Goal: Task Accomplishment & Management: Manage account settings

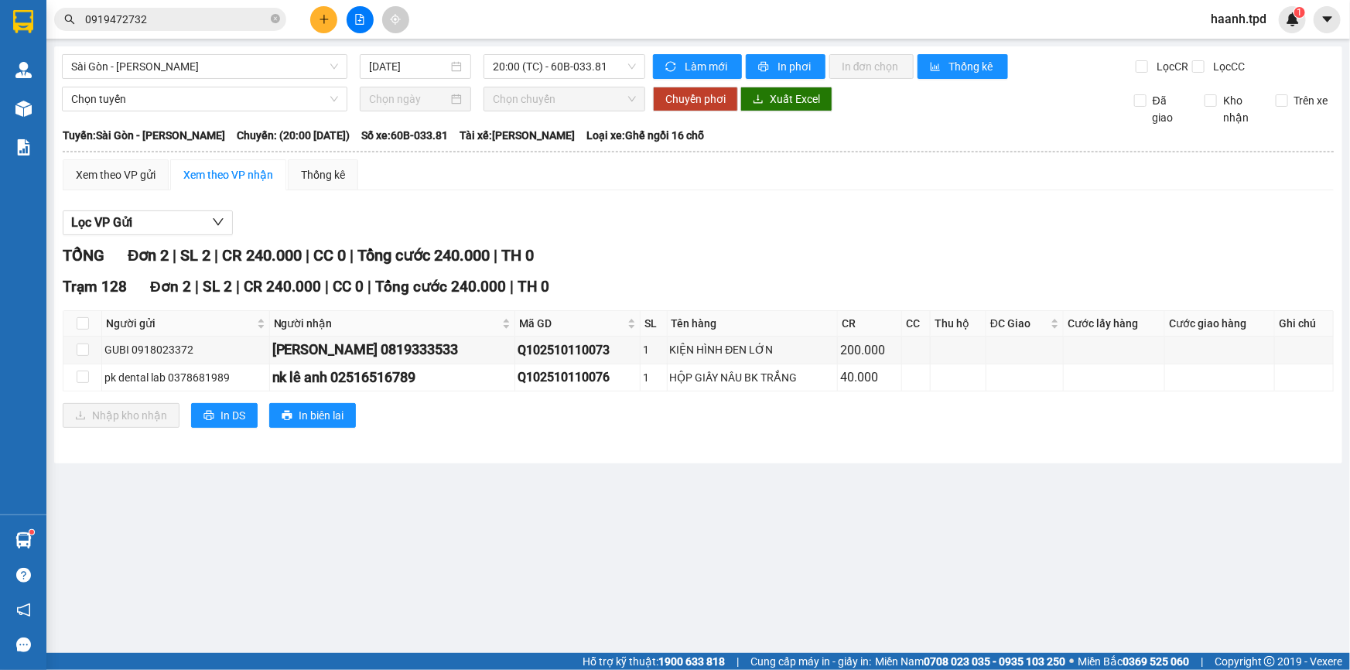
click at [267, 19] on input "0919472732" at bounding box center [176, 19] width 183 height 17
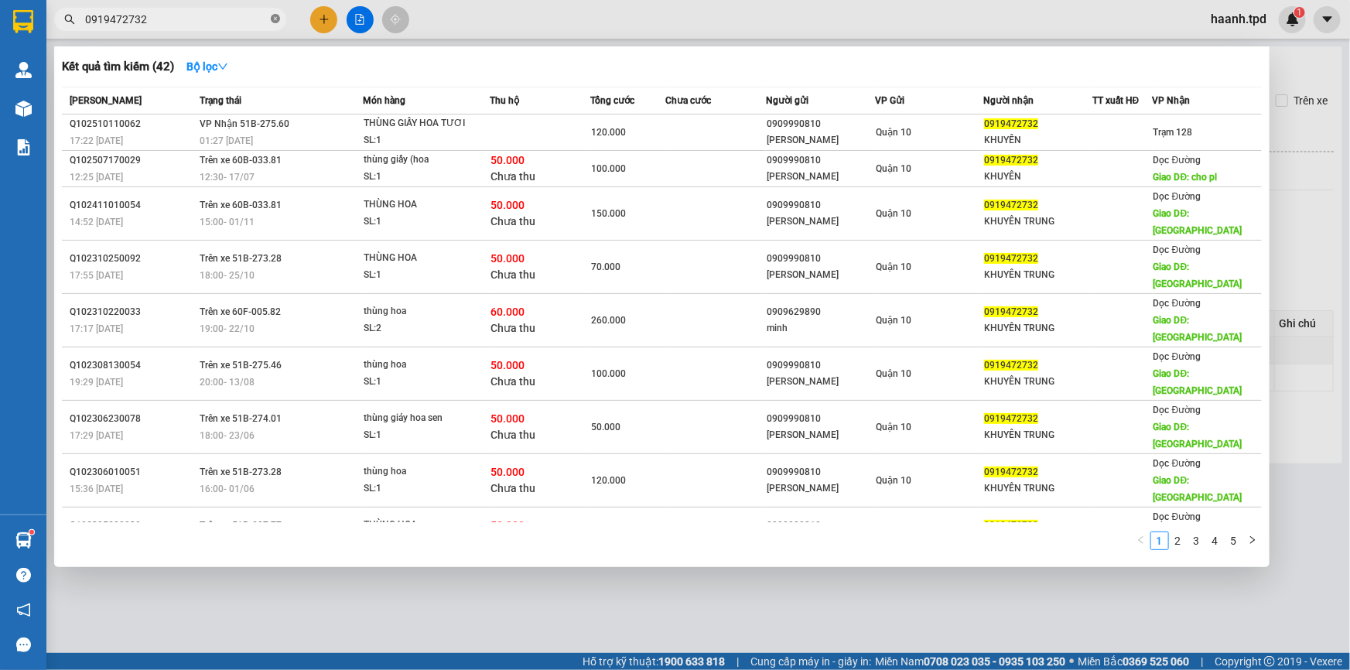
click at [275, 15] on icon "close-circle" at bounding box center [275, 18] width 9 height 9
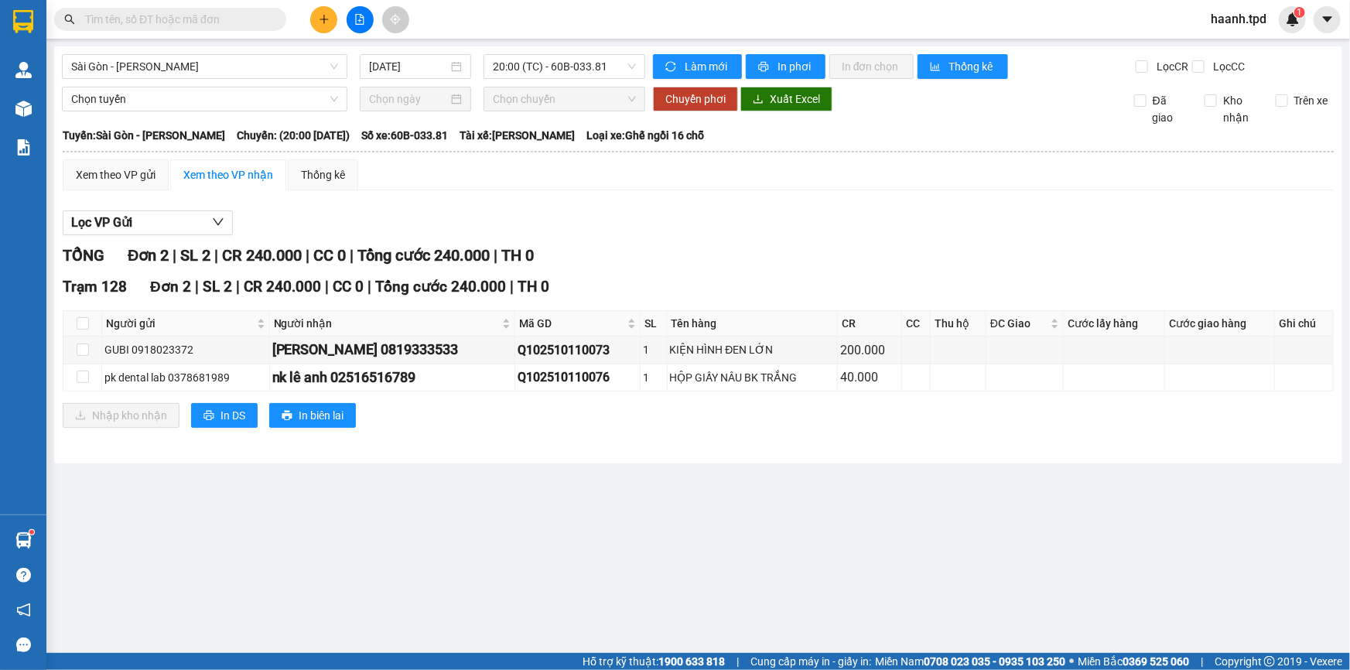
click at [705, 538] on main "Sài Gòn - Phương Lâm 11/10/2025 20:00 (TC) - 60B-033.81 Làm mới In phơi In đơn …" at bounding box center [675, 326] width 1350 height 653
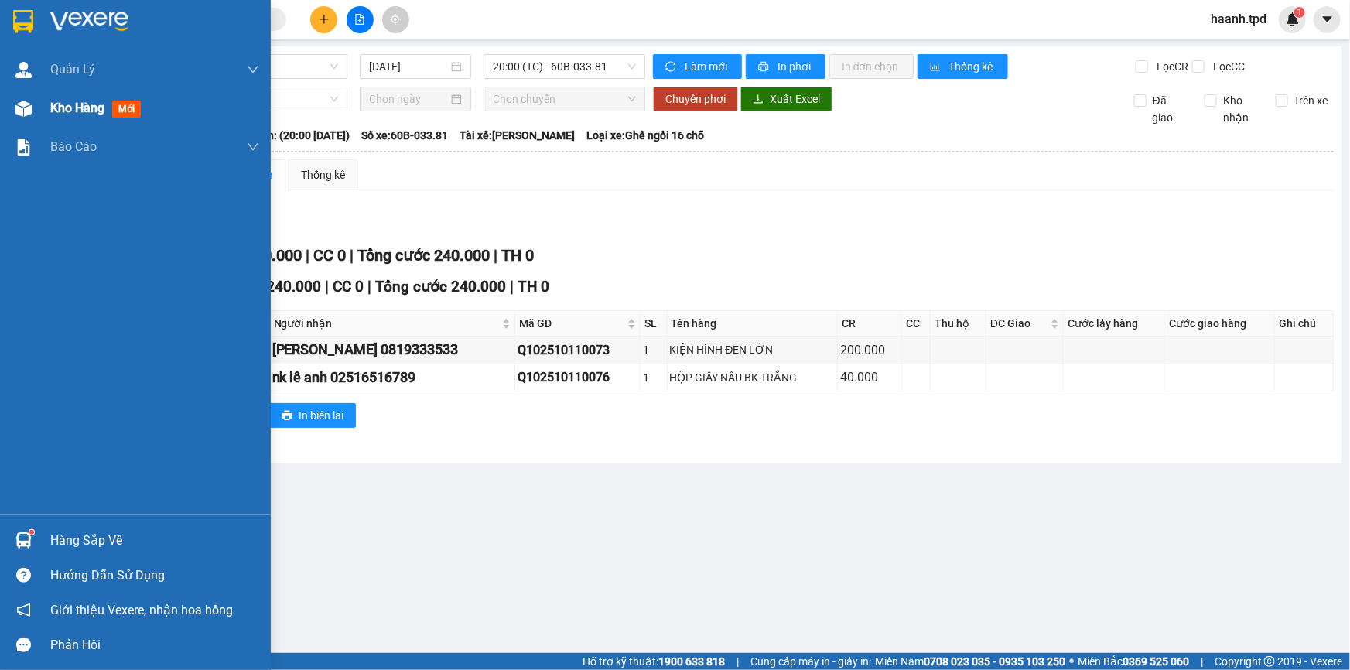
click at [47, 92] on div "Kho hàng mới" at bounding box center [135, 108] width 271 height 39
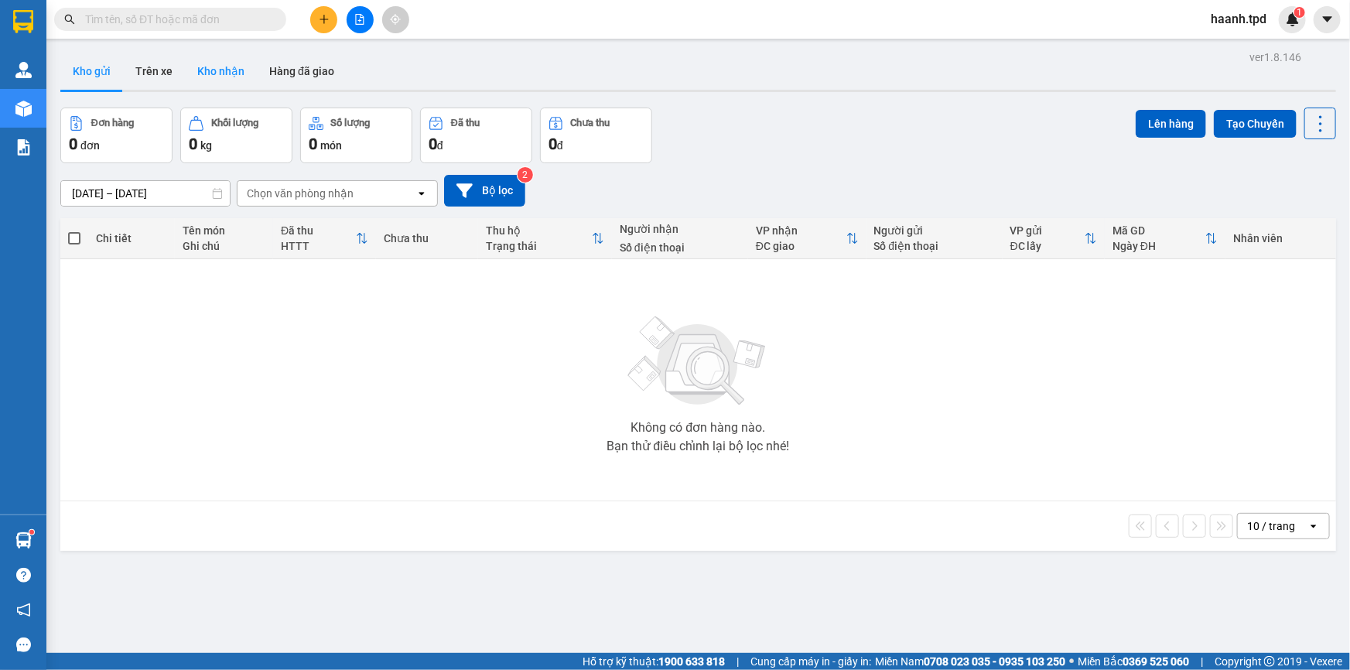
click at [214, 79] on button "Kho nhận" at bounding box center [221, 71] width 72 height 37
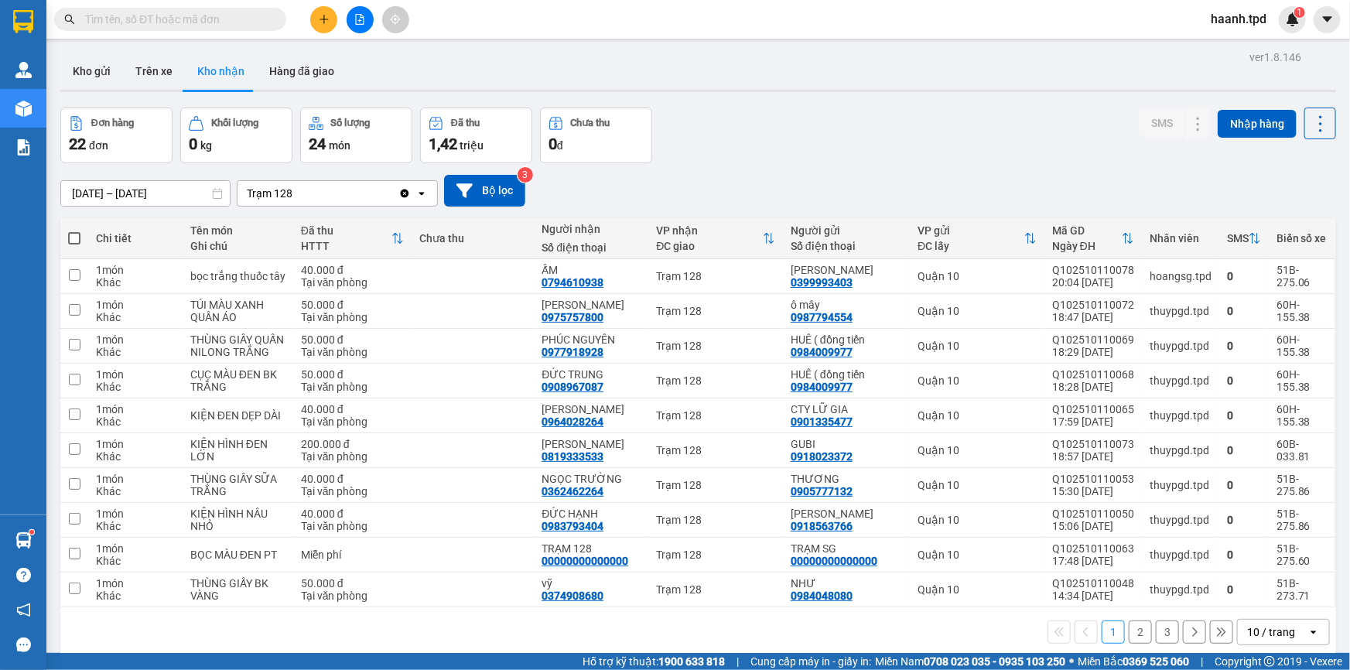
click at [242, 24] on input "text" at bounding box center [176, 19] width 183 height 17
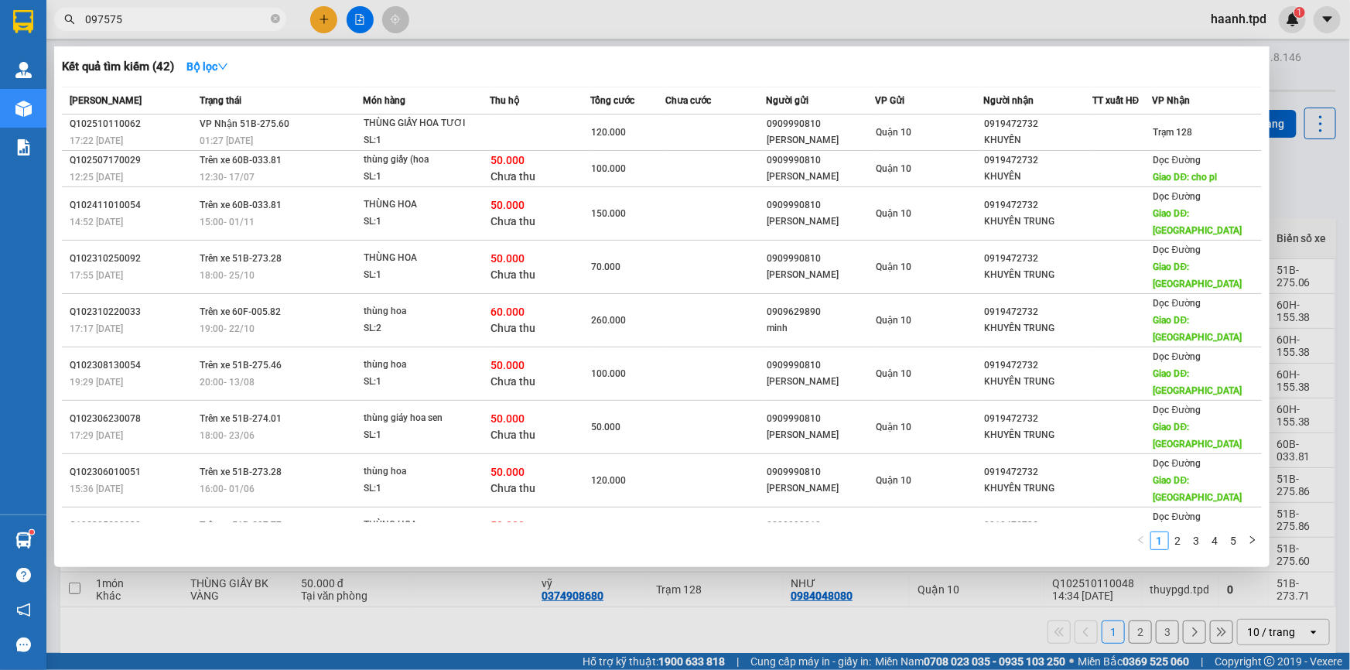
type input "097575"
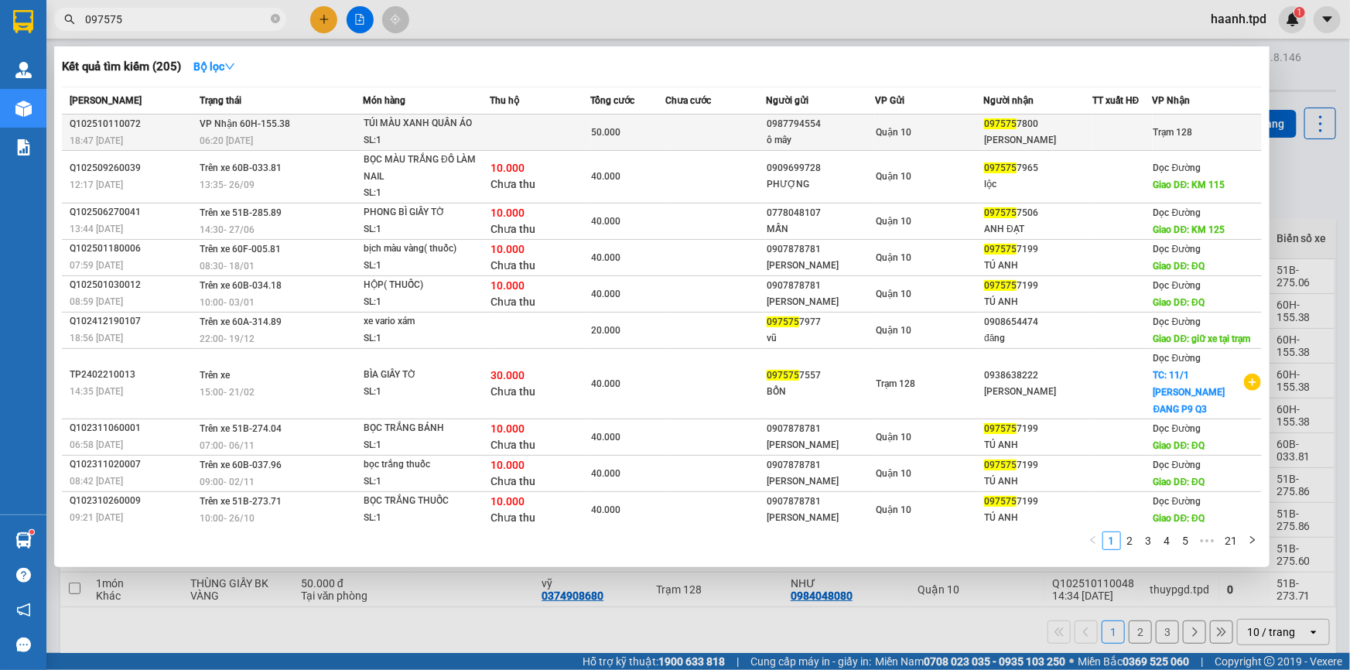
click at [1021, 125] on div "097575 7800" at bounding box center [1038, 124] width 108 height 16
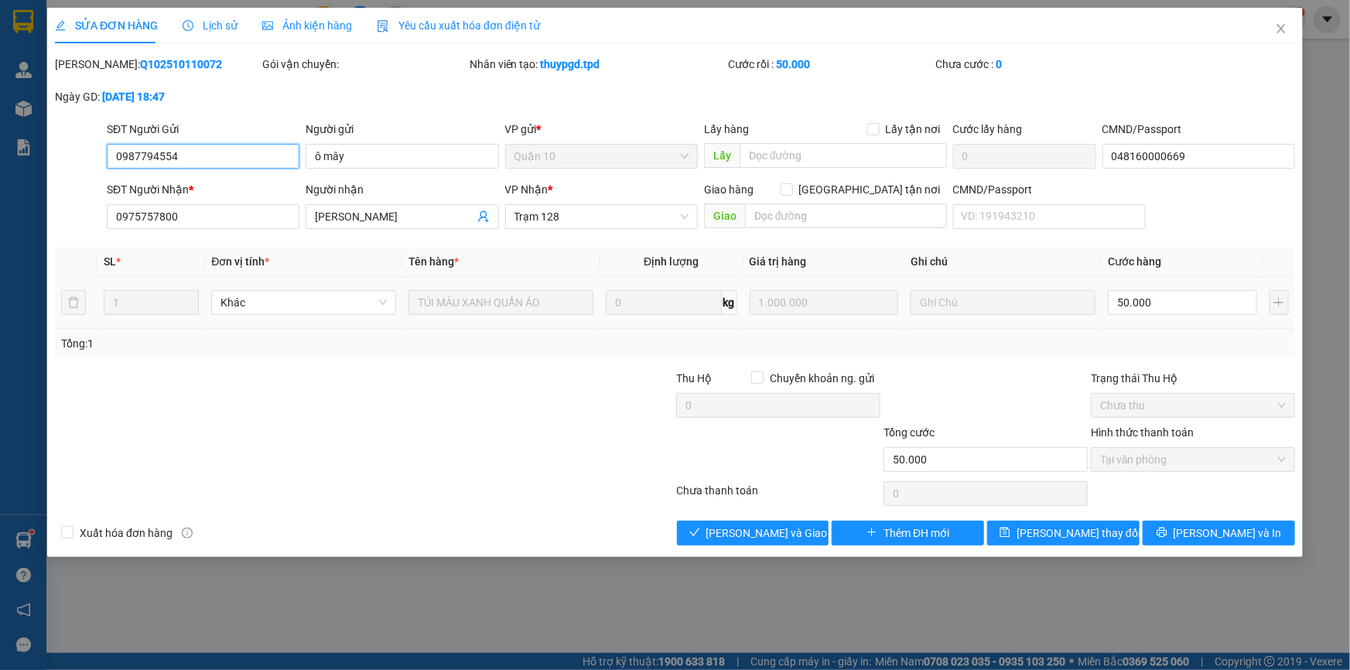
type input "0987794554"
type input "ô mây"
type input "048160000669"
type input "0975757800"
type input "HOÀNG ANH"
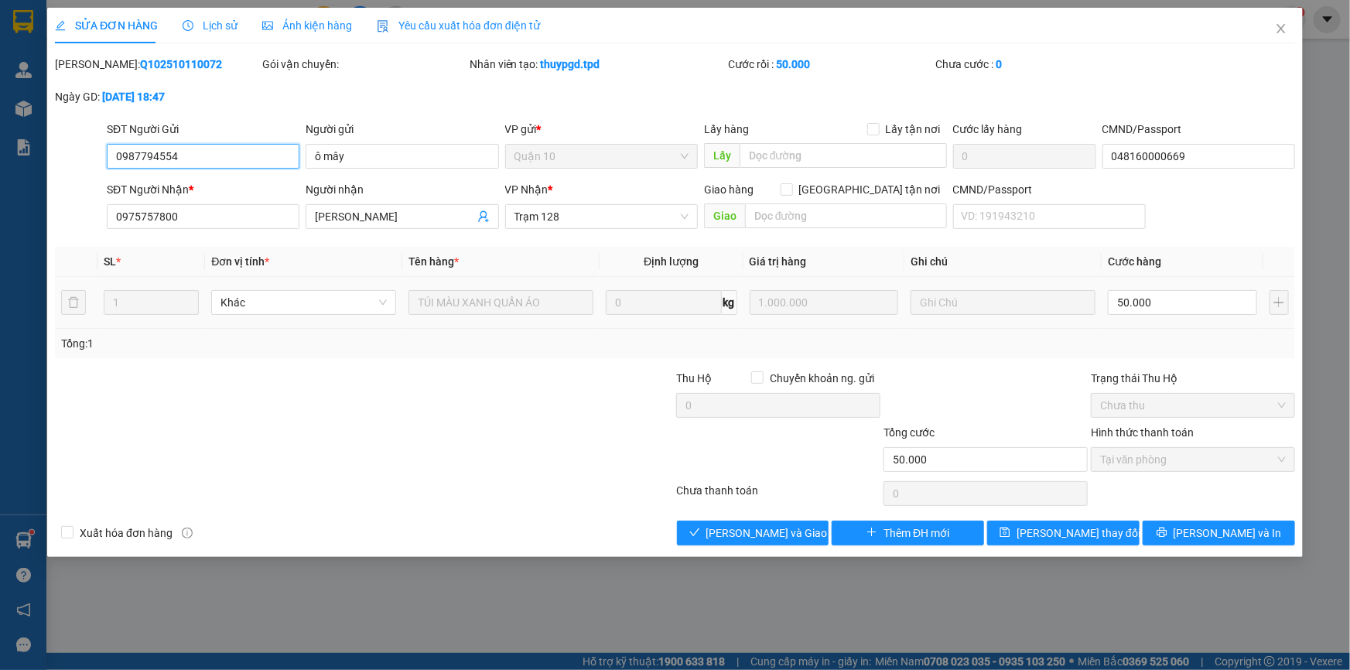
type input "50.000"
click at [745, 539] on span "Giao hàng" at bounding box center [760, 532] width 49 height 17
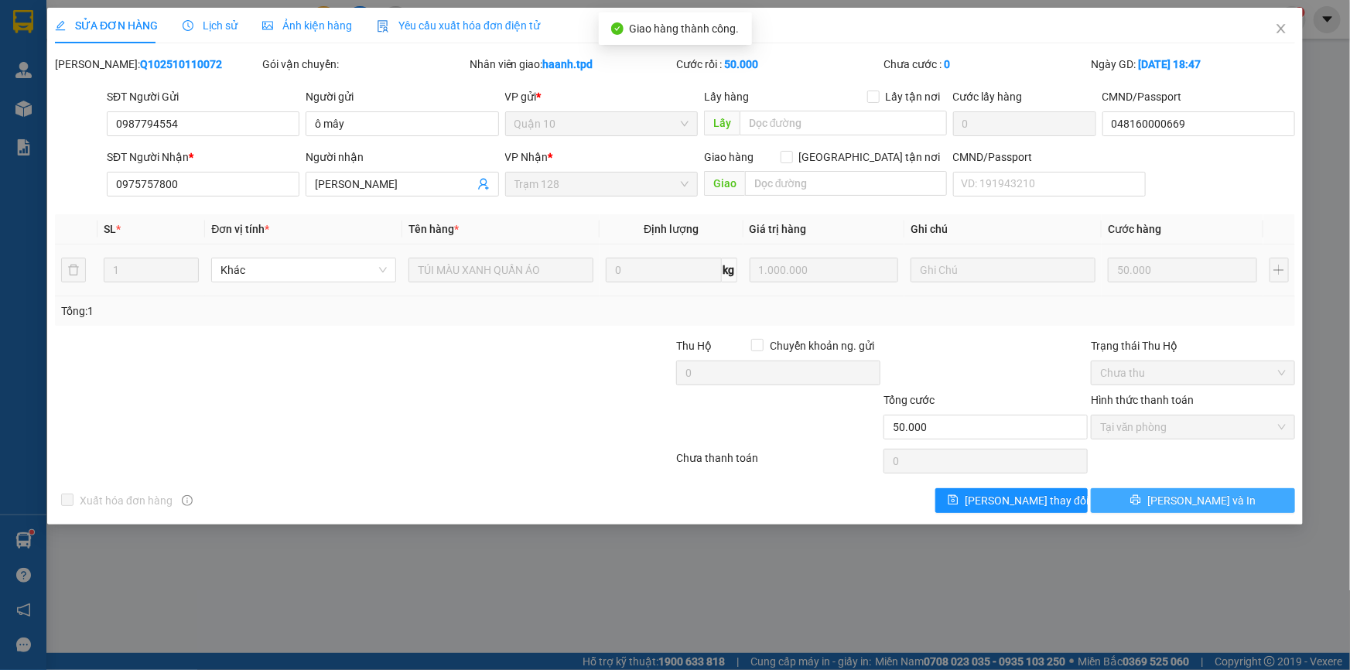
click at [1197, 492] on span "[PERSON_NAME] và In" at bounding box center [1201, 500] width 108 height 17
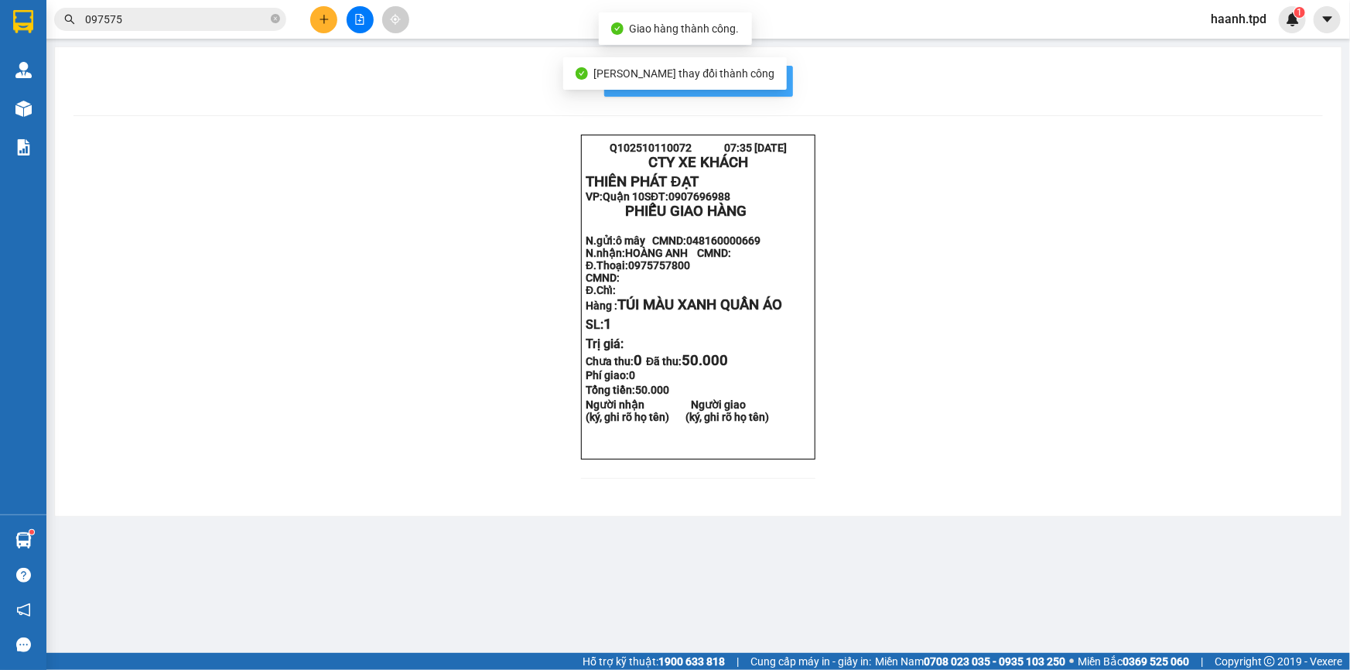
click at [770, 87] on span "In mẫu biên lai tự cấu hình" at bounding box center [707, 80] width 145 height 19
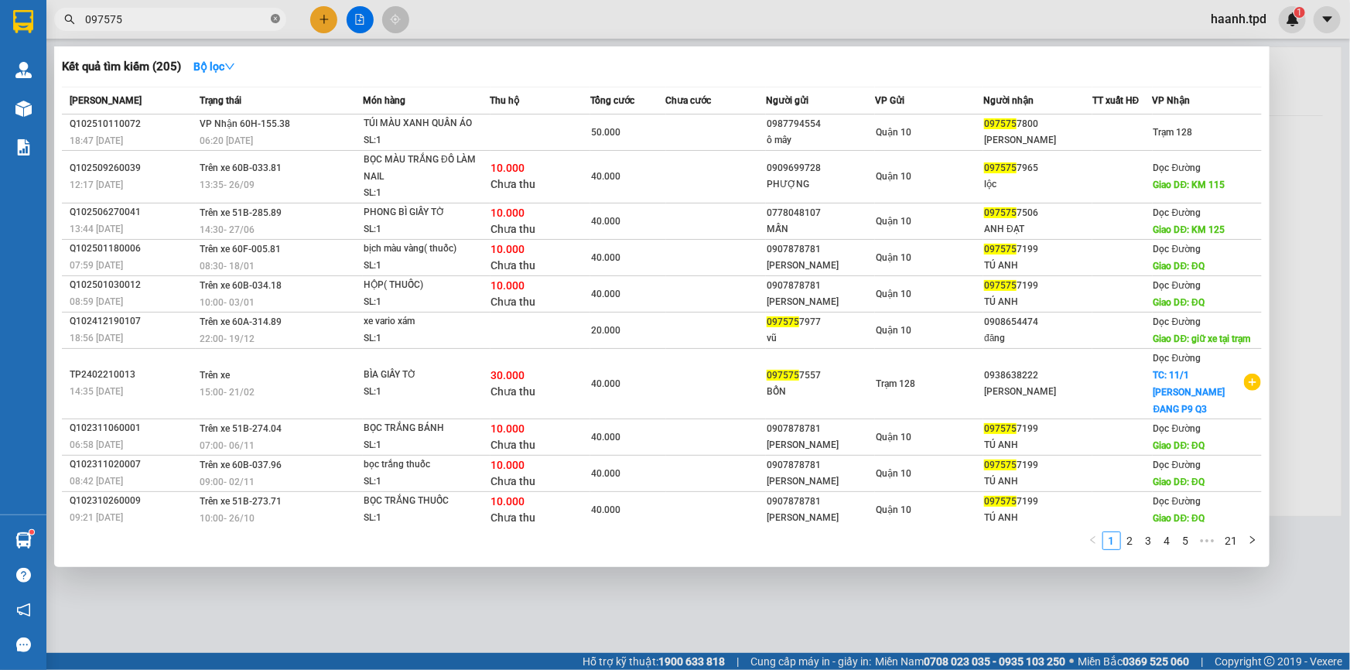
click at [278, 21] on icon "close-circle" at bounding box center [275, 18] width 9 height 9
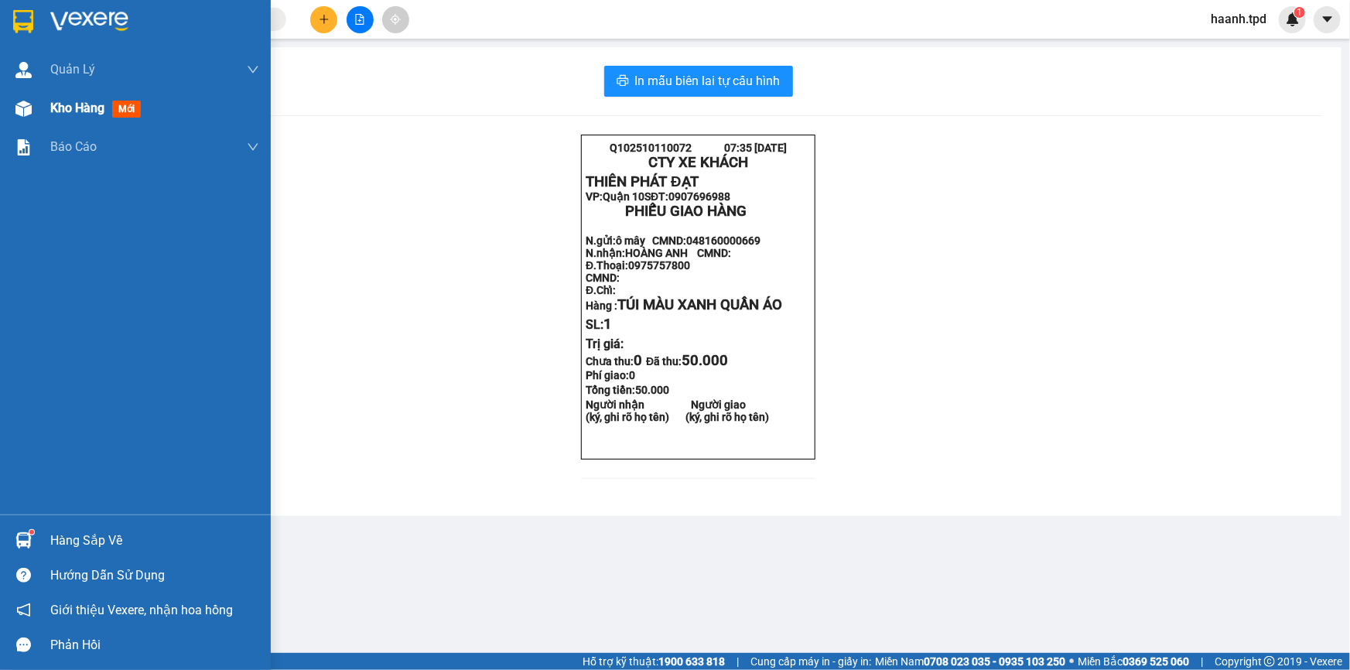
click at [59, 112] on span "Kho hàng" at bounding box center [77, 108] width 54 height 15
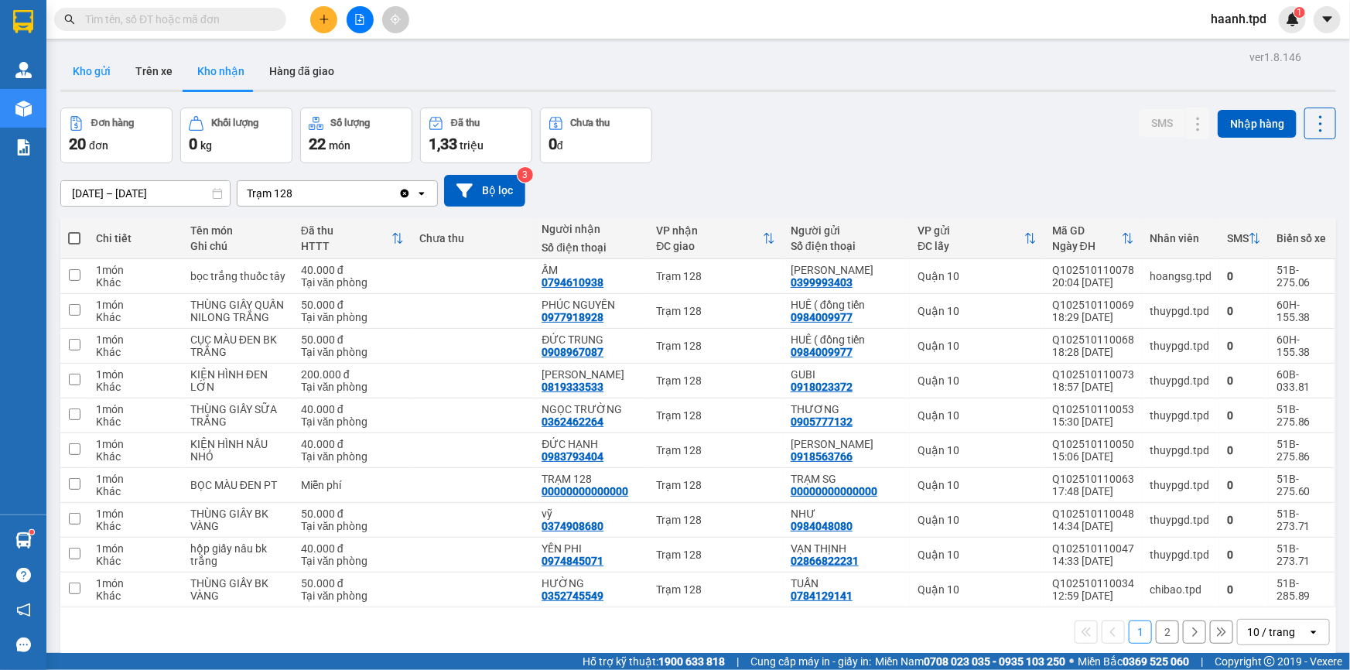
click at [111, 74] on button "Kho gửi" at bounding box center [91, 71] width 63 height 37
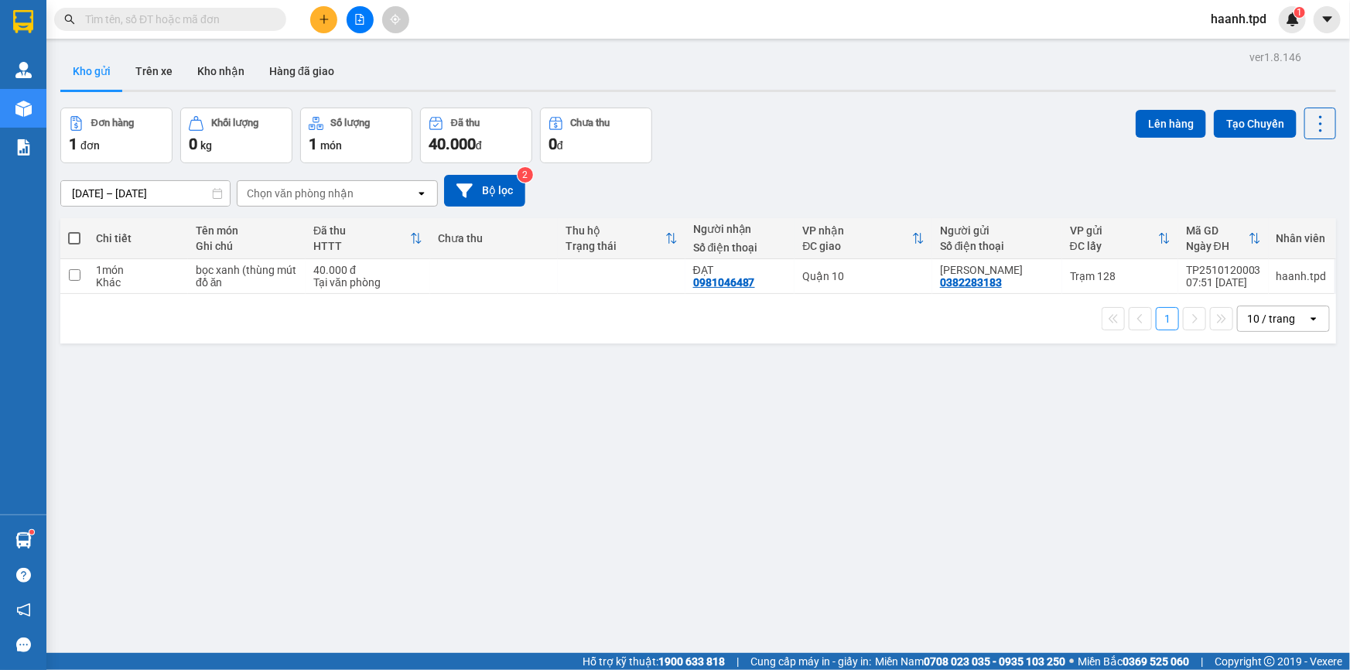
click at [367, 24] on button at bounding box center [359, 19] width 27 height 27
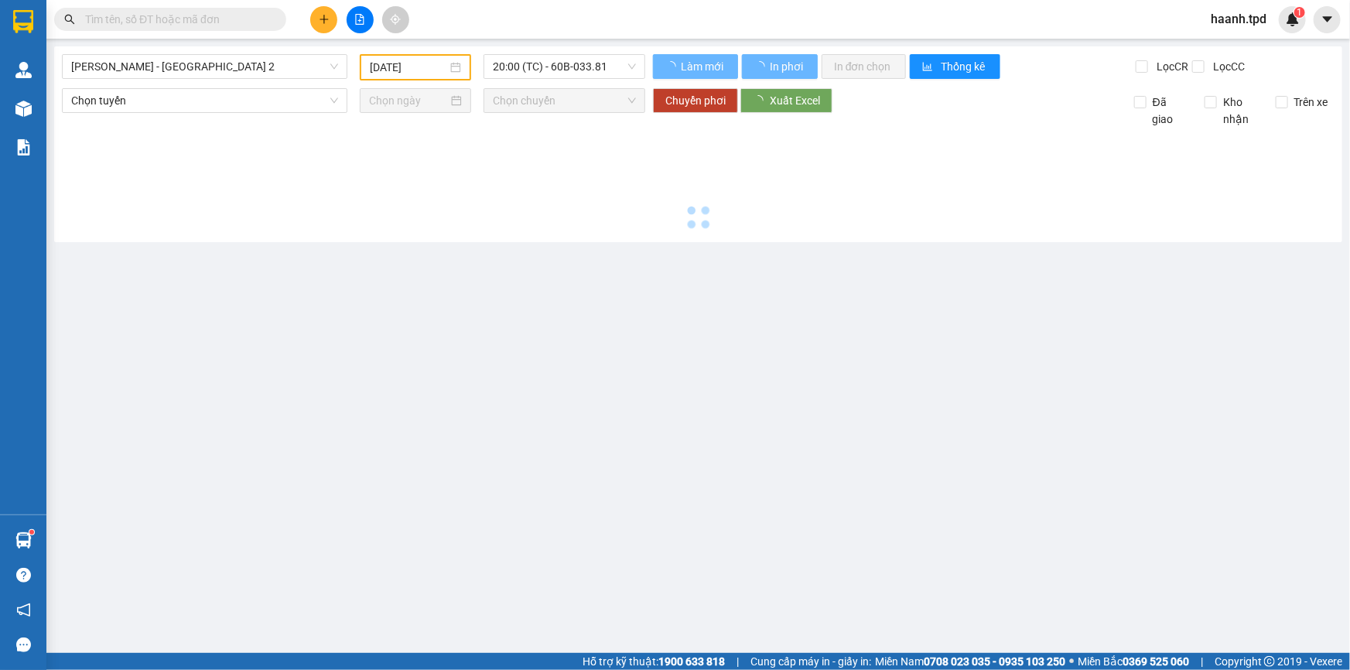
type input "[DATE]"
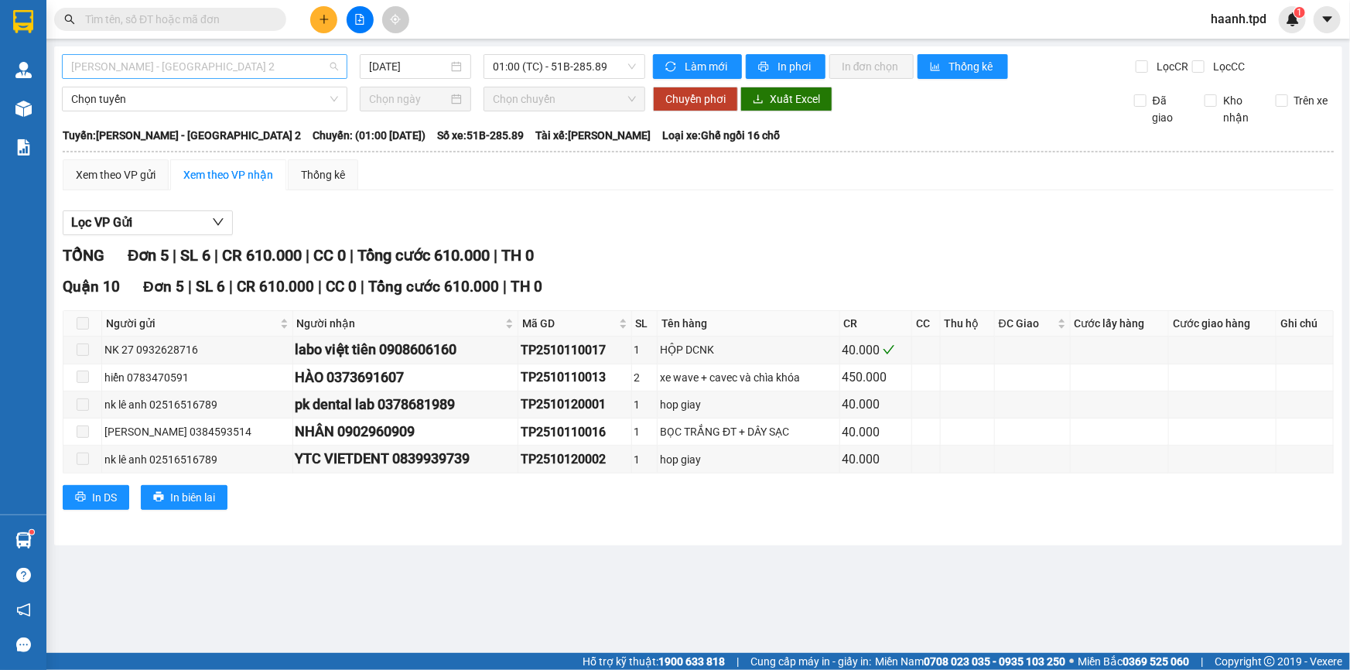
click at [244, 74] on span "[PERSON_NAME] - [GEOGRAPHIC_DATA] 2" at bounding box center [204, 66] width 267 height 23
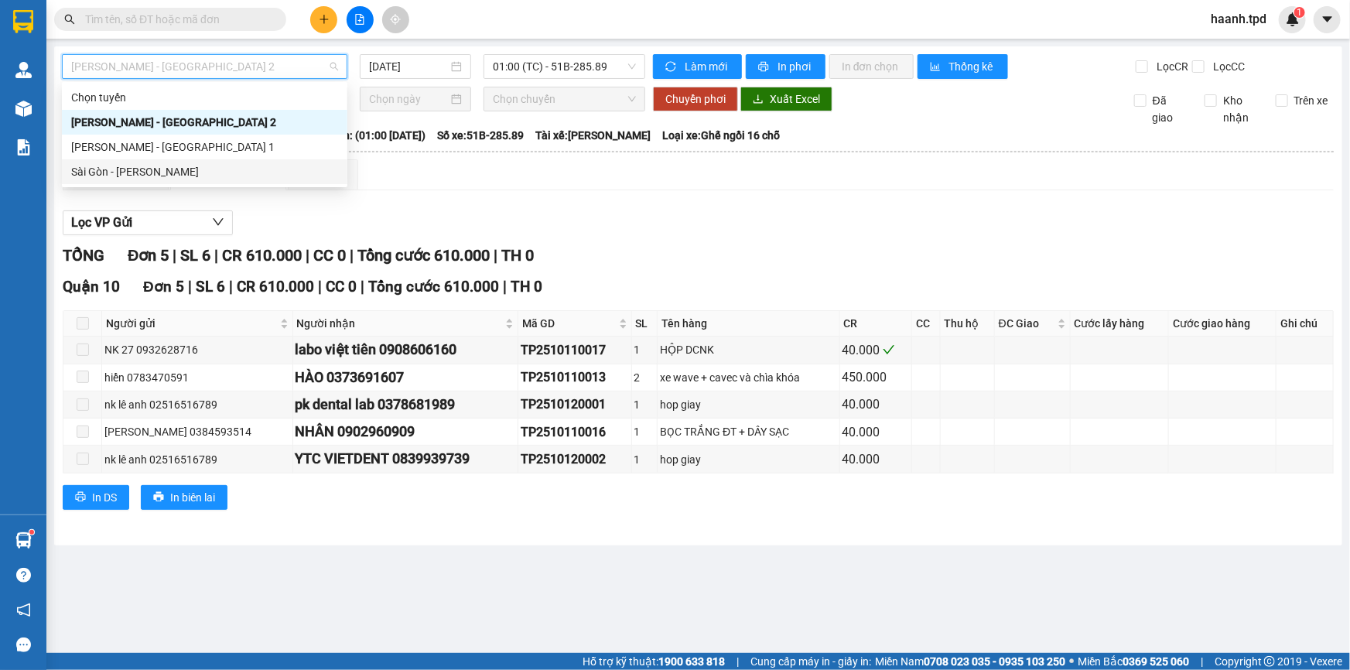
click at [129, 174] on div "Sài Gòn - [PERSON_NAME]" at bounding box center [204, 171] width 267 height 17
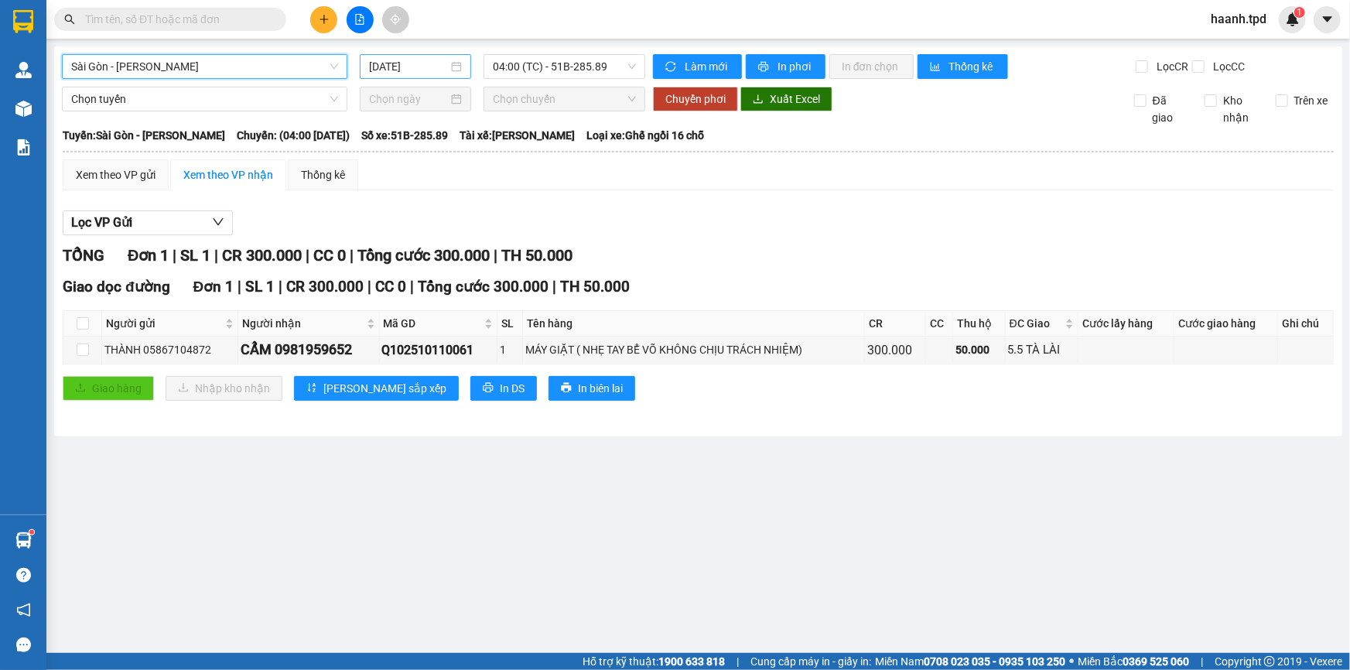
click at [402, 69] on input "[DATE]" at bounding box center [408, 66] width 79 height 17
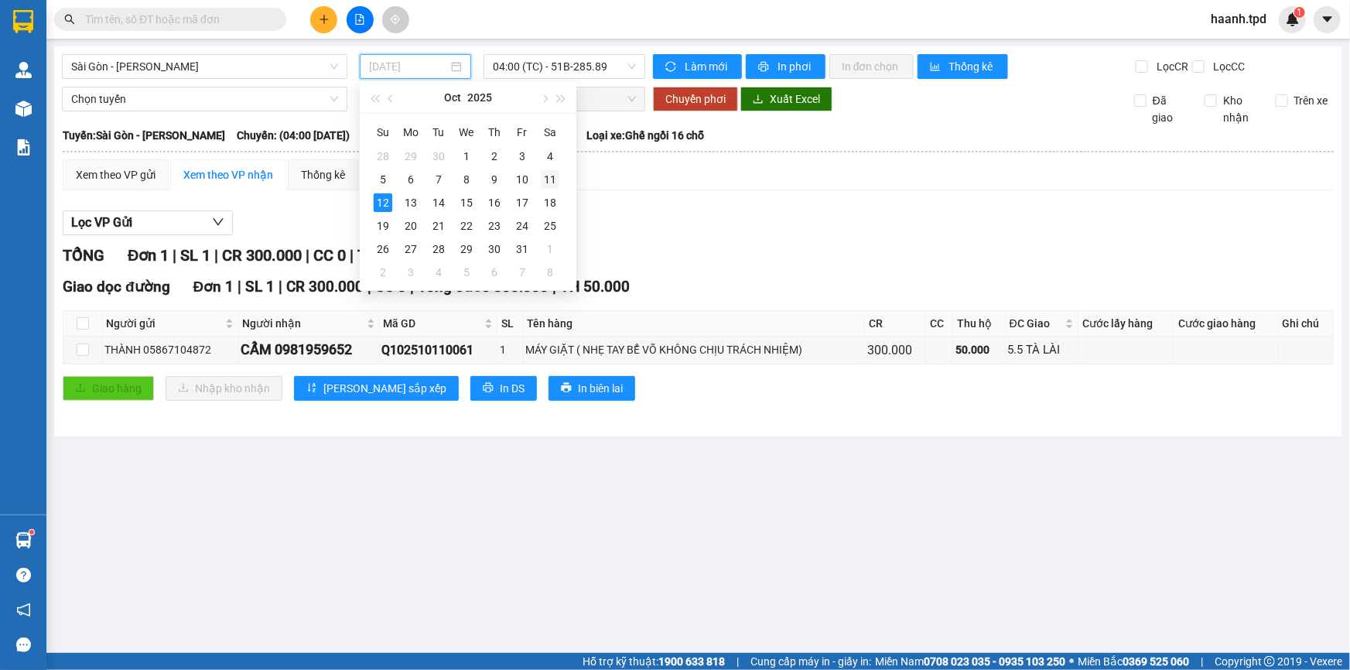
click at [547, 173] on div "11" at bounding box center [550, 179] width 19 height 19
type input "11/10/2025"
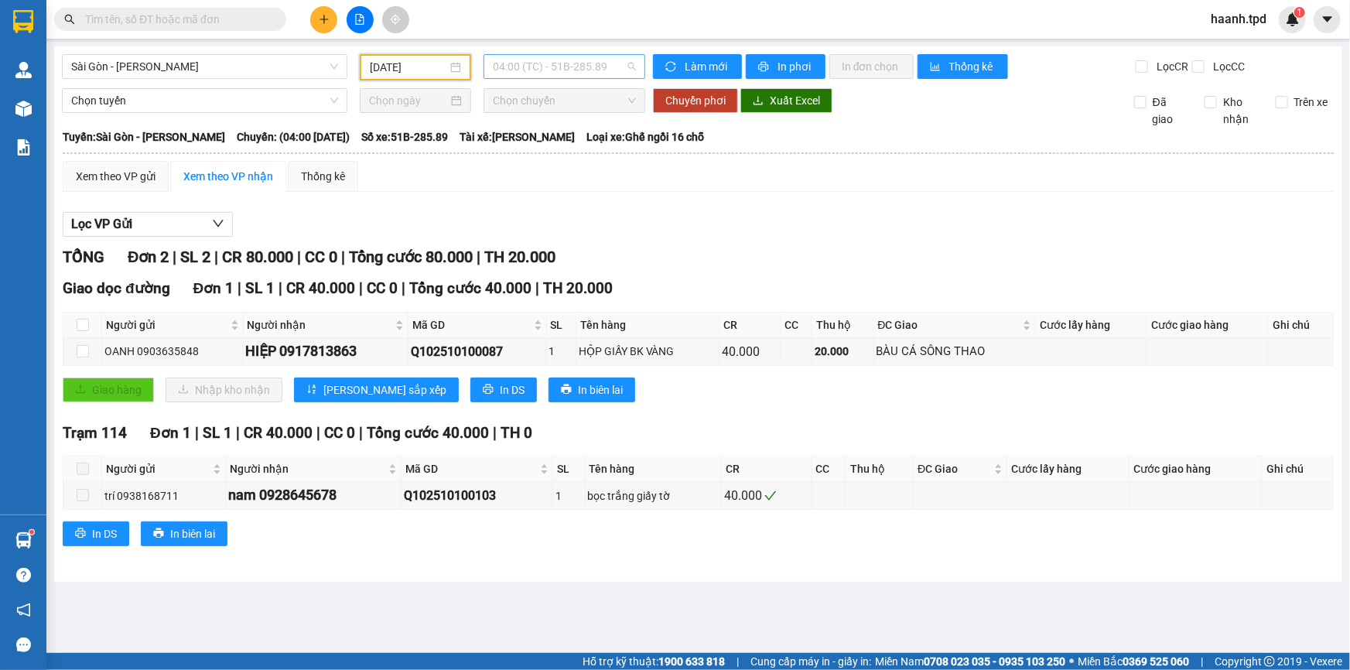
click at [535, 63] on span "04:00 (TC) - 51B-285.89" at bounding box center [564, 66] width 143 height 23
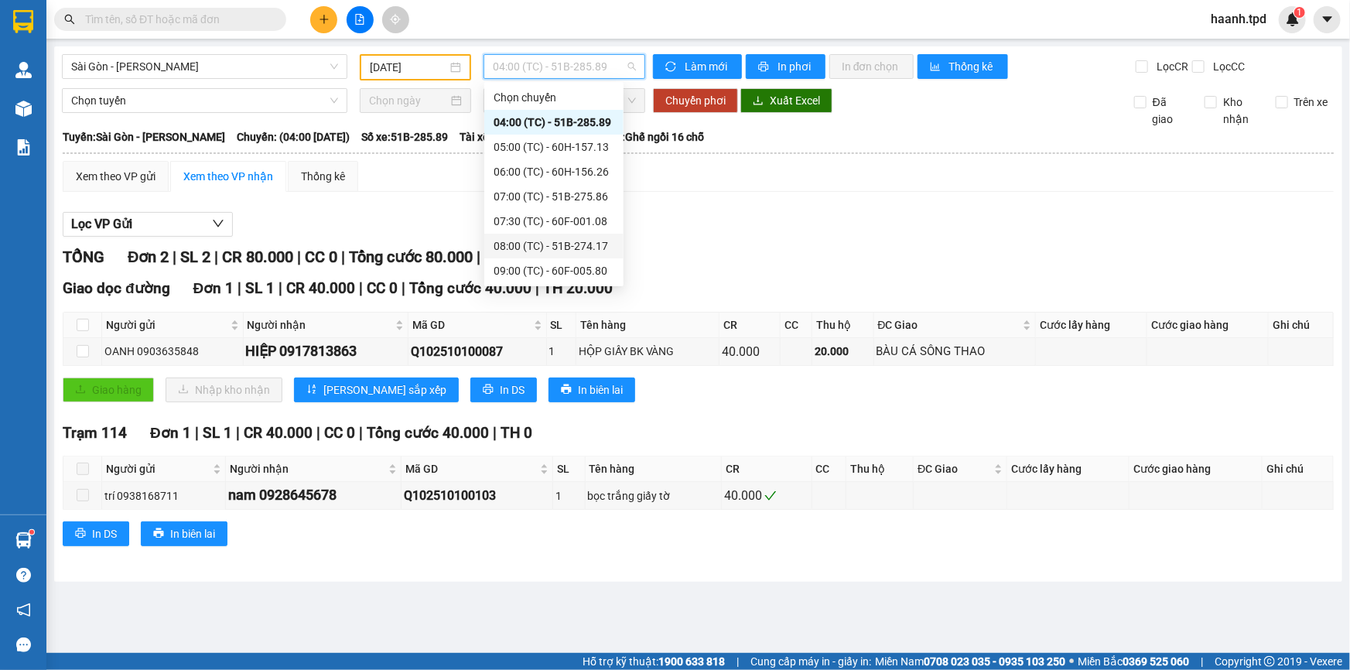
scroll to position [395, 0]
click at [534, 278] on div "21:00 (TC) - 51B-275.06" at bounding box center [553, 271] width 121 height 17
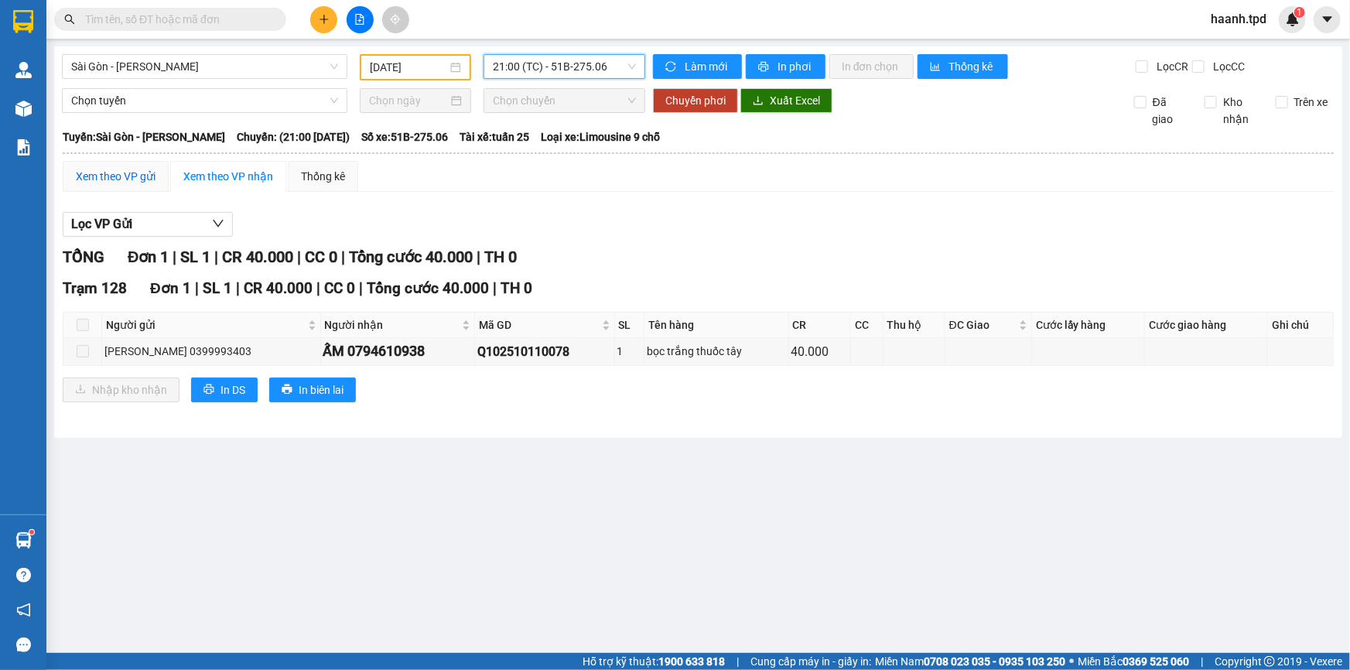
click at [96, 177] on div "Xem theo VP gửi" at bounding box center [116, 176] width 80 height 17
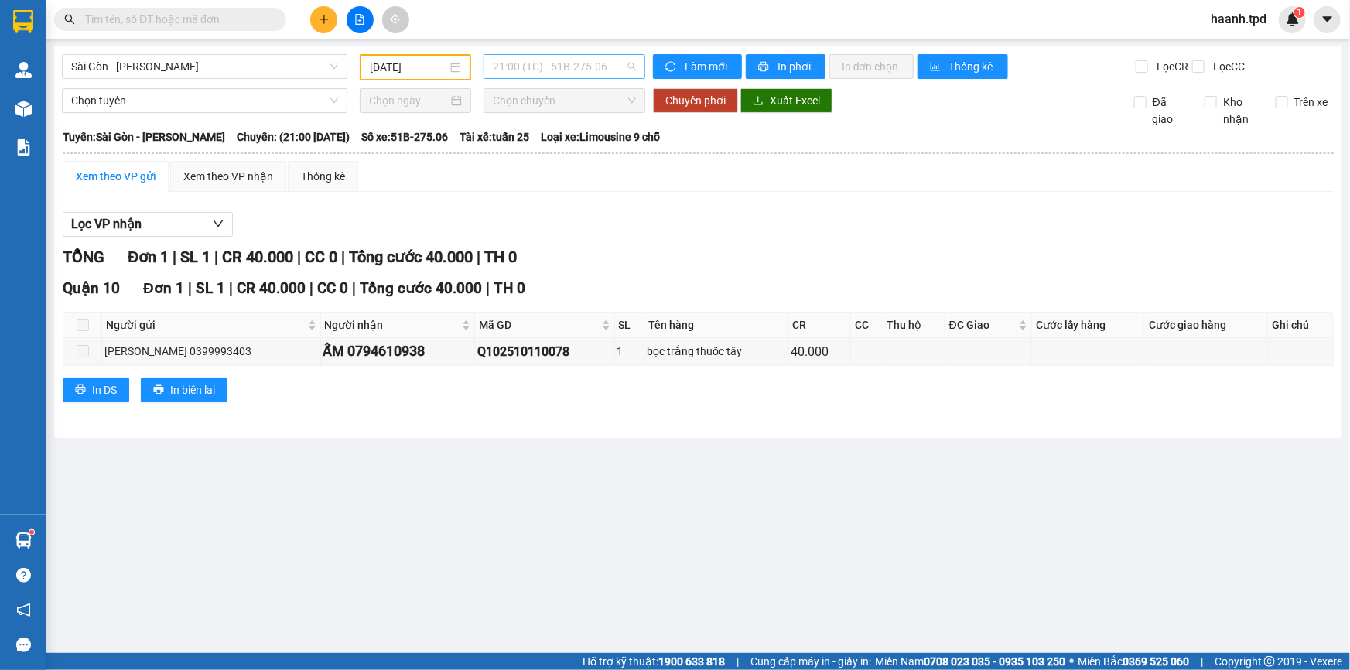
click at [580, 65] on span "21:00 (TC) - 51B-275.06" at bounding box center [564, 66] width 143 height 23
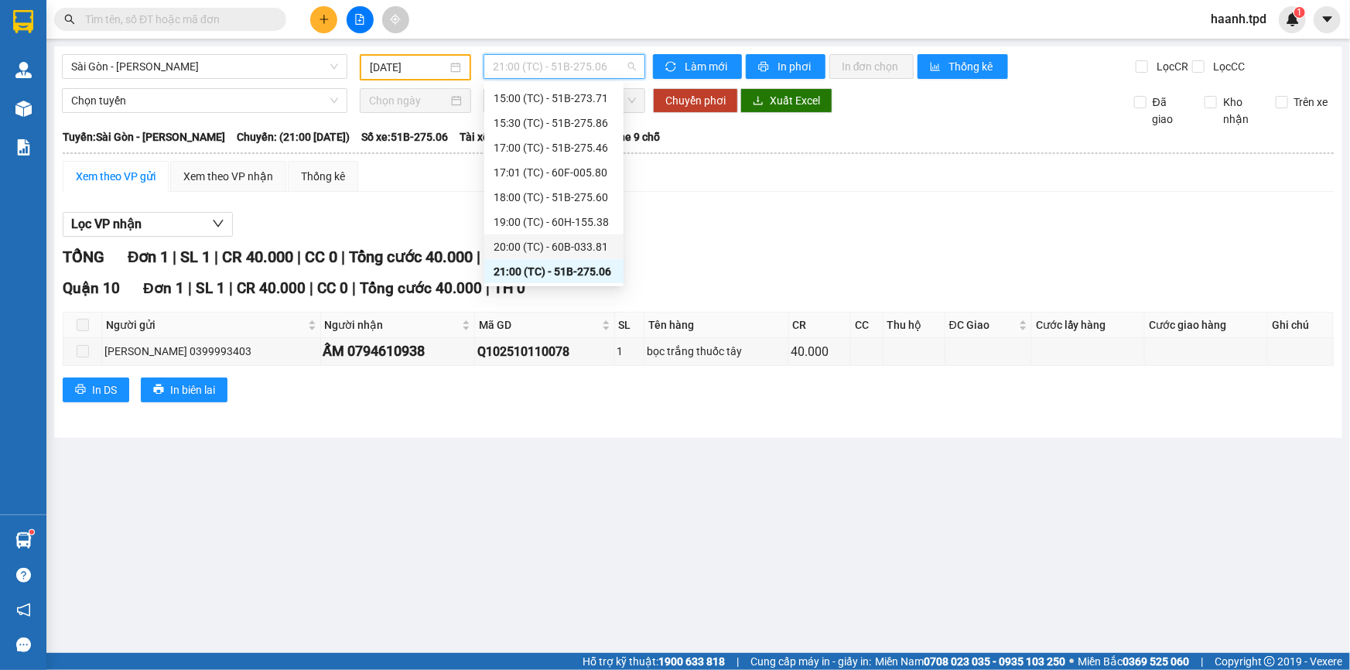
click at [537, 247] on div "20:00 (TC) - 60B-033.81" at bounding box center [553, 246] width 121 height 17
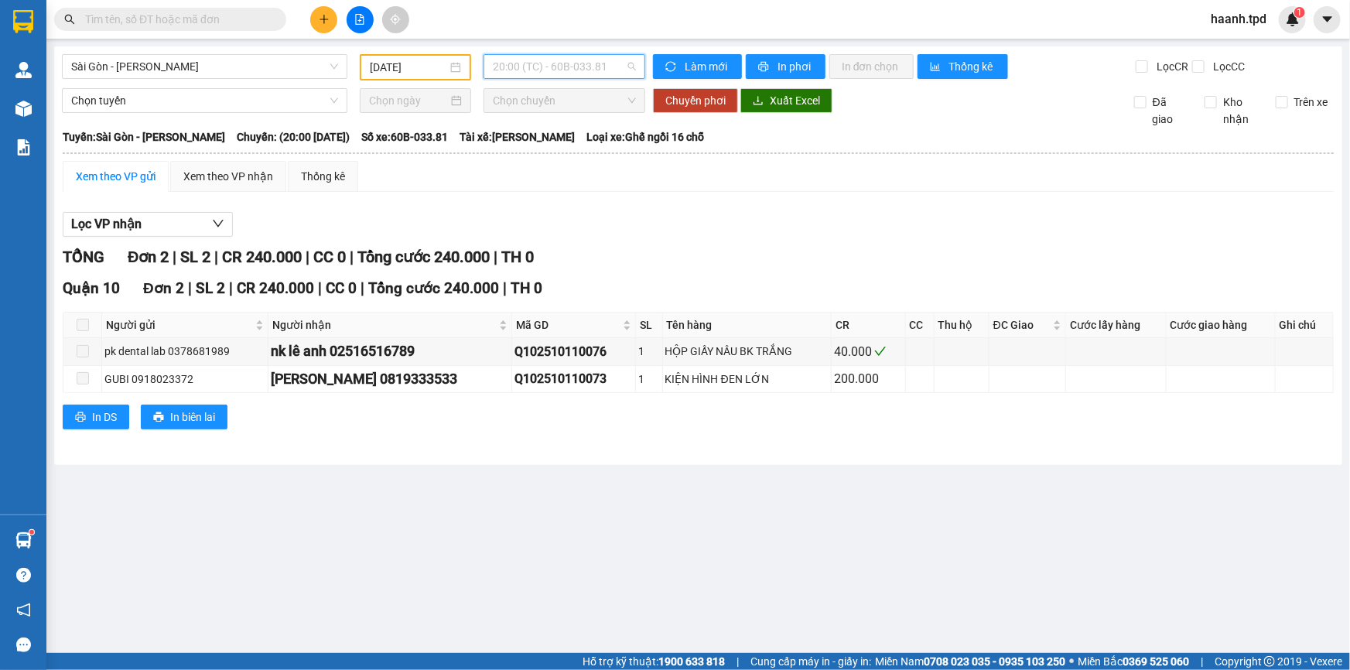
click at [568, 74] on span "20:00 (TC) - 60B-033.81" at bounding box center [564, 66] width 143 height 23
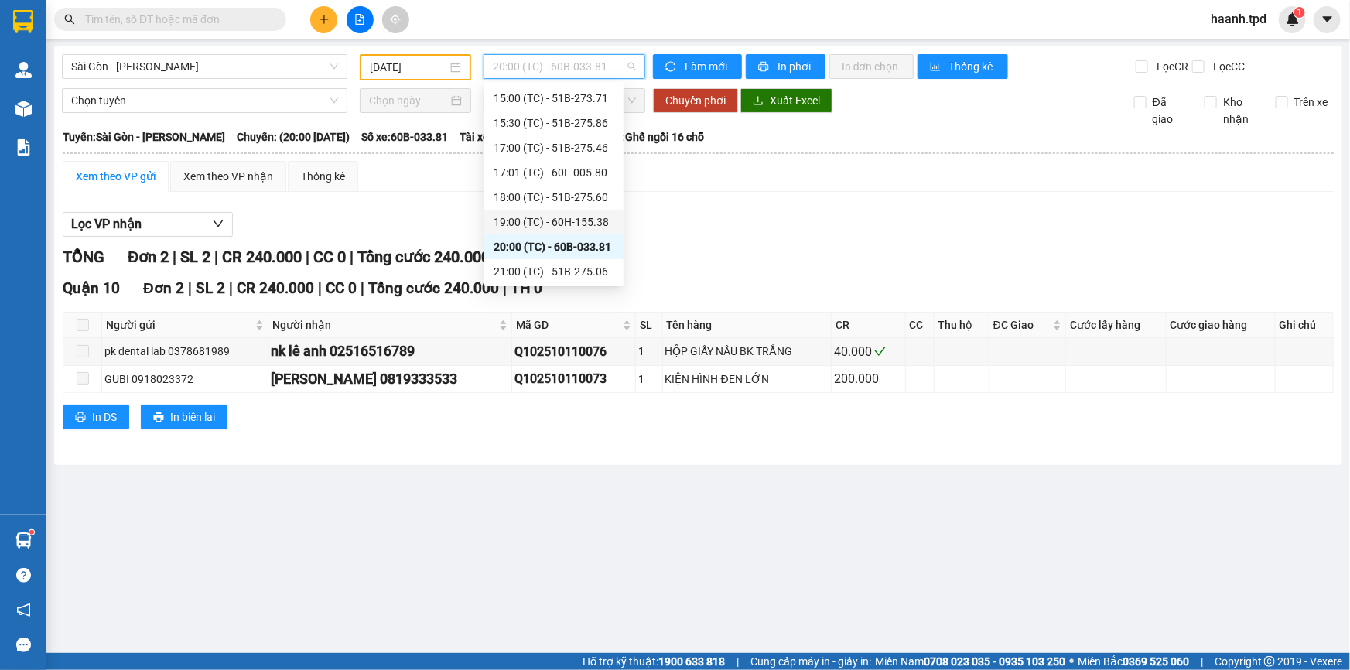
click at [543, 217] on div "19:00 (TC) - 60H-155.38" at bounding box center [553, 221] width 121 height 17
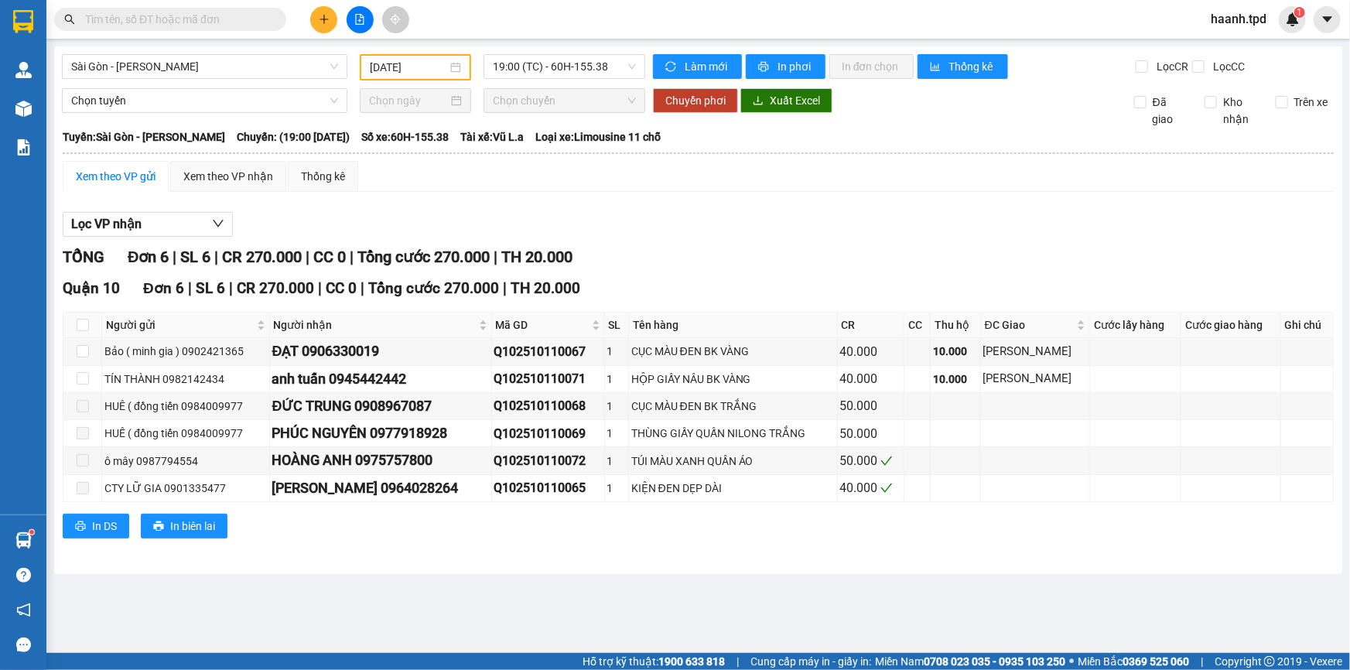
click at [568, 53] on div "Sài Gòn - Phương Lâm 11/10/2025 19:00 (TC) - 60H-155.38 Làm mới In phơi In đơn …" at bounding box center [698, 309] width 1288 height 527
click at [563, 70] on span "19:00 (TC) - 60H-155.38" at bounding box center [564, 66] width 143 height 23
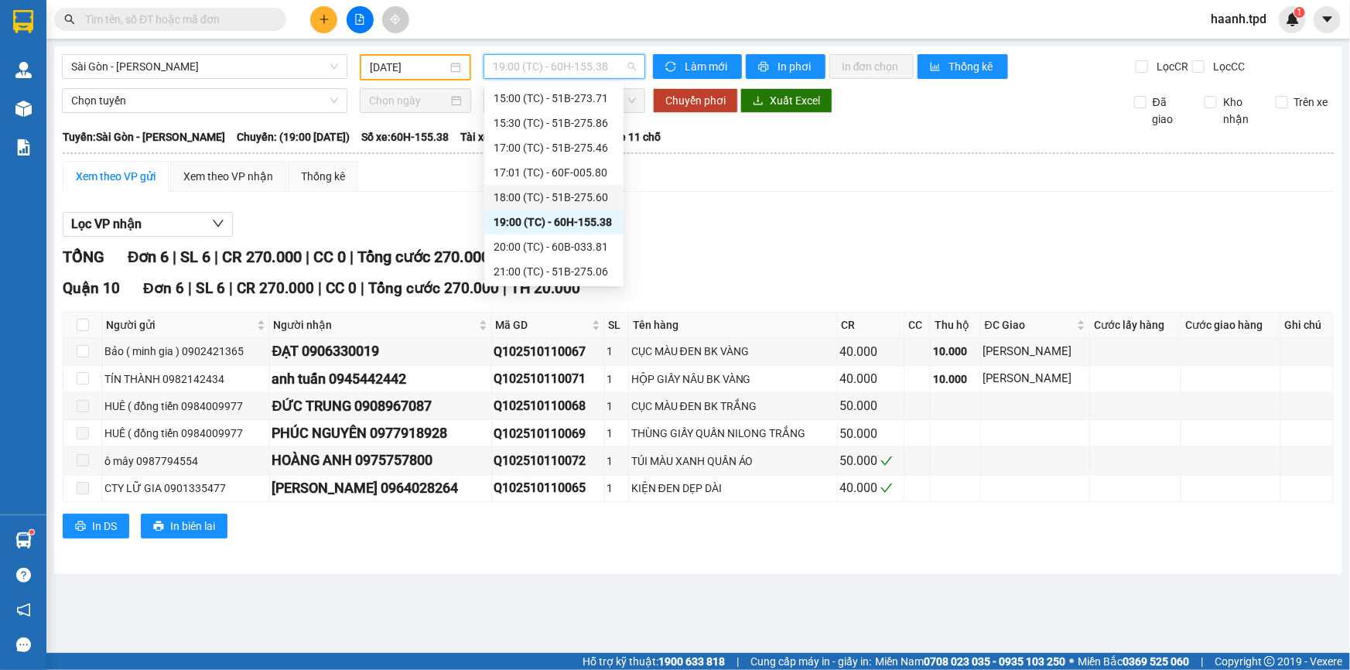
click at [546, 199] on div "18:00 (TC) - 51B-275.60" at bounding box center [553, 197] width 121 height 17
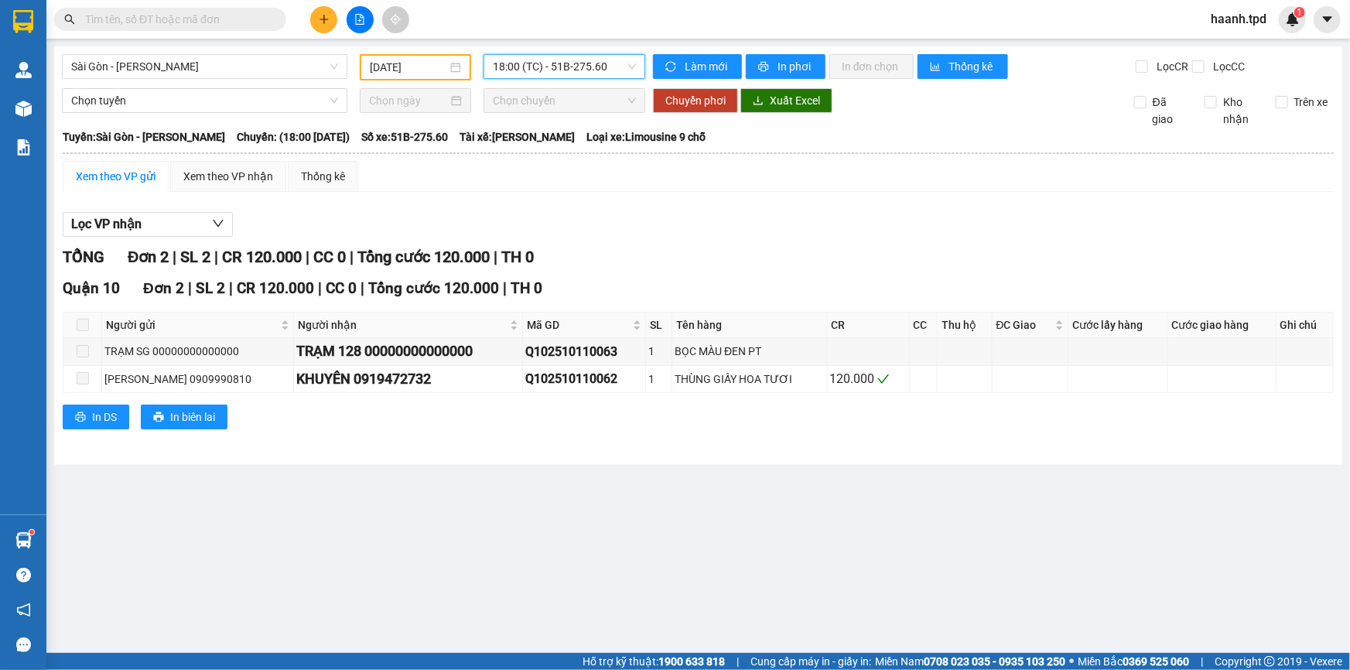
click at [596, 74] on span "18:00 (TC) - 51B-275.60" at bounding box center [564, 66] width 143 height 23
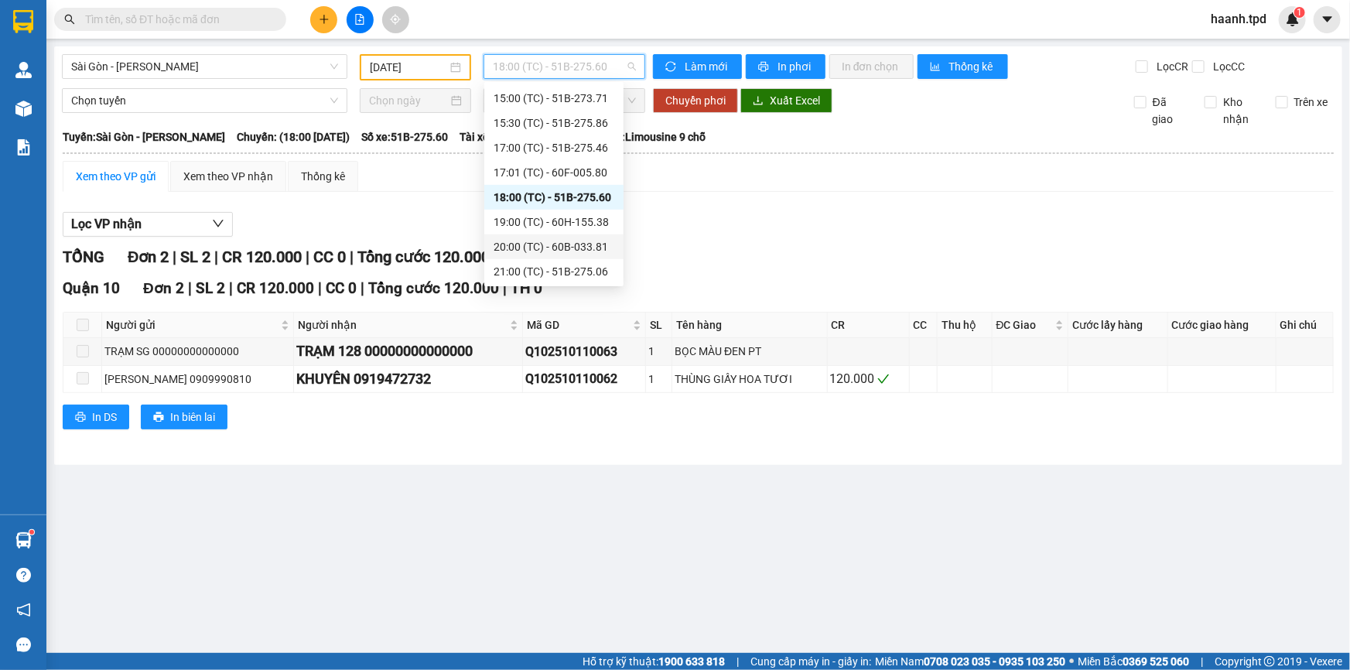
click at [544, 243] on div "20:00 (TC) - 60B-033.81" at bounding box center [553, 246] width 121 height 17
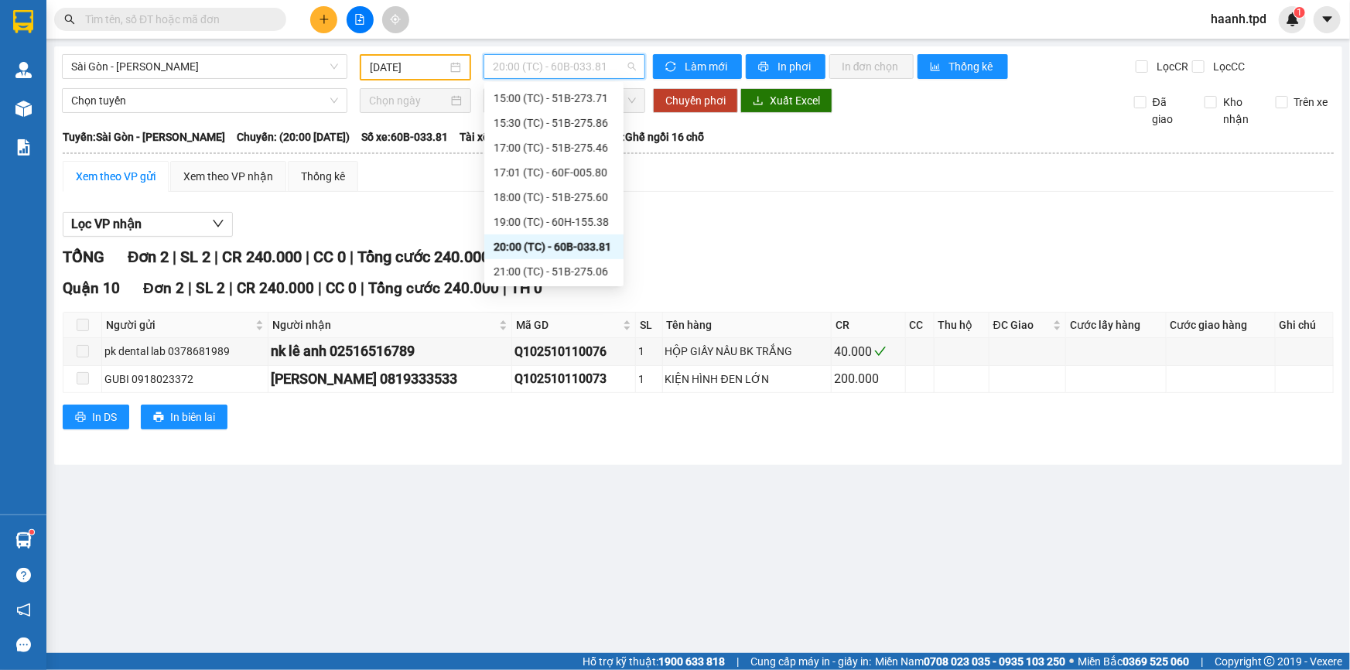
click at [567, 76] on span "20:00 (TC) - 60B-033.81" at bounding box center [564, 66] width 143 height 23
click at [593, 214] on div "19:00 (TC) - 60H-155.38" at bounding box center [553, 221] width 121 height 17
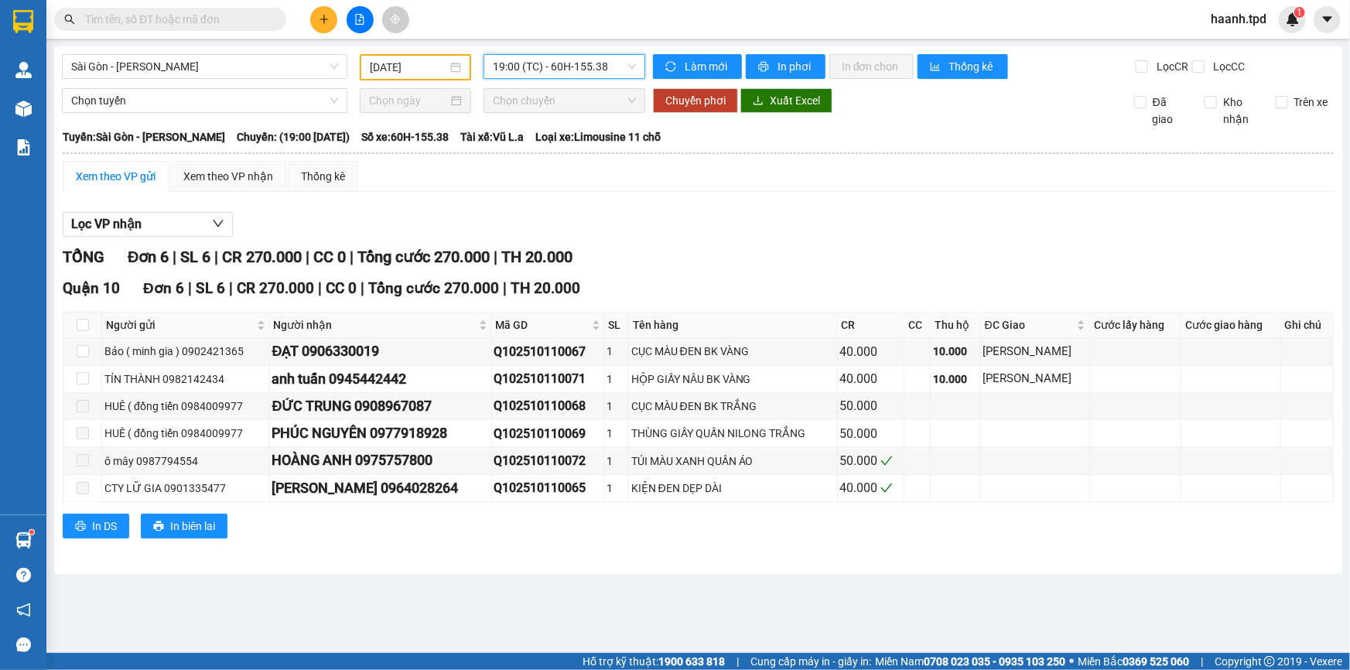
click at [602, 78] on div "19:00 (TC) - 60H-155.38" at bounding box center [564, 66] width 162 height 25
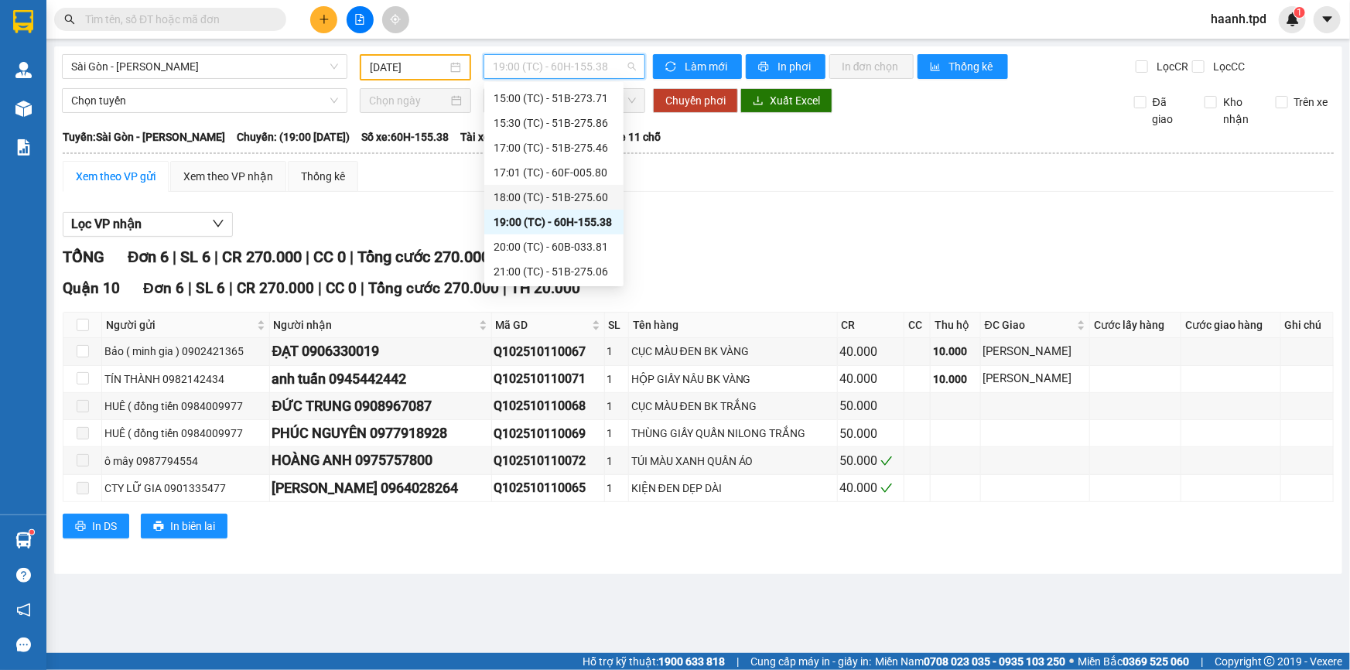
click at [551, 195] on div "18:00 (TC) - 51B-275.60" at bounding box center [553, 197] width 121 height 17
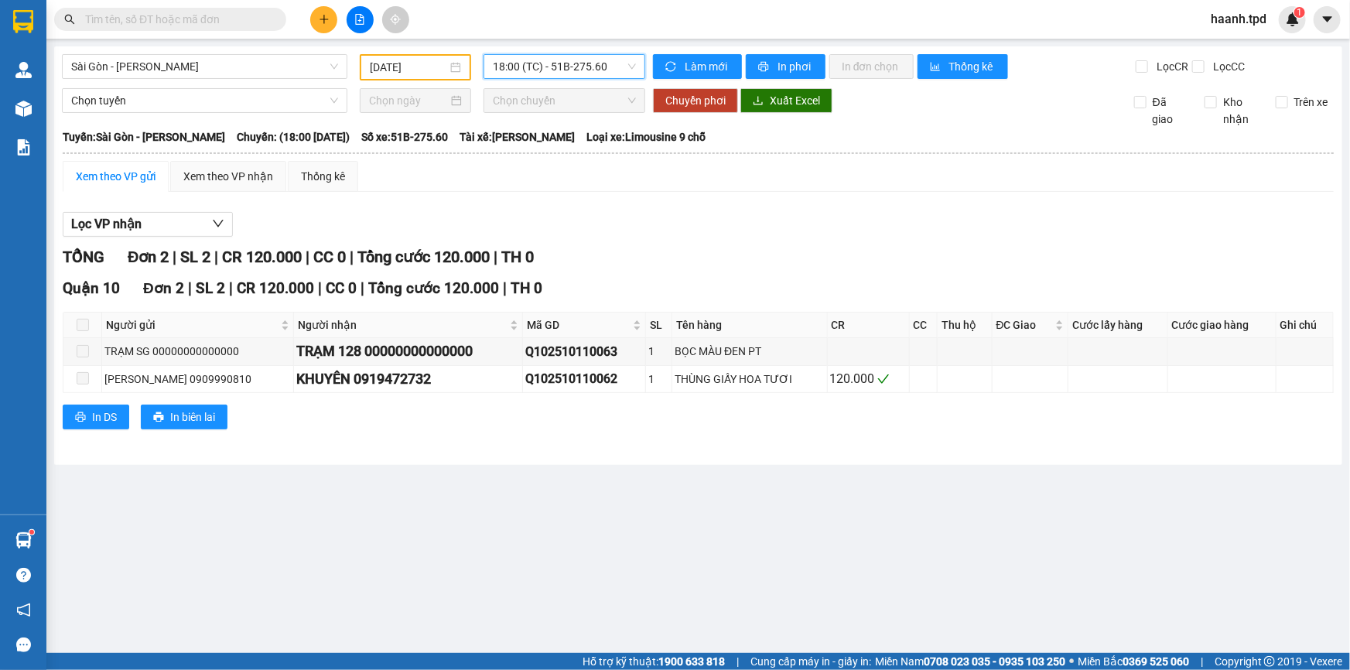
click at [571, 52] on div "Sài Gòn - Phương Lâm 11/10/2025 18:00 18:00 (TC) - 51B-275.60 Làm mới In phơi I…" at bounding box center [698, 255] width 1288 height 418
click at [570, 63] on span "18:00 (TC) - 51B-275.60" at bounding box center [564, 66] width 143 height 23
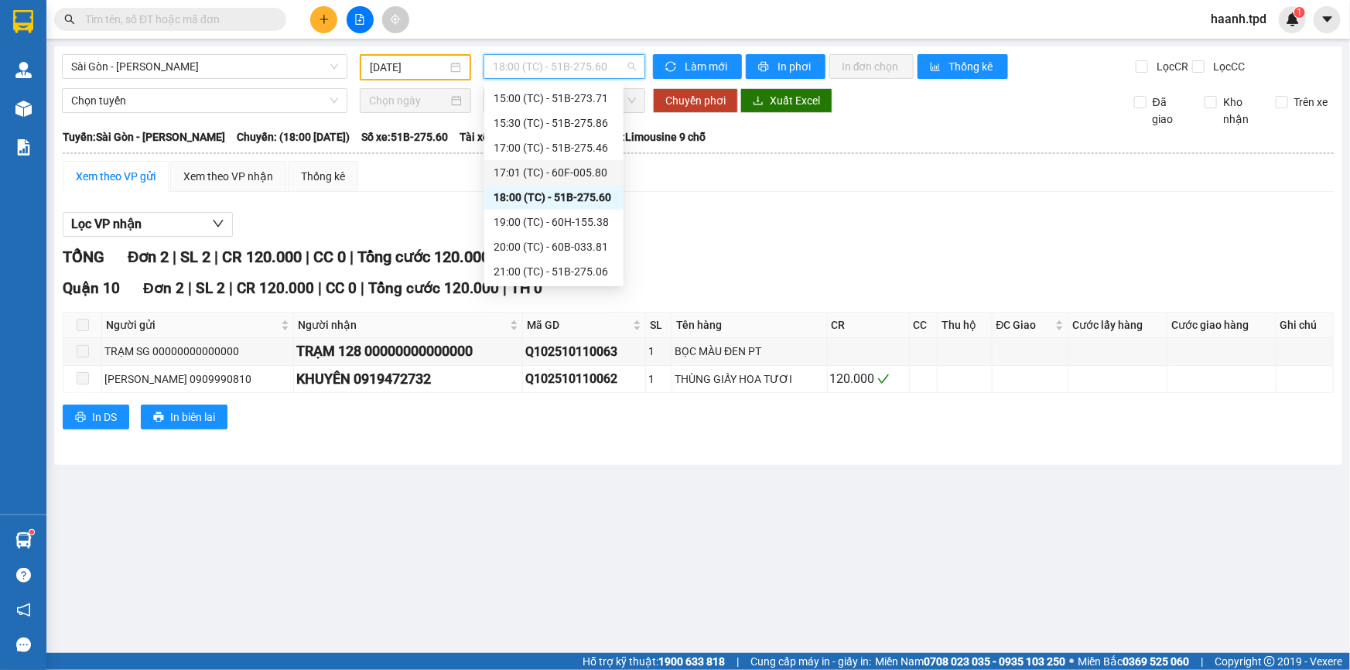
click at [574, 166] on div "17:01 (TC) - 60F-005.80" at bounding box center [553, 172] width 121 height 17
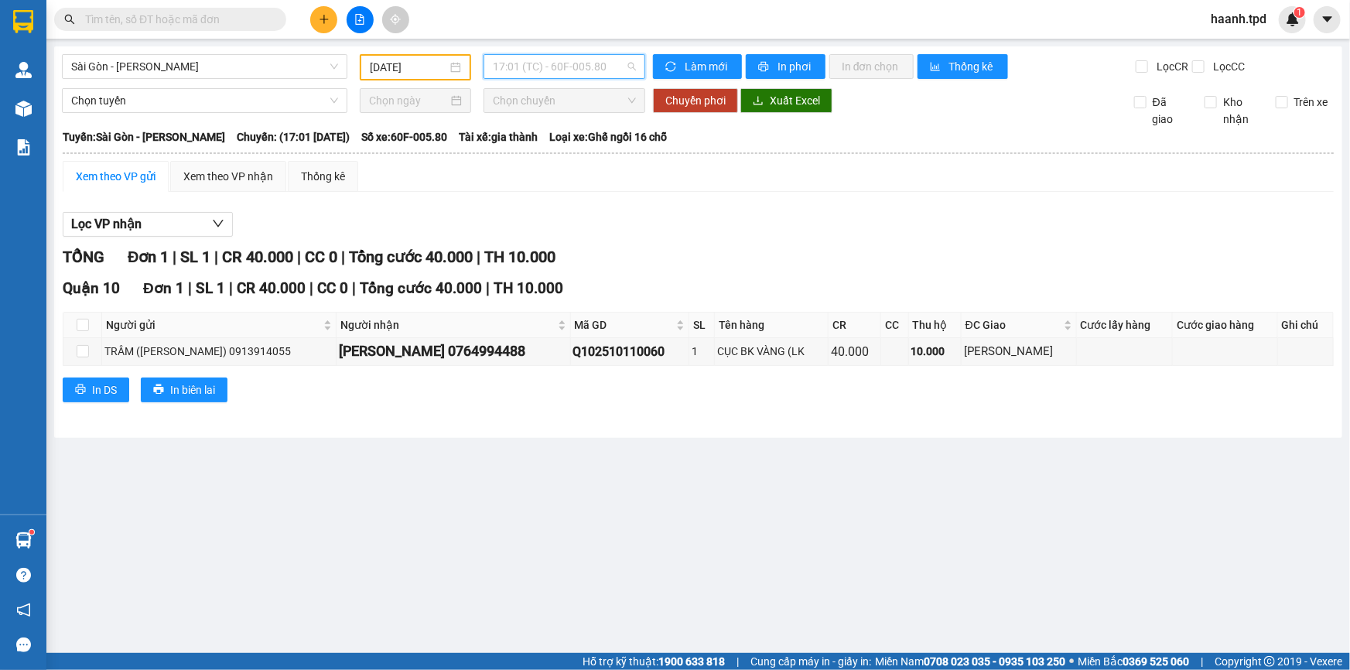
click at [568, 70] on span "17:01 (TC) - 60F-005.80" at bounding box center [564, 66] width 143 height 23
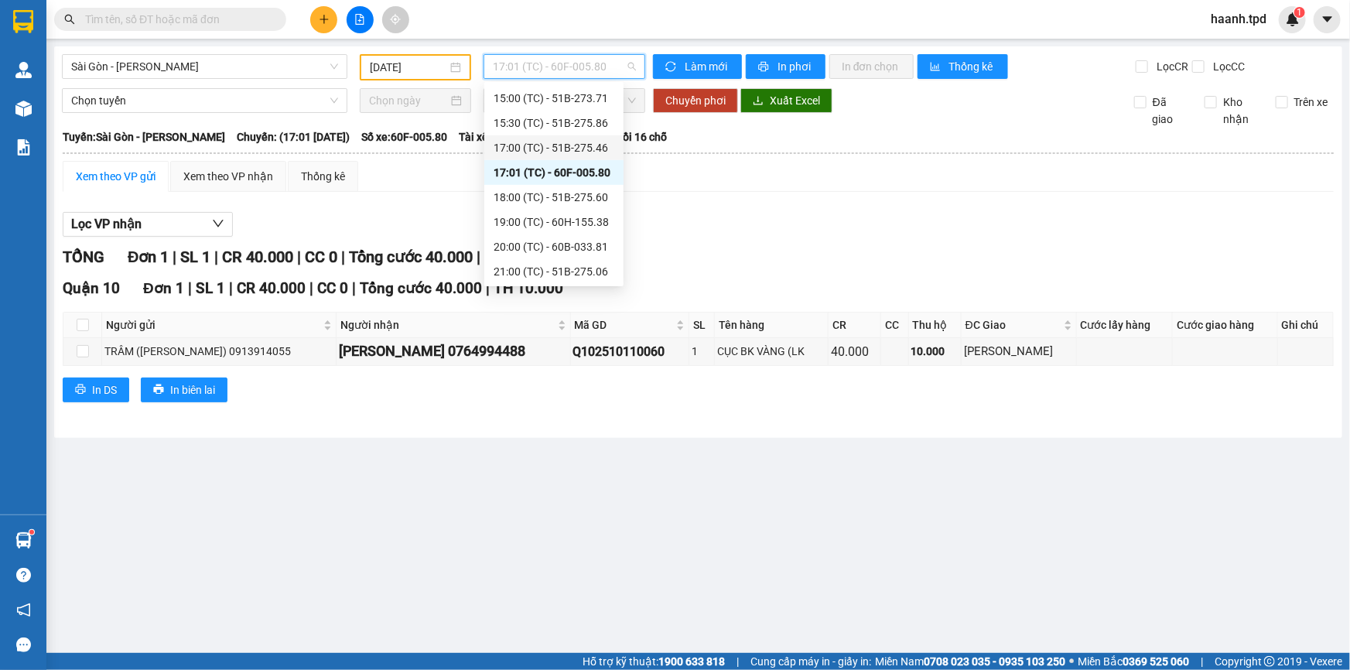
click at [575, 149] on div "17:00 (TC) - 51B-275.46" at bounding box center [553, 147] width 121 height 17
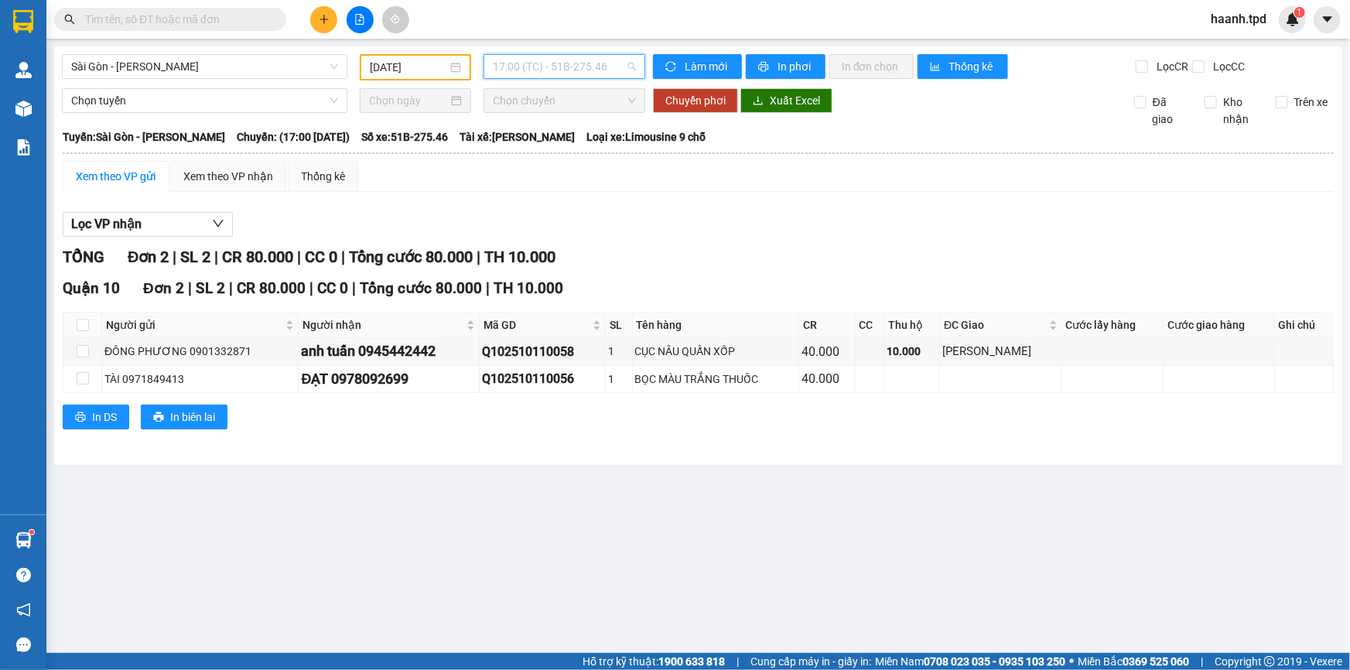
click at [575, 73] on span "17:00 (TC) - 51B-275.46" at bounding box center [564, 66] width 143 height 23
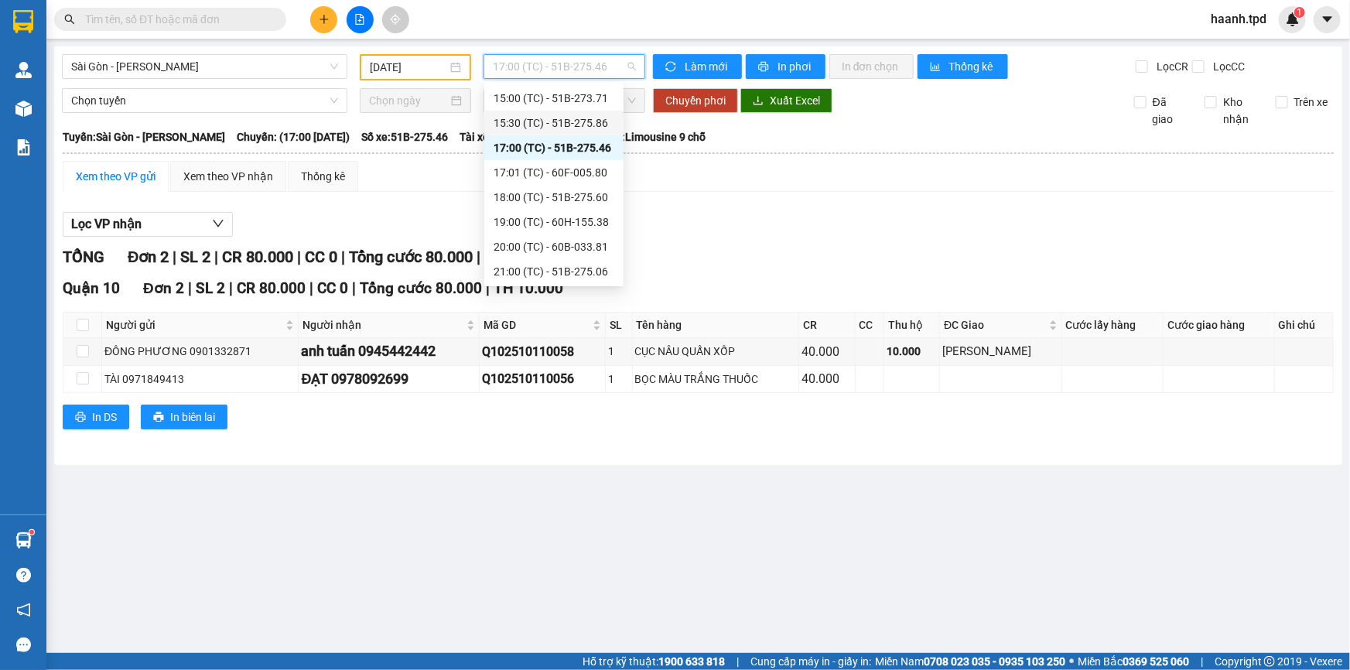
click at [574, 111] on div "15:30 (TC) - 51B-275.86" at bounding box center [553, 123] width 139 height 25
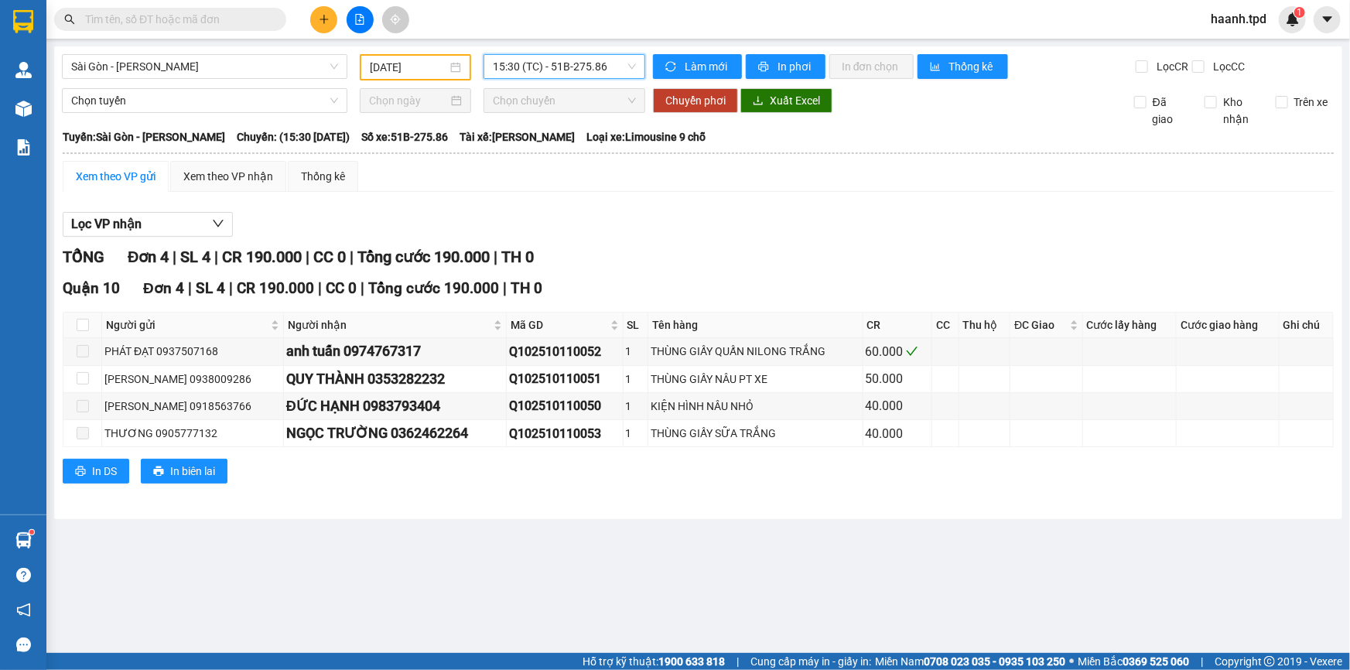
click at [328, 20] on icon "plus" at bounding box center [324, 19] width 11 height 11
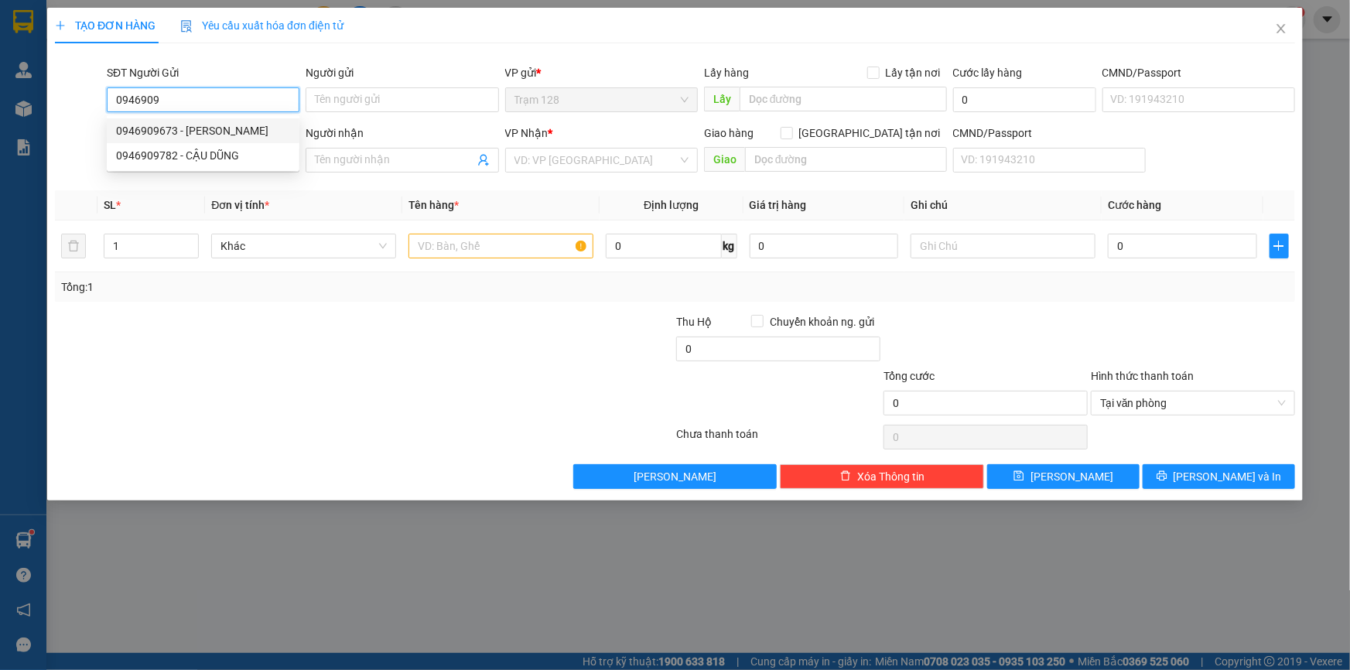
click at [209, 122] on div "0946909673 - NGUYỄN THỊ MÊ LINH" at bounding box center [203, 130] width 174 height 17
type input "0946909673"
type input "NGUYỄN THỊ MÊ LINH"
type input "075173000569"
type input "0946912028"
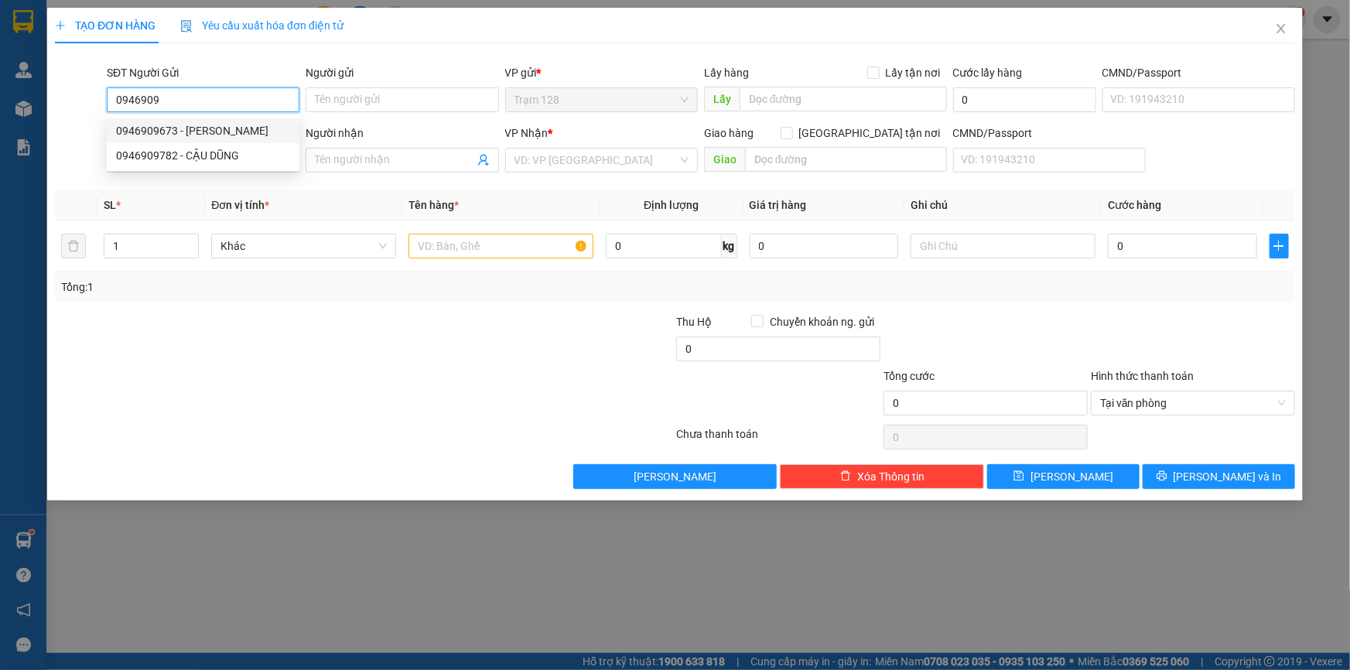
type input "NHI"
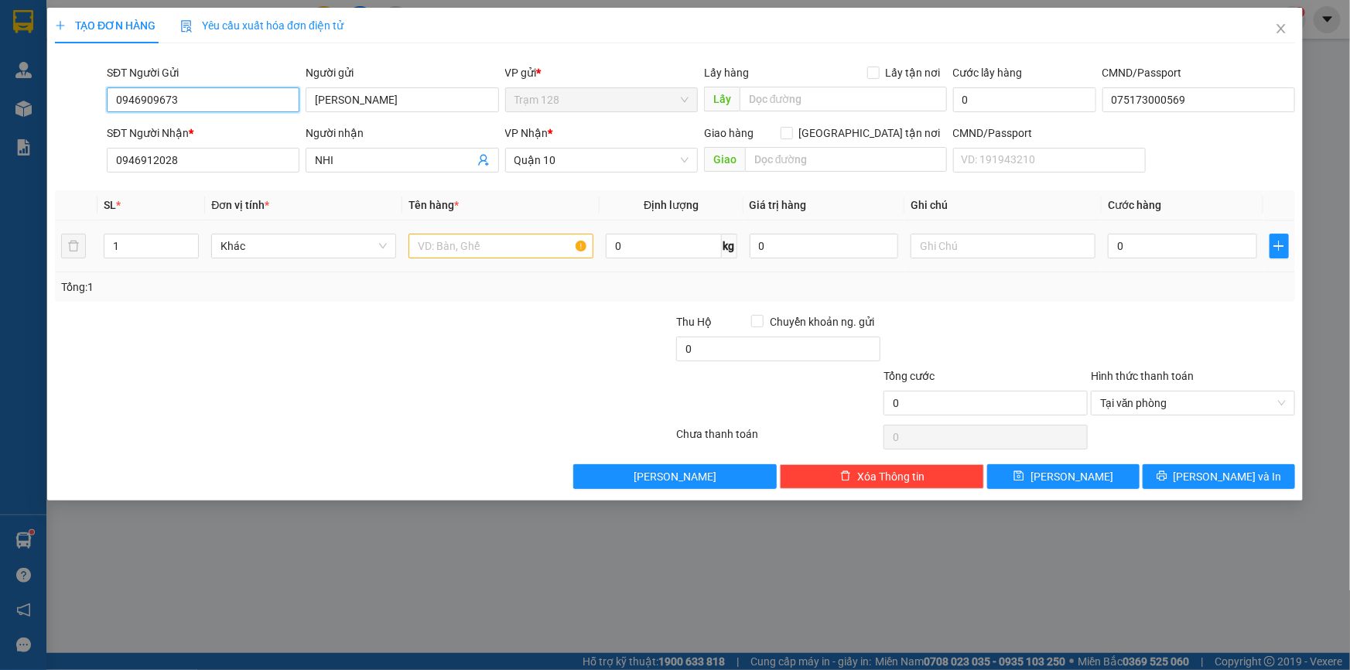
type input "0946909673"
click at [462, 246] on input "text" at bounding box center [500, 246] width 185 height 25
type input "thùng trái cây"
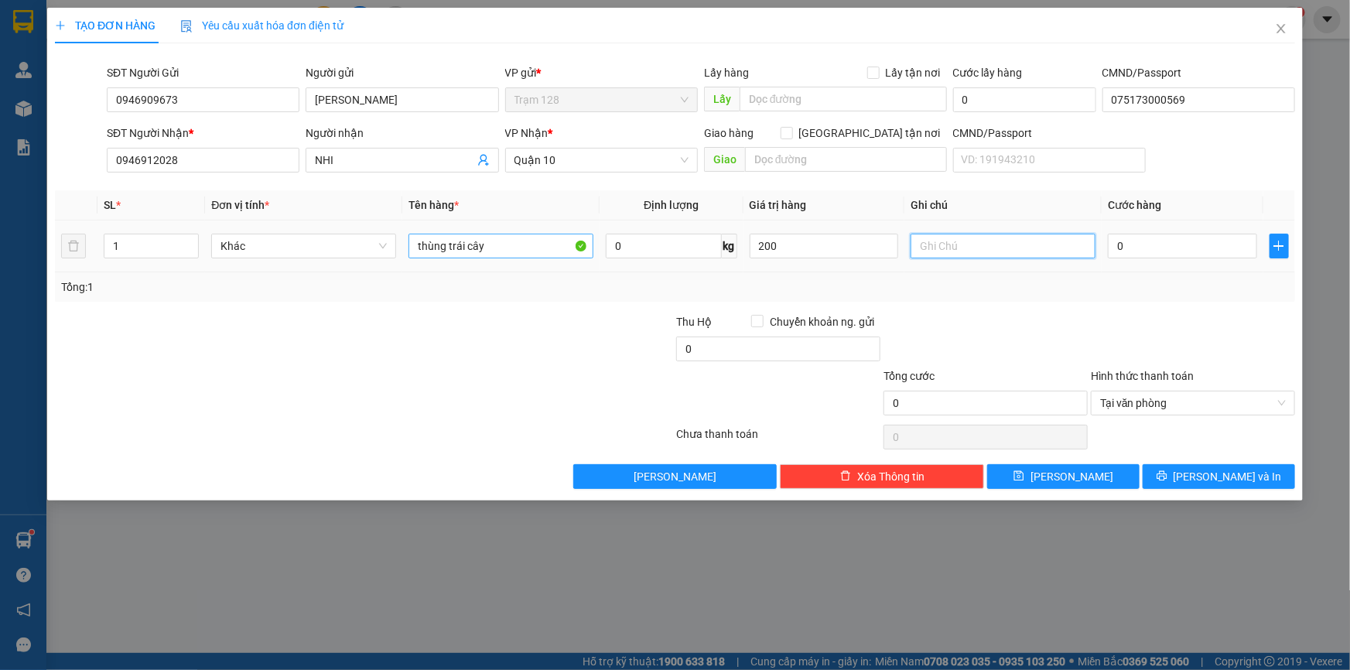
type input "200.000"
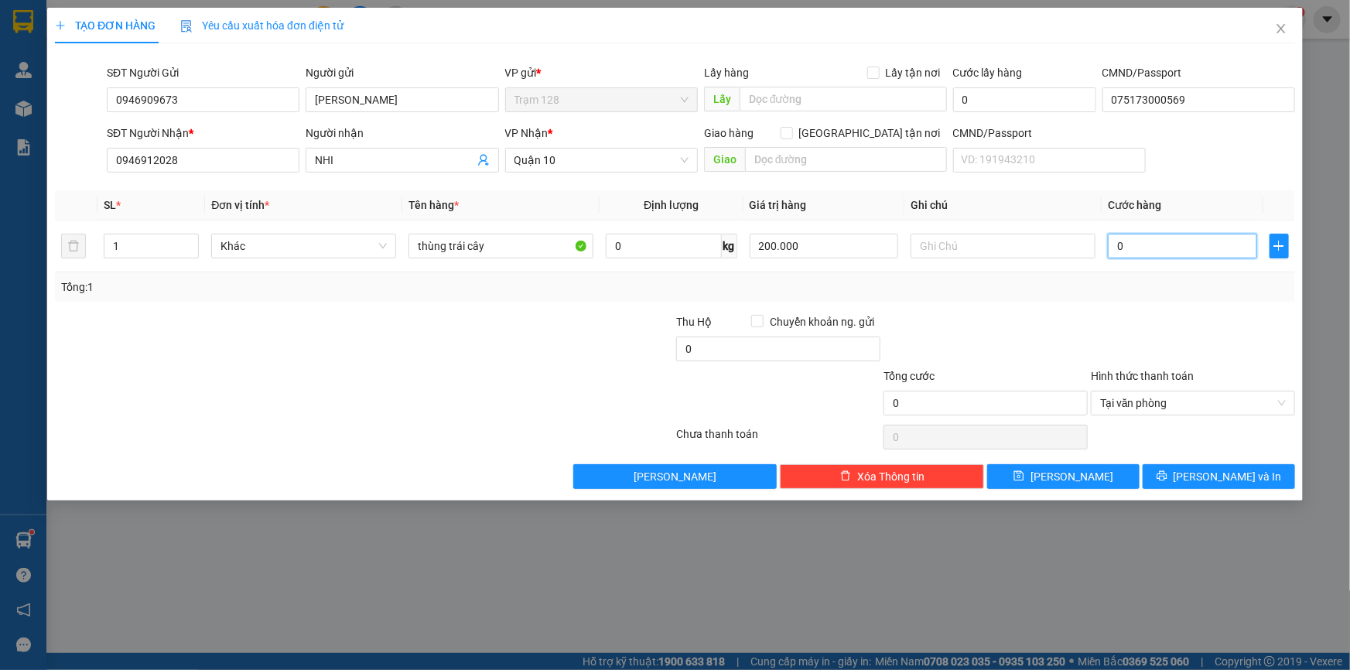
type input "4"
type input "40"
type input "4"
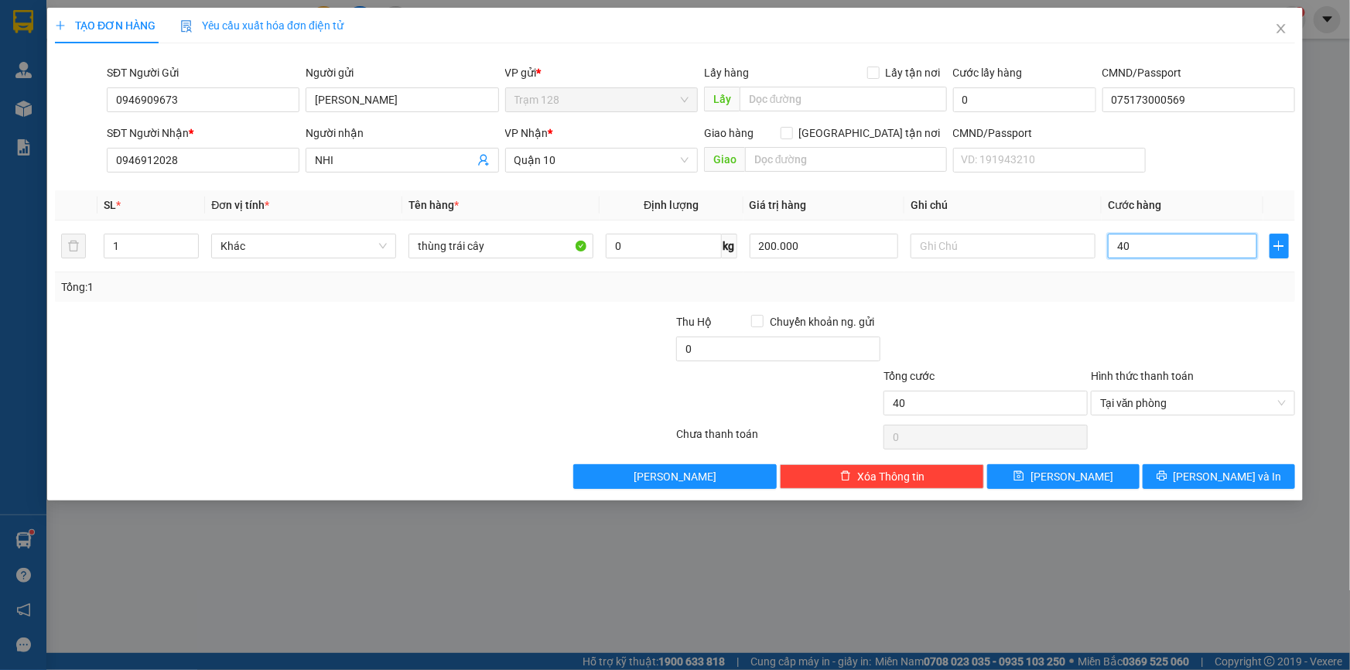
type input "4"
type input "0"
type input "05"
type input "5"
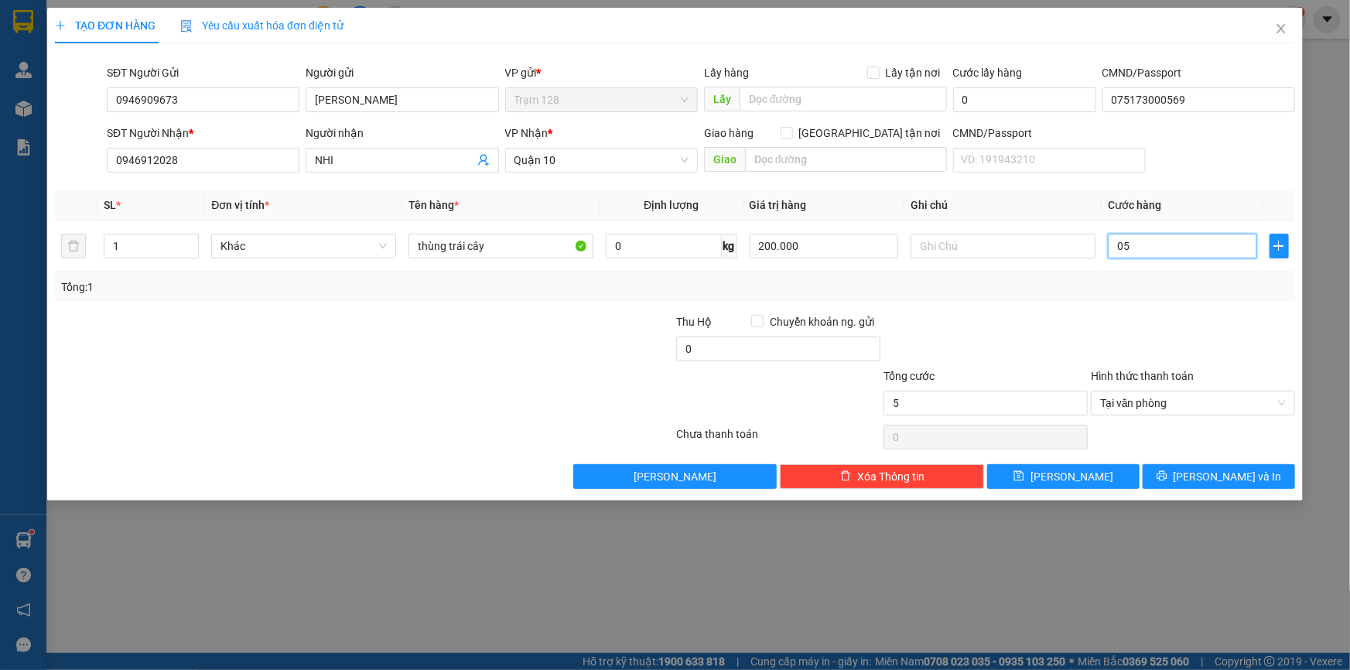
type input "050"
type input "50"
type input "50.000"
drag, startPoint x: 708, startPoint y: 565, endPoint x: 695, endPoint y: 526, distance: 40.8
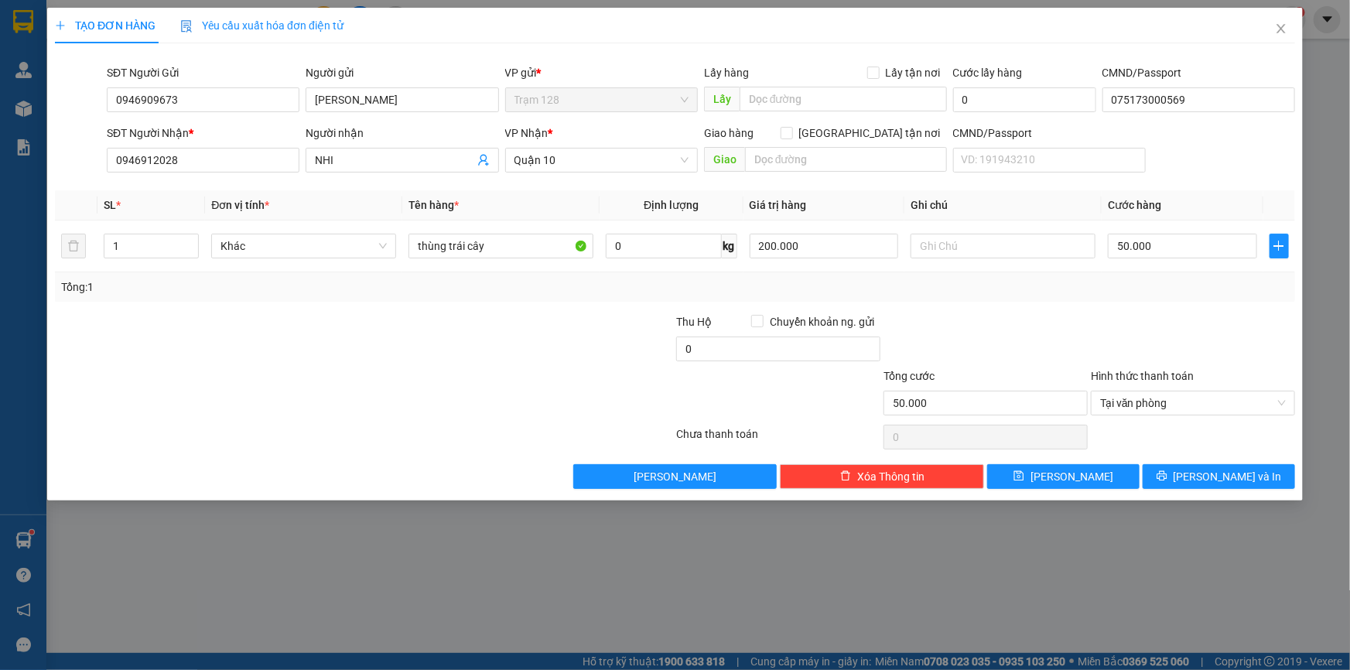
click at [704, 565] on div "TẠO ĐƠN HÀNG Yêu cầu xuất hóa đơn điện tử Transit Pickup Surcharge Ids Transit …" at bounding box center [675, 335] width 1350 height 670
click at [1220, 472] on span "Lưu và In" at bounding box center [1227, 476] width 108 height 17
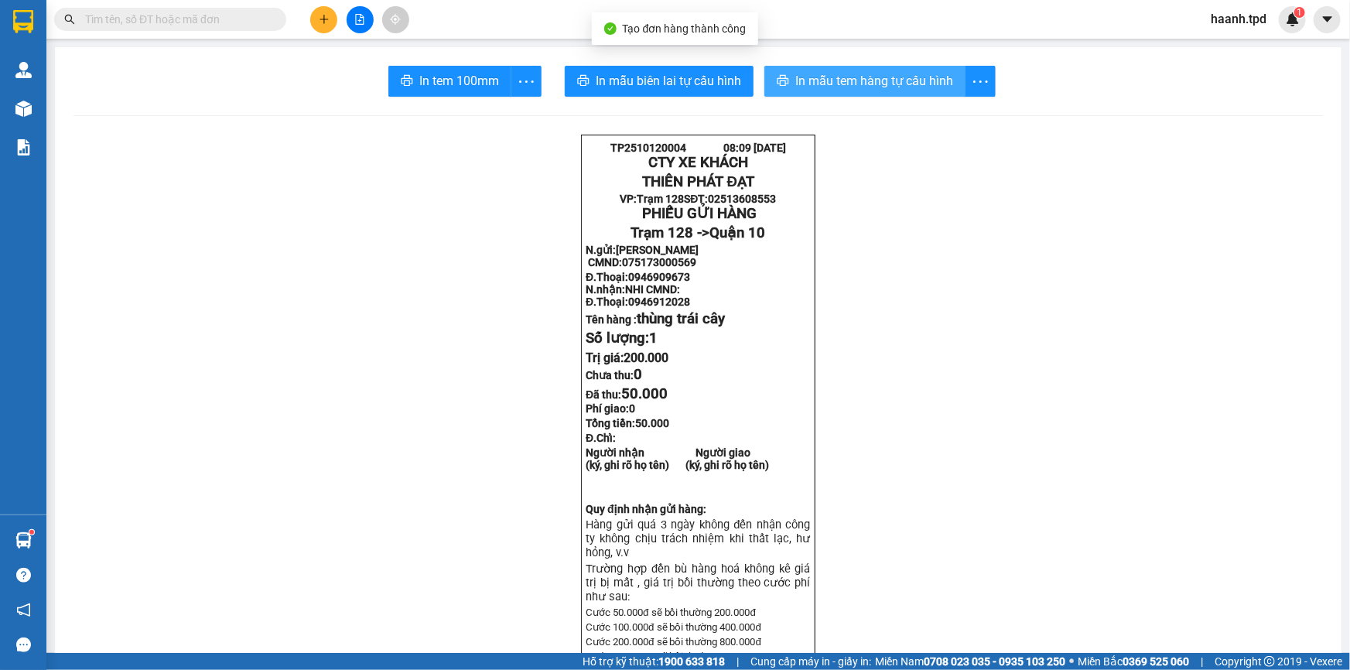
click at [811, 89] on span "In mẫu tem hàng tự cấu hình" at bounding box center [874, 80] width 158 height 19
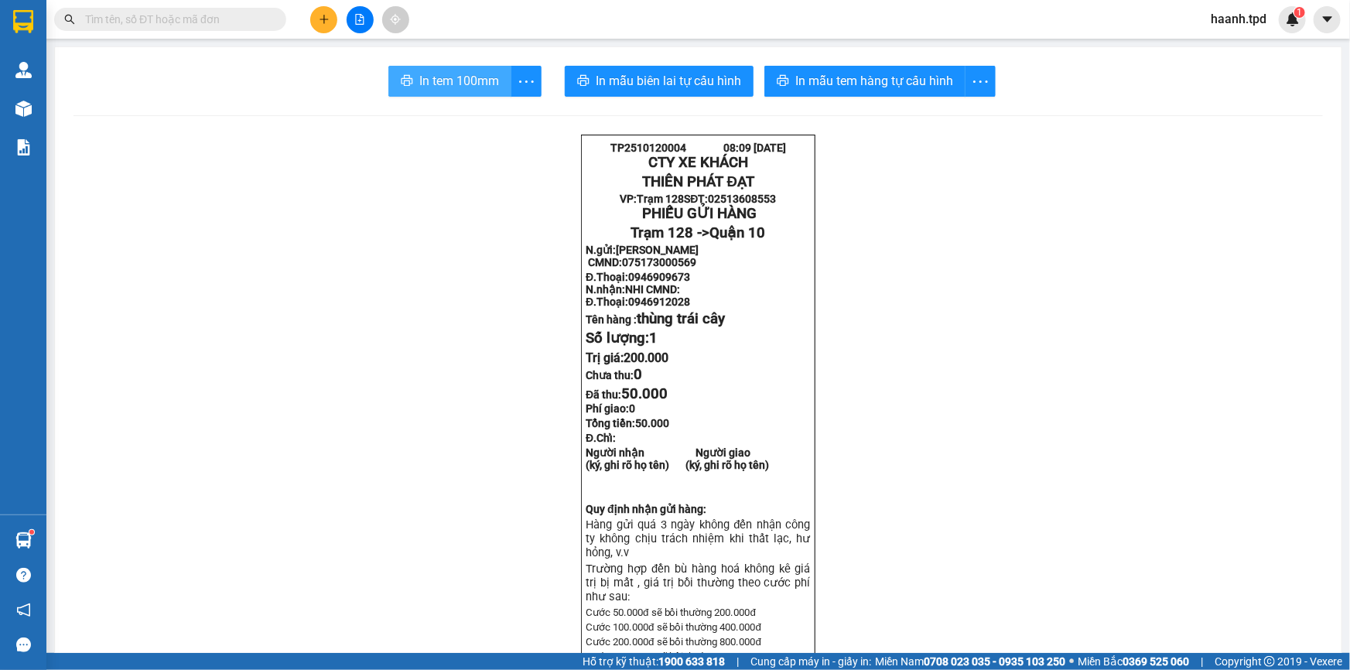
click at [445, 73] on span "In tem 100mm" at bounding box center [459, 80] width 80 height 19
click at [251, 22] on input "text" at bounding box center [176, 19] width 183 height 17
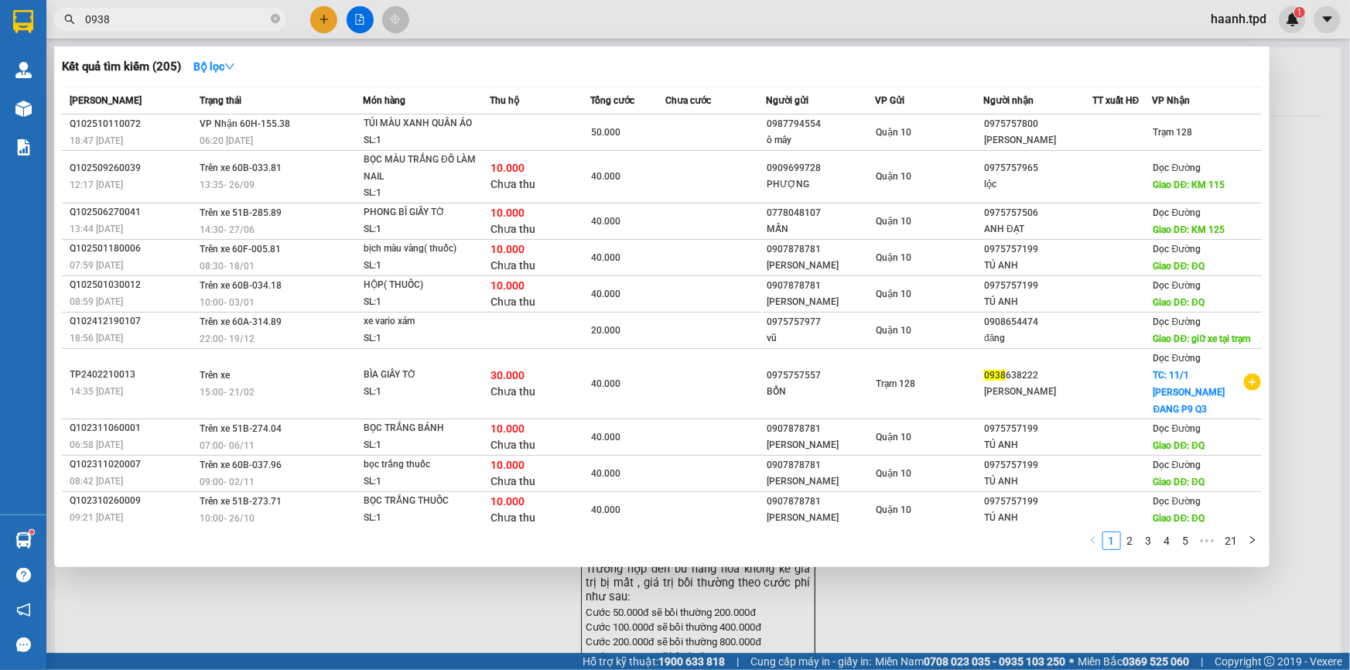
type input "0938"
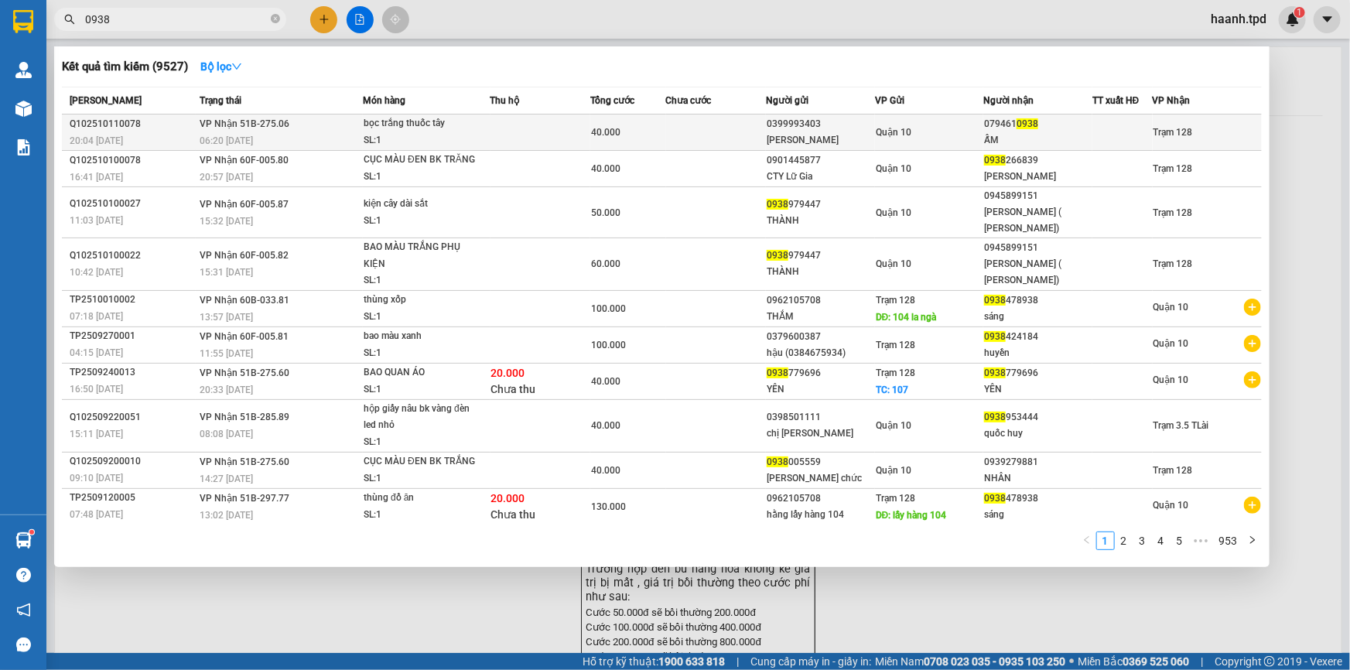
click at [1092, 148] on td at bounding box center [1122, 132] width 60 height 36
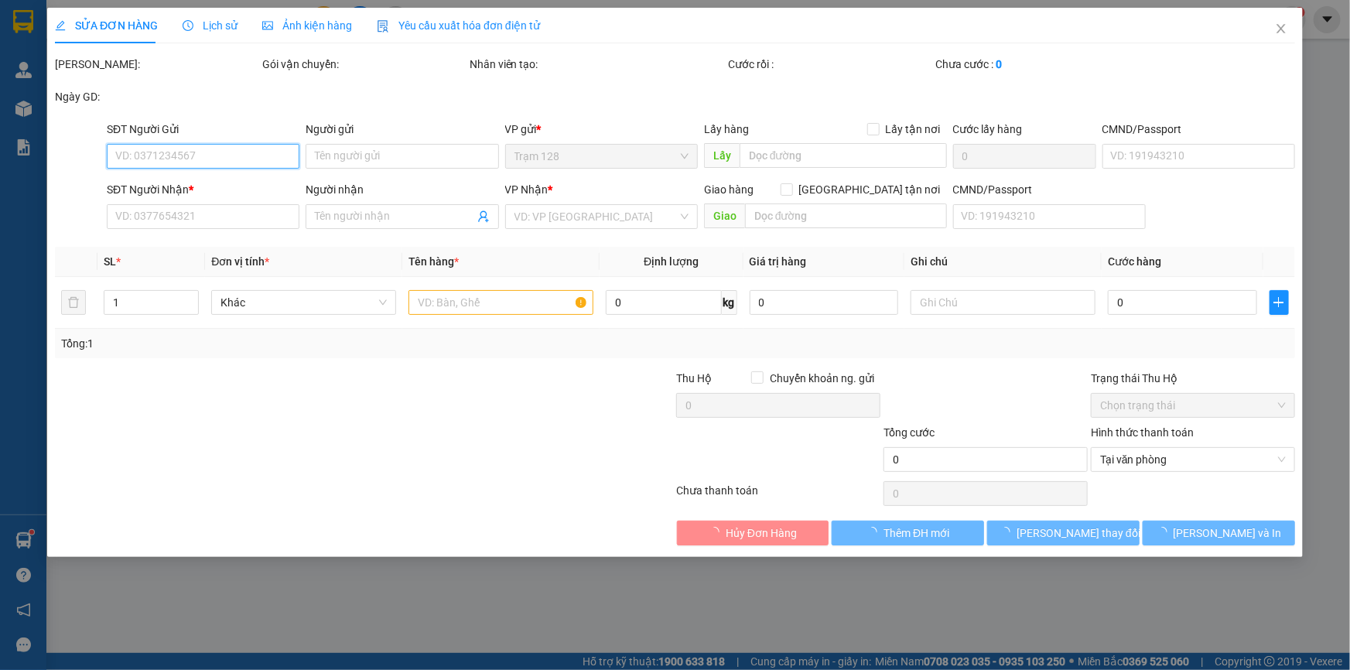
type input "0399993403"
type input "HUỲNH ĐÌNH PHÚC"
type input "075098014215"
type input "0794610938"
type input "ẤM"
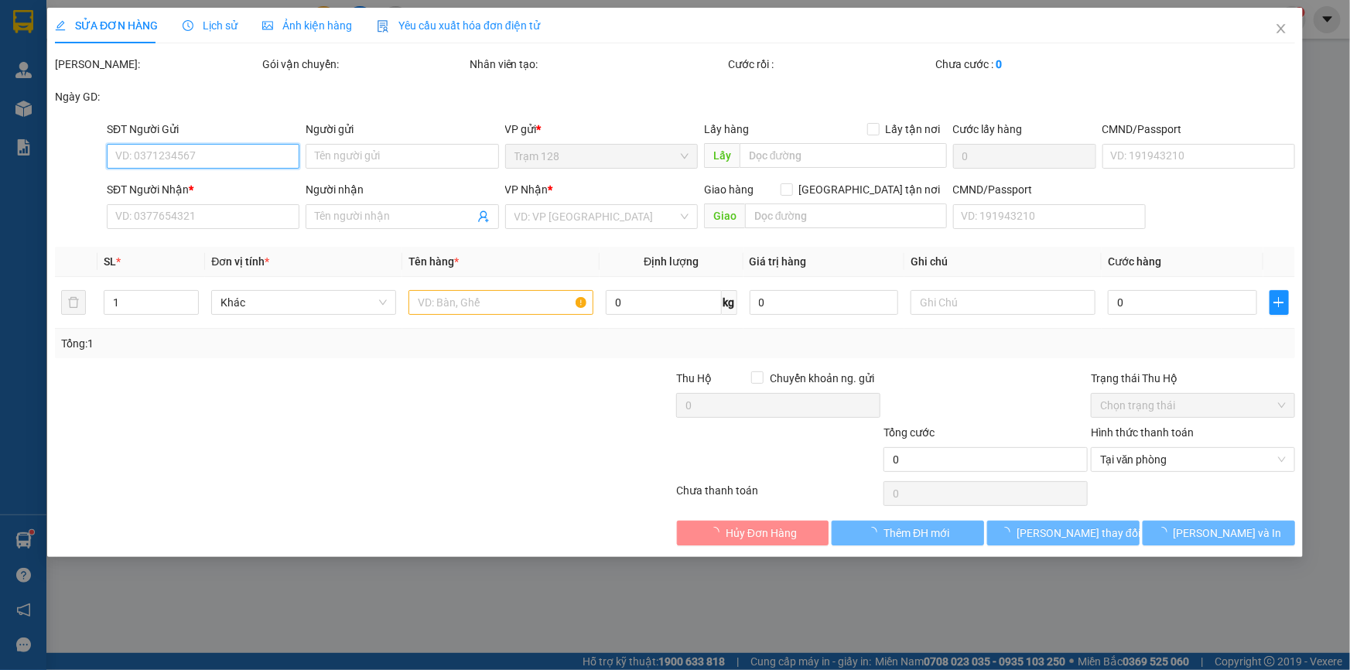
type input "40.000"
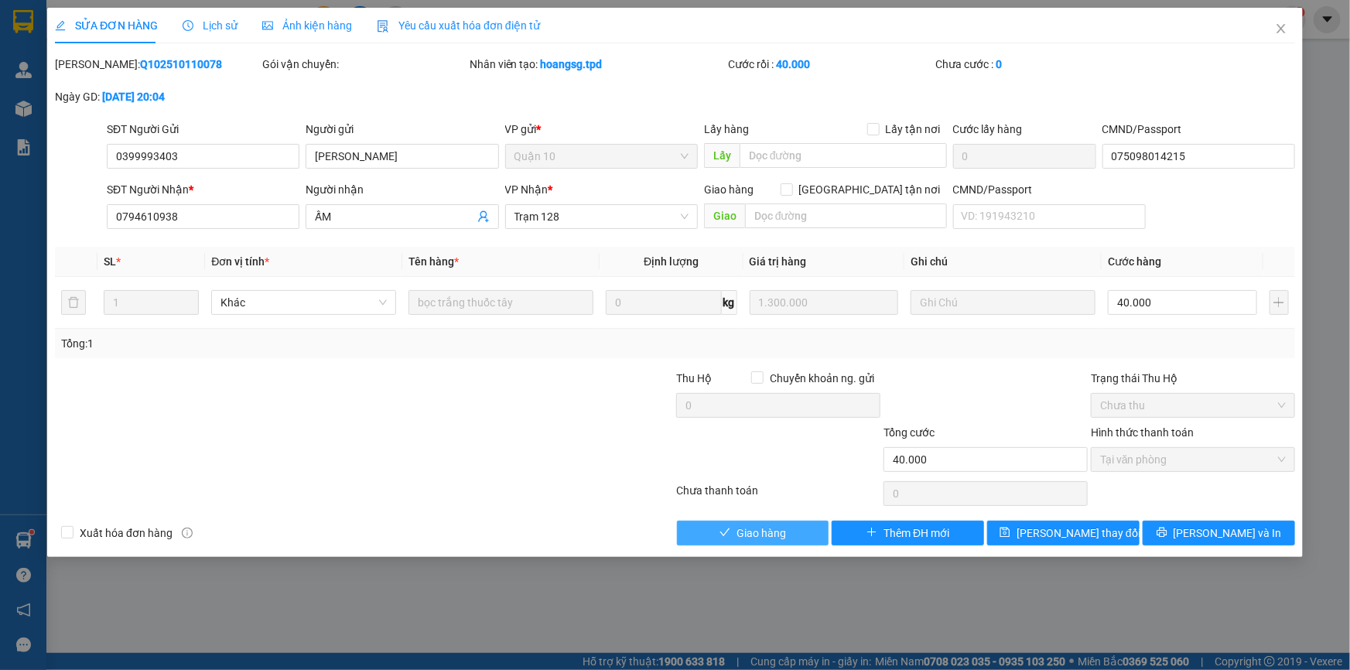
click at [780, 541] on span "Giao hàng" at bounding box center [760, 532] width 49 height 17
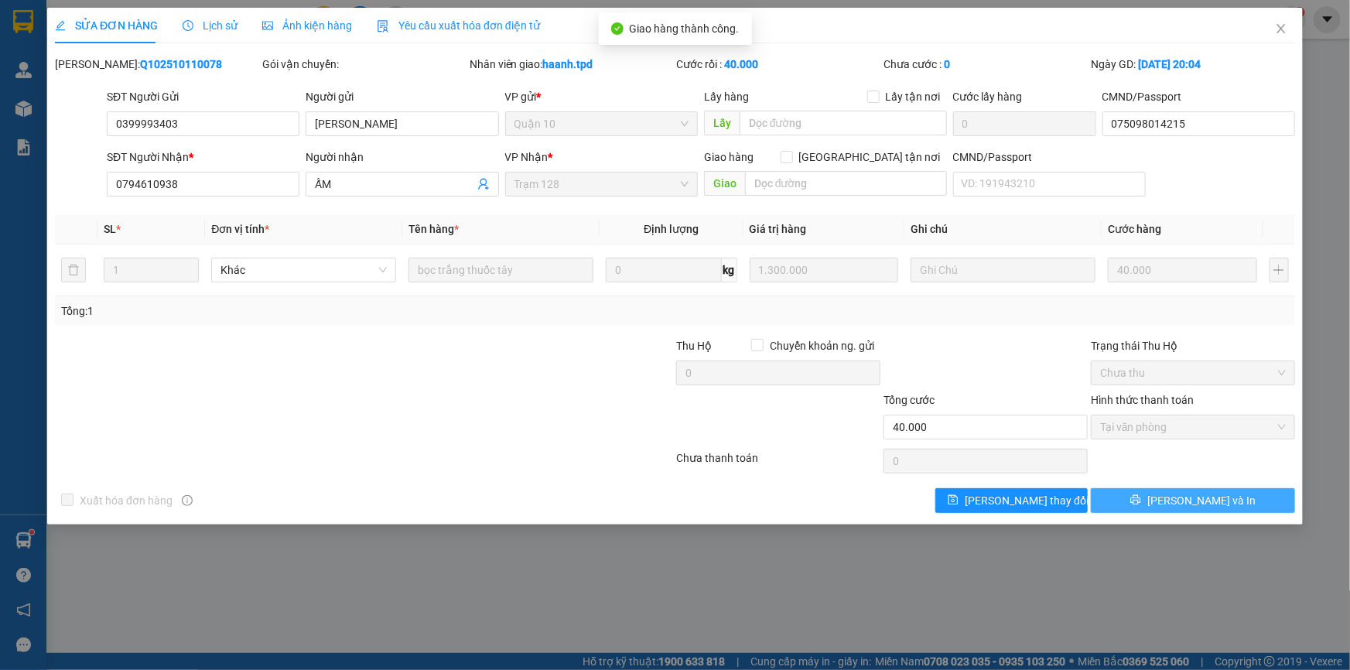
click at [1168, 493] on button "Lưu và In" at bounding box center [1193, 500] width 204 height 25
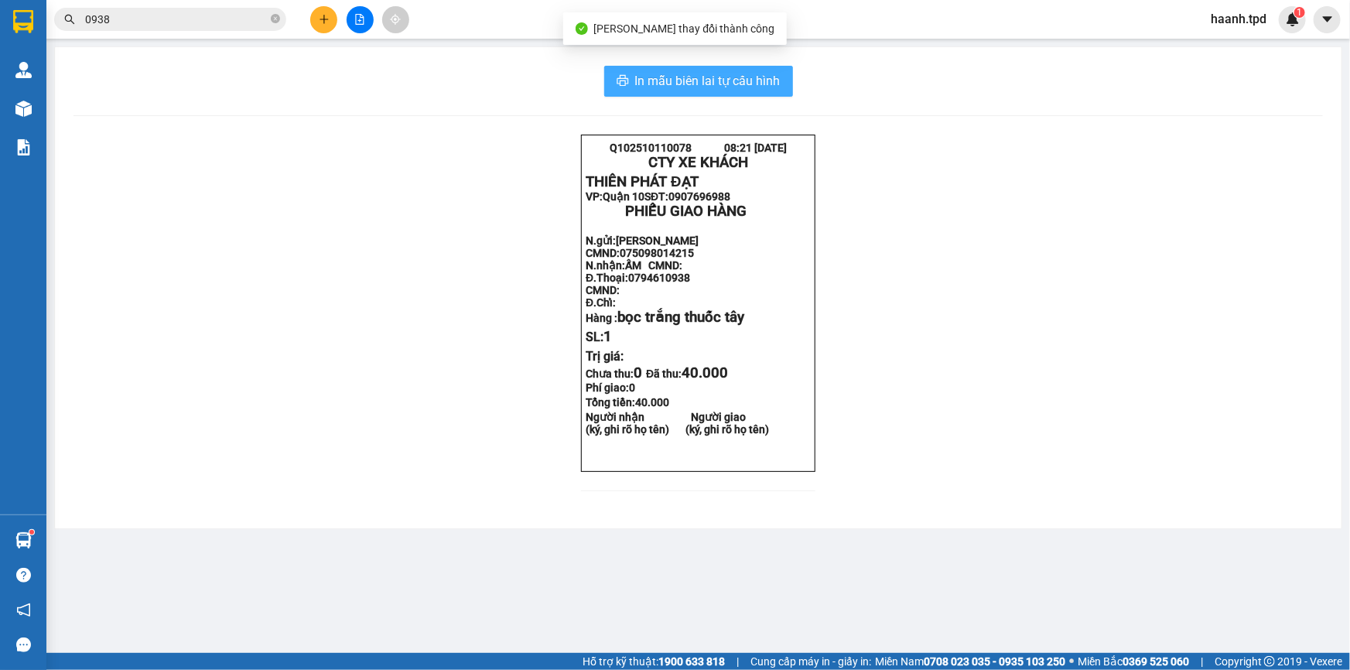
click at [782, 82] on button "In mẫu biên lai tự cấu hình" at bounding box center [698, 81] width 189 height 31
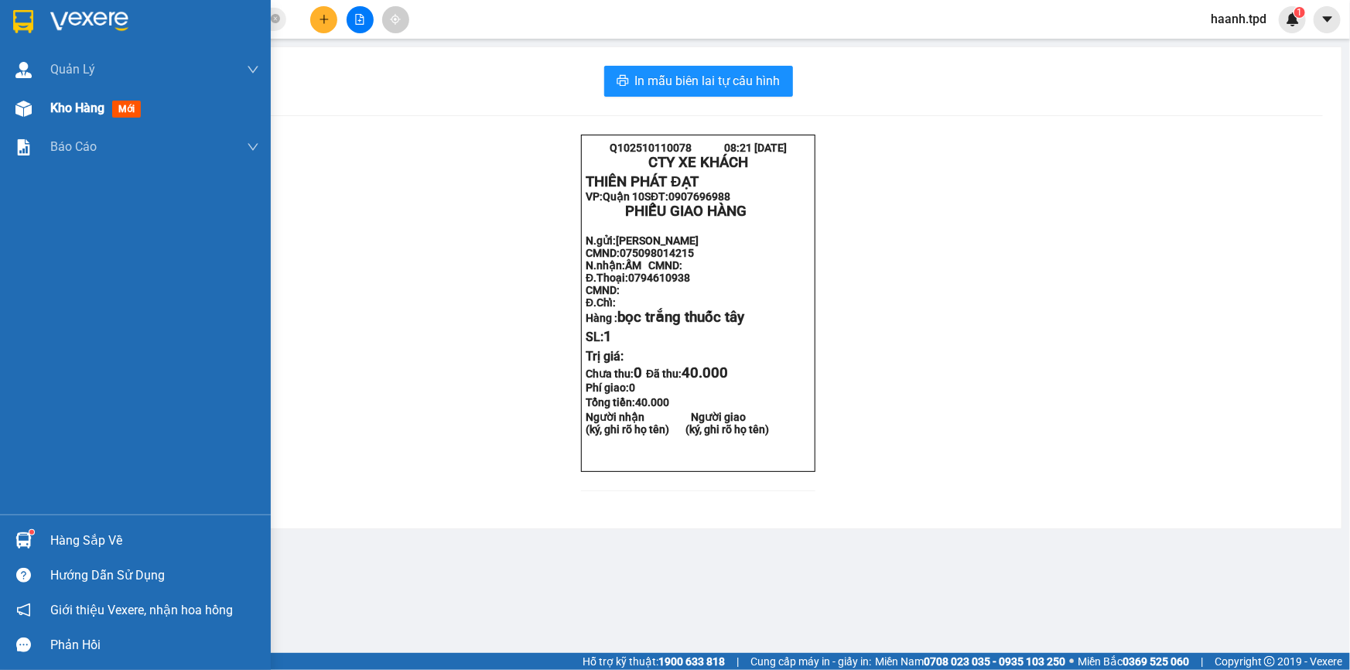
click at [67, 90] on div "Kho hàng mới" at bounding box center [154, 108] width 209 height 39
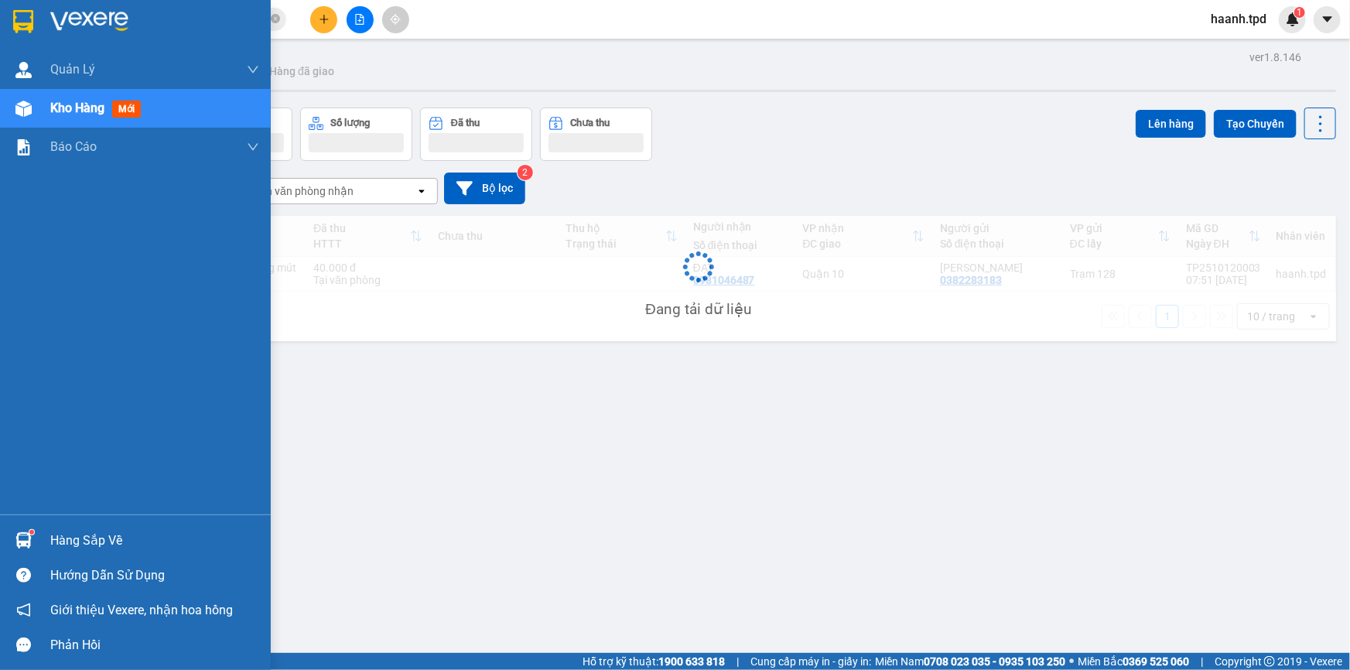
click at [65, 106] on span "Kho hàng" at bounding box center [77, 108] width 54 height 15
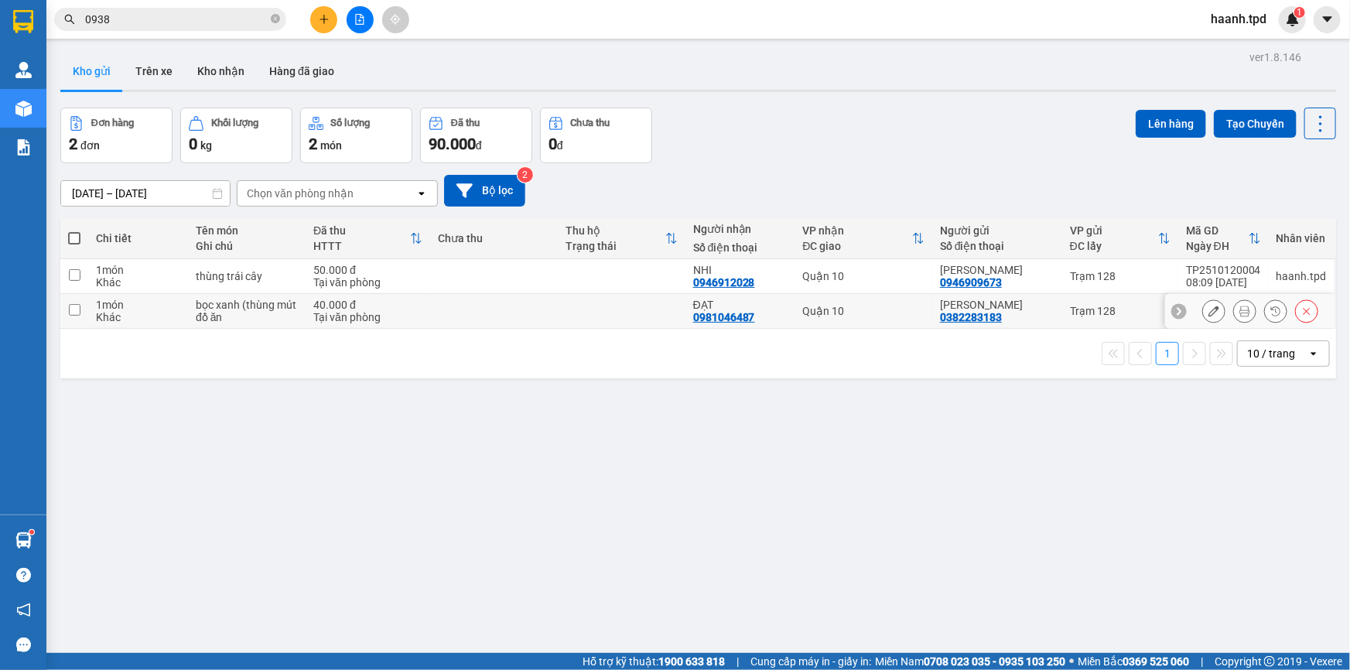
click at [541, 299] on td at bounding box center [494, 311] width 128 height 35
checkbox input "true"
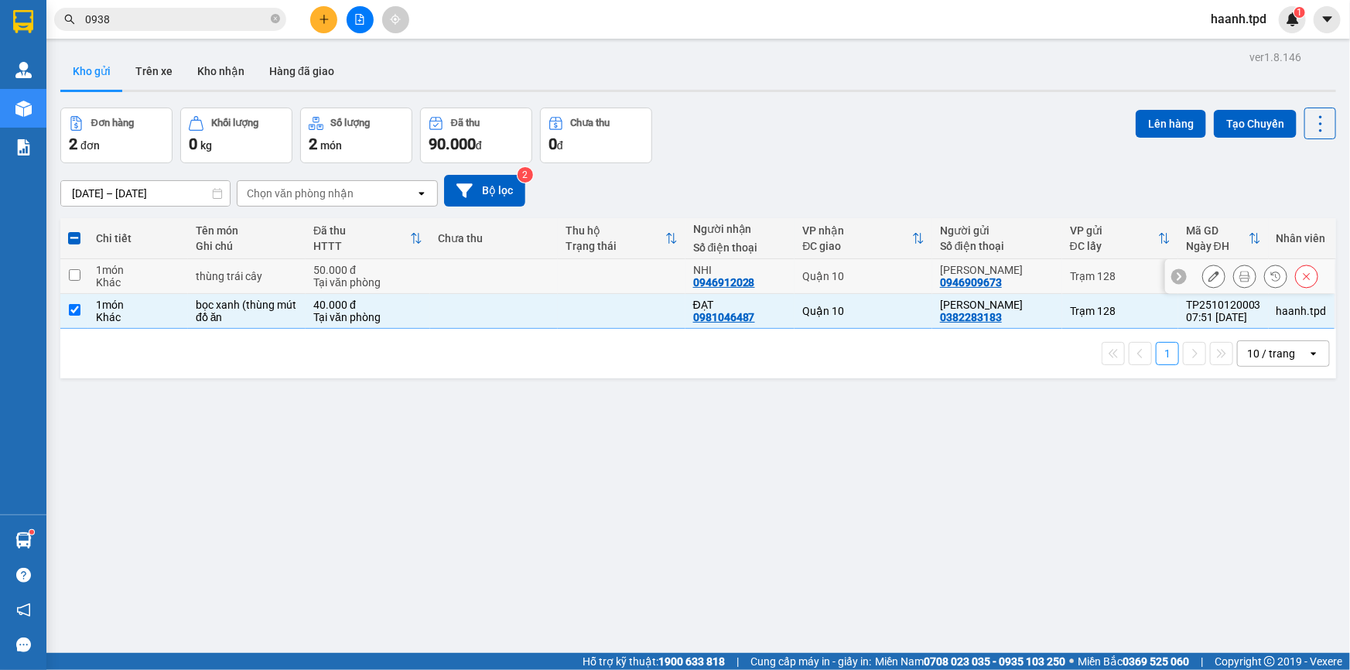
click at [538, 270] on td at bounding box center [494, 276] width 128 height 35
checkbox input "true"
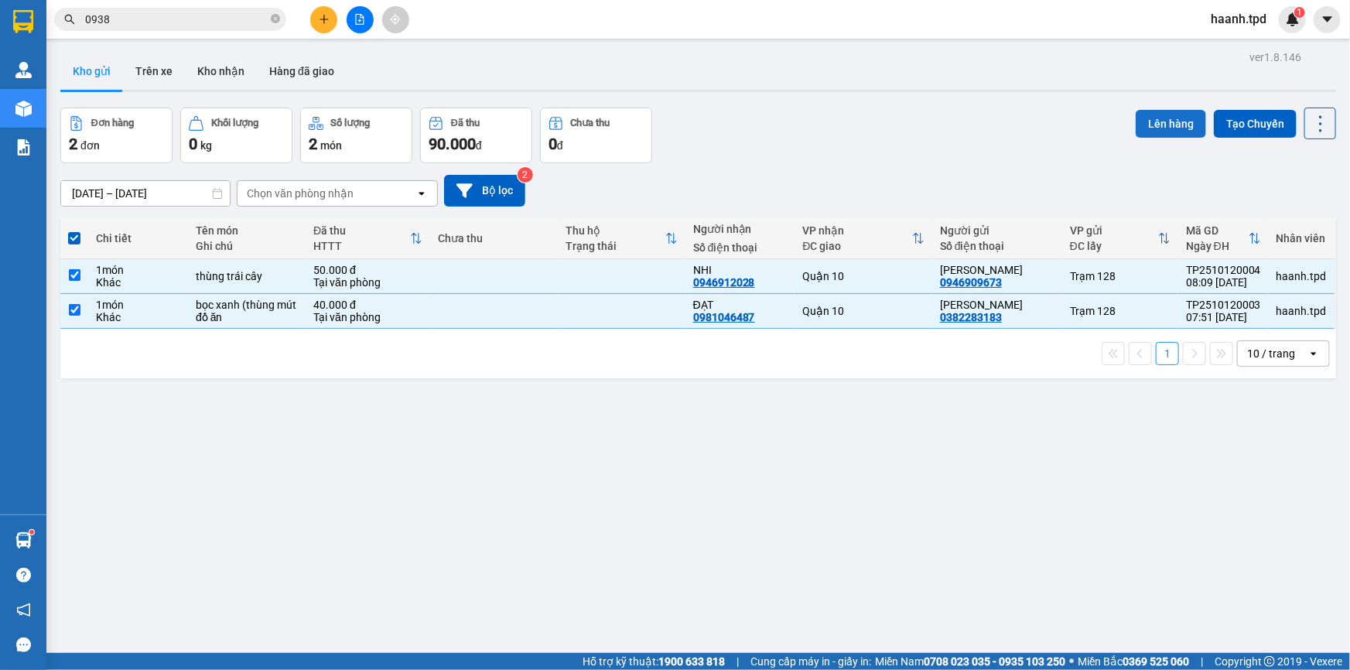
click at [1135, 120] on button "Lên hàng" at bounding box center [1170, 124] width 70 height 28
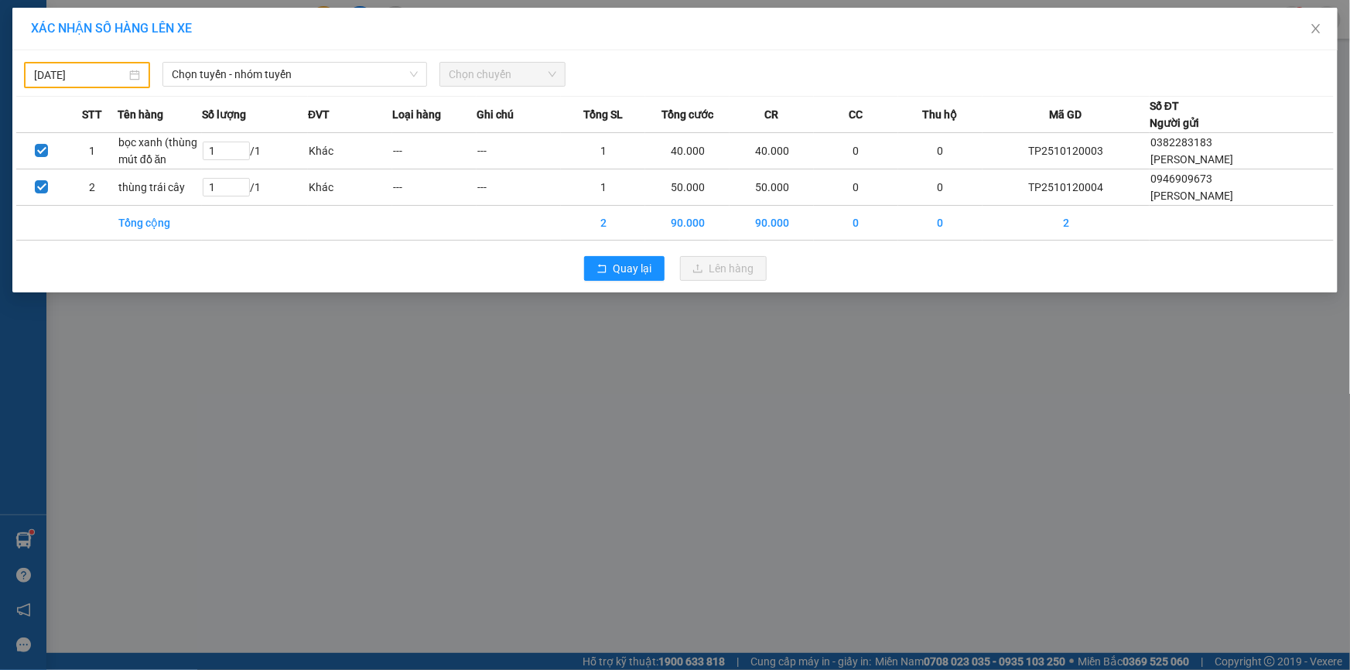
click at [108, 77] on body "Kết quả tìm kiếm ( 9527 ) Bộ lọc Mã ĐH Trạng thái Món hàng Thu hộ Tổng cước Chư…" at bounding box center [675, 335] width 1350 height 670
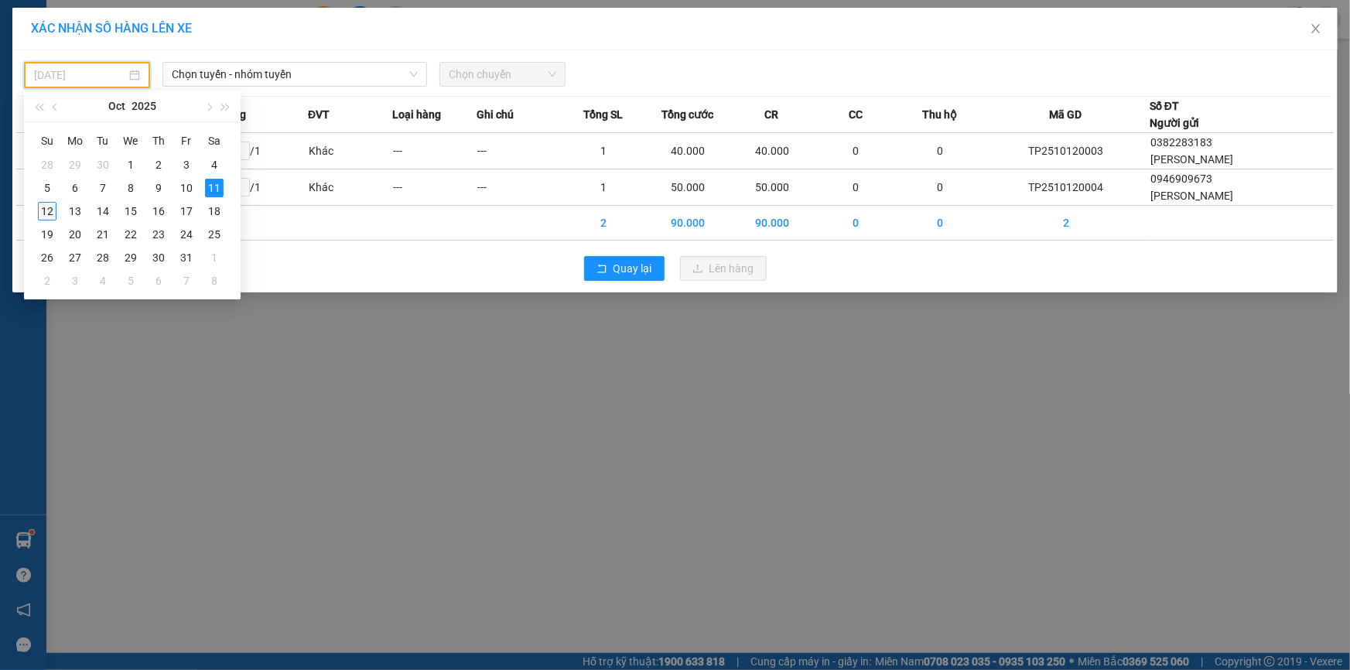
click at [43, 210] on div "12" at bounding box center [47, 211] width 19 height 19
type input "[DATE]"
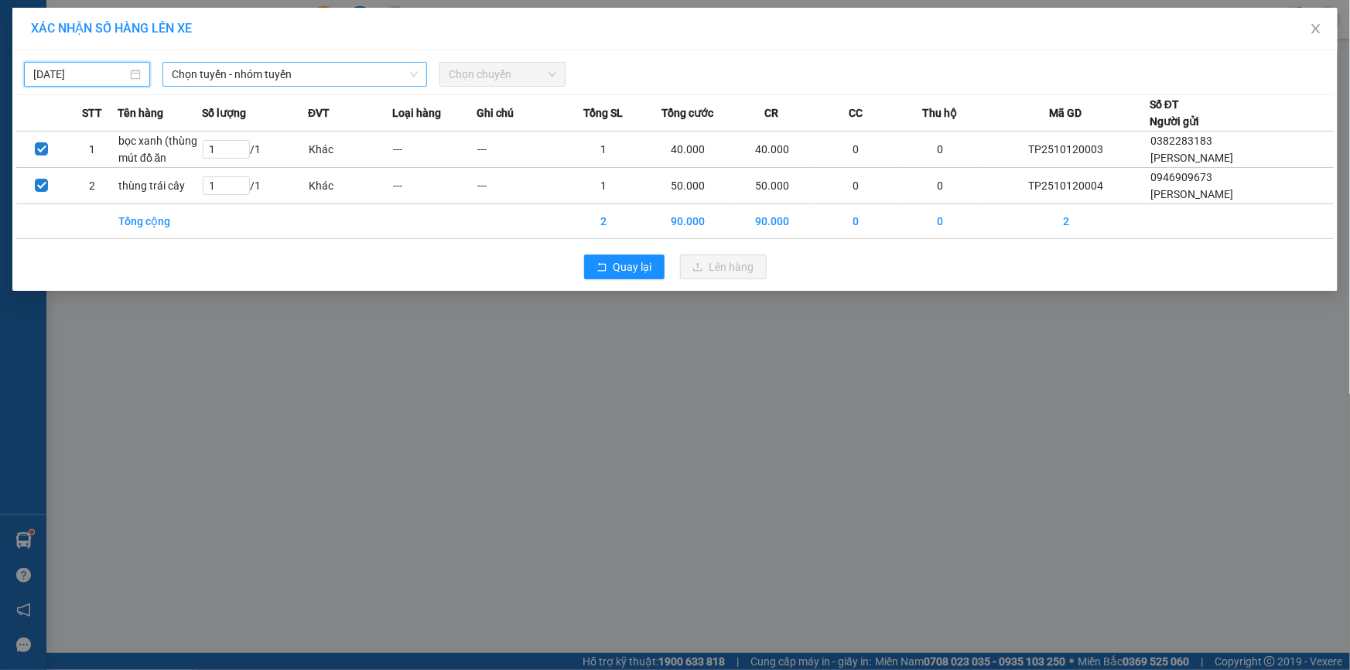
click at [297, 72] on span "Chọn tuyến - nhóm tuyến" at bounding box center [295, 74] width 246 height 23
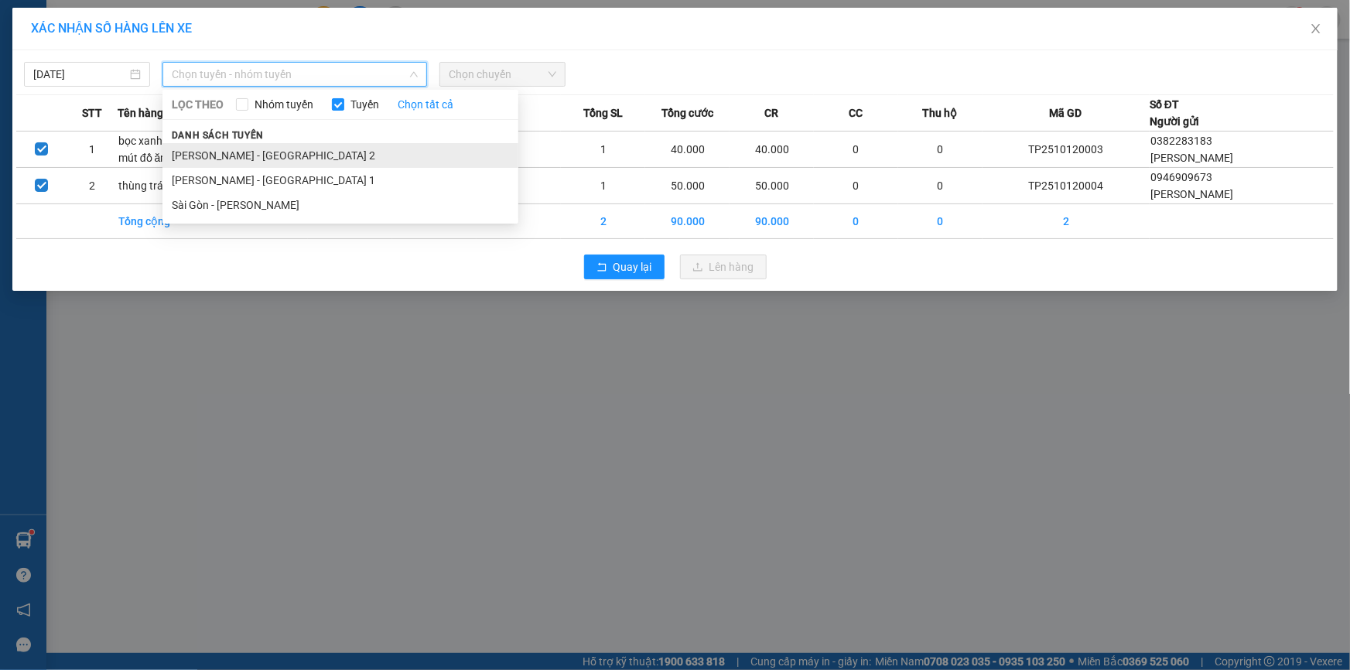
click at [307, 159] on li "[PERSON_NAME] - [GEOGRAPHIC_DATA] 2" at bounding box center [340, 155] width 356 height 25
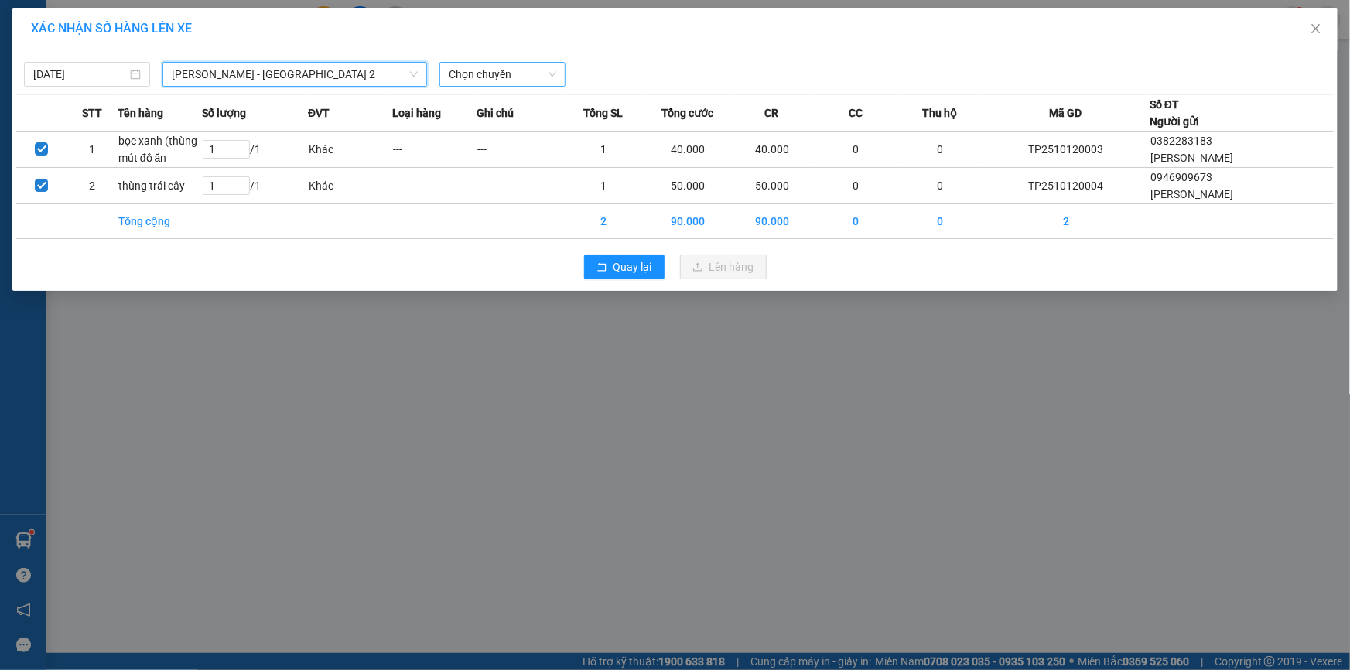
click at [468, 82] on span "Chọn chuyến" at bounding box center [503, 74] width 108 height 23
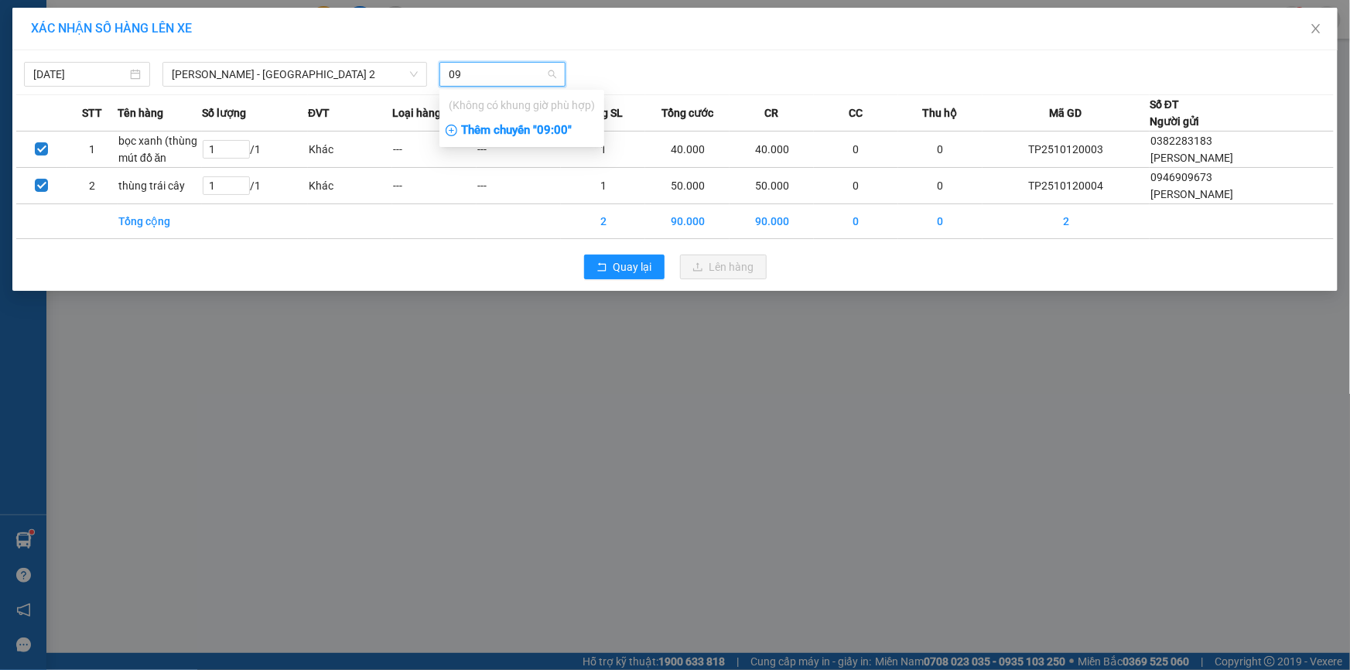
type input "09"
click at [529, 133] on div "Thêm chuyến " 09:00 "" at bounding box center [521, 131] width 165 height 26
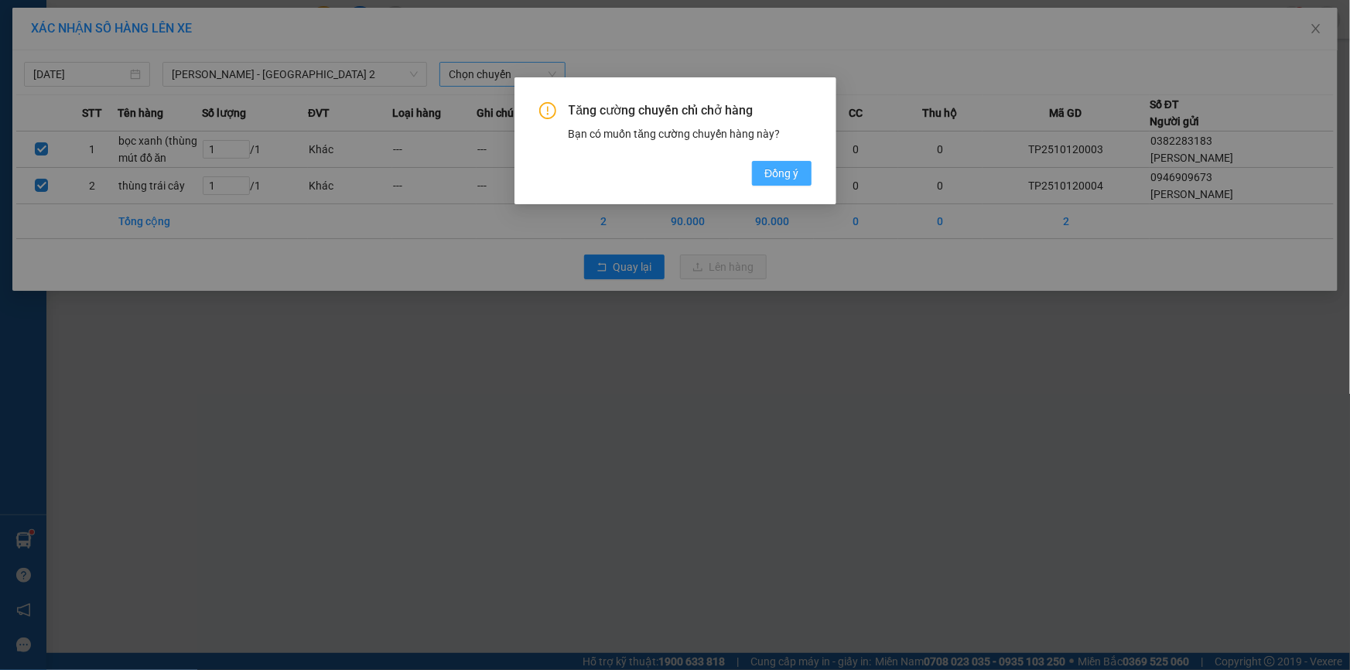
click at [766, 178] on span "Đồng ý" at bounding box center [781, 173] width 34 height 17
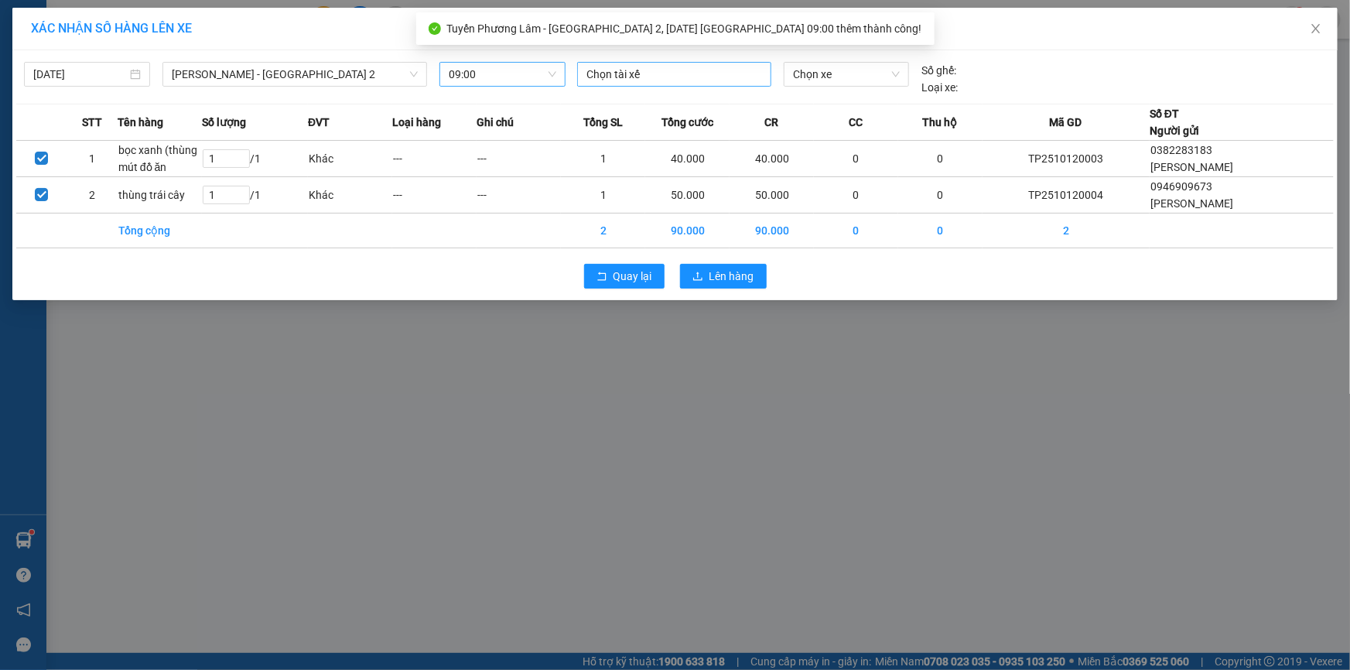
click at [646, 65] on div at bounding box center [674, 74] width 186 height 19
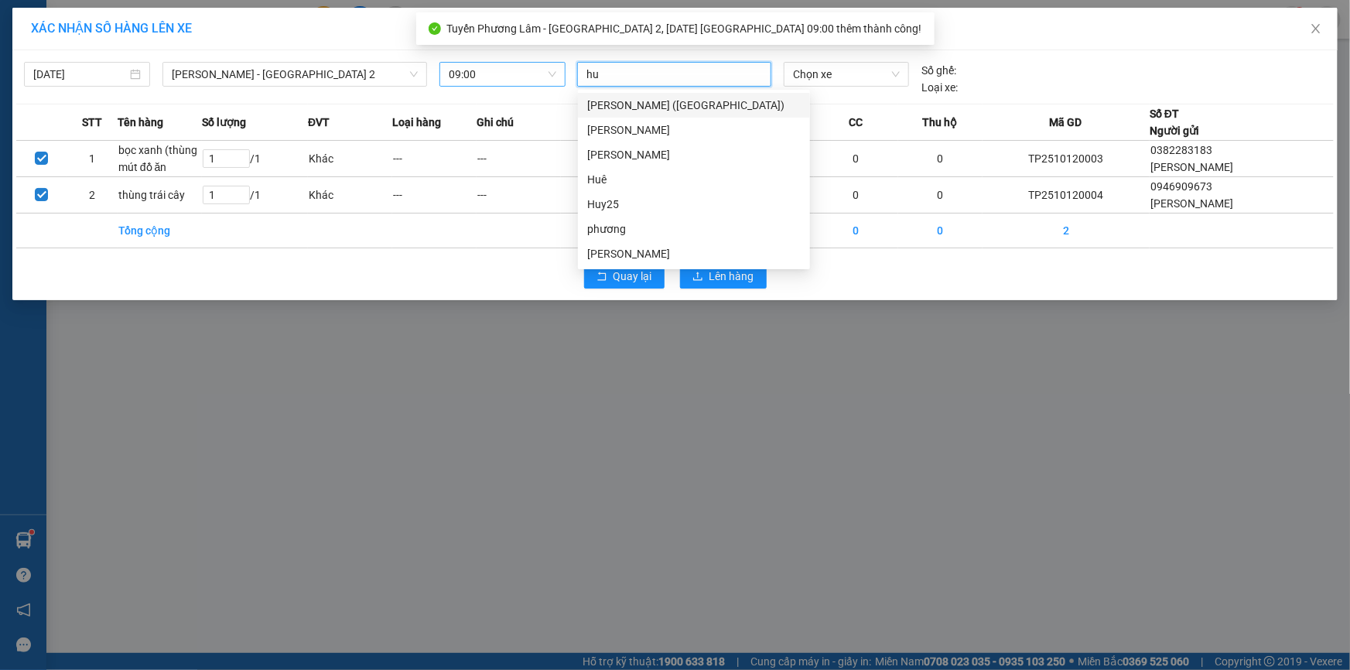
type input "huê"
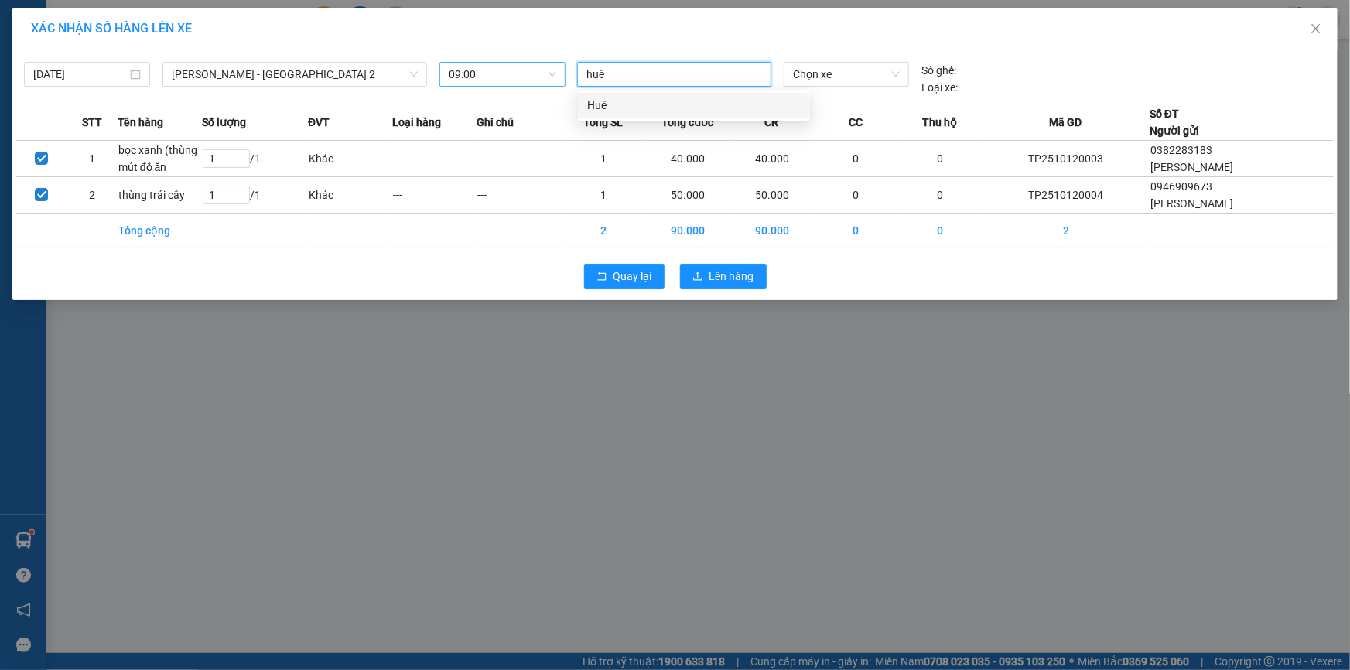
click at [654, 106] on div "Huê" at bounding box center [693, 105] width 213 height 17
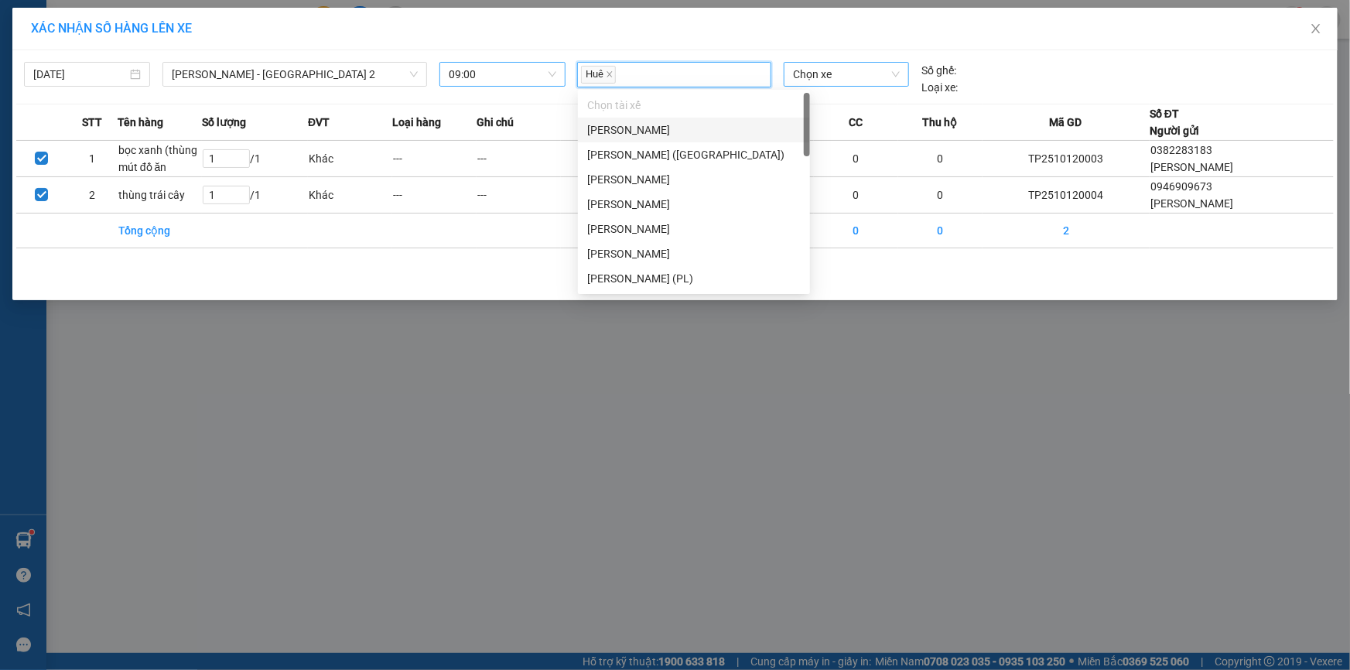
click at [786, 78] on div "Chọn xe" at bounding box center [845, 74] width 125 height 25
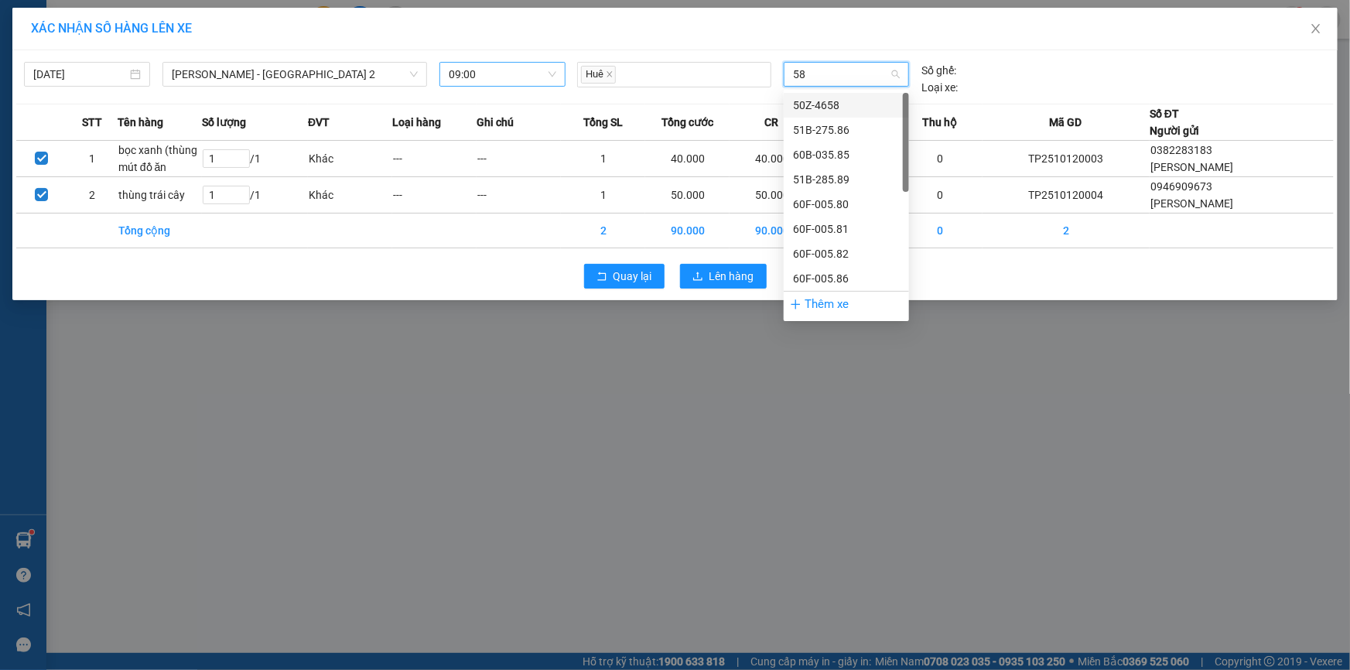
type input "587"
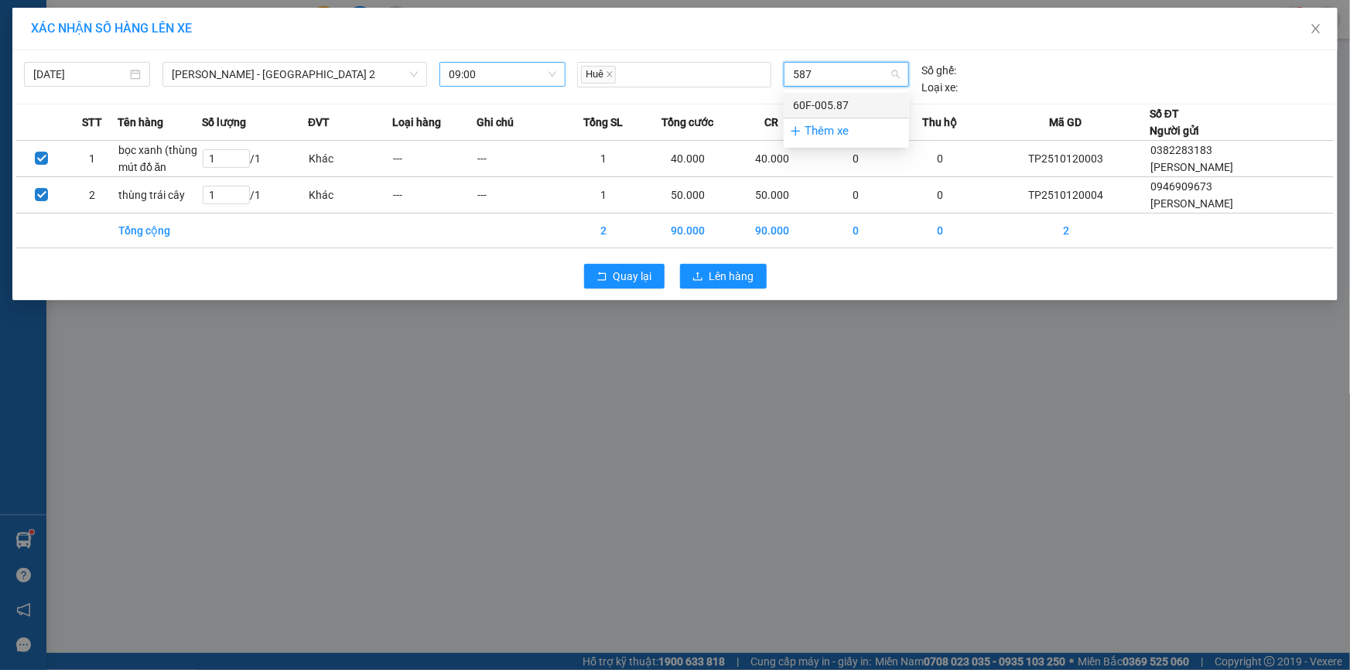
click at [790, 101] on div "60F-005.87" at bounding box center [845, 105] width 125 height 25
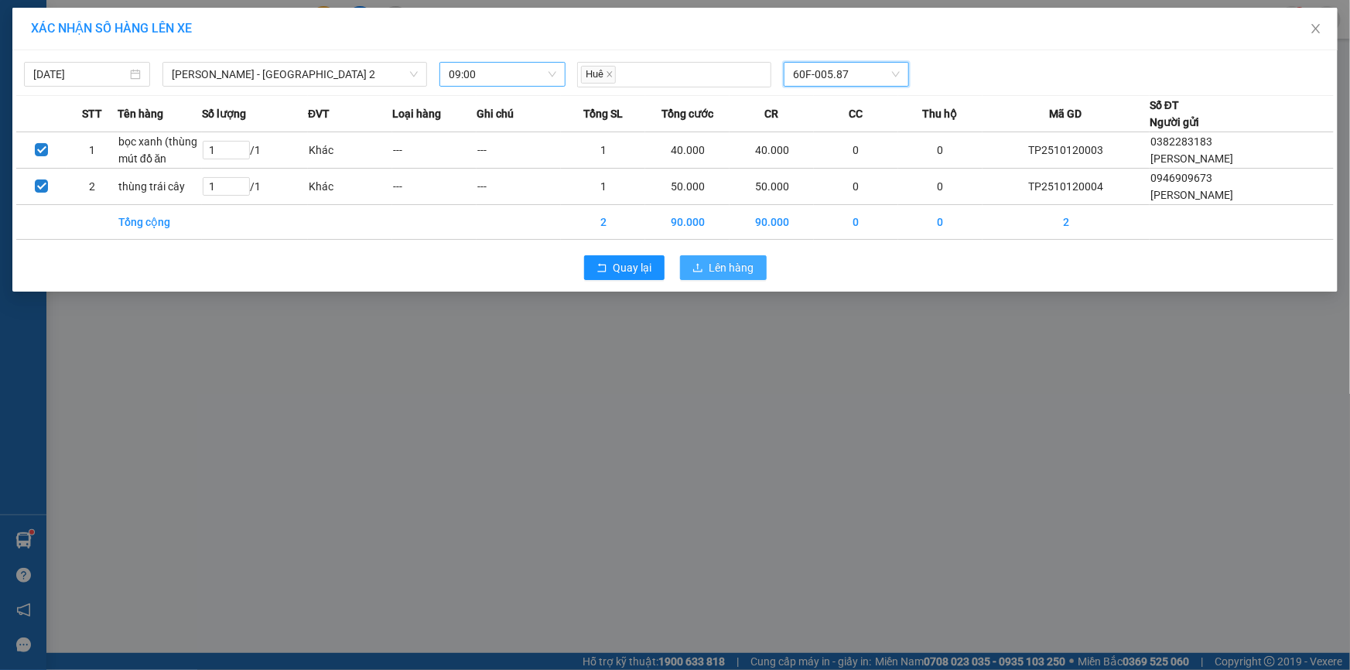
click at [732, 275] on span "Lên hàng" at bounding box center [731, 267] width 45 height 17
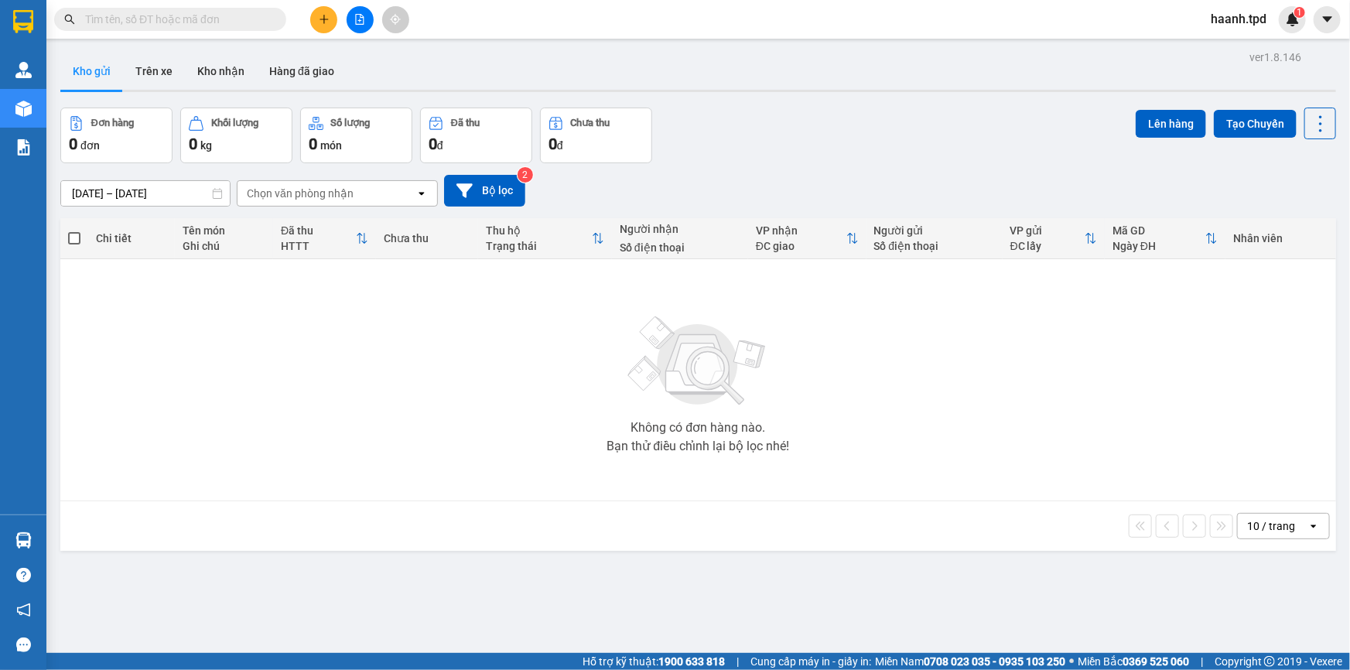
click at [99, 15] on input "text" at bounding box center [176, 19] width 183 height 17
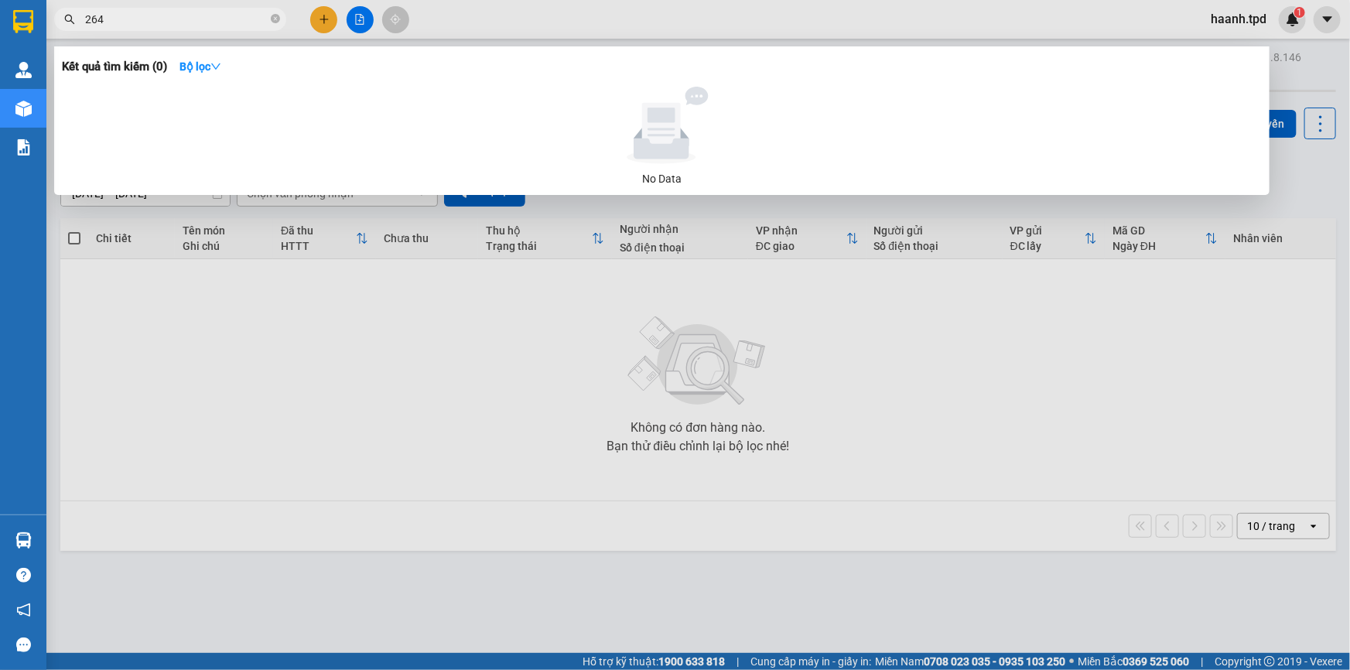
type input "264"
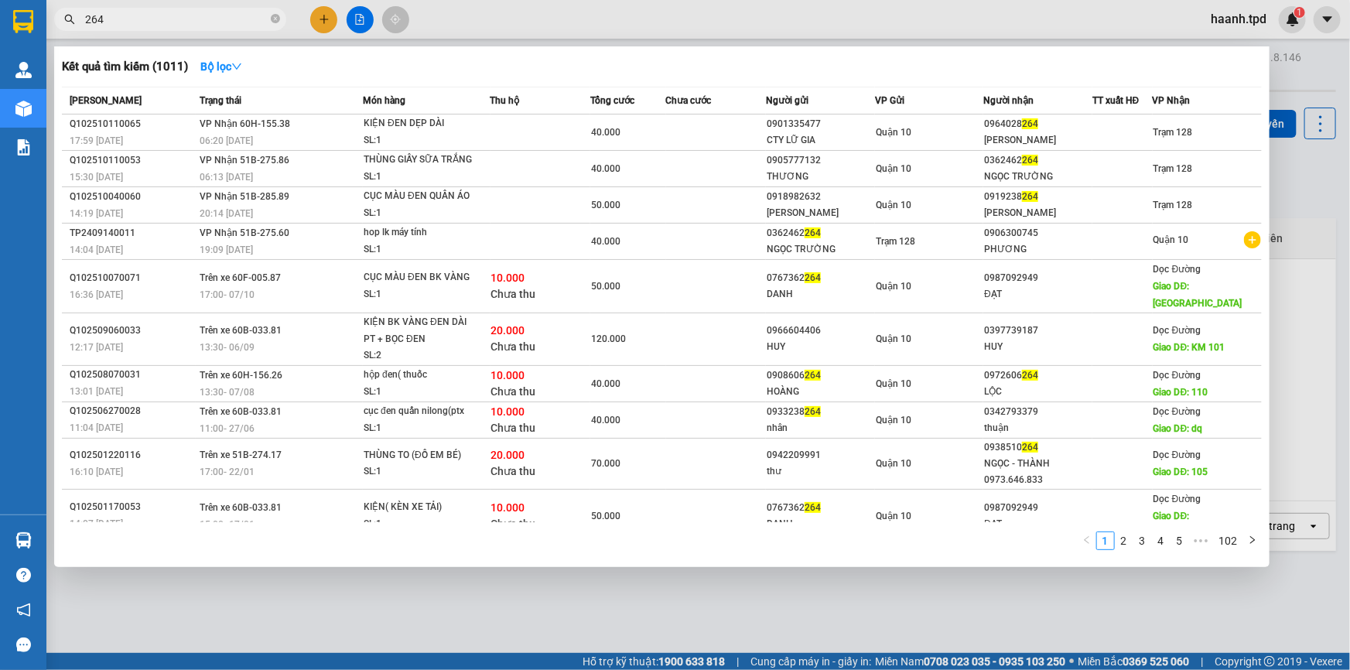
drag, startPoint x: 585, startPoint y: 66, endPoint x: 592, endPoint y: 114, distance: 48.3
click at [585, 77] on div "Kết quả tìm kiếm ( 1011 ) Bộ lọc" at bounding box center [662, 66] width 1200 height 25
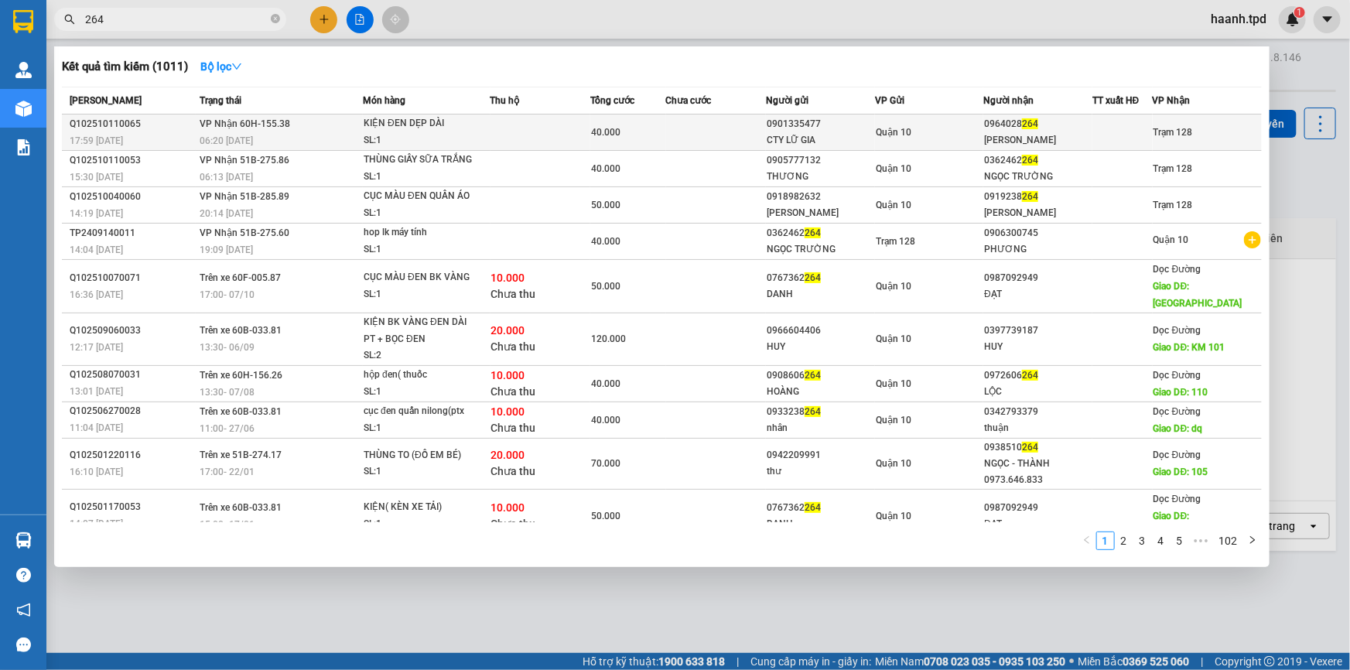
click at [588, 121] on td at bounding box center [540, 132] width 101 height 36
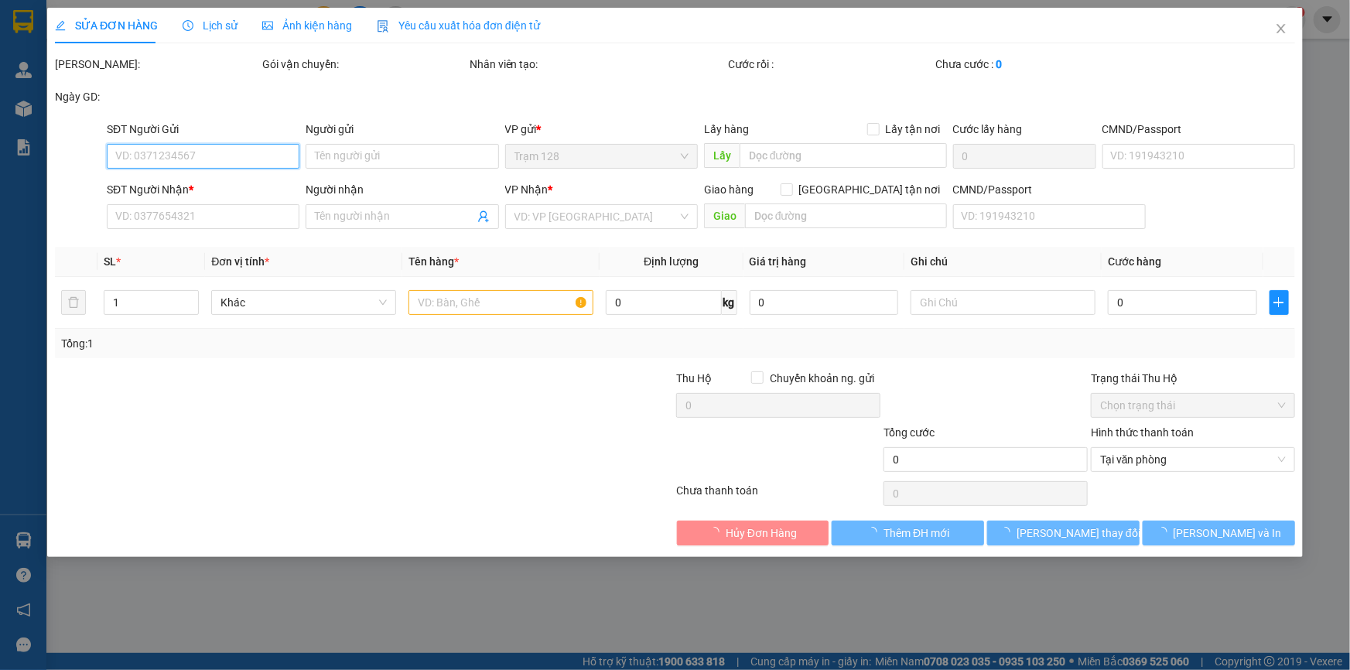
type input "0901335477"
type input "CTY LỮ GIA"
type input "0964028264"
type input "[PERSON_NAME]"
type input "40.000"
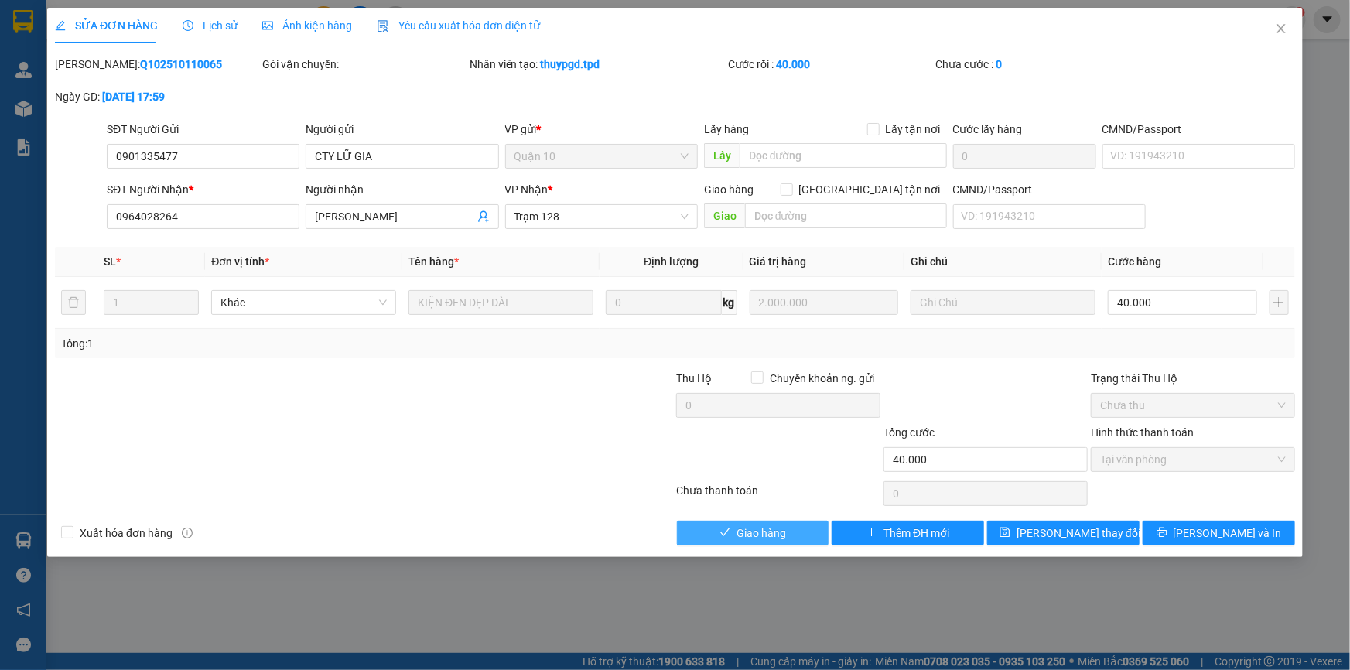
click at [725, 525] on button "Giao hàng" at bounding box center [753, 533] width 152 height 25
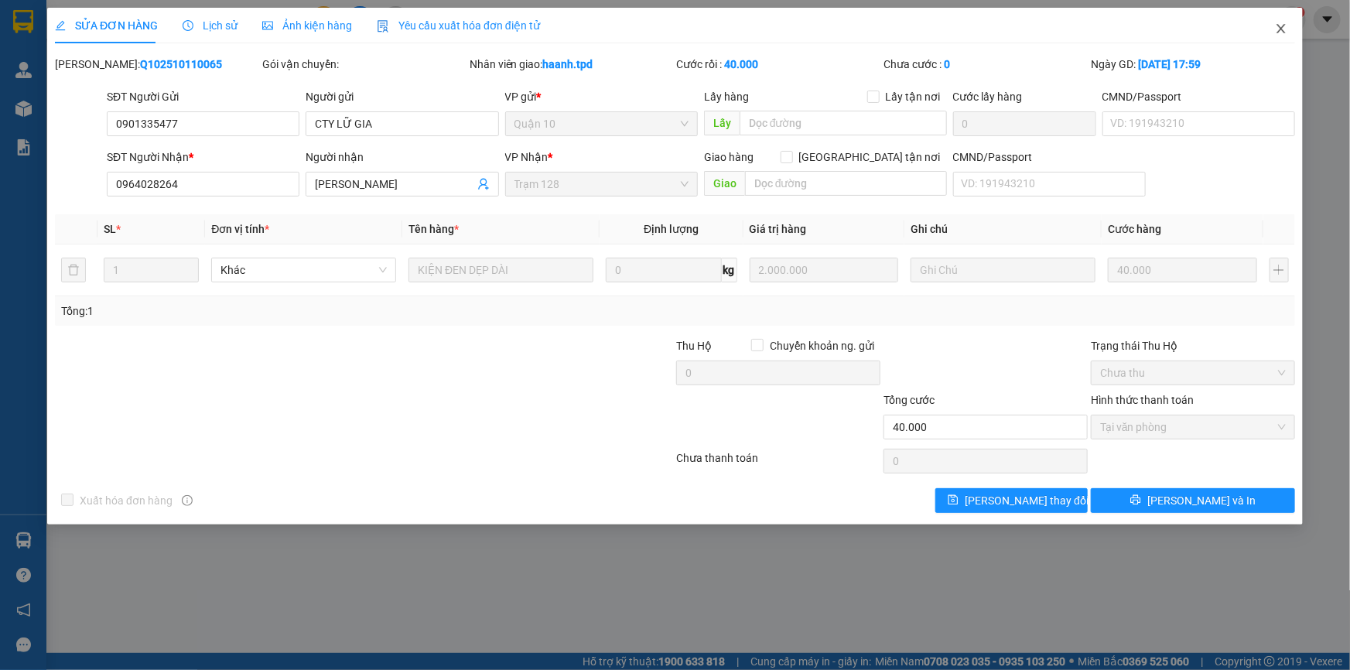
click at [1284, 28] on icon "close" at bounding box center [1281, 28] width 12 height 12
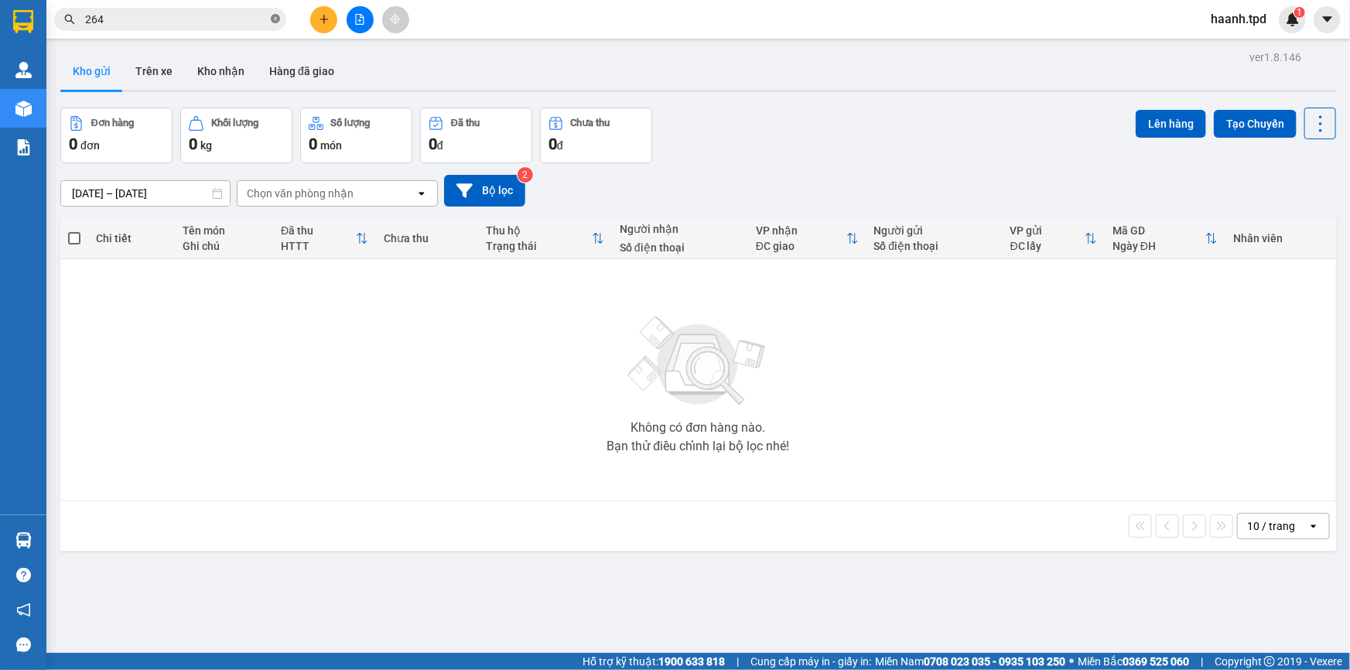
click at [278, 19] on icon "close-circle" at bounding box center [275, 18] width 9 height 9
click at [317, 24] on button at bounding box center [323, 19] width 27 height 27
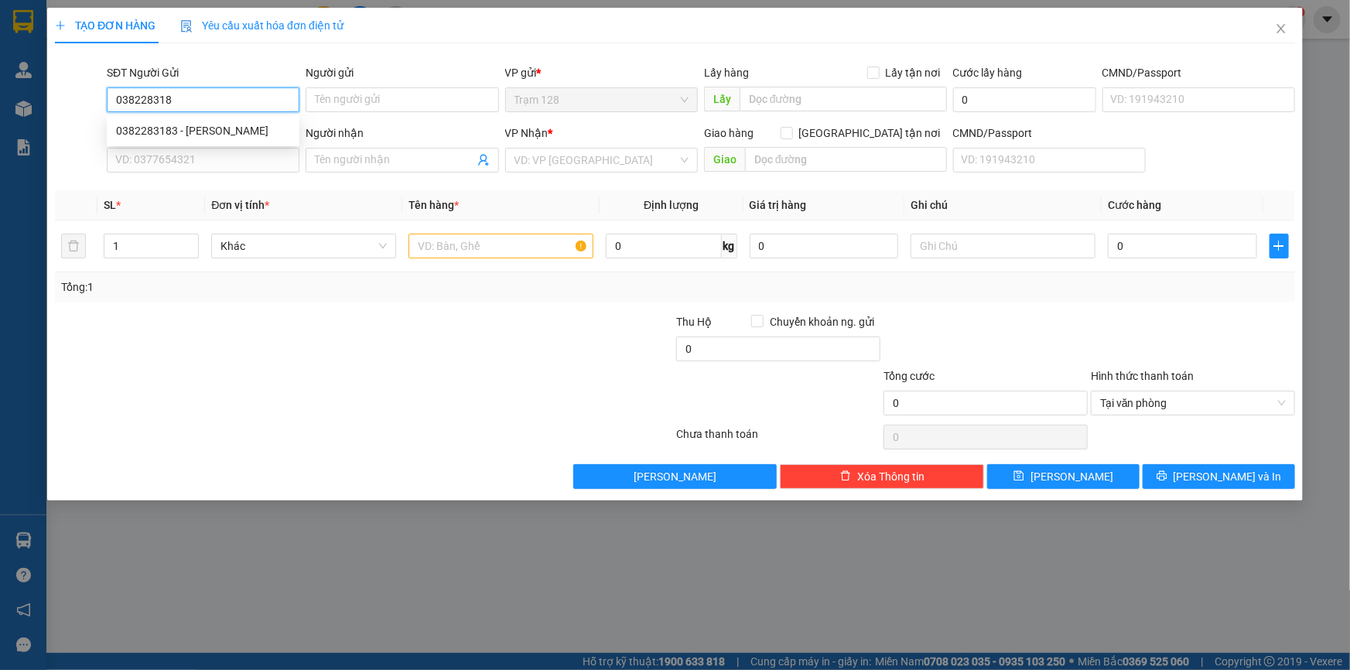
type input "0382283183"
click at [258, 131] on div "0382283183 - KIM" at bounding box center [203, 130] width 174 height 17
type input "[PERSON_NAME]"
type input "139164000592"
type input "0981046487"
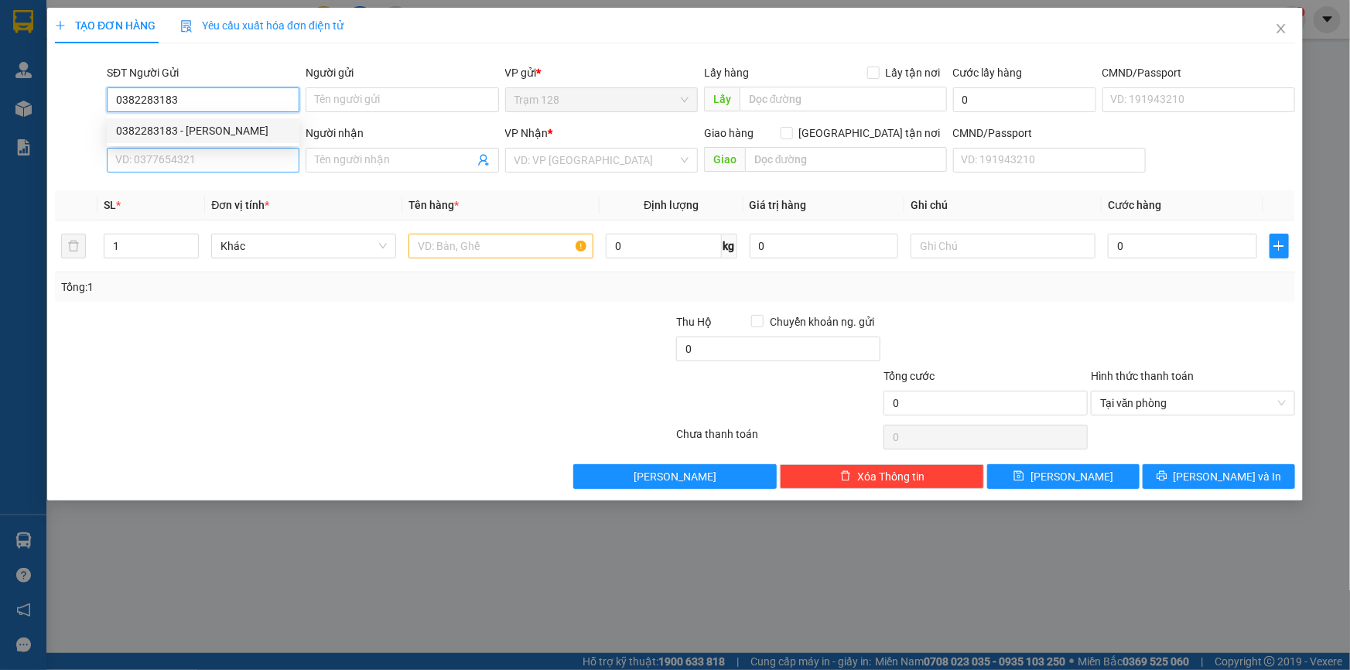
type input "ĐẠT"
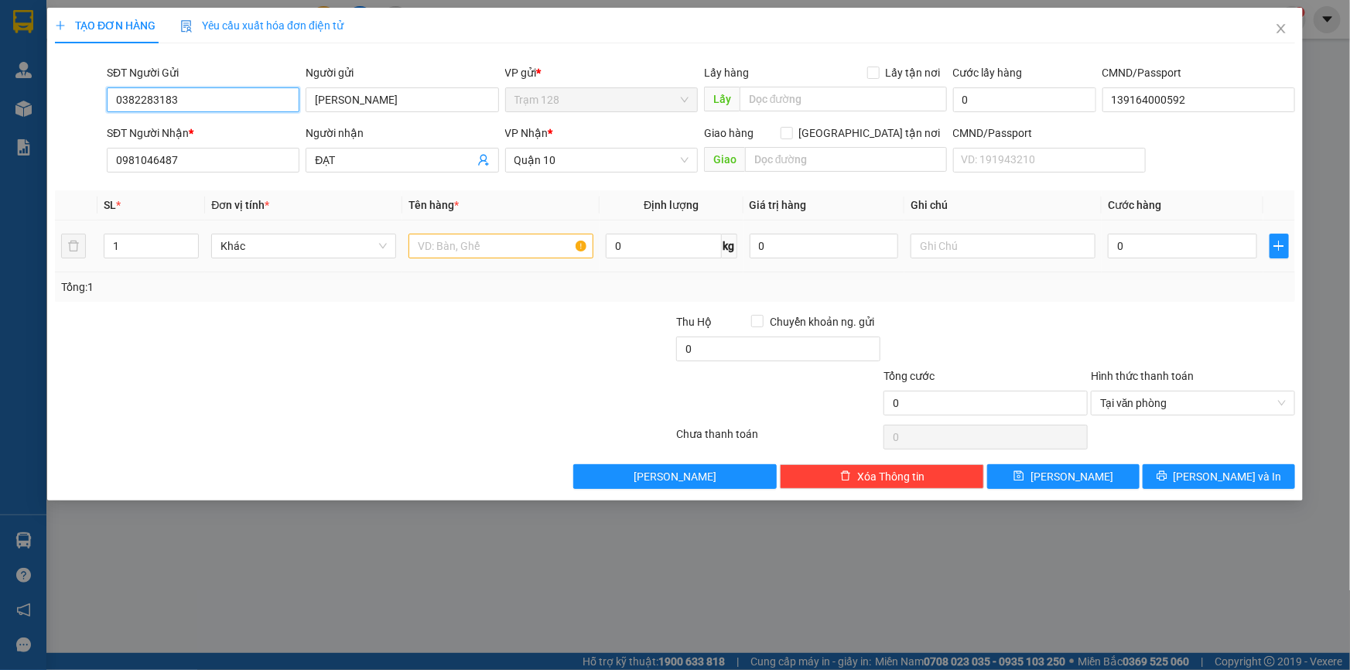
type input "0382283183"
click at [421, 254] on input "text" at bounding box center [500, 246] width 185 height 25
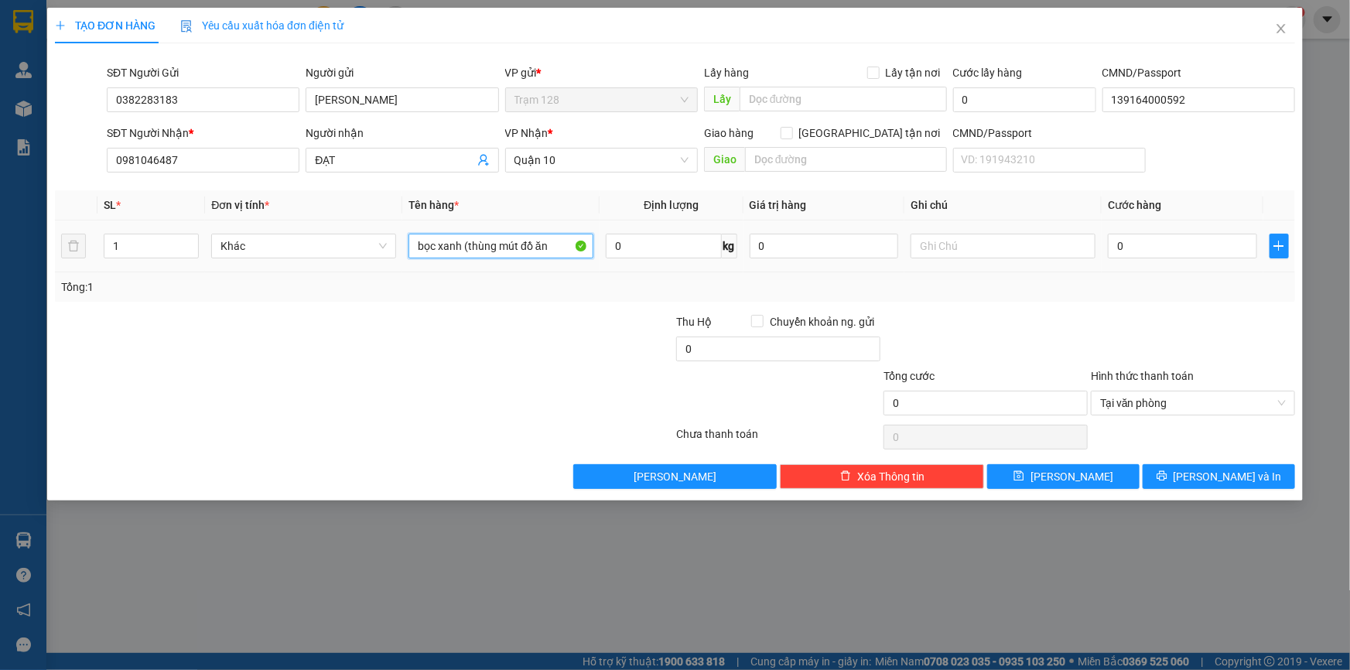
type input "bọc xanh (thùng mút đồ ăn"
type input "20.000"
type input "4"
type input "40"
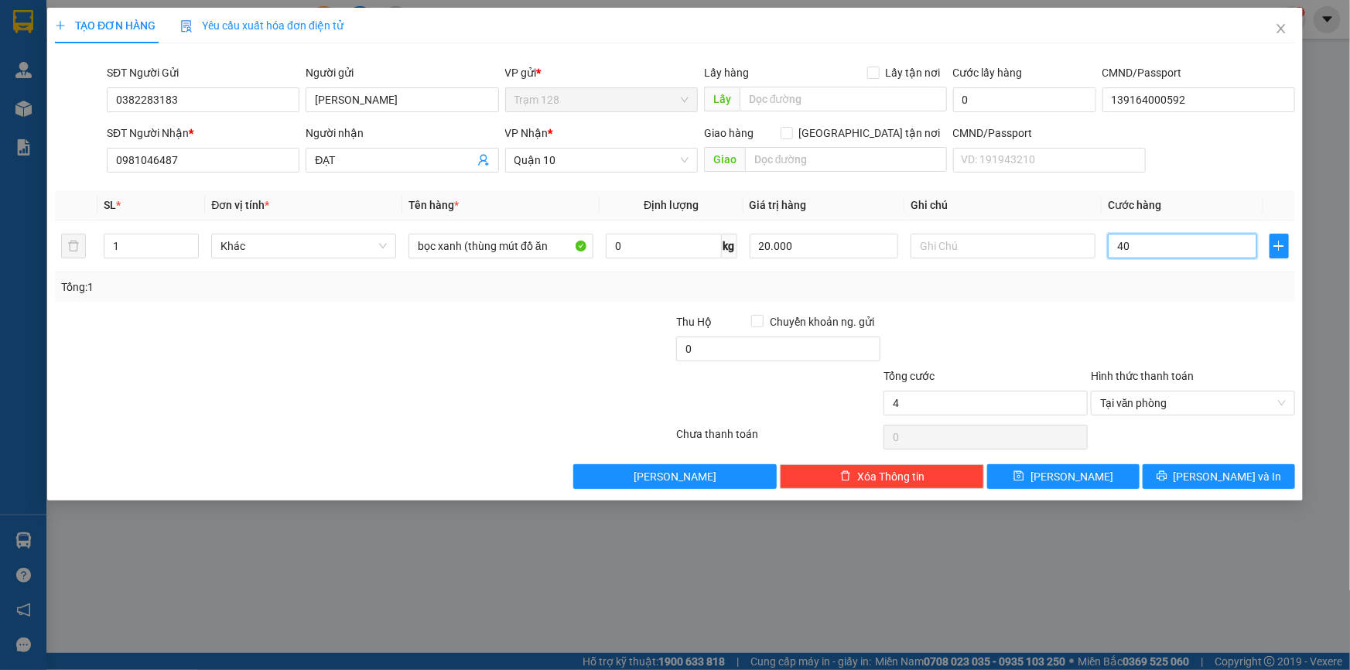
type input "40"
type input "40.000"
click at [1211, 483] on span "[PERSON_NAME] và In" at bounding box center [1227, 476] width 108 height 17
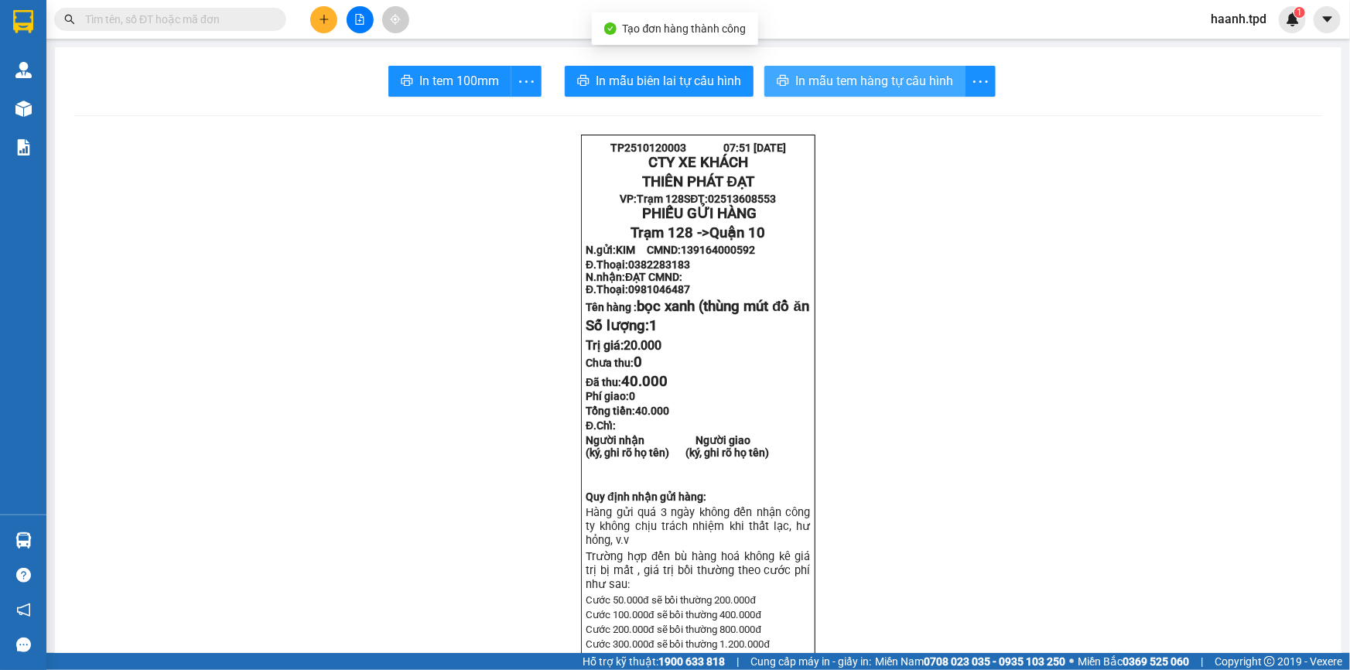
click at [879, 71] on span "In mẫu tem hàng tự cấu hình" at bounding box center [874, 80] width 158 height 19
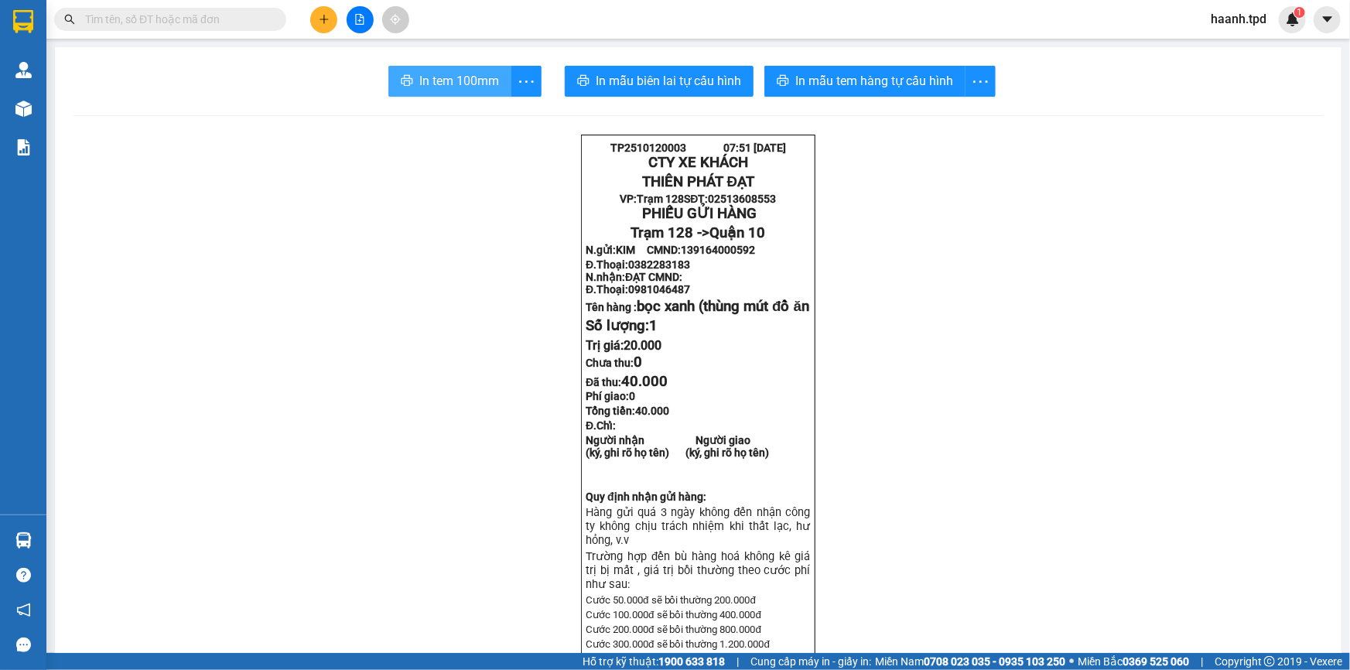
click at [491, 96] on button "In tem 100mm" at bounding box center [449, 81] width 123 height 31
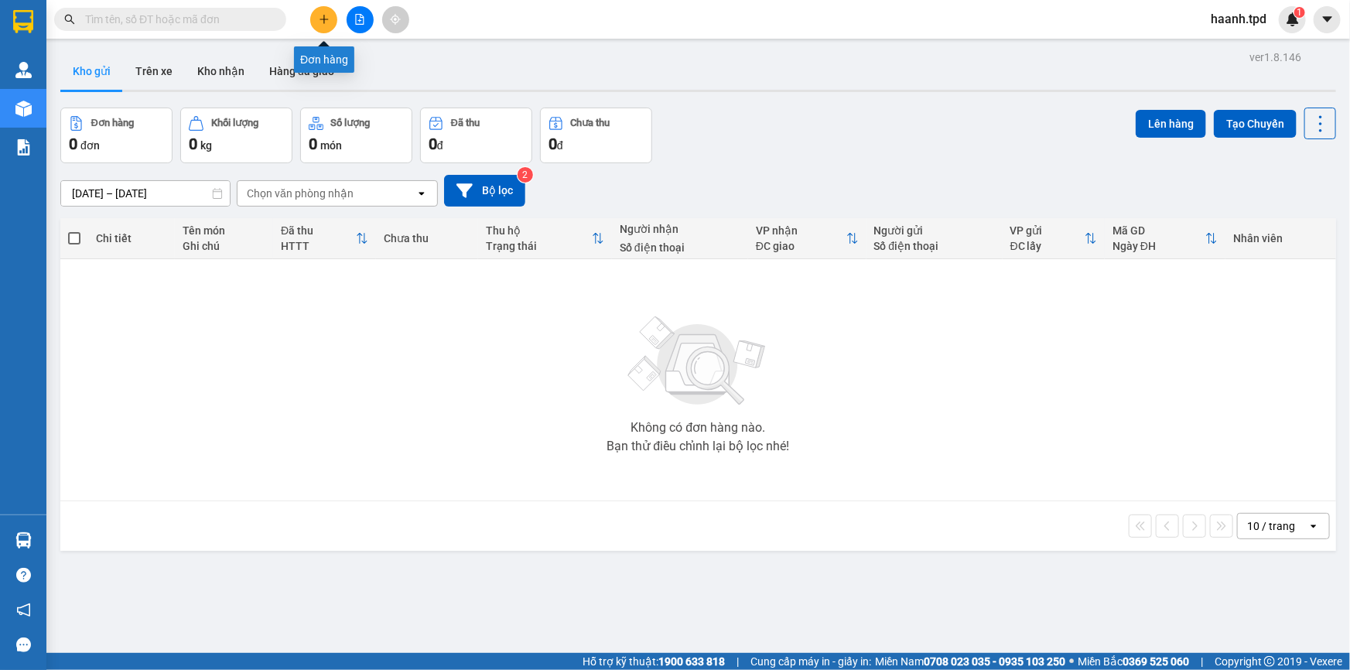
click at [331, 18] on button at bounding box center [323, 19] width 27 height 27
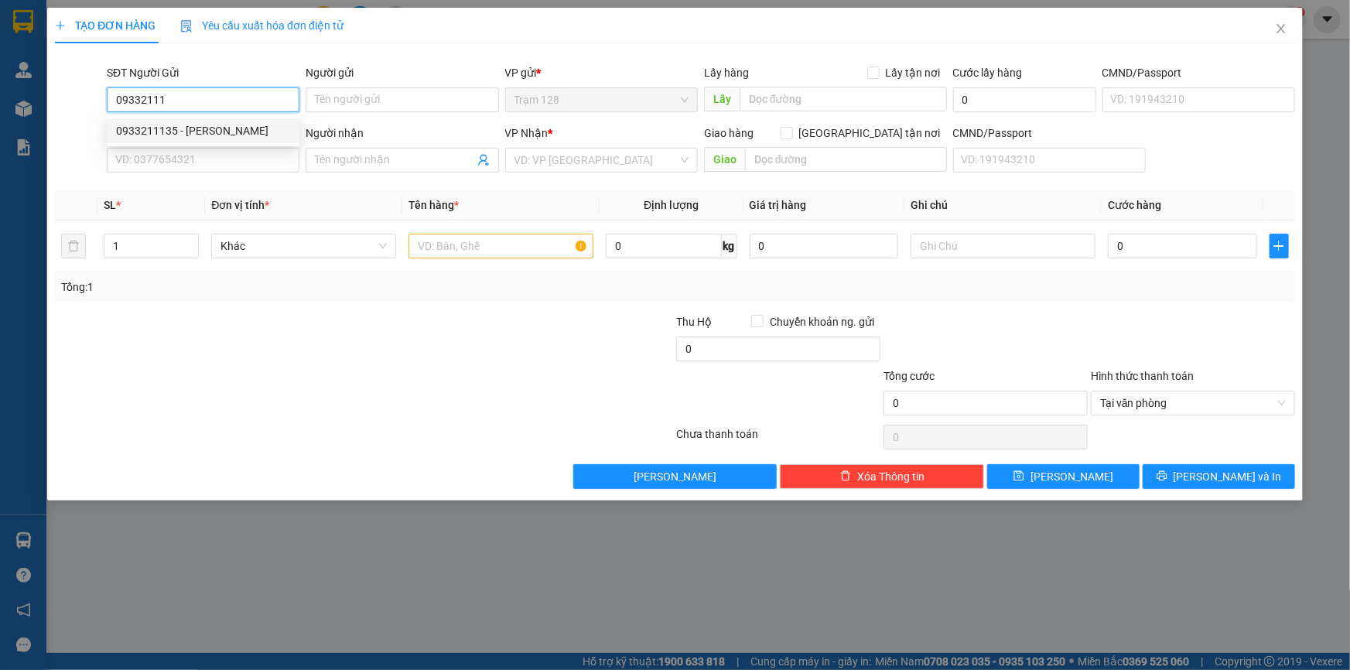
click at [201, 125] on div "0933211135 - TRẦN KIM QUÝ" at bounding box center [203, 130] width 174 height 17
type input "0933211135"
type input "TRẦN KIM QUÝ"
type input "068075006513"
type input "0909906411"
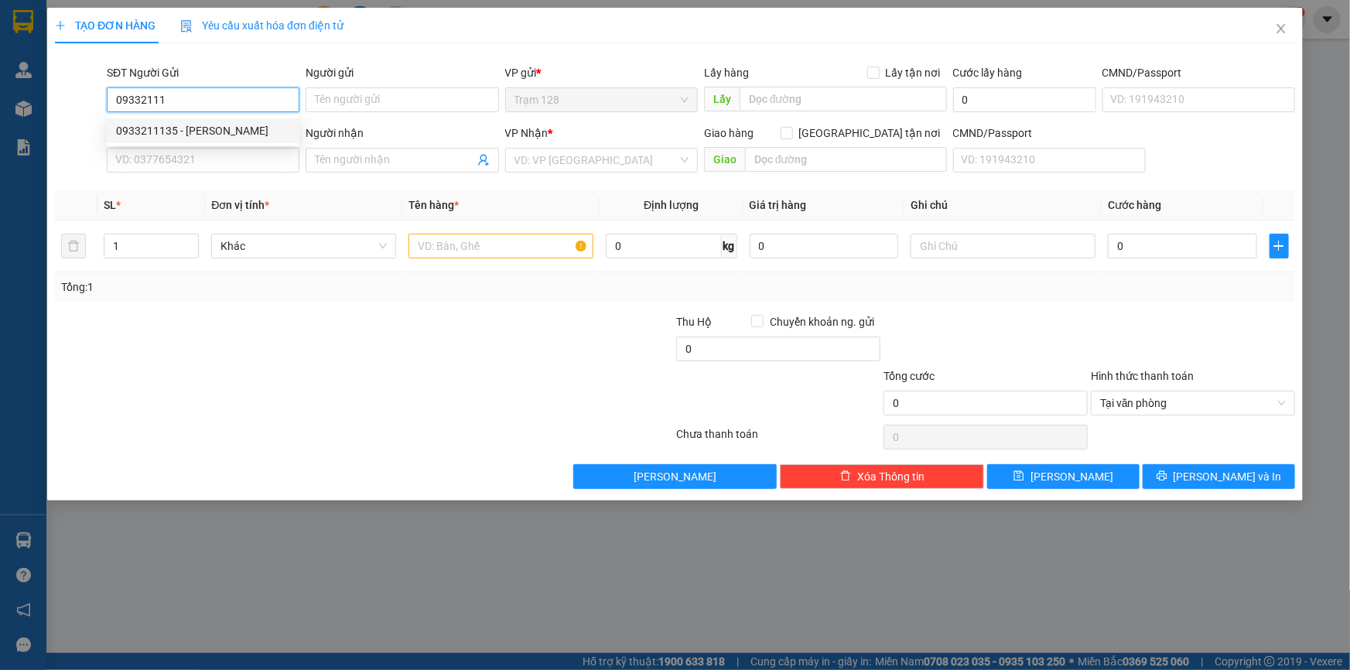
type input "CHỊ TÂN"
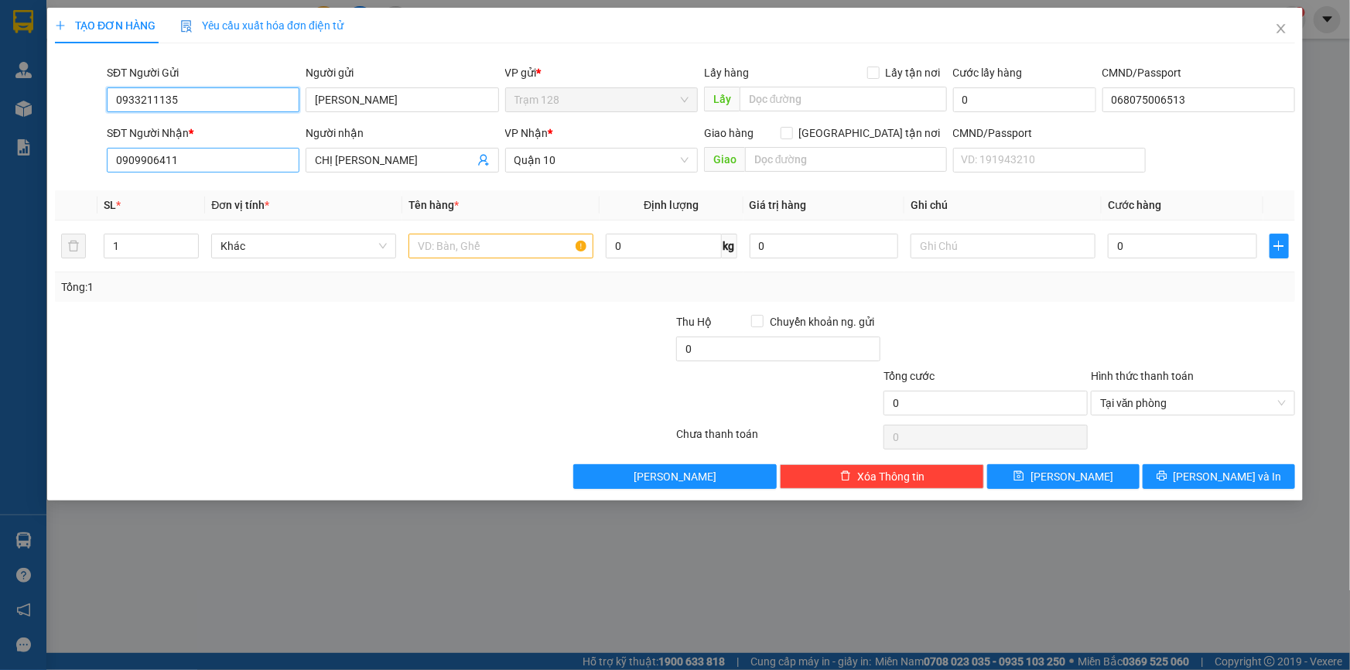
type input "0933211135"
click at [218, 165] on input "0909906411" at bounding box center [203, 160] width 193 height 25
click at [462, 240] on input "text" at bounding box center [500, 246] width 185 height 25
drag, startPoint x: 130, startPoint y: 159, endPoint x: 310, endPoint y: 183, distance: 181.7
click at [310, 183] on div "Transit Pickup Surcharge Ids Transit Deliver Surcharge Ids Transit Deliver Surc…" at bounding box center [675, 272] width 1240 height 433
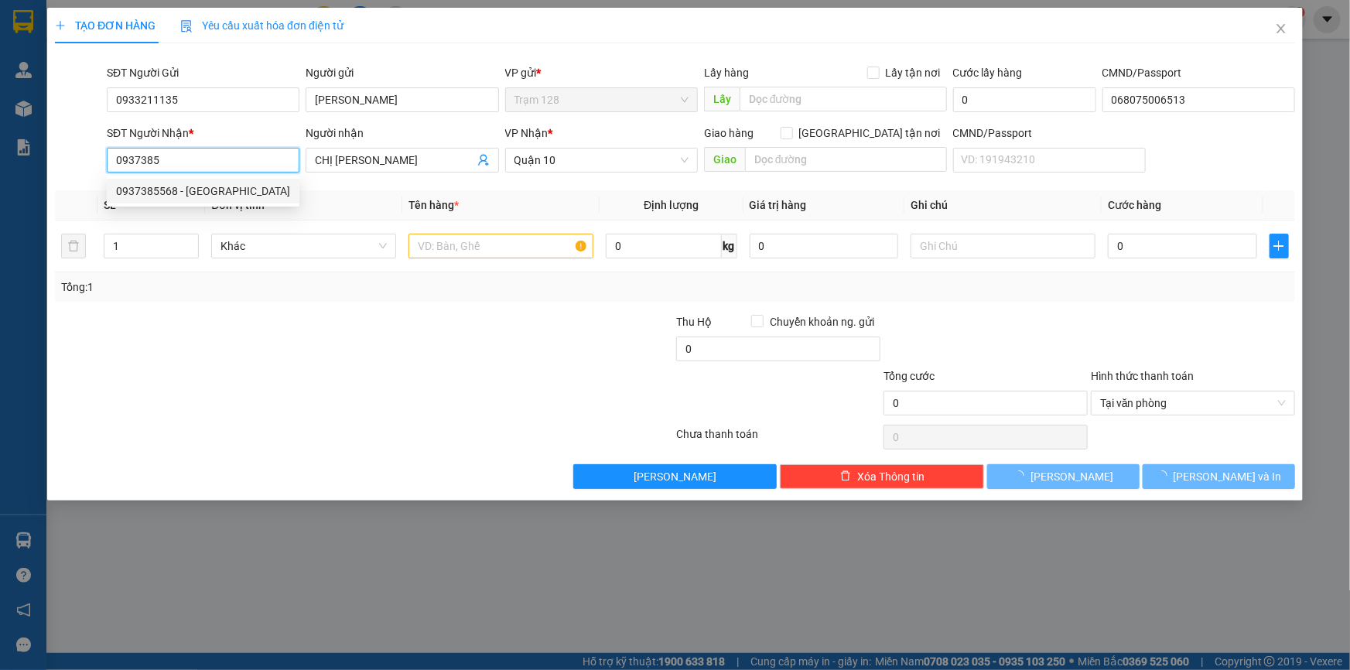
click at [236, 193] on div "0937385568 - TẤN LỘC" at bounding box center [203, 191] width 174 height 17
type input "0937385568"
type input "TẤN LỘC"
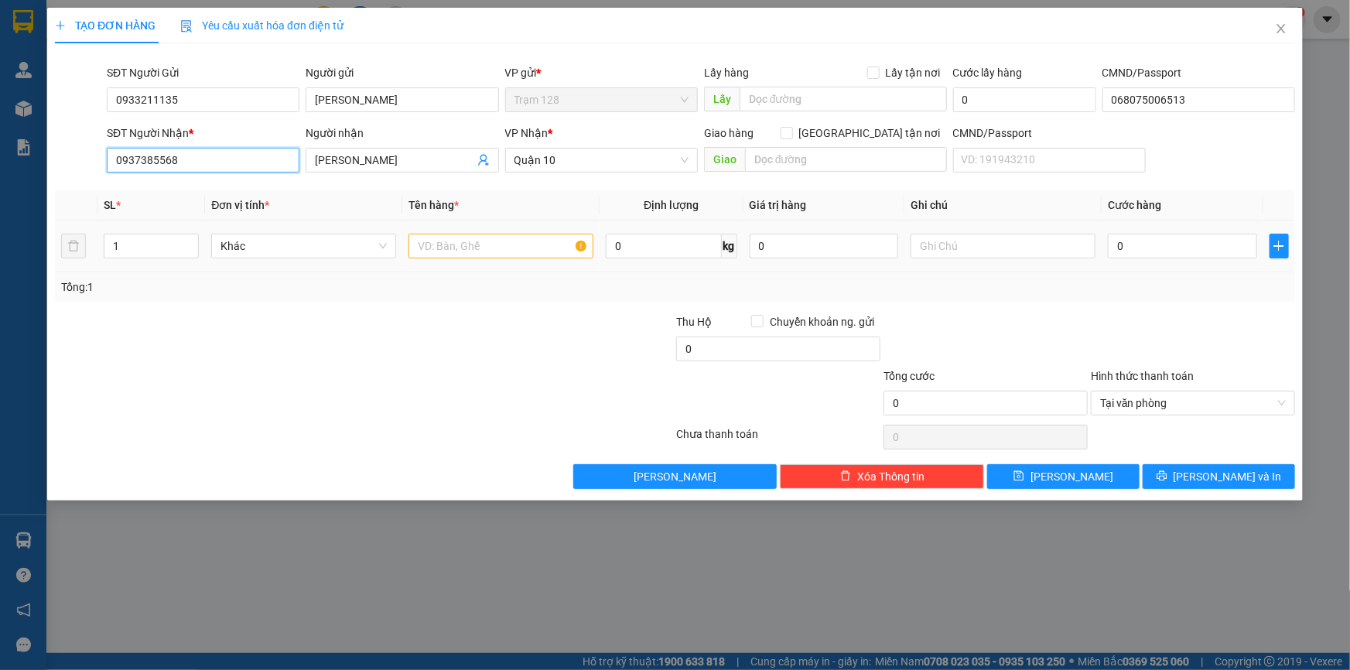
type input "0937385568"
click at [476, 241] on input "text" at bounding box center [500, 246] width 185 height 25
type input "thùng yến"
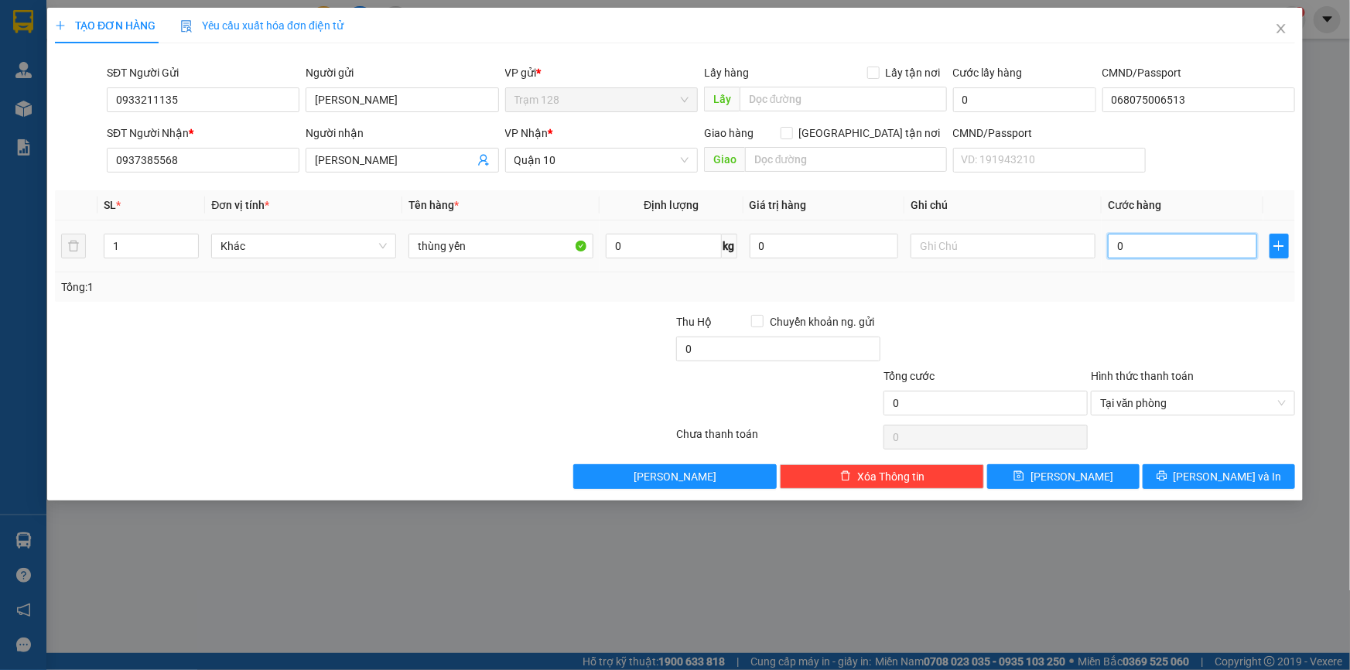
click at [1191, 247] on input "0" at bounding box center [1182, 246] width 149 height 25
type input "7"
type input "70"
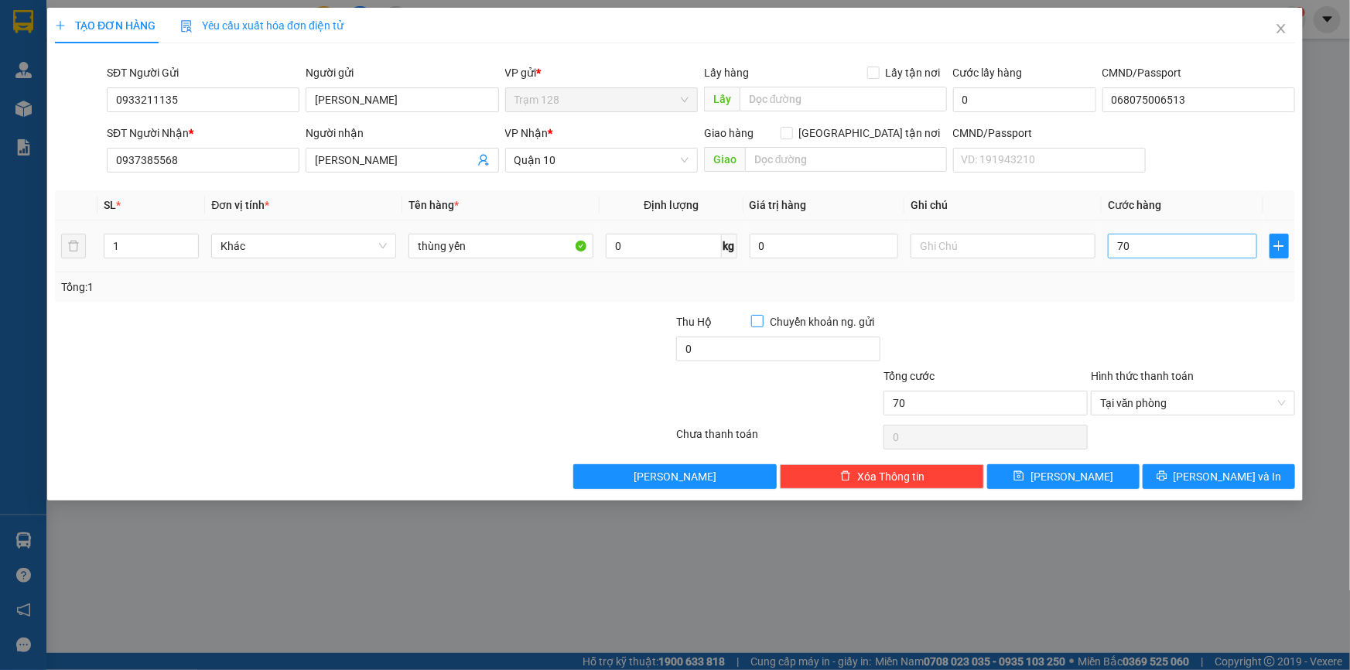
type input "70.000"
drag, startPoint x: 521, startPoint y: 236, endPoint x: 514, endPoint y: 235, distance: 7.8
click at [521, 235] on input "thùng yến" at bounding box center [500, 246] width 185 height 25
click at [449, 247] on input "thùng yến" at bounding box center [500, 246] width 185 height 25
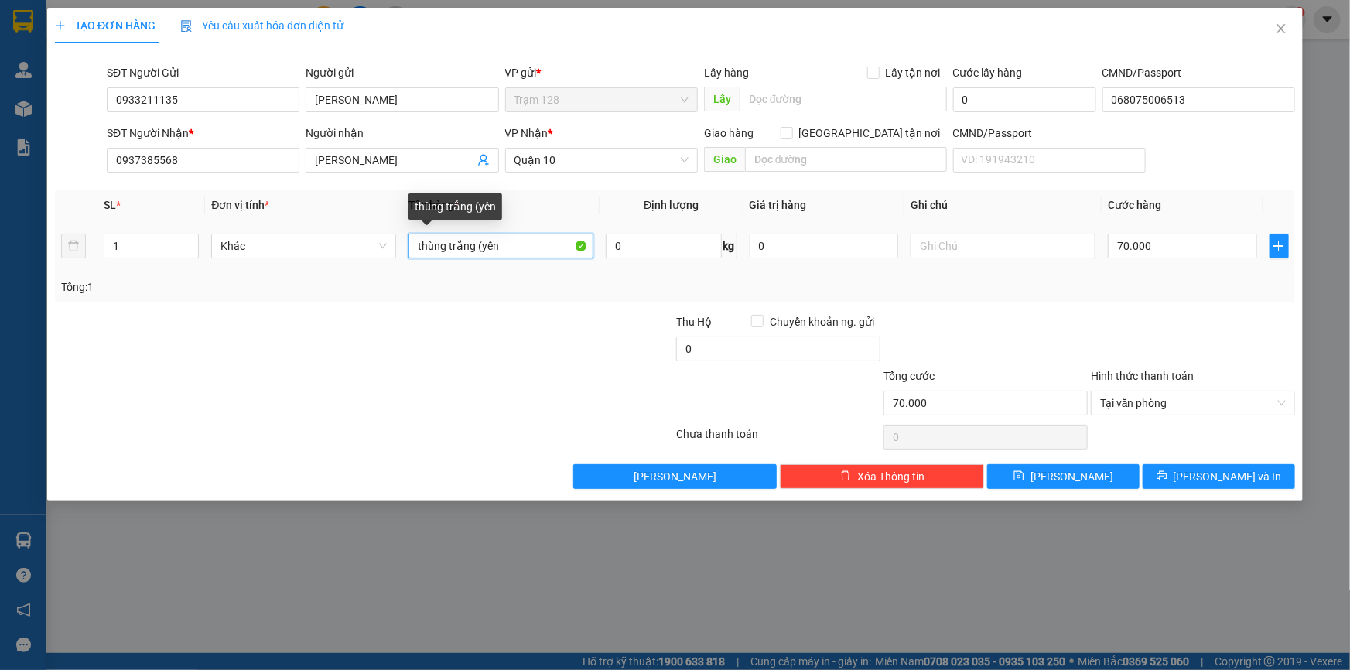
type input "thùng trắng (yến"
type input "7.000.000"
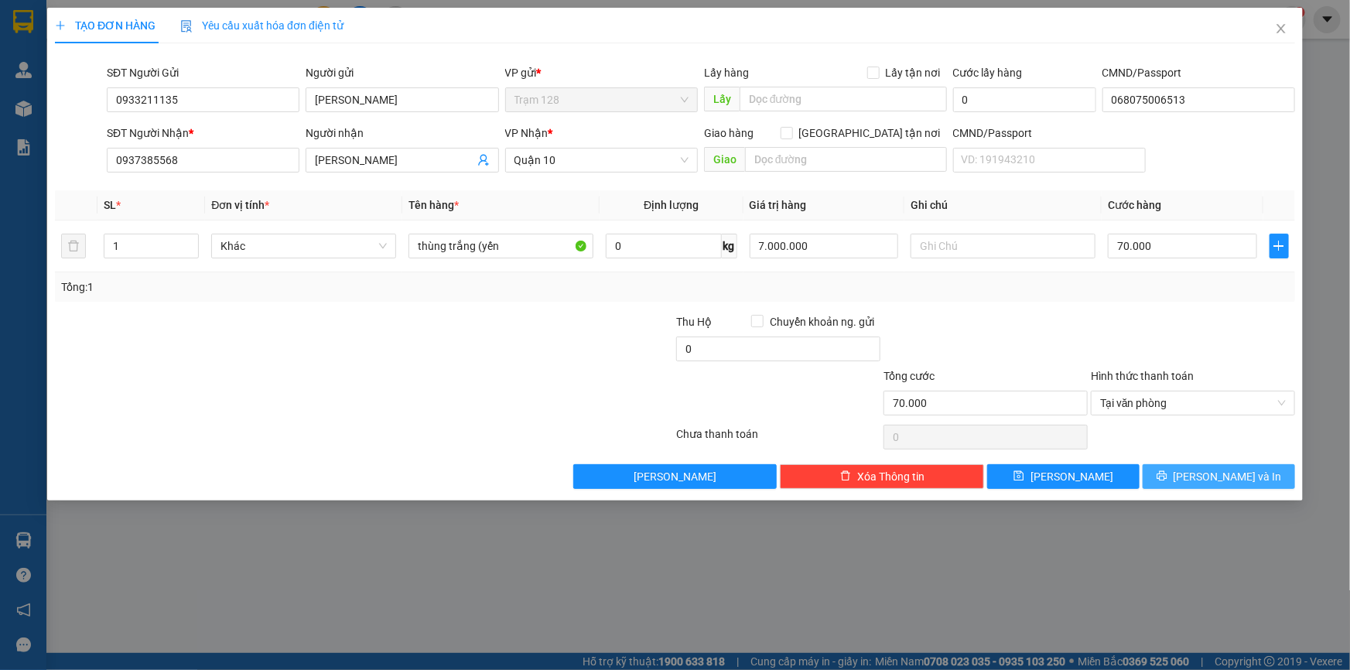
click at [1220, 468] on span "[PERSON_NAME] và In" at bounding box center [1227, 476] width 108 height 17
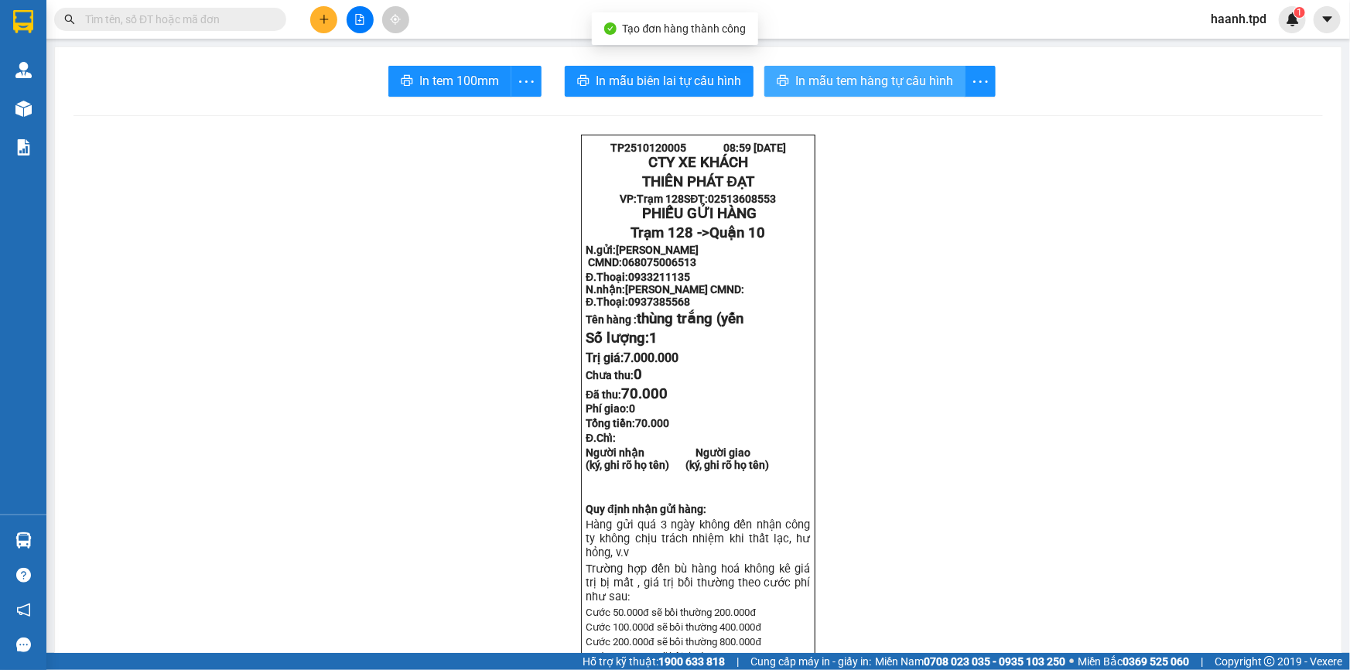
click at [881, 88] on span "In mẫu tem hàng tự cấu hình" at bounding box center [874, 80] width 158 height 19
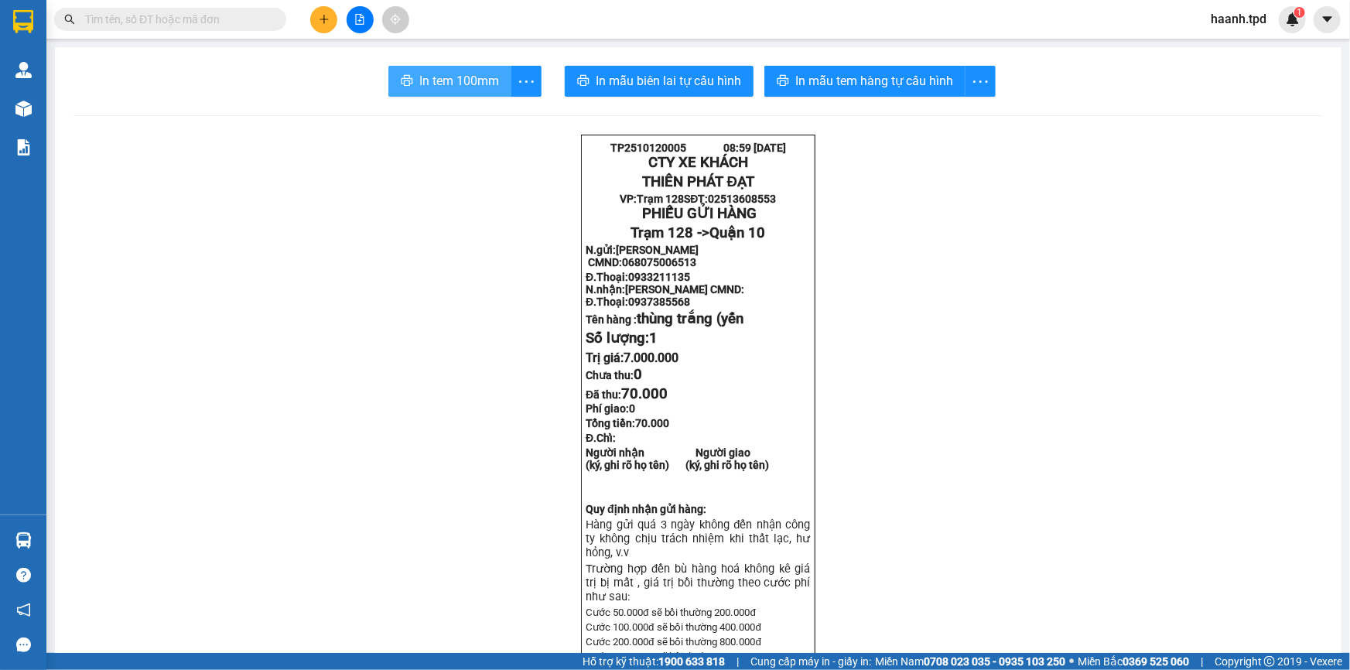
click at [458, 84] on span "In tem 100mm" at bounding box center [459, 80] width 80 height 19
click at [364, 18] on icon "file-add" at bounding box center [359, 19] width 11 height 11
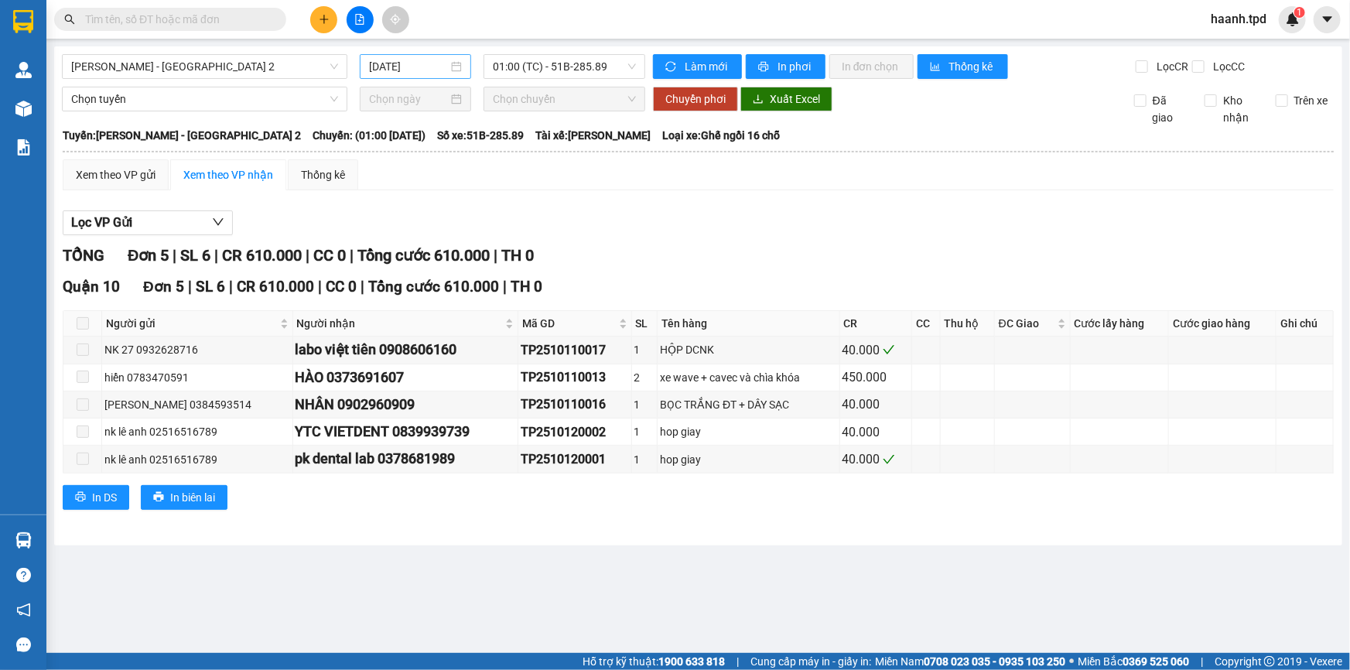
click at [434, 68] on input "[DATE]" at bounding box center [408, 66] width 79 height 17
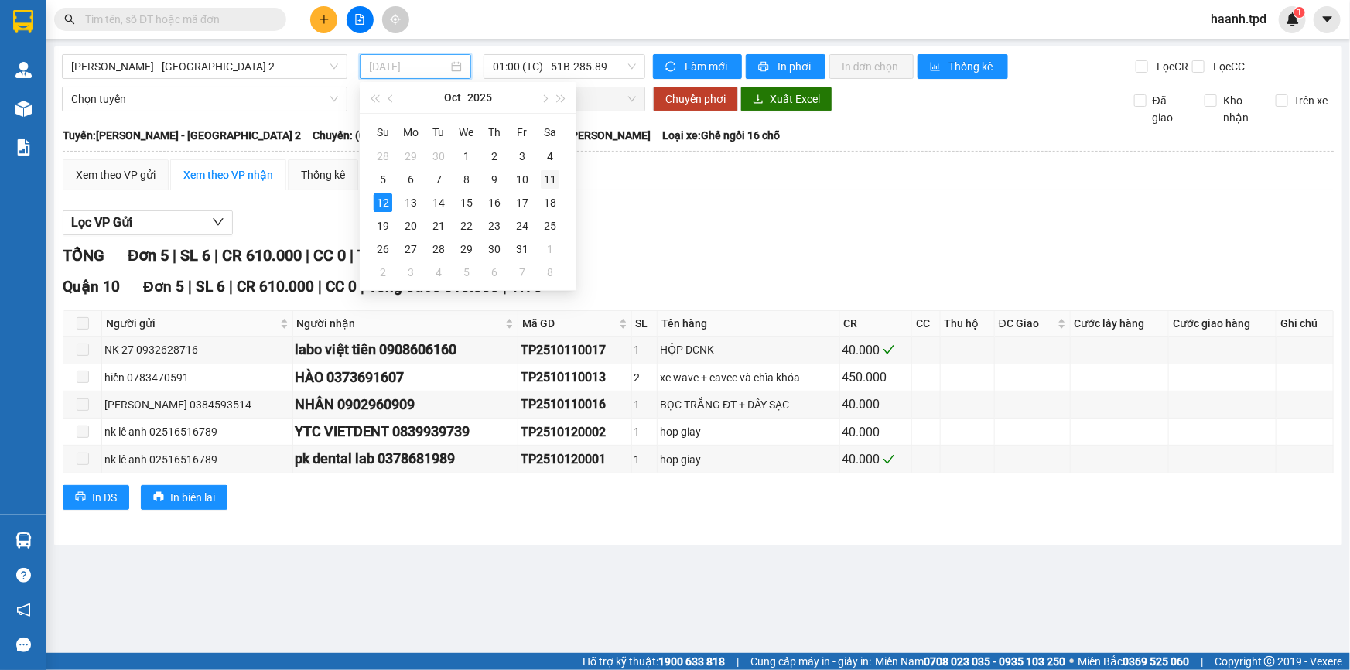
click at [552, 178] on div "11" at bounding box center [550, 179] width 19 height 19
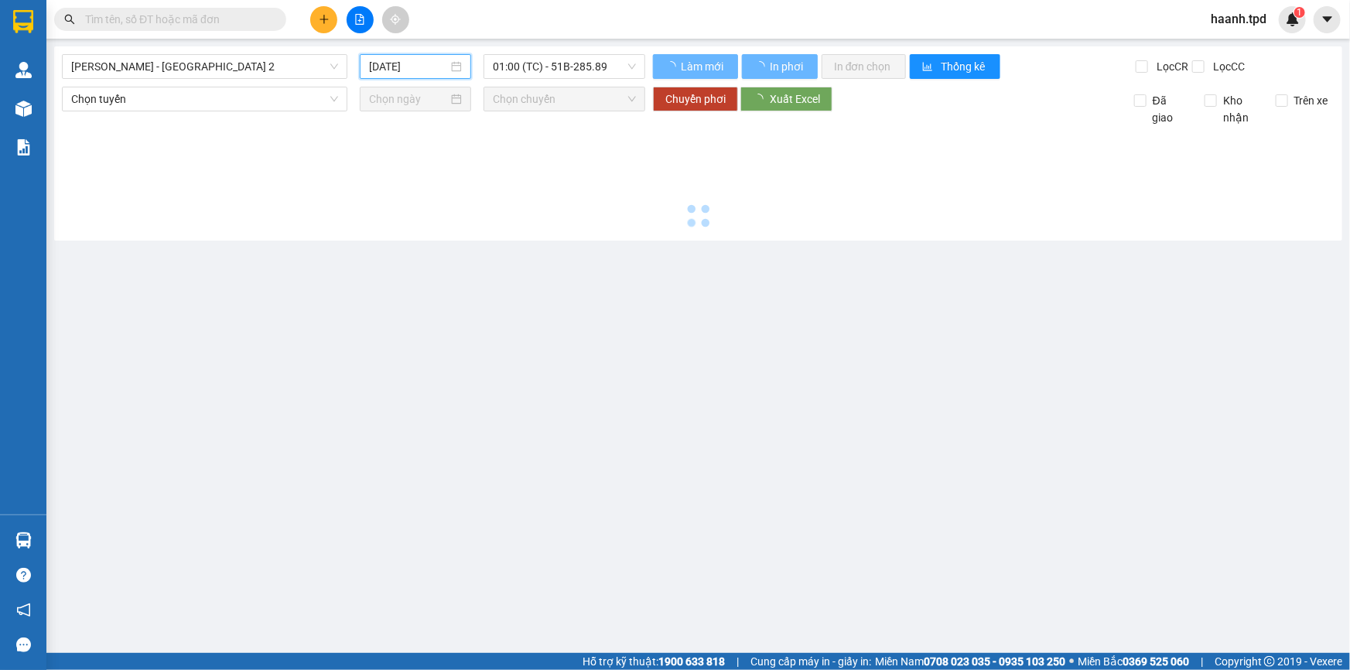
type input "11/10/2025"
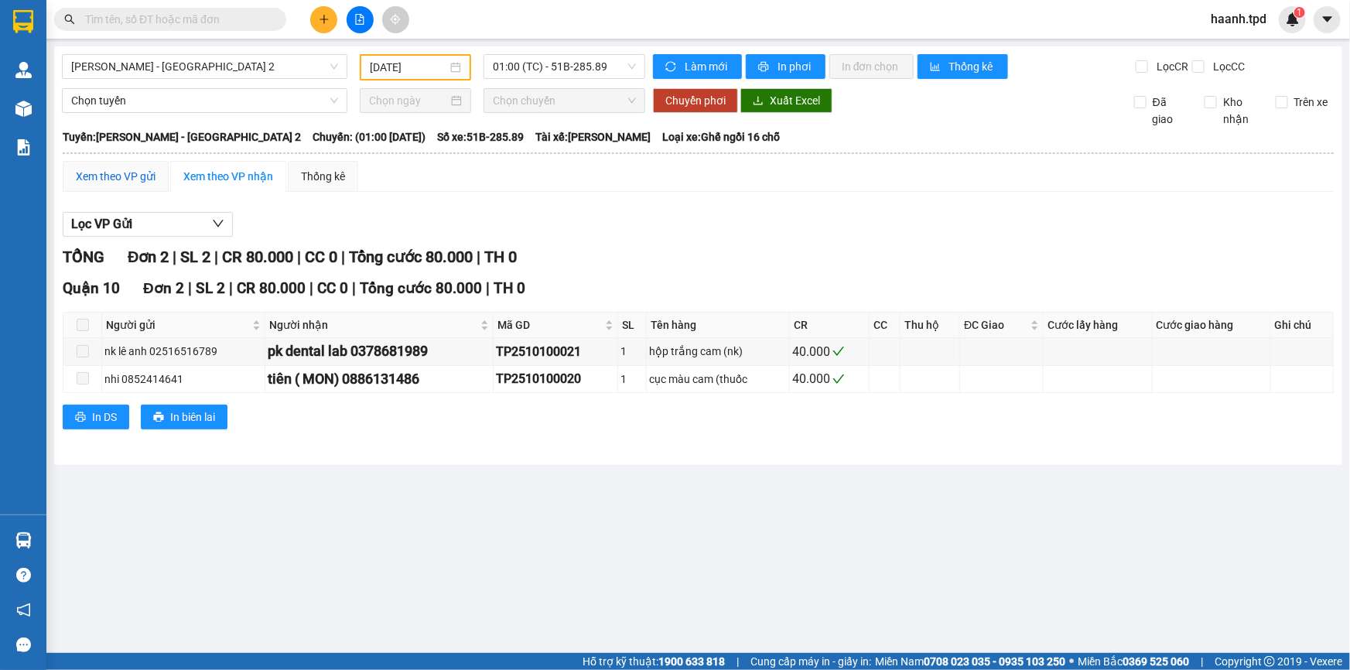
click at [127, 175] on div "Xem theo VP gửi" at bounding box center [116, 176] width 80 height 17
click at [532, 69] on span "01:00 (TC) - 51B-285.89" at bounding box center [564, 66] width 143 height 23
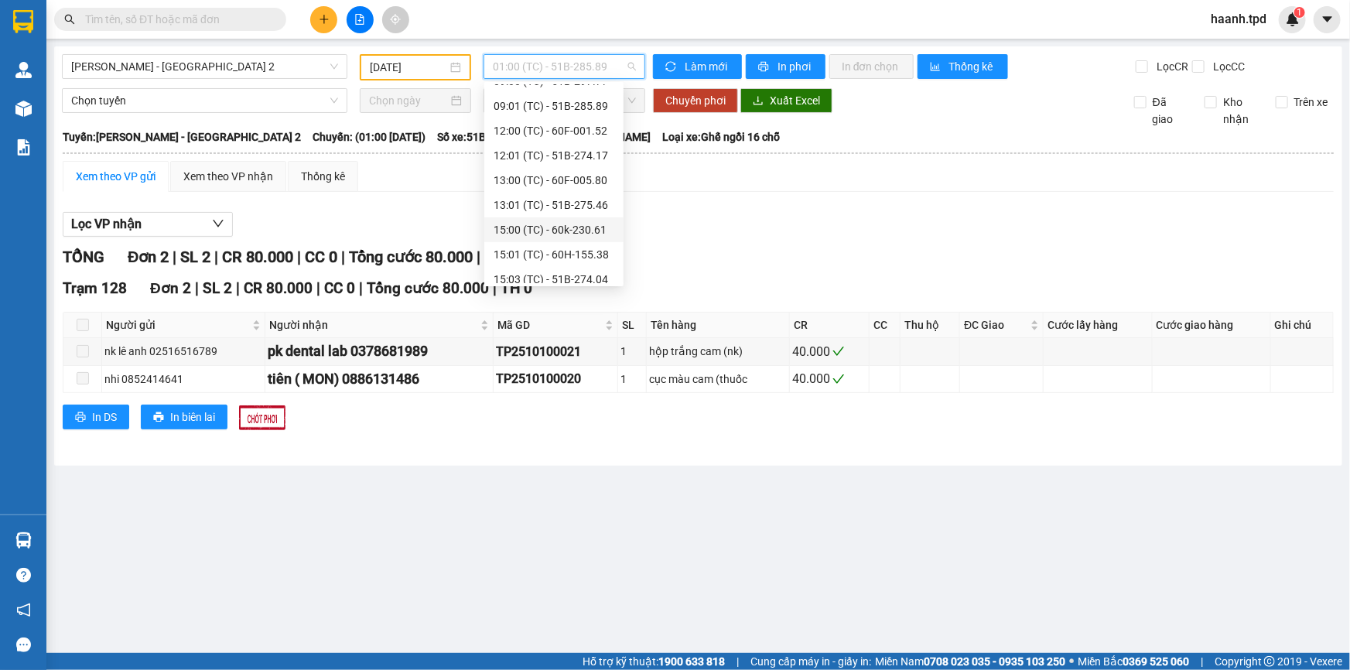
scroll to position [70, 0]
click at [157, 70] on span "Phương Lâm - Sài Gòn 2" at bounding box center [204, 66] width 267 height 23
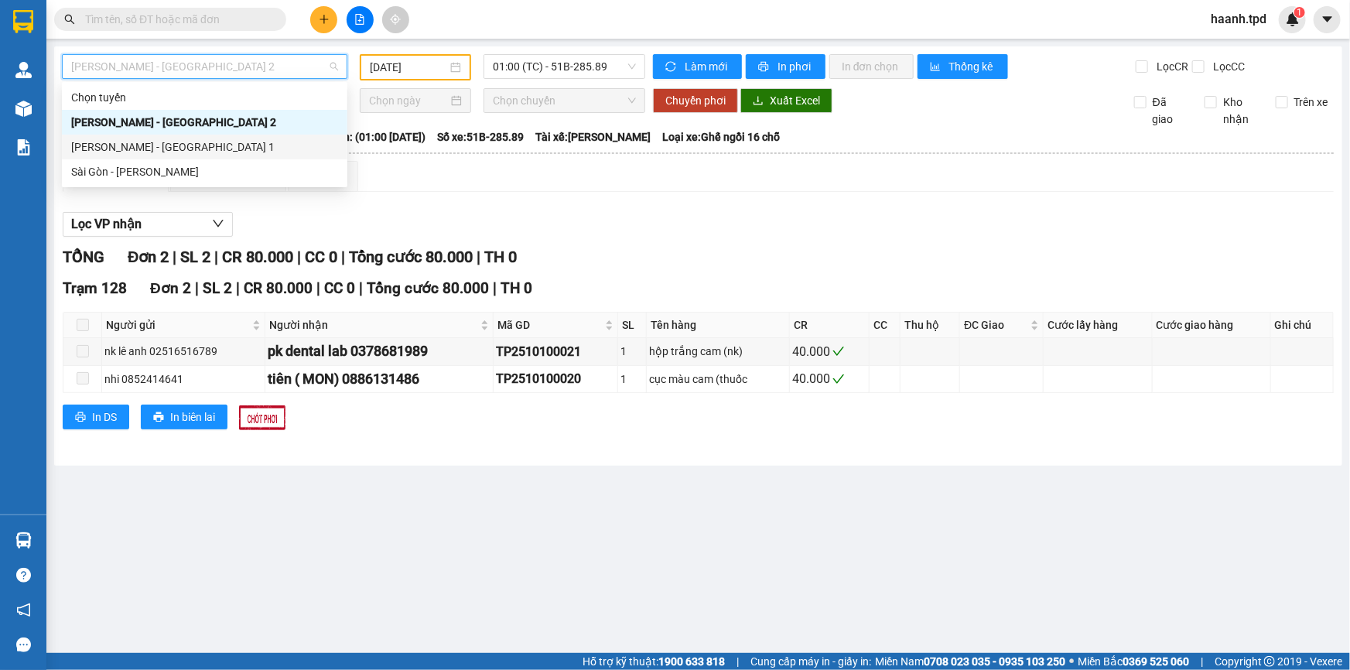
click at [96, 148] on div "Phương Lâm - Sài Gòn 1" at bounding box center [204, 146] width 267 height 17
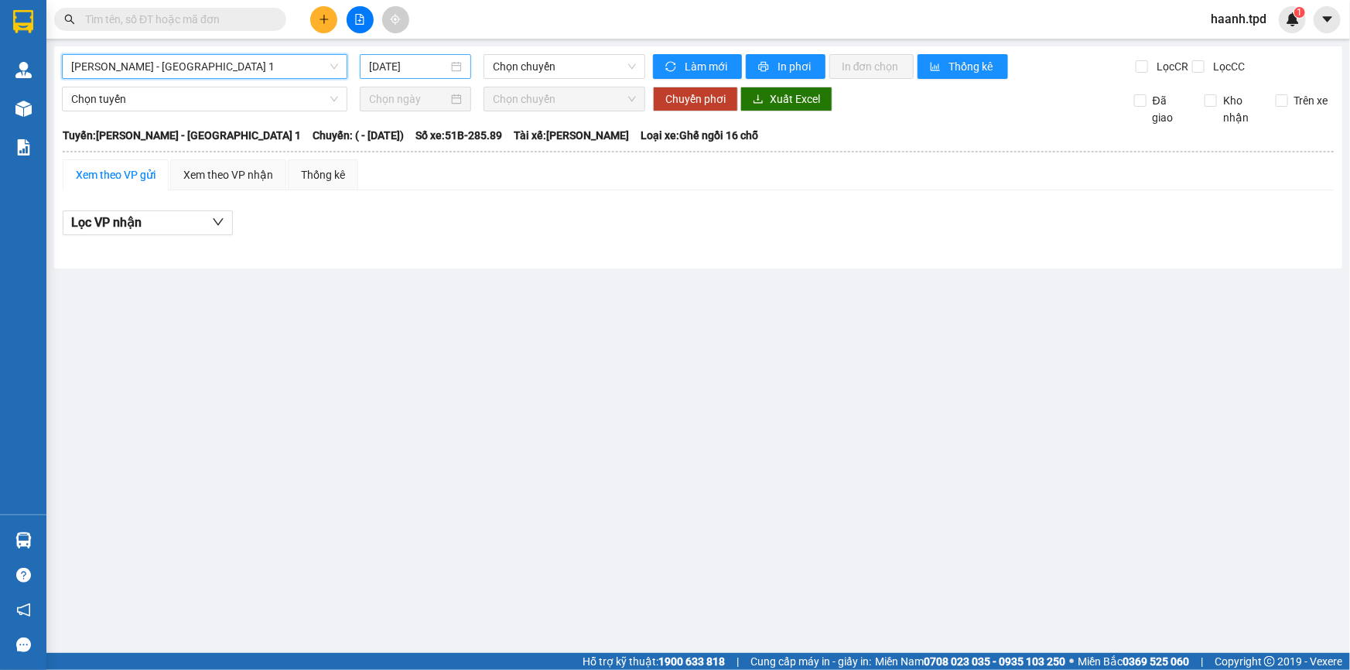
click at [409, 67] on input "12/10/2025" at bounding box center [408, 66] width 79 height 17
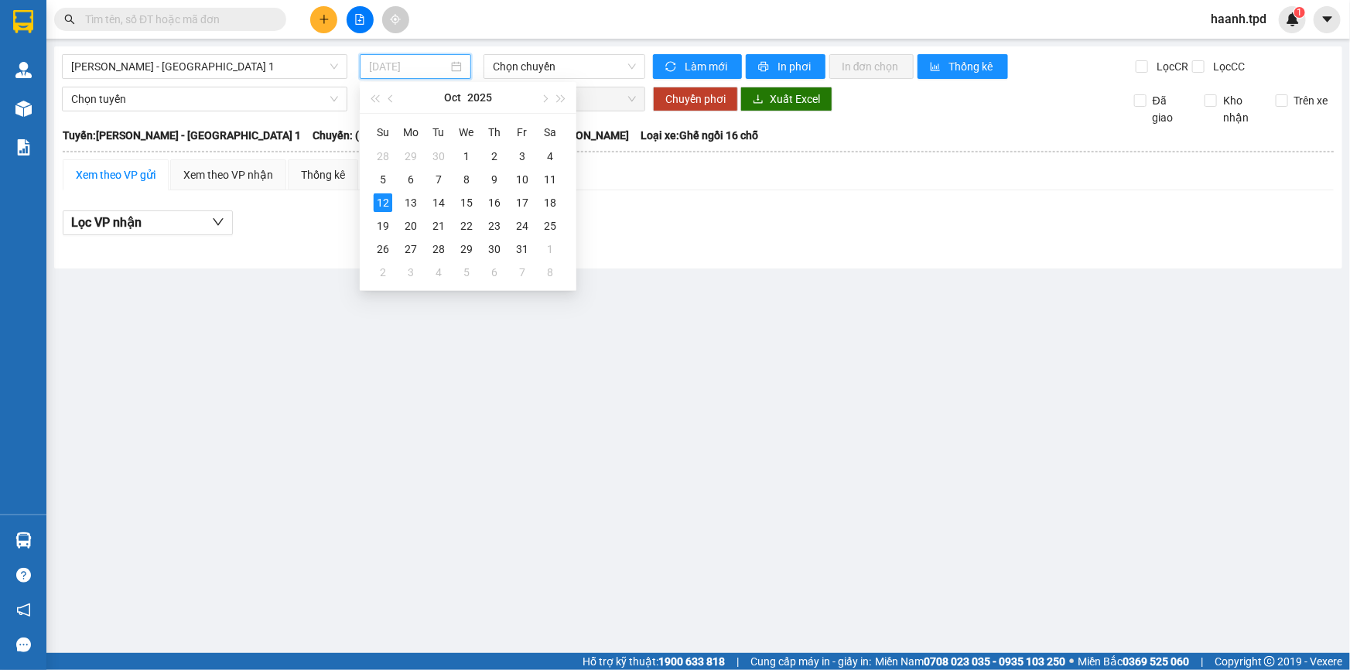
type input "12/10/2025"
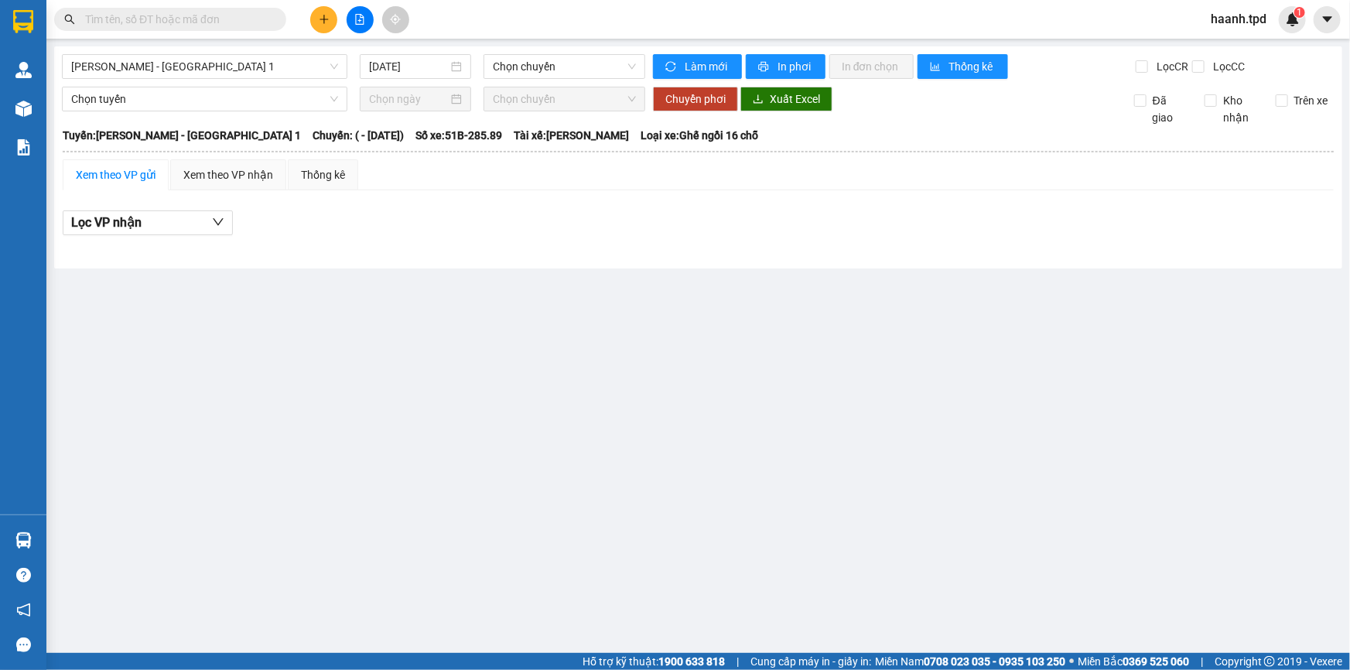
click at [190, 53] on div "Phương Lâm - Sài Gòn 1 12/10/2025 Chọn chuyến Làm mới In phơi In đơn chọn Thống…" at bounding box center [698, 157] width 1288 height 222
click at [160, 69] on span "Phương Lâm - Sài Gòn 1" at bounding box center [204, 66] width 267 height 23
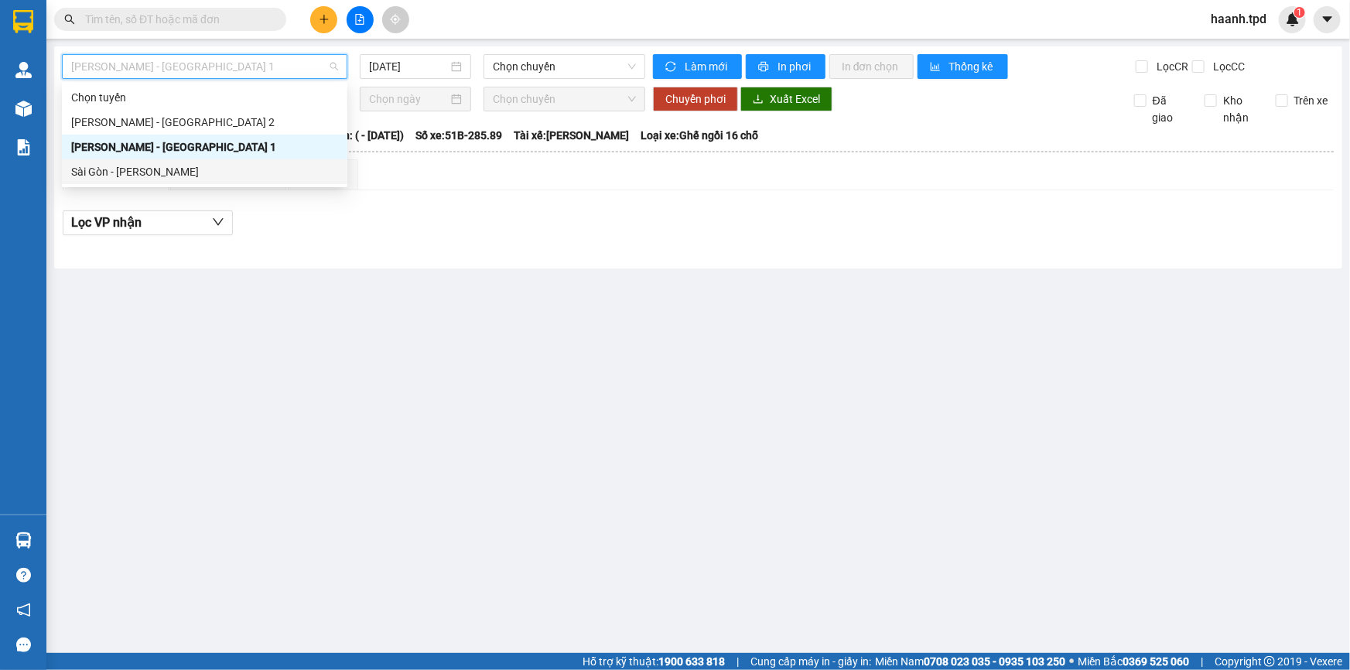
click at [136, 176] on div "Sài Gòn - Phương Lâm" at bounding box center [204, 171] width 267 height 17
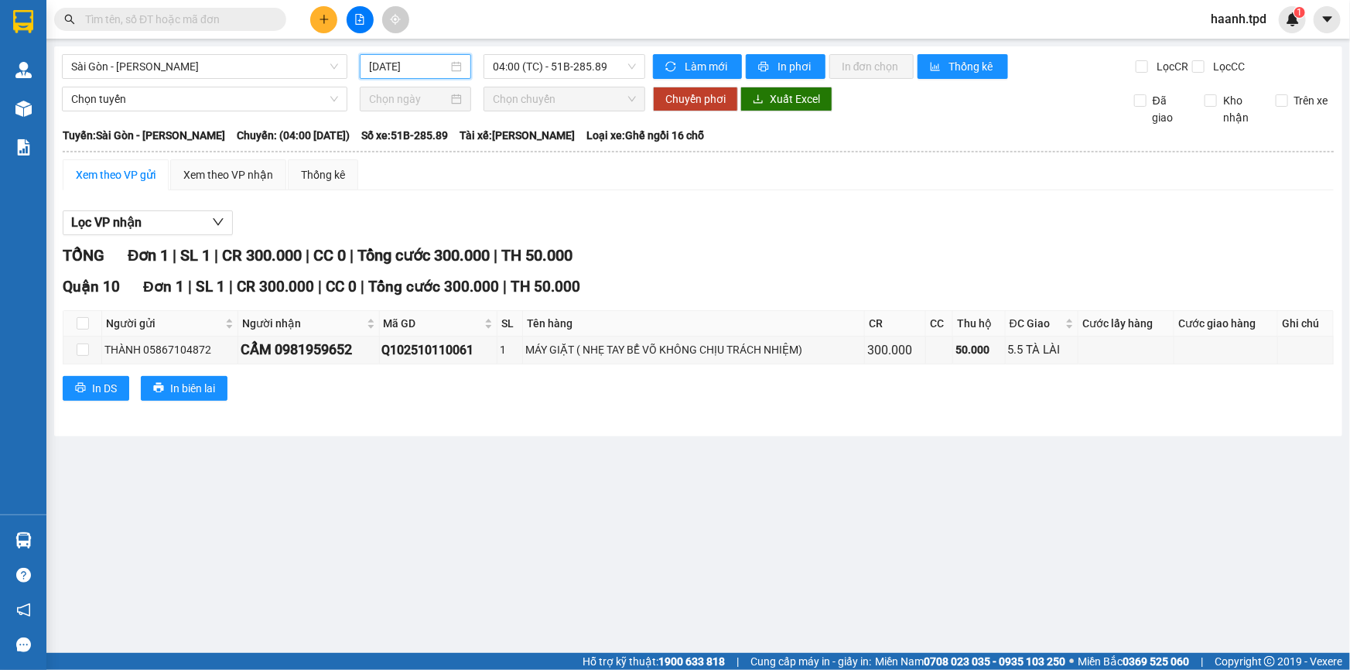
click at [411, 67] on input "12/10/2025" at bounding box center [408, 66] width 79 height 17
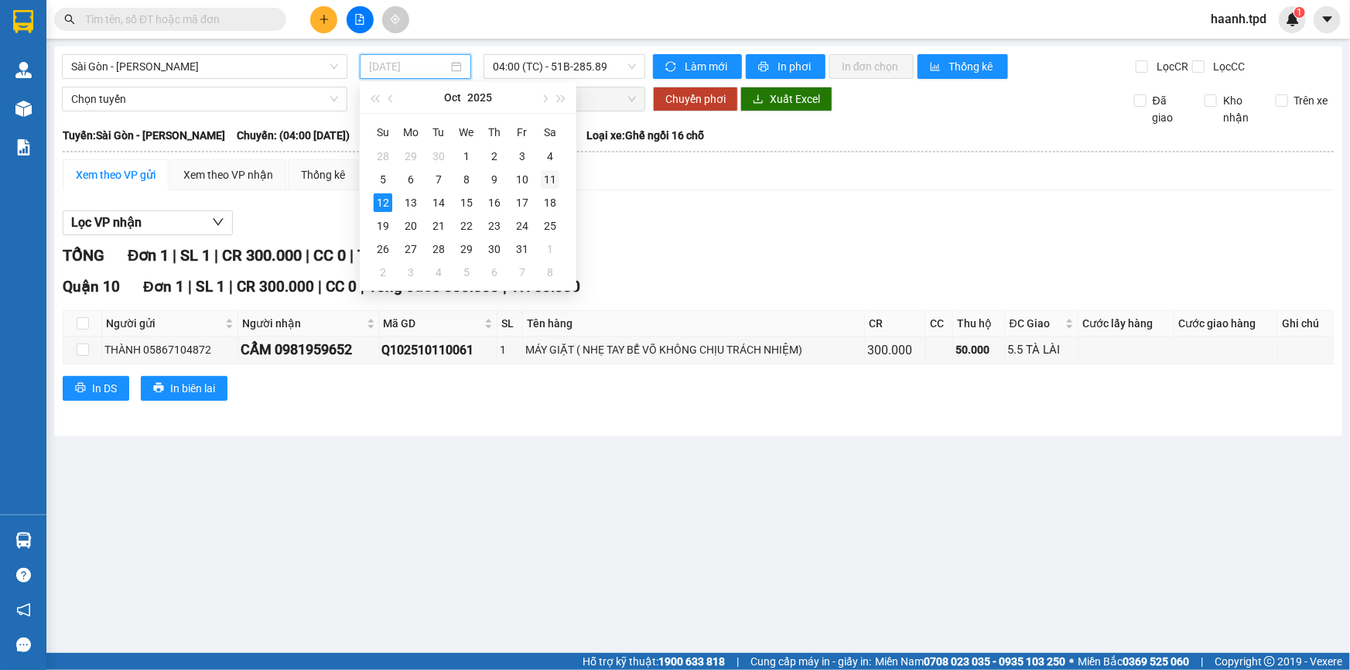
click at [539, 176] on td "11" at bounding box center [550, 179] width 28 height 23
type input "11/10/2025"
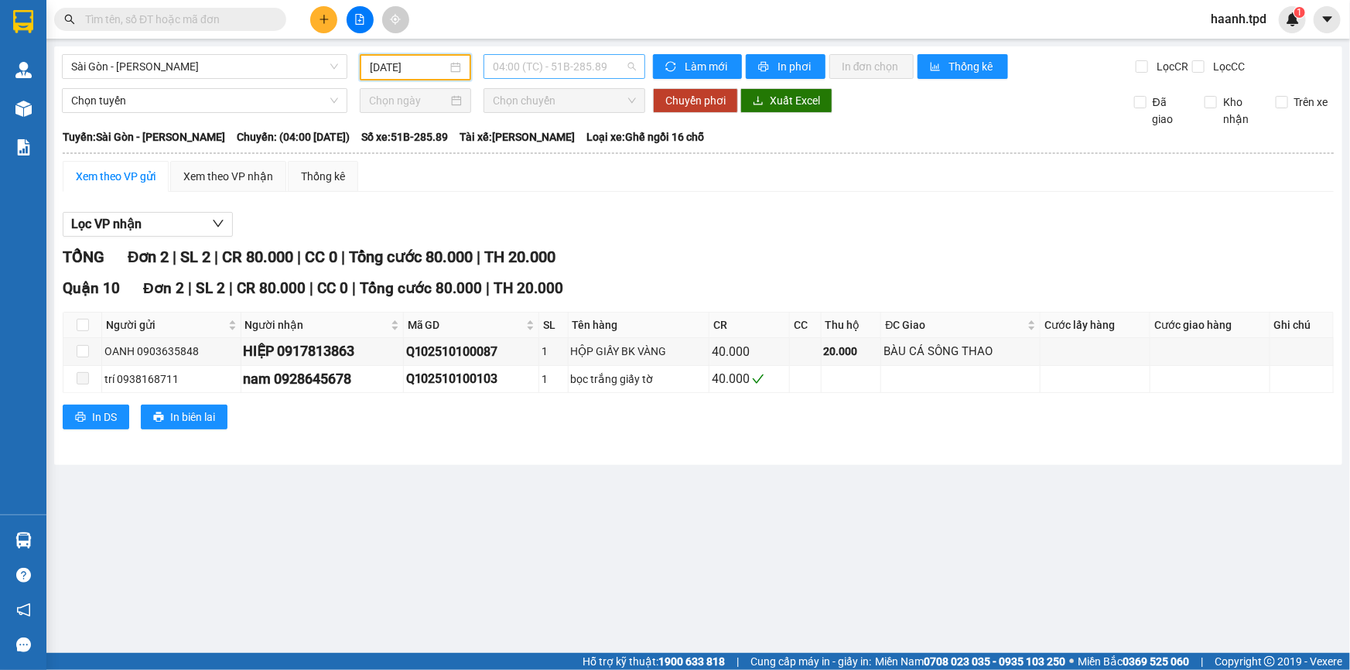
click at [546, 68] on span "04:00 (TC) - 51B-285.89" at bounding box center [564, 66] width 143 height 23
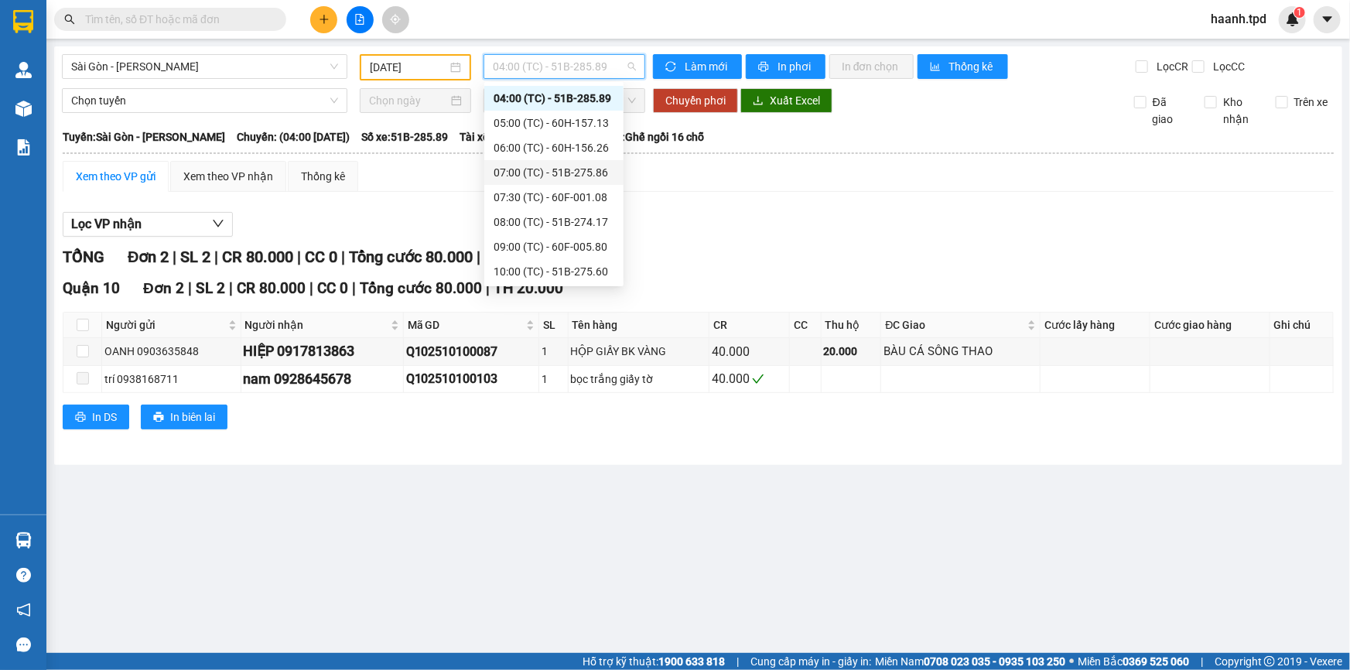
click at [569, 170] on div "07:00 (TC) - 51B-275.86" at bounding box center [553, 172] width 121 height 17
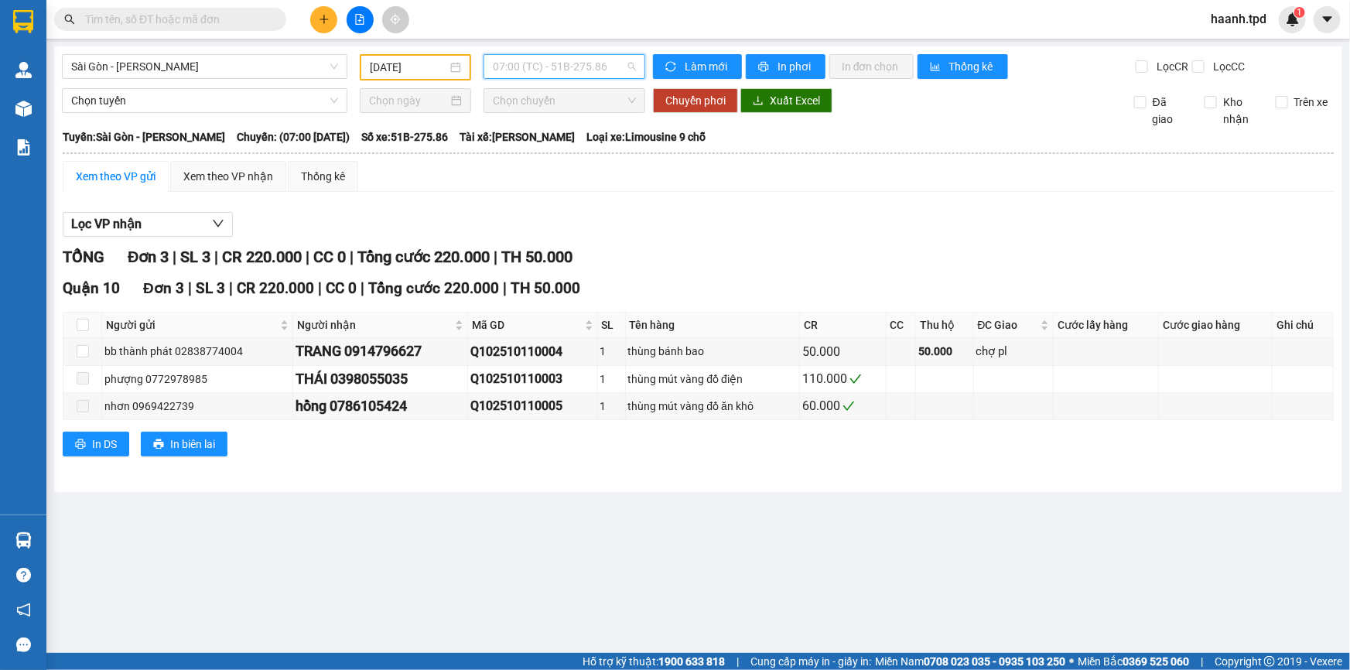
click at [552, 72] on span "07:00 (TC) - 51B-275.86" at bounding box center [564, 66] width 143 height 23
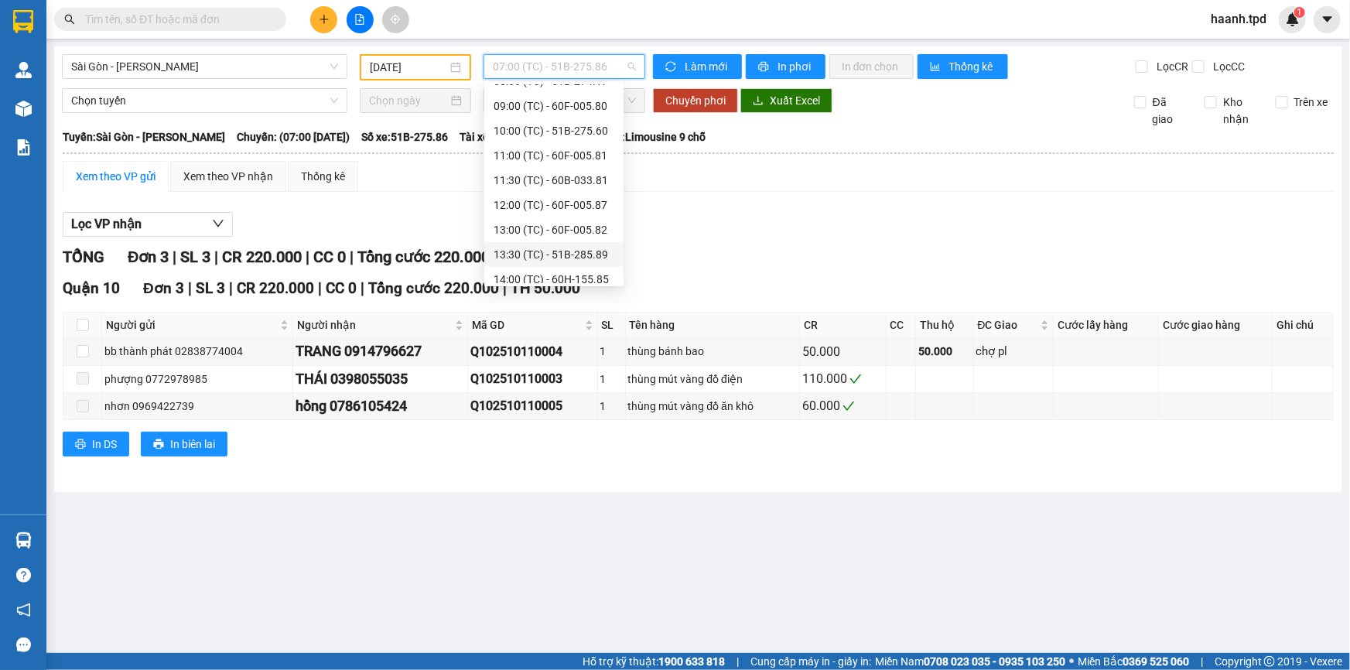
scroll to position [305, 0]
click at [518, 213] on div "15:30 (TC) - 51B-275.86" at bounding box center [553, 212] width 121 height 17
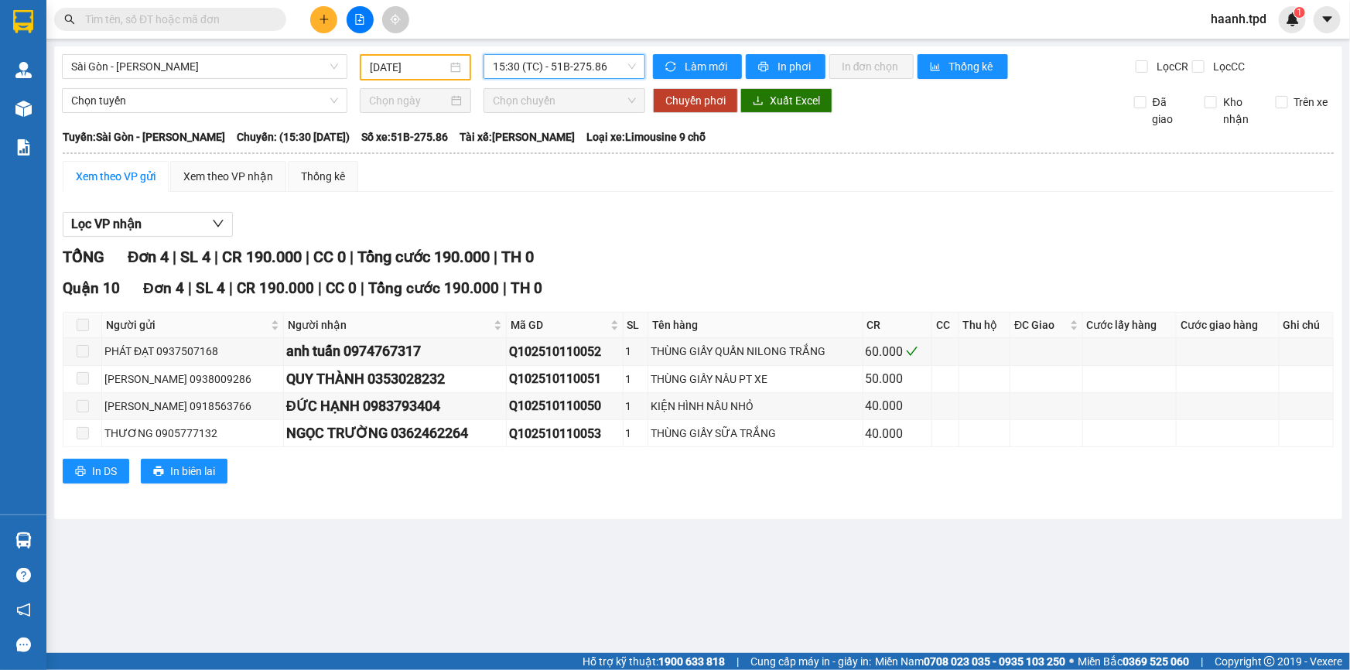
click at [598, 53] on div "Sài Gòn - Phương Lâm 11/10/2025 15:30 15:30 (TC) - 51B-275.86 Làm mới In phơi I…" at bounding box center [698, 282] width 1288 height 473
click at [596, 60] on span "15:30 (TC) - 51B-275.86" at bounding box center [564, 66] width 143 height 23
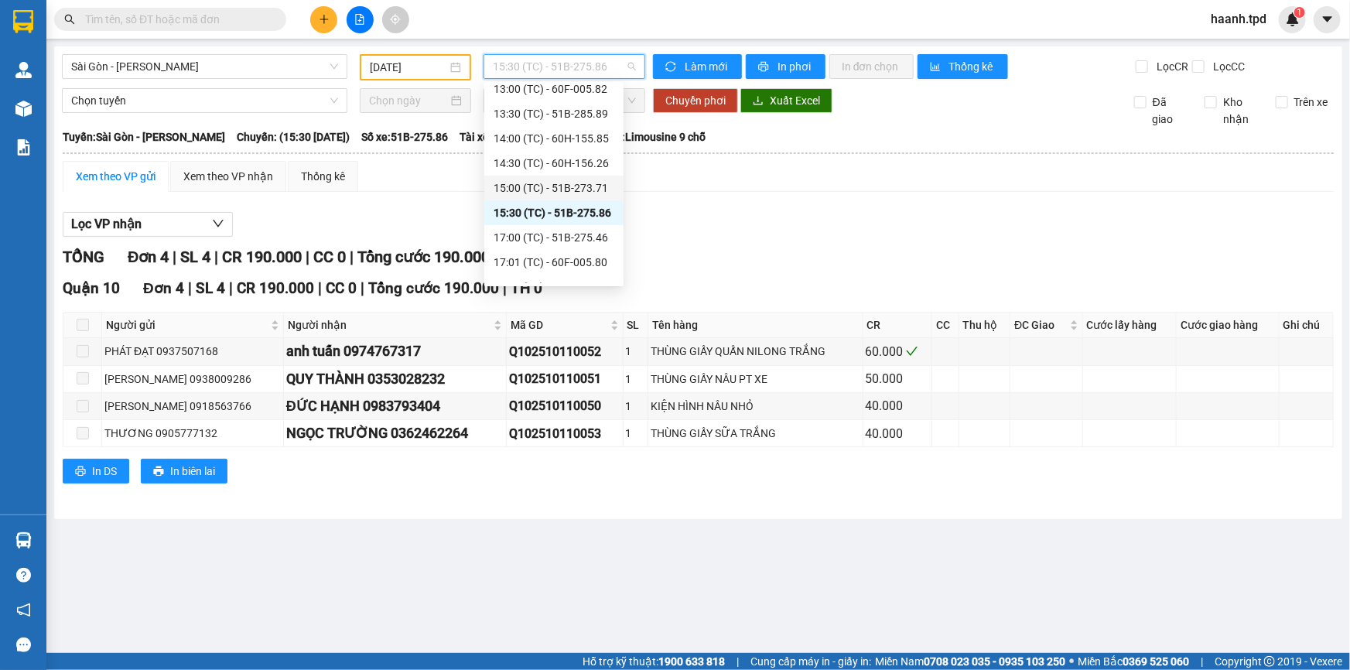
click at [571, 182] on div "15:00 (TC) - 51B-273.71" at bounding box center [553, 187] width 121 height 17
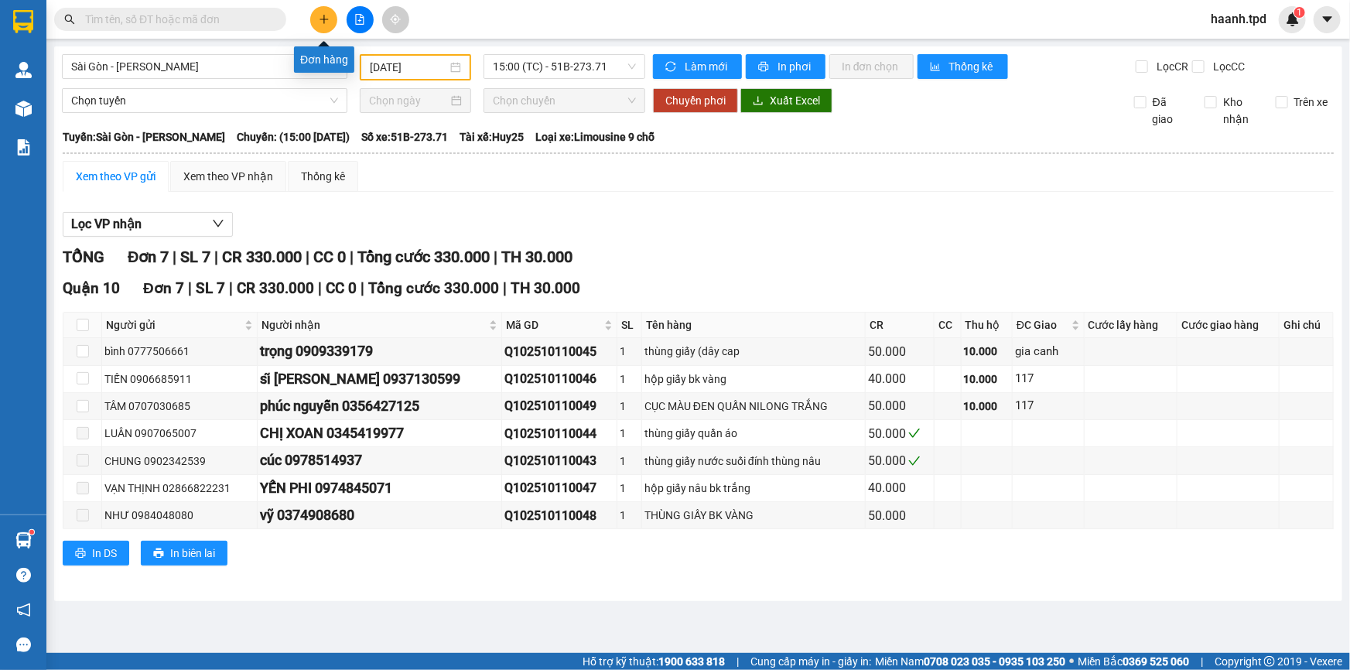
click at [326, 15] on icon "plus" at bounding box center [324, 19] width 11 height 11
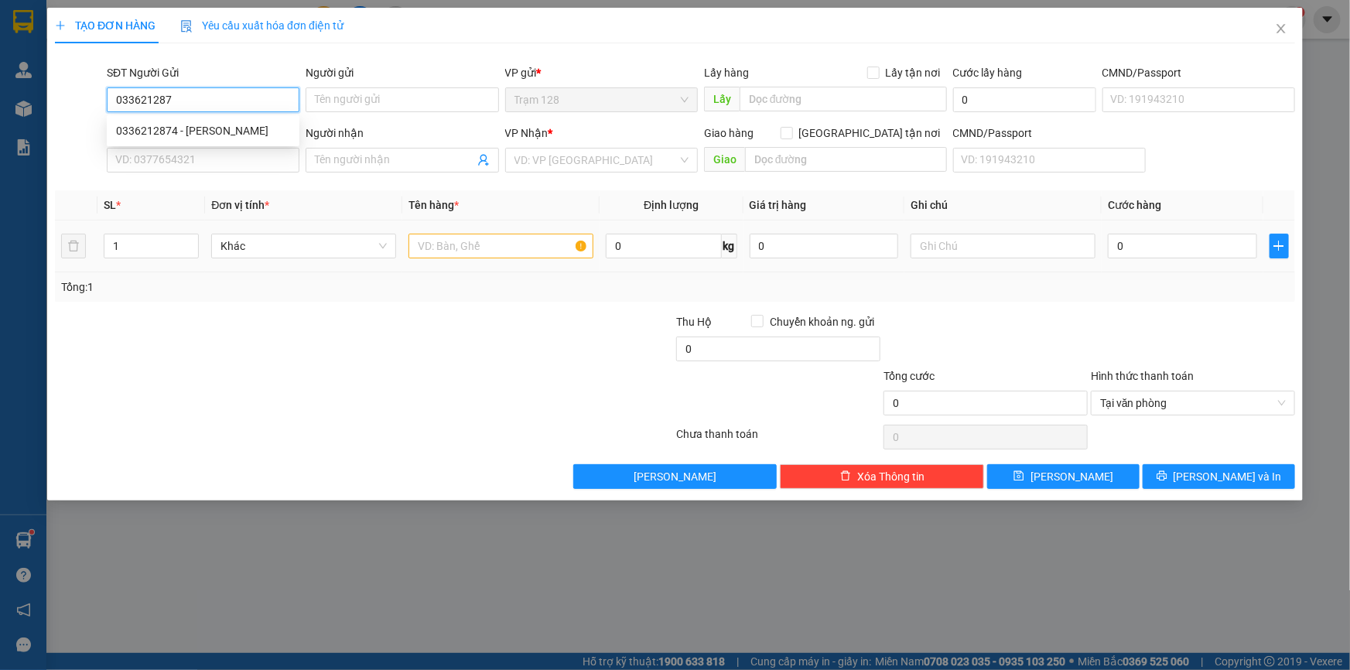
type input "0336212874"
click at [210, 135] on div "0336212874 - GIANG" at bounding box center [203, 130] width 174 height 17
type input "GIANG"
type input "0336332329"
type input "HOÀNG ĐẶNG KHÁNH NHẬT"
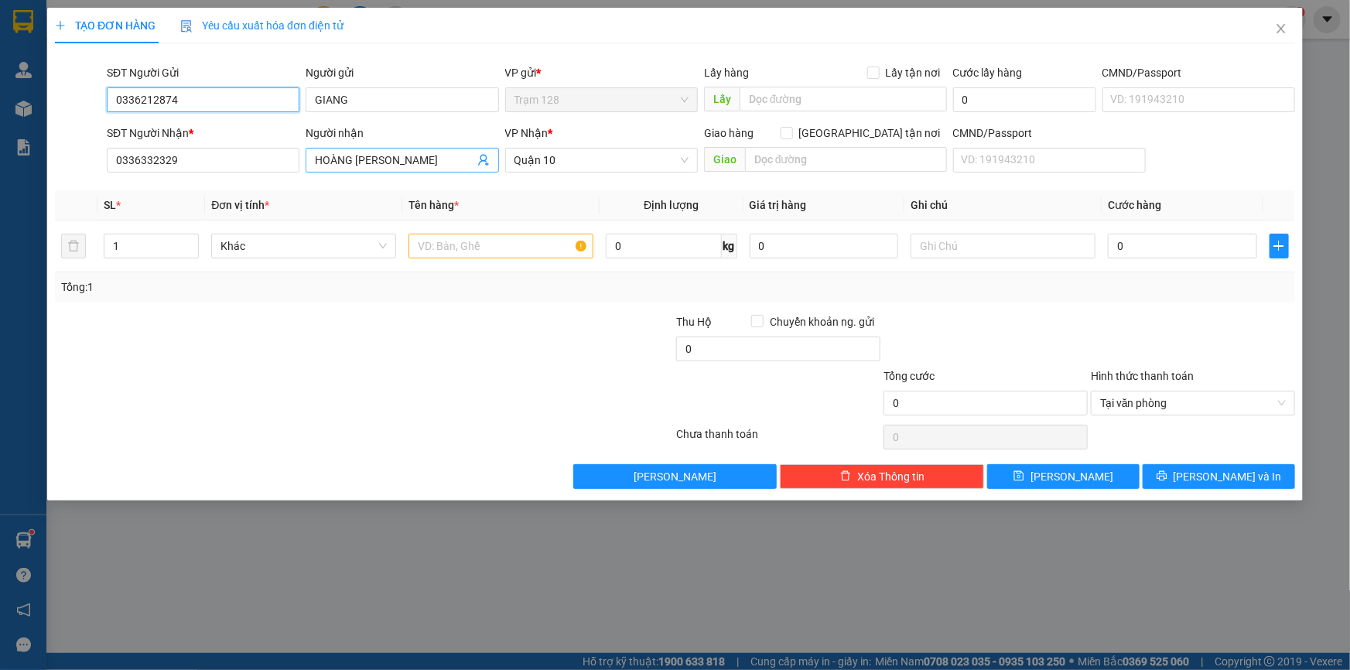
type input "0336212874"
click at [384, 155] on input "HOÀNG ĐẶNG KHÁNH NHẬT" at bounding box center [394, 160] width 159 height 17
type input "KHÁNH NHẬT"
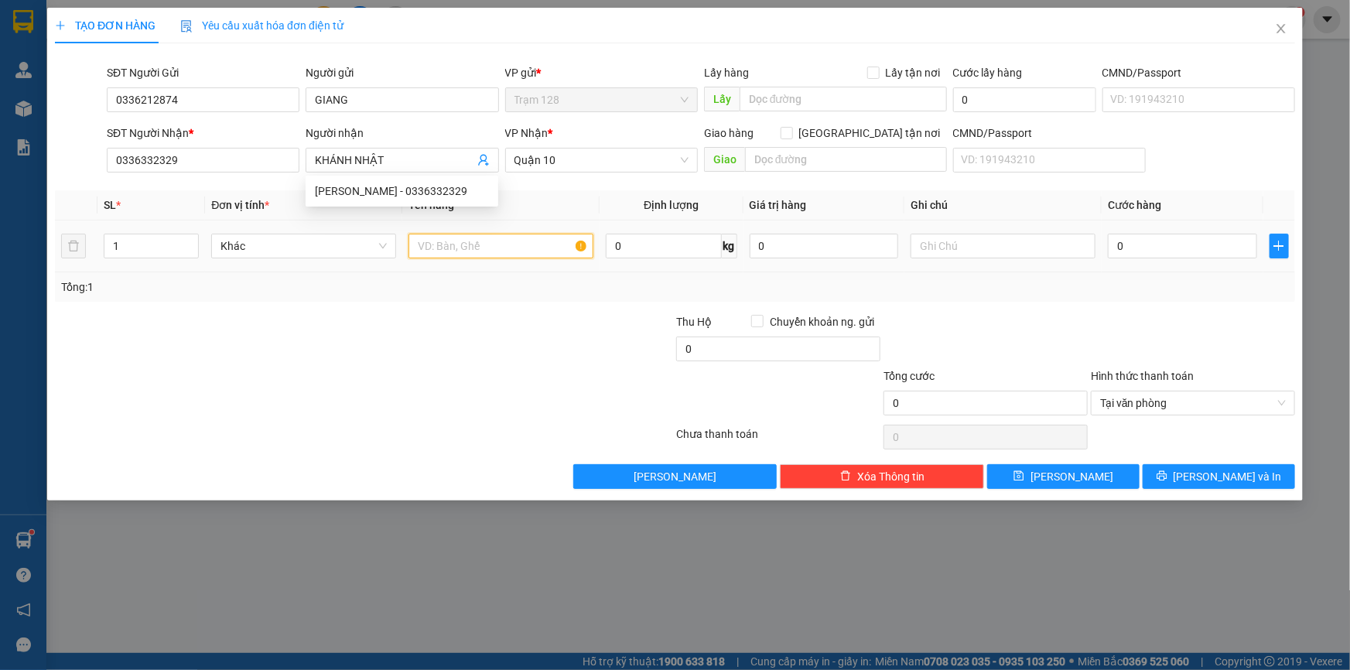
click at [442, 254] on input "text" at bounding box center [500, 246] width 185 height 25
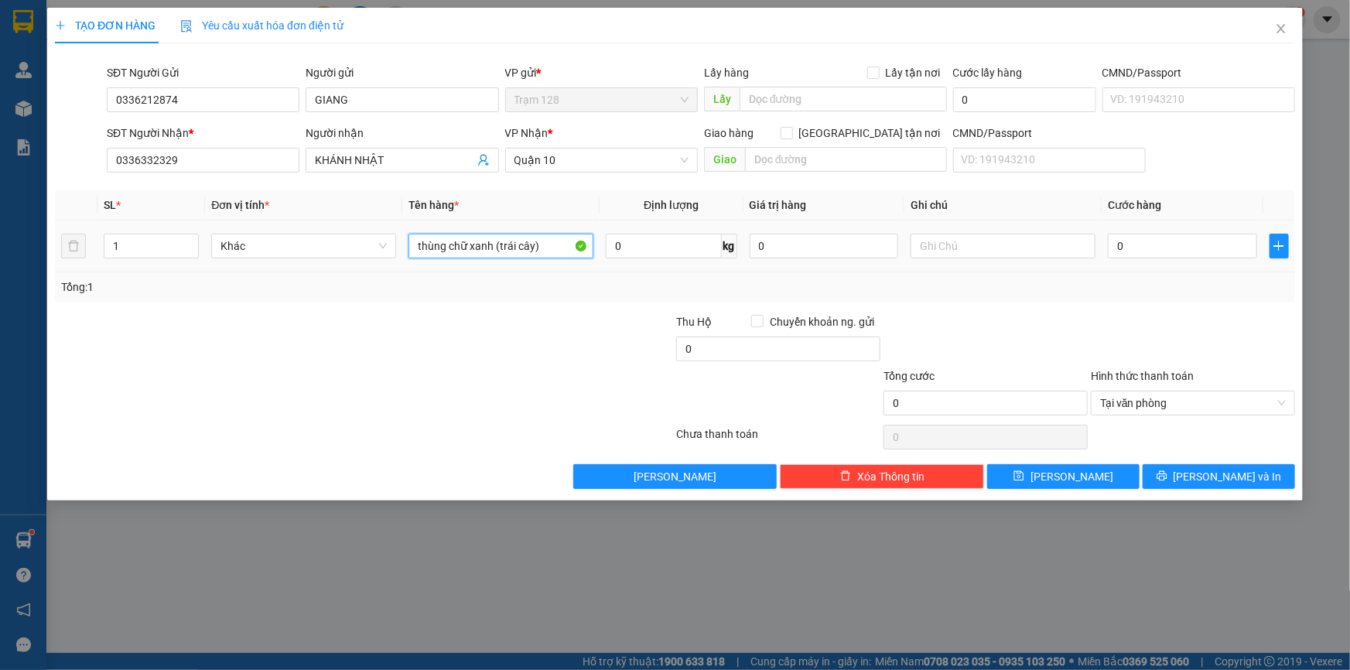
type input "thùng chữ xanh (trái cây)"
type input "200.000"
type input "4"
type input "40"
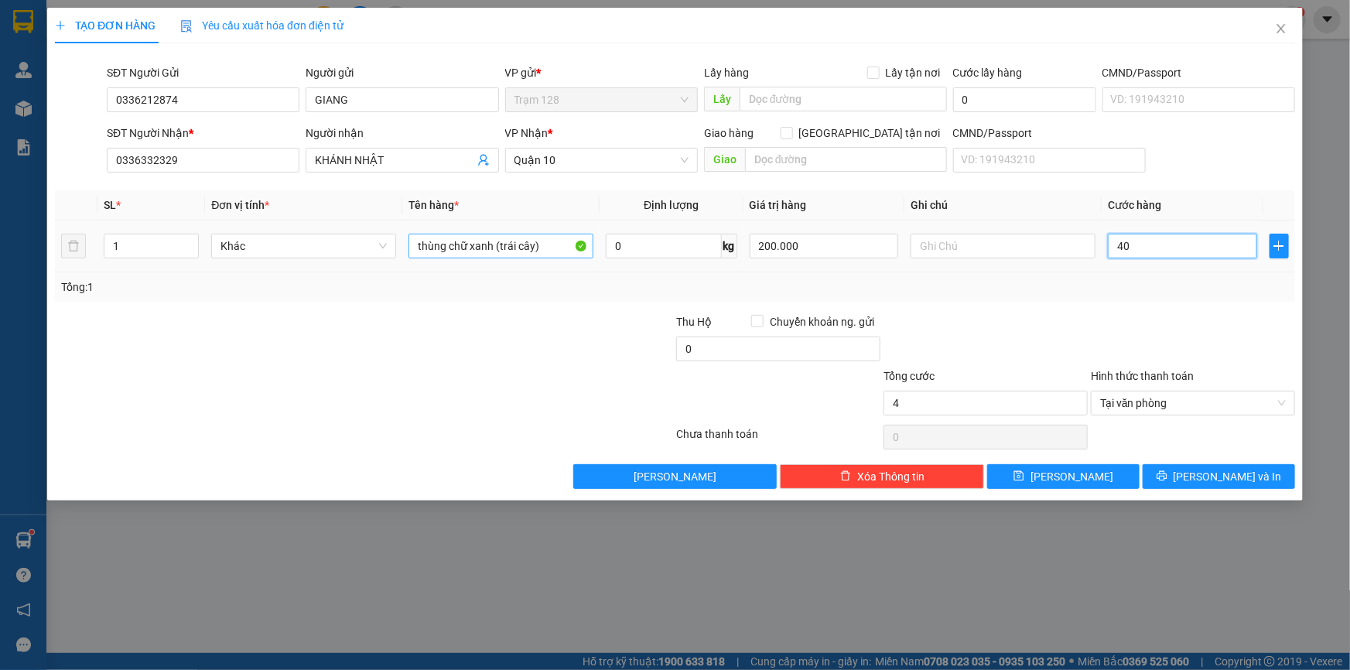
type input "40"
type input "40.000"
click at [449, 245] on input "thùng chữ xanh (trái cây)" at bounding box center [500, 246] width 185 height 25
type input "thùng nhỏ chữ xanh (trái cây)"
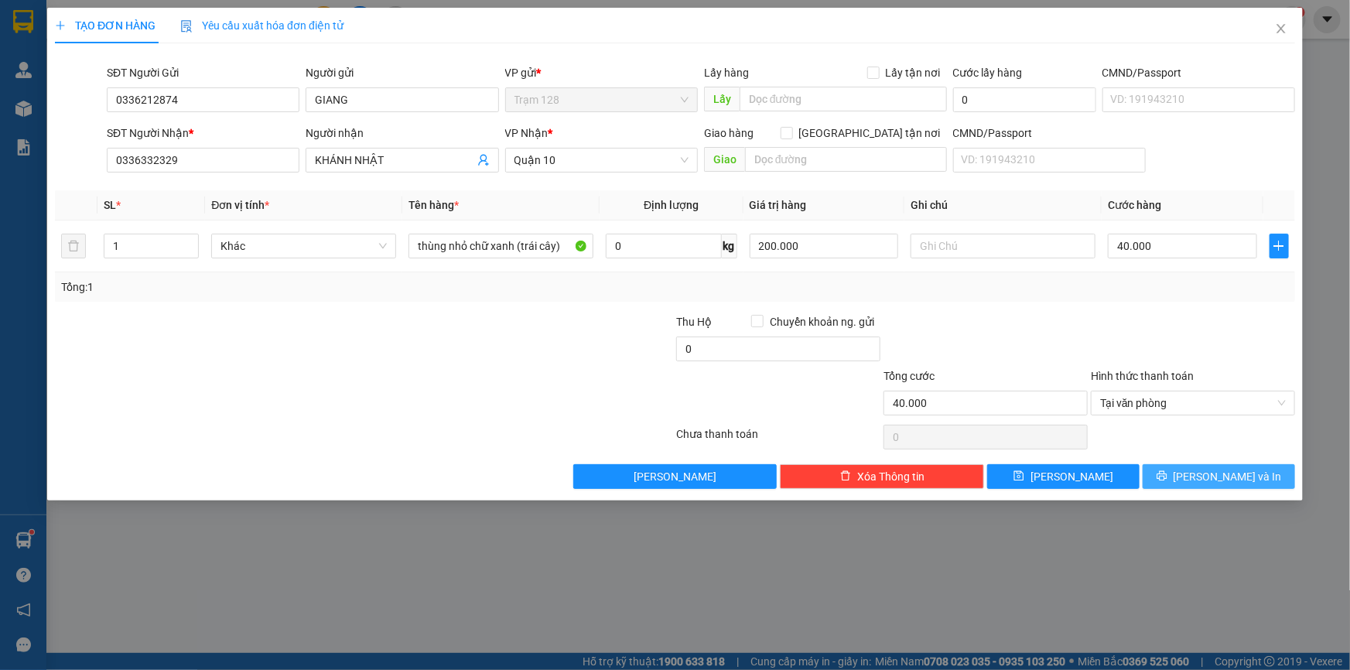
click at [1230, 475] on span "[PERSON_NAME] và In" at bounding box center [1227, 476] width 108 height 17
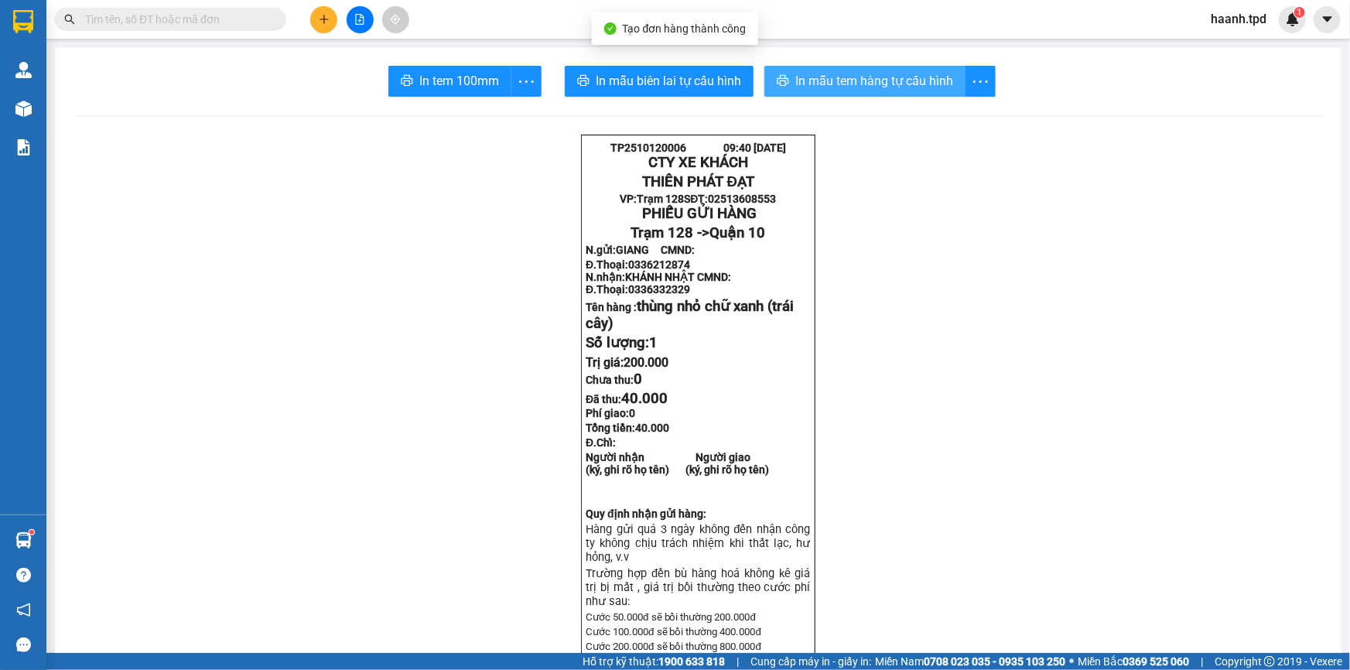
click at [944, 87] on span "In mẫu tem hàng tự cấu hình" at bounding box center [874, 80] width 158 height 19
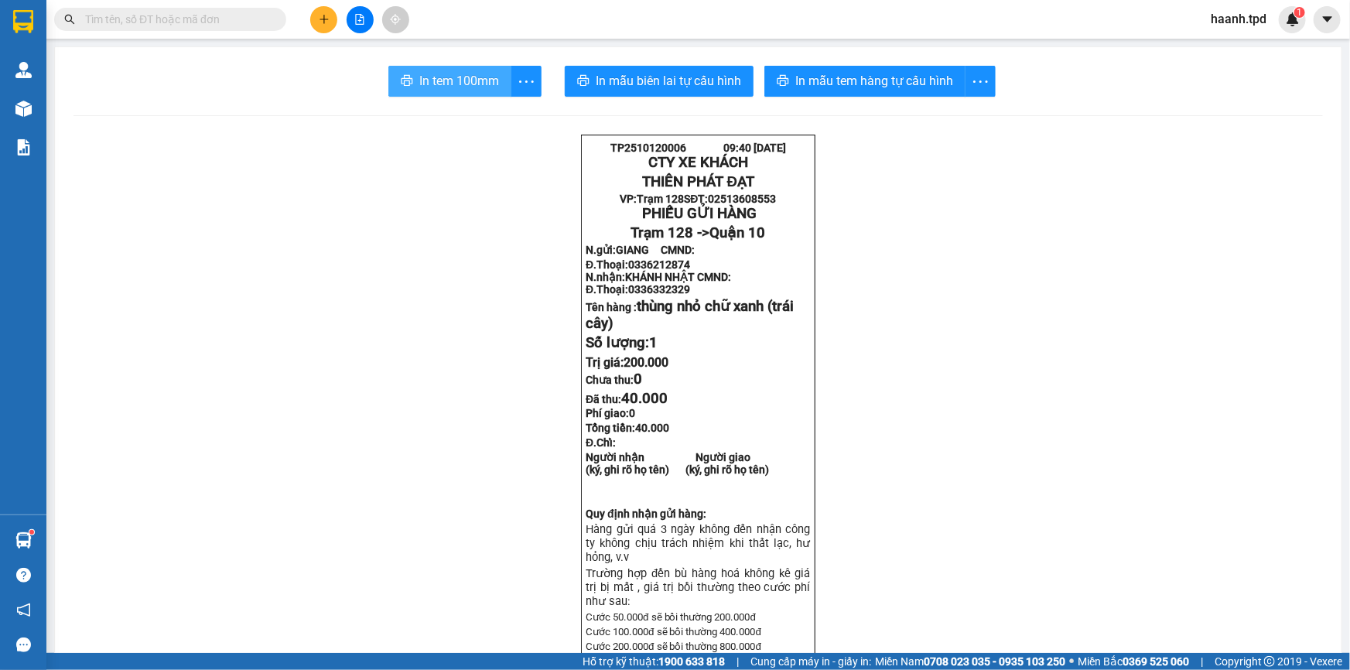
click at [433, 87] on span "In tem 100mm" at bounding box center [459, 80] width 80 height 19
click at [256, 14] on input "text" at bounding box center [176, 19] width 183 height 17
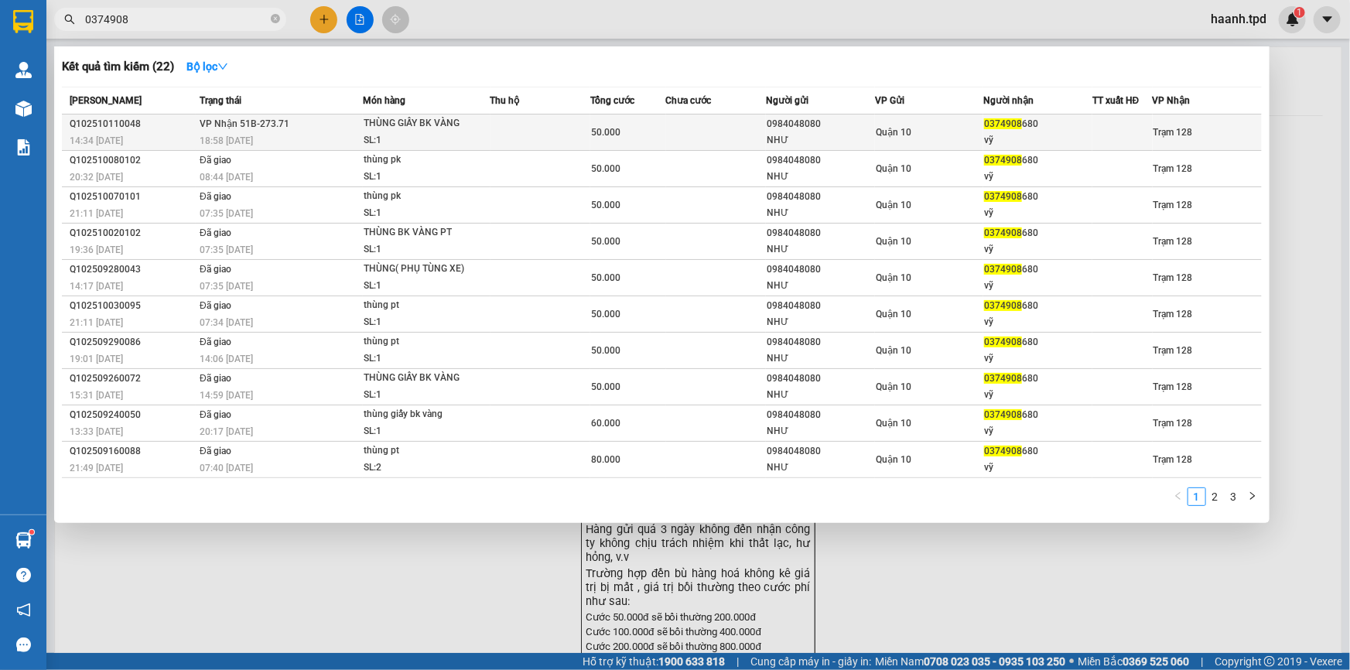
type input "0374908"
click at [882, 128] on span "Quận 10" at bounding box center [893, 132] width 36 height 11
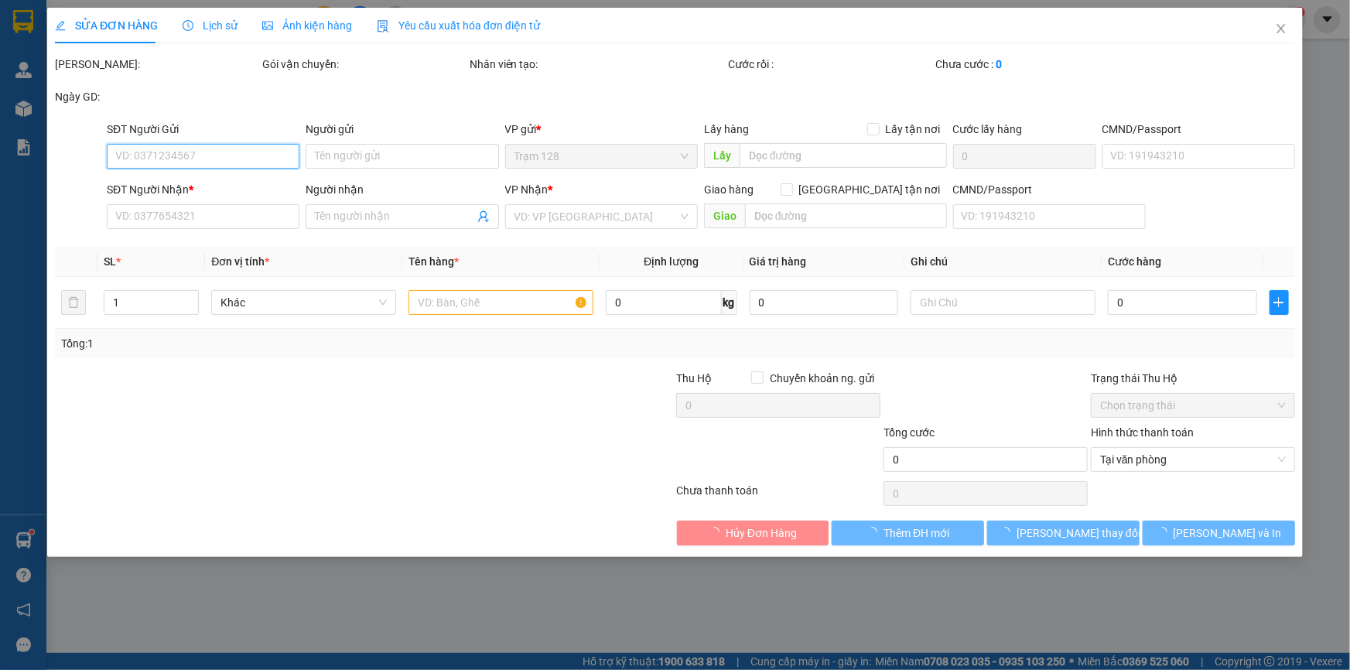
type input "0984048080"
type input "NHƯ"
type input "084195000007- trương thị huỳnh như"
type input "0374908680"
type input "vỹ"
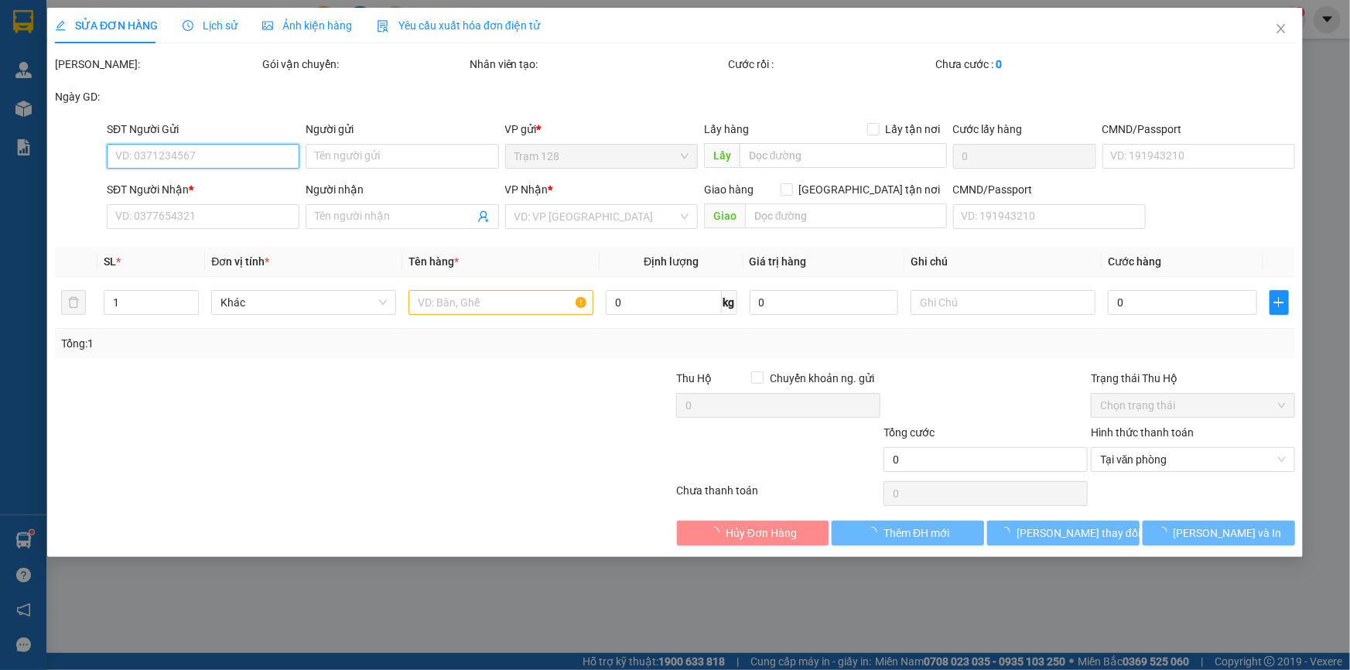
type input "50.000"
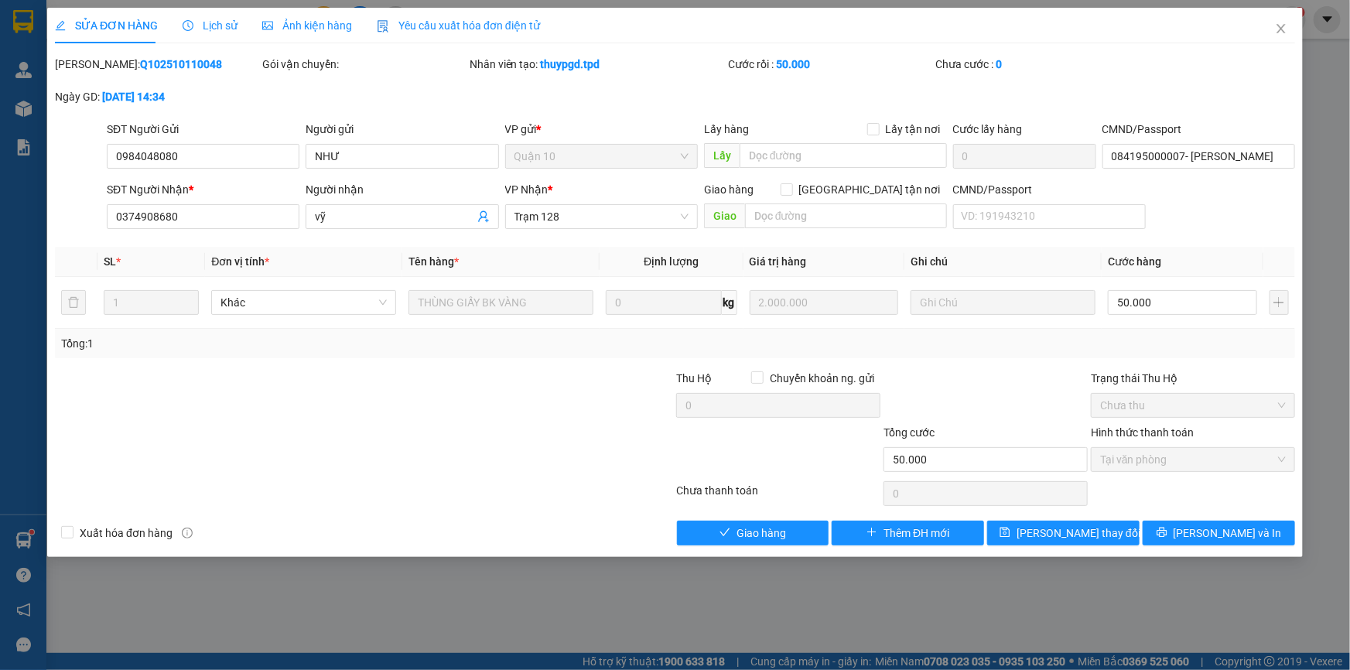
click at [750, 547] on div "SỬA ĐƠN HÀNG Lịch sử Ảnh kiện hàng Yêu cầu xuất hóa đơn điện tử Total Paid Fee …" at bounding box center [674, 282] width 1255 height 549
click at [753, 534] on span "Giao hàng" at bounding box center [760, 532] width 49 height 17
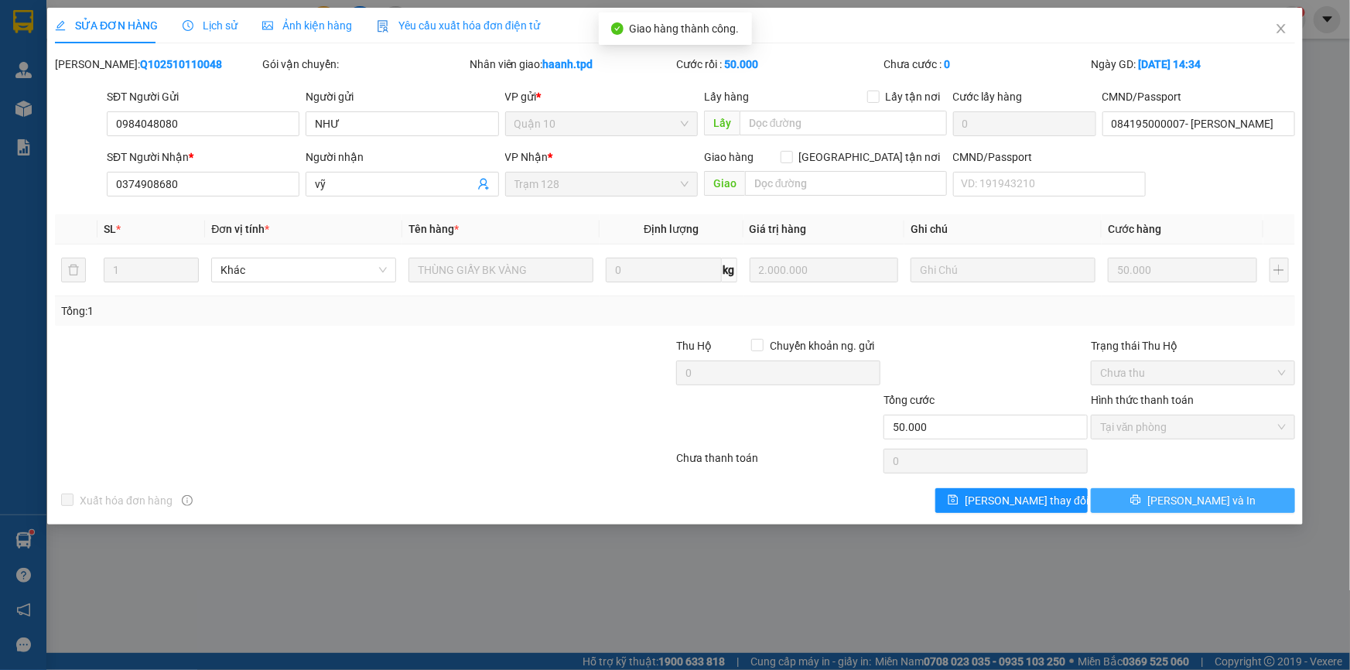
click at [1224, 503] on button "[PERSON_NAME] và In" at bounding box center [1193, 500] width 204 height 25
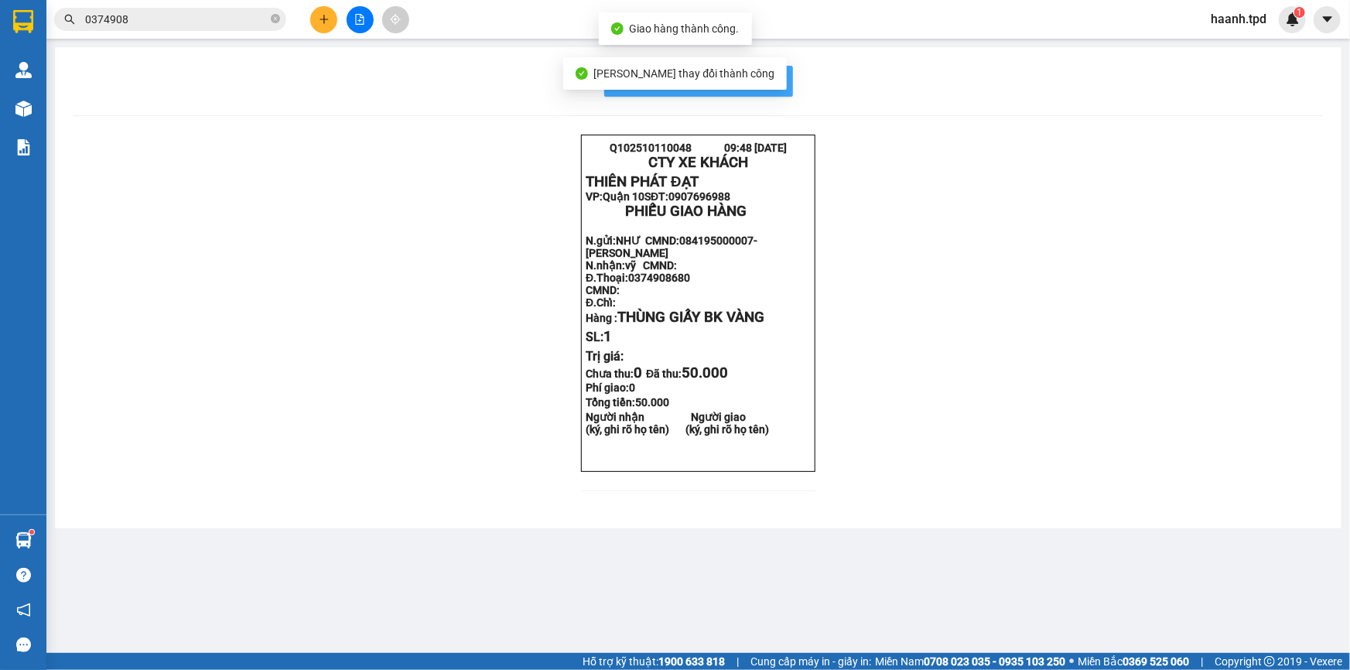
click at [766, 75] on span "In mẫu biên lai tự cấu hình" at bounding box center [707, 80] width 145 height 19
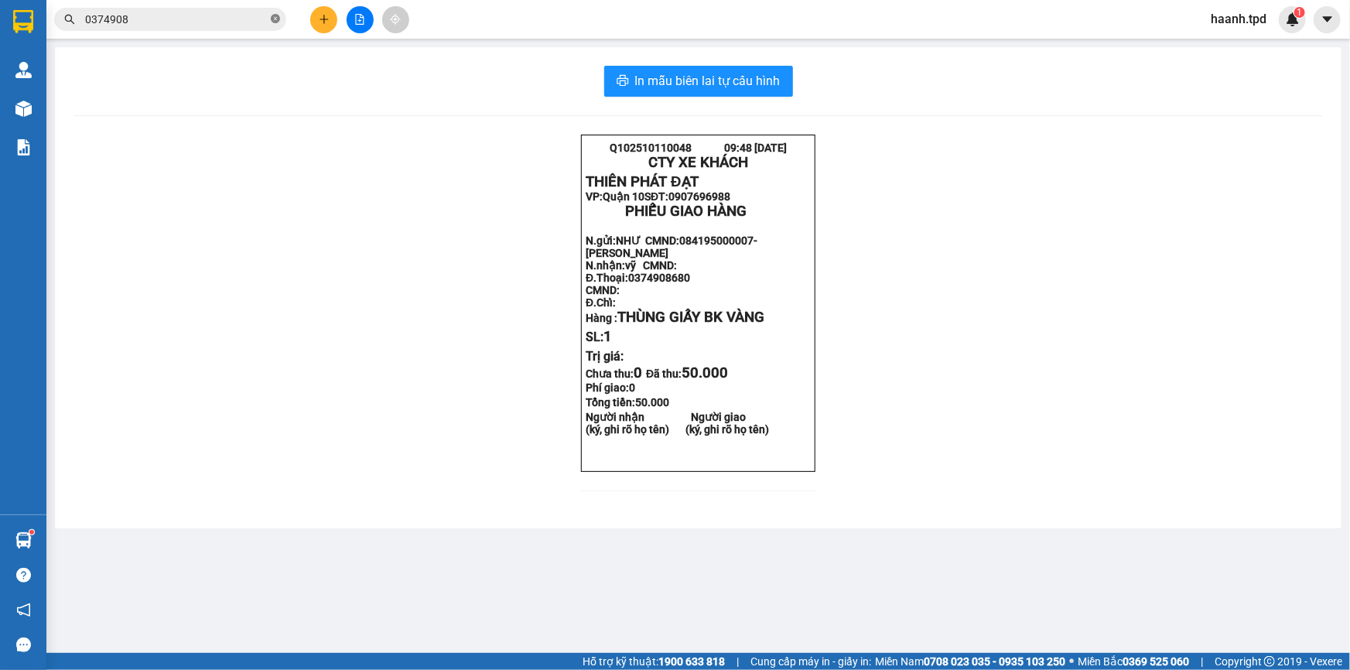
click at [271, 20] on icon "close-circle" at bounding box center [275, 18] width 9 height 9
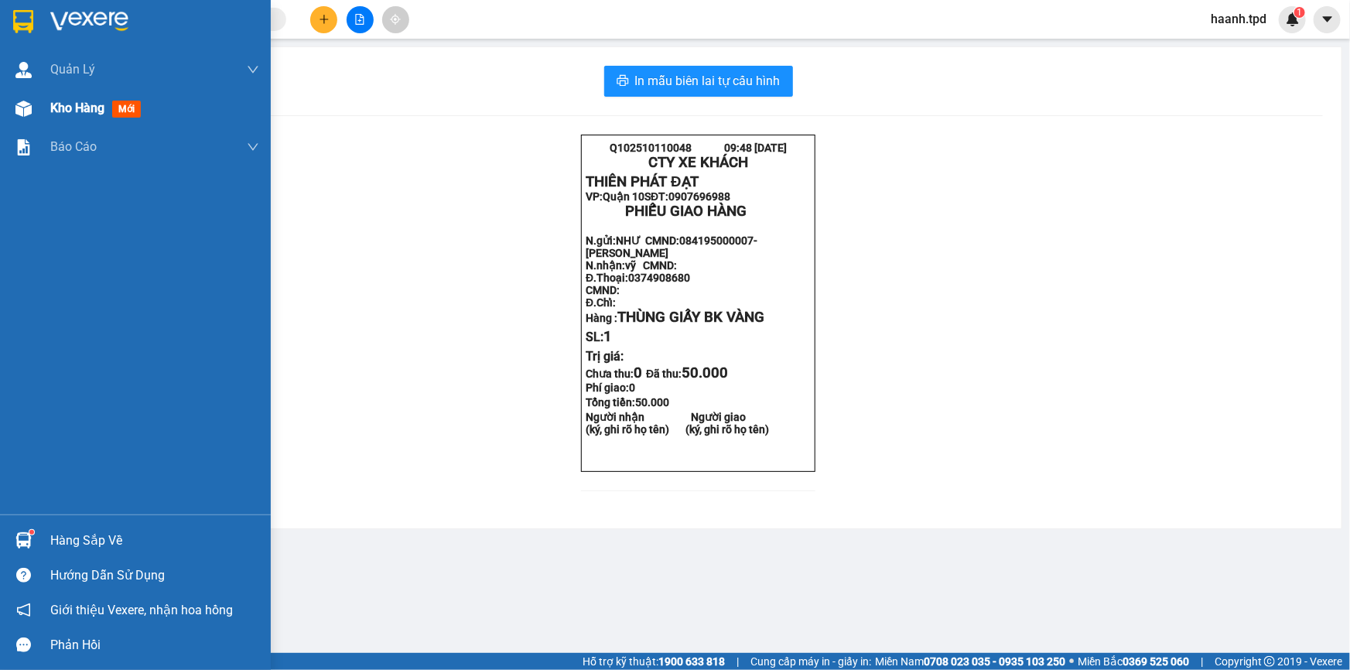
click at [73, 121] on div "Kho hàng mới" at bounding box center [154, 108] width 209 height 39
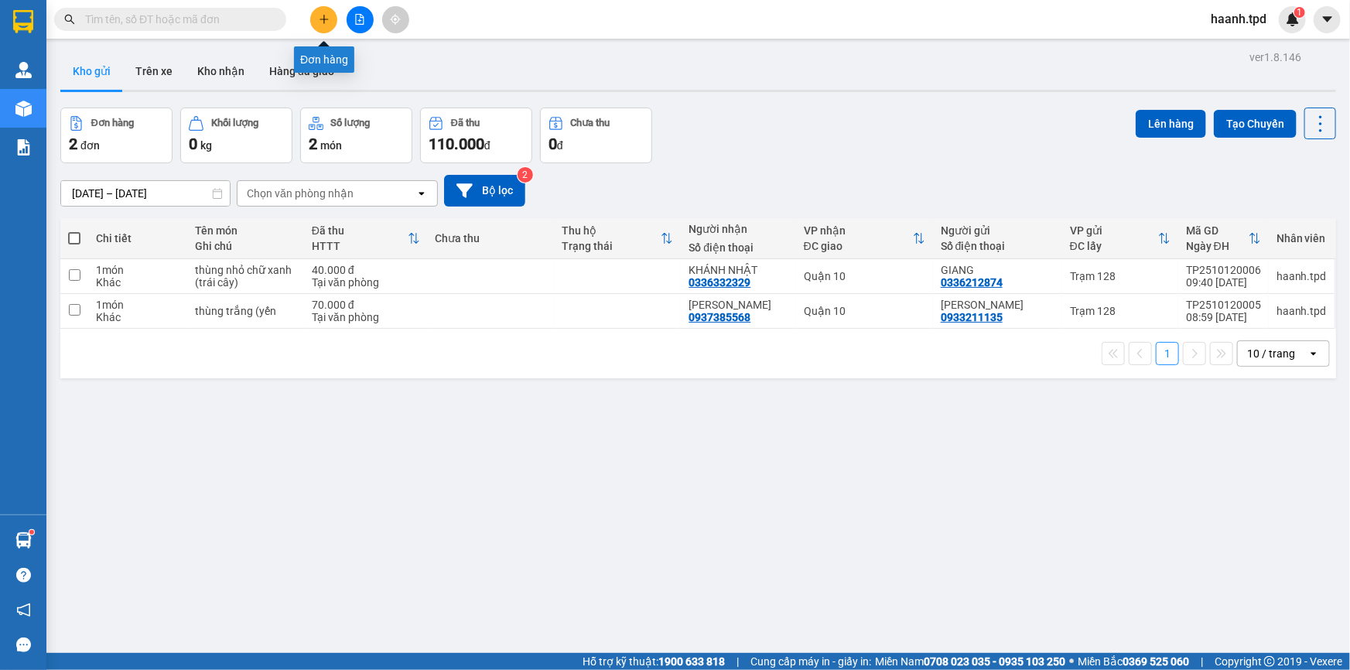
click at [313, 16] on button at bounding box center [323, 19] width 27 height 27
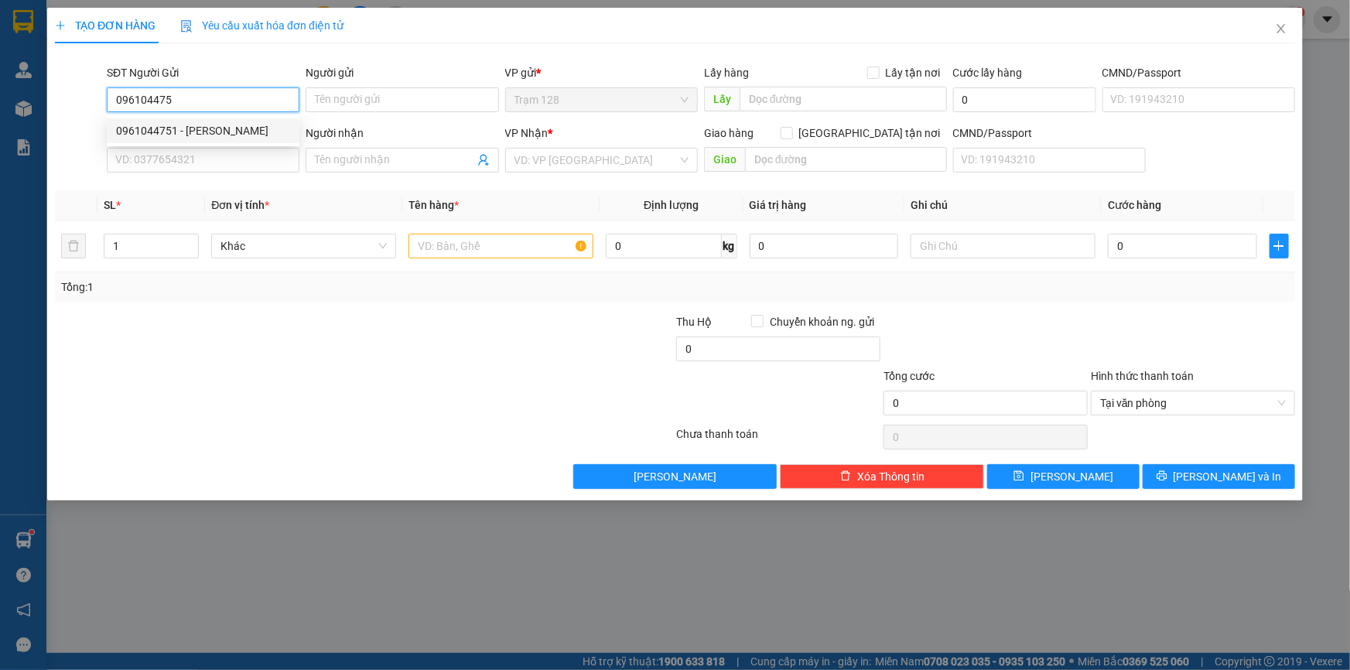
click at [243, 129] on div "0961044751 - ĐỖ TRỌNG THỊNH" at bounding box center [203, 130] width 174 height 17
type input "0961044751"
type input "ĐỖ TRỌNG THỊNH"
type input "075092005838"
type input "0968093998"
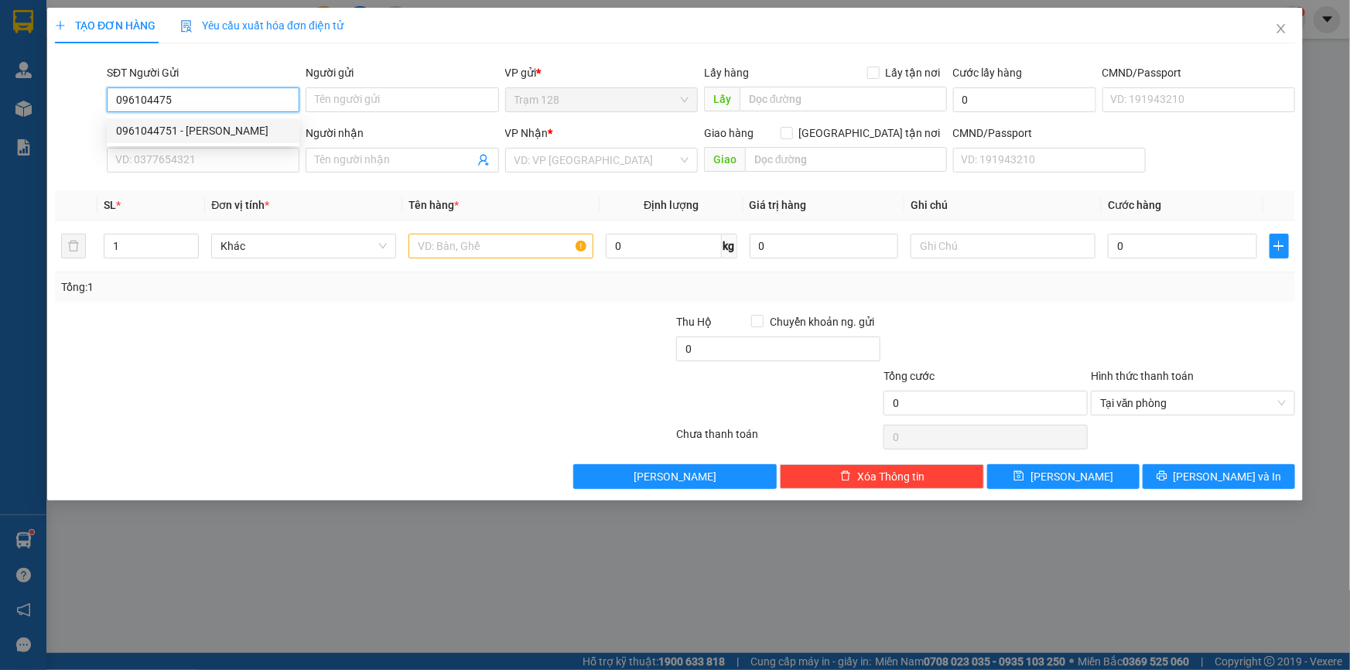
type input "khánh-giao rồi"
type input "0961044751"
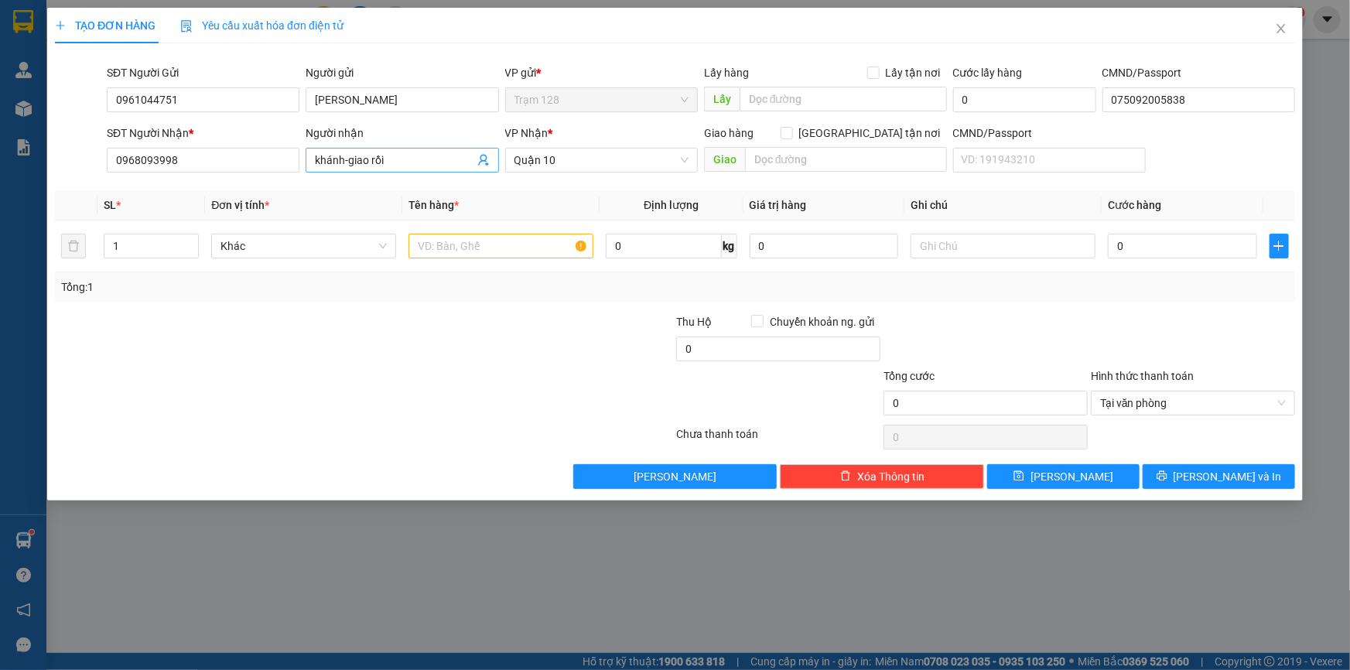
click at [425, 162] on input "khánh-giao rồi" at bounding box center [394, 160] width 159 height 17
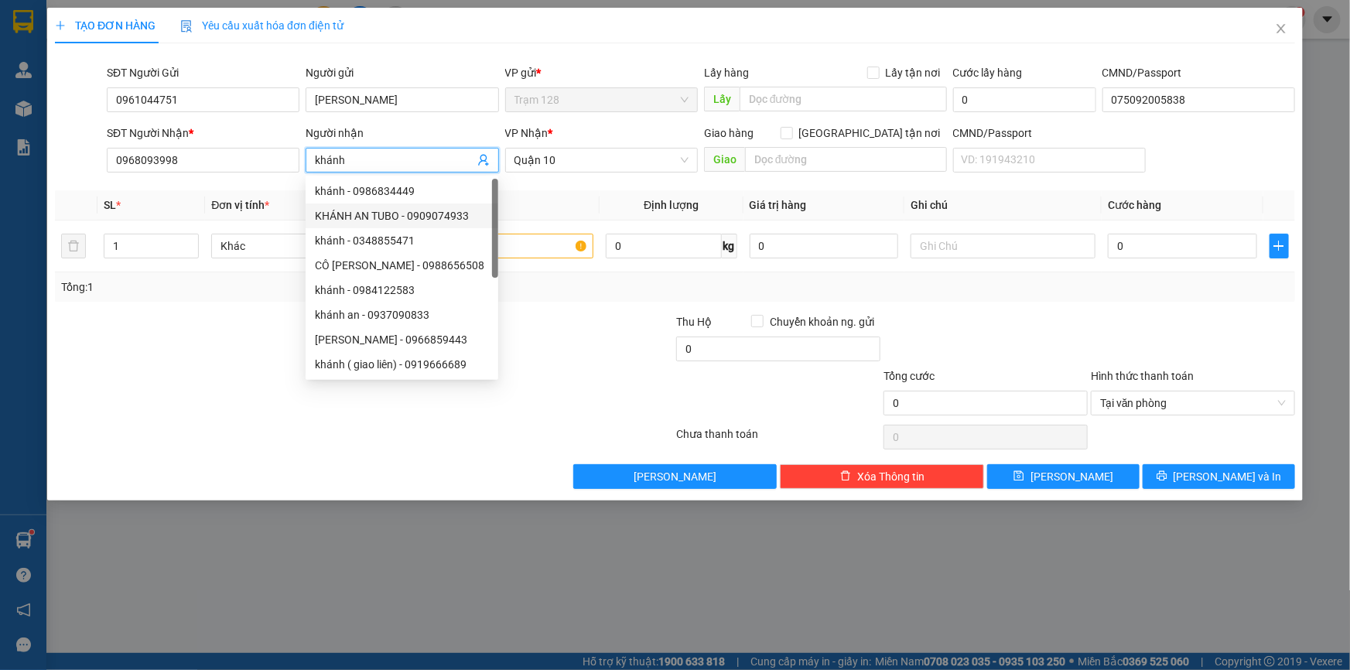
type input "khánh"
drag, startPoint x: 589, startPoint y: 359, endPoint x: 575, endPoint y: 271, distance: 88.5
click at [590, 350] on div at bounding box center [571, 340] width 207 height 54
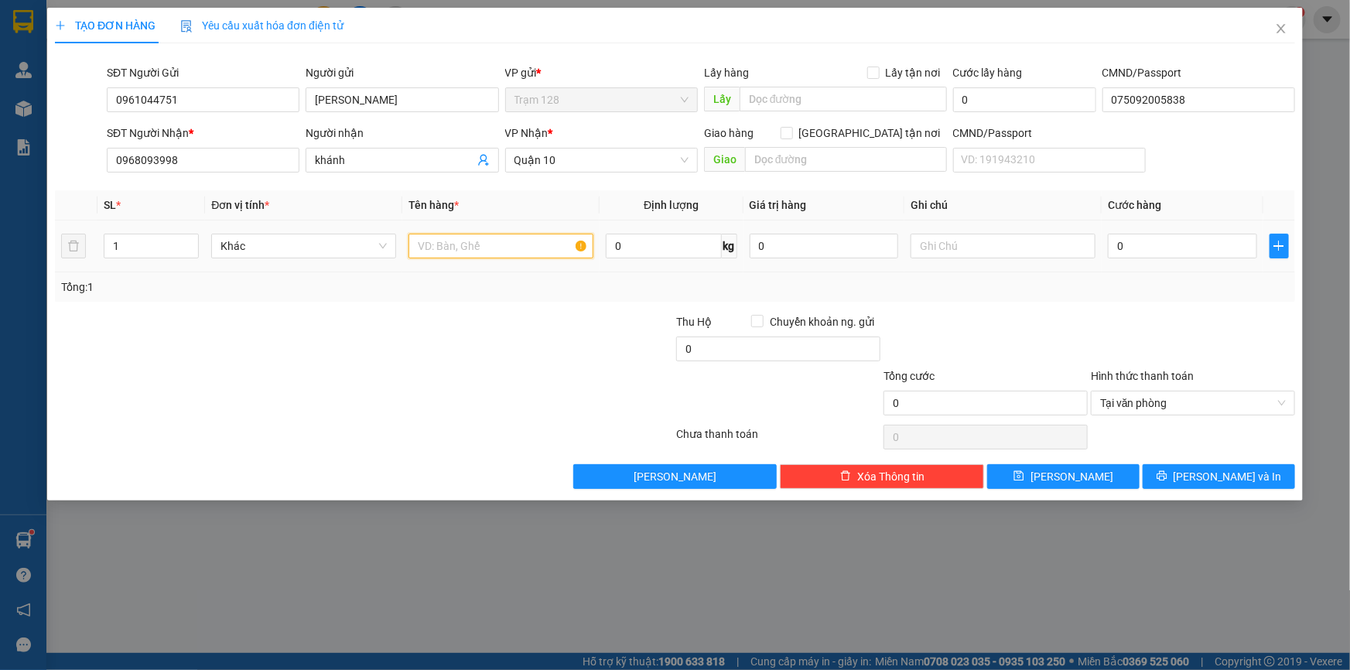
click at [553, 246] on input "text" at bounding box center [500, 246] width 185 height 25
type input "thùng mút trắng đồ ăn"
click at [1131, 244] on input "0" at bounding box center [1182, 246] width 149 height 25
type input "6"
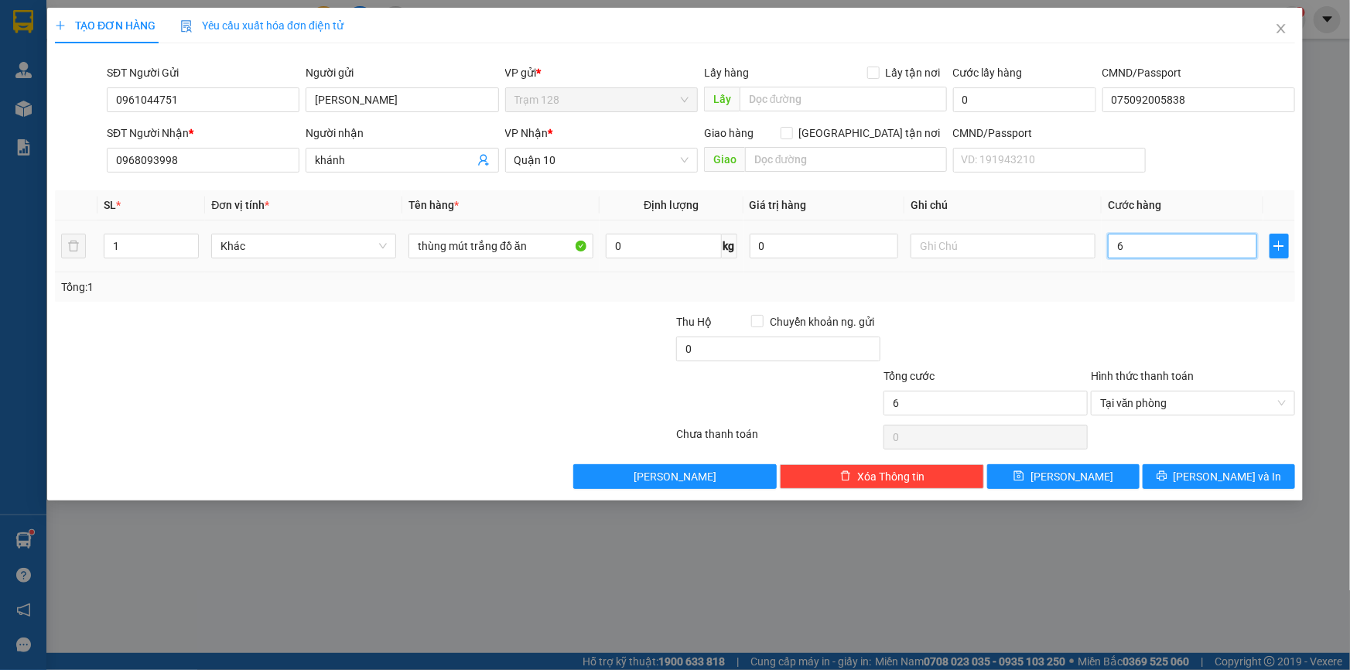
type input "60"
type input "60.000"
click at [816, 256] on input "0" at bounding box center [823, 246] width 149 height 25
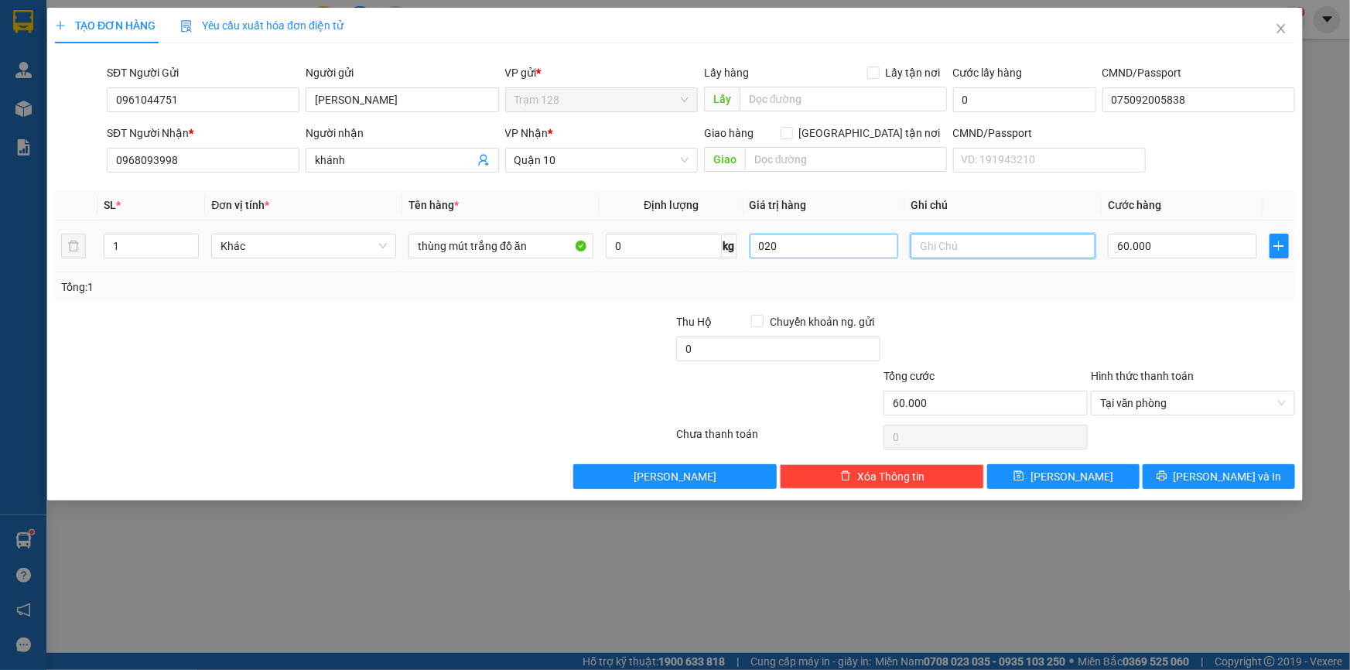
type input "20.000"
click at [1095, 294] on div "Tổng: 1" at bounding box center [674, 286] width 1227 height 17
click at [1147, 251] on input "60.000" at bounding box center [1182, 246] width 149 height 25
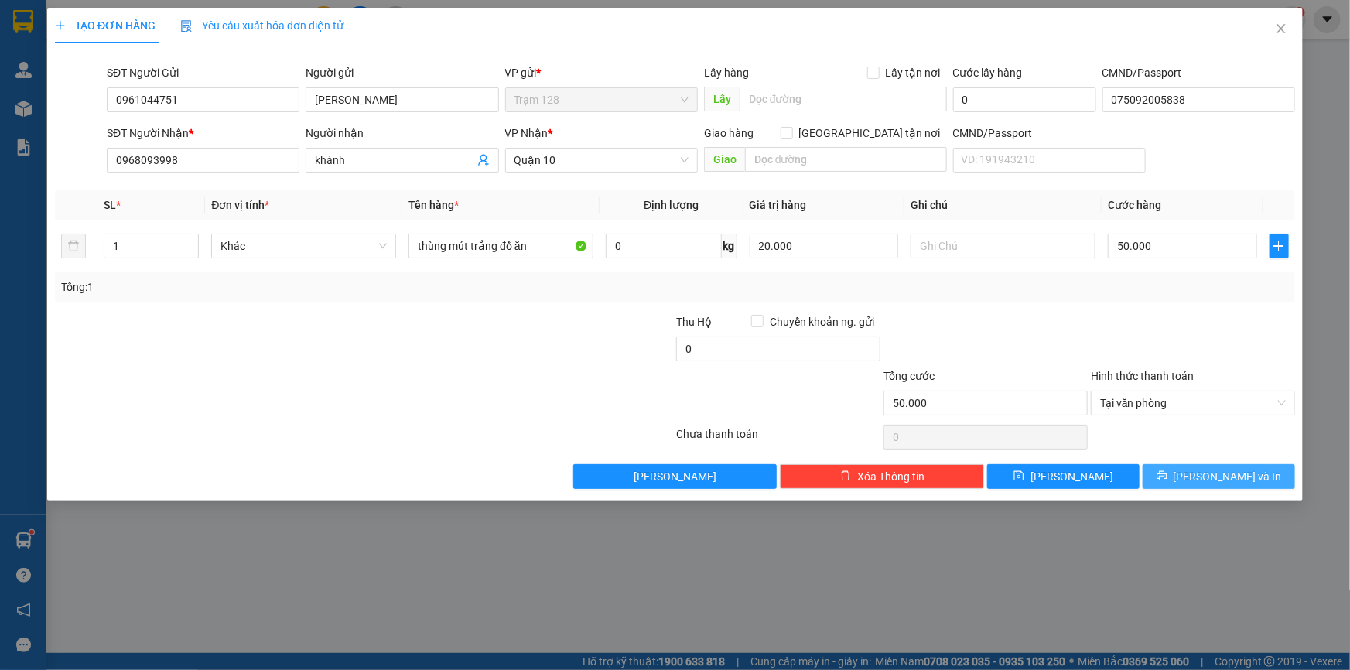
click at [1231, 475] on span "Lưu và In" at bounding box center [1227, 476] width 108 height 17
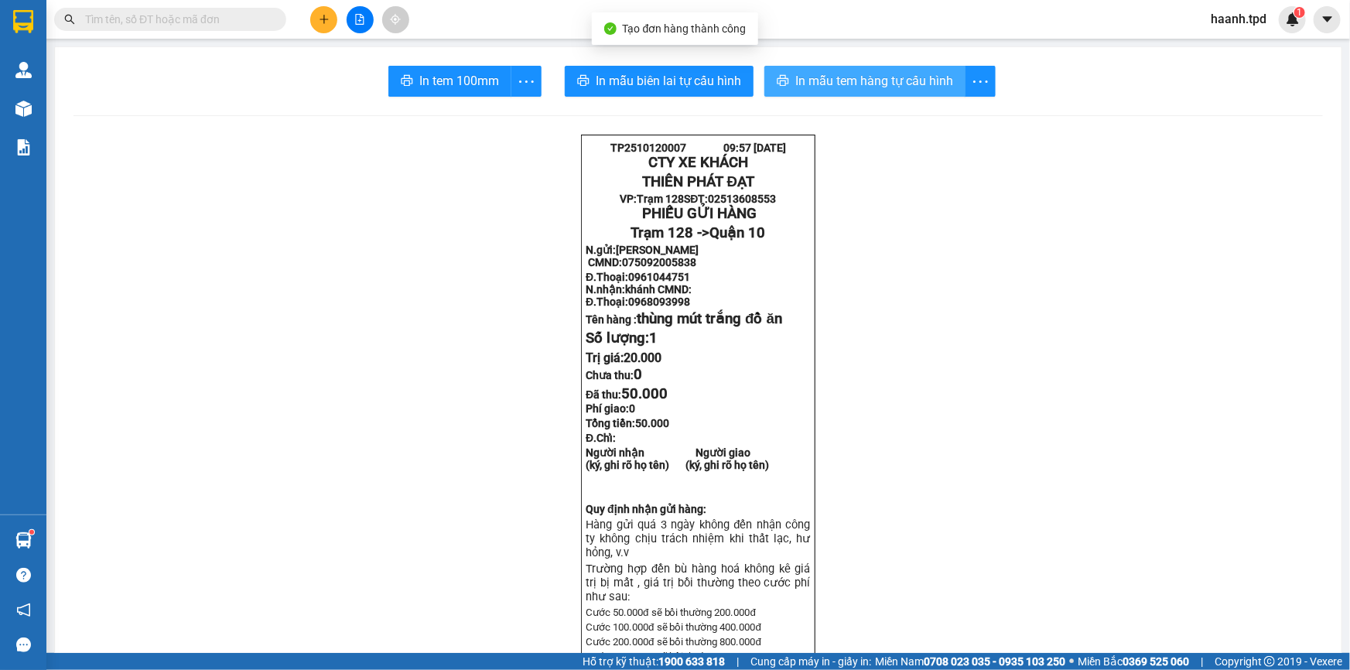
click at [891, 84] on span "In mẫu tem hàng tự cấu hình" at bounding box center [874, 80] width 158 height 19
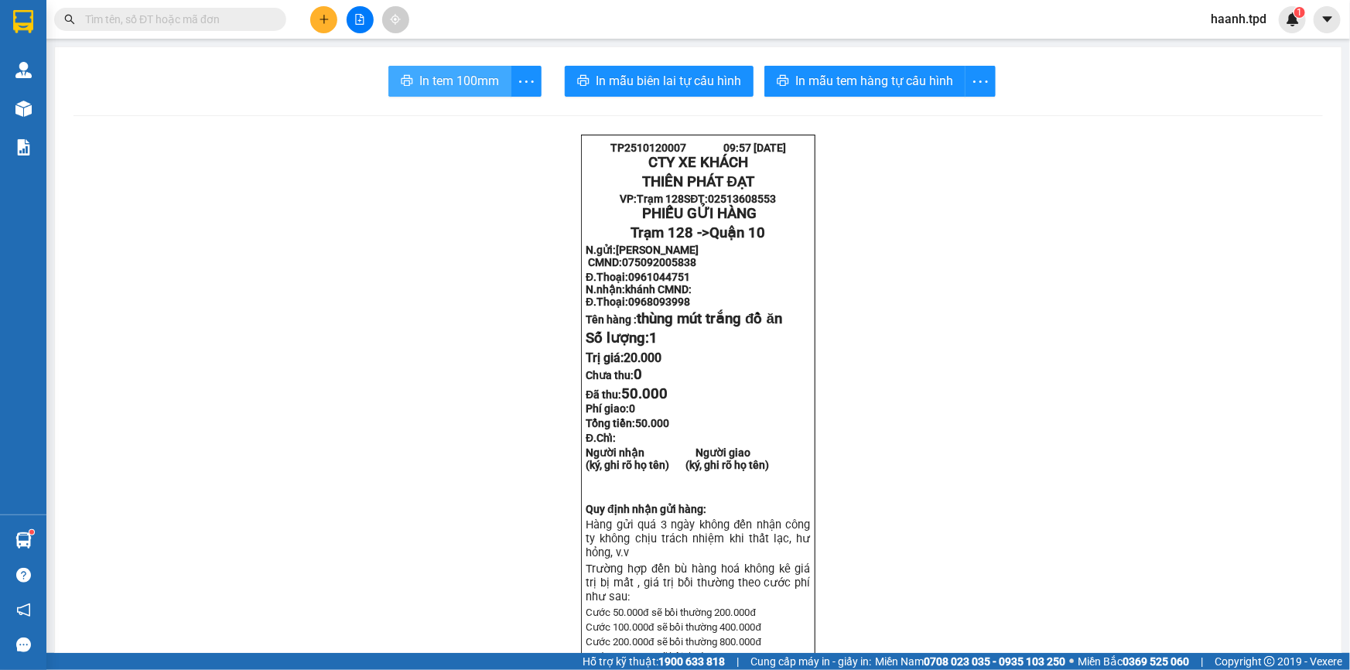
click at [474, 88] on span "In tem 100mm" at bounding box center [459, 80] width 80 height 19
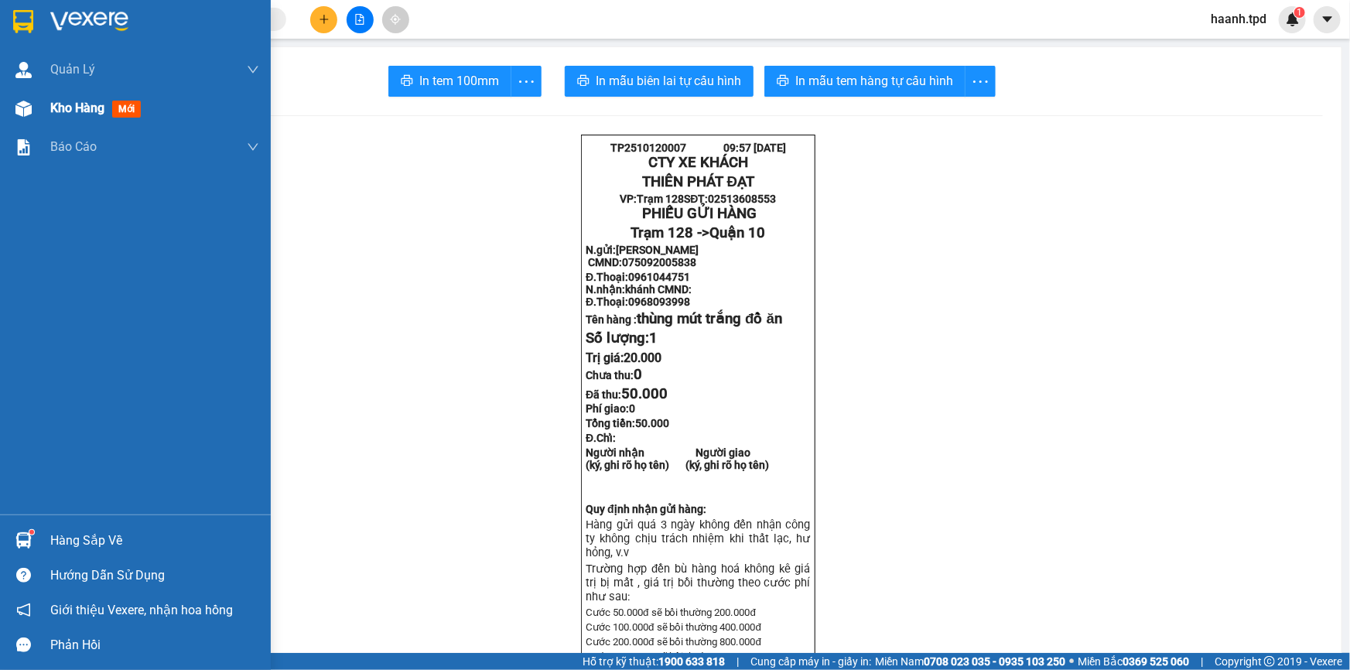
click at [54, 110] on span "Kho hàng" at bounding box center [77, 108] width 54 height 15
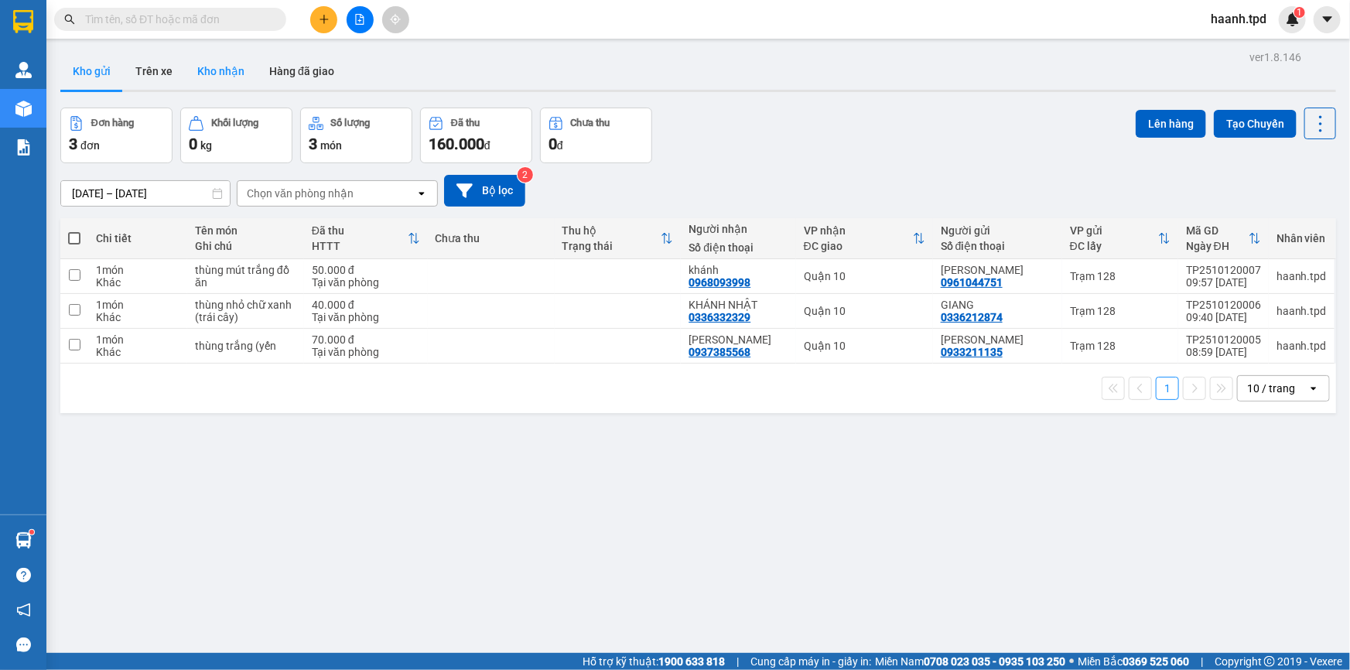
click at [220, 80] on button "Kho nhận" at bounding box center [221, 71] width 72 height 37
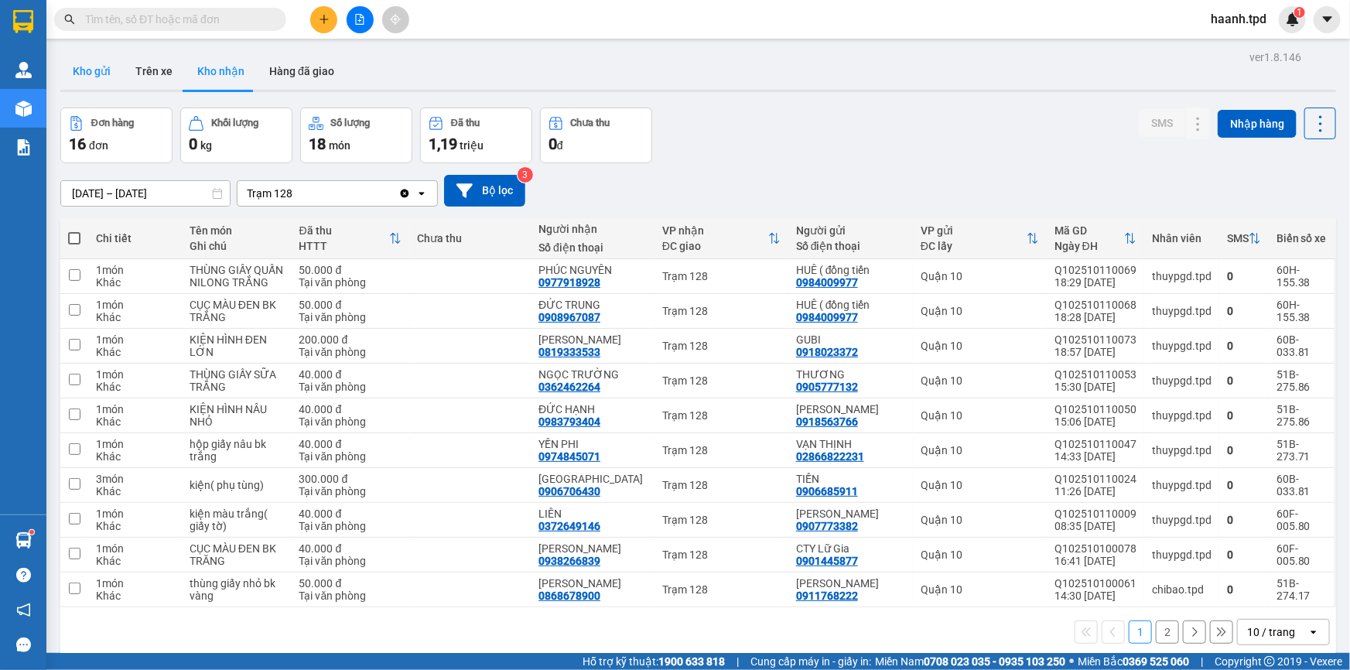
click at [99, 71] on button "Kho gửi" at bounding box center [91, 71] width 63 height 37
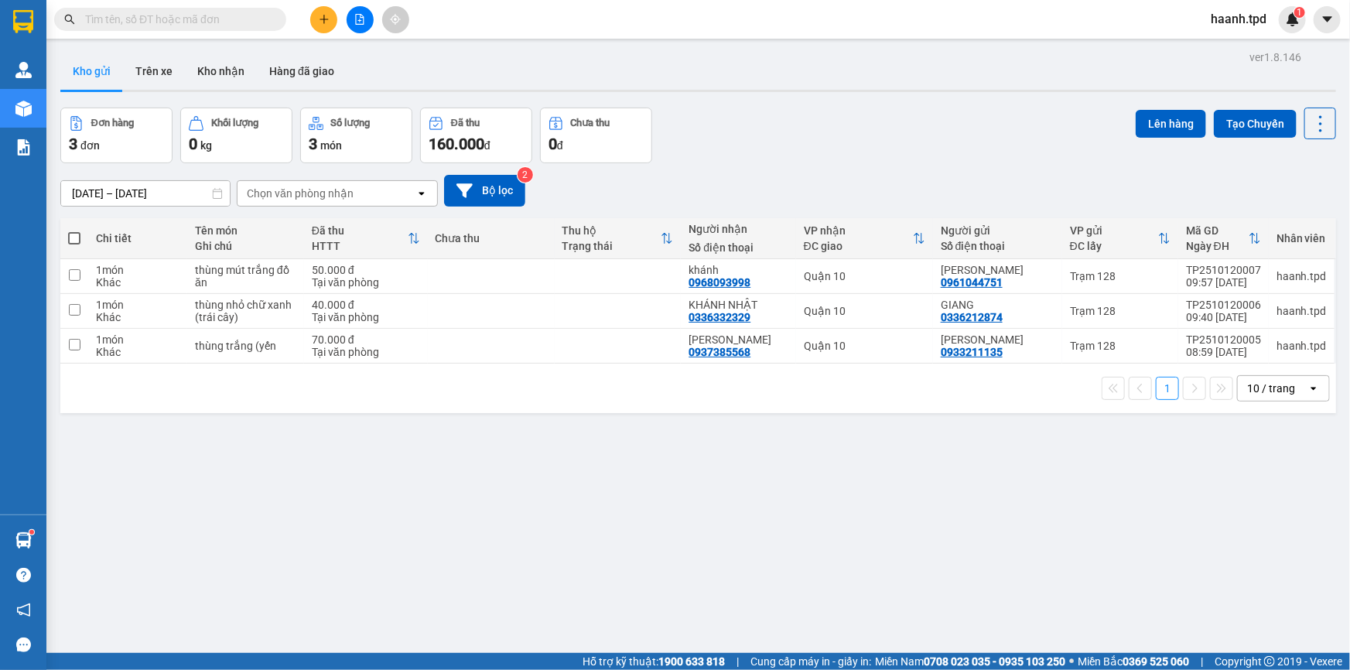
click at [75, 235] on span at bounding box center [74, 238] width 12 height 12
click at [74, 230] on input "checkbox" at bounding box center [74, 230] width 0 height 0
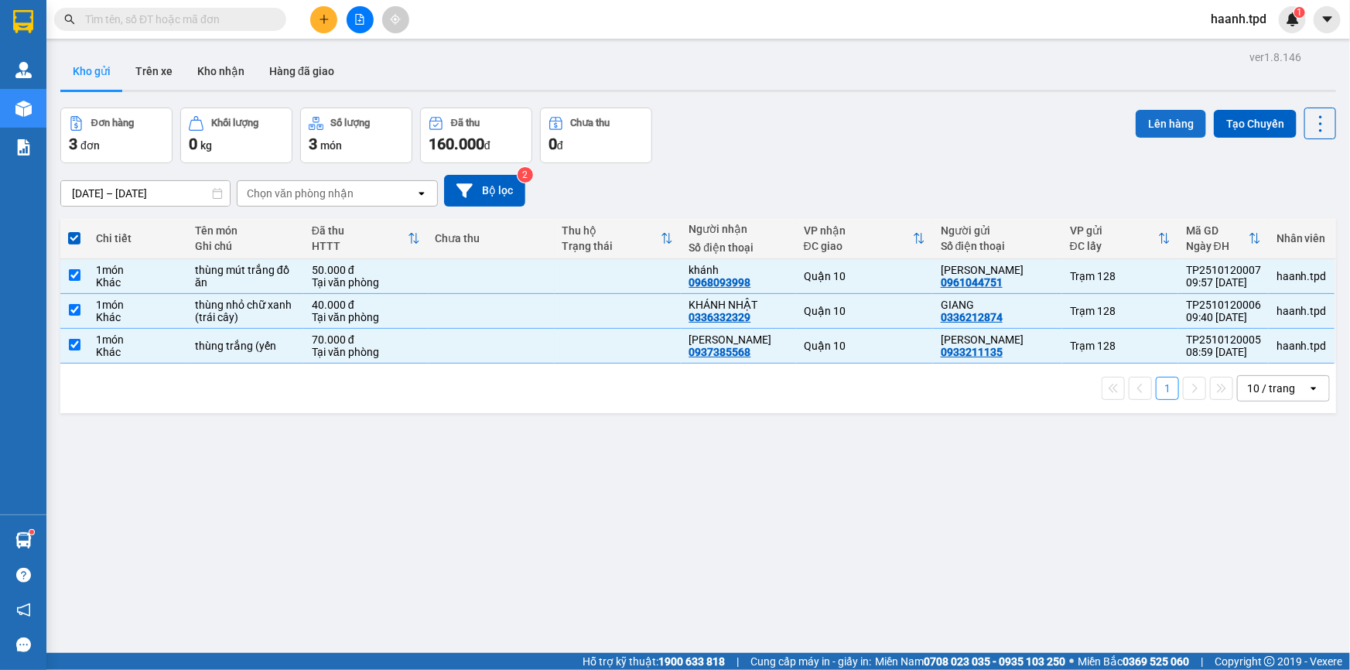
click at [1153, 127] on button "Lên hàng" at bounding box center [1170, 124] width 70 height 28
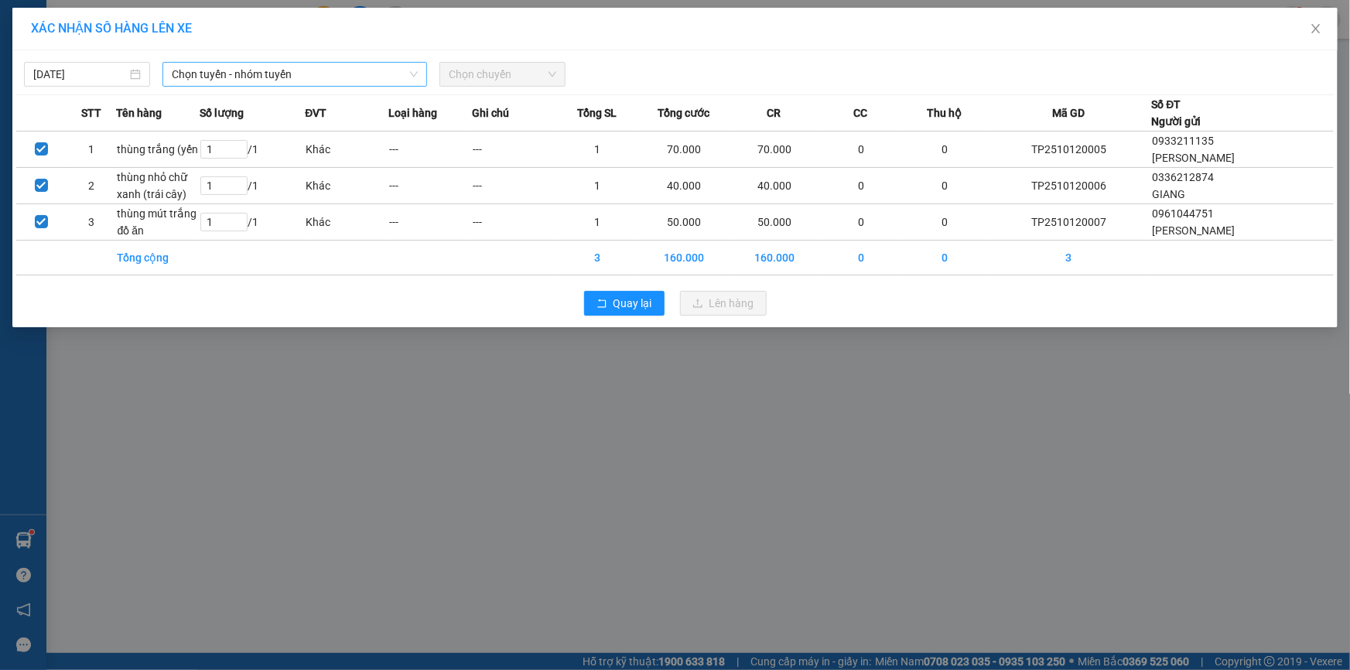
click at [375, 80] on span "Chọn tuyến - nhóm tuyến" at bounding box center [295, 74] width 246 height 23
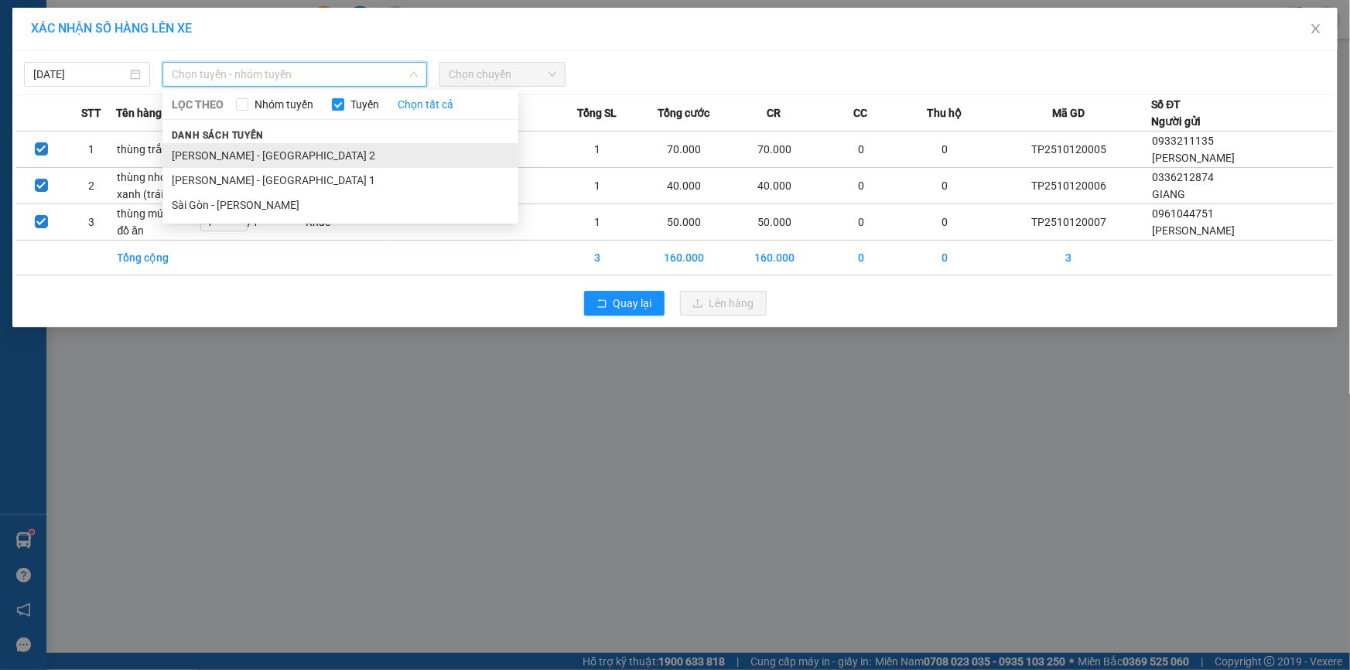
click at [240, 159] on li "[PERSON_NAME] - [GEOGRAPHIC_DATA] 2" at bounding box center [340, 155] width 356 height 25
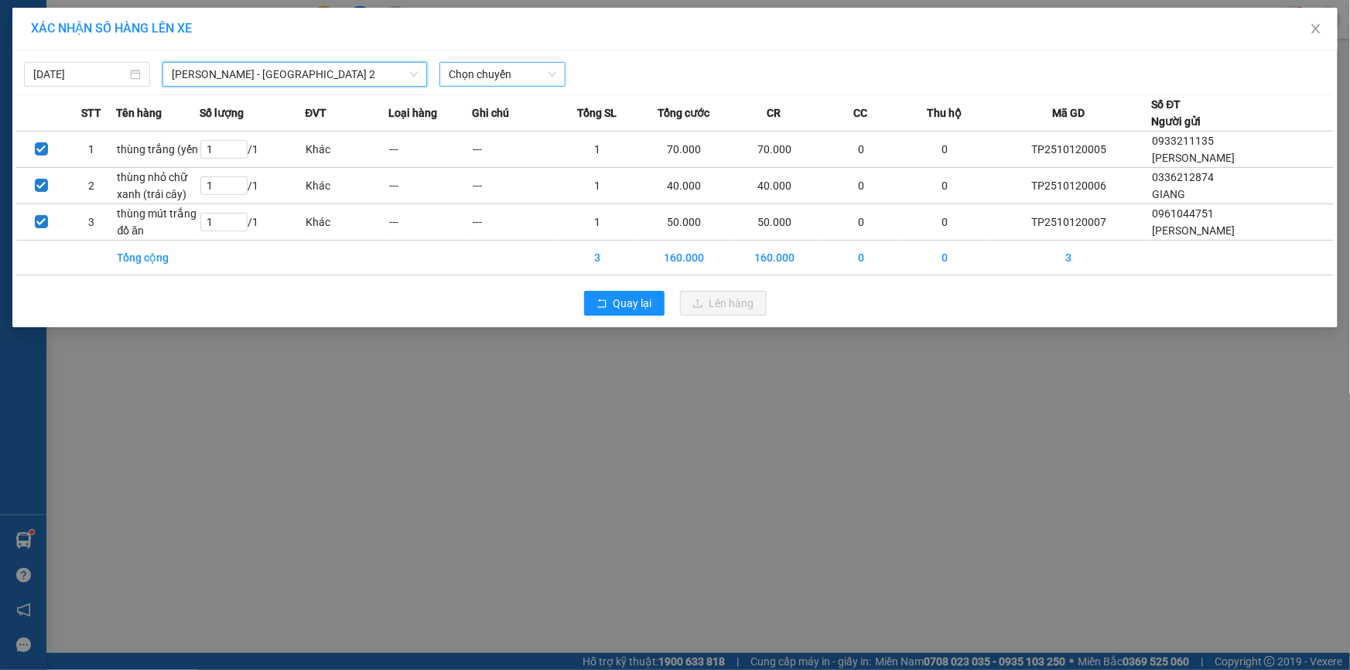
click at [518, 74] on span "Chọn chuyến" at bounding box center [503, 74] width 108 height 23
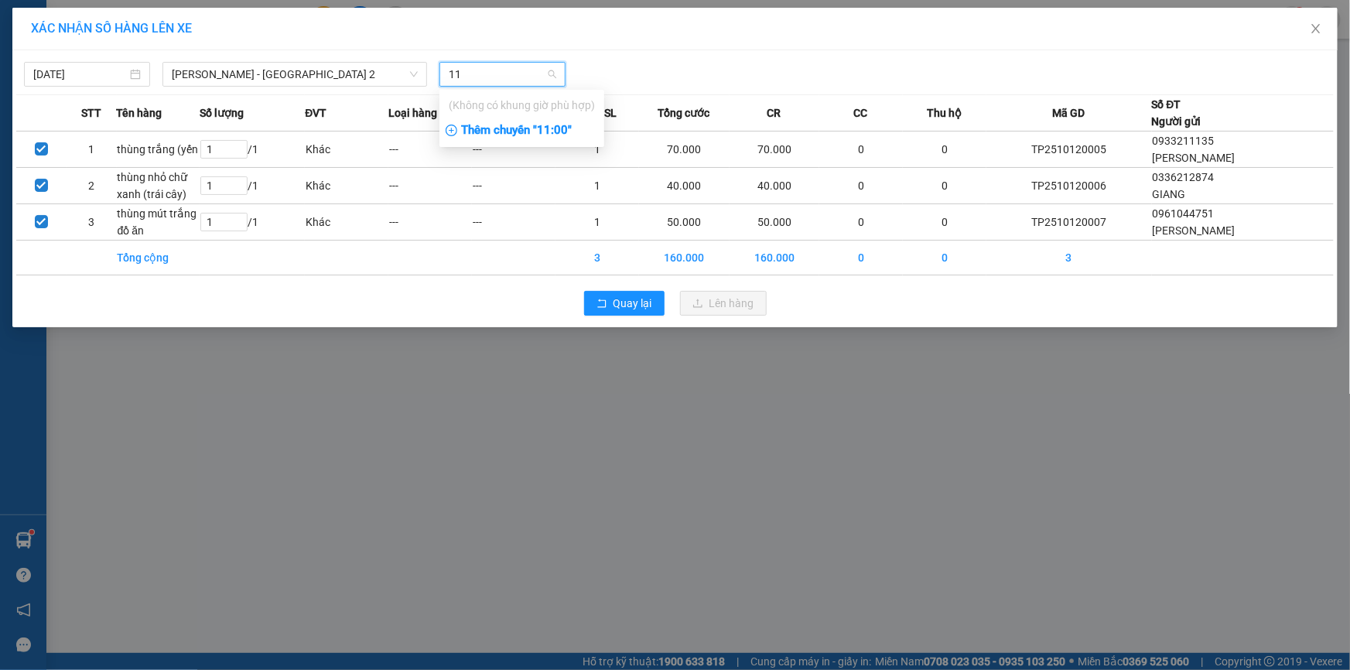
type input "11"
click at [530, 134] on div "Thêm chuyến " 11:00 "" at bounding box center [521, 131] width 165 height 26
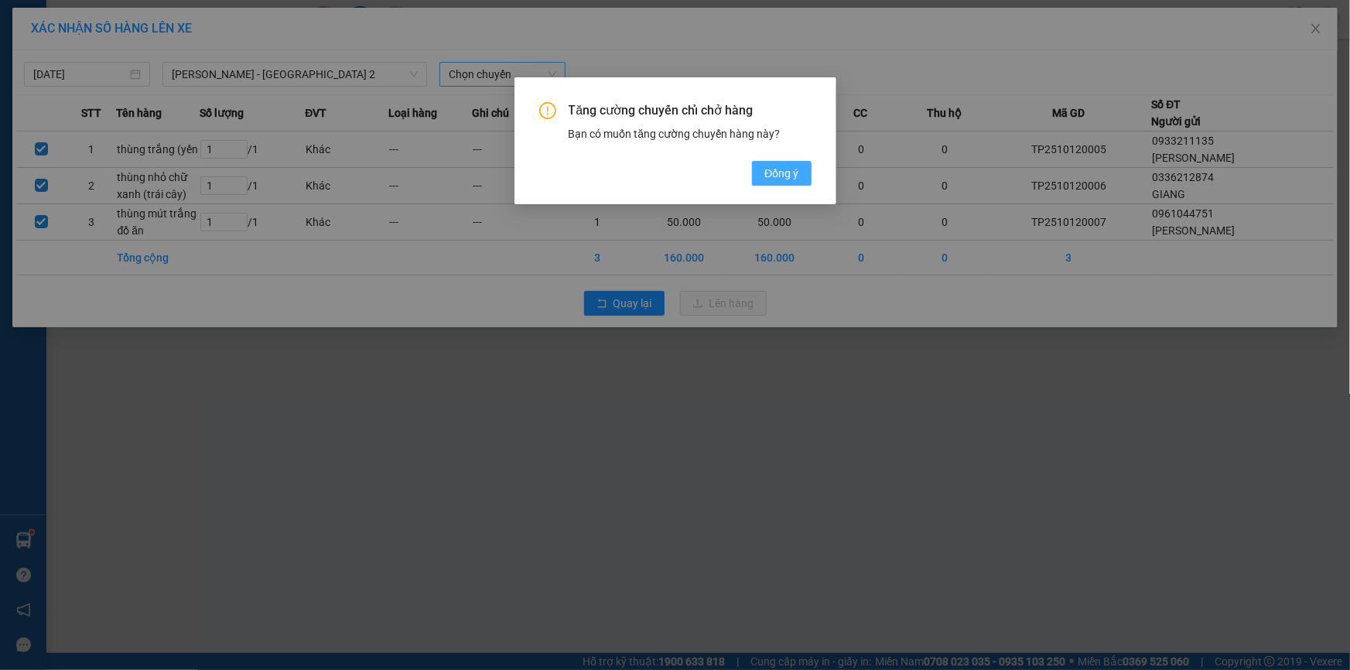
click at [778, 167] on span "Đồng ý" at bounding box center [781, 173] width 34 height 17
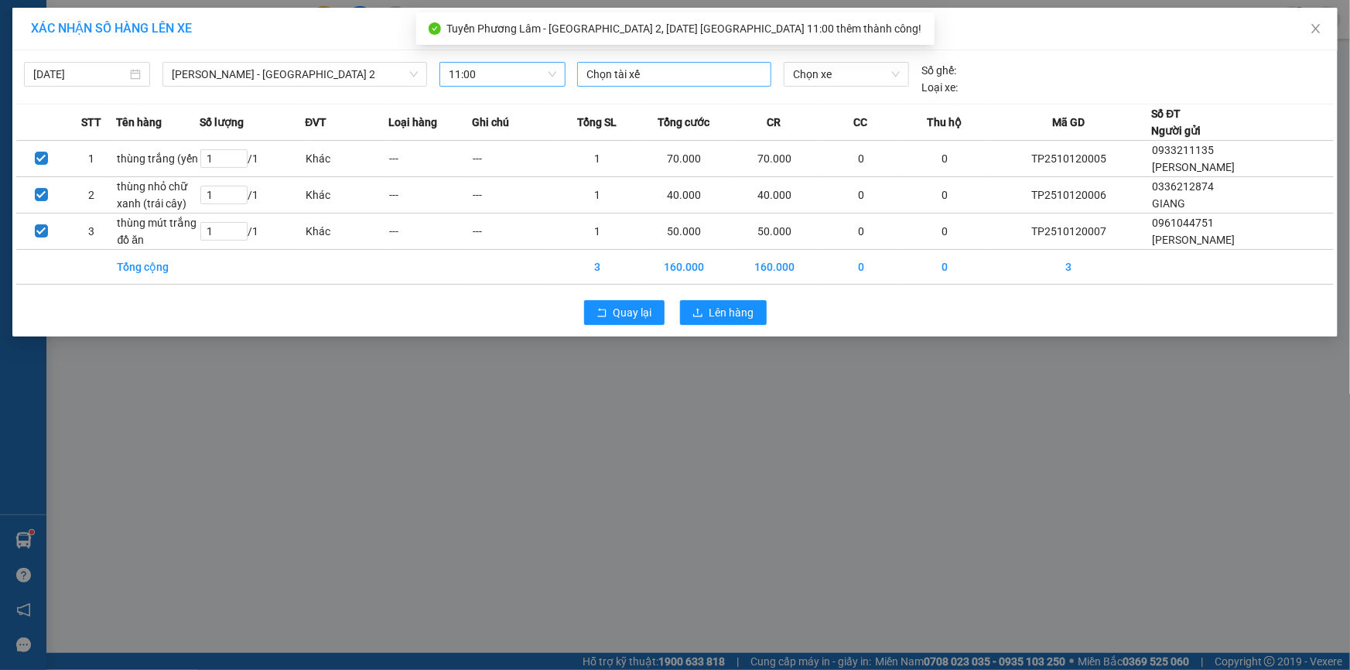
click at [596, 76] on div at bounding box center [674, 74] width 186 height 19
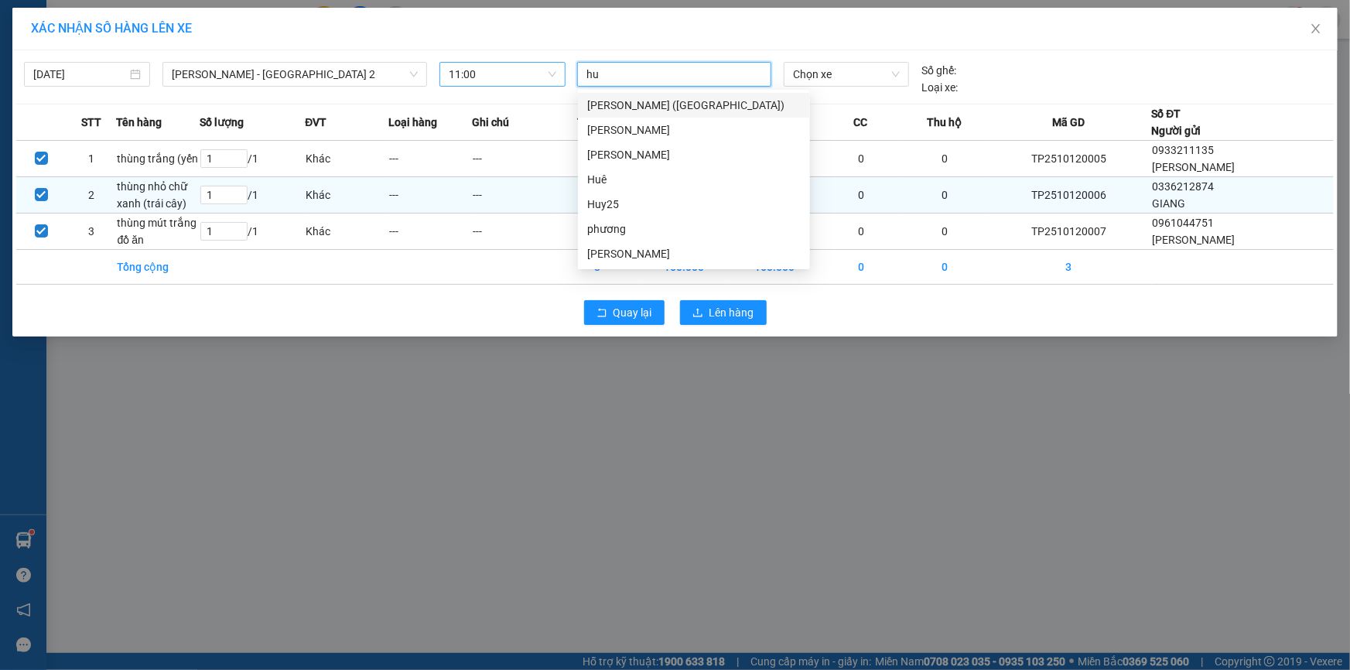
type input "huy"
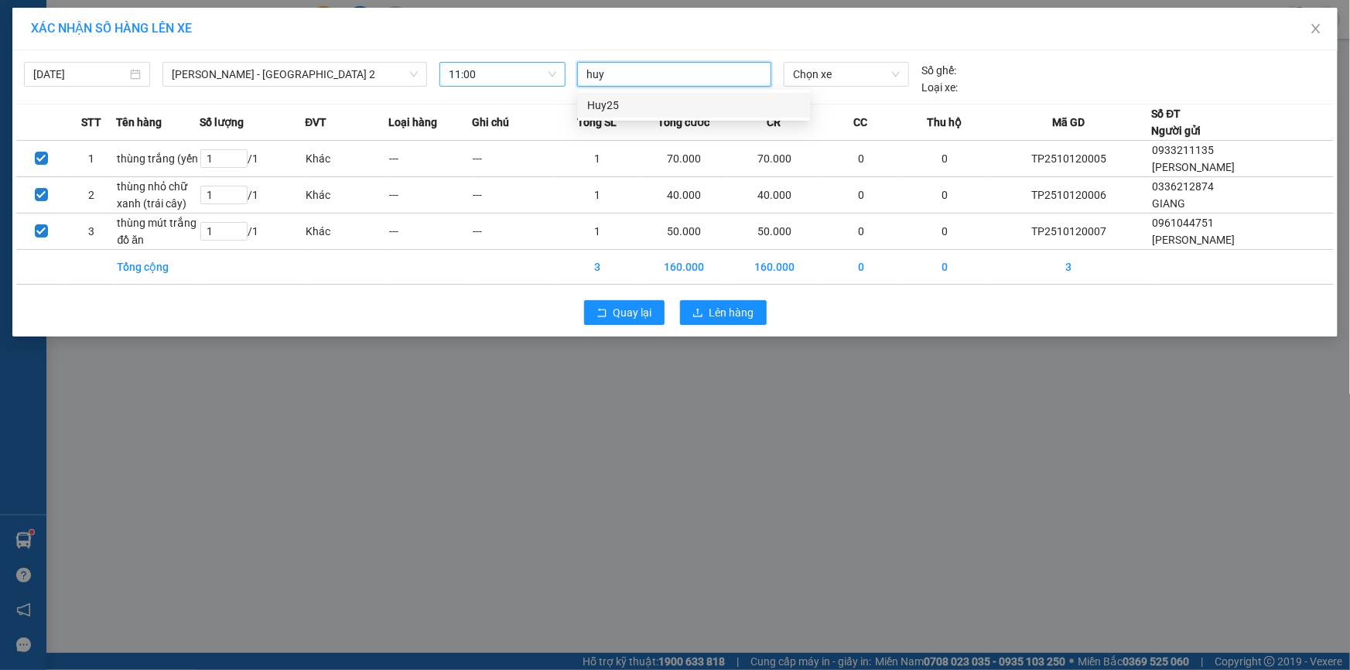
click at [638, 106] on div "Huy25" at bounding box center [693, 105] width 213 height 17
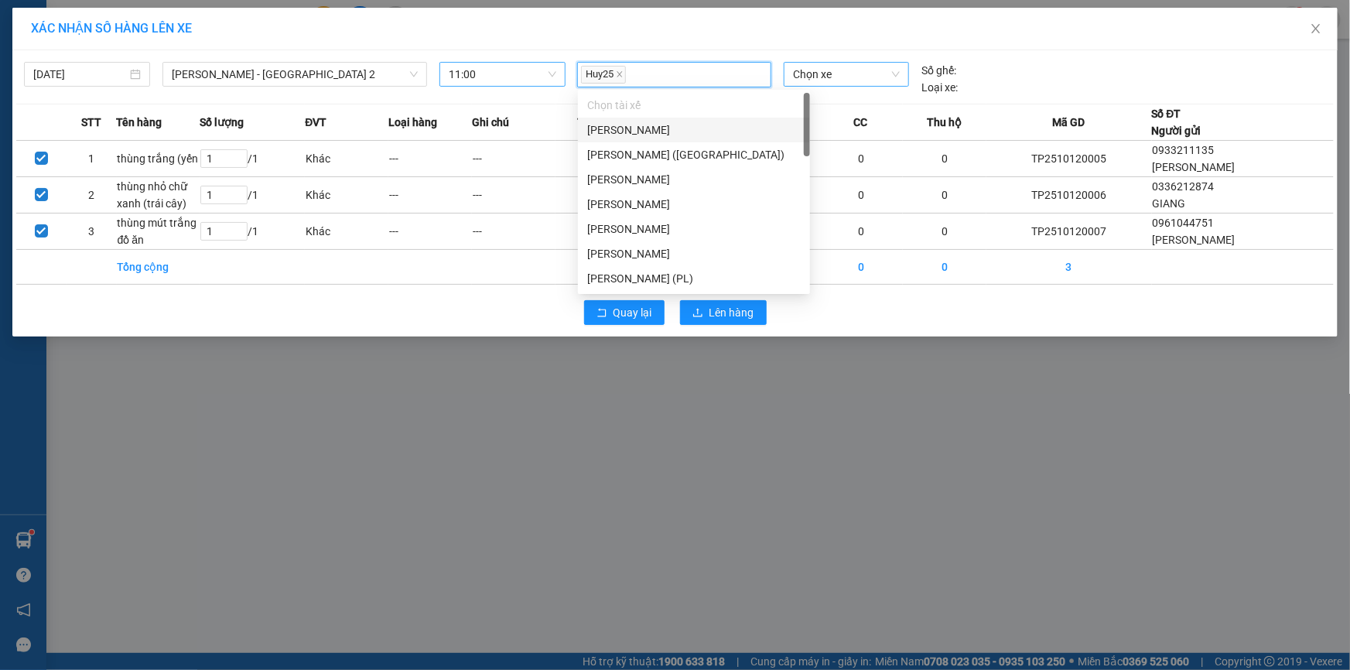
click at [807, 70] on span "Chọn xe" at bounding box center [846, 74] width 107 height 23
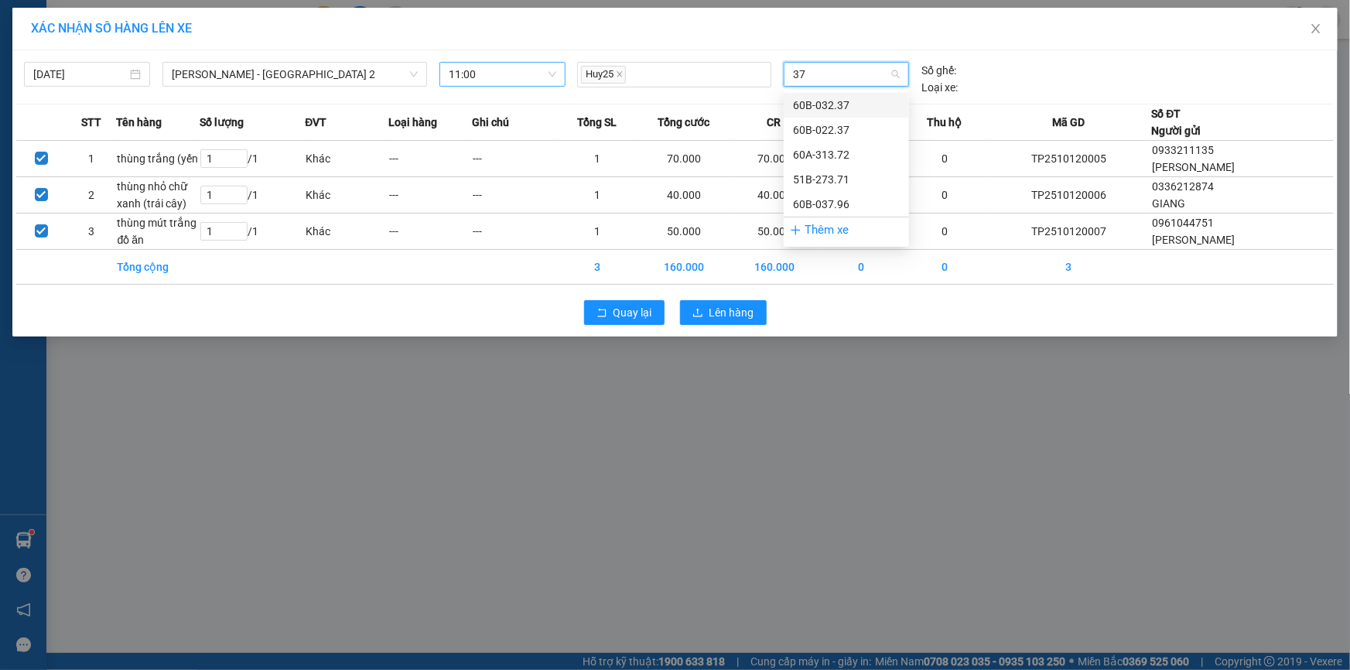
type input "371"
click at [865, 111] on div "51B-273.71" at bounding box center [846, 105] width 107 height 17
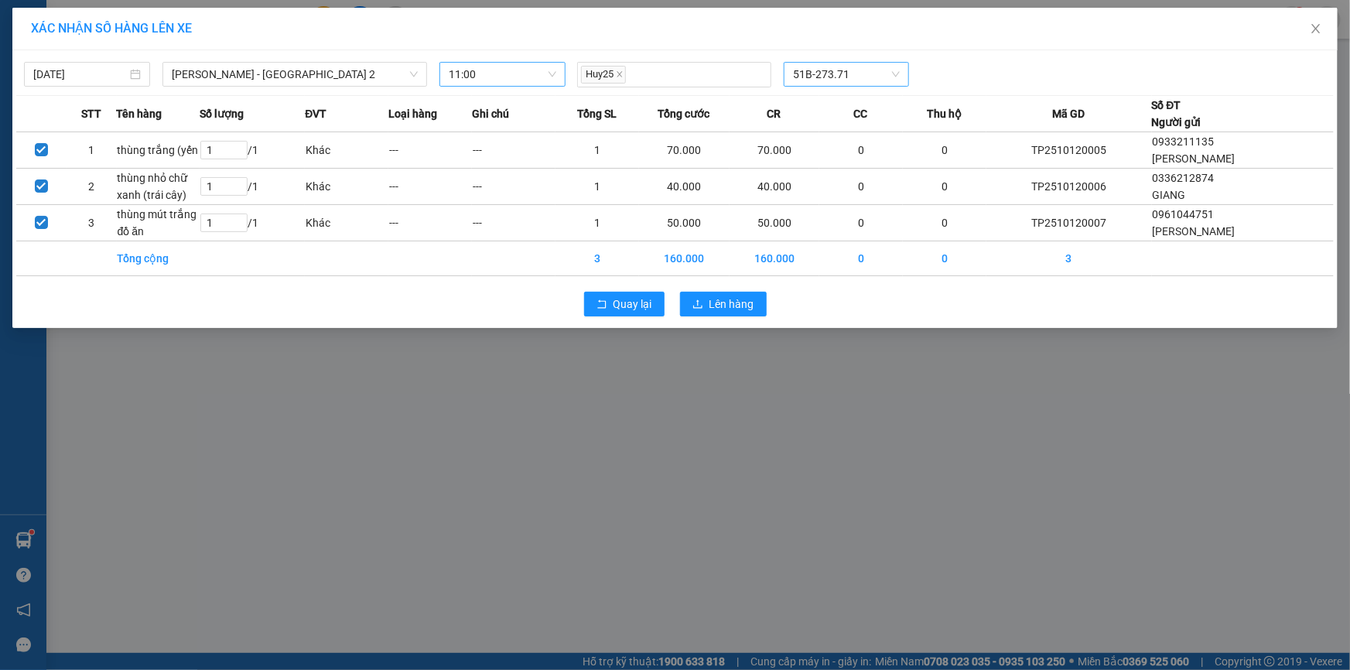
click at [749, 316] on div "Quay lại Lên hàng" at bounding box center [674, 304] width 1317 height 40
click at [753, 304] on span "Lên hàng" at bounding box center [731, 303] width 45 height 17
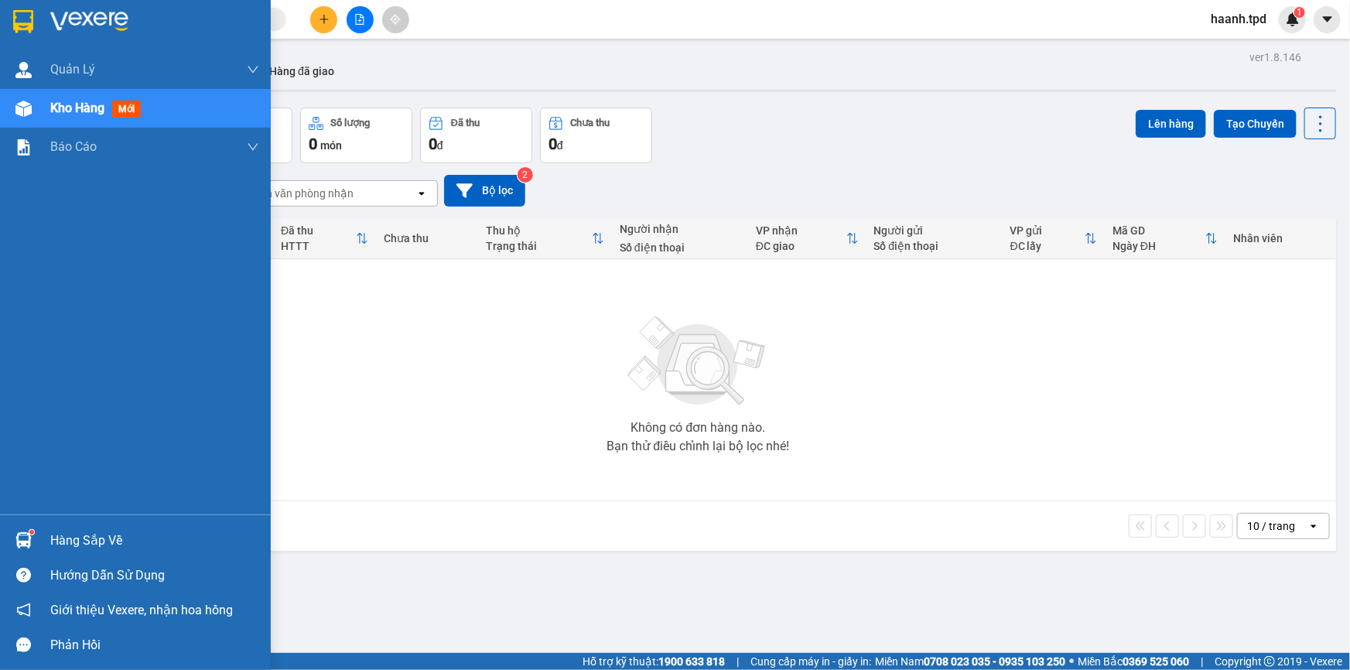
click at [43, 531] on div "Hàng sắp về" at bounding box center [135, 540] width 271 height 35
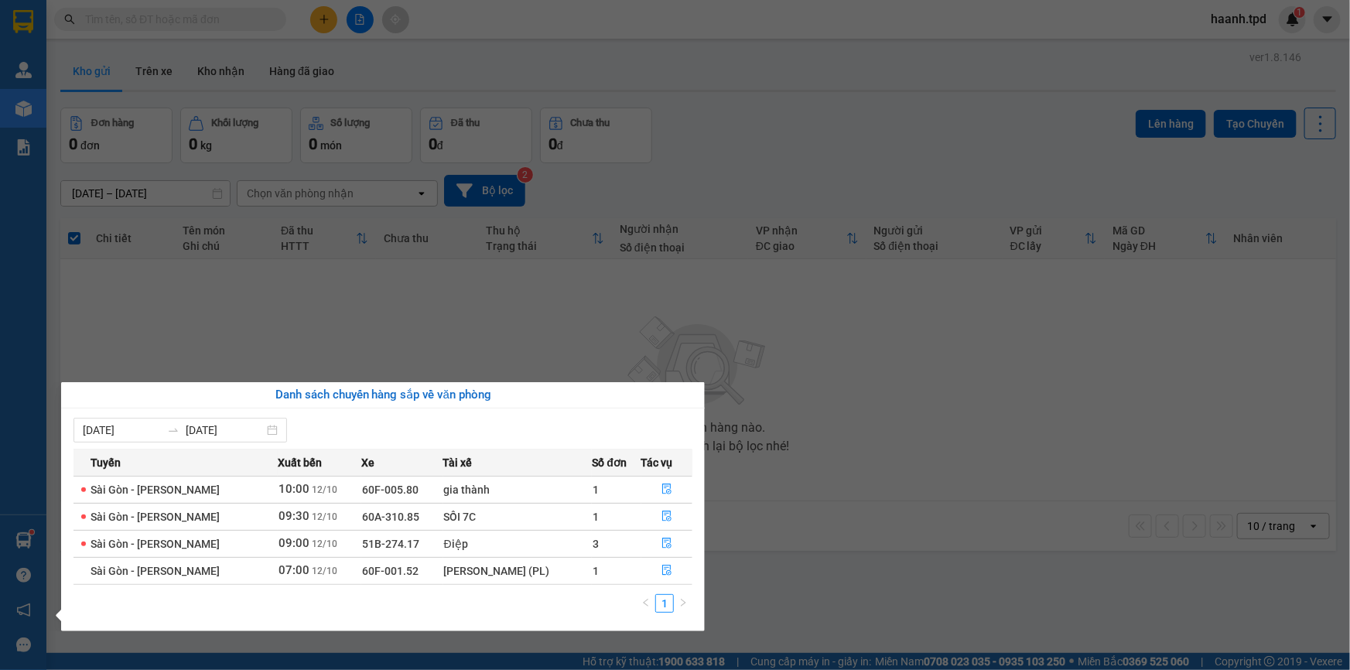
click at [1016, 452] on section "Kết quả tìm kiếm ( 22 ) Bộ lọc Mã ĐH Trạng thái Món hàng Thu hộ Tổng cước Chưa …" at bounding box center [675, 335] width 1350 height 670
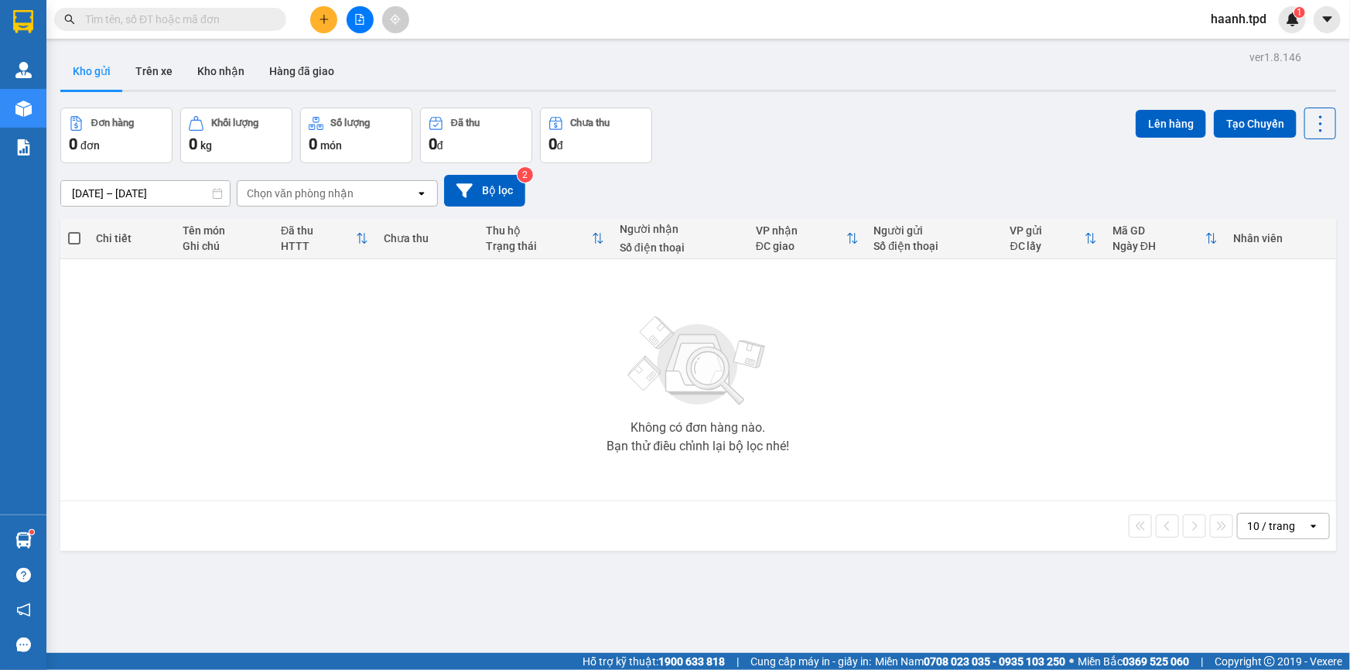
click at [192, 25] on input "text" at bounding box center [176, 19] width 183 height 17
click at [234, 80] on button "Kho nhận" at bounding box center [221, 71] width 72 height 37
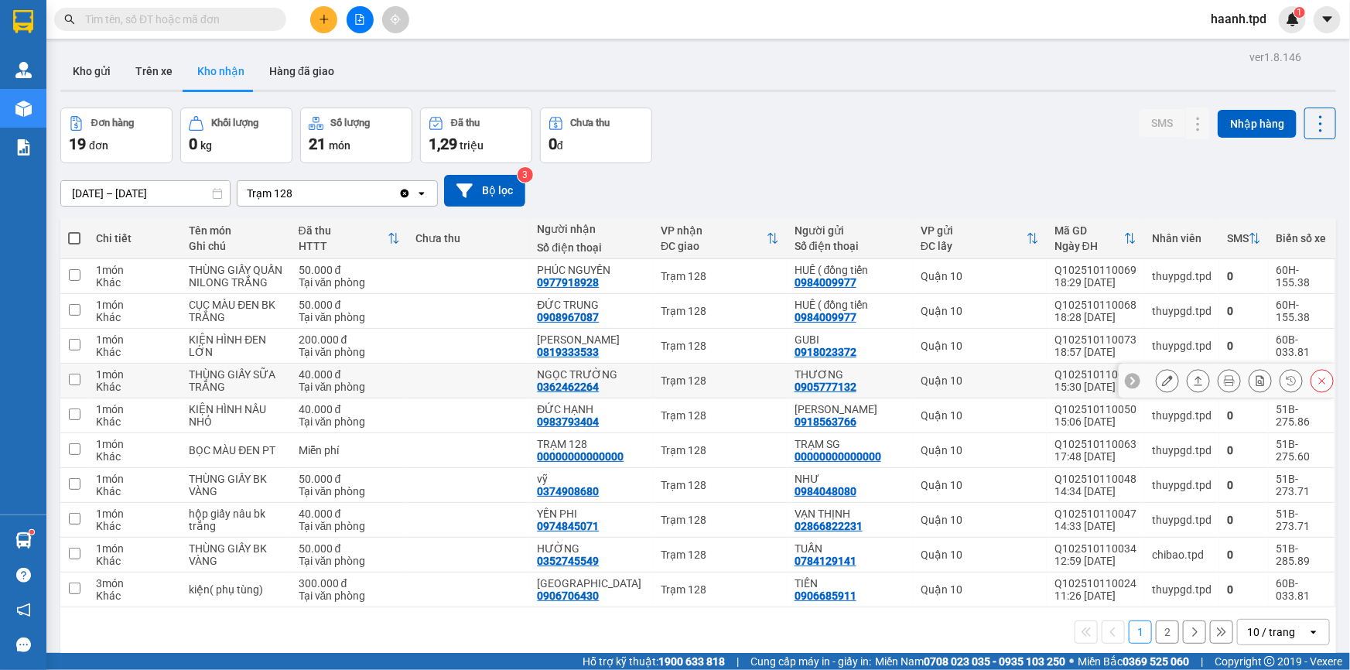
scroll to position [70, 0]
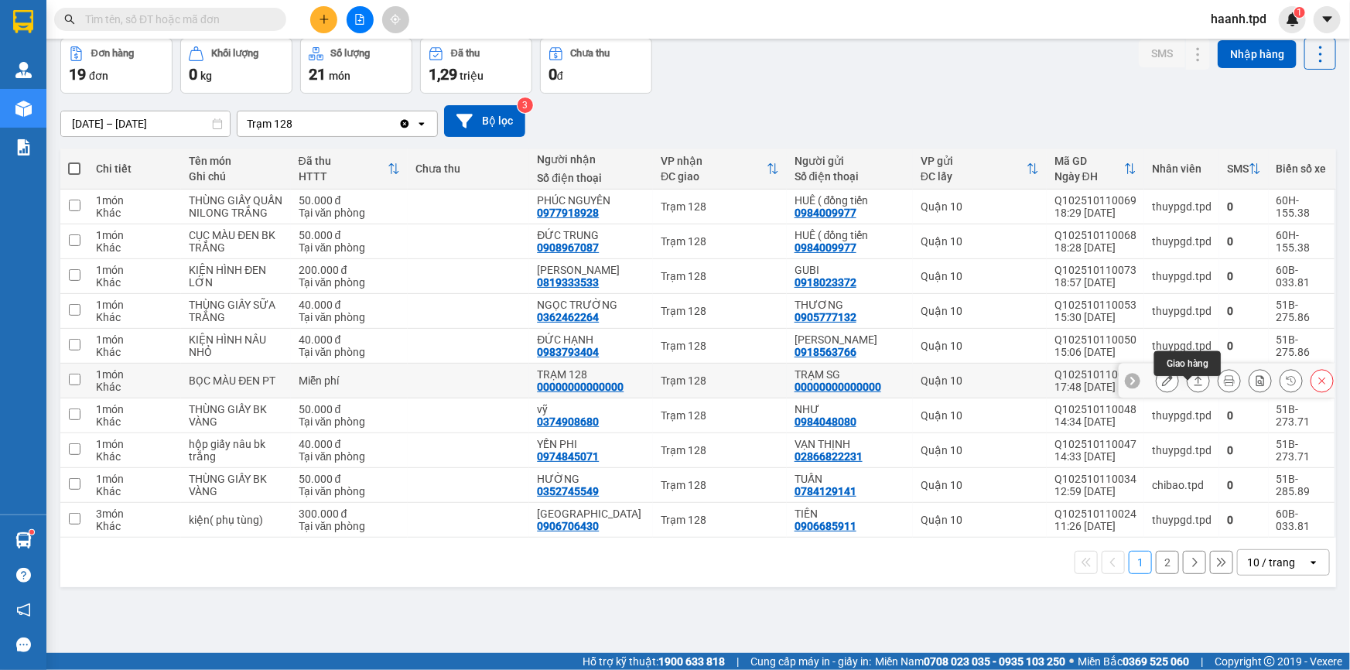
click at [1162, 388] on button at bounding box center [1167, 380] width 22 height 27
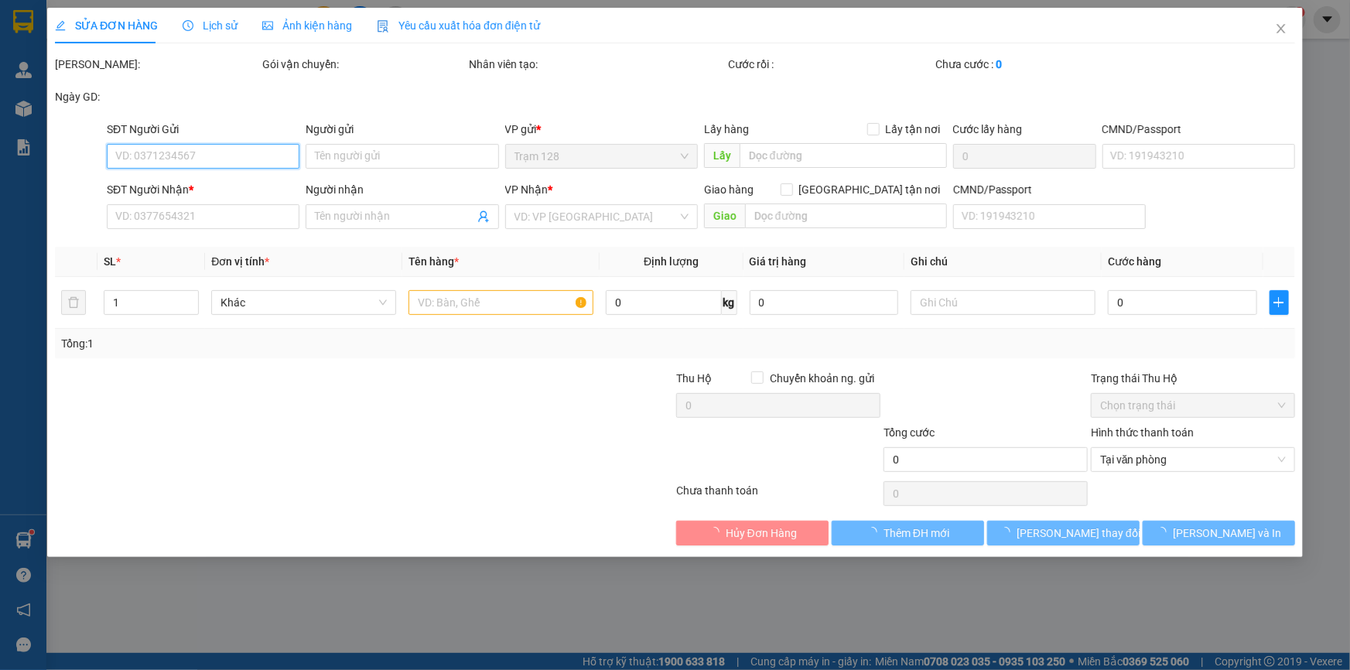
type input "00000000000000"
type input "TRẠM SG"
type input "00000000000000"
type input "TRẠM 128"
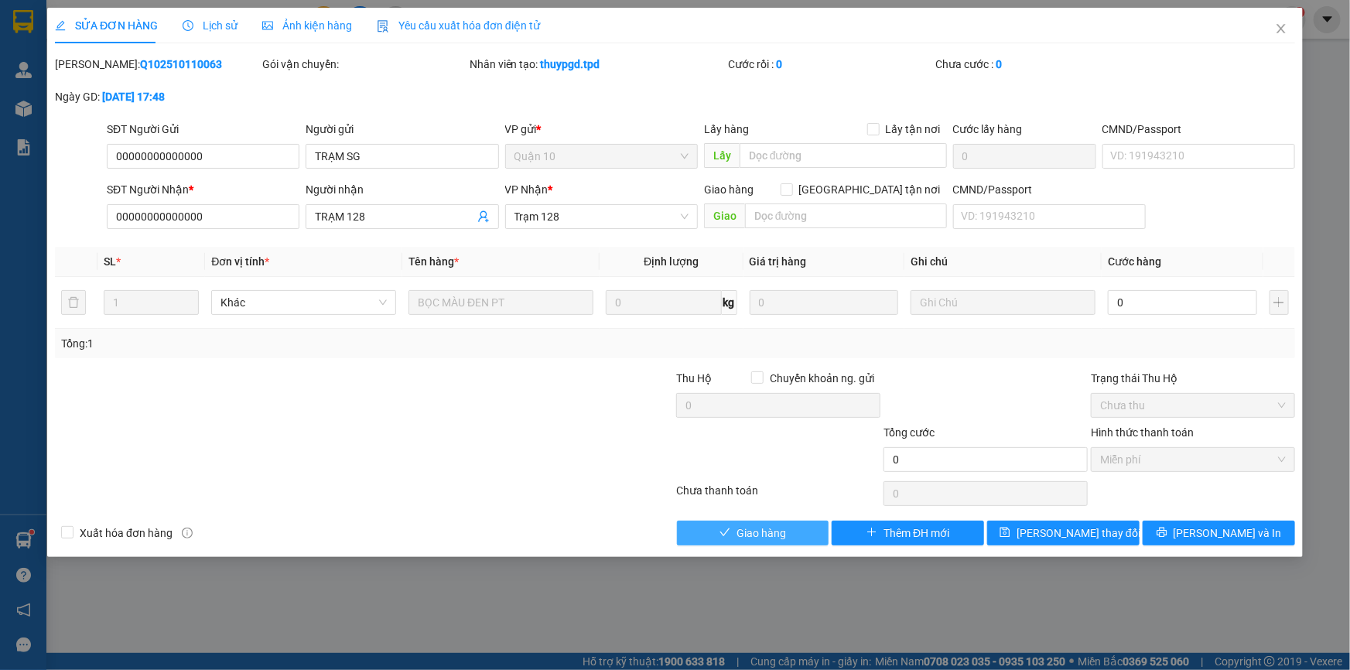
click at [769, 538] on span "Giao hàng" at bounding box center [760, 532] width 49 height 17
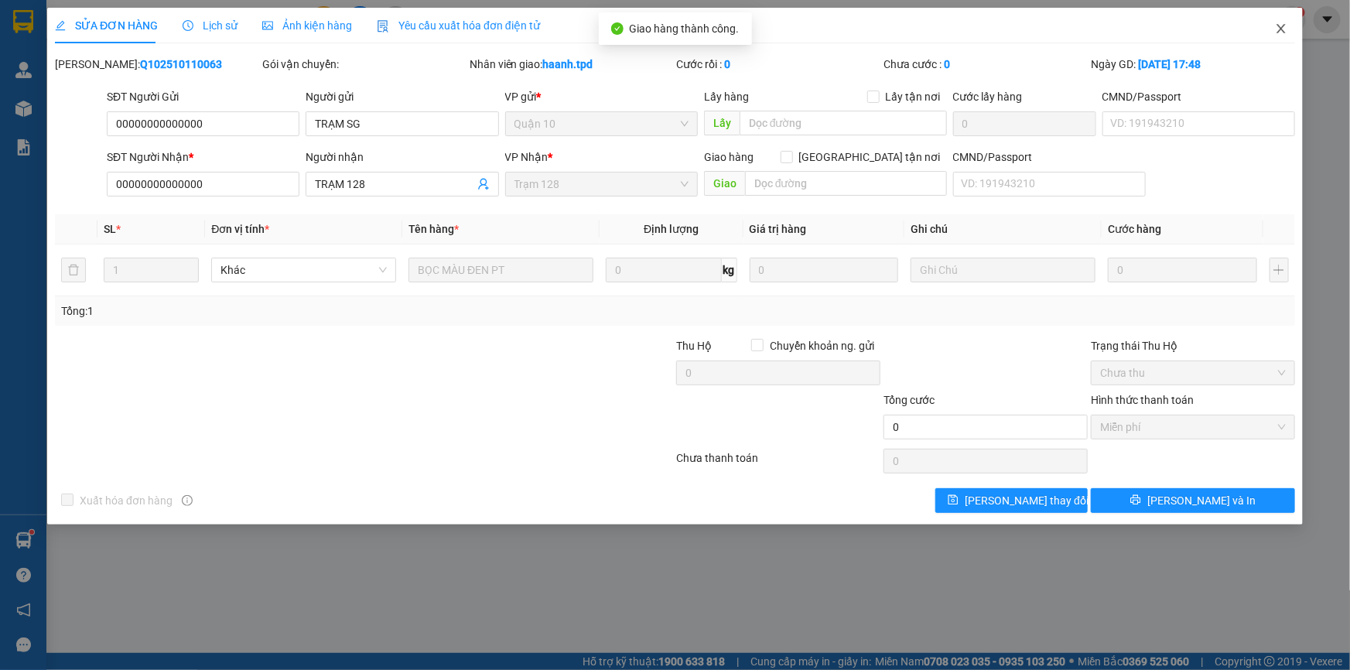
click at [1286, 30] on icon "close" at bounding box center [1281, 28] width 12 height 12
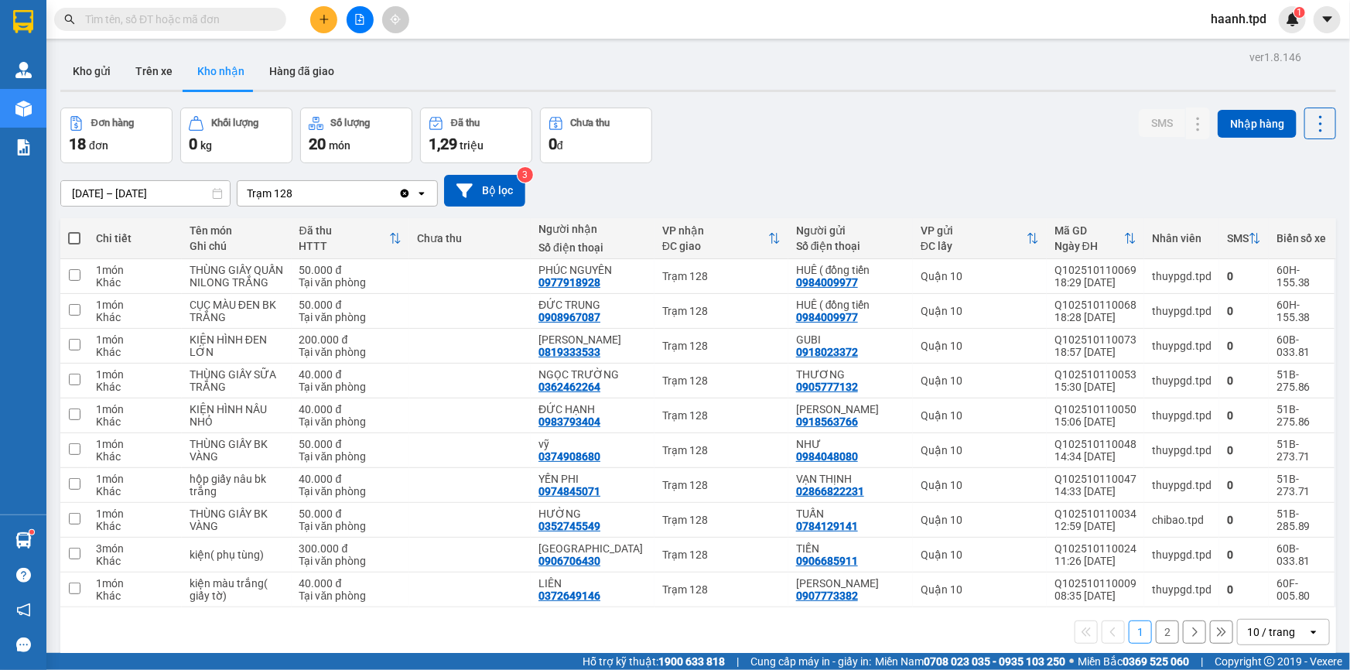
click at [196, 17] on input "text" at bounding box center [176, 19] width 183 height 17
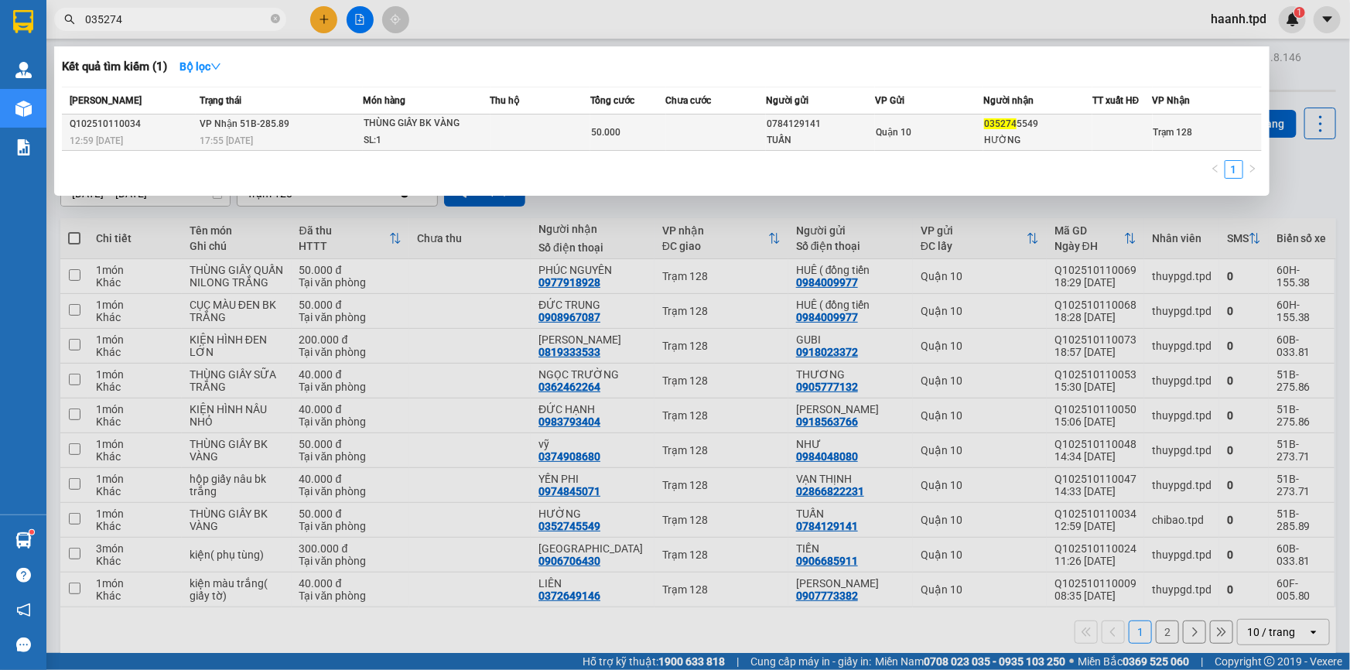
type input "035274"
click at [985, 132] on div "HƯỜNG" at bounding box center [1038, 140] width 108 height 16
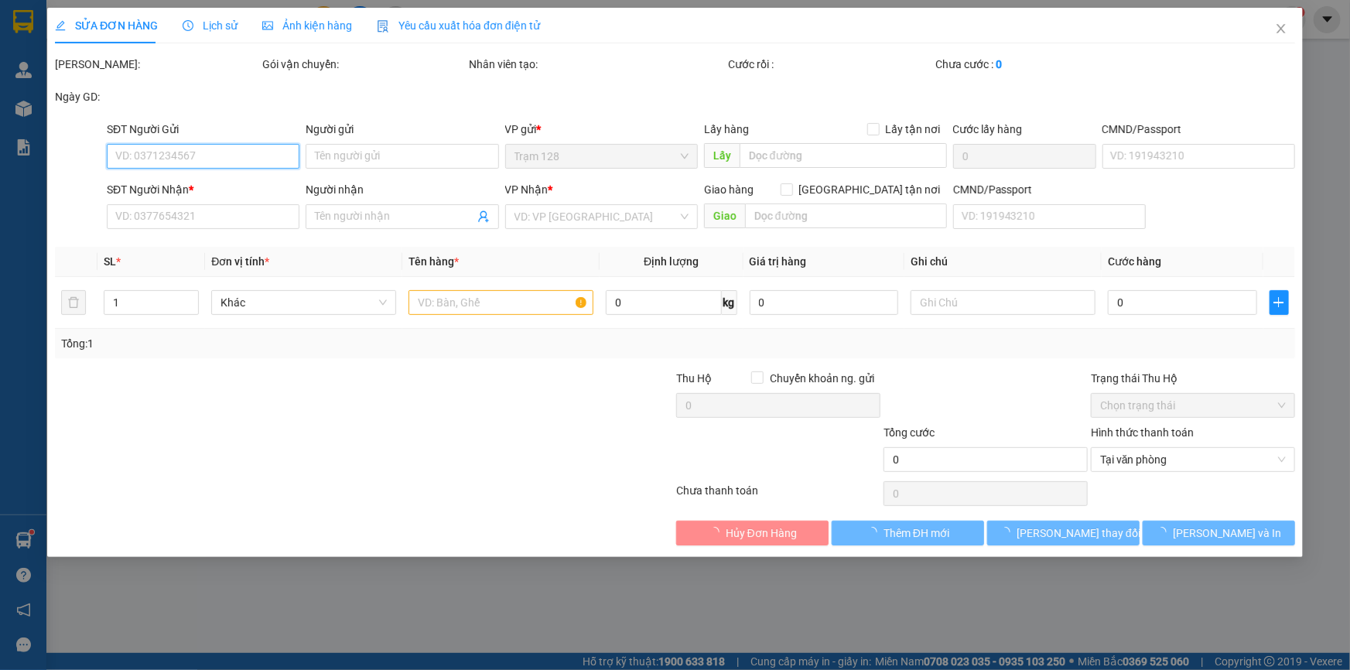
type input "0784129141"
type input "TUẤN"
type input "0352745549"
type input "HƯỜNG"
type input "50.000"
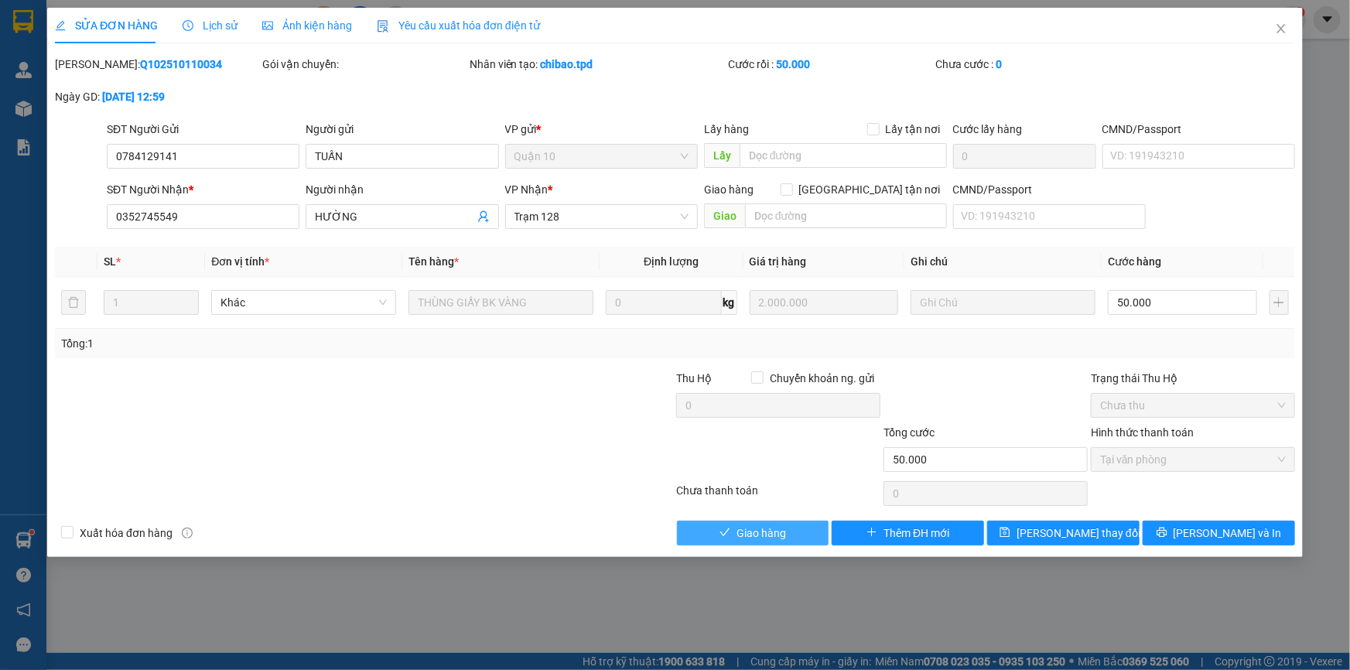
click at [773, 521] on button "Giao hàng" at bounding box center [753, 533] width 152 height 25
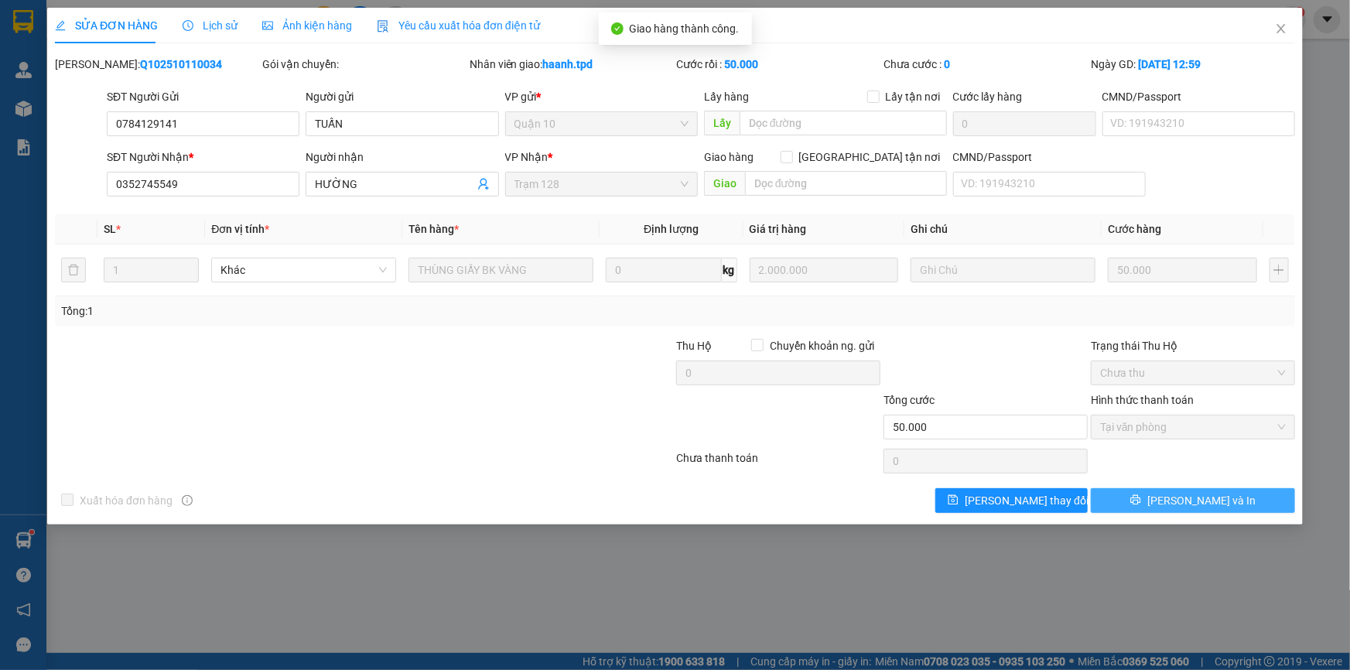
click at [1188, 501] on span "[PERSON_NAME] và In" at bounding box center [1201, 500] width 108 height 17
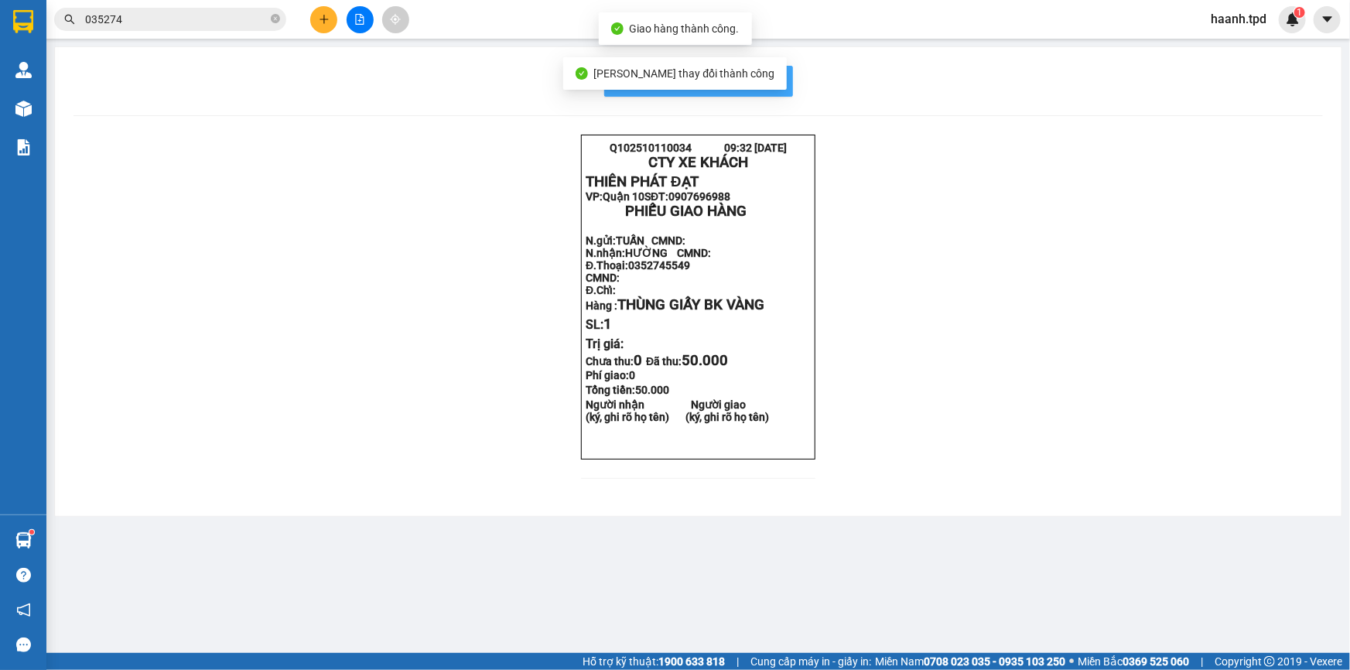
click at [787, 82] on button "In mẫu biên lai tự cấu hình" at bounding box center [698, 81] width 189 height 31
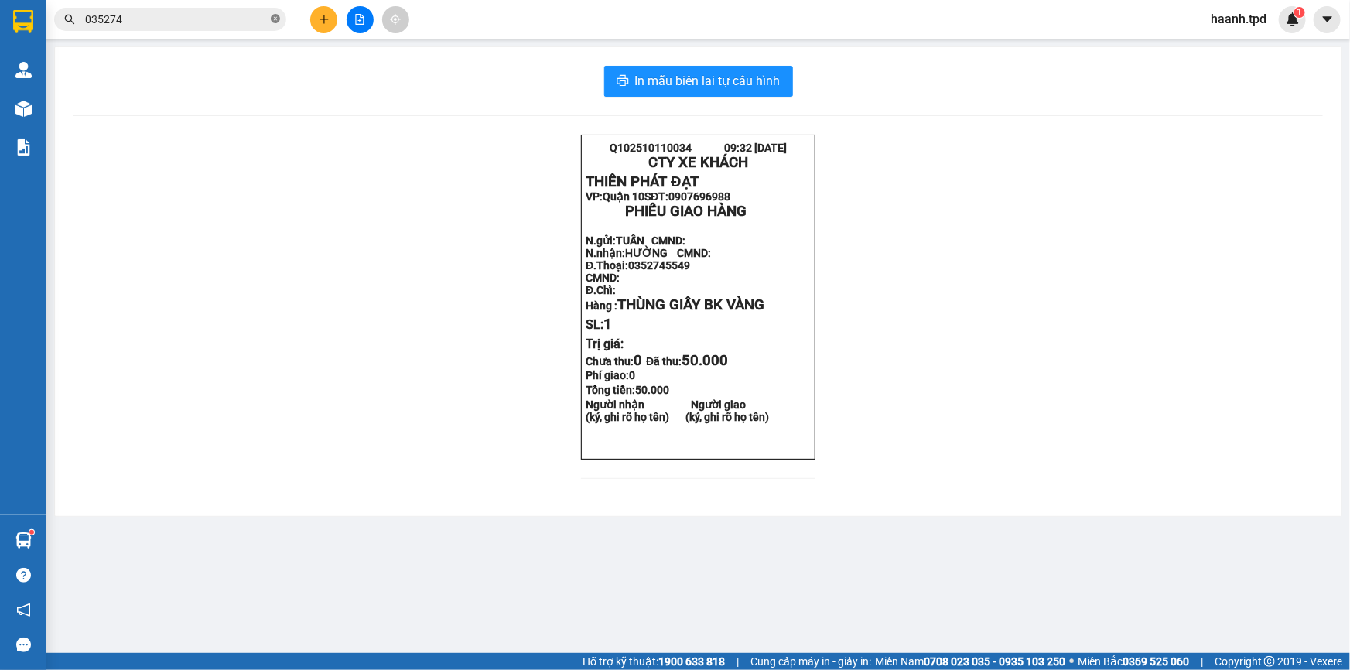
click at [271, 19] on icon "close-circle" at bounding box center [275, 18] width 9 height 9
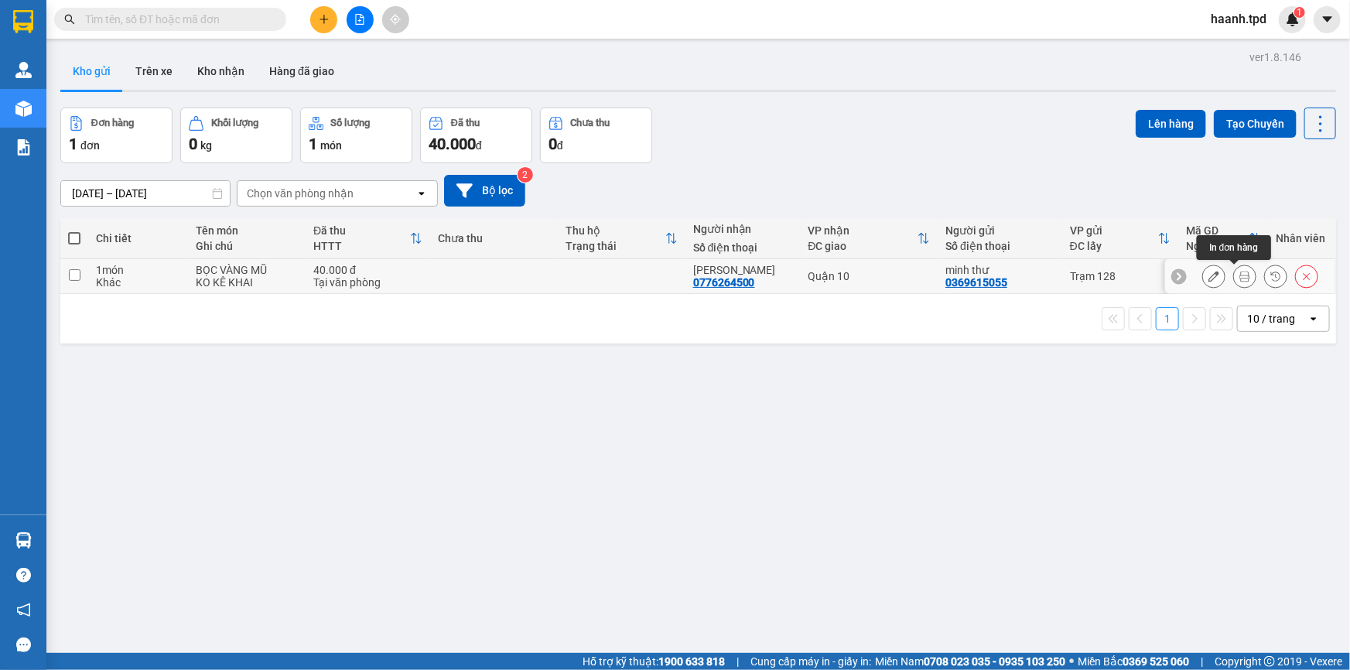
click at [1239, 274] on icon at bounding box center [1244, 276] width 11 height 11
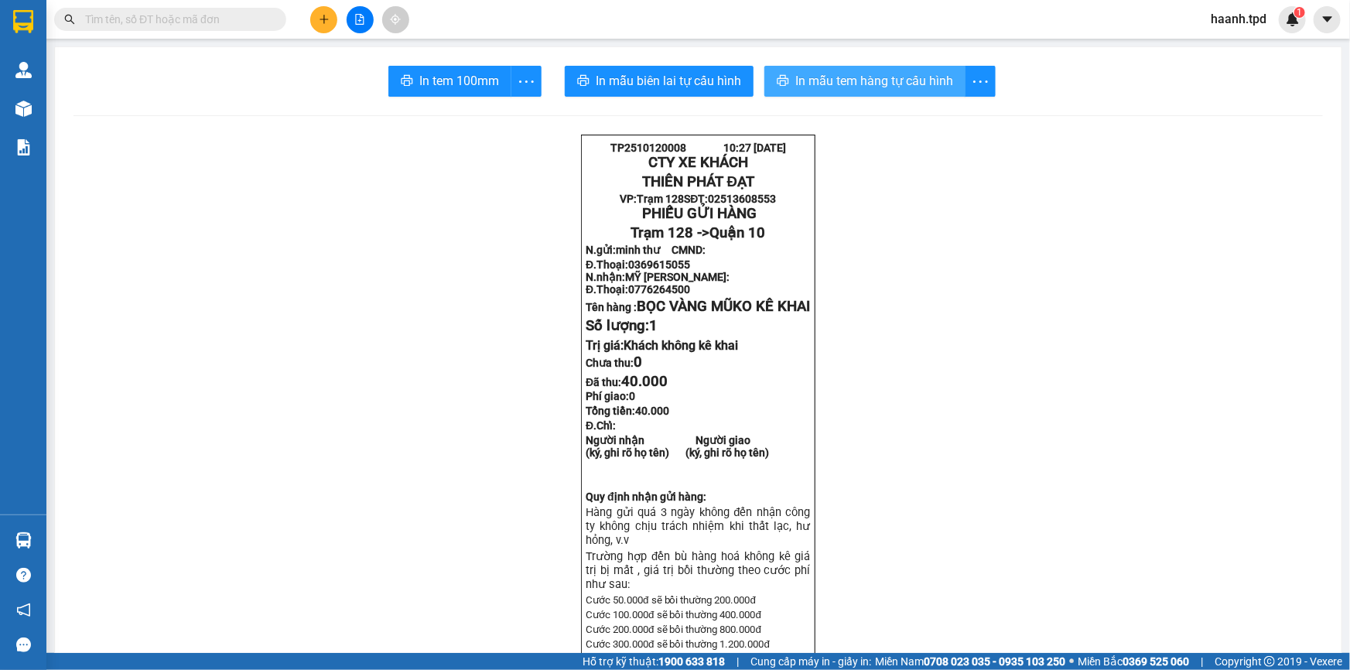
click at [822, 77] on span "In mẫu tem hàng tự cấu hình" at bounding box center [874, 80] width 158 height 19
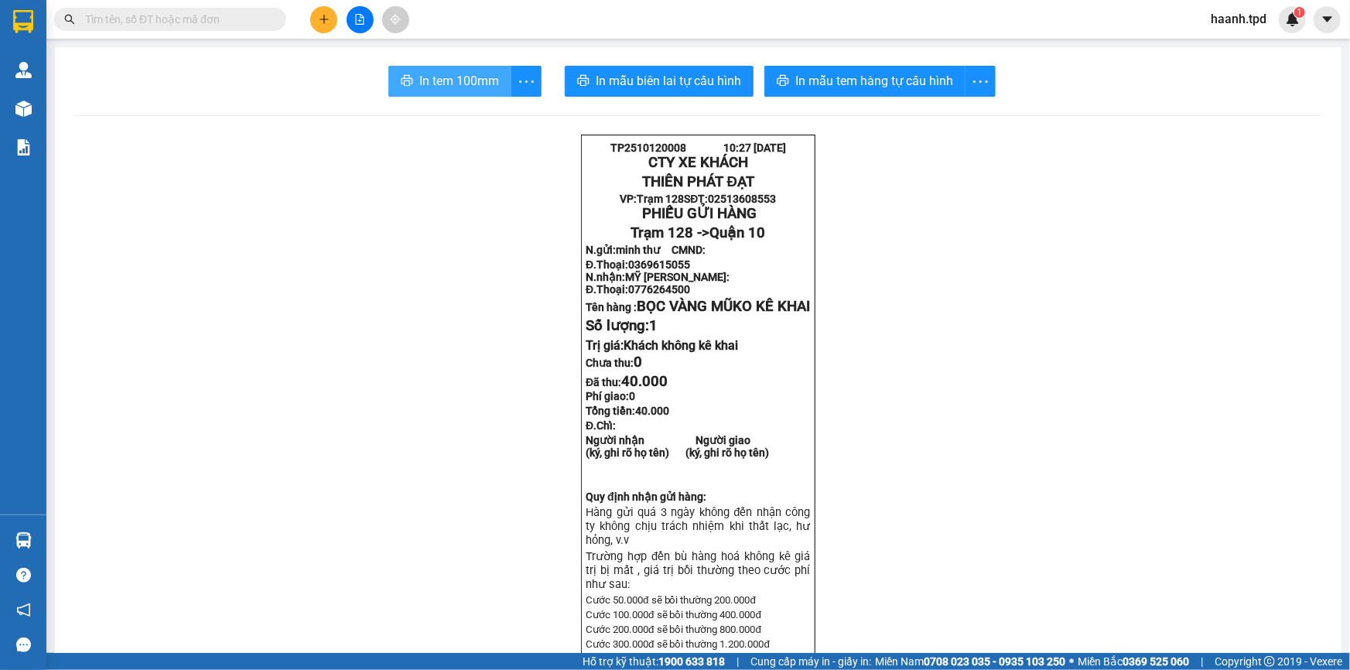
click at [459, 77] on span "In tem 100mm" at bounding box center [459, 80] width 80 height 19
click at [315, 25] on button at bounding box center [323, 19] width 27 height 27
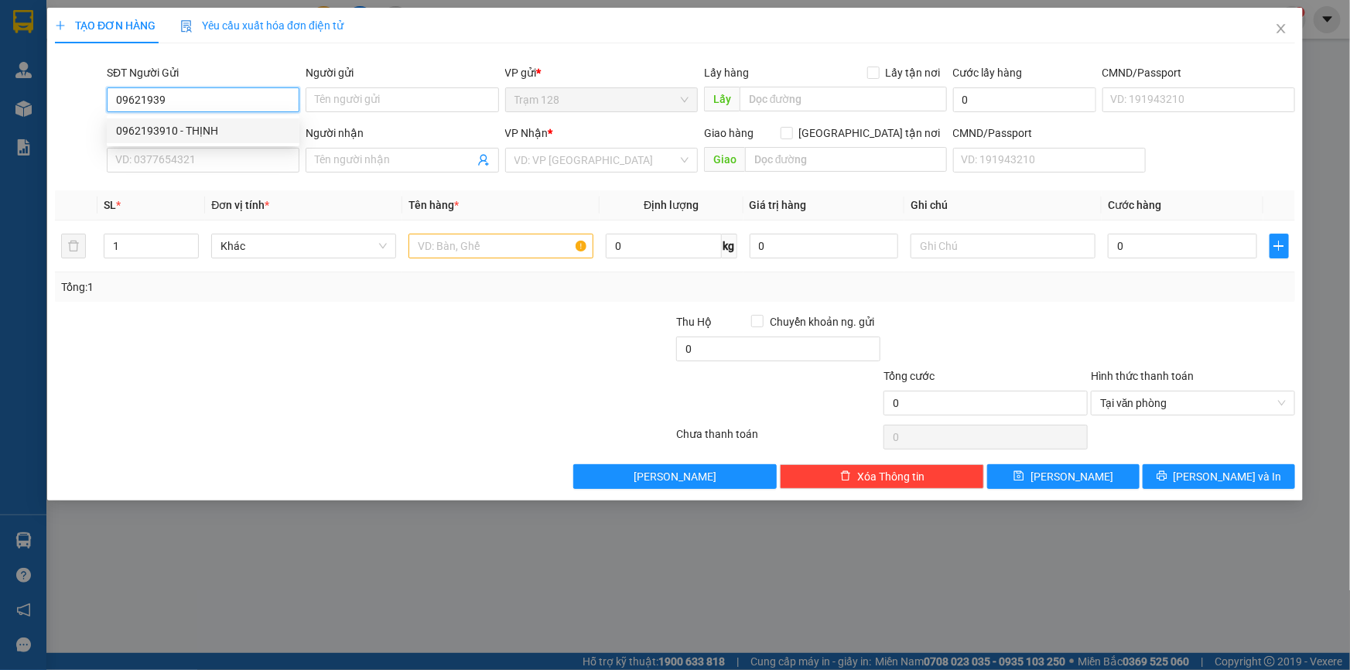
drag, startPoint x: 217, startPoint y: 130, endPoint x: 444, endPoint y: 191, distance: 234.7
click at [219, 129] on div "0962193910 - THỊNH" at bounding box center [203, 130] width 174 height 17
type input "0962193910"
type input "THỊNH"
type input "0888323878"
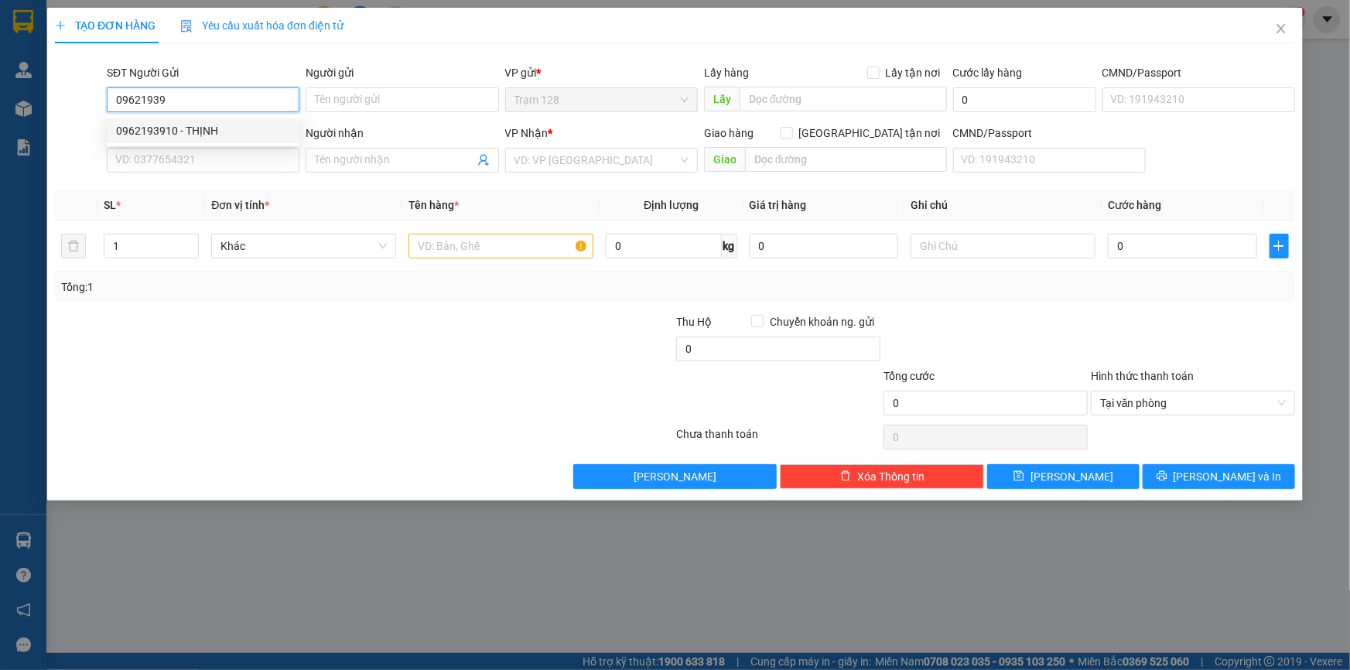
type input "chú thọ"
checkbox input "true"
type input "Hàng xanh"
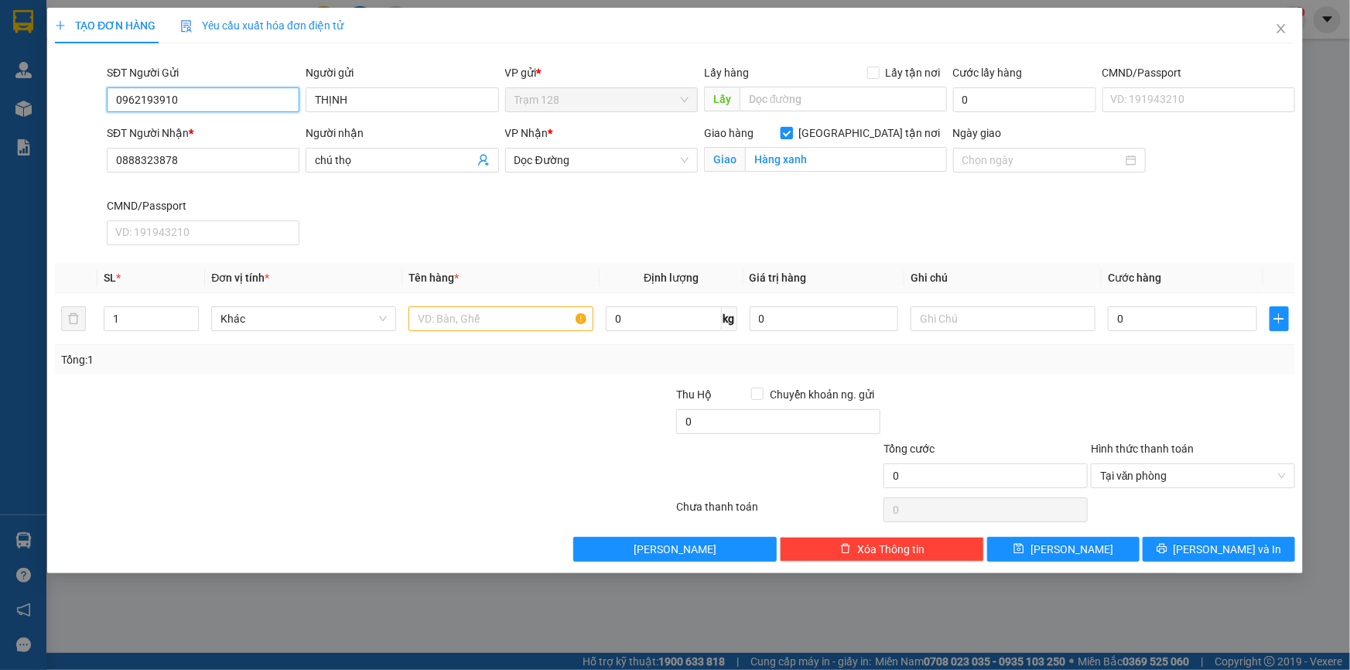
type input "0962193910"
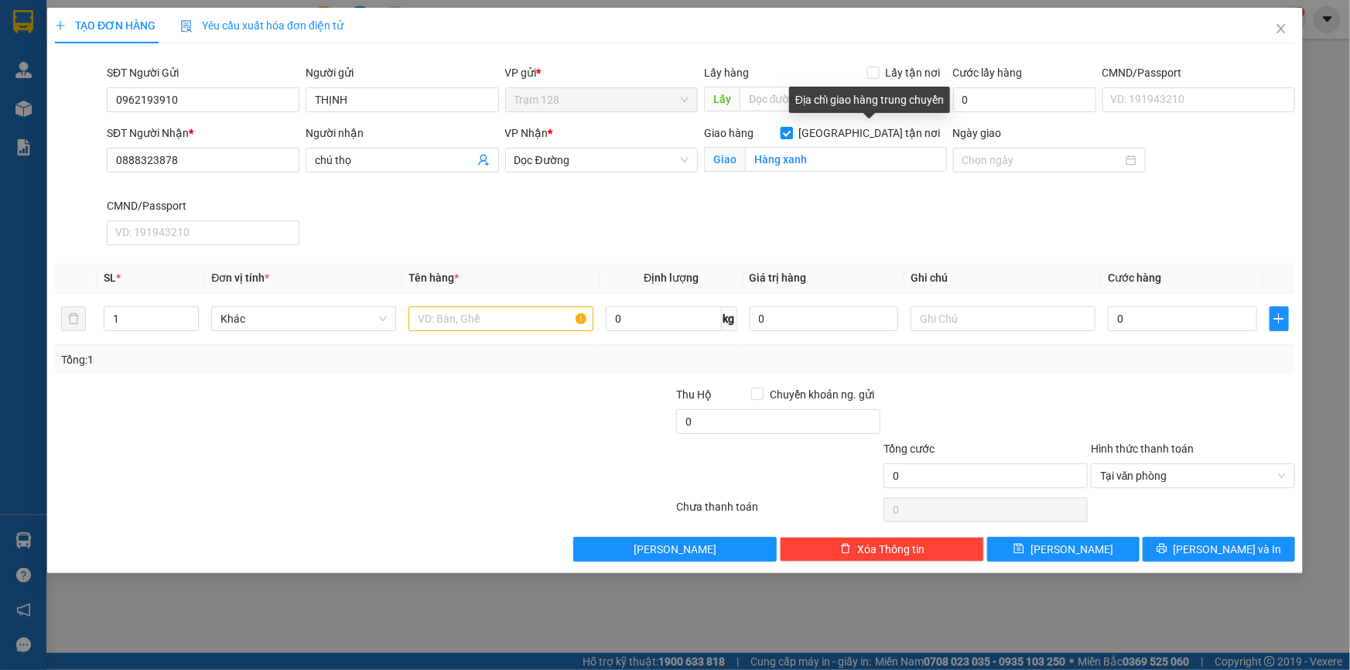
click at [791, 134] on input "[GEOGRAPHIC_DATA][PERSON_NAME] nơi" at bounding box center [785, 132] width 11 height 11
checkbox input "false"
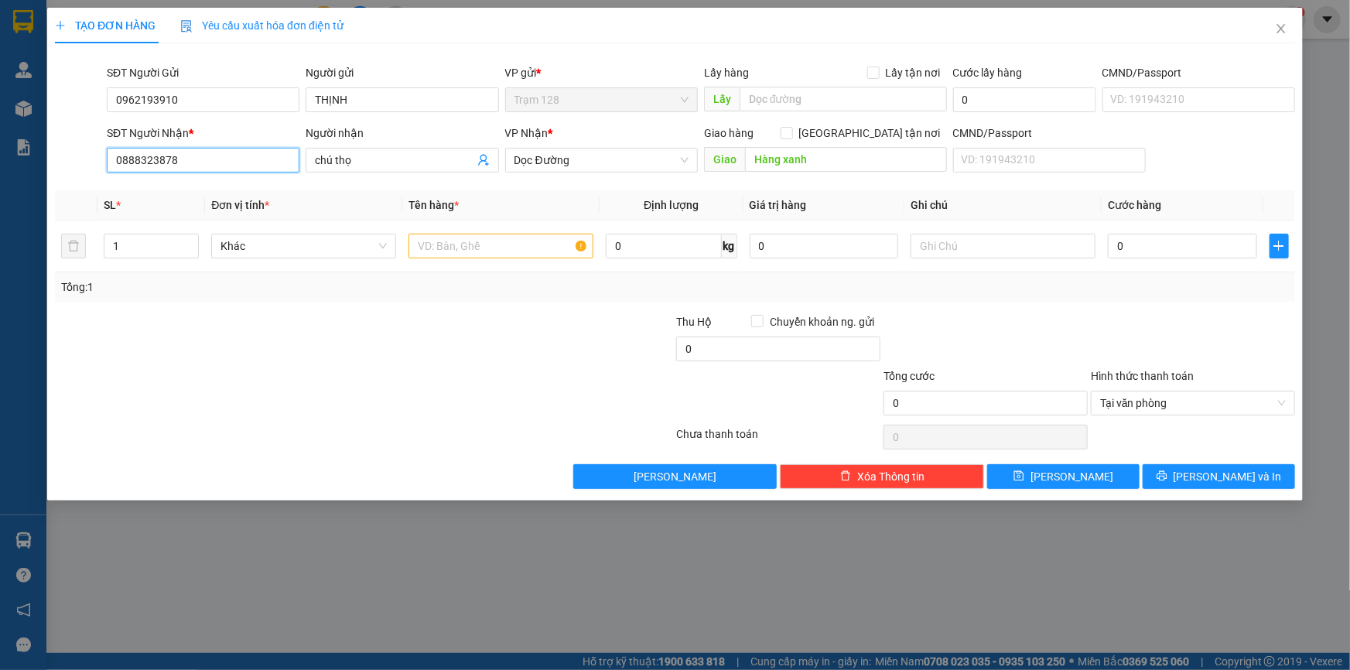
click at [240, 151] on input "0888323878" at bounding box center [203, 160] width 193 height 25
type input "0"
click at [207, 166] on input "0909830" at bounding box center [203, 160] width 193 height 25
click at [197, 157] on input "0909830" at bounding box center [203, 160] width 193 height 25
click at [198, 186] on div "0909830422 - Vy (gọi trước 20p)" at bounding box center [203, 191] width 174 height 17
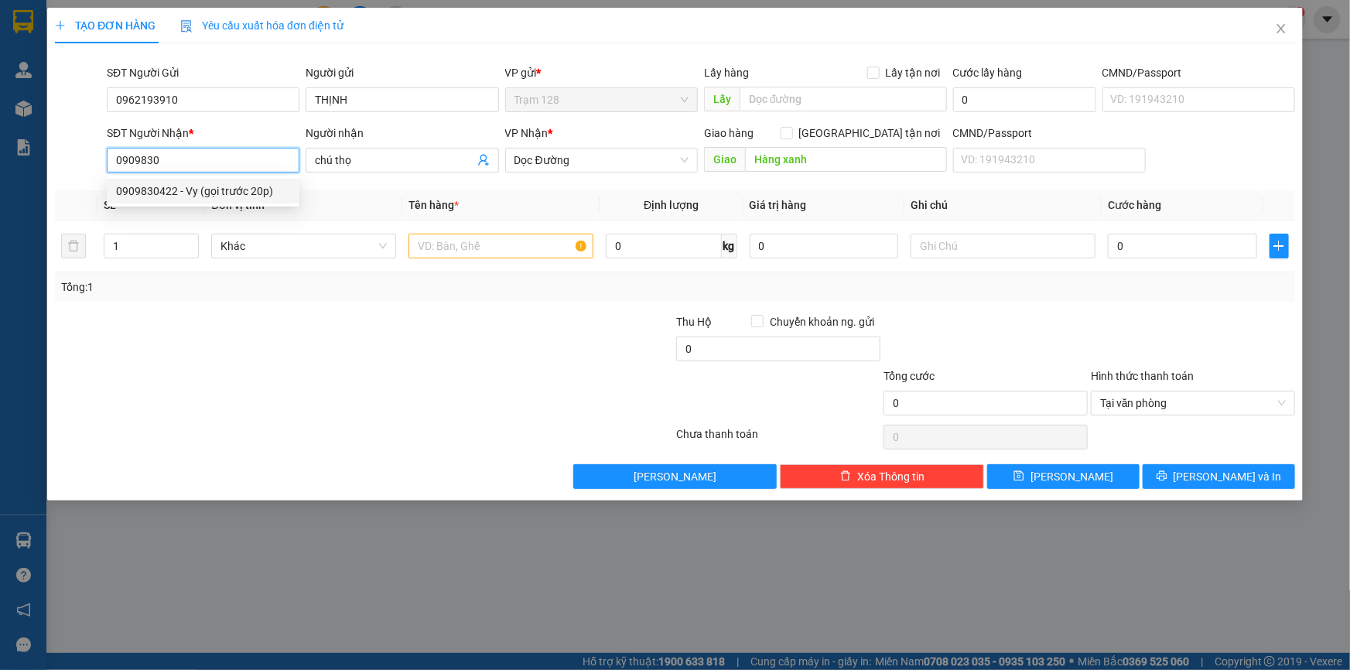
type input "0909830422"
type input "Vy (gọi trước 20p)"
type input "0909830422"
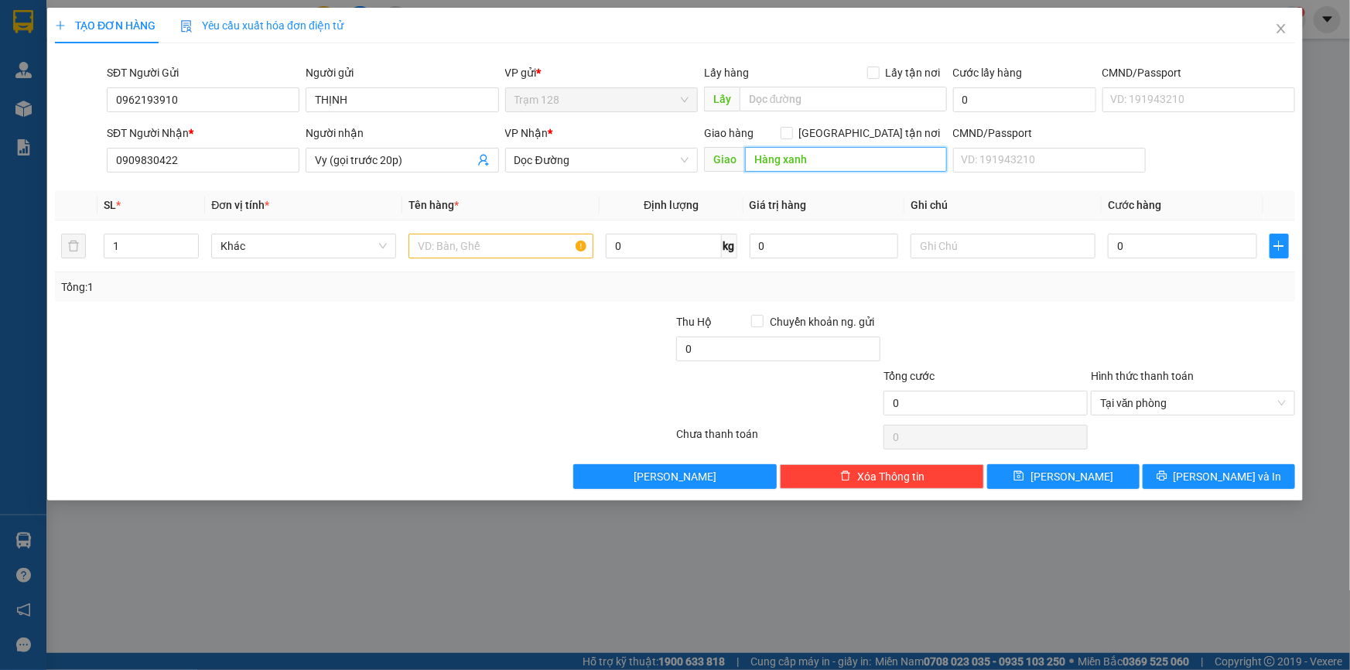
click at [768, 165] on input "Hàng xanh" at bounding box center [846, 159] width 202 height 25
type input "c"
type input "hàng xanh"
click at [487, 240] on input "text" at bounding box center [500, 246] width 185 height 25
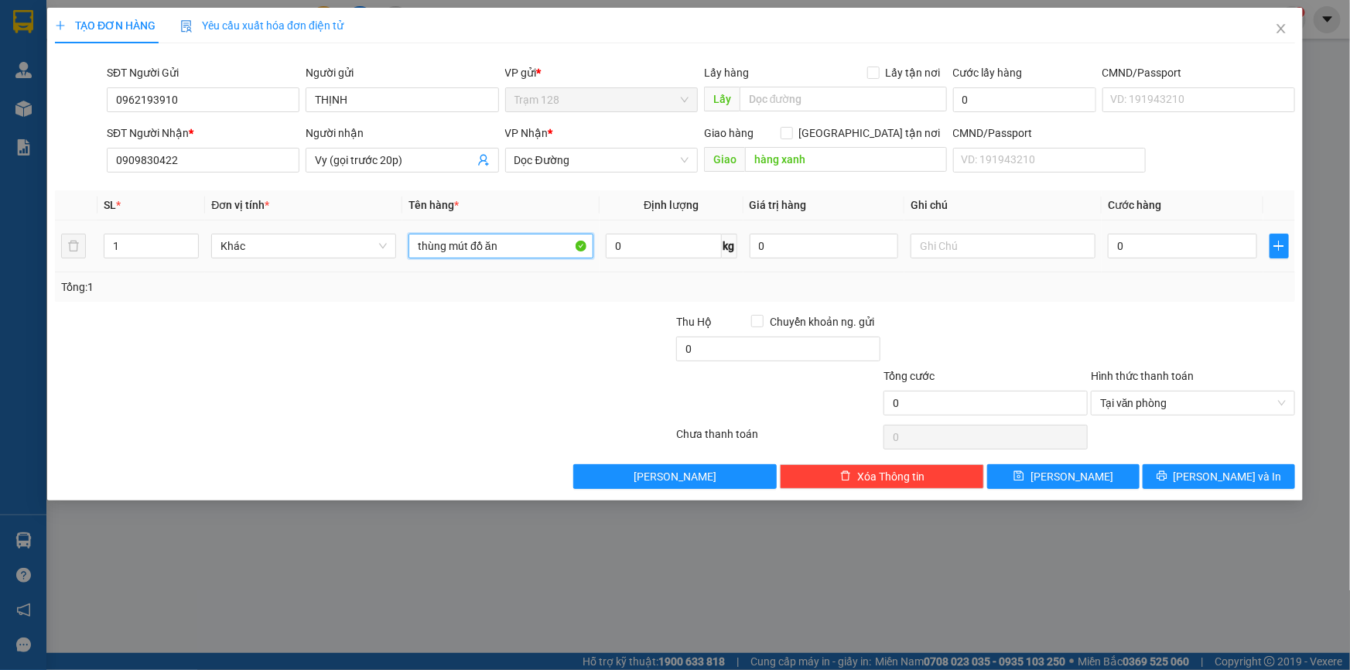
type input "thùng mút đồ ăn"
click at [791, 247] on input "0" at bounding box center [823, 246] width 149 height 25
type input "1.000.000"
click at [1131, 243] on input "0" at bounding box center [1182, 246] width 149 height 25
type input "6"
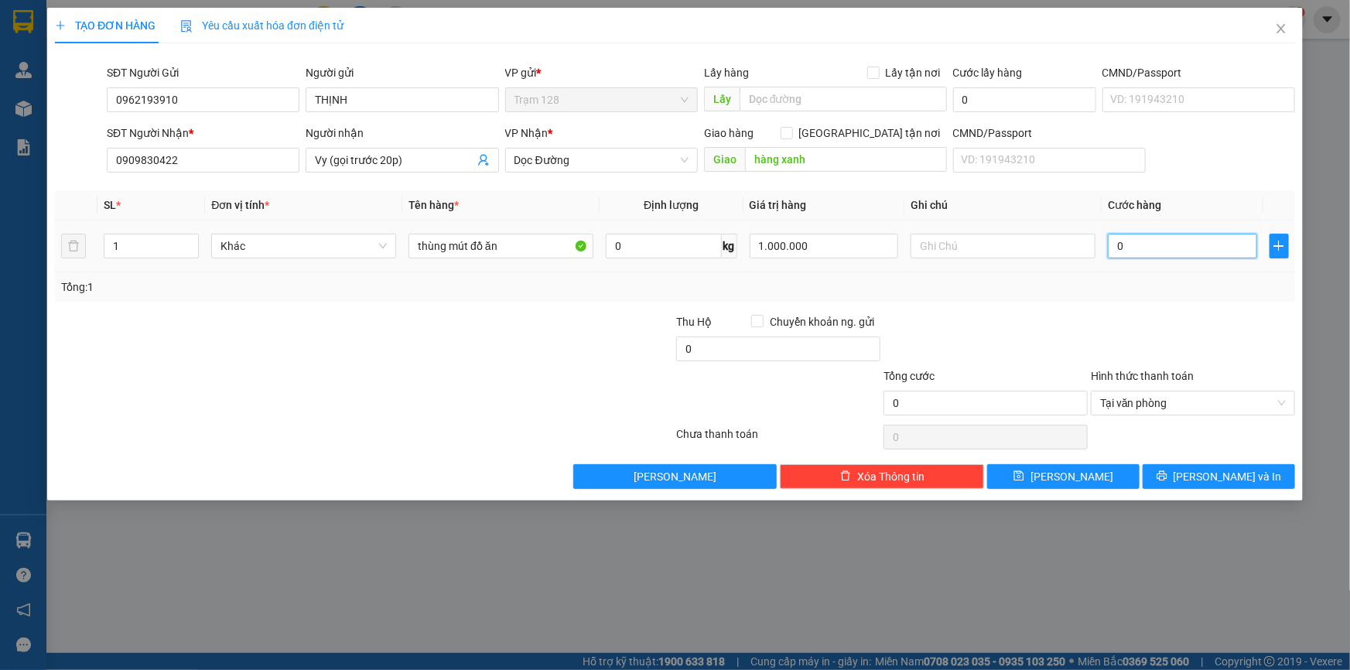
type input "6"
type input "60"
type input "60.000"
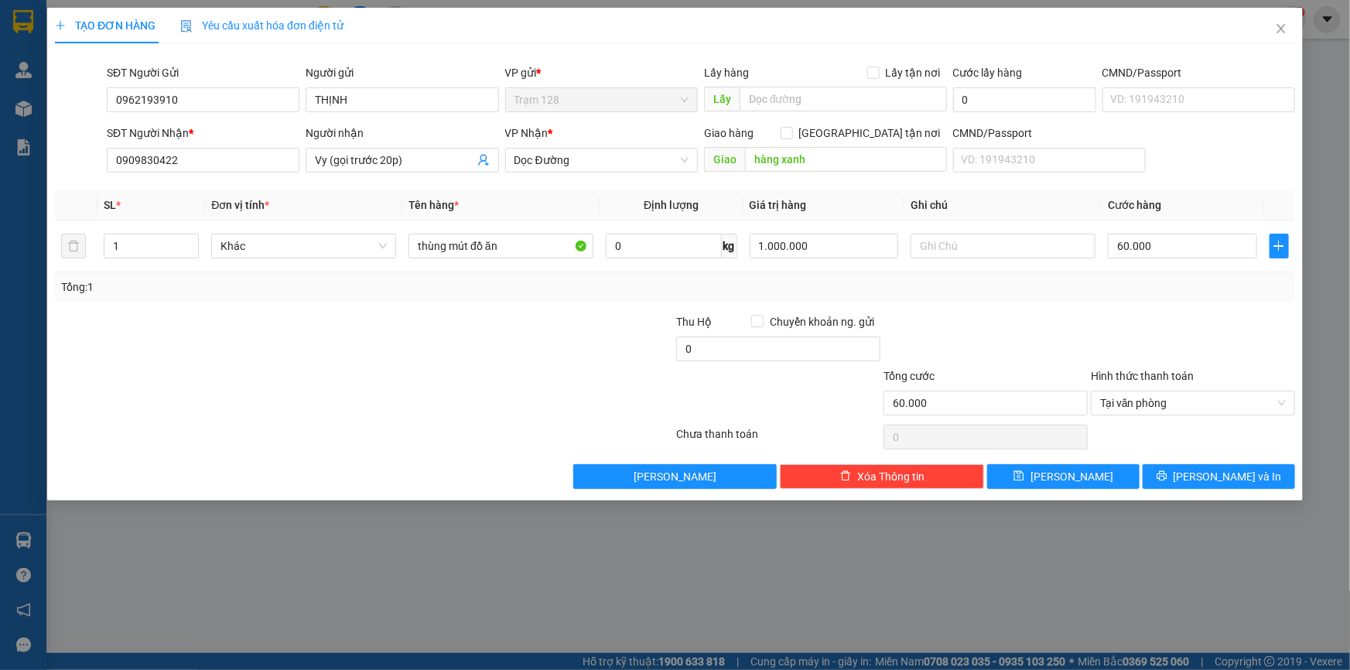
click at [1002, 333] on div at bounding box center [985, 340] width 207 height 54
click at [688, 340] on input "0" at bounding box center [778, 348] width 204 height 25
type input "20.000"
drag, startPoint x: 1029, startPoint y: 289, endPoint x: 1240, endPoint y: 434, distance: 255.3
click at [1030, 289] on div "Tổng: 1" at bounding box center [674, 286] width 1227 height 17
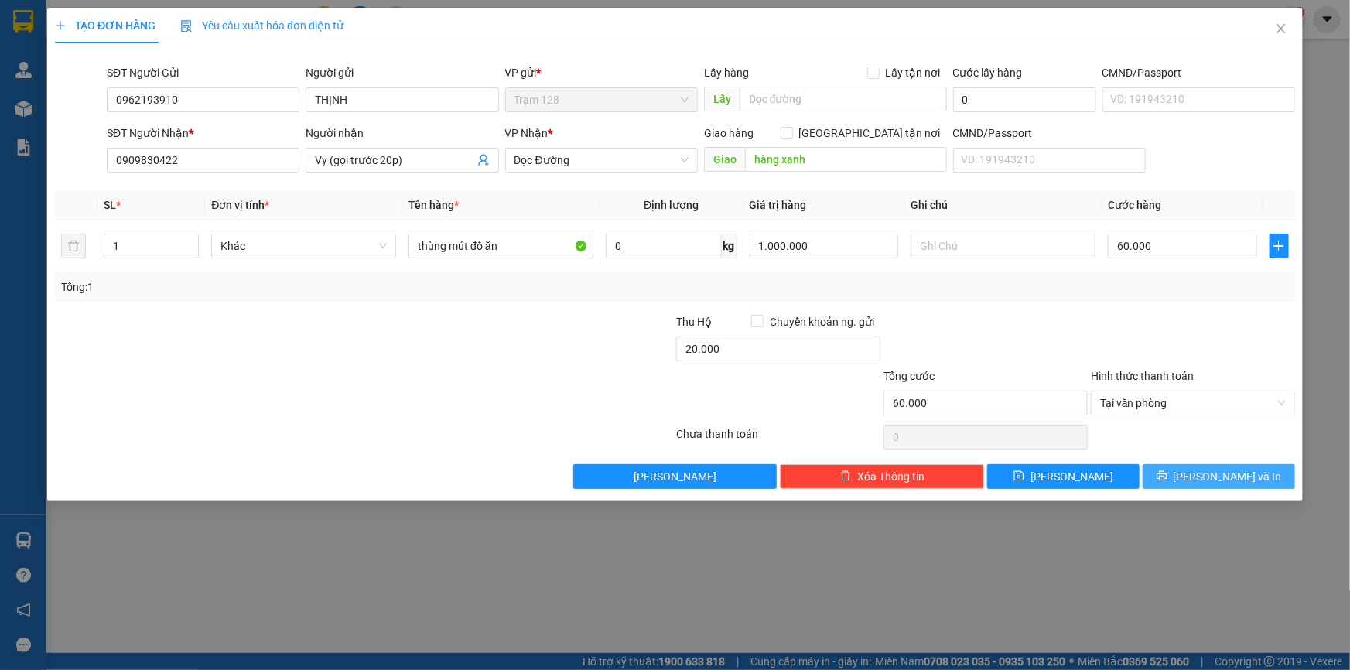
click at [1257, 473] on button "[PERSON_NAME] và In" at bounding box center [1218, 476] width 152 height 25
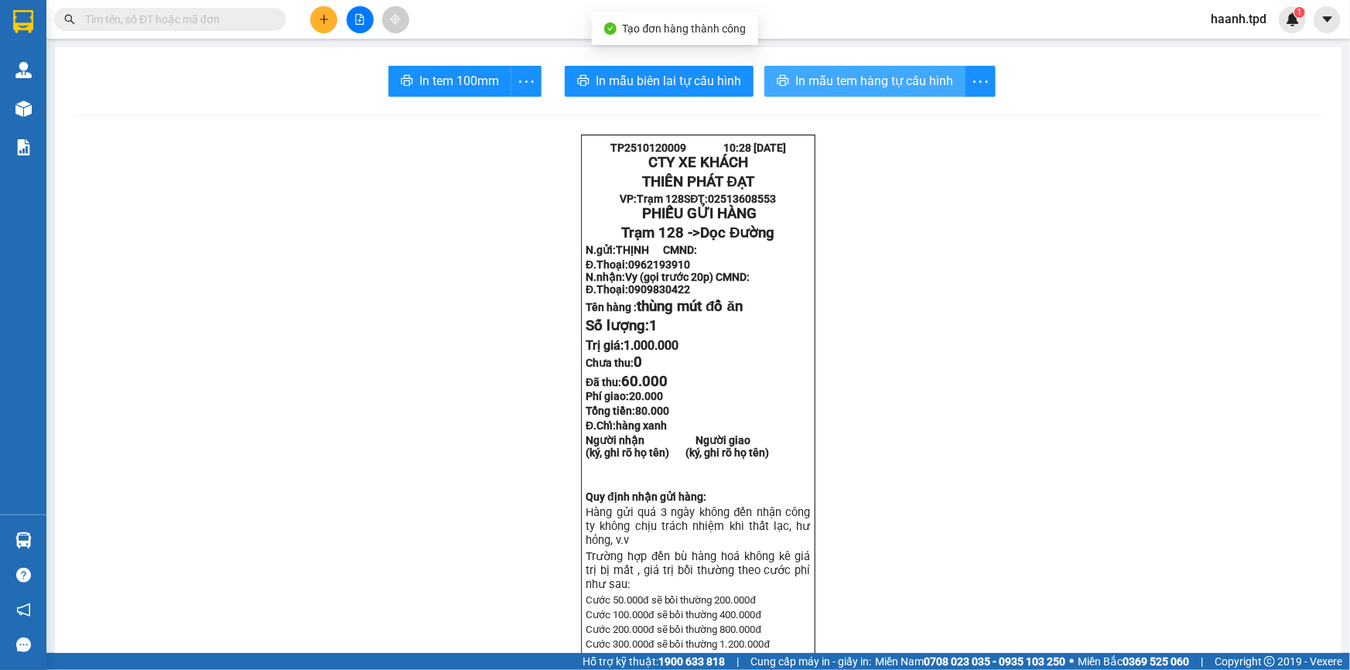
click at [861, 92] on button "In mẫu tem hàng tự cấu hình" at bounding box center [864, 81] width 201 height 31
click at [864, 84] on span "In mẫu tem hàng tự cấu hình" at bounding box center [874, 80] width 158 height 19
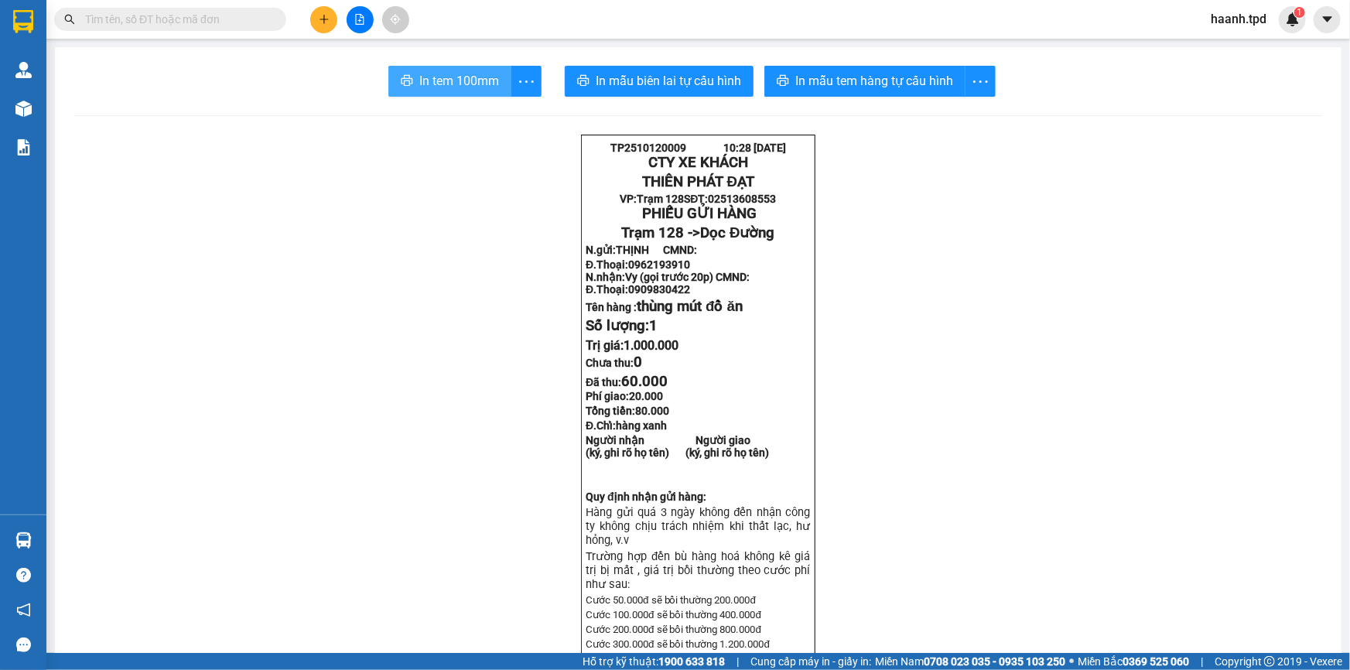
click at [403, 77] on icon "printer" at bounding box center [407, 80] width 12 height 12
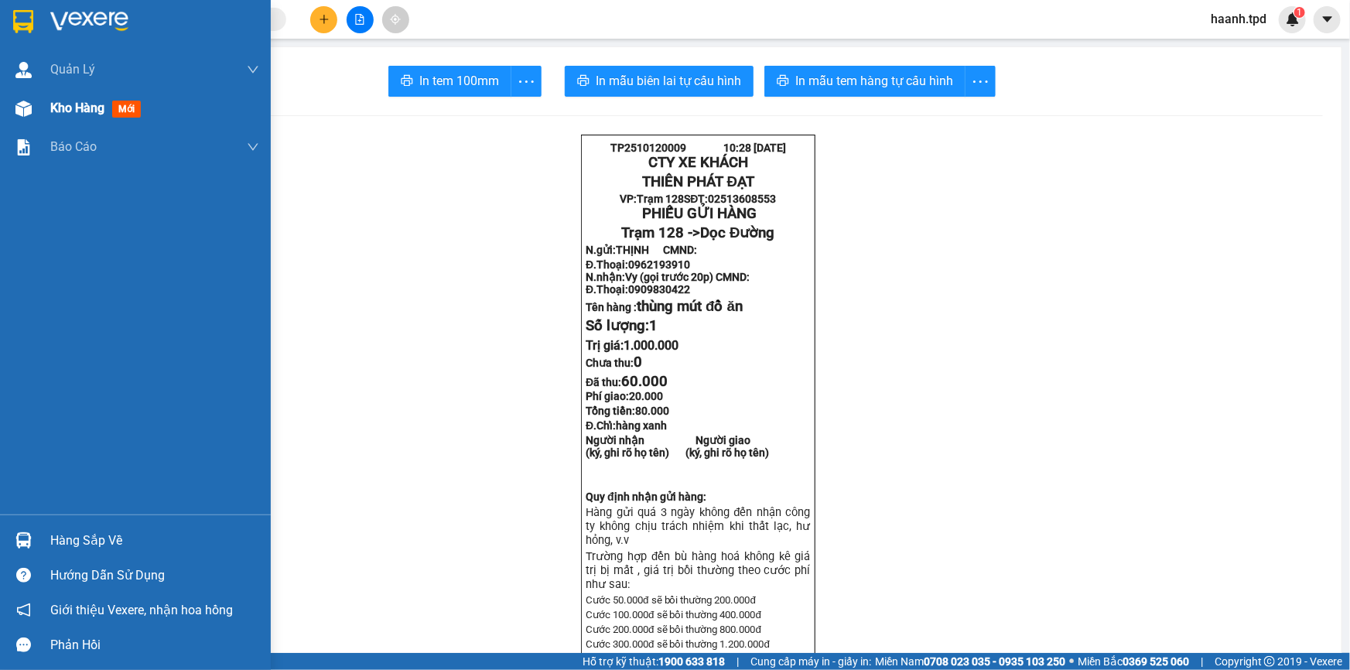
click at [89, 108] on span "Kho hàng" at bounding box center [77, 108] width 54 height 15
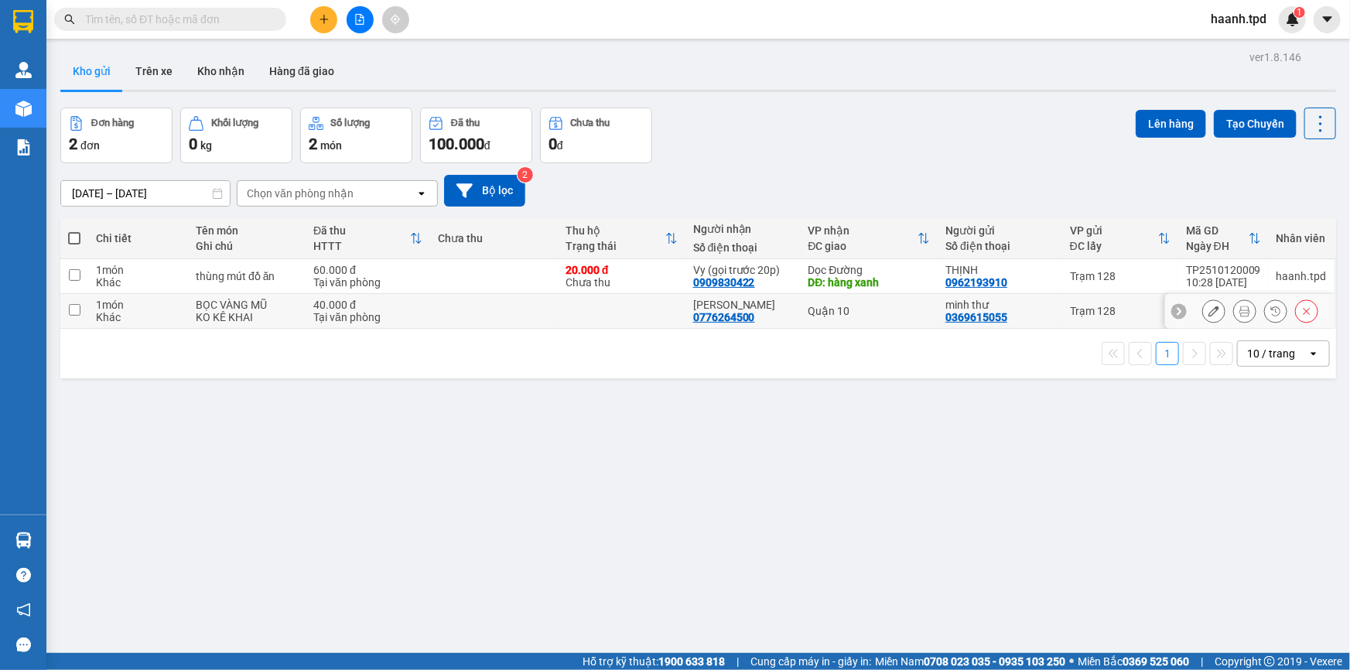
click at [370, 311] on div "Tại văn phòng" at bounding box center [367, 317] width 109 height 12
checkbox input "true"
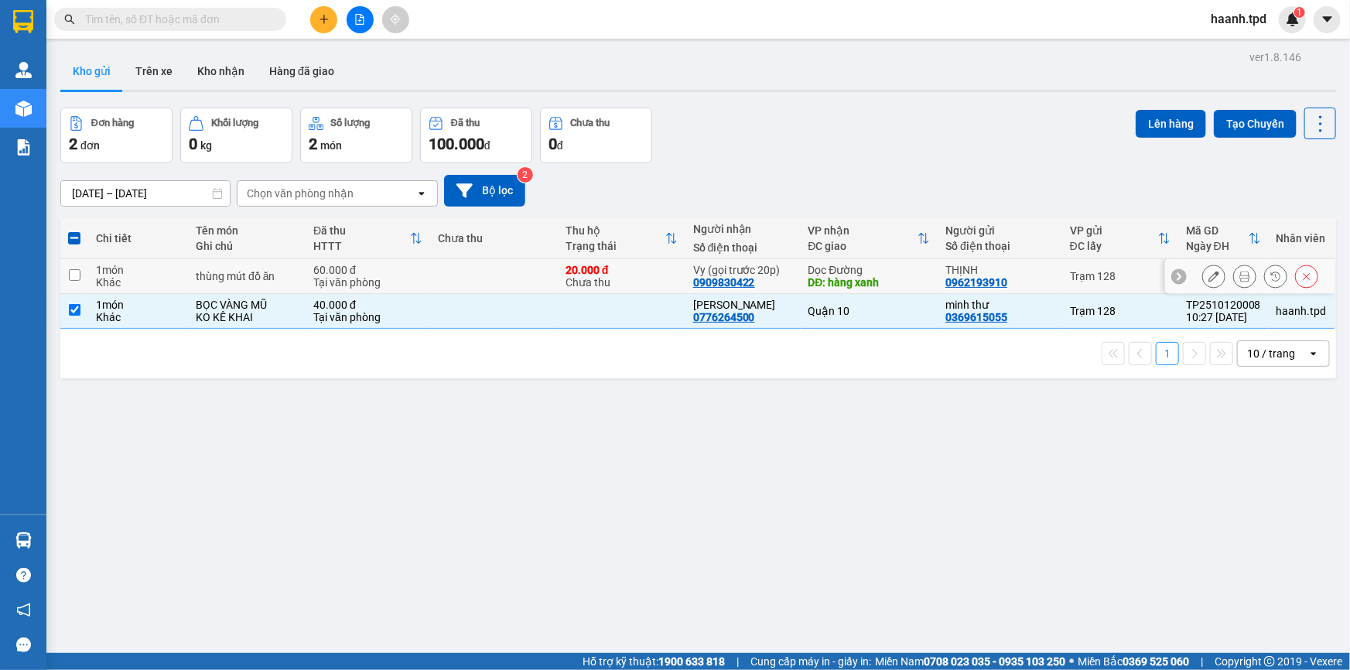
click at [377, 284] on div "Tại văn phòng" at bounding box center [367, 282] width 109 height 12
checkbox input "true"
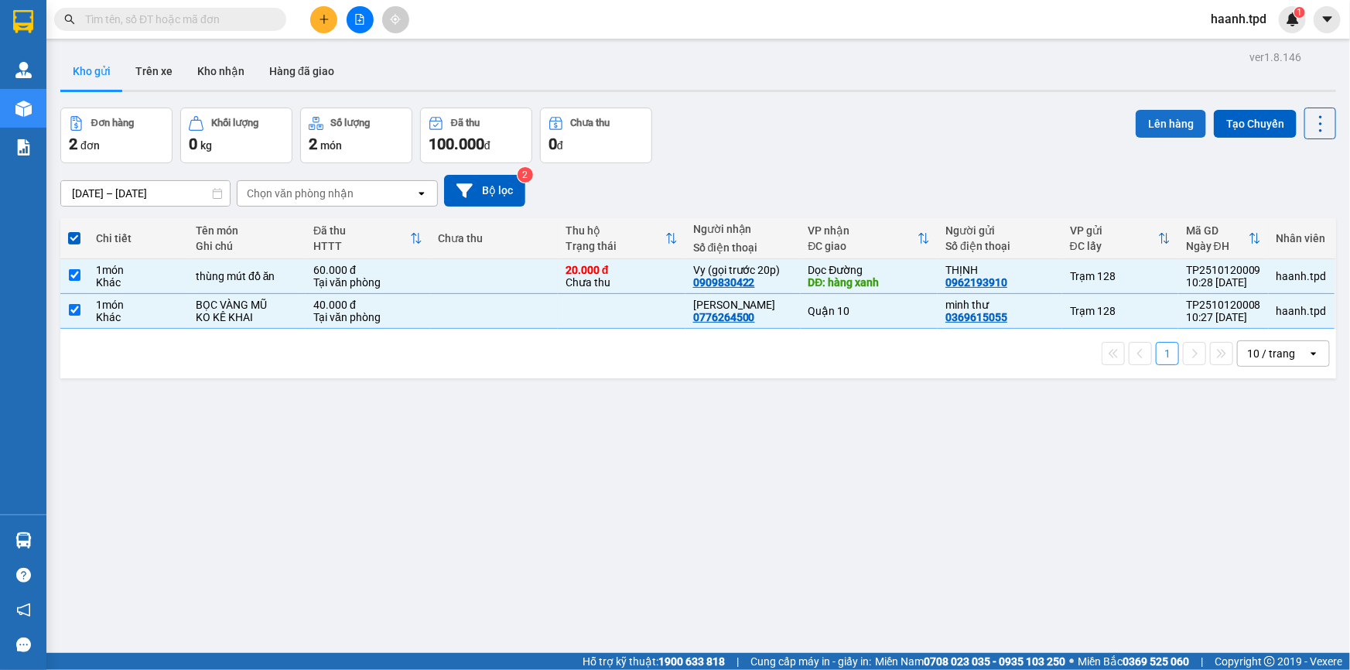
click at [1155, 120] on button "Lên hàng" at bounding box center [1170, 124] width 70 height 28
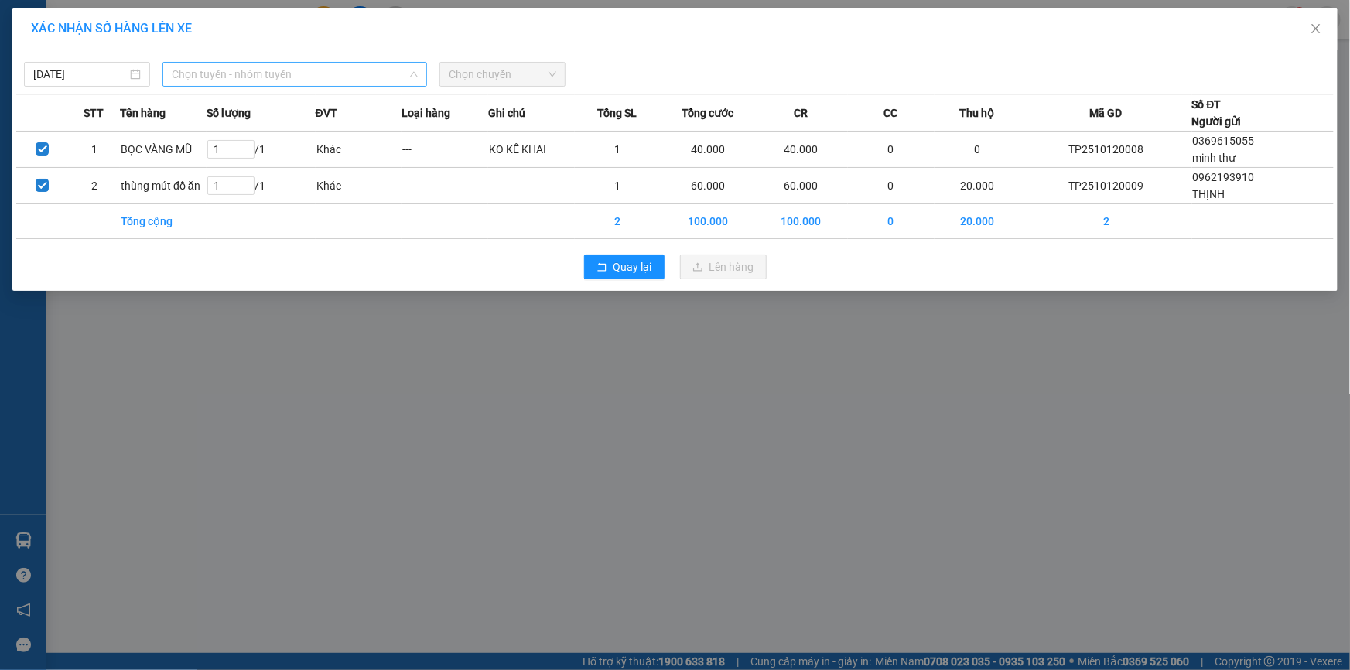
click at [292, 70] on span "Chọn tuyến - nhóm tuyến" at bounding box center [295, 74] width 246 height 23
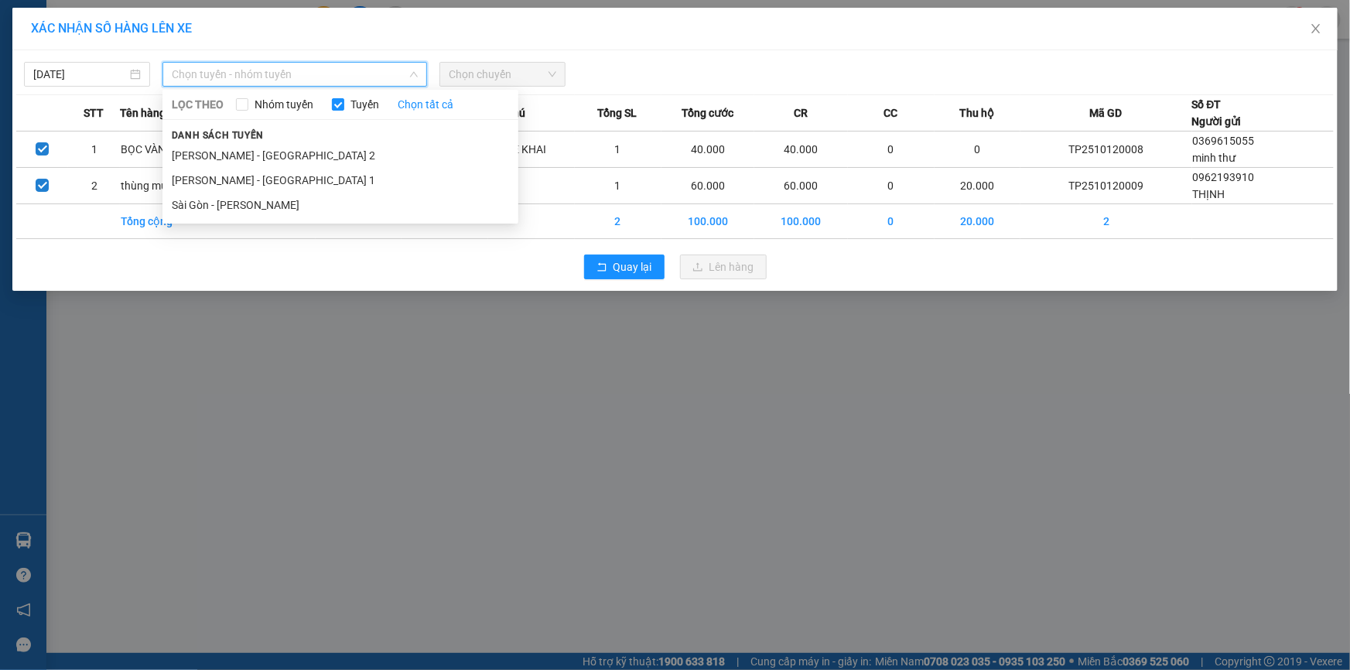
drag, startPoint x: 247, startPoint y: 158, endPoint x: 512, endPoint y: 94, distance: 272.0
click at [250, 158] on li "Phương Lâm - Sài Gòn 2" at bounding box center [340, 155] width 356 height 25
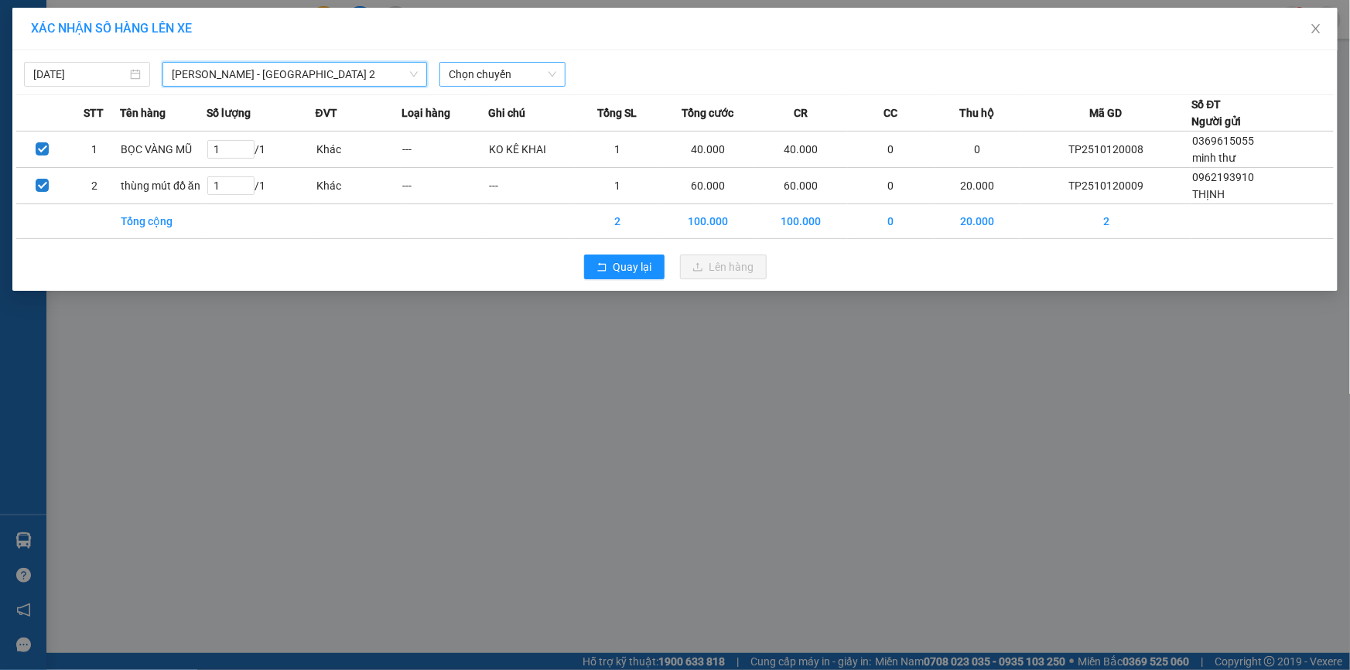
click at [507, 71] on span "Chọn chuyến" at bounding box center [503, 74] width 108 height 23
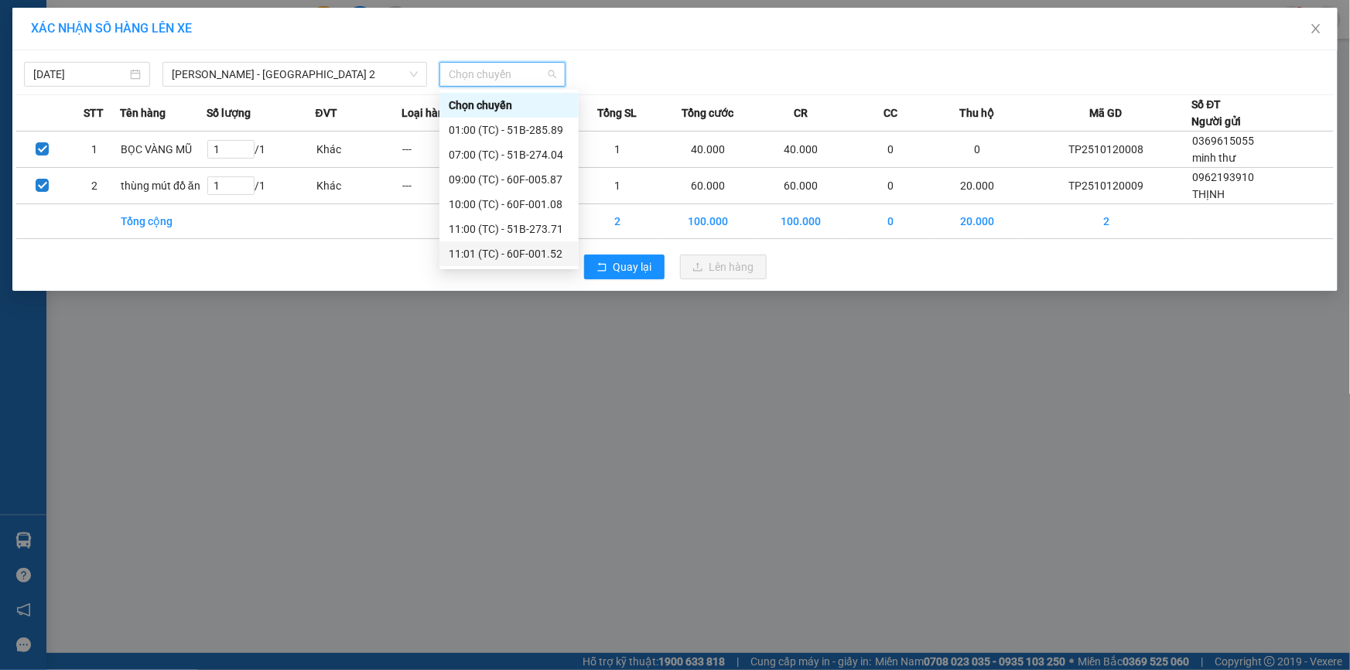
click at [510, 255] on div "11:01 (TC) - 60F-001.52" at bounding box center [509, 253] width 121 height 17
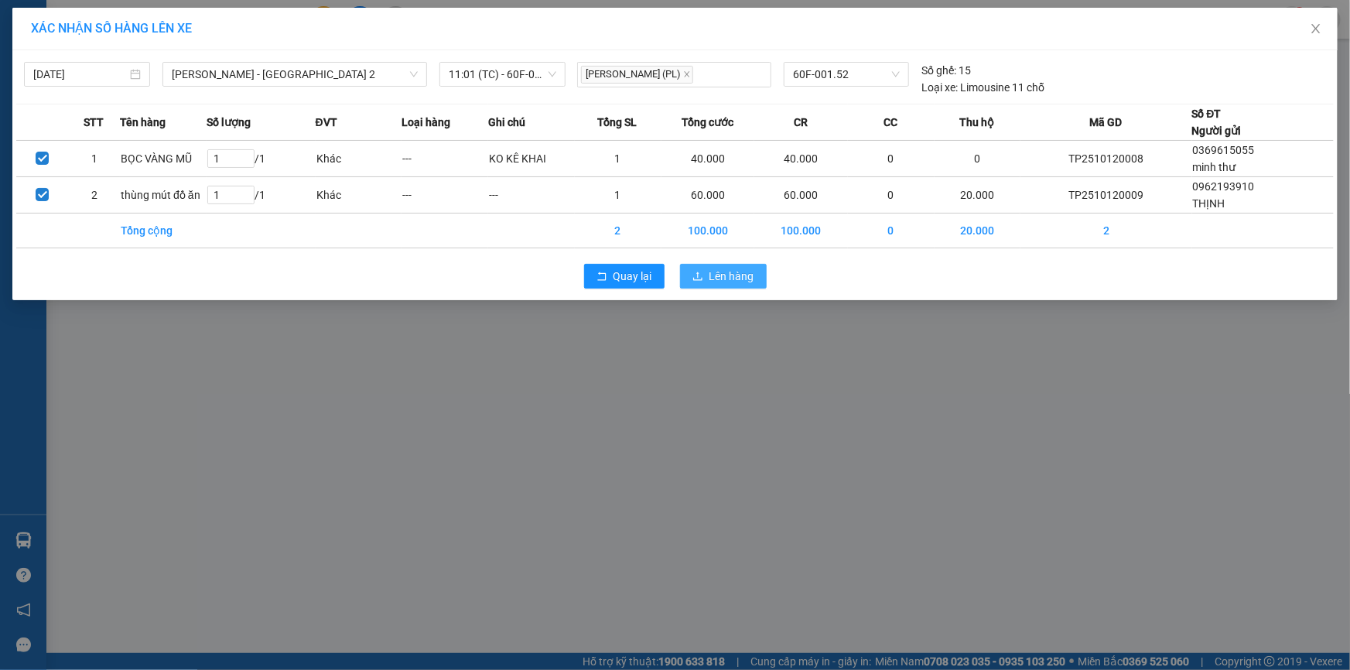
click at [745, 275] on span "Lên hàng" at bounding box center [731, 276] width 45 height 17
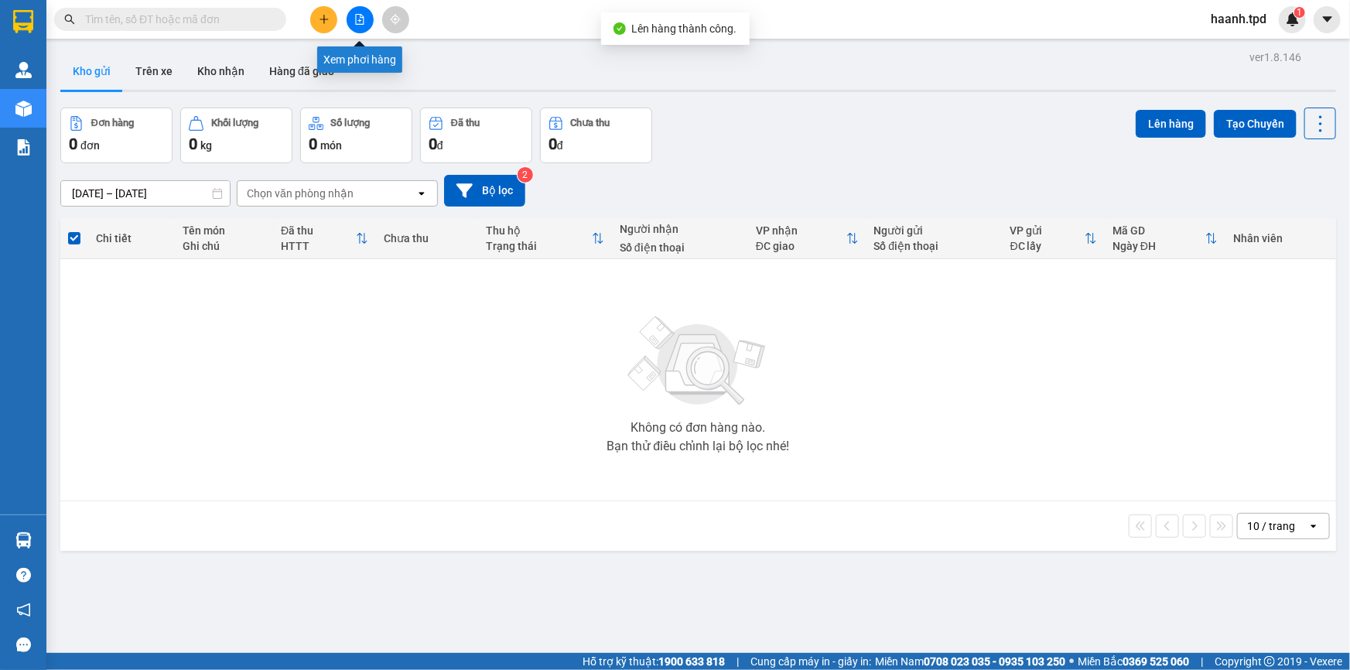
click at [352, 20] on button at bounding box center [359, 19] width 27 height 27
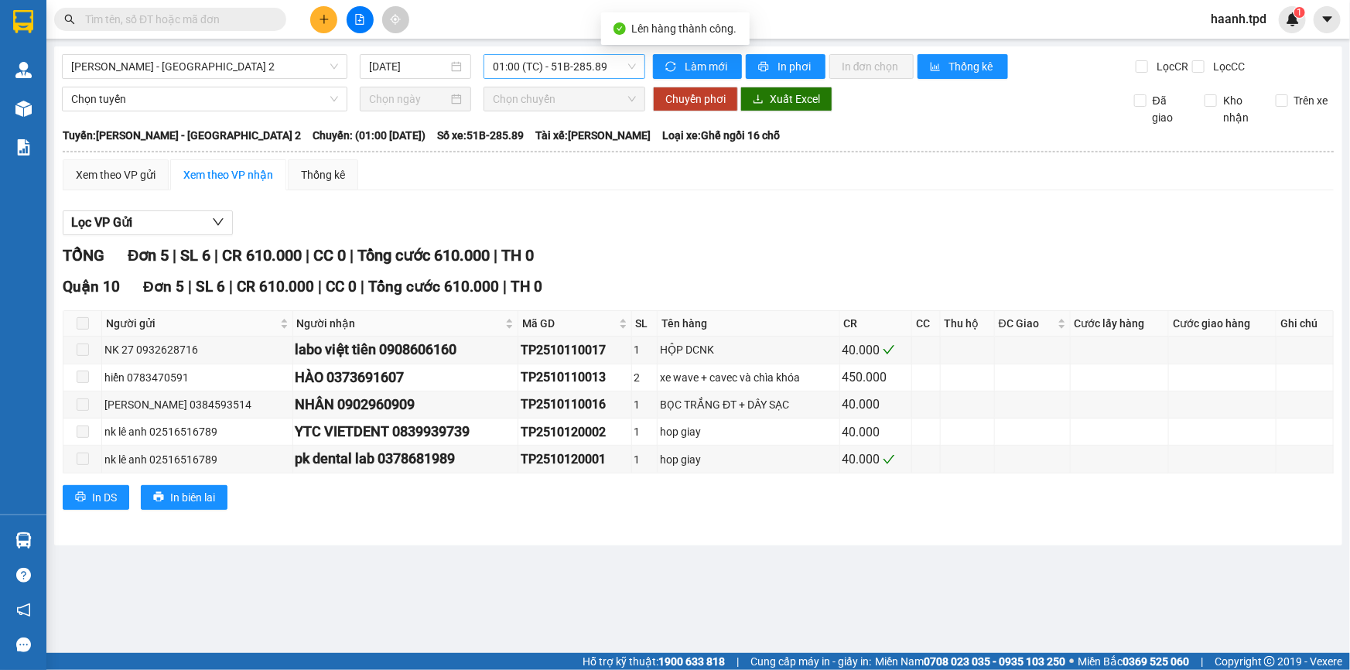
click at [503, 66] on span "01:00 (TC) - 51B-285.89" at bounding box center [564, 66] width 143 height 23
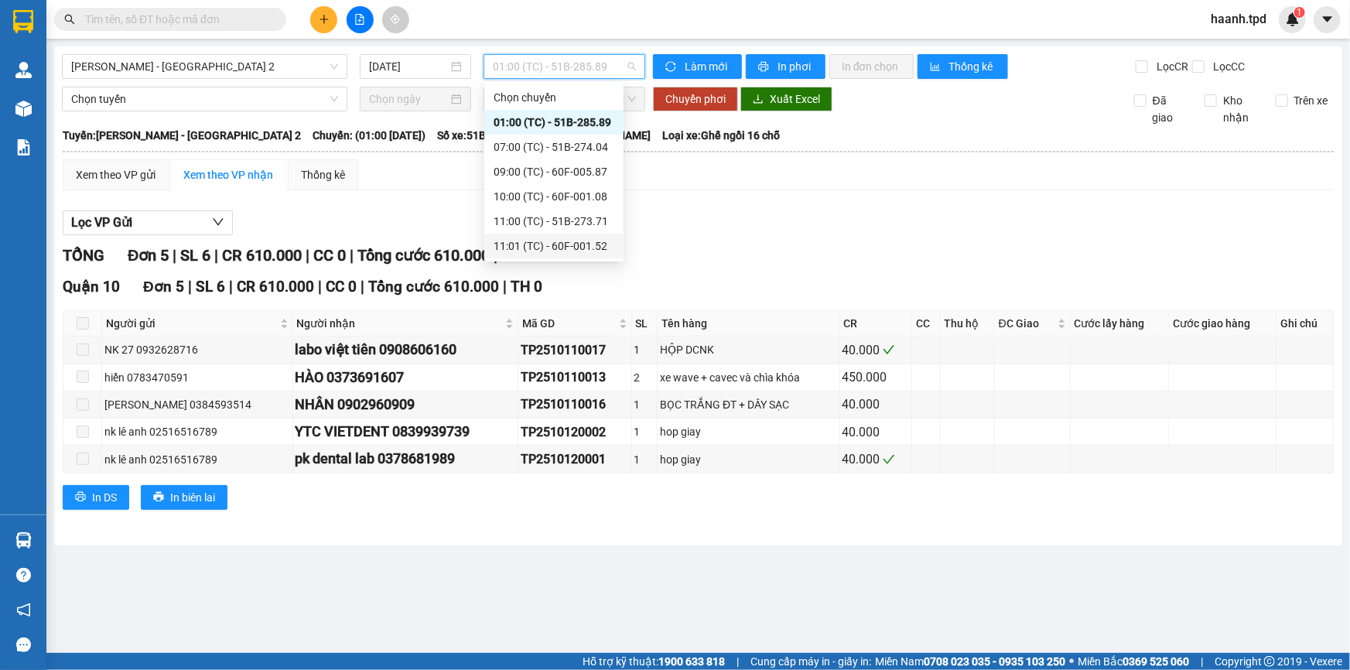
click at [603, 244] on div "11:01 (TC) - 60F-001.52" at bounding box center [553, 245] width 121 height 17
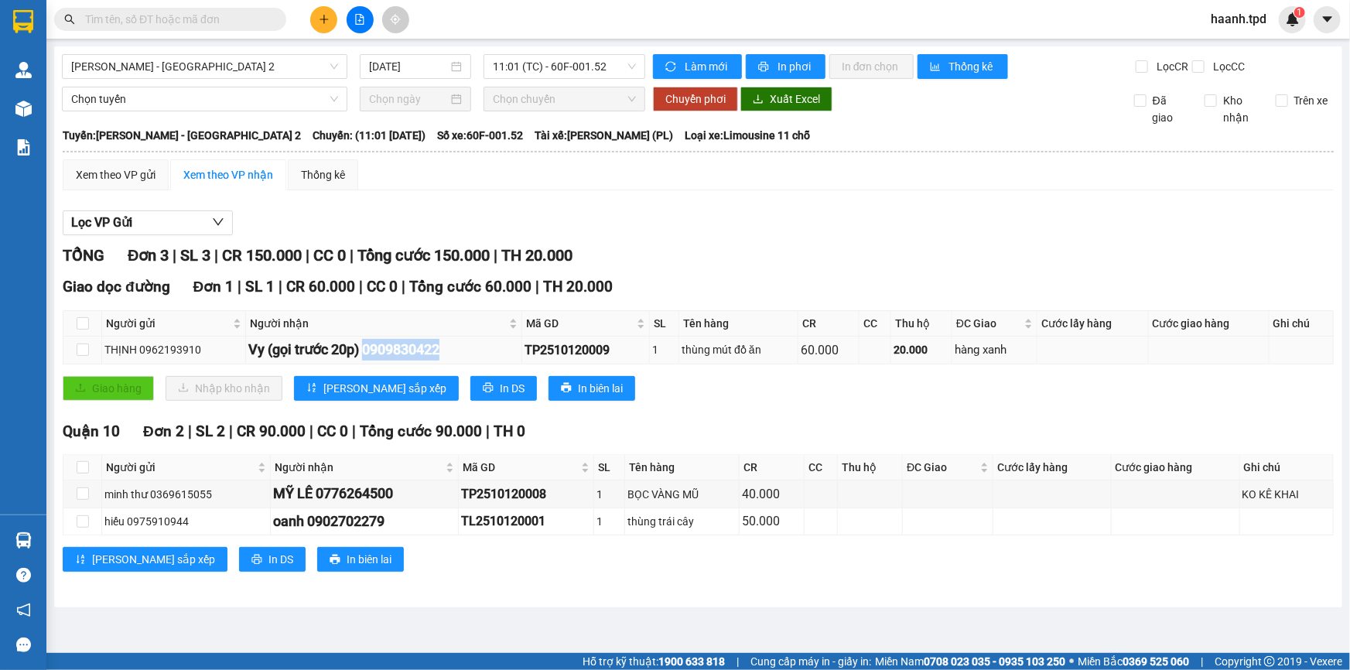
drag, startPoint x: 365, startPoint y: 348, endPoint x: 462, endPoint y: 354, distance: 97.6
click at [462, 354] on div "Vy (gọi trước 20p) 0909830422" at bounding box center [383, 350] width 271 height 22
copy div "0909830422"
click at [766, 240] on div "Lọc VP Gửi TỔNG Đơn 3 | SL 3 | CR 150.000 | CC 0 | Tổng cước 150.000 | TH 20.0…" at bounding box center [698, 397] width 1271 height 388
click at [525, 69] on span "11:01 (TC) - 60F-001.52" at bounding box center [564, 66] width 143 height 23
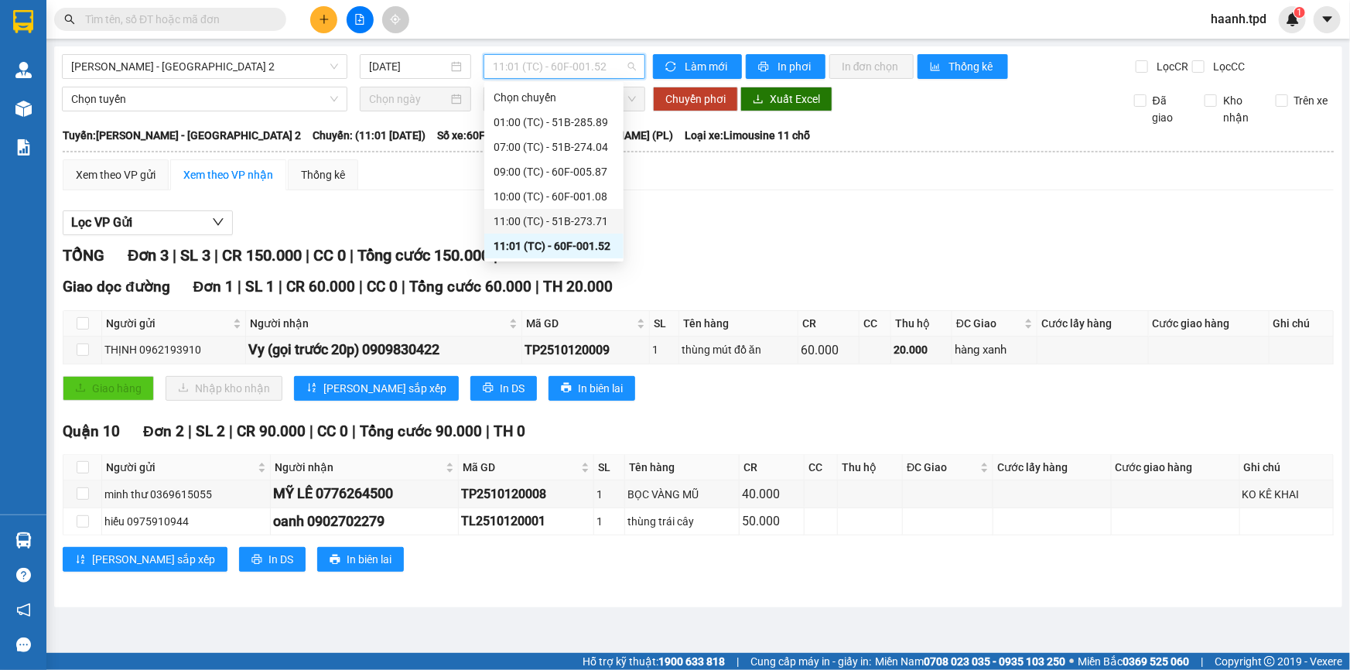
click at [550, 219] on div "11:00 (TC) - 51B-273.71" at bounding box center [553, 221] width 121 height 17
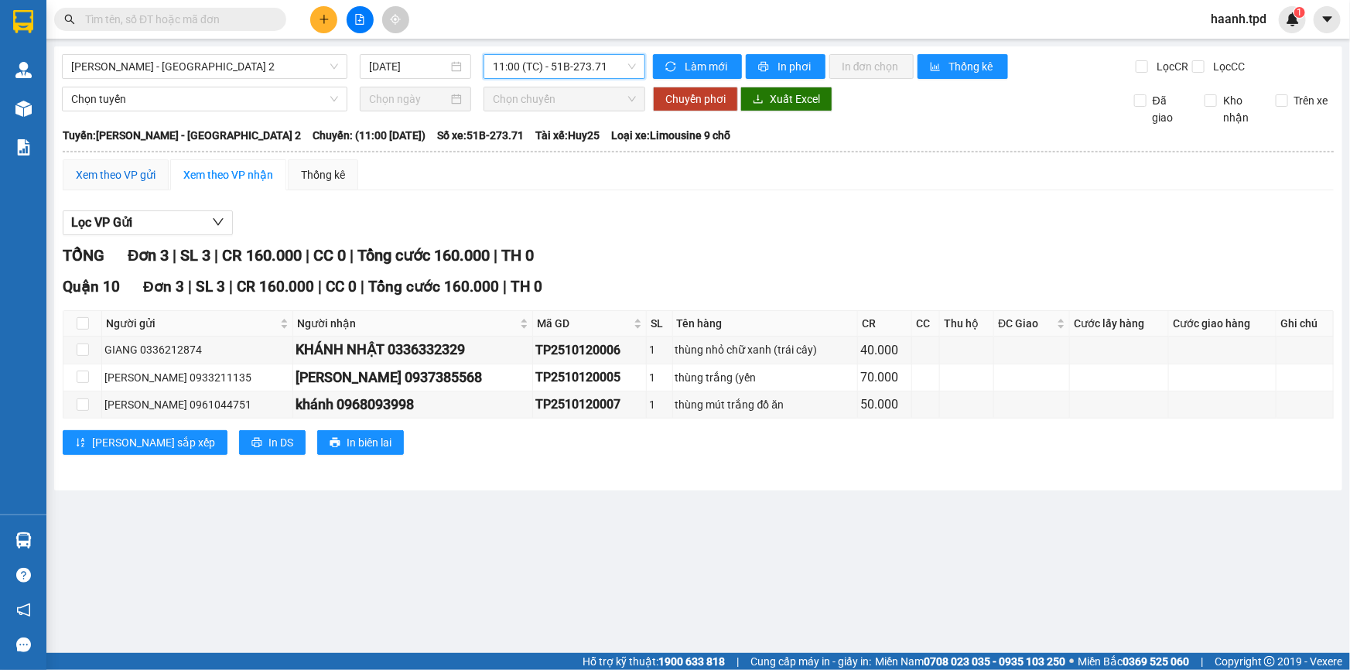
click at [140, 172] on div "Xem theo VP gửi" at bounding box center [116, 174] width 80 height 17
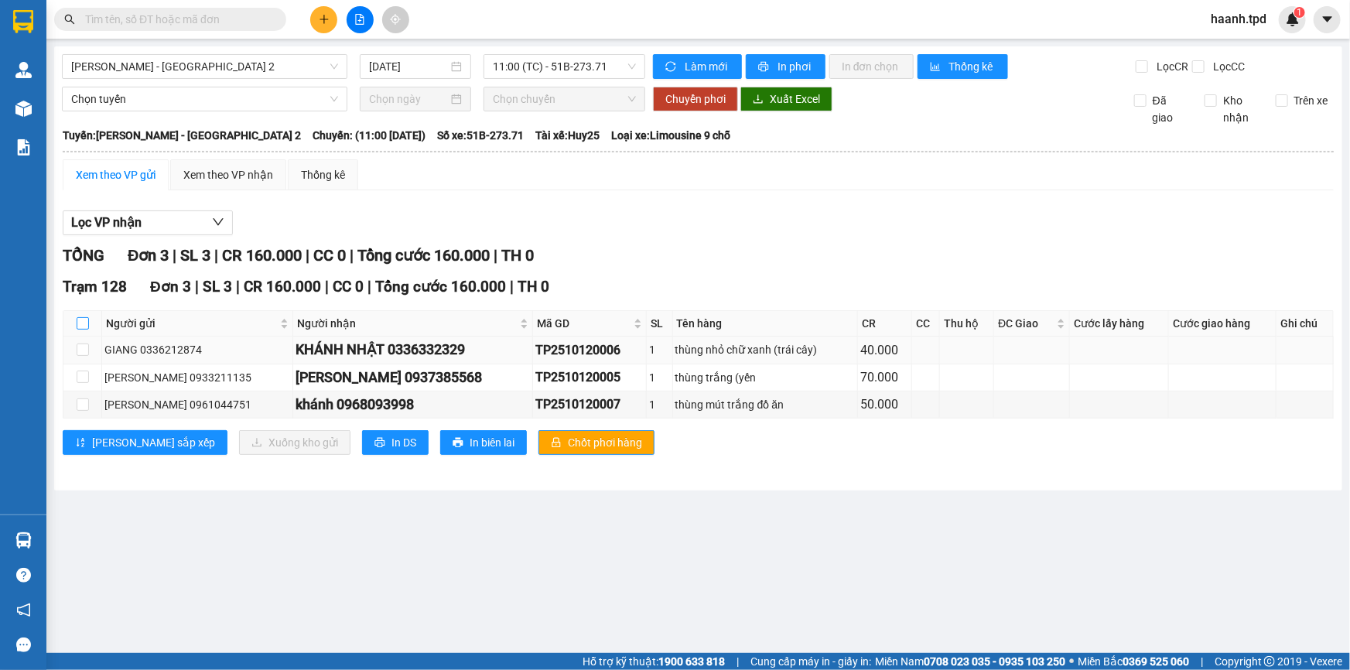
click at [80, 323] on input "checkbox" at bounding box center [83, 323] width 12 height 12
checkbox input "true"
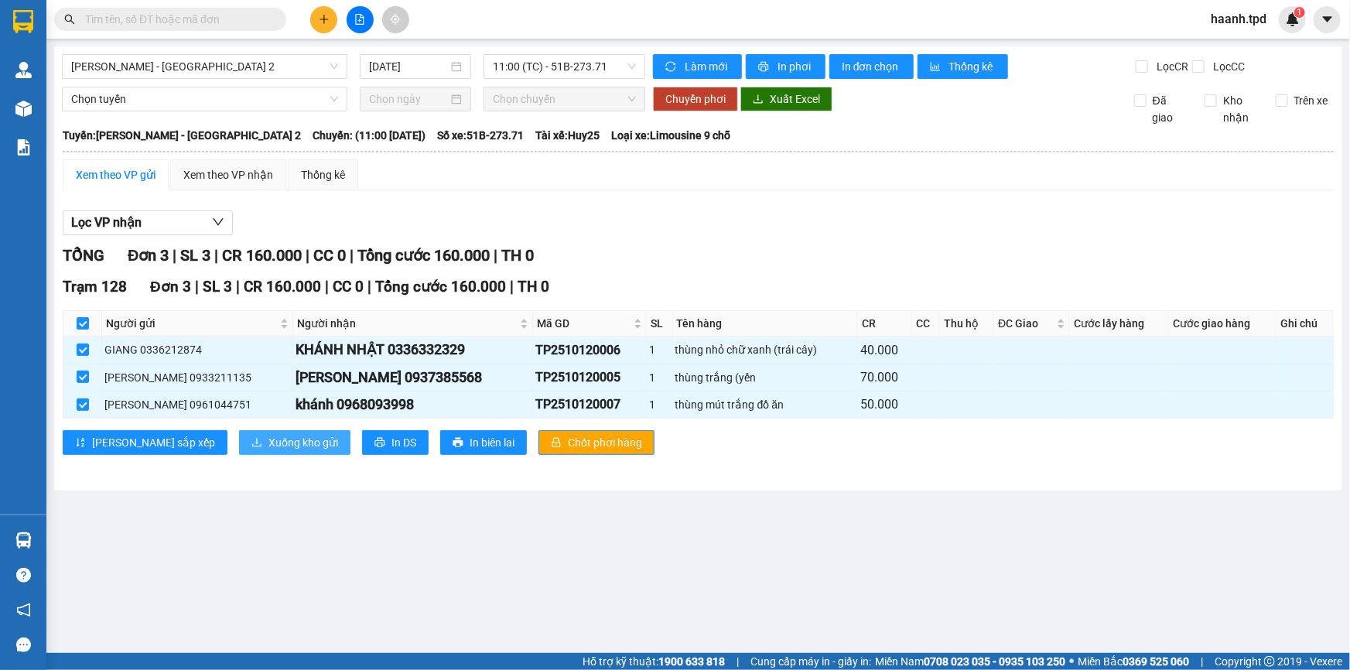
click at [268, 445] on span "Xuống kho gửi" at bounding box center [303, 442] width 70 height 17
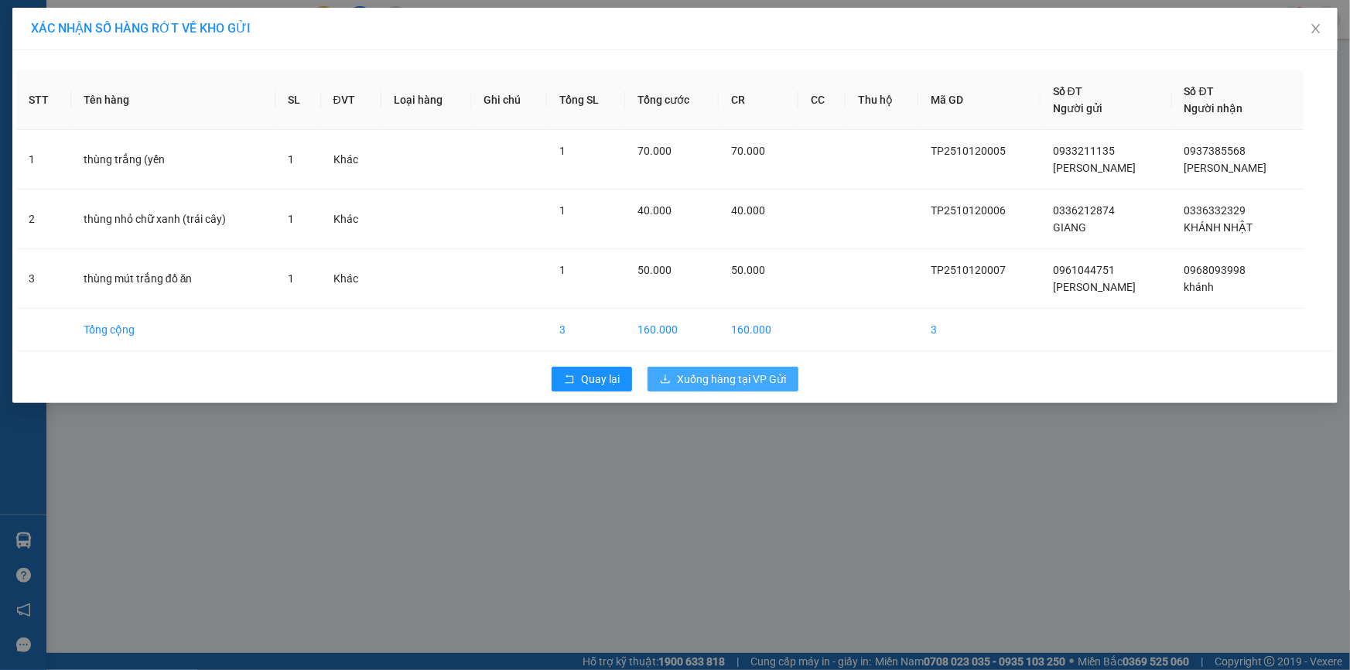
click at [708, 375] on span "Xuống hàng tại VP Gửi" at bounding box center [731, 378] width 109 height 17
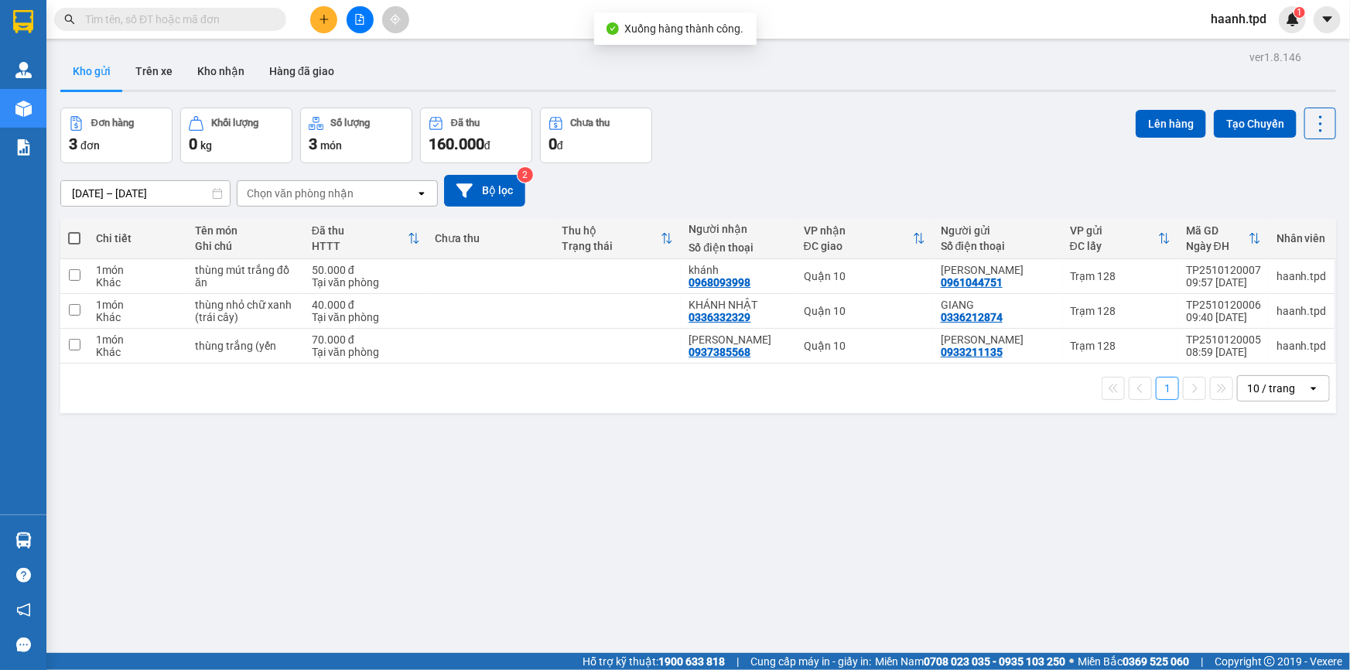
click at [77, 237] on span at bounding box center [74, 238] width 12 height 12
click at [74, 230] on input "checkbox" at bounding box center [74, 230] width 0 height 0
checkbox input "true"
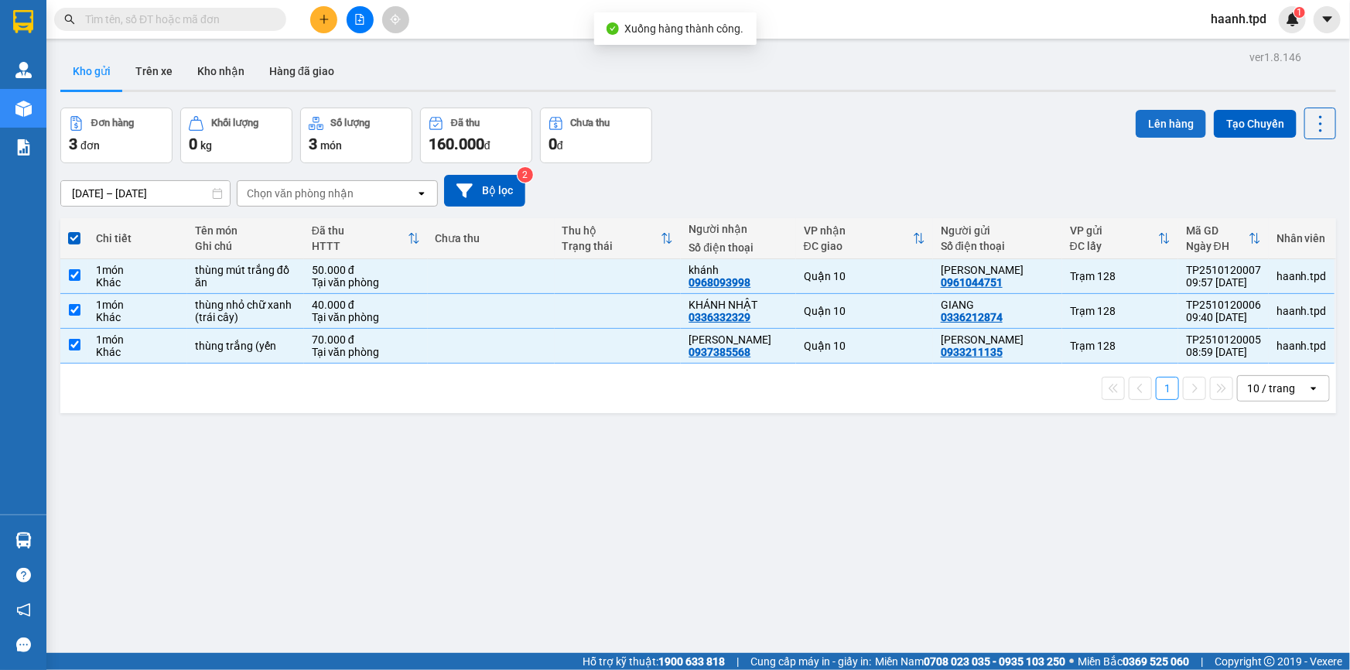
click at [1178, 124] on button "Lên hàng" at bounding box center [1170, 124] width 70 height 28
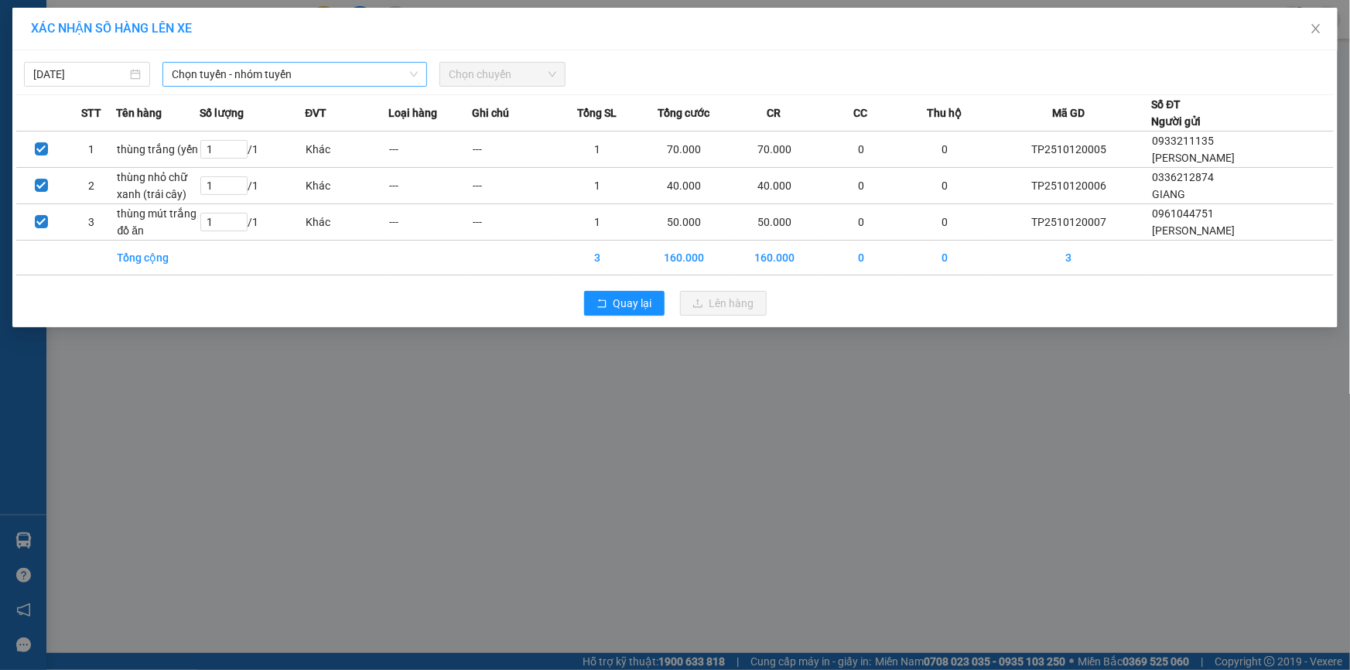
click at [359, 80] on span "Chọn tuyến - nhóm tuyến" at bounding box center [295, 74] width 246 height 23
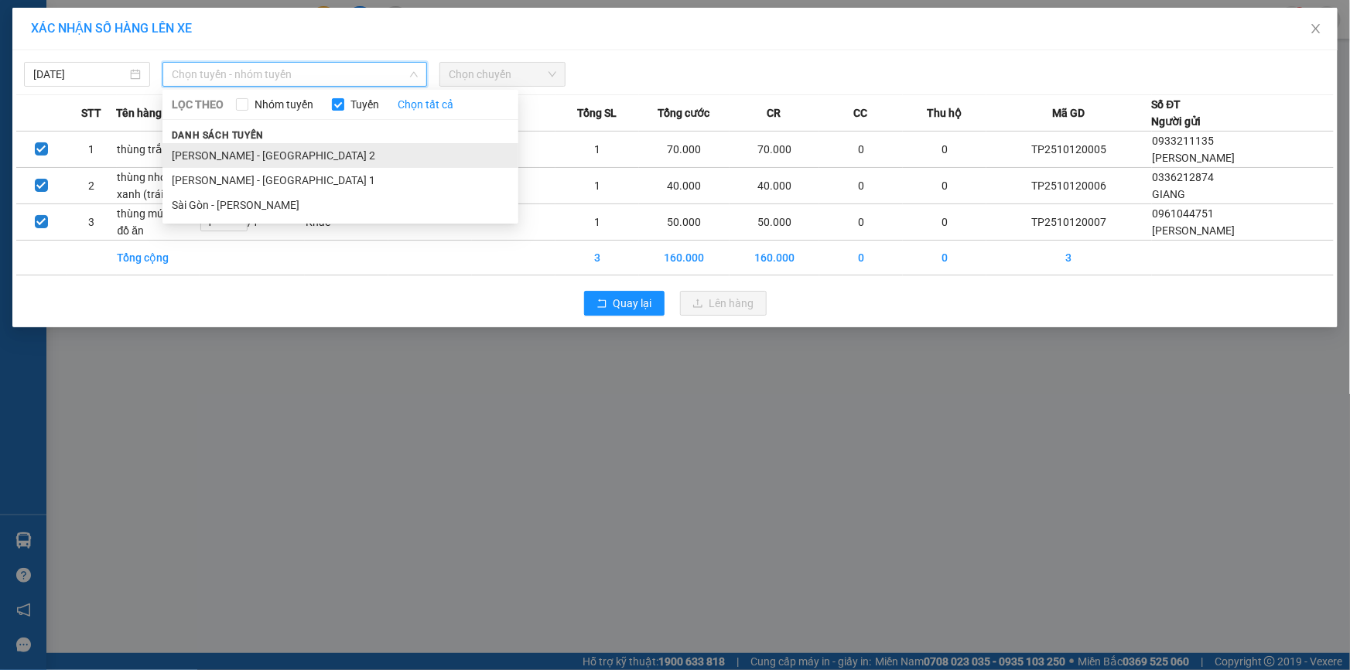
click at [255, 155] on li "Phương Lâm - Sài Gòn 2" at bounding box center [340, 155] width 356 height 25
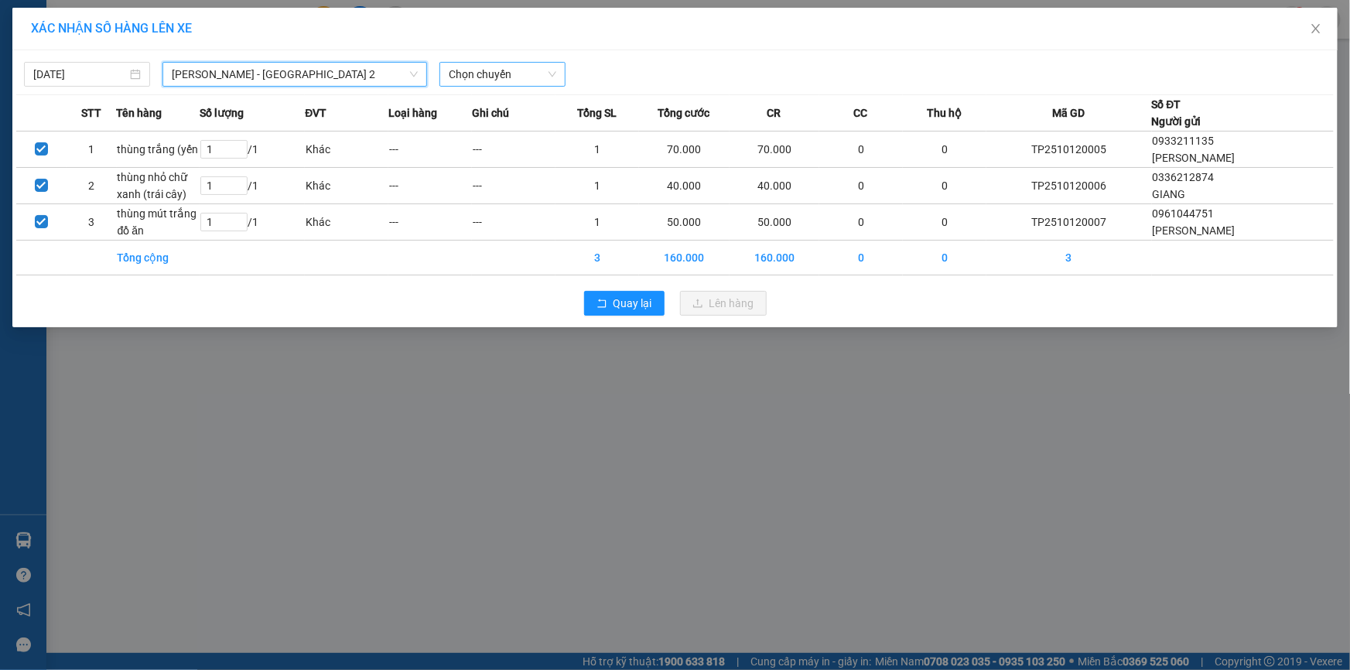
click at [479, 70] on span "Chọn chuyến" at bounding box center [503, 74] width 108 height 23
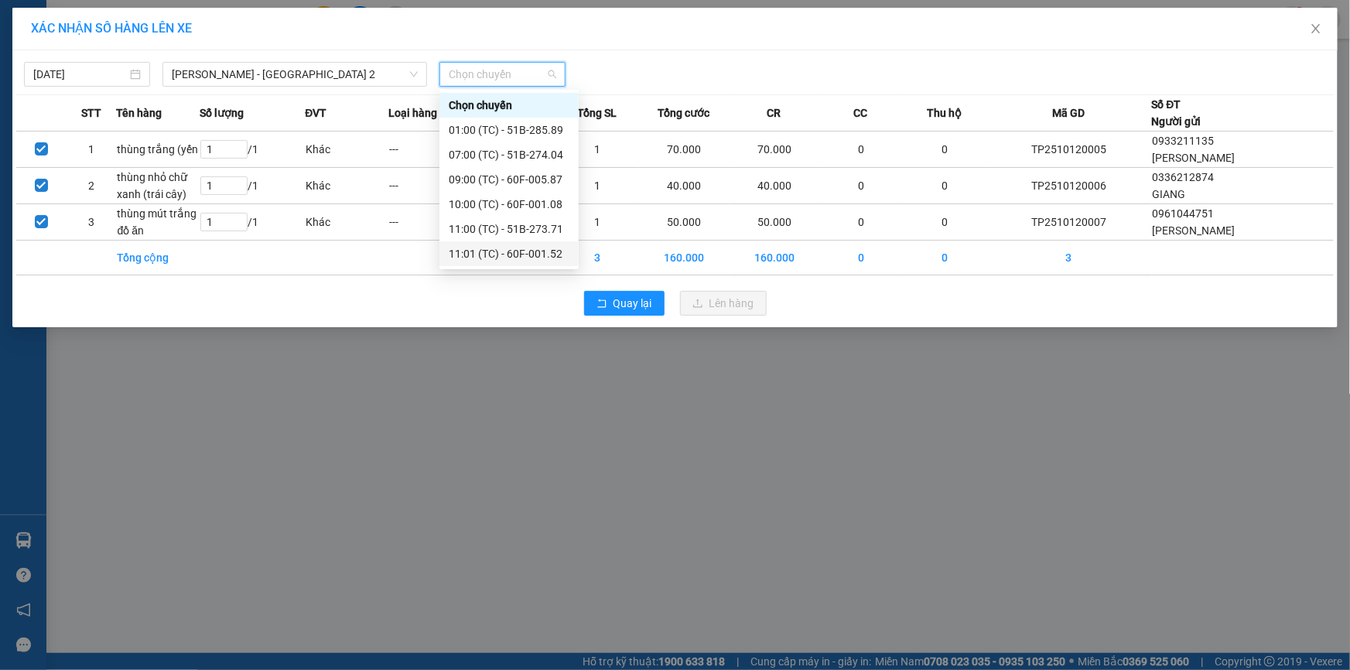
click at [499, 251] on div "11:01 (TC) - 60F-001.52" at bounding box center [509, 253] width 121 height 17
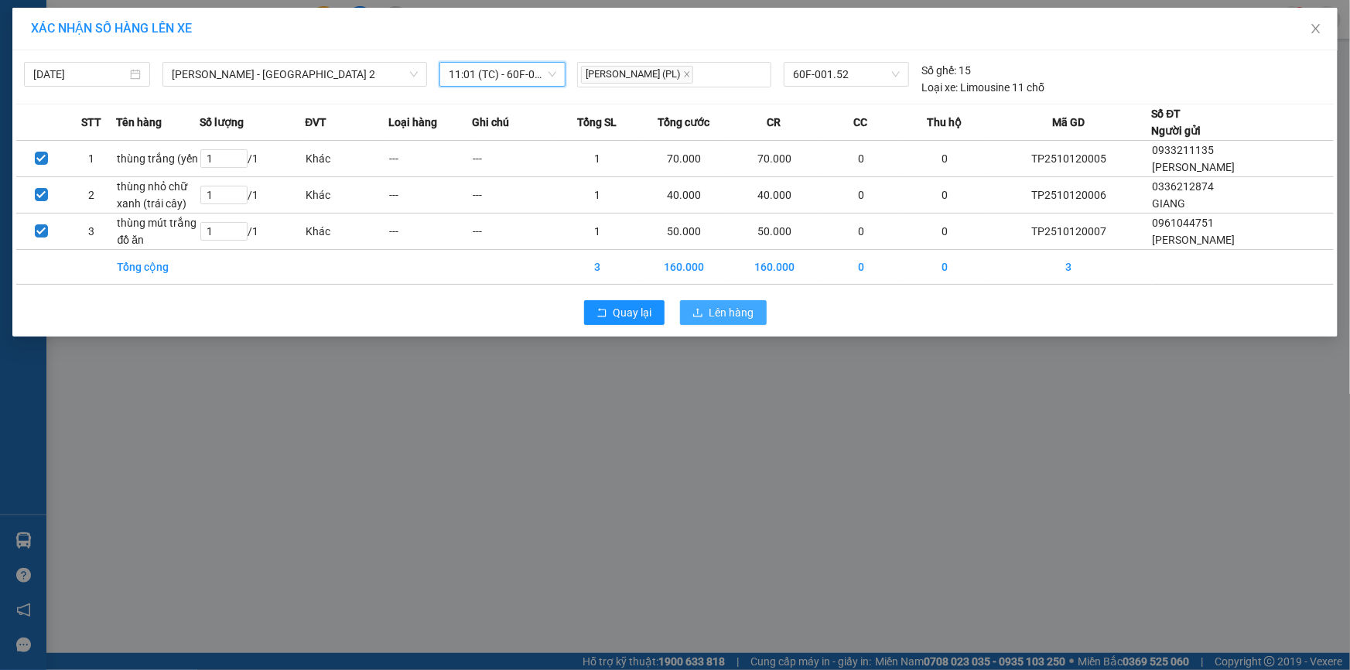
click at [742, 307] on span "Lên hàng" at bounding box center [731, 312] width 45 height 17
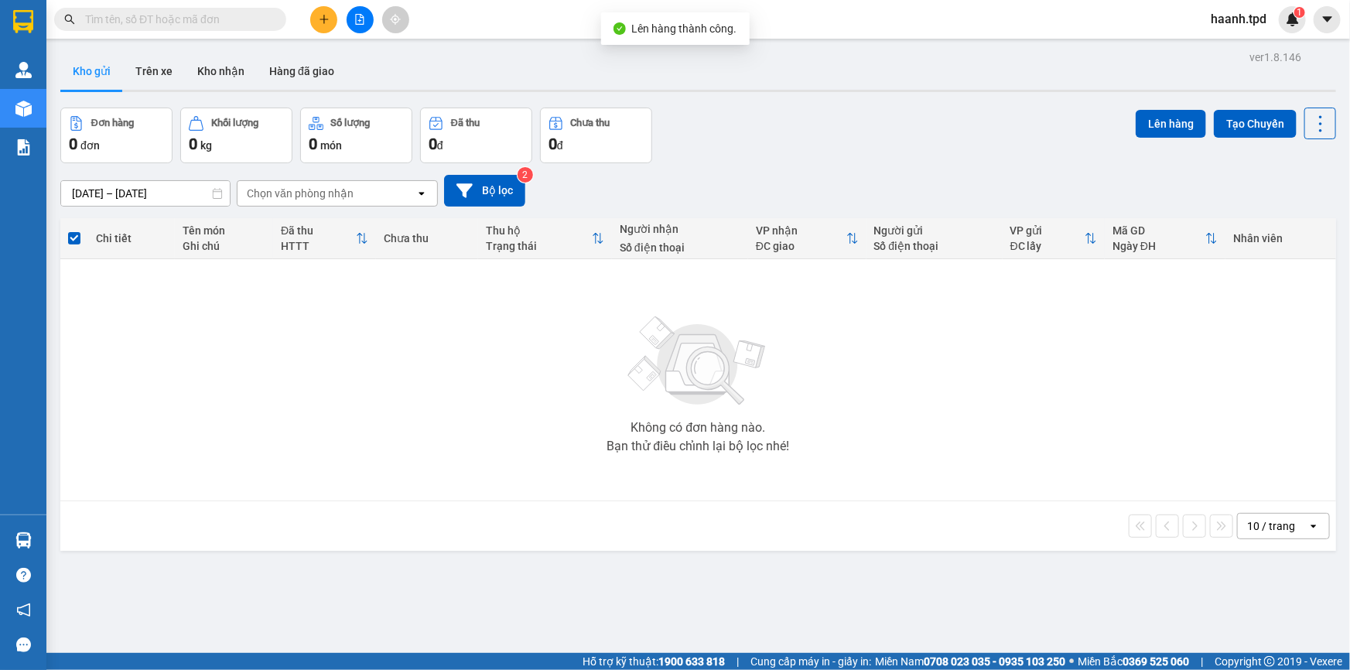
click at [357, 10] on button at bounding box center [359, 19] width 27 height 27
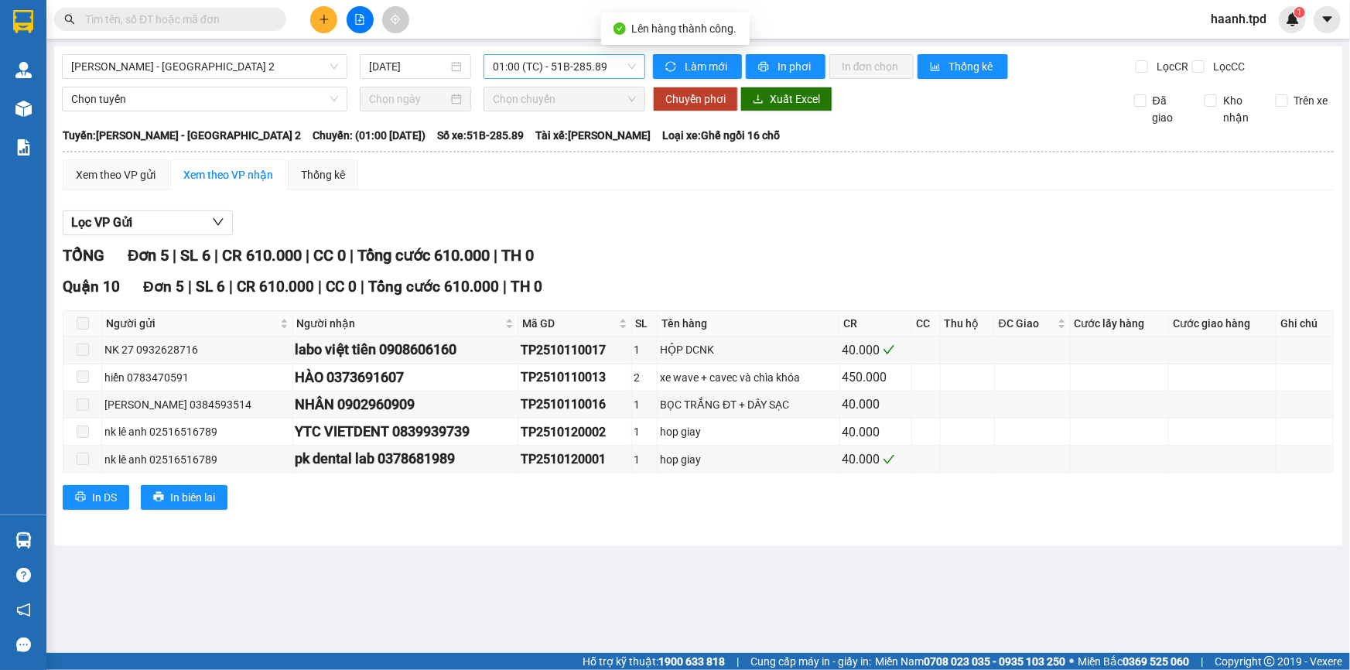
click at [534, 67] on span "01:00 (TC) - 51B-285.89" at bounding box center [564, 66] width 143 height 23
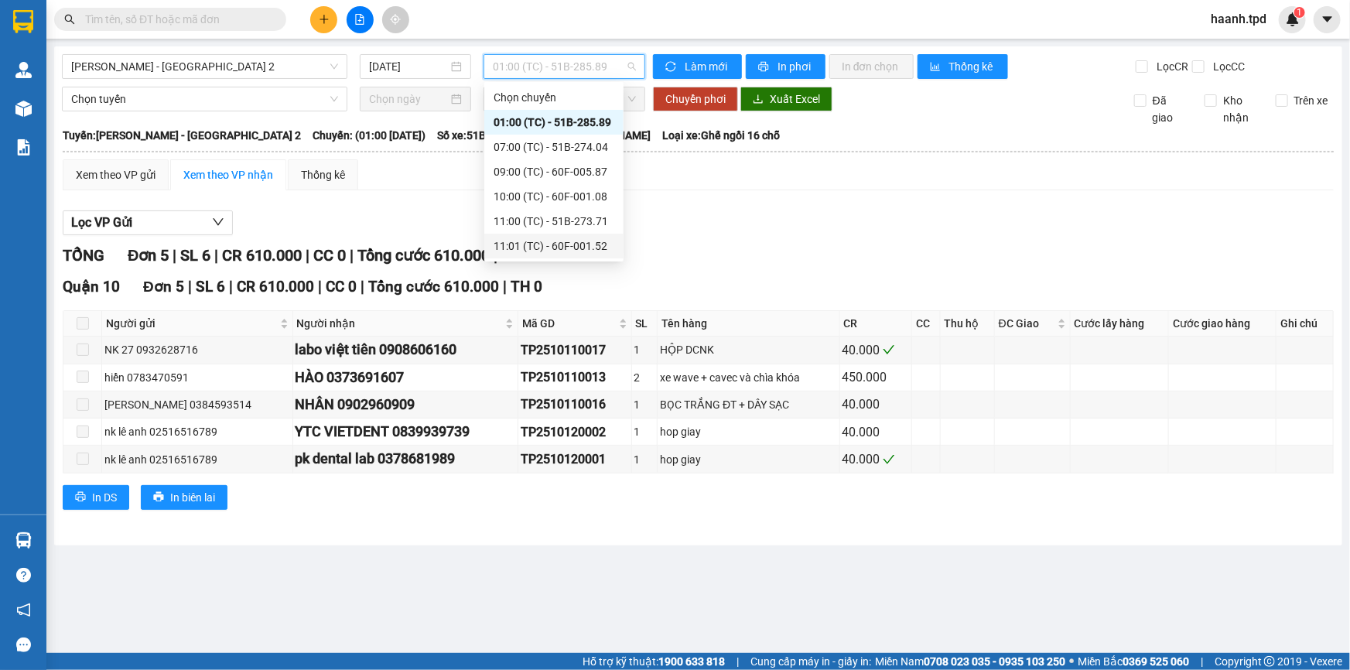
click at [566, 239] on div "11:01 (TC) - 60F-001.52" at bounding box center [553, 245] width 121 height 17
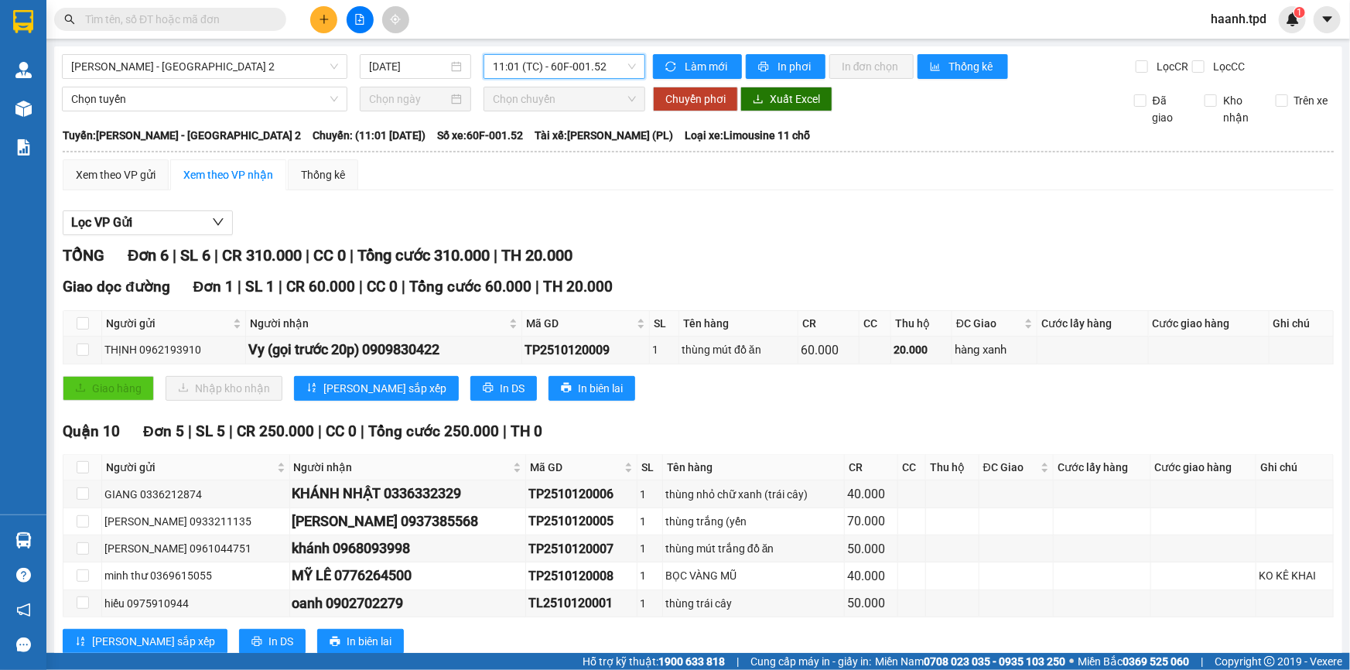
scroll to position [42, 0]
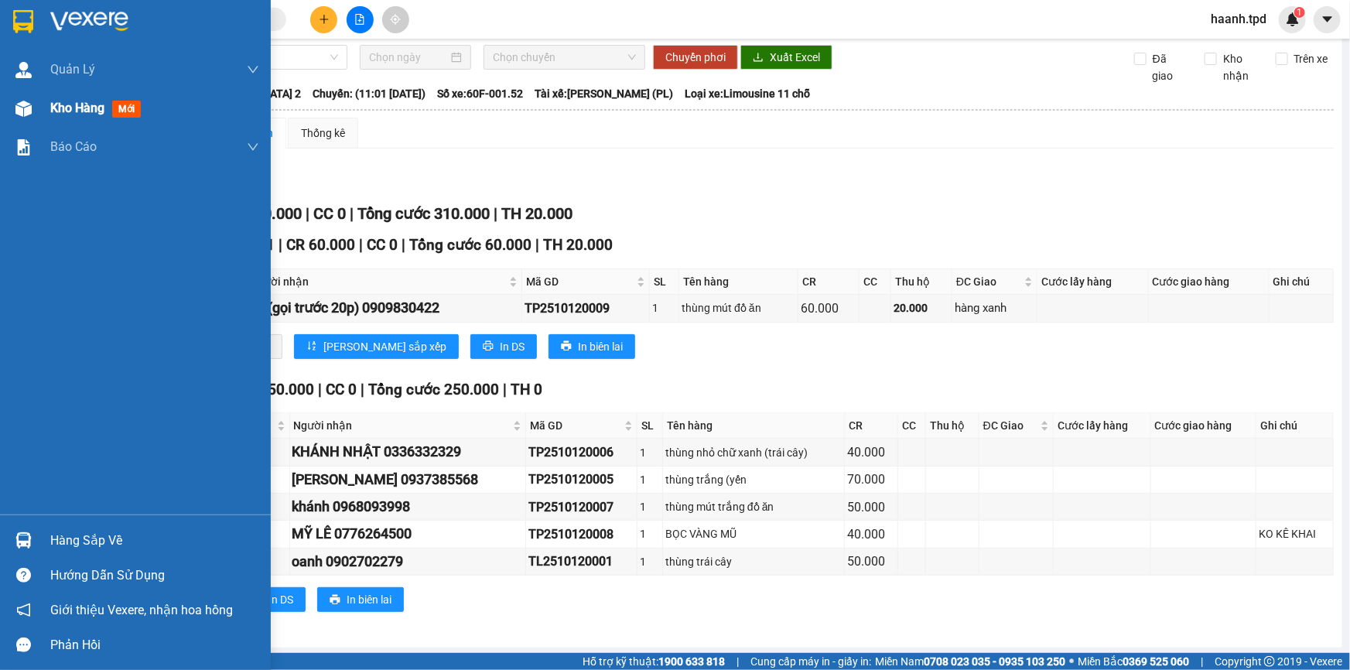
click at [53, 112] on span "Kho hàng" at bounding box center [77, 108] width 54 height 15
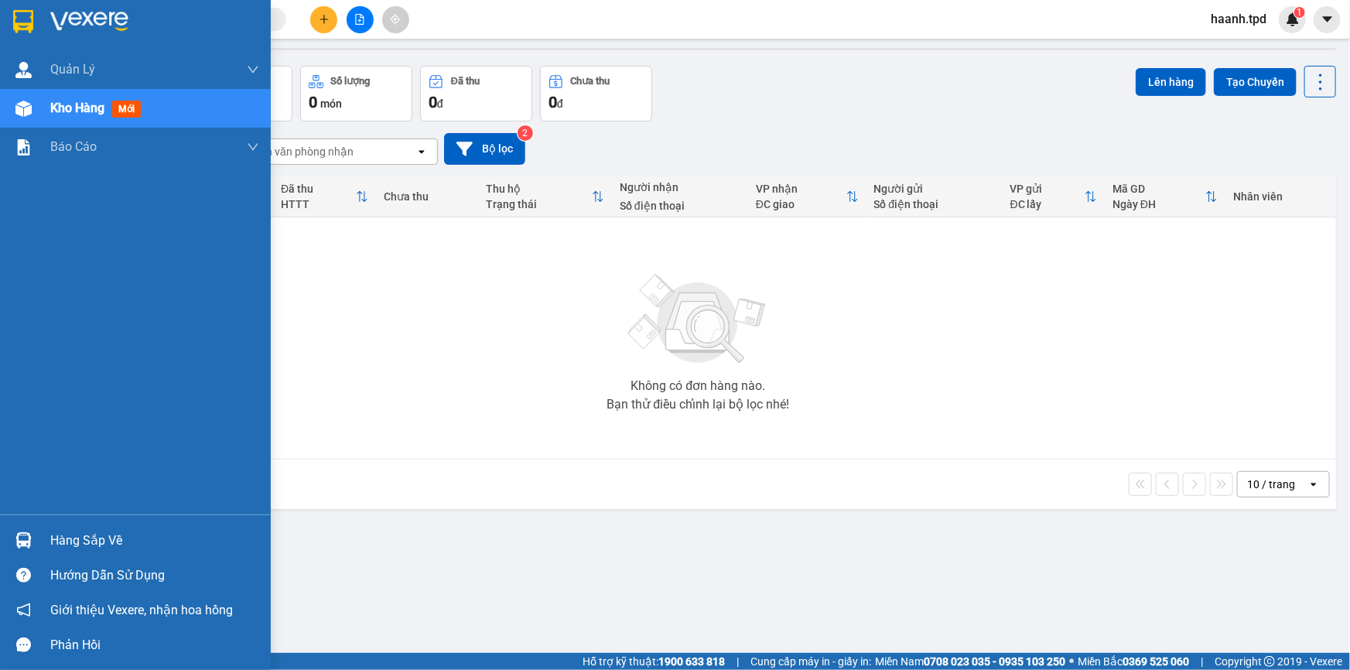
click at [76, 552] on div "Hàng sắp về" at bounding box center [135, 540] width 271 height 35
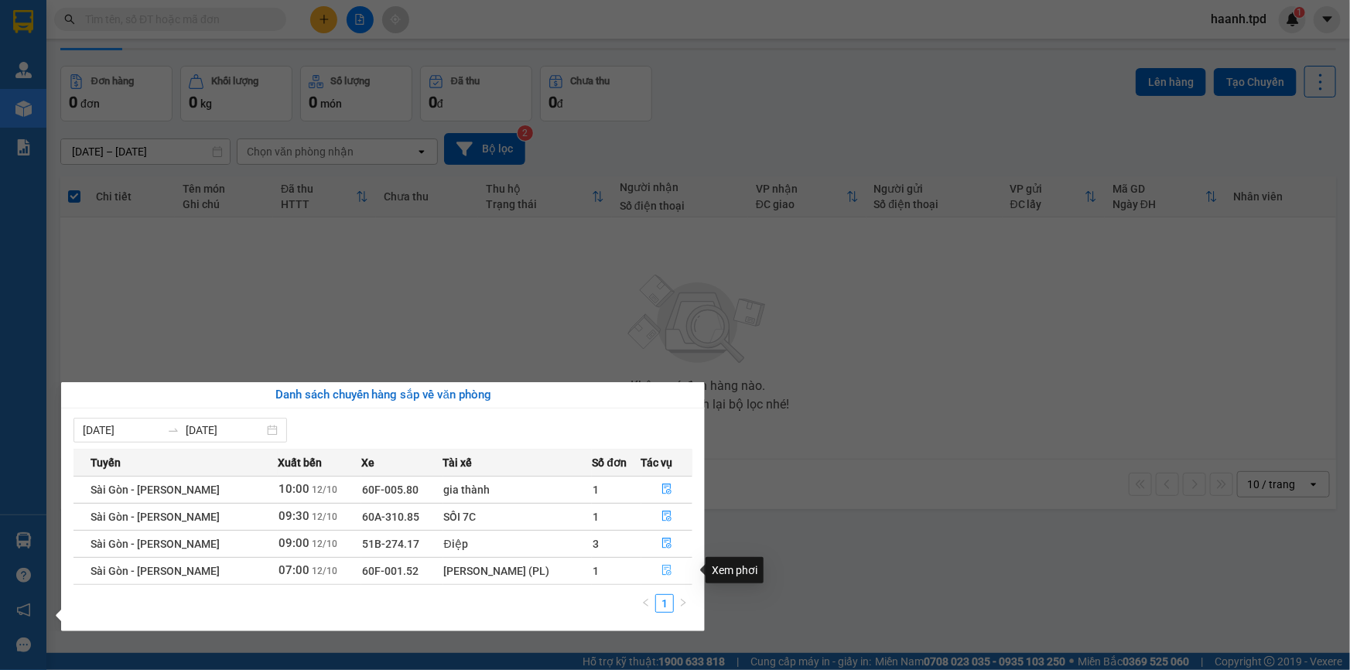
click at [657, 564] on button "button" at bounding box center [667, 570] width 50 height 25
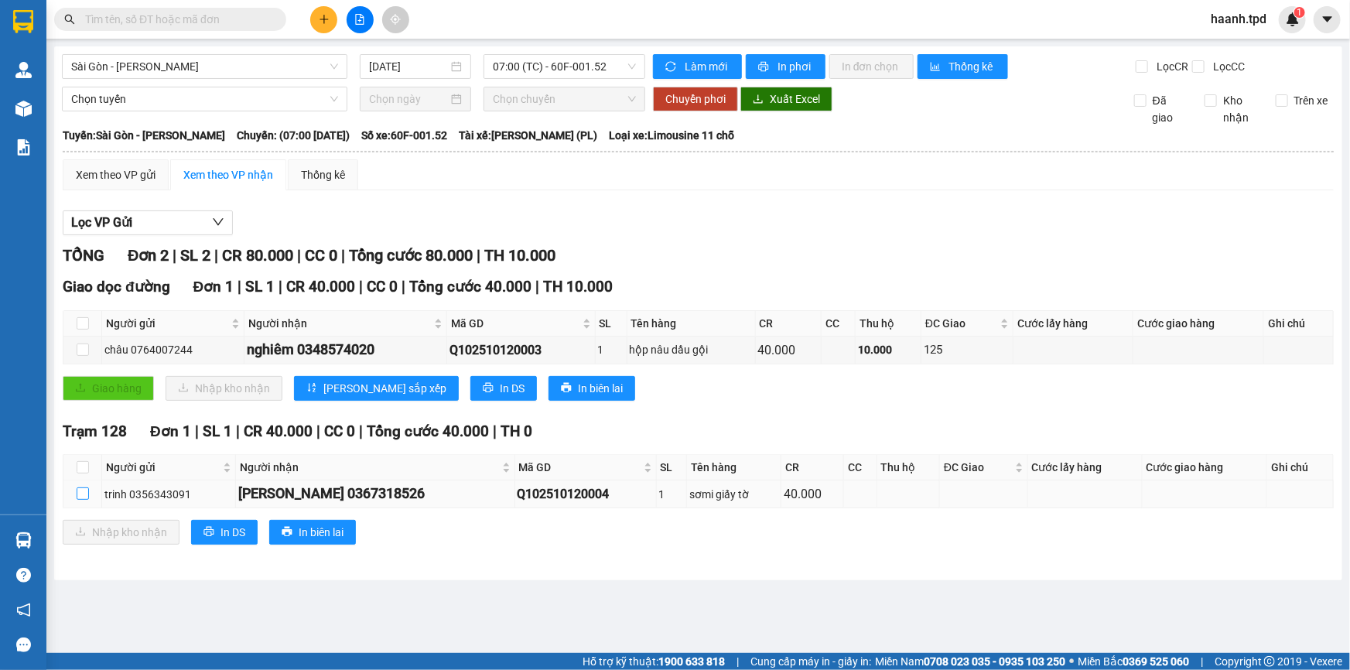
click at [86, 490] on input "checkbox" at bounding box center [83, 493] width 12 height 12
checkbox input "true"
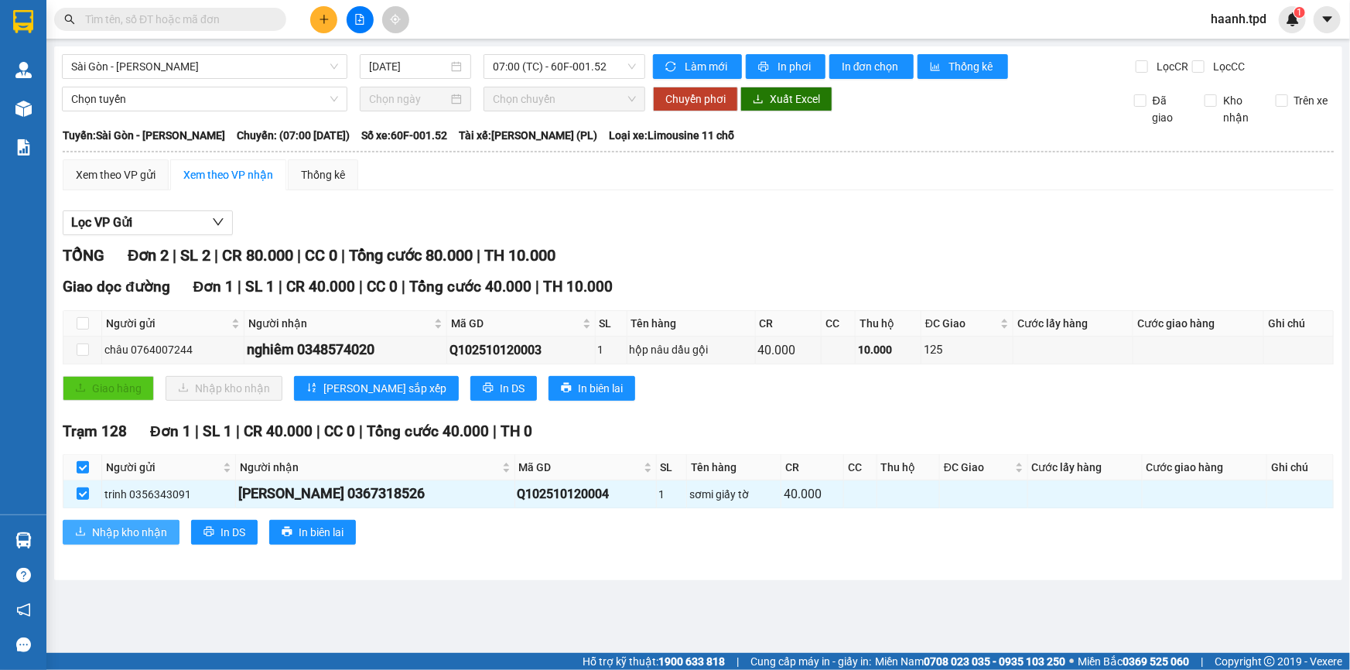
click at [114, 534] on span "Nhập kho nhận" at bounding box center [129, 532] width 75 height 17
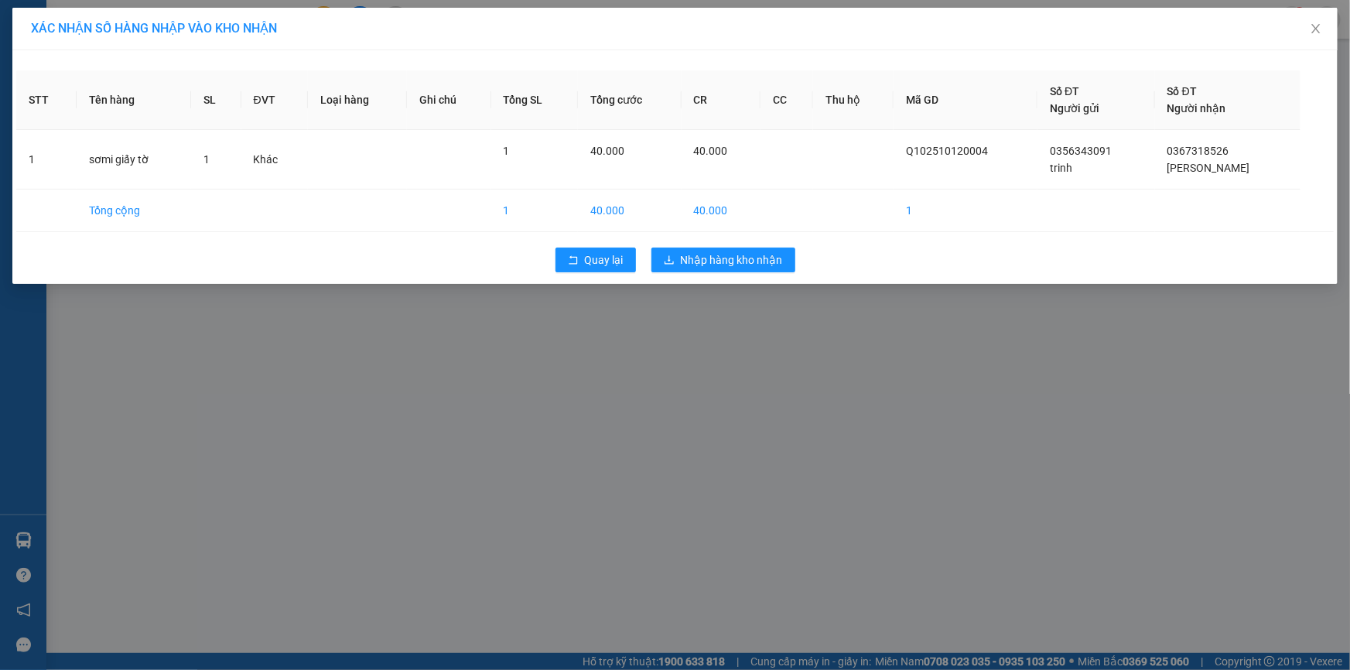
click at [701, 335] on div "XÁC NHẬN SỐ HÀNG NHẬP VÀO KHO NHẬN STT Tên hàng SL ĐVT Loại hàng Ghi chú Tổng S…" at bounding box center [675, 335] width 1350 height 670
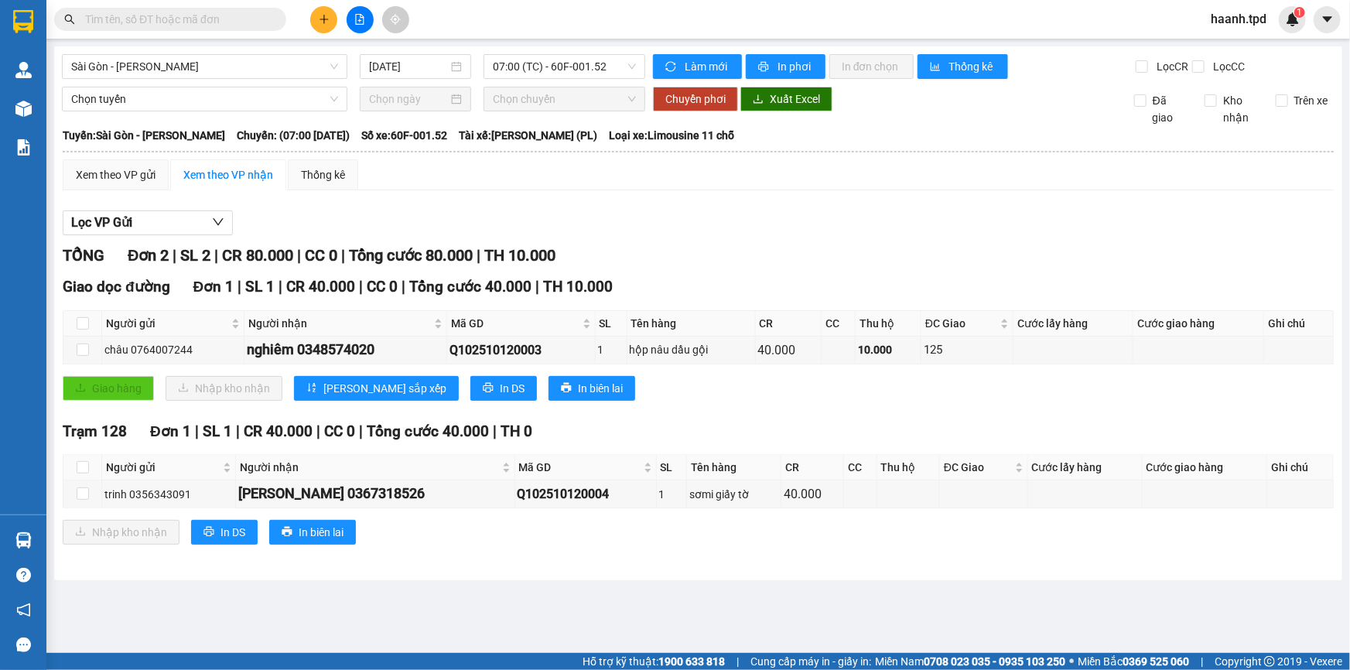
click at [691, 259] on div "TỔNG Đơn 2 | SL 2 | CR 80.000 | CC 0 | Tổng cước 80.000 | TH 10.000" at bounding box center [698, 256] width 1271 height 24
drag, startPoint x: 78, startPoint y: 493, endPoint x: 98, endPoint y: 521, distance: 33.7
click at [77, 494] on input "checkbox" at bounding box center [83, 493] width 12 height 12
checkbox input "true"
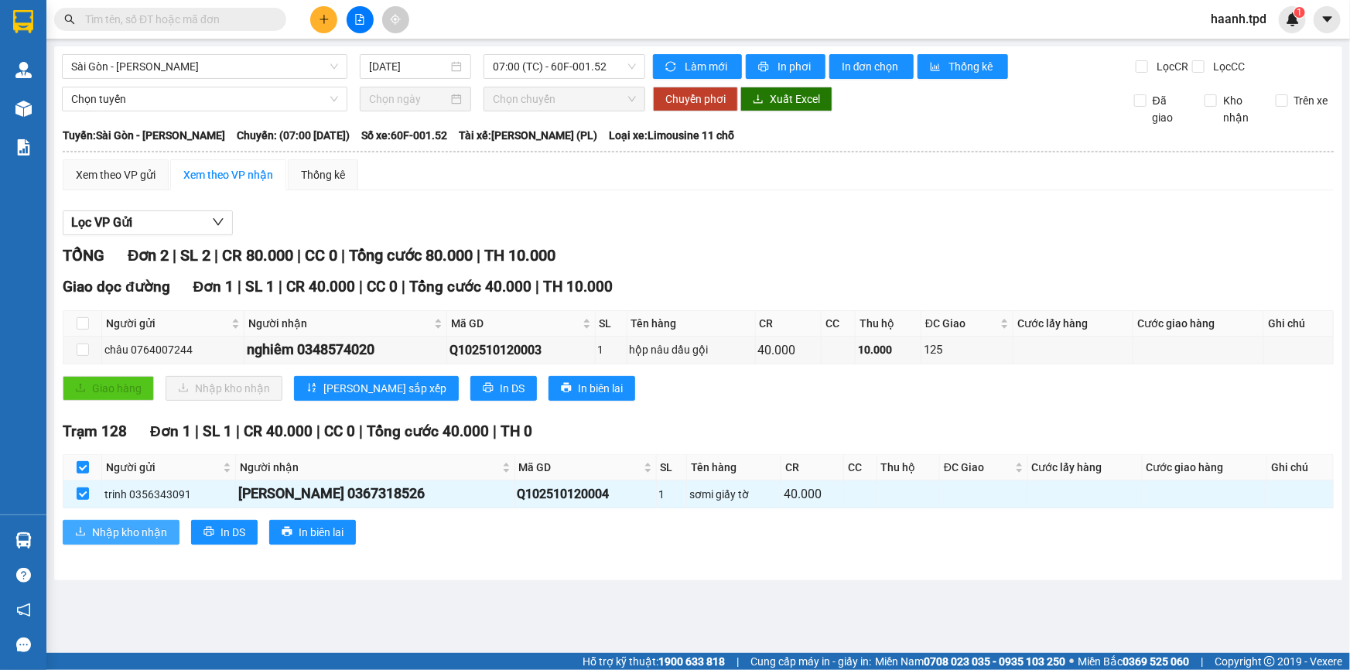
click at [100, 524] on span "Nhập kho nhận" at bounding box center [129, 532] width 75 height 17
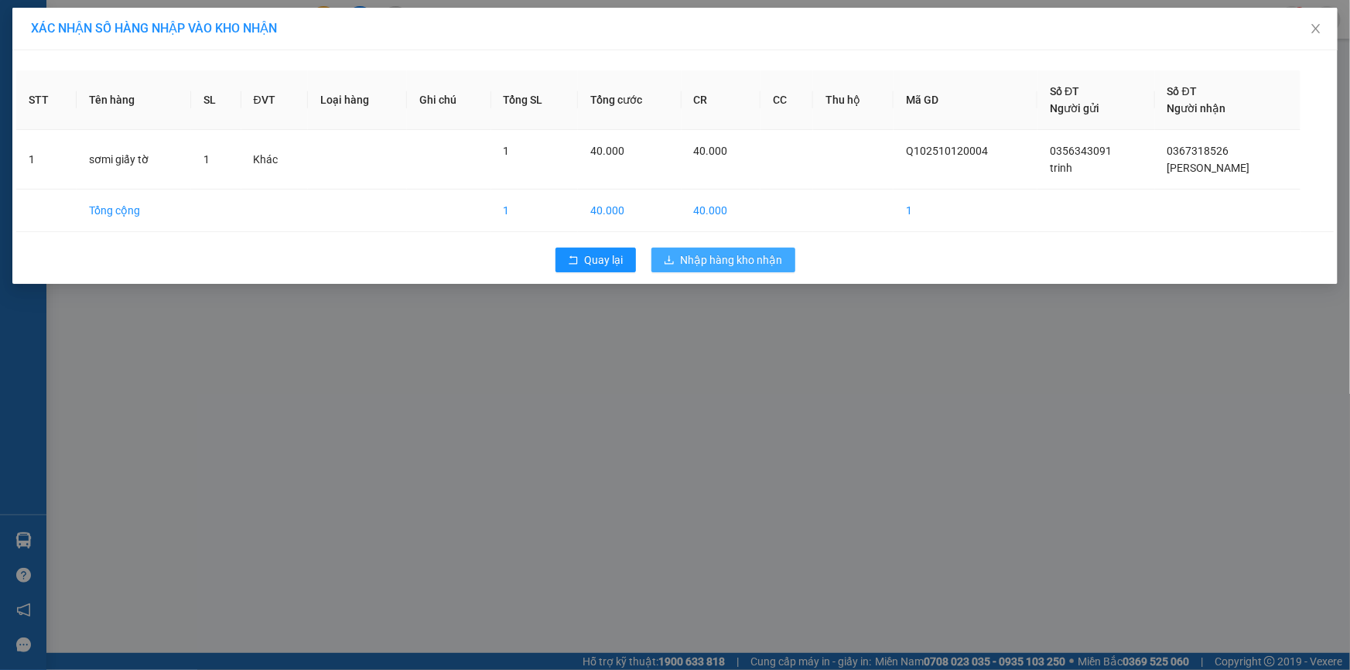
click at [717, 256] on span "Nhập hàng kho nhận" at bounding box center [732, 259] width 102 height 17
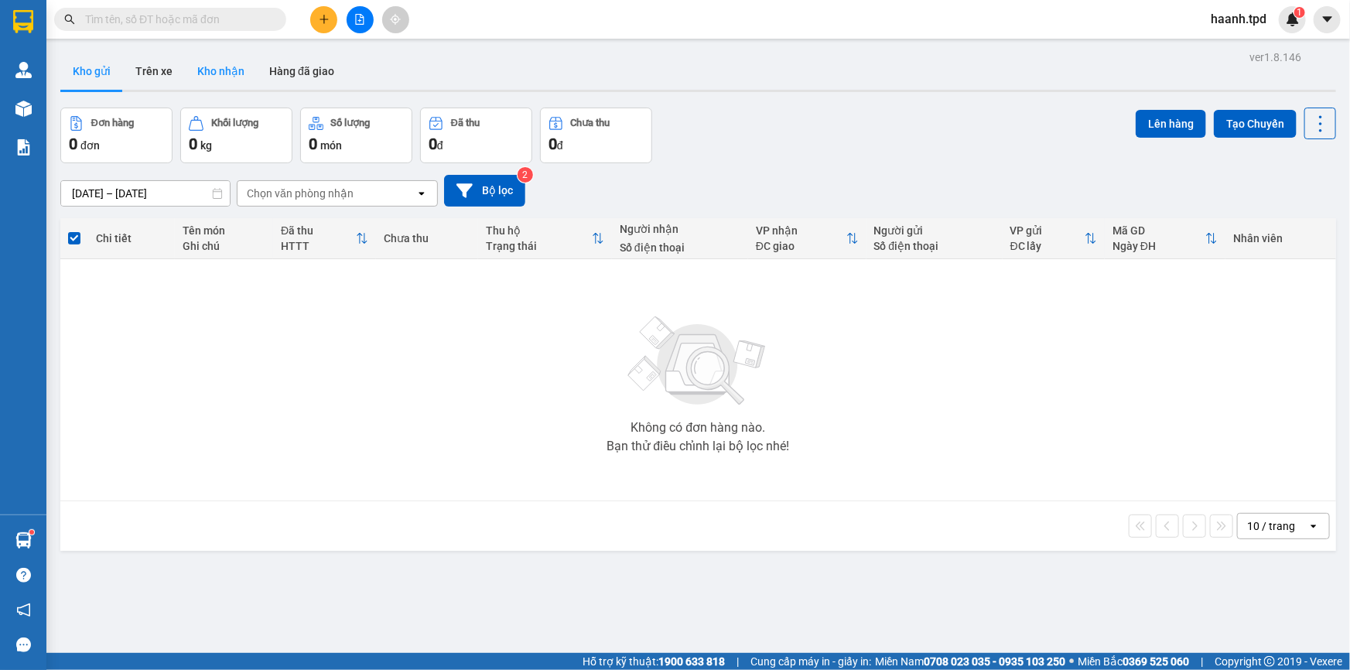
click at [211, 74] on button "Kho nhận" at bounding box center [221, 71] width 72 height 37
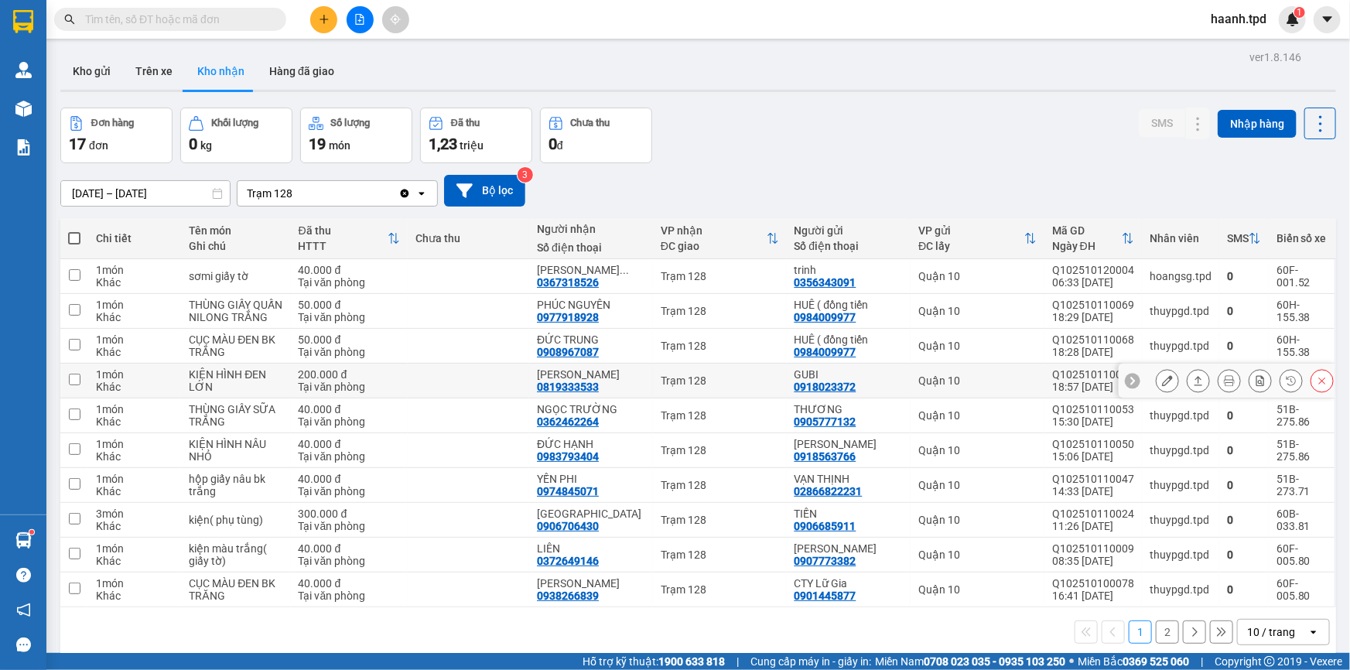
scroll to position [70, 0]
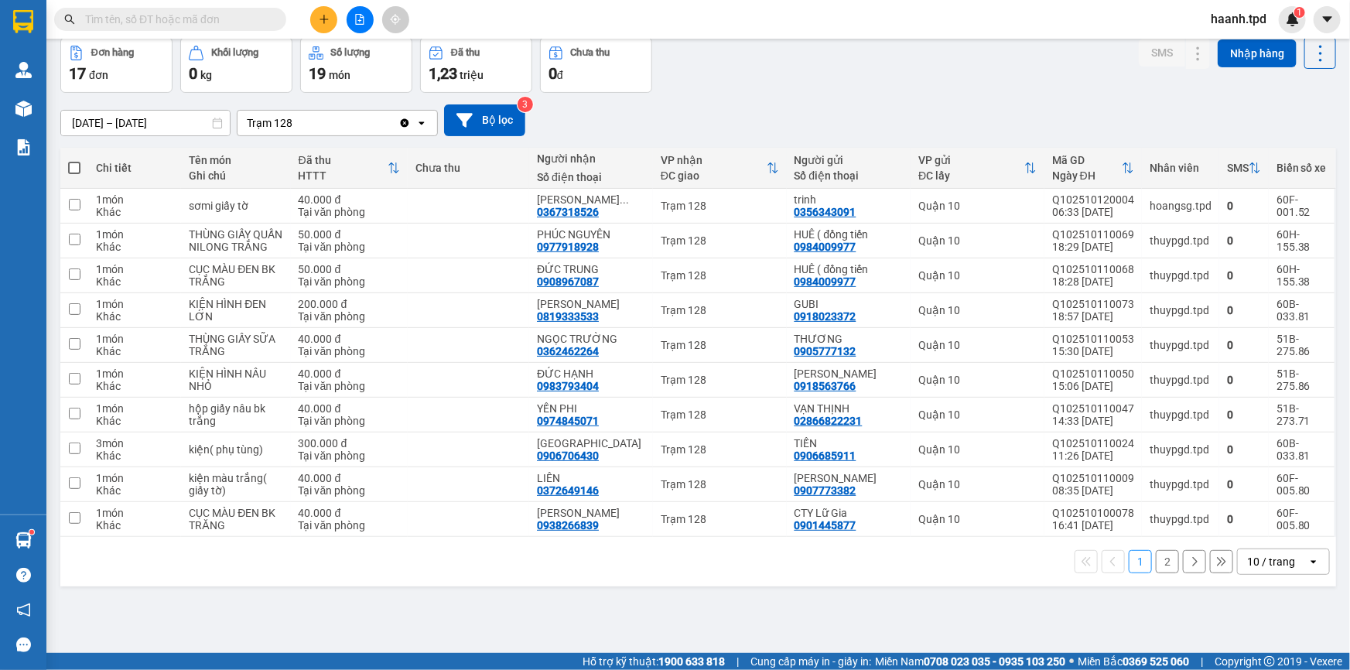
click at [1285, 559] on div "10 / trang" at bounding box center [1272, 561] width 70 height 25
click at [1263, 529] on span "100 / trang" at bounding box center [1266, 526] width 56 height 15
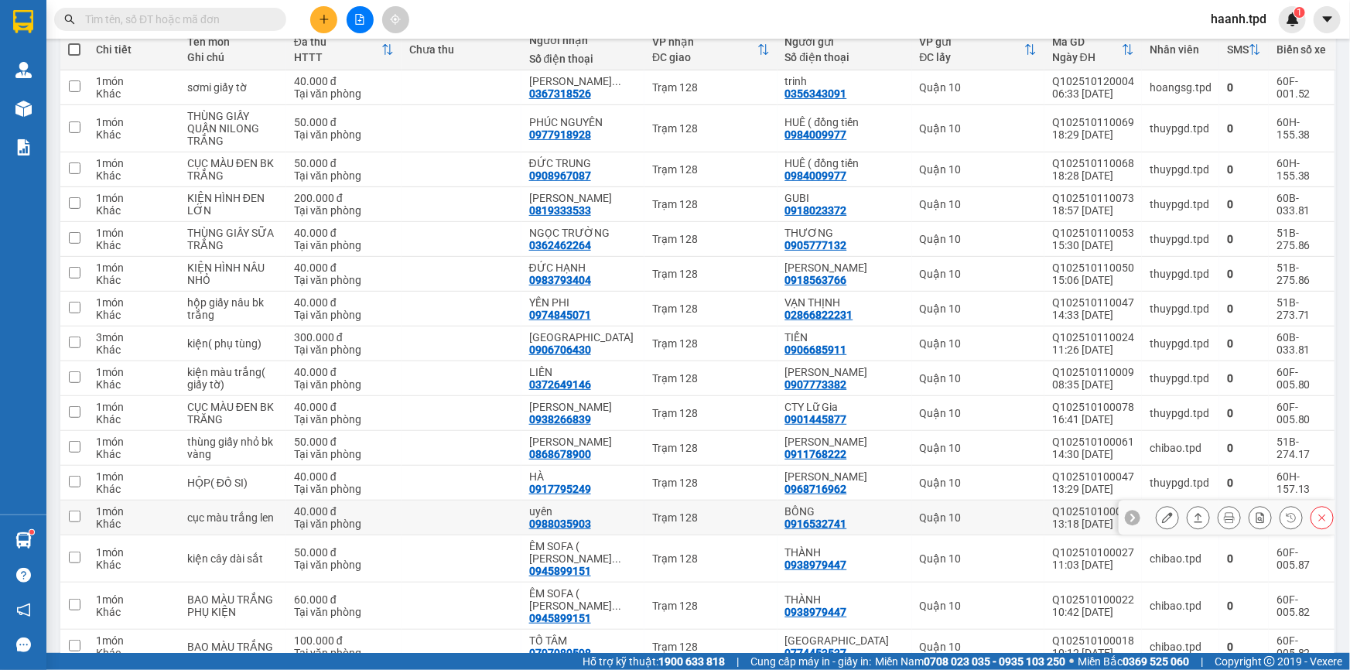
scroll to position [0, 0]
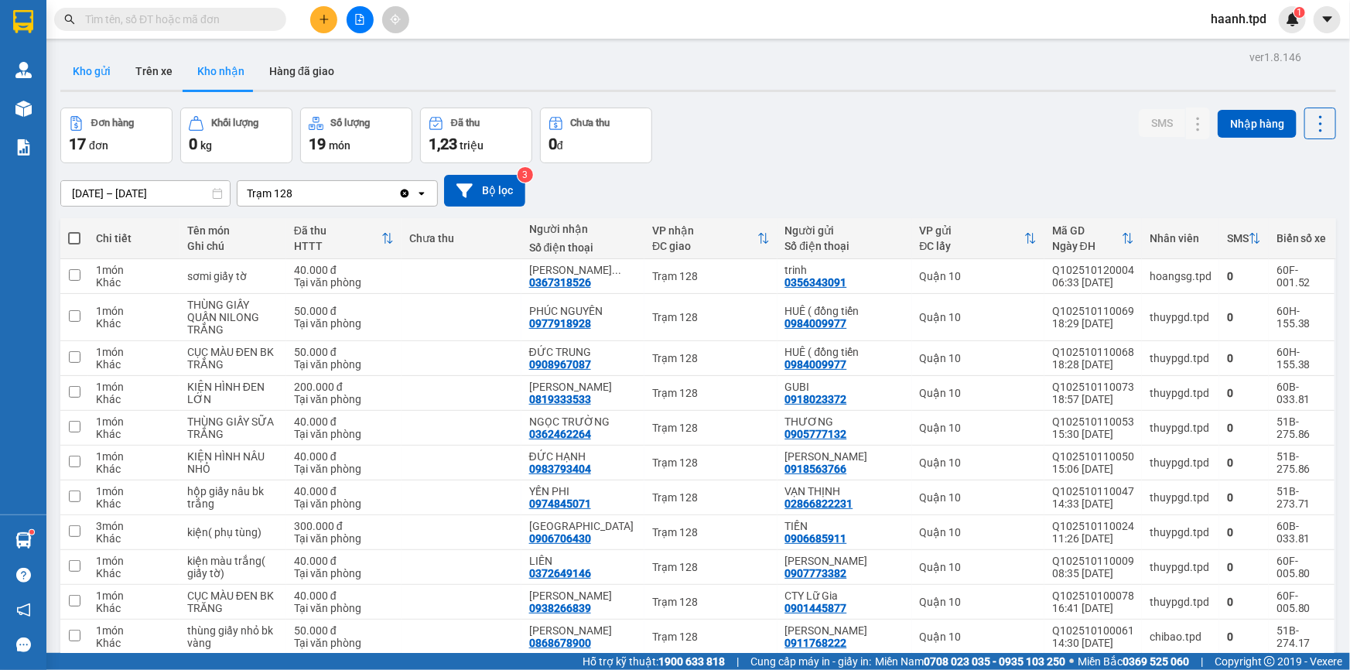
click at [113, 75] on button "Kho gửi" at bounding box center [91, 71] width 63 height 37
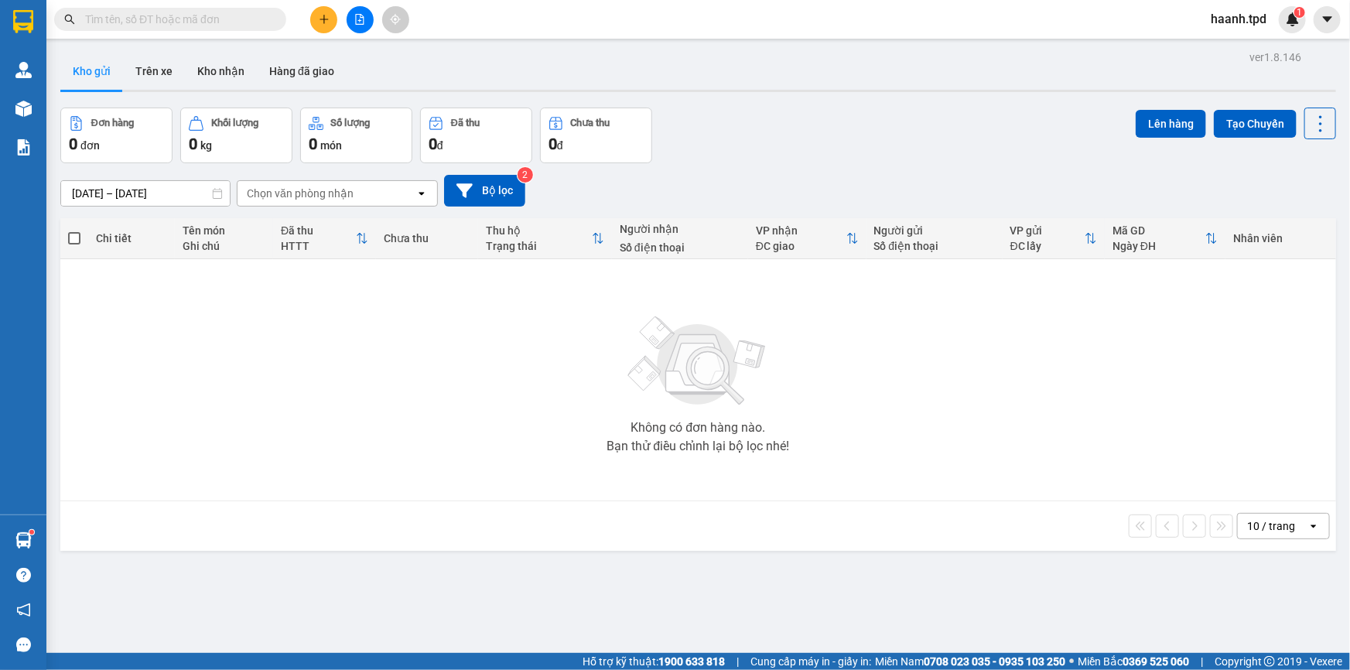
click at [1261, 534] on div "10 / trang" at bounding box center [1272, 526] width 70 height 25
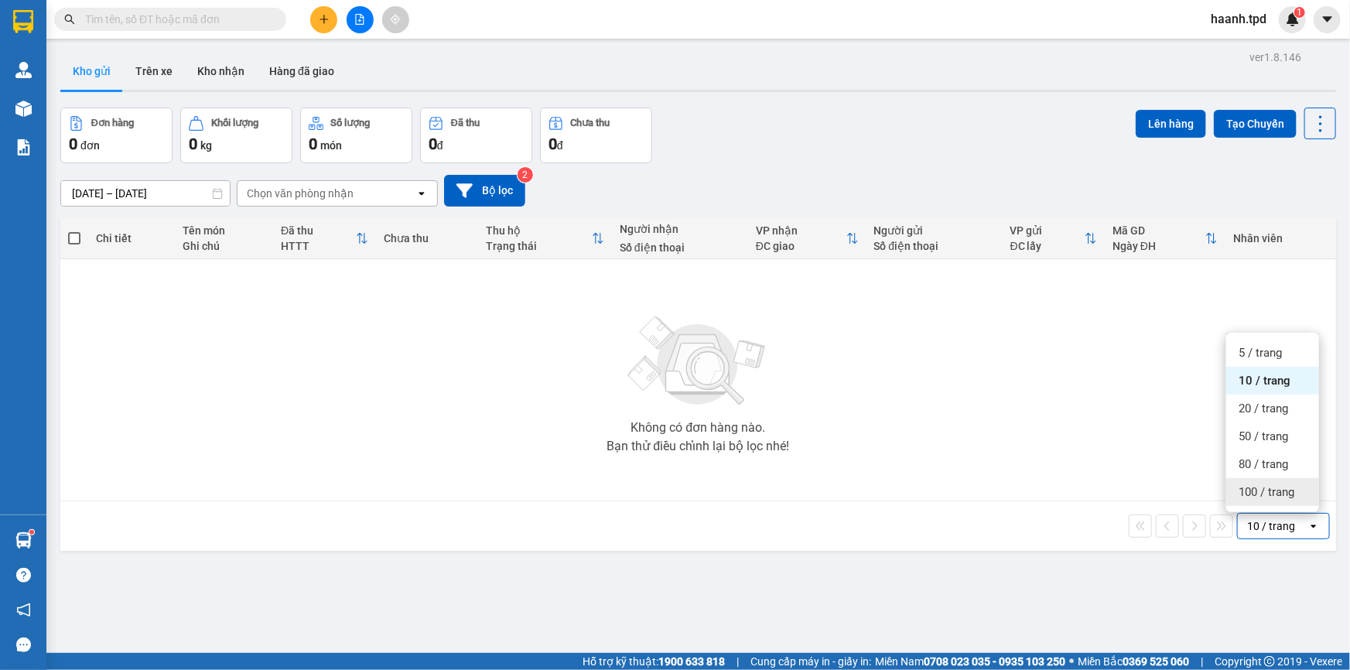
click at [1264, 495] on span "100 / trang" at bounding box center [1266, 491] width 56 height 15
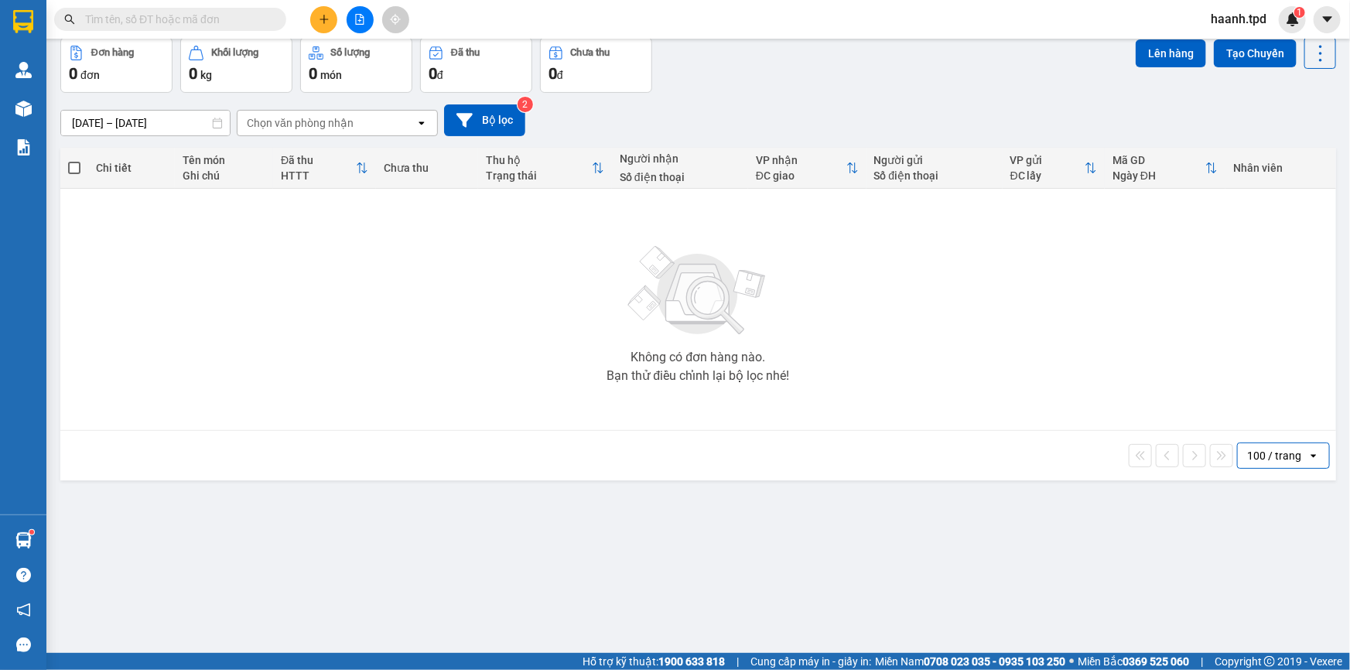
click at [329, 20] on icon "plus" at bounding box center [324, 19] width 11 height 11
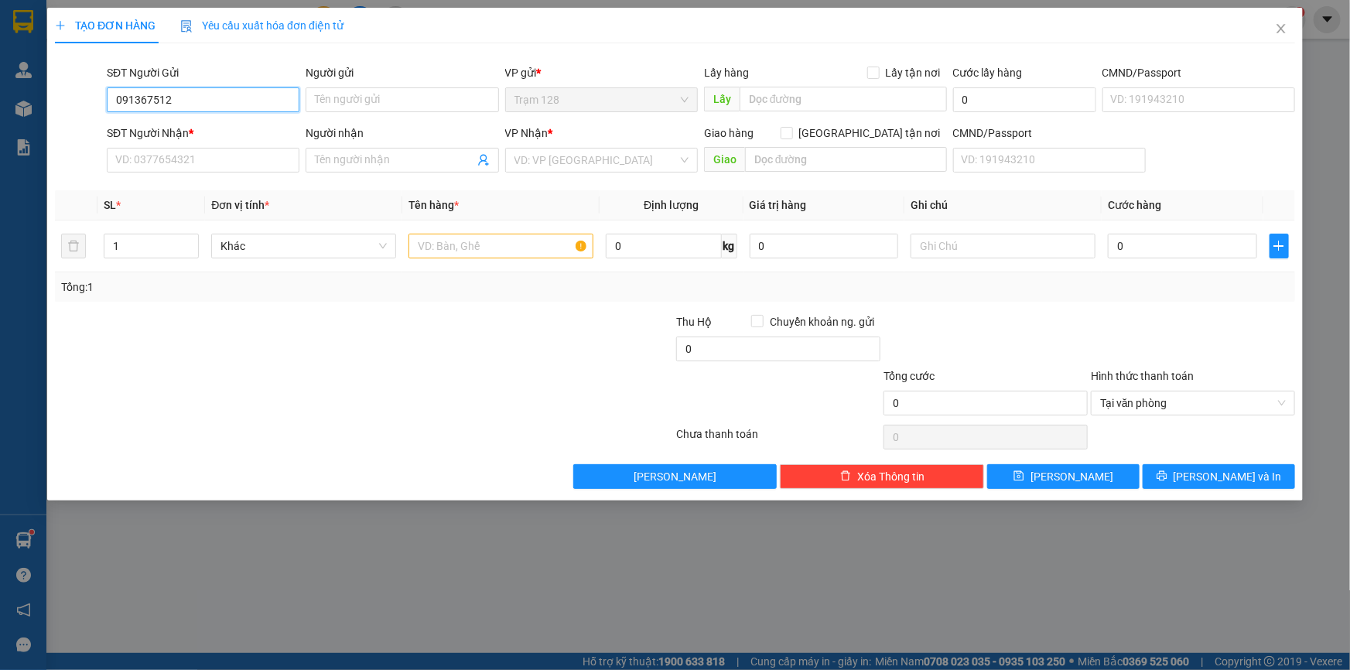
type input "0913675128"
click at [251, 108] on input "0913675128" at bounding box center [203, 99] width 193 height 25
click at [254, 134] on div "0913675128 - TRƯƠNG KHẮC THIỆN" at bounding box center [203, 130] width 174 height 17
type input "TRƯƠNG KHẮC THIỆN"
type input "075075001070"
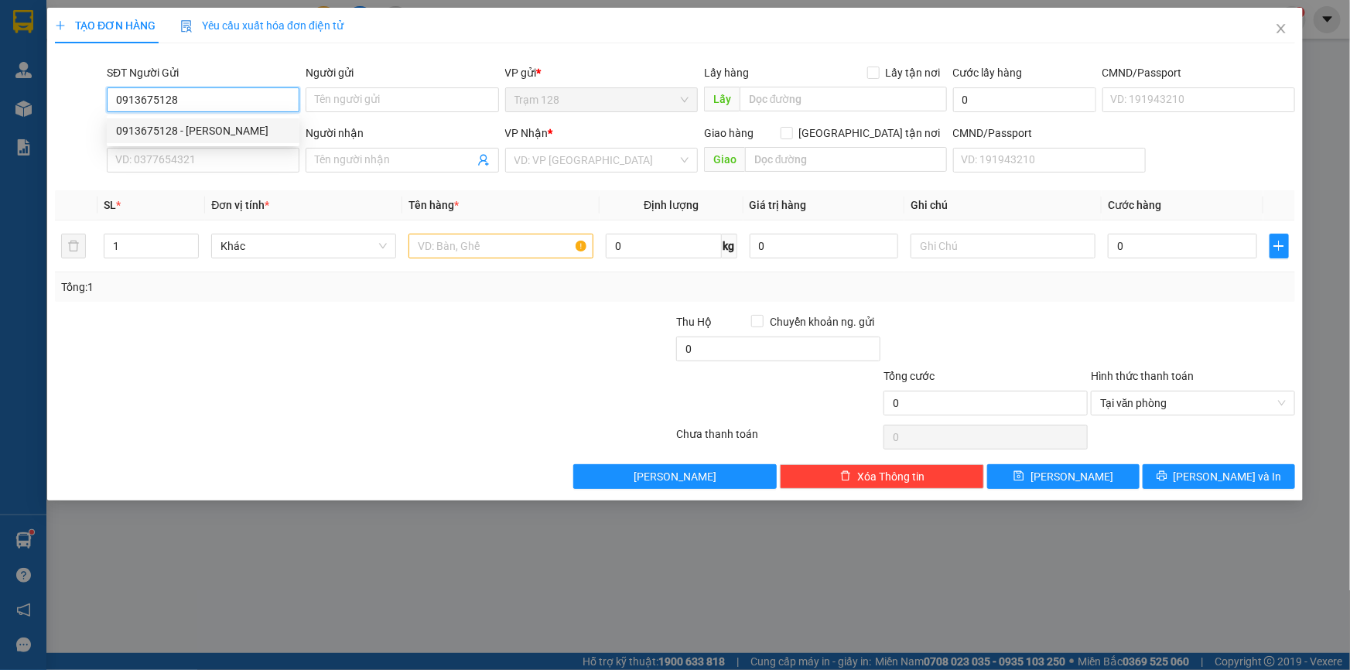
type input "0989959715"
type input "TUAN"
type input "0913675128"
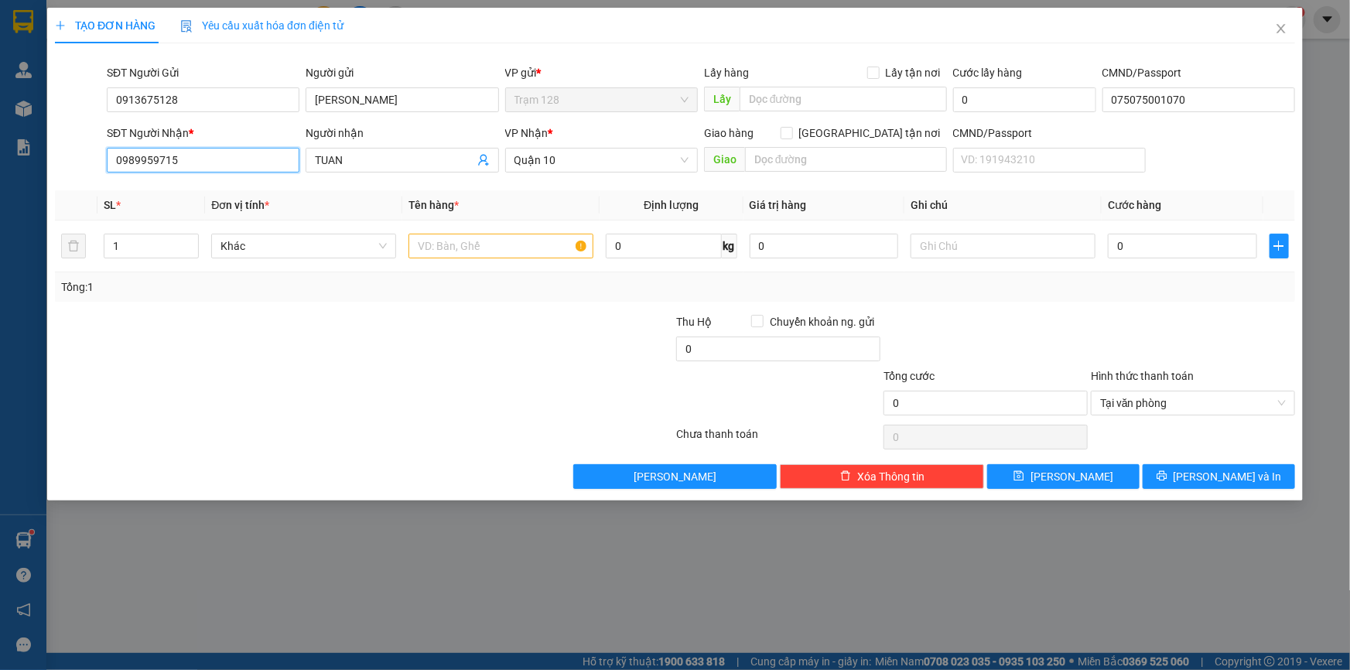
drag, startPoint x: 131, startPoint y: 162, endPoint x: 248, endPoint y: 164, distance: 116.8
click at [248, 164] on input "0989959715" at bounding box center [203, 160] width 193 height 25
type input "0777675852"
click at [278, 190] on div "0777675852 - ngọc" at bounding box center [203, 191] width 174 height 17
type input "ngọc"
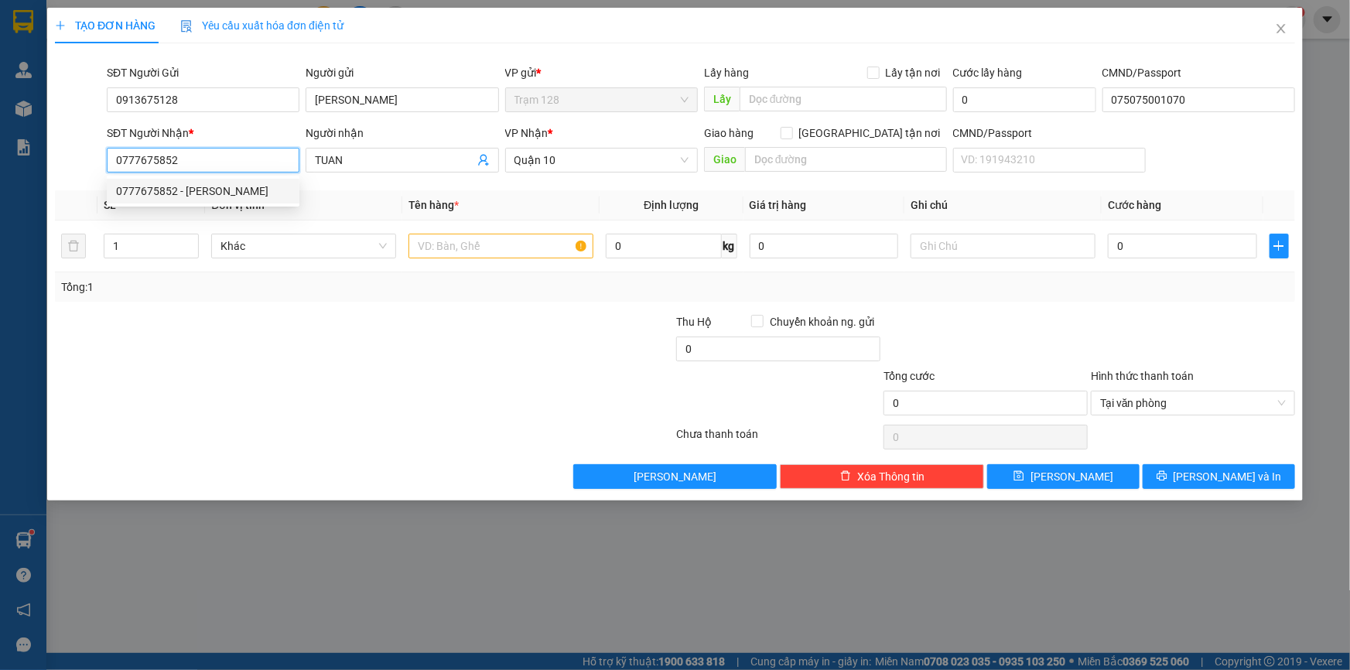
checkbox input "true"
type input "SỐ 96 ĐƯỜNG SỐ 2, KHU TRUNG CƯ KIM SƠN , Q7"
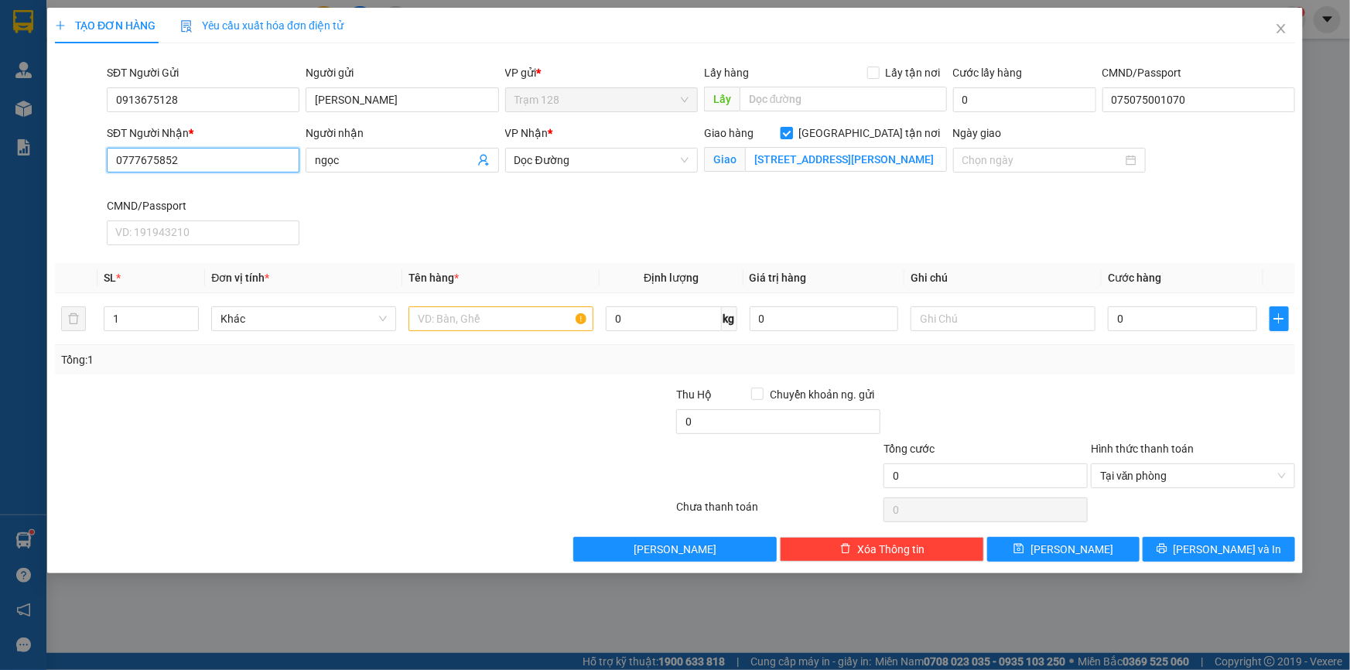
type input "0777675852"
click at [791, 131] on input "Giao tận nơi" at bounding box center [785, 132] width 11 height 11
checkbox input "false"
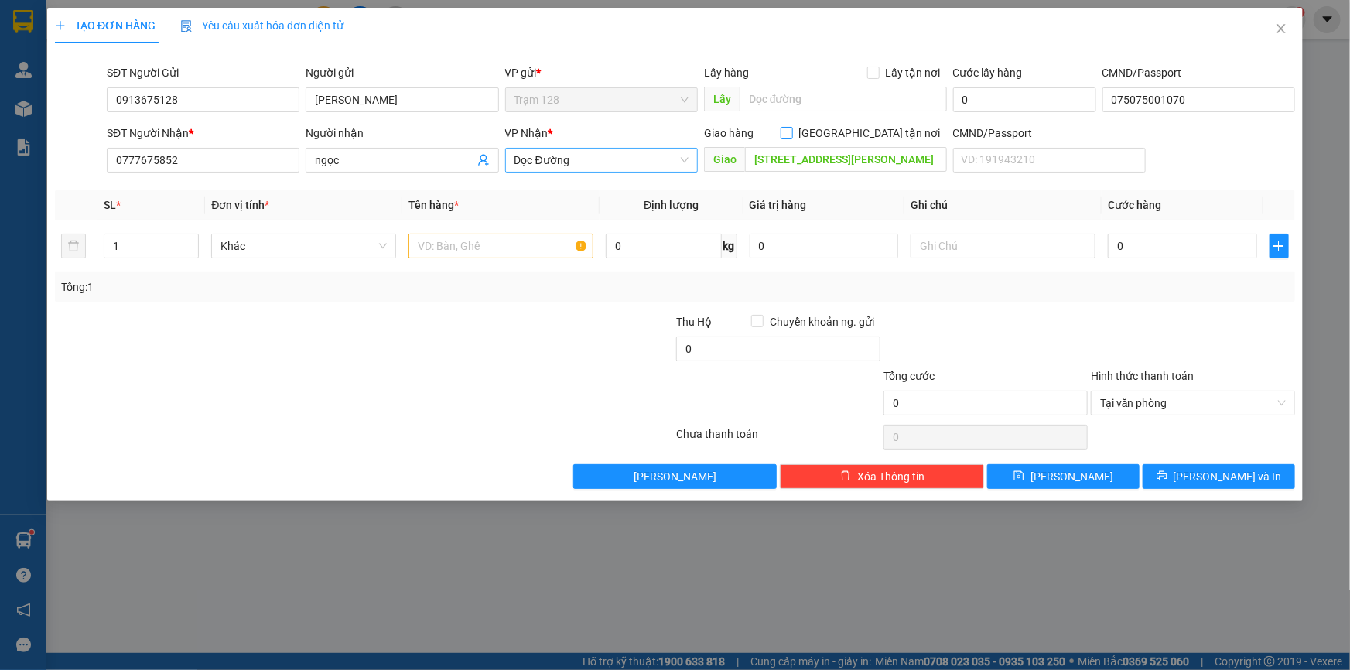
click at [609, 162] on span "Dọc Đường" at bounding box center [601, 159] width 174 height 23
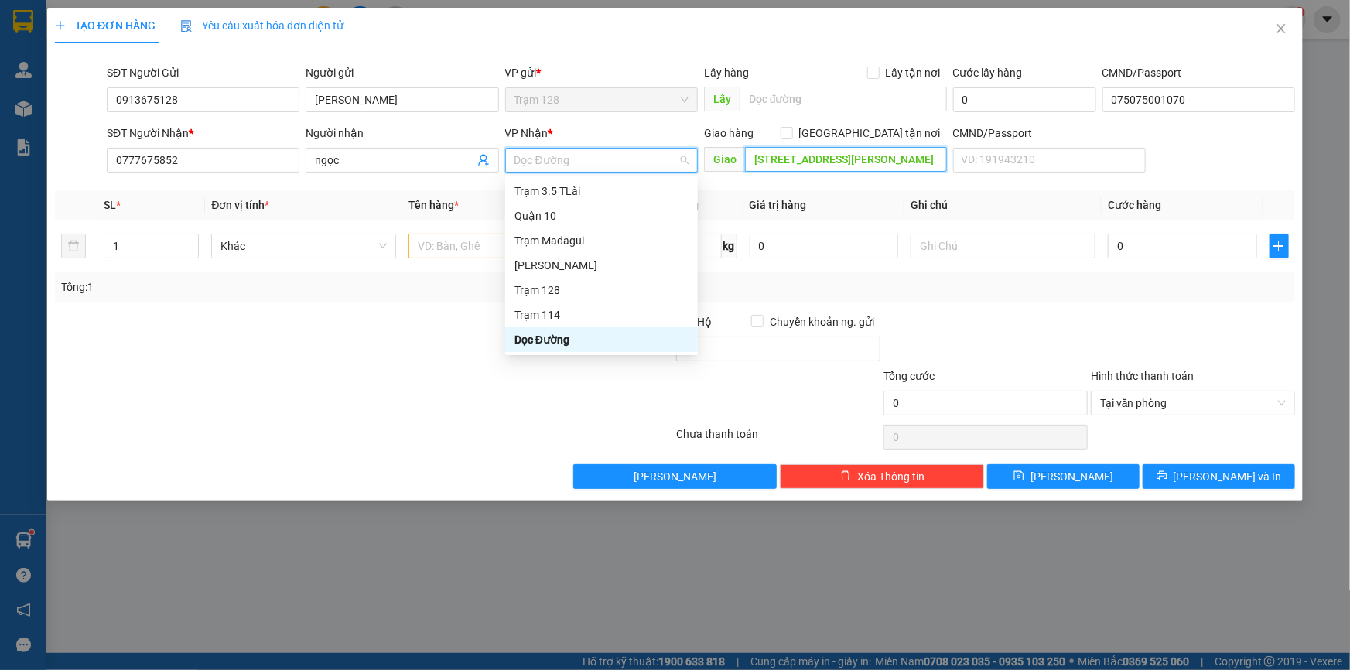
click at [804, 155] on input "SỐ 96 ĐƯỜNG SỐ 2, KHU TRUNG CƯ KIM SƠN , Q7" at bounding box center [846, 159] width 202 height 25
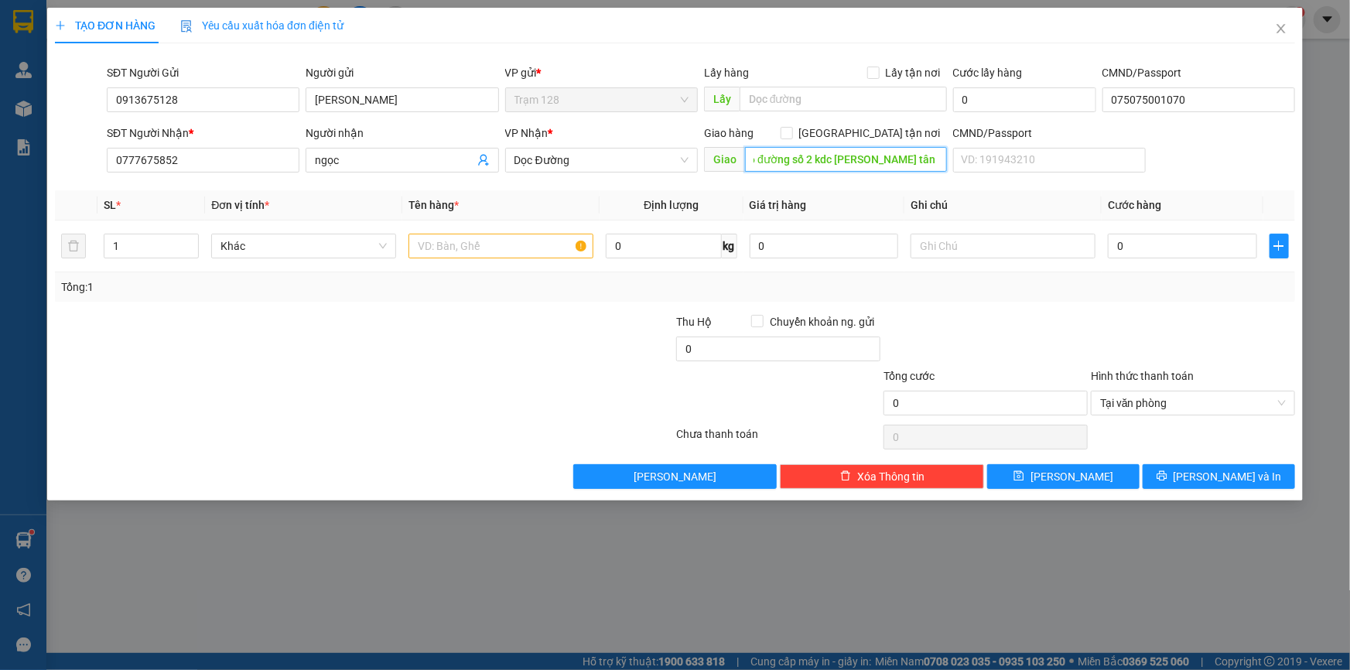
scroll to position [0, 17]
type input "36 đường số 2 kdc [PERSON_NAME] tân phong q7"
click at [548, 249] on input "text" at bounding box center [500, 246] width 185 height 25
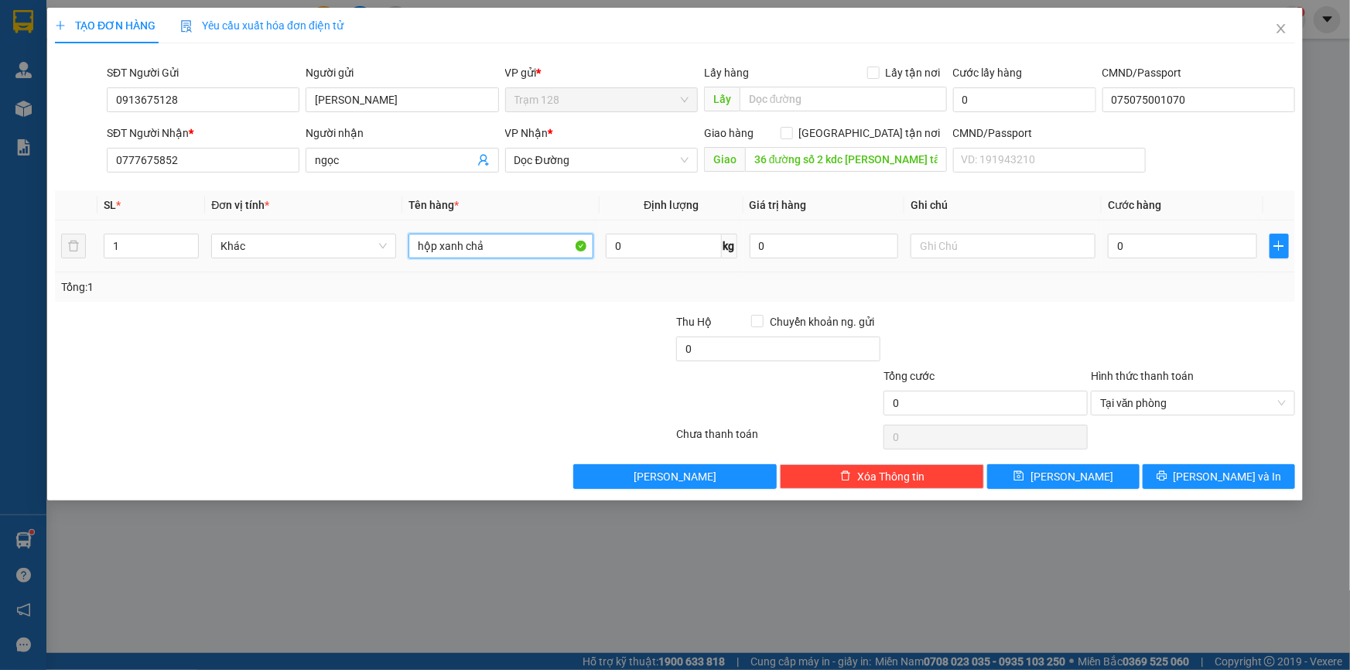
type input "hộp xanh chả"
click at [1149, 243] on input "0" at bounding box center [1182, 246] width 149 height 25
type input "4"
type input "40"
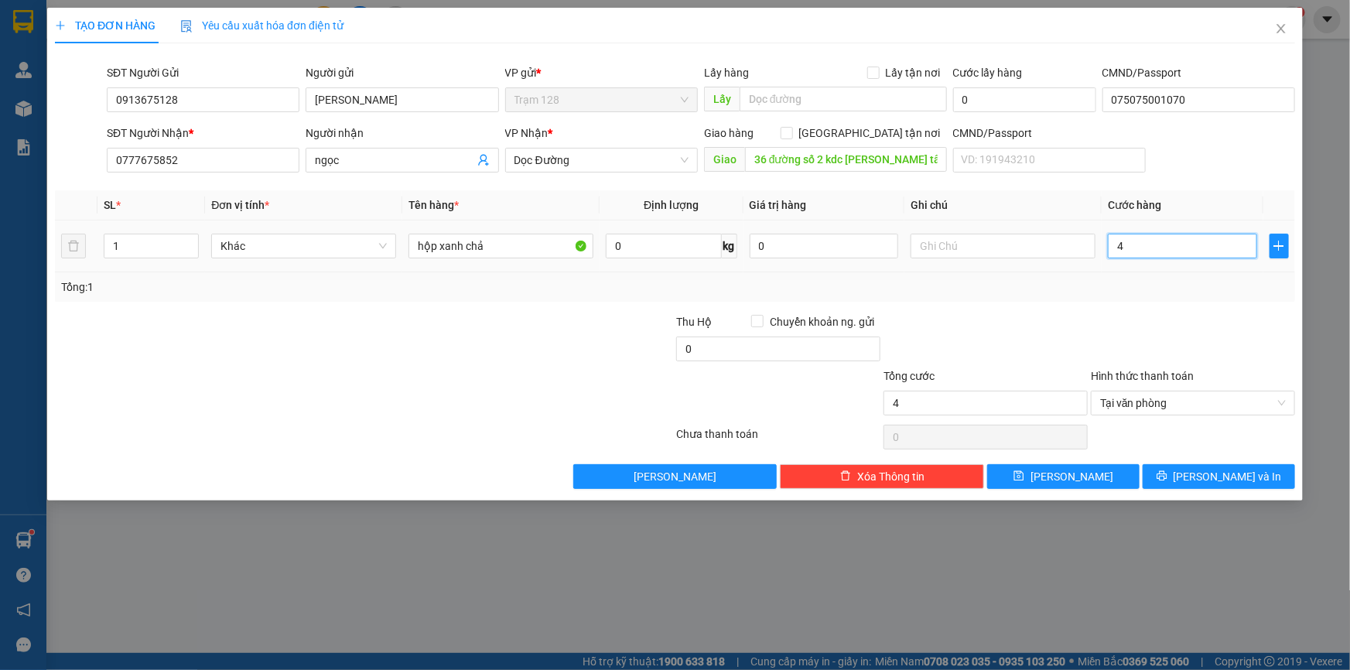
type input "40"
type input "40.000"
type input "80.000"
drag, startPoint x: 505, startPoint y: 362, endPoint x: 502, endPoint y: 333, distance: 28.8
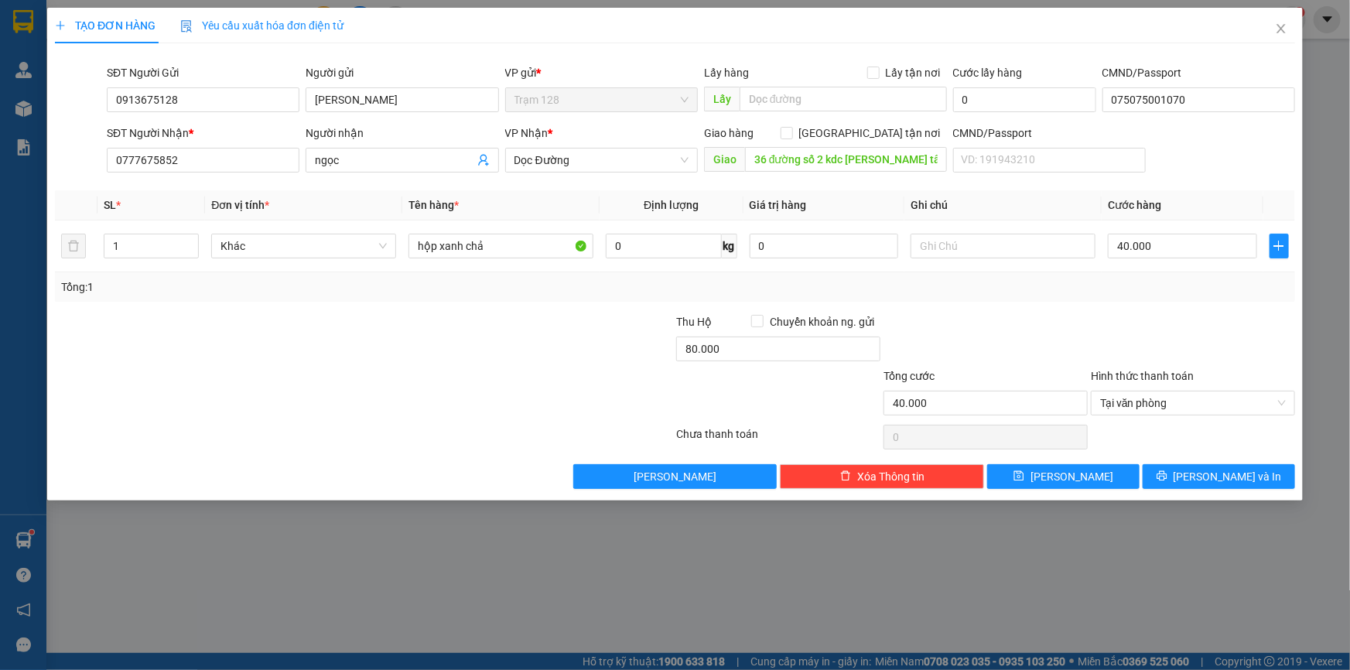
click at [503, 347] on div at bounding box center [571, 340] width 207 height 54
click at [508, 243] on input "hộp xanh chả" at bounding box center [500, 246] width 185 height 25
type input "hộp xanh (chả"
click at [774, 244] on input "0" at bounding box center [823, 246] width 149 height 25
type input "300.000"
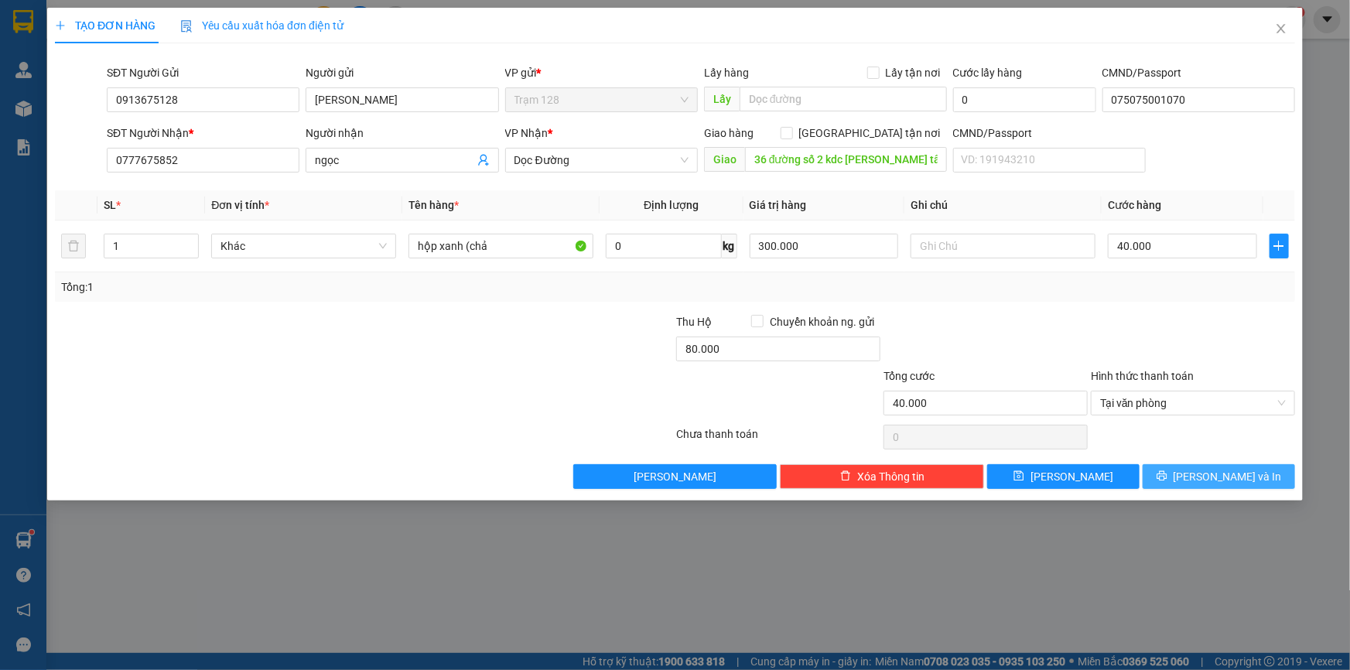
click at [1207, 472] on span "Lưu và In" at bounding box center [1227, 476] width 108 height 17
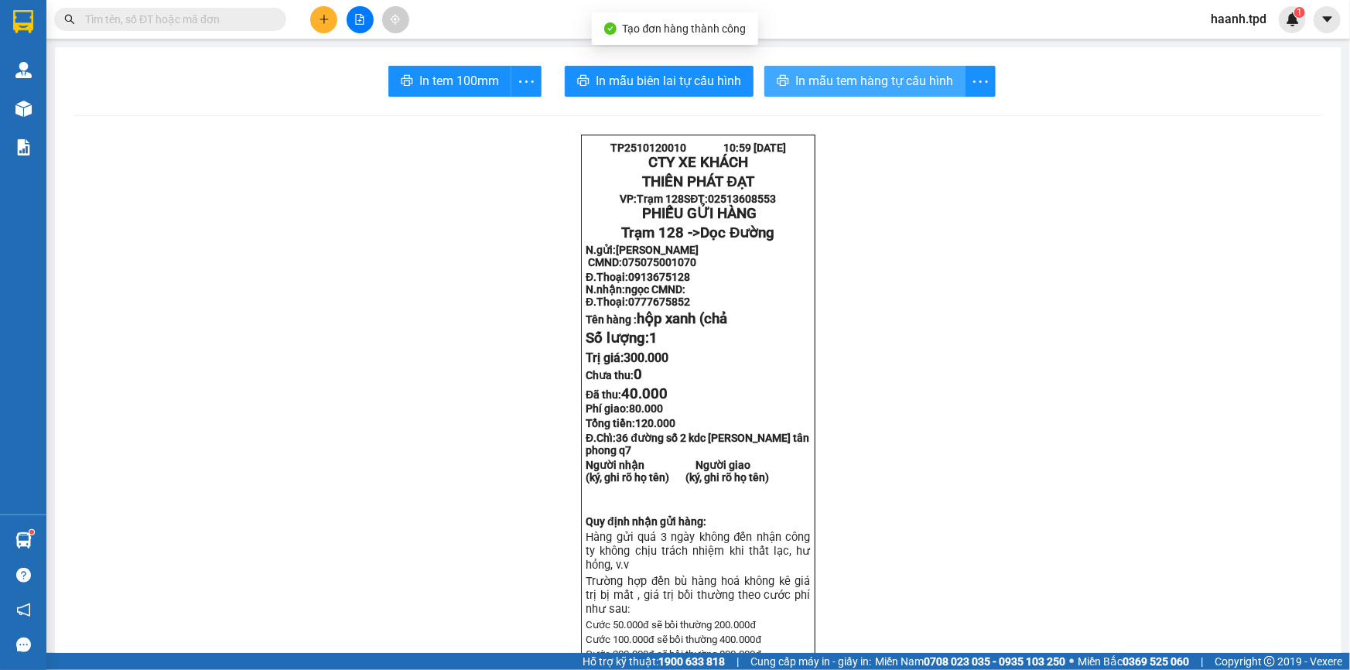
click at [855, 84] on span "In mẫu tem hàng tự cấu hình" at bounding box center [874, 80] width 158 height 19
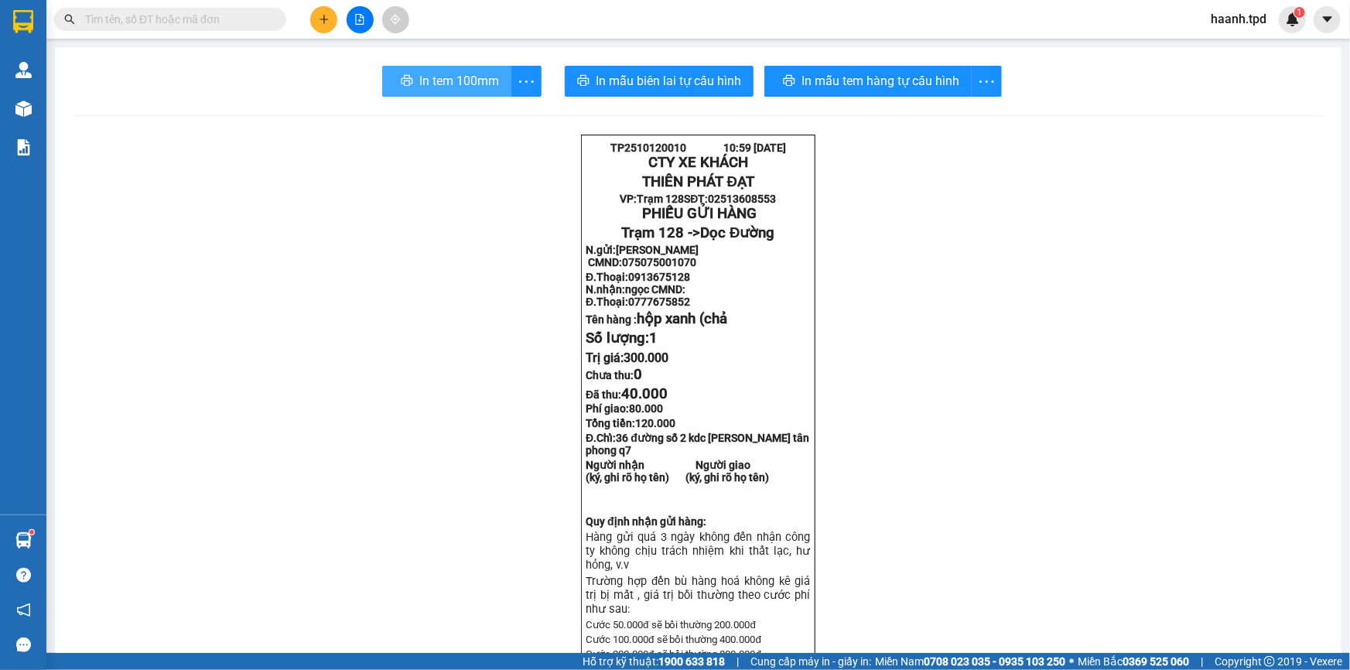
click at [463, 92] on button "In tem 100mm" at bounding box center [446, 81] width 129 height 31
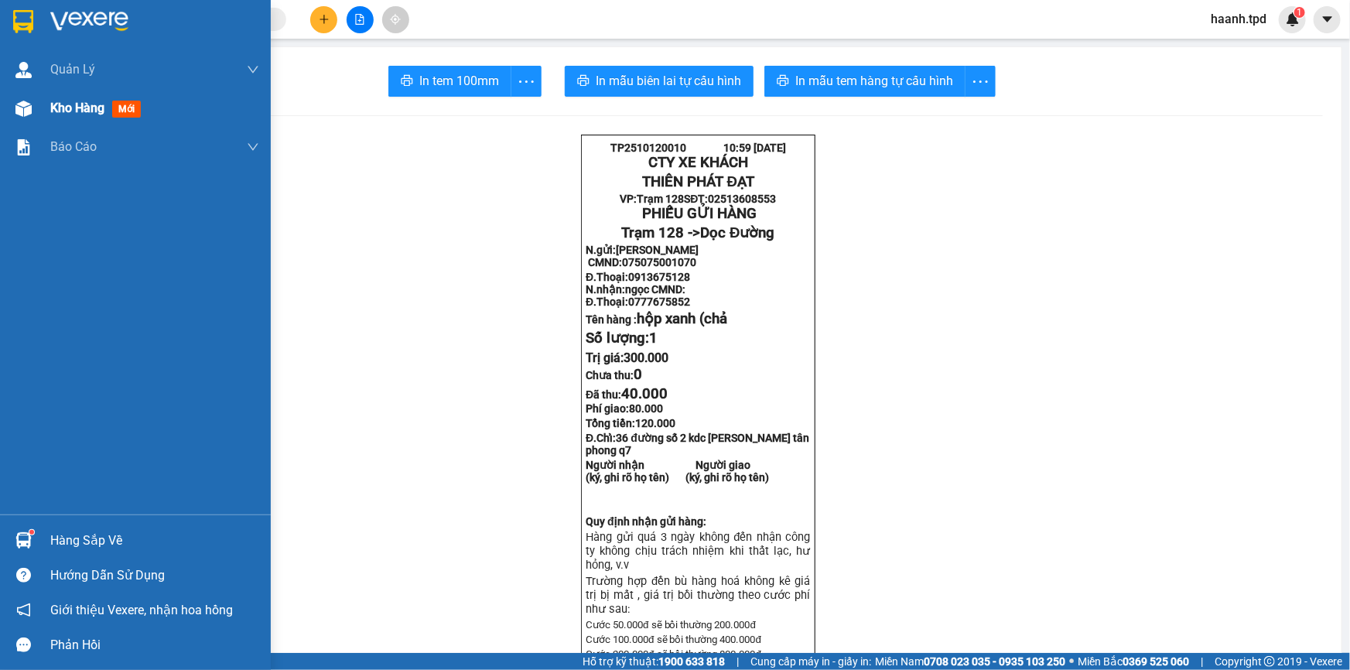
click at [70, 93] on div "Kho hàng mới" at bounding box center [154, 108] width 209 height 39
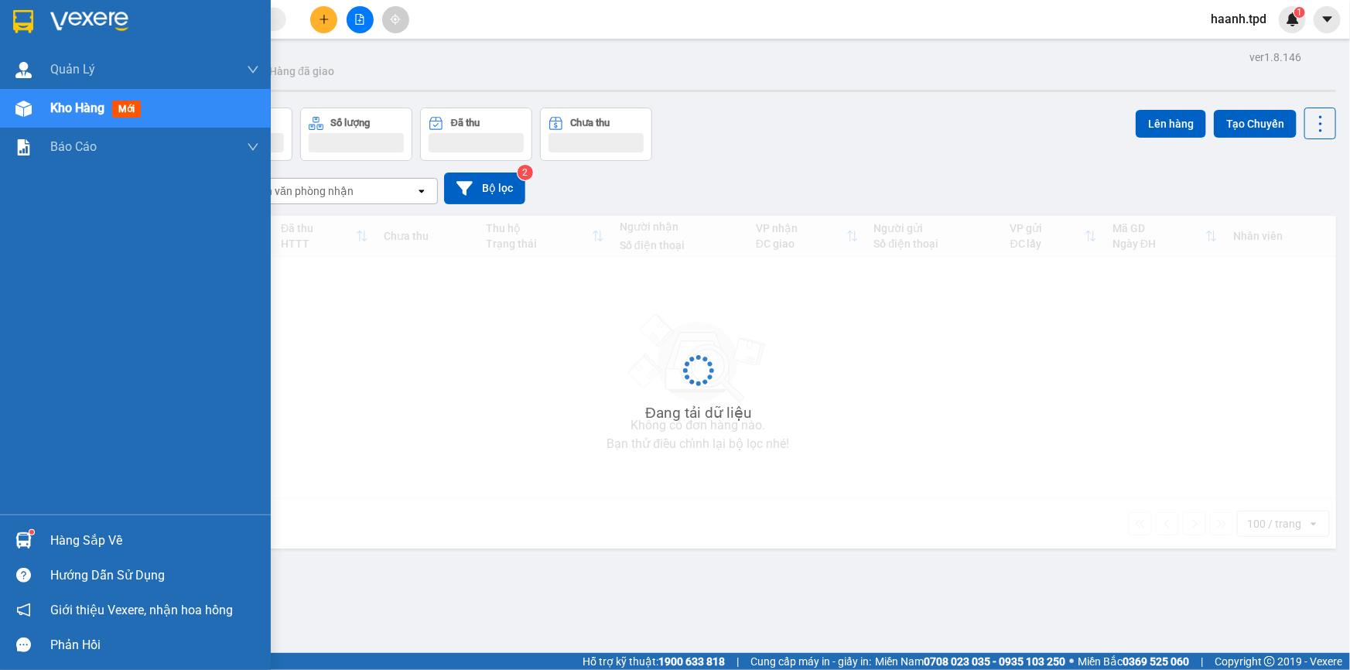
click at [77, 108] on span "Kho hàng" at bounding box center [77, 108] width 54 height 15
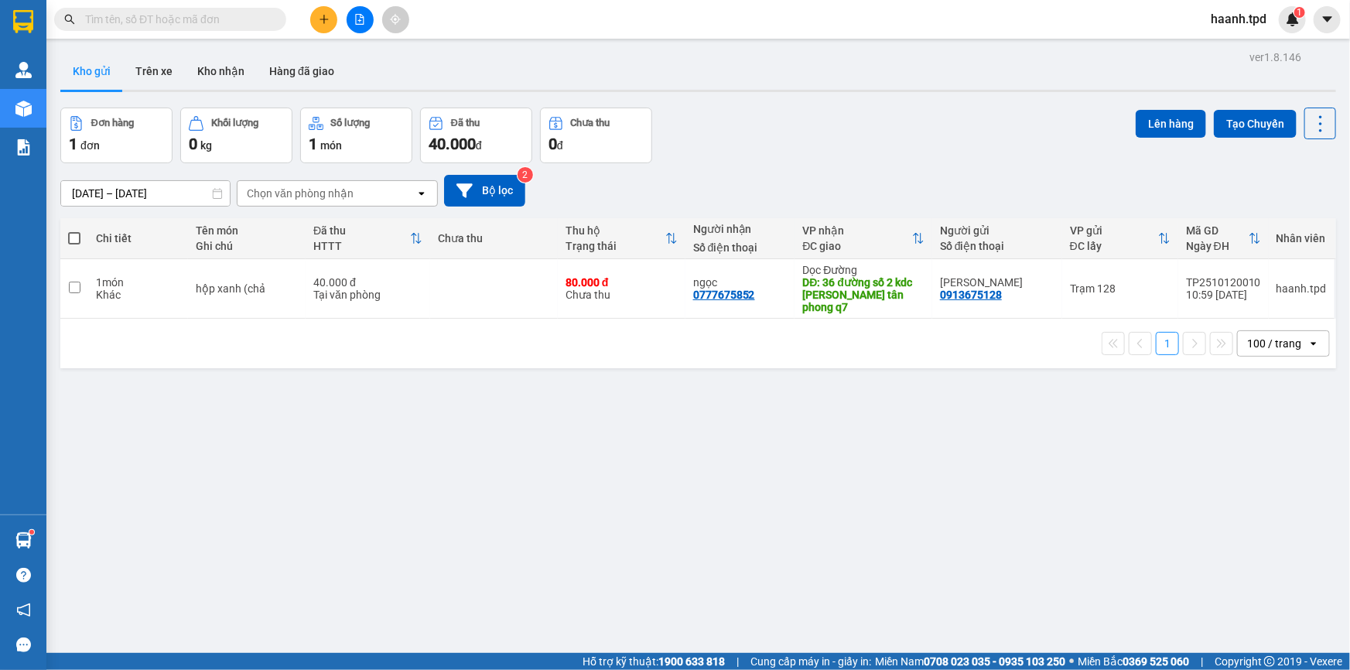
click at [929, 527] on div "ver 1.8.146 Kho gửi Trên xe Kho nhận Hàng đã giao Đơn hàng 1 đơn Khối lượng 0 k…" at bounding box center [698, 381] width 1288 height 670
click at [234, 77] on button "Kho nhận" at bounding box center [221, 71] width 72 height 37
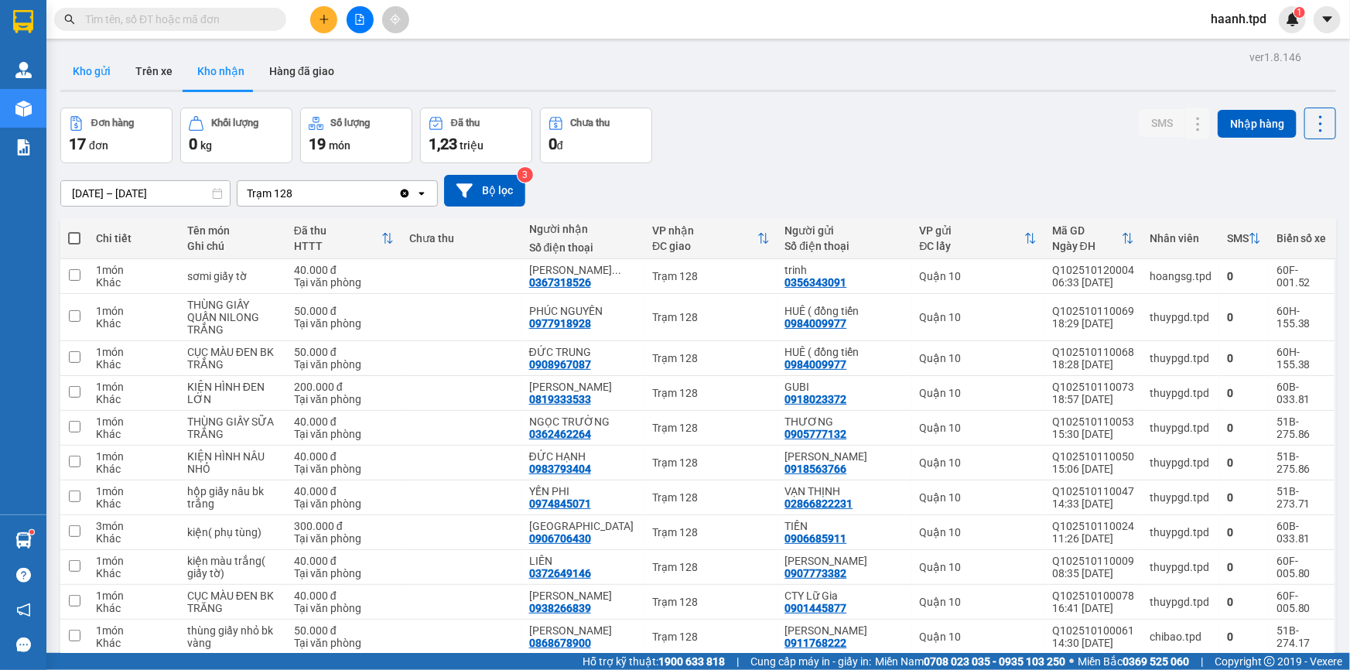
click at [100, 70] on button "Kho gửi" at bounding box center [91, 71] width 63 height 37
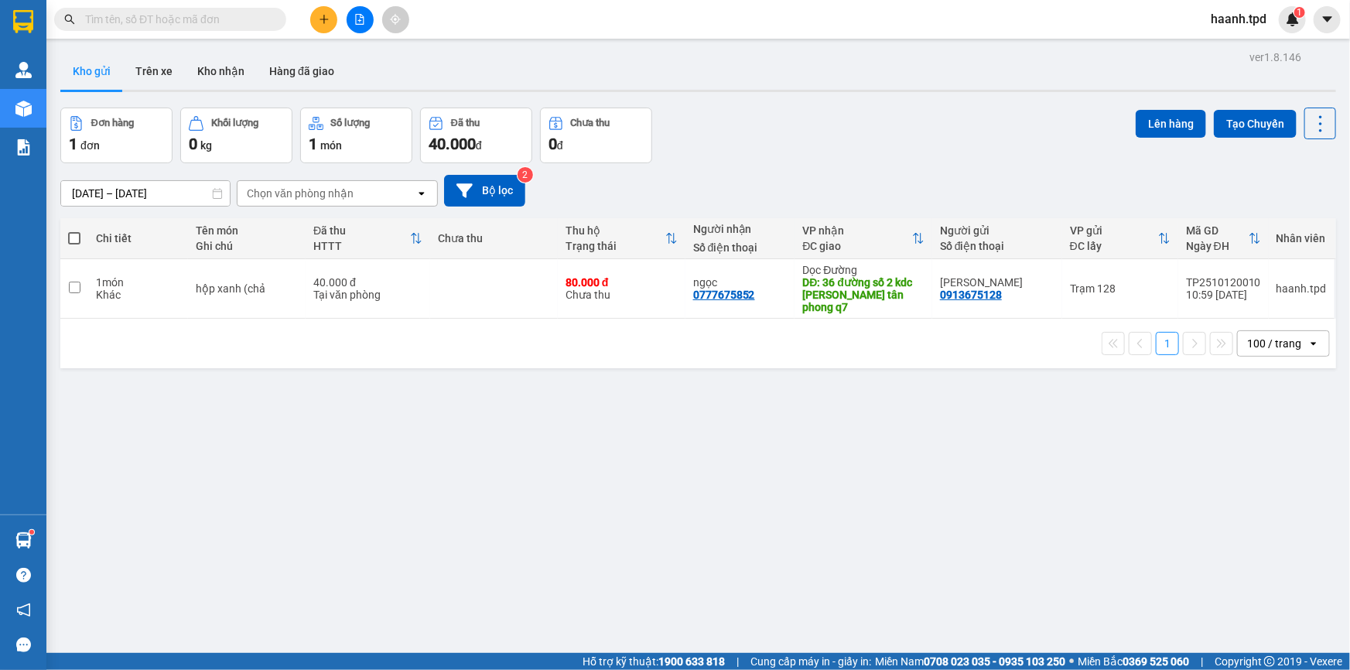
click at [139, 30] on span at bounding box center [170, 19] width 232 height 23
click at [140, 15] on input "text" at bounding box center [176, 19] width 183 height 17
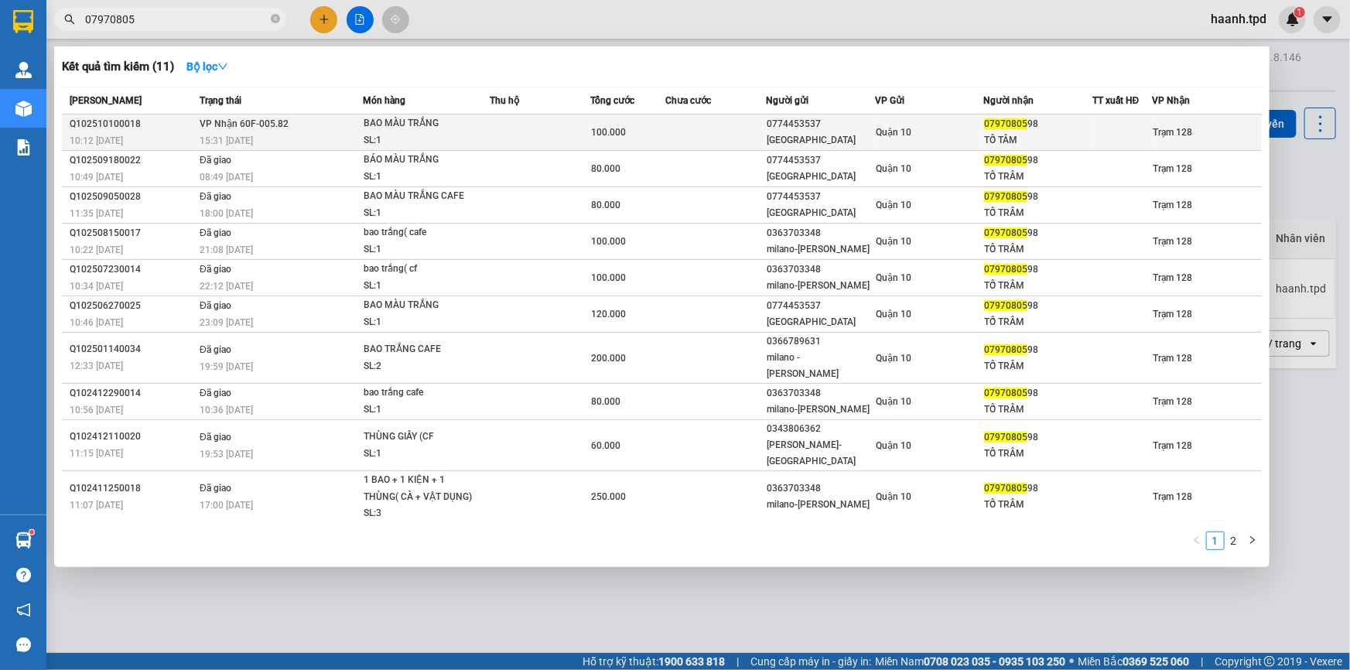
type input "07970805"
click at [429, 137] on div "SL: 1" at bounding box center [422, 140] width 116 height 17
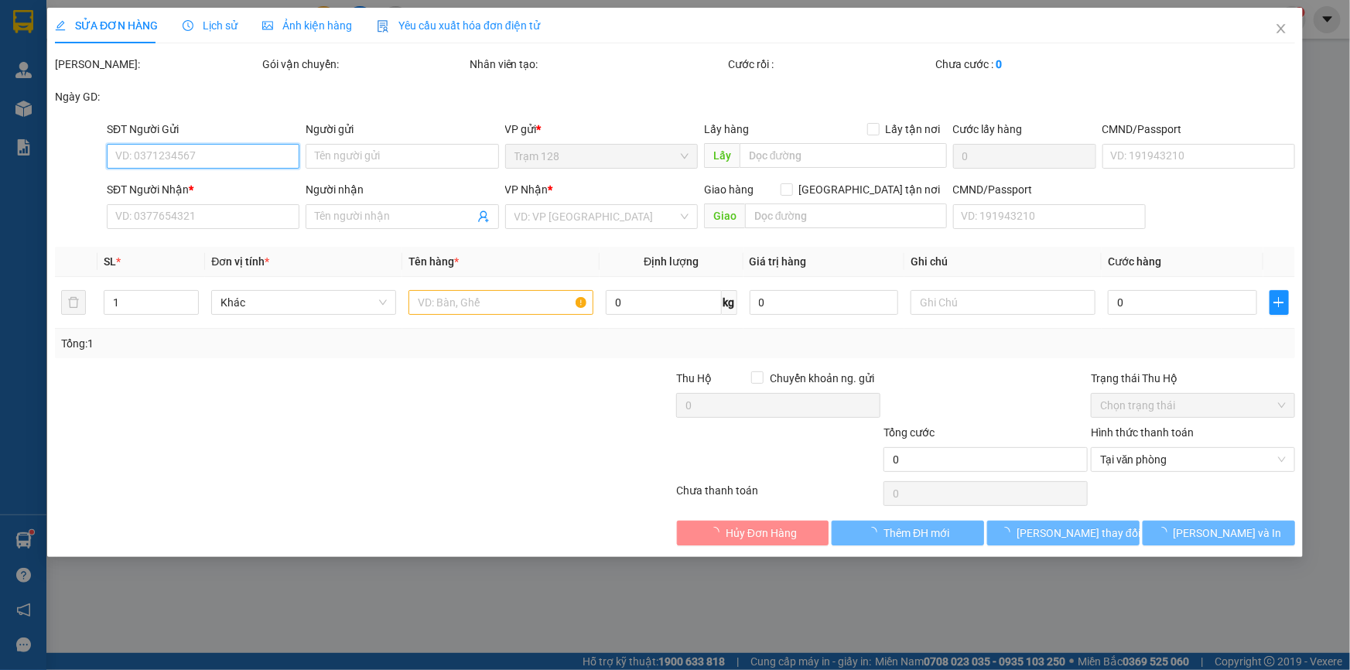
type input "0774453537"
type input "MILANO"
type input "0797080598"
type input "TỐ TÂM"
type input "100.000"
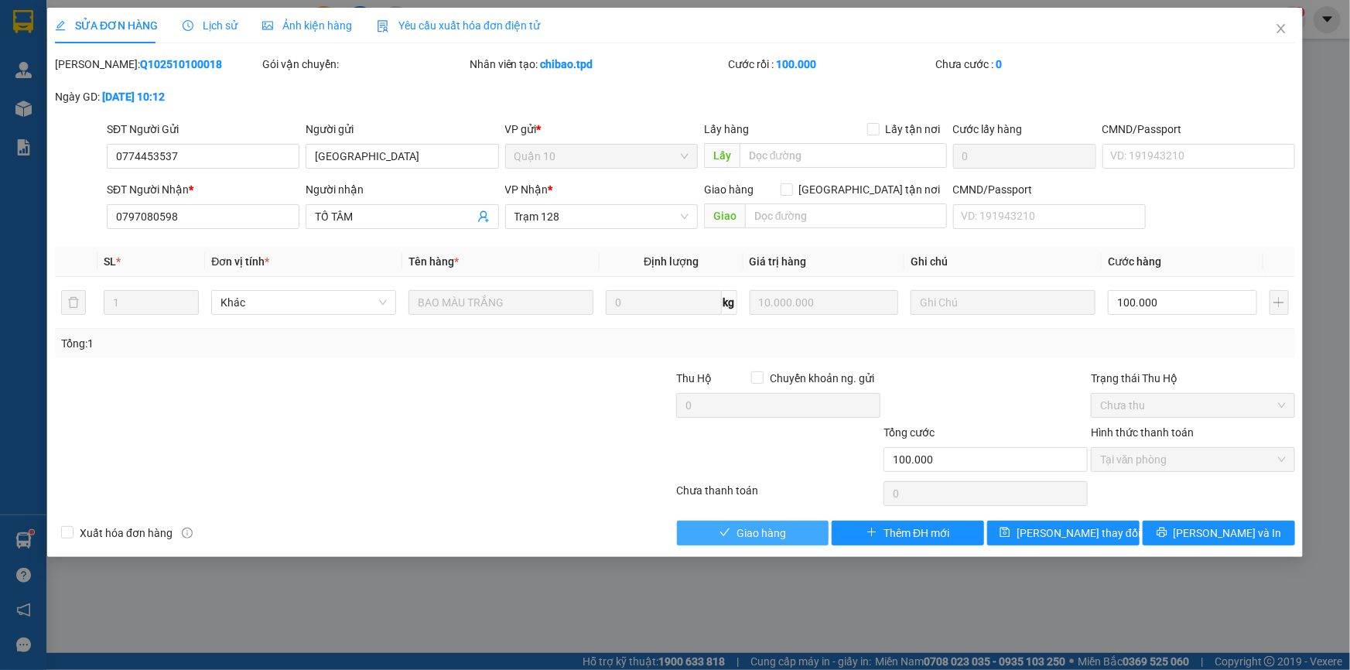
click at [715, 526] on button "Giao hàng" at bounding box center [753, 533] width 152 height 25
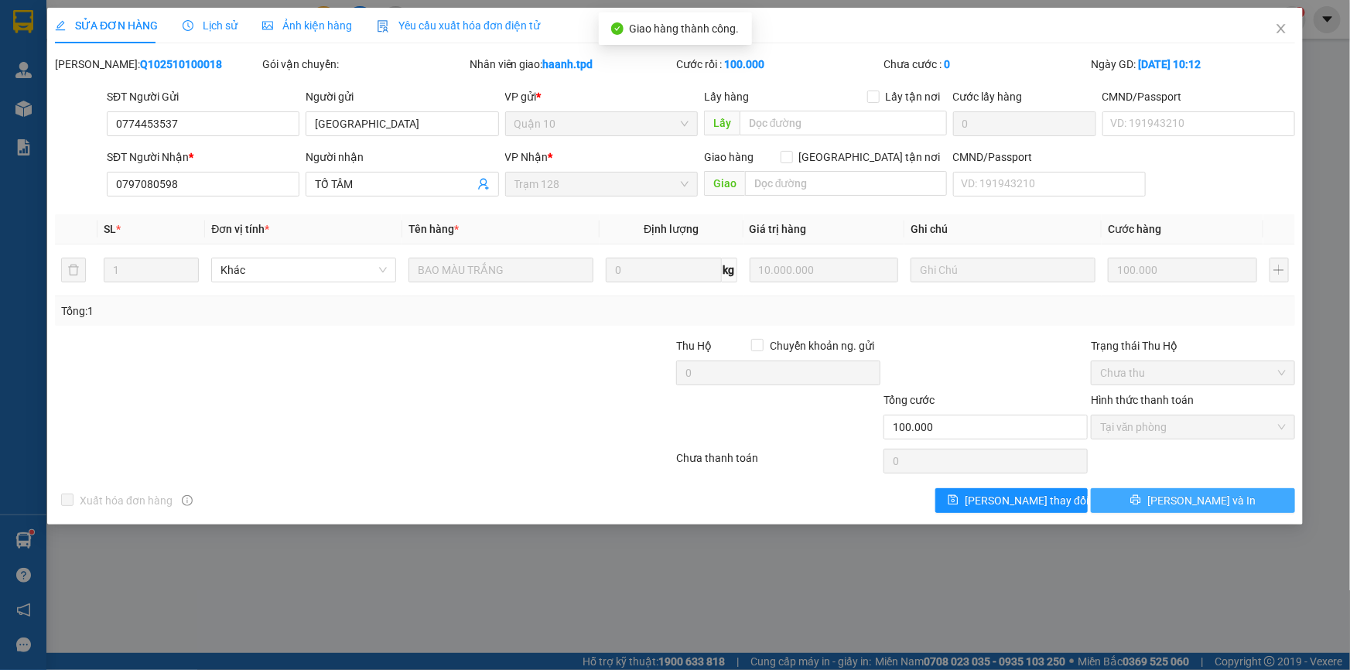
click at [1190, 493] on span "Lưu và In" at bounding box center [1201, 500] width 108 height 17
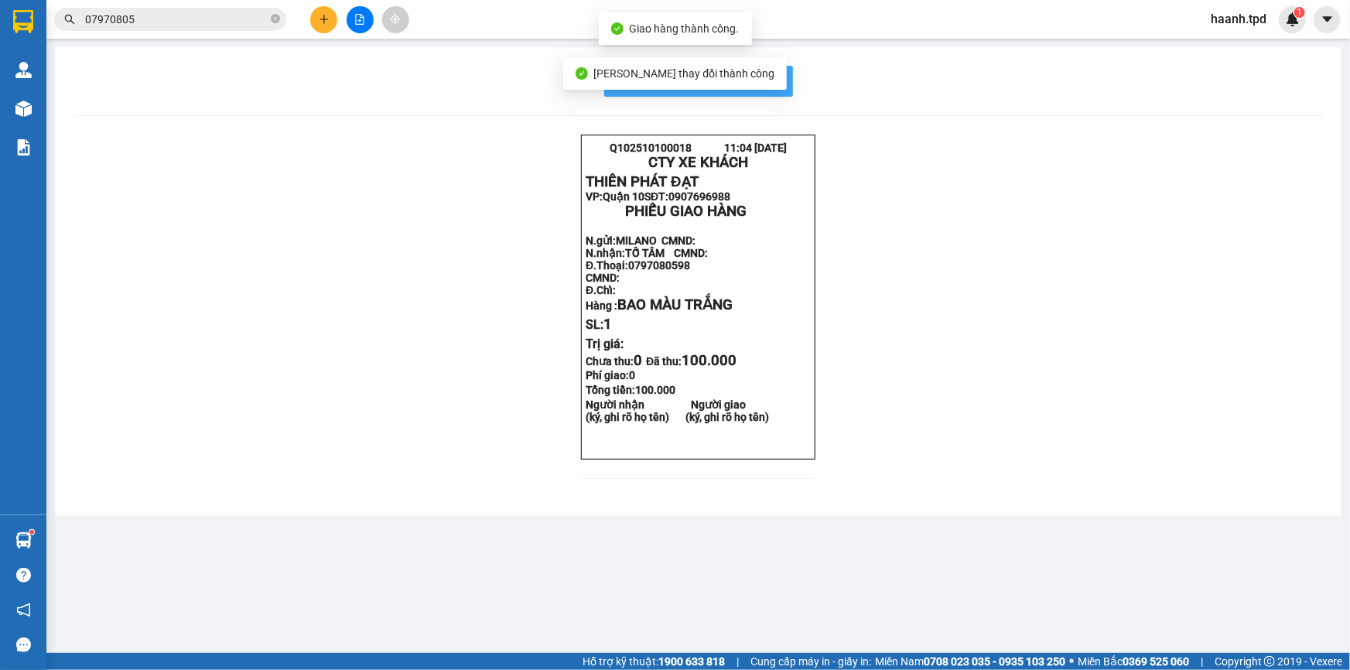
click at [780, 82] on span "In mẫu biên lai tự cấu hình" at bounding box center [707, 80] width 145 height 19
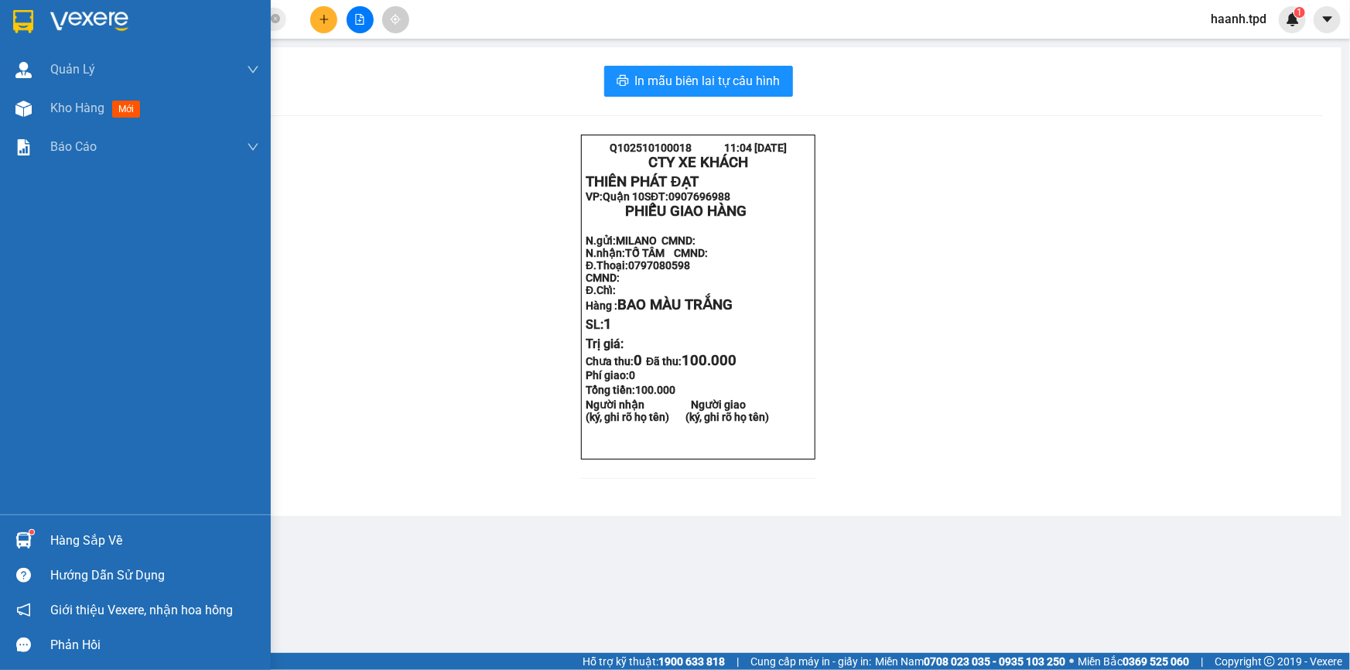
click at [85, 538] on div "Hàng sắp về" at bounding box center [154, 540] width 209 height 23
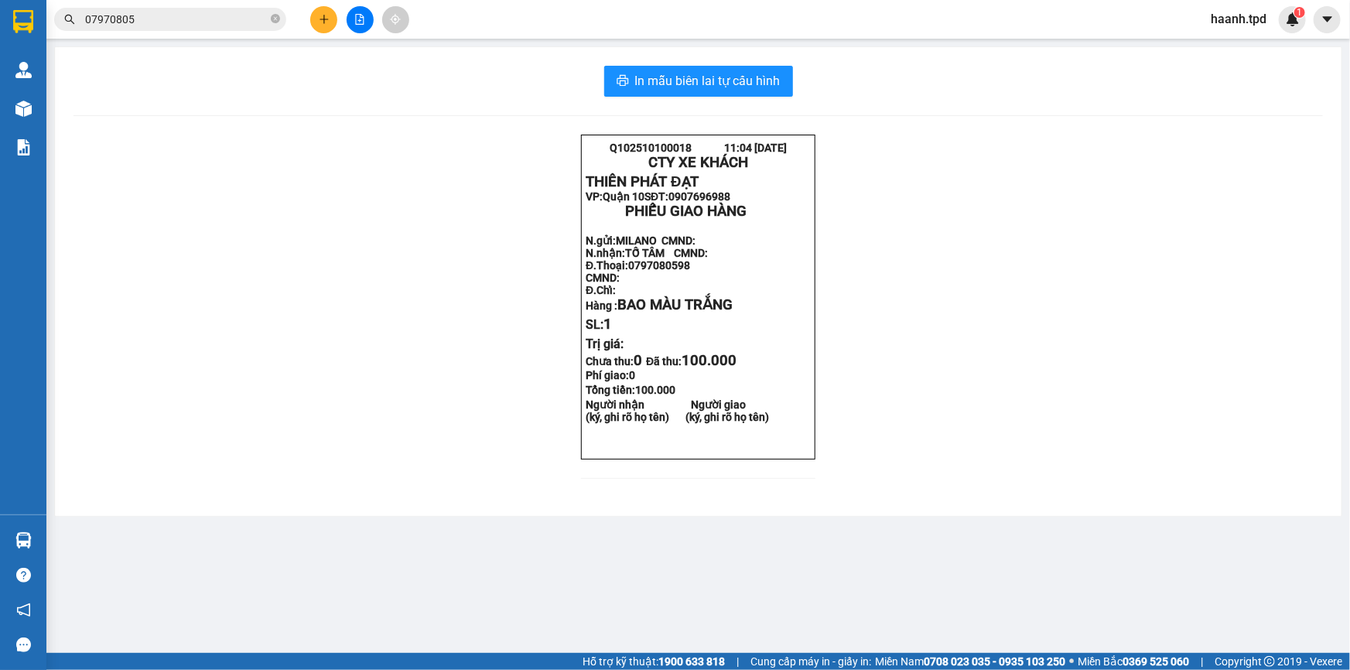
click at [326, 285] on section "Kết quả tìm kiếm ( 11 ) Bộ lọc Mã ĐH Trạng thái Món hàng Thu hộ Tổng cước Chưa …" at bounding box center [675, 335] width 1350 height 670
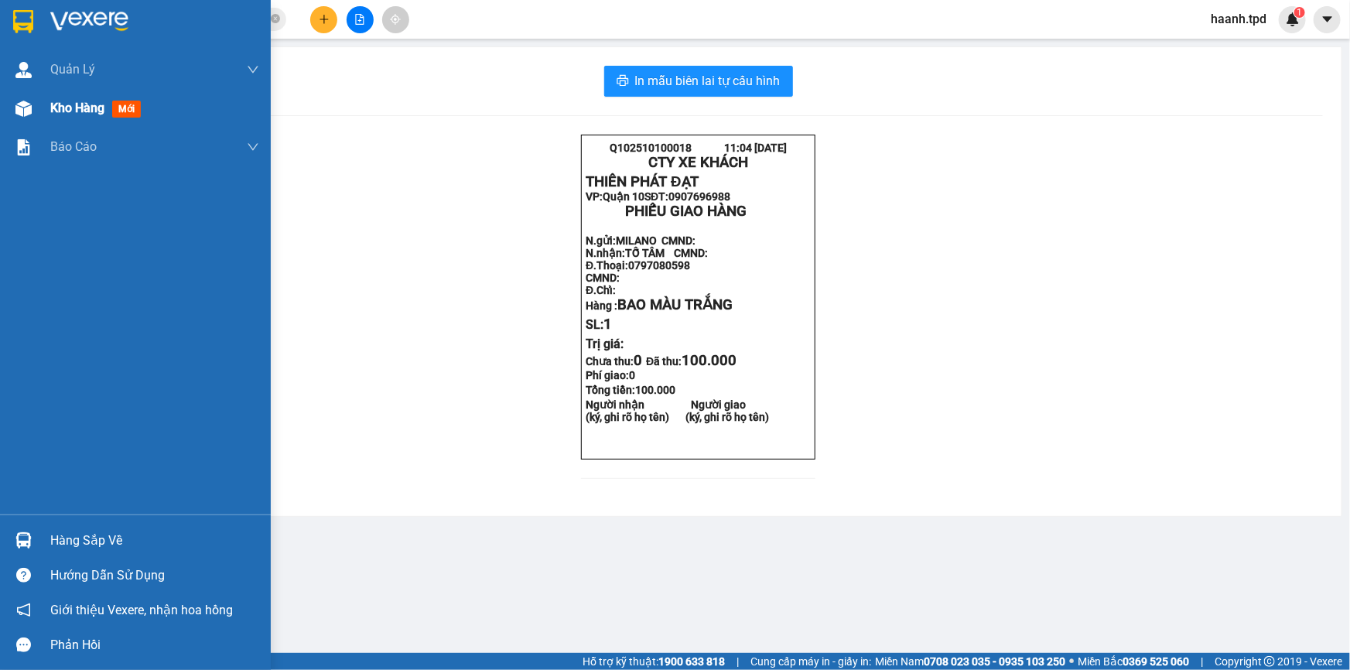
click at [83, 113] on span "Kho hàng" at bounding box center [77, 108] width 54 height 15
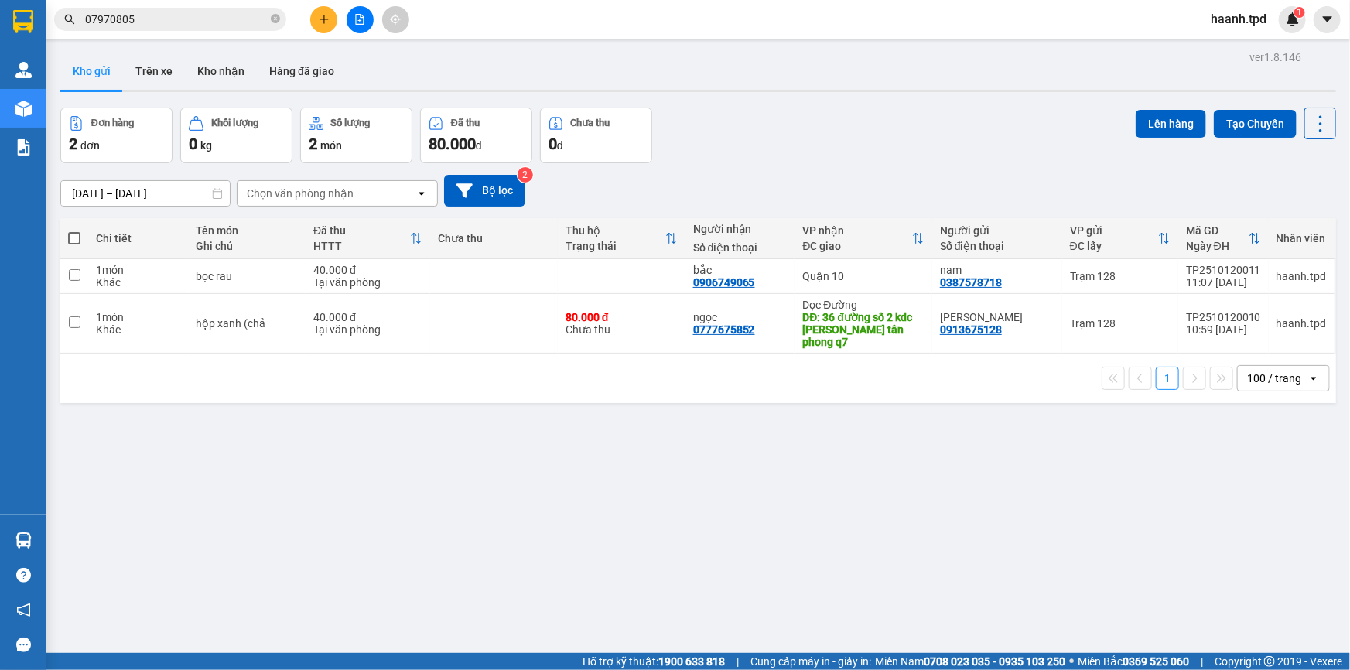
click at [697, 395] on div "ver 1.8.146 Kho gửi Trên xe Kho nhận Hàng đã giao Đơn hàng 2 đơn Khối lượng 0 k…" at bounding box center [698, 381] width 1288 height 670
drag, startPoint x: 69, startPoint y: 279, endPoint x: 72, endPoint y: 295, distance: 16.5
click at [72, 278] on input "checkbox" at bounding box center [75, 275] width 12 height 12
checkbox input "true"
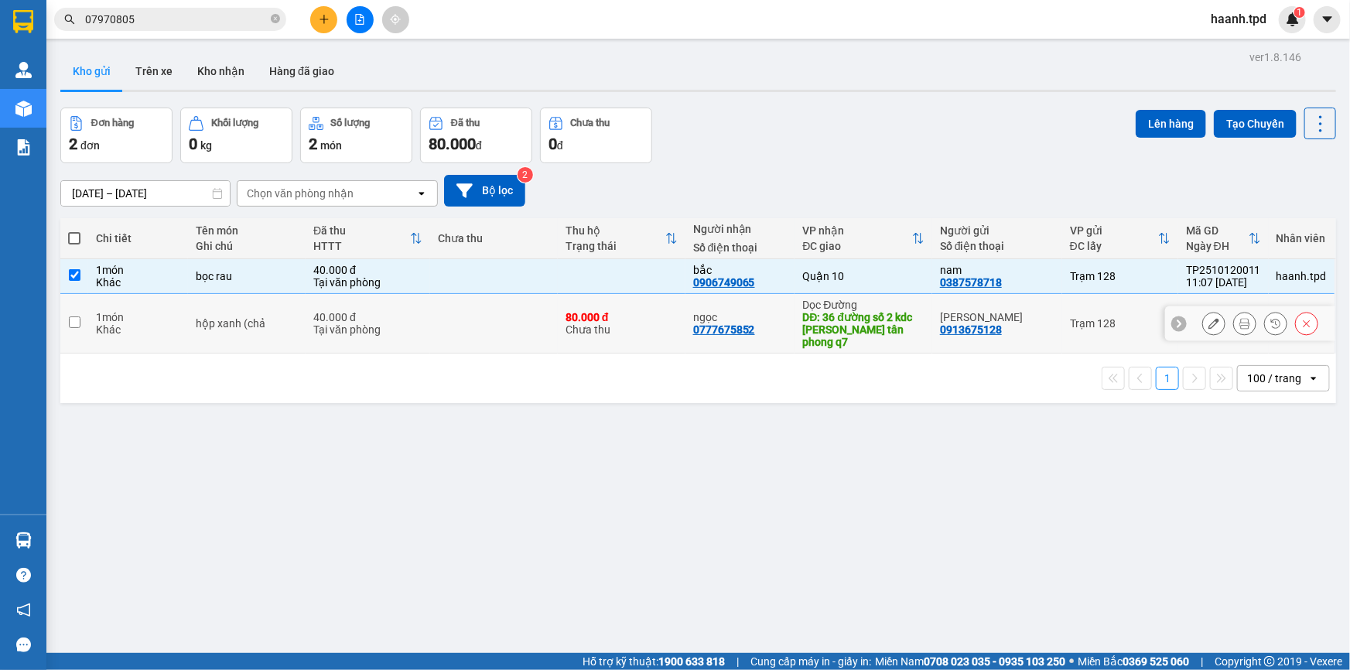
click at [70, 309] on td at bounding box center [74, 324] width 28 height 60
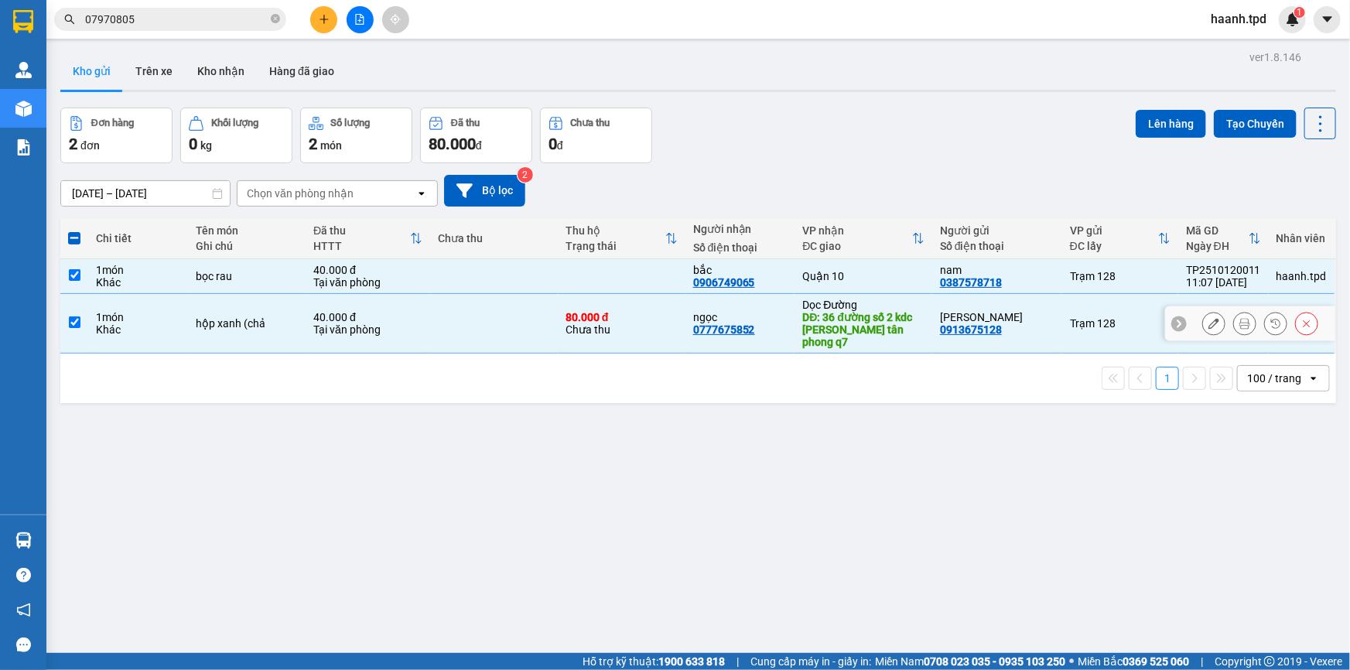
checkbox input "true"
click at [1151, 116] on button "Lên hàng" at bounding box center [1170, 124] width 70 height 28
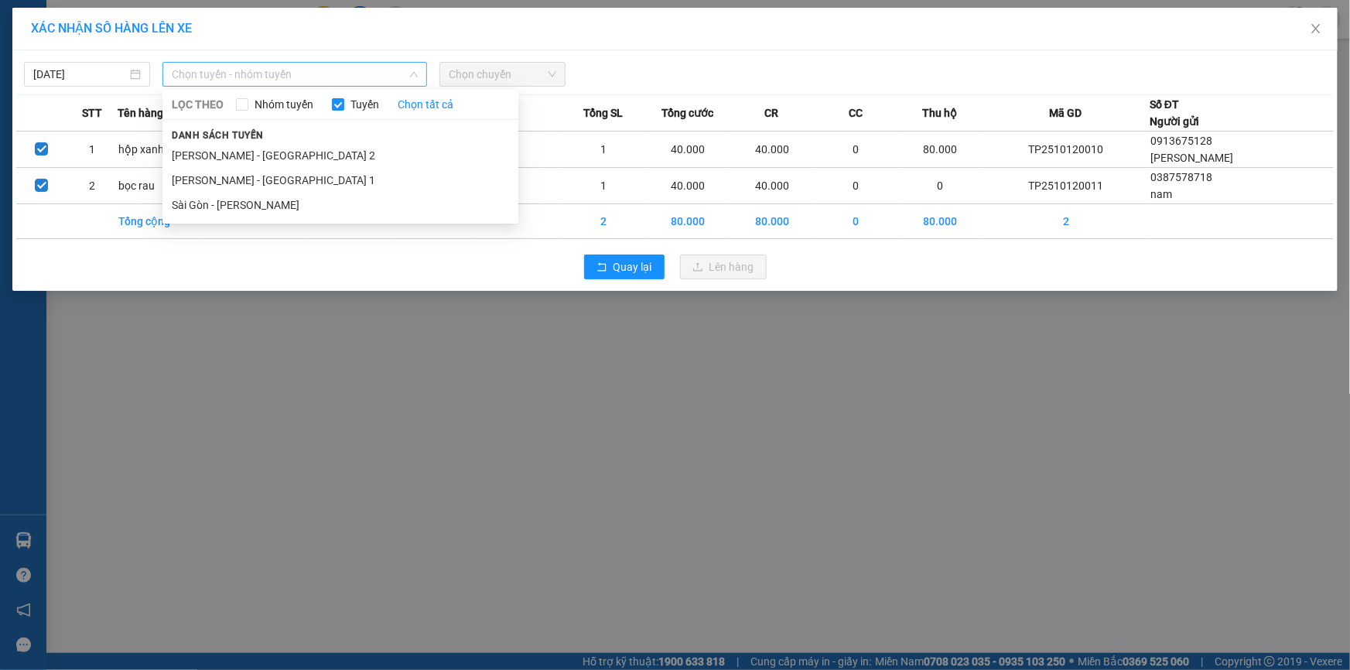
click at [323, 70] on span "Chọn tuyến - nhóm tuyến" at bounding box center [295, 74] width 246 height 23
click at [265, 155] on li "[PERSON_NAME] - [GEOGRAPHIC_DATA] 2" at bounding box center [340, 155] width 356 height 25
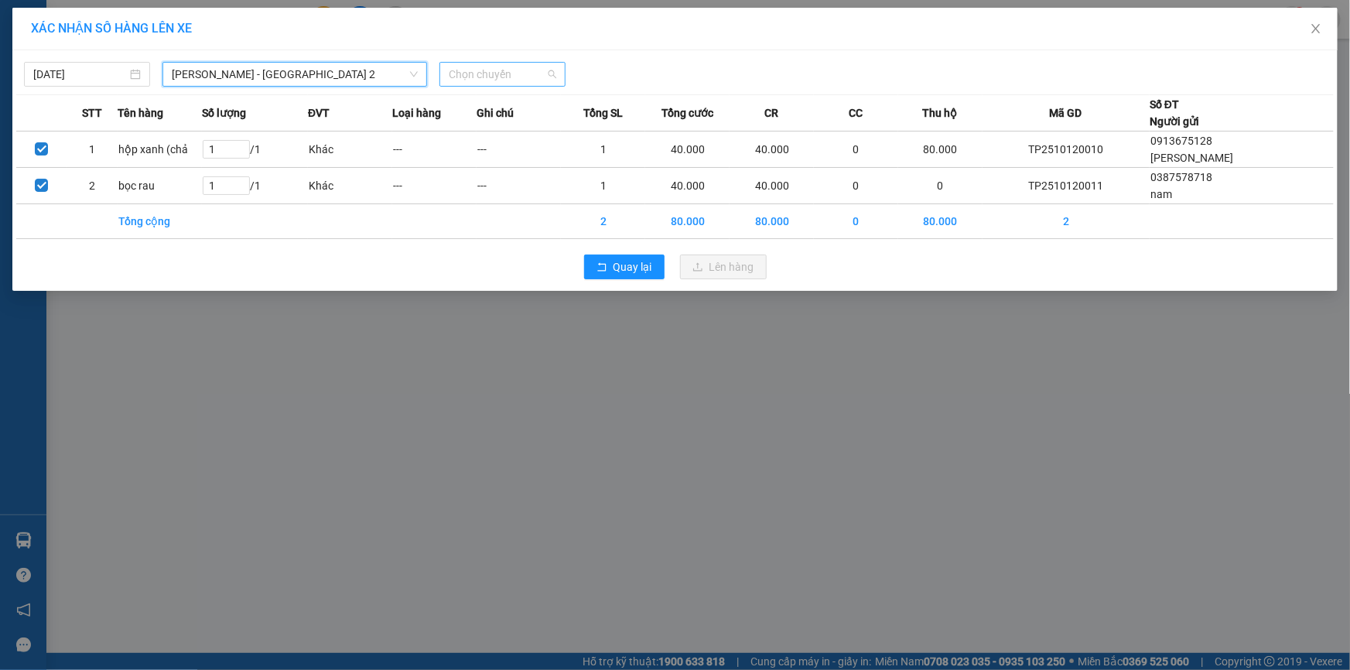
click at [486, 76] on span "Chọn chuyến" at bounding box center [503, 74] width 108 height 23
type input "d"
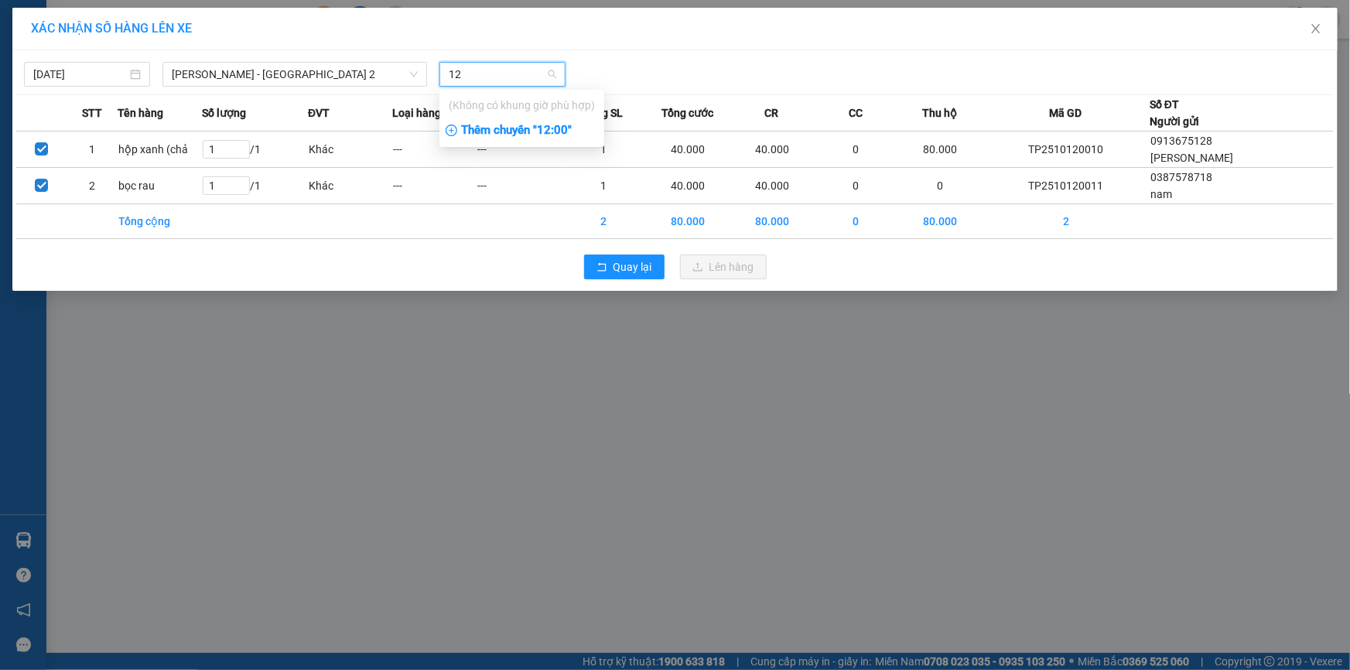
type input "12"
click at [491, 142] on div "Thêm chuyến " 12:00 "" at bounding box center [521, 131] width 165 height 26
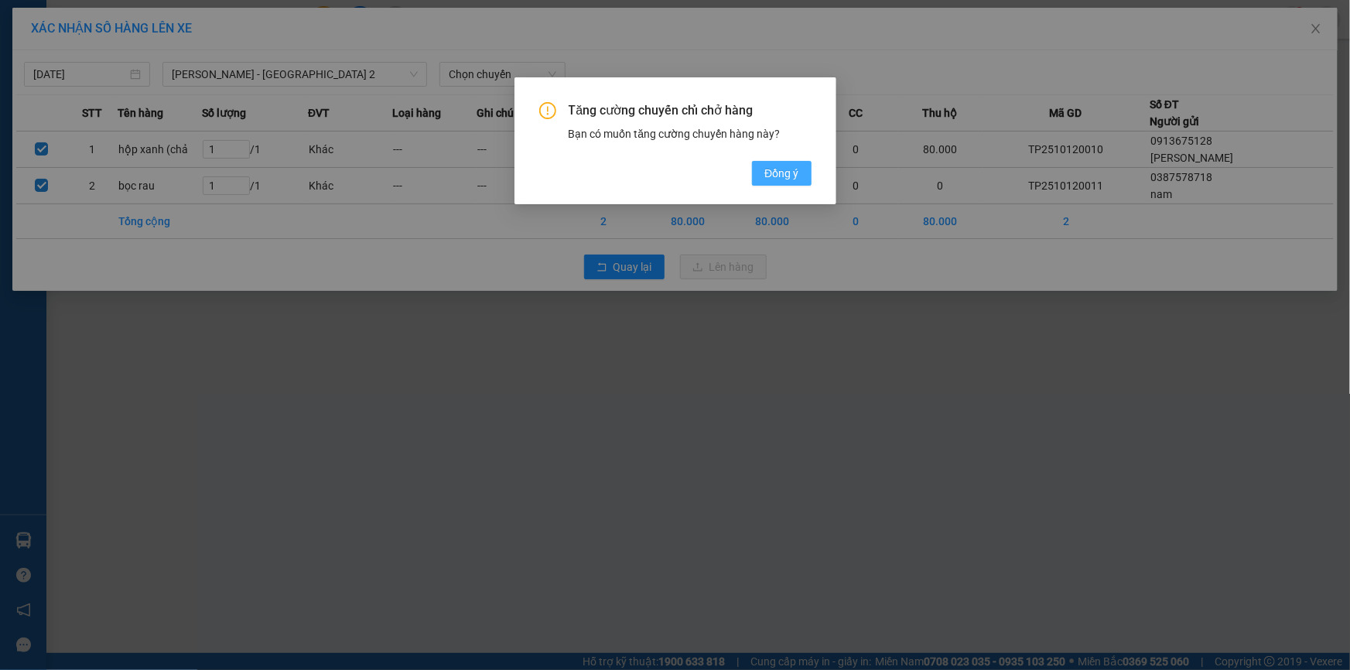
click at [808, 172] on button "Đồng ý" at bounding box center [781, 173] width 59 height 25
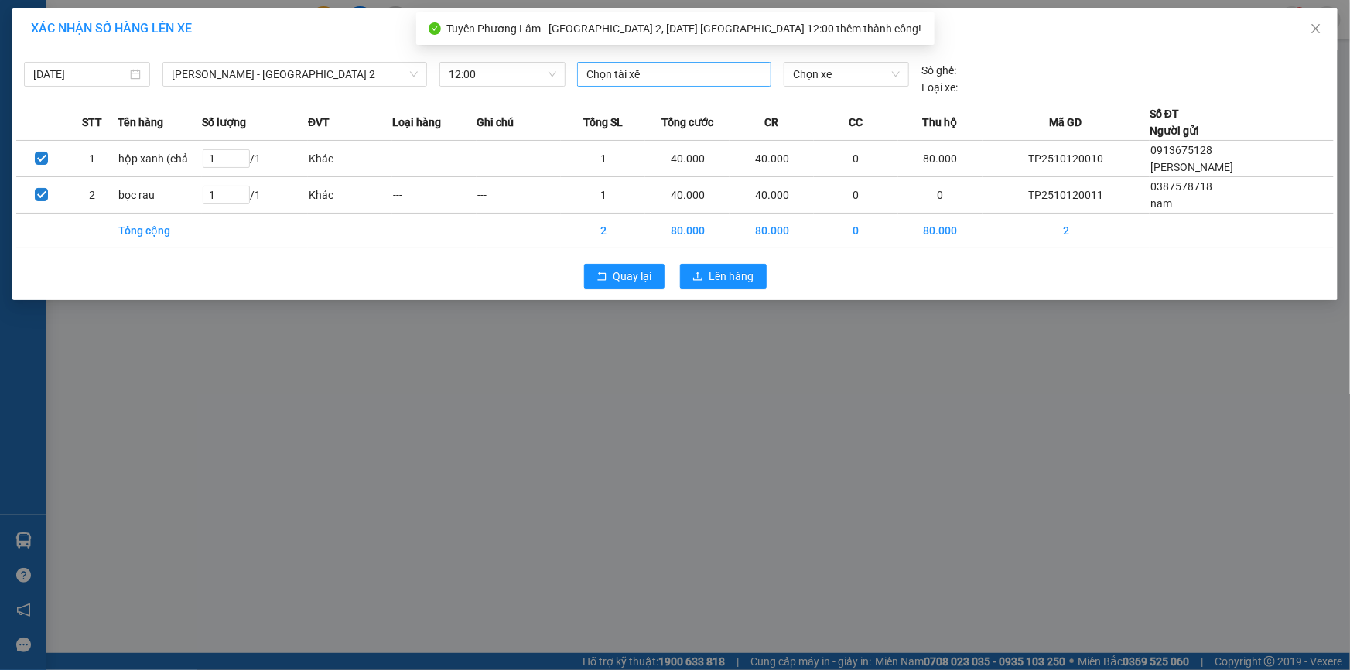
click at [669, 84] on div "Chọn tài xế" at bounding box center [674, 74] width 194 height 25
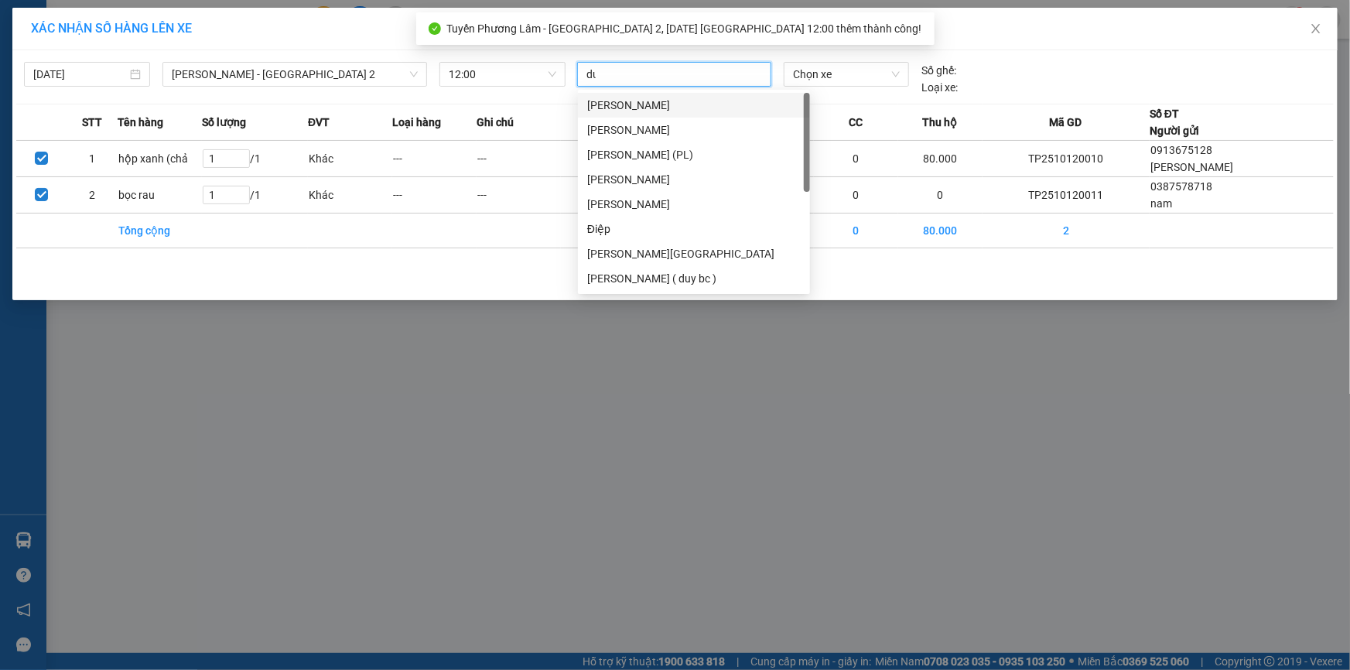
type input "duy"
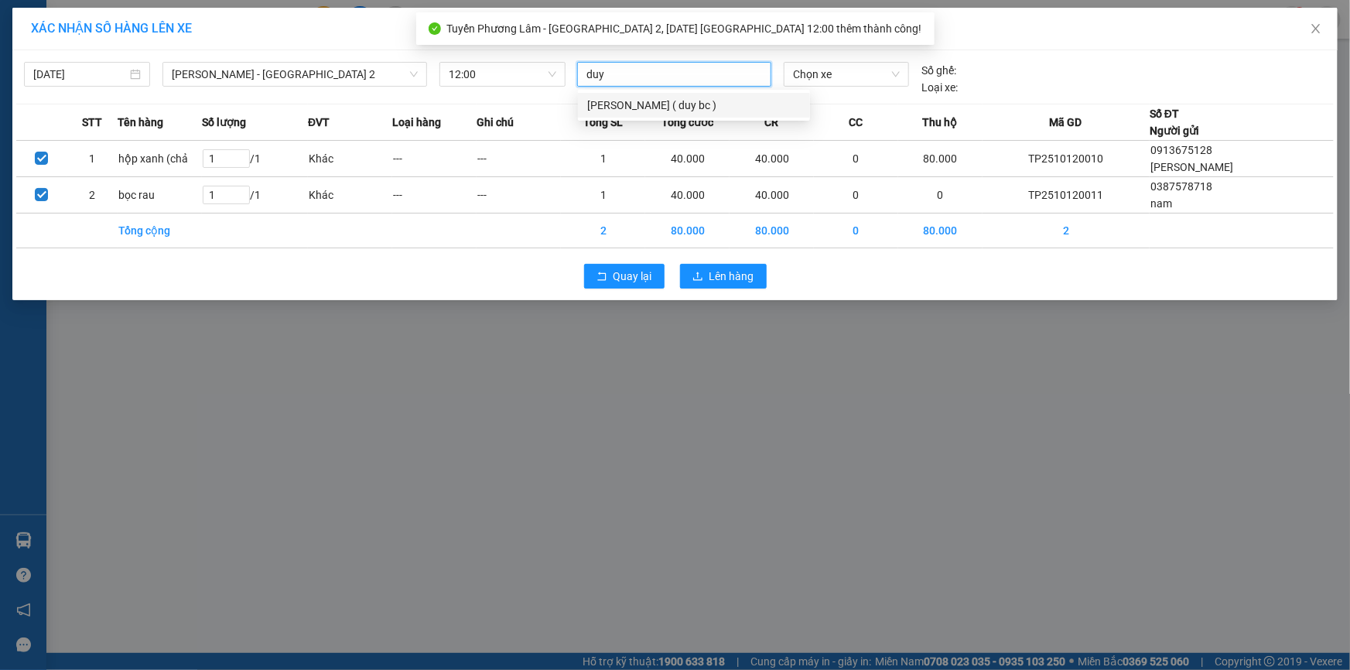
click at [682, 105] on div "[PERSON_NAME] ( duy bc )" at bounding box center [693, 105] width 213 height 17
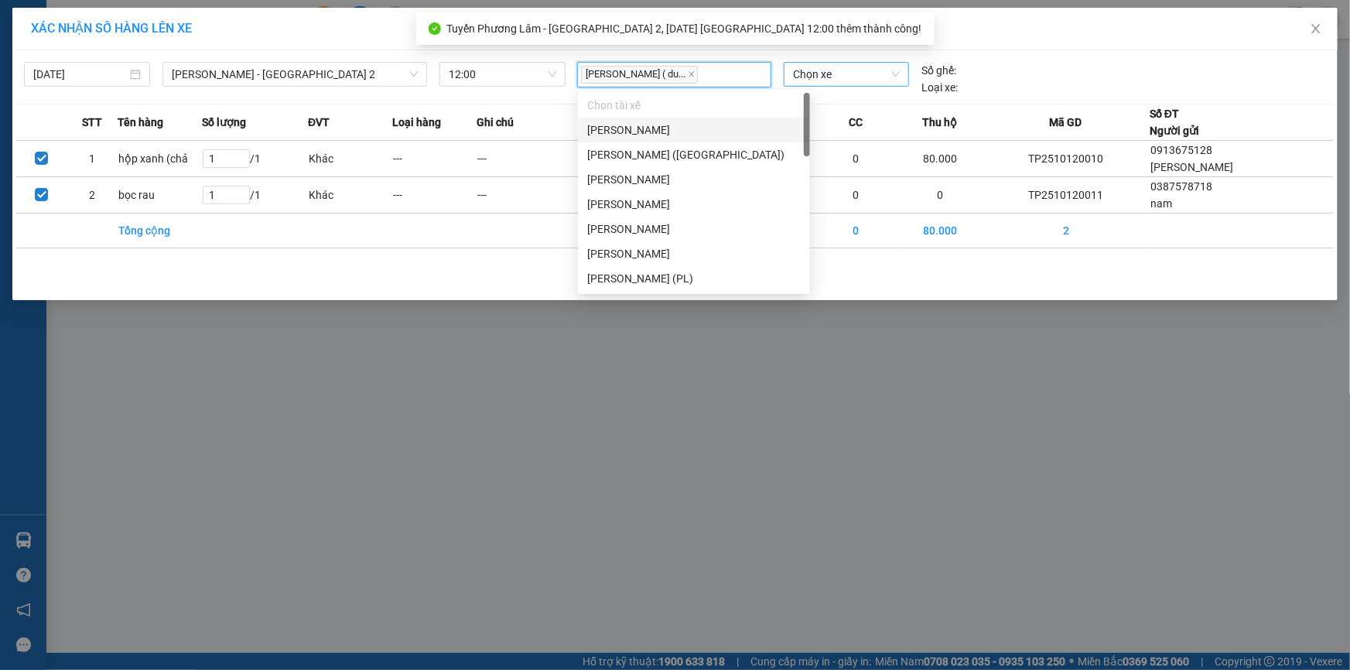
drag, startPoint x: 814, startPoint y: 92, endPoint x: 824, endPoint y: 86, distance: 11.8
click at [817, 91] on div "Chọn xe" at bounding box center [846, 79] width 138 height 34
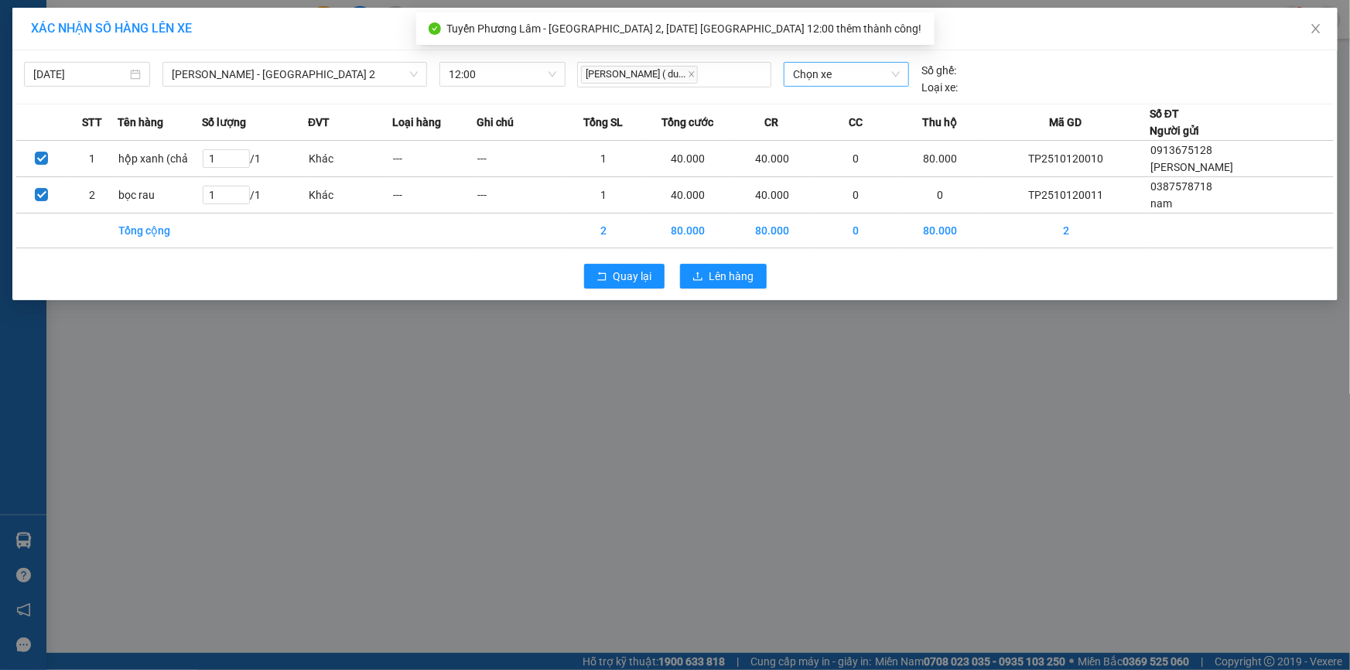
click at [825, 84] on span "Chọn xe" at bounding box center [846, 74] width 107 height 23
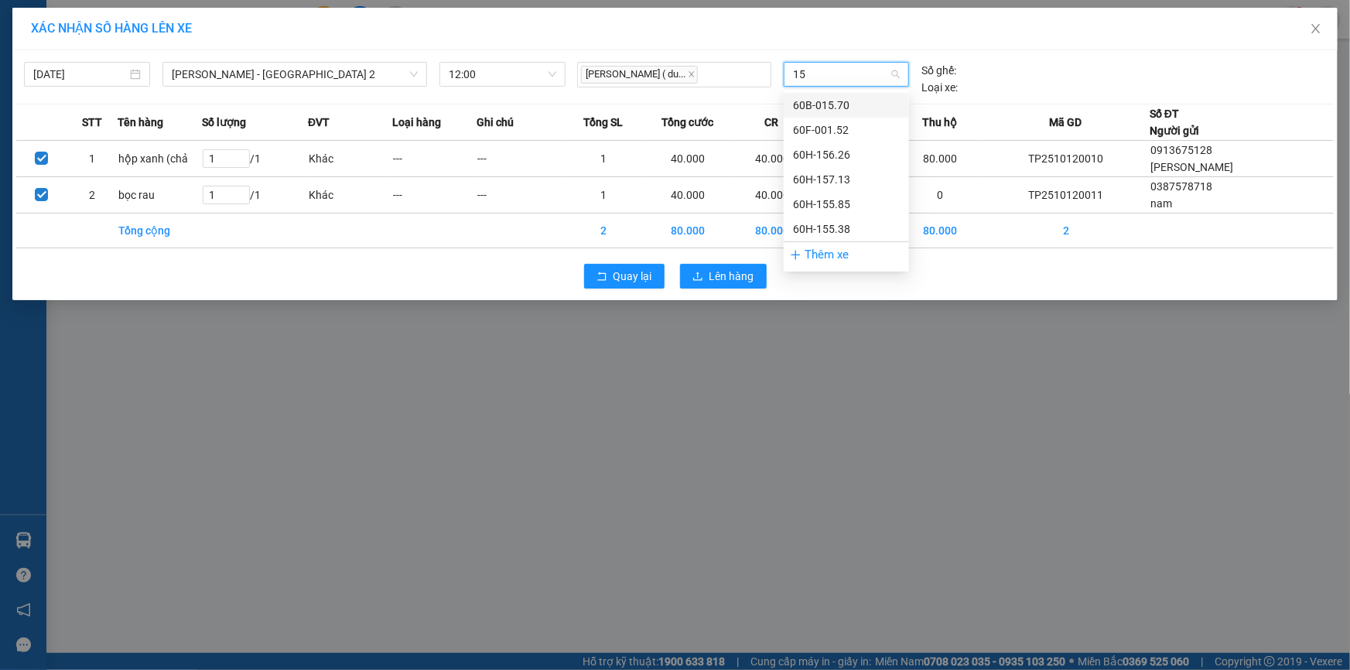
type input "156"
click at [833, 102] on div "60H-156.26" at bounding box center [846, 105] width 107 height 17
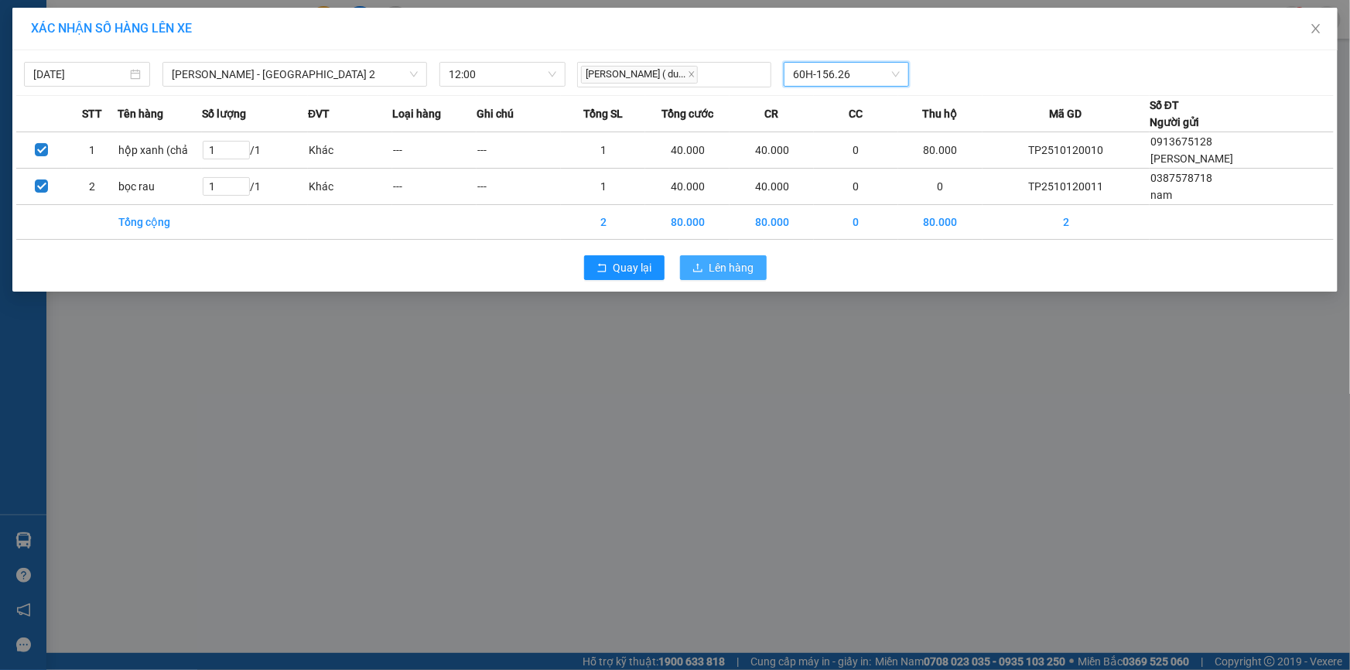
click at [736, 272] on span "Lên hàng" at bounding box center [731, 267] width 45 height 17
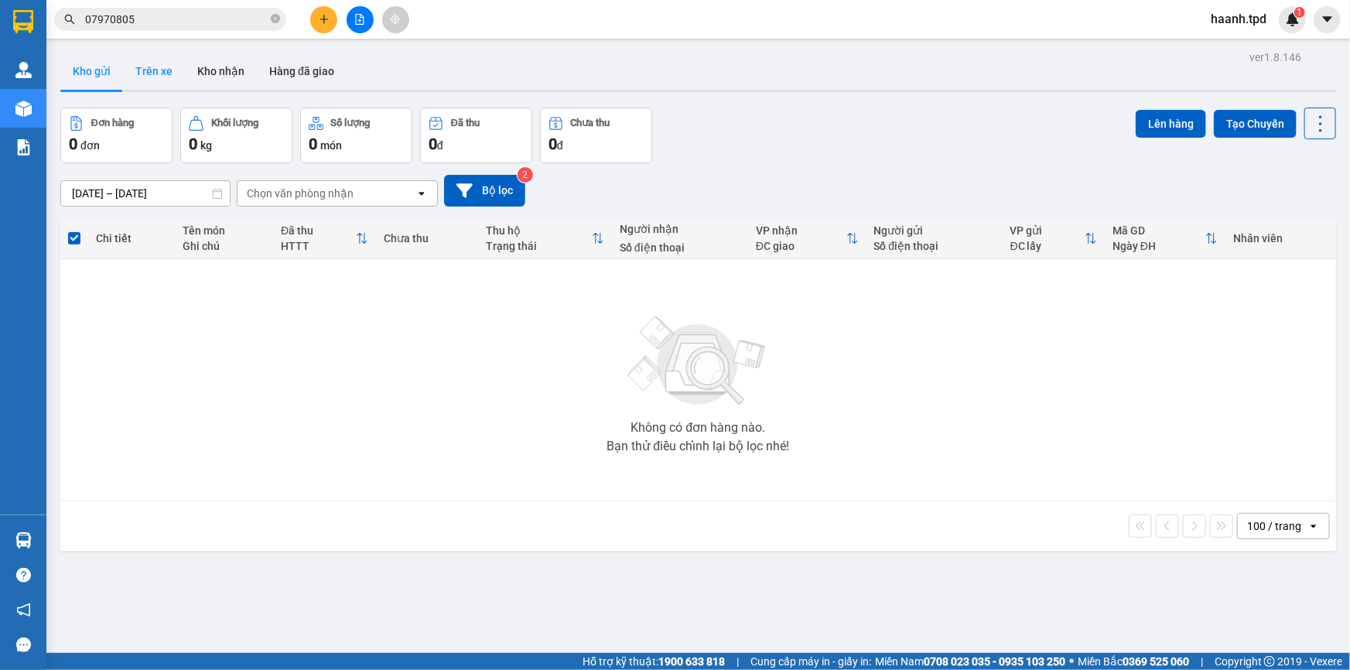
click at [159, 76] on button "Trên xe" at bounding box center [154, 71] width 62 height 37
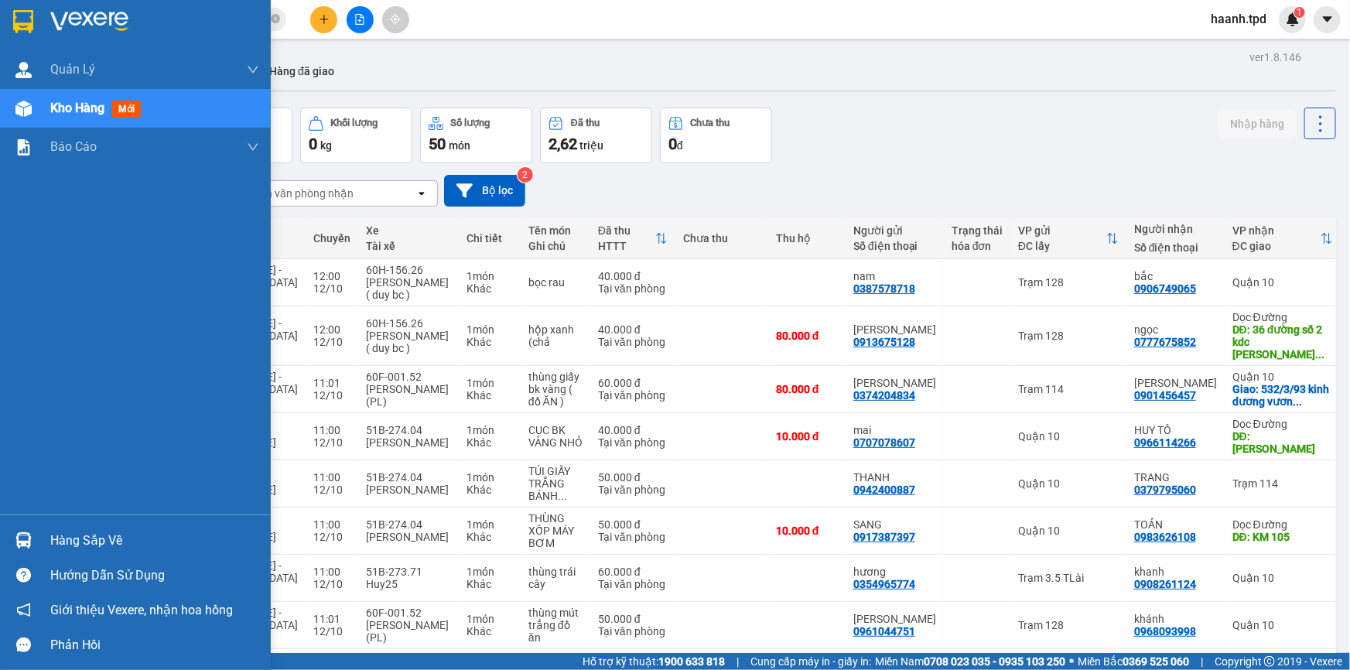
click at [39, 535] on div "Hàng sắp về" at bounding box center [135, 540] width 271 height 35
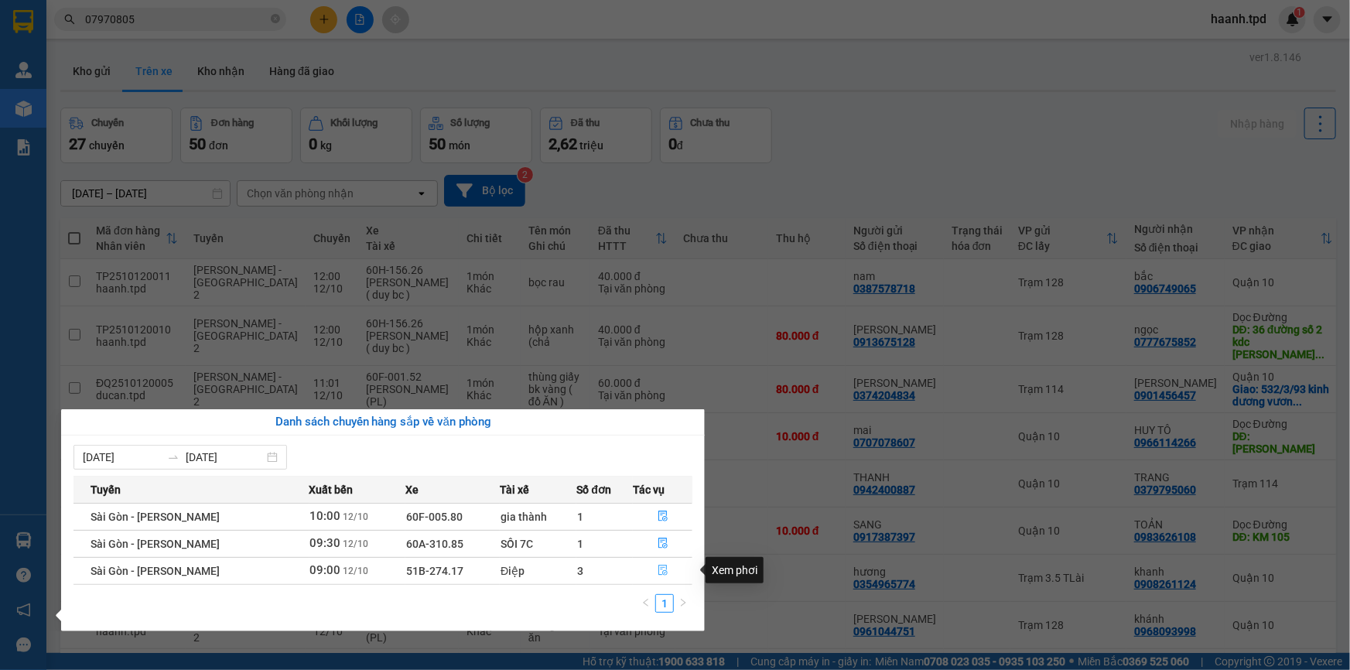
click at [669, 562] on button "button" at bounding box center [662, 570] width 58 height 25
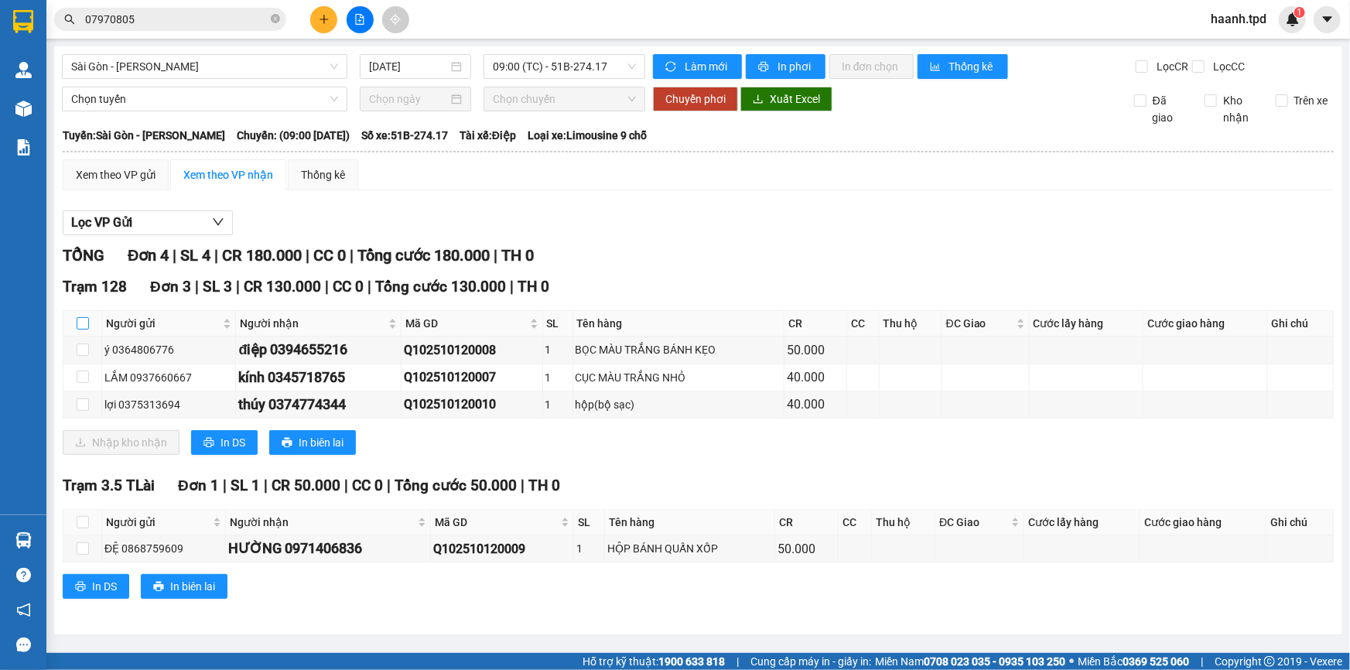
click at [84, 322] on input "checkbox" at bounding box center [83, 323] width 12 height 12
checkbox input "true"
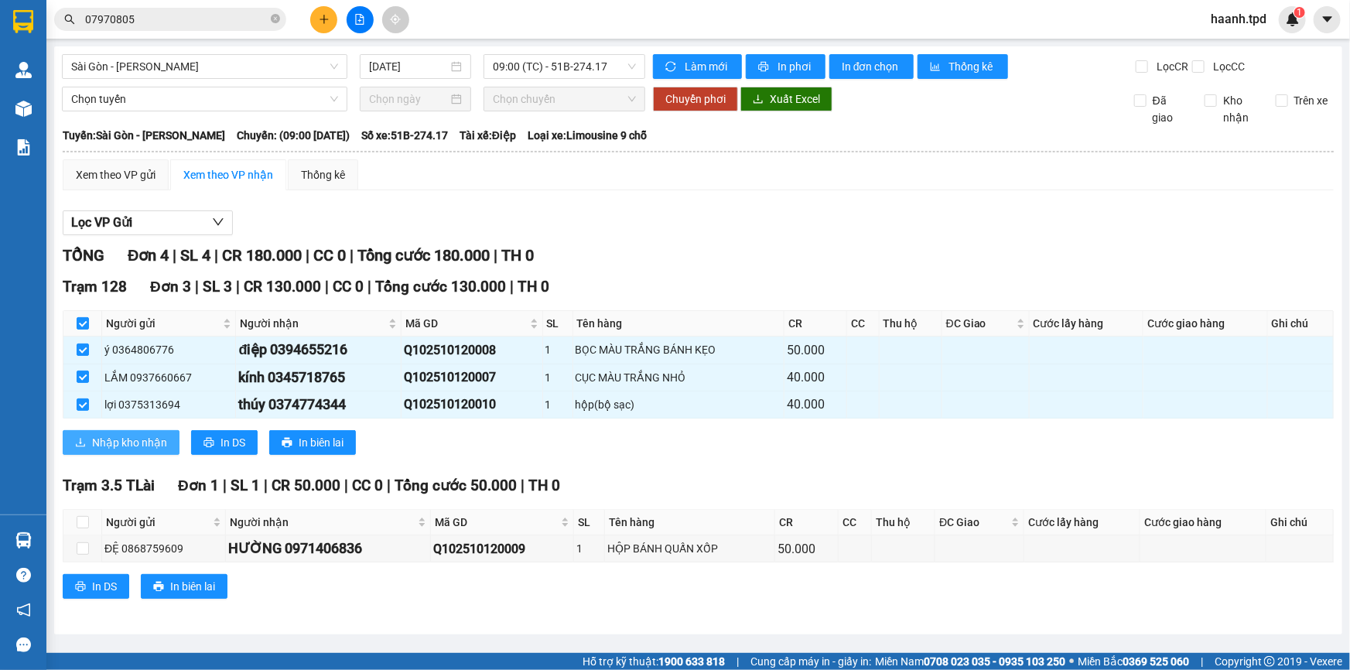
click at [116, 438] on span "Nhập kho nhận" at bounding box center [129, 442] width 75 height 17
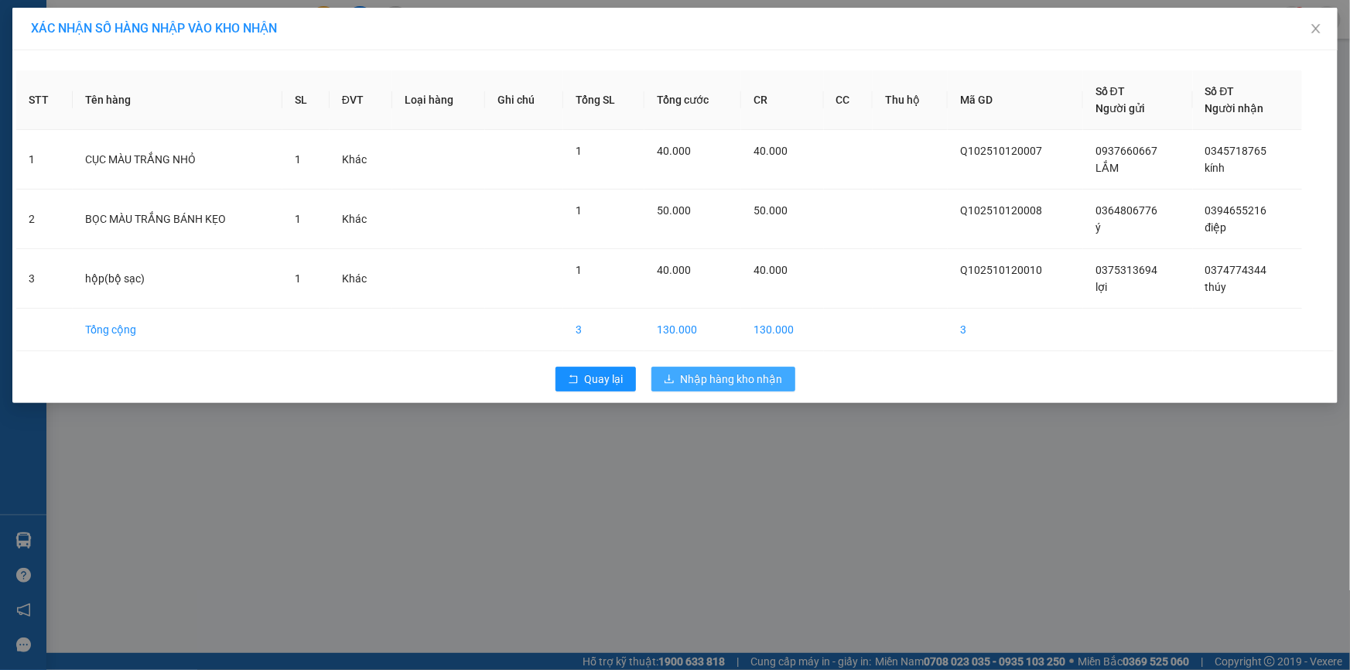
click at [731, 370] on span "Nhập hàng kho nhận" at bounding box center [732, 378] width 102 height 17
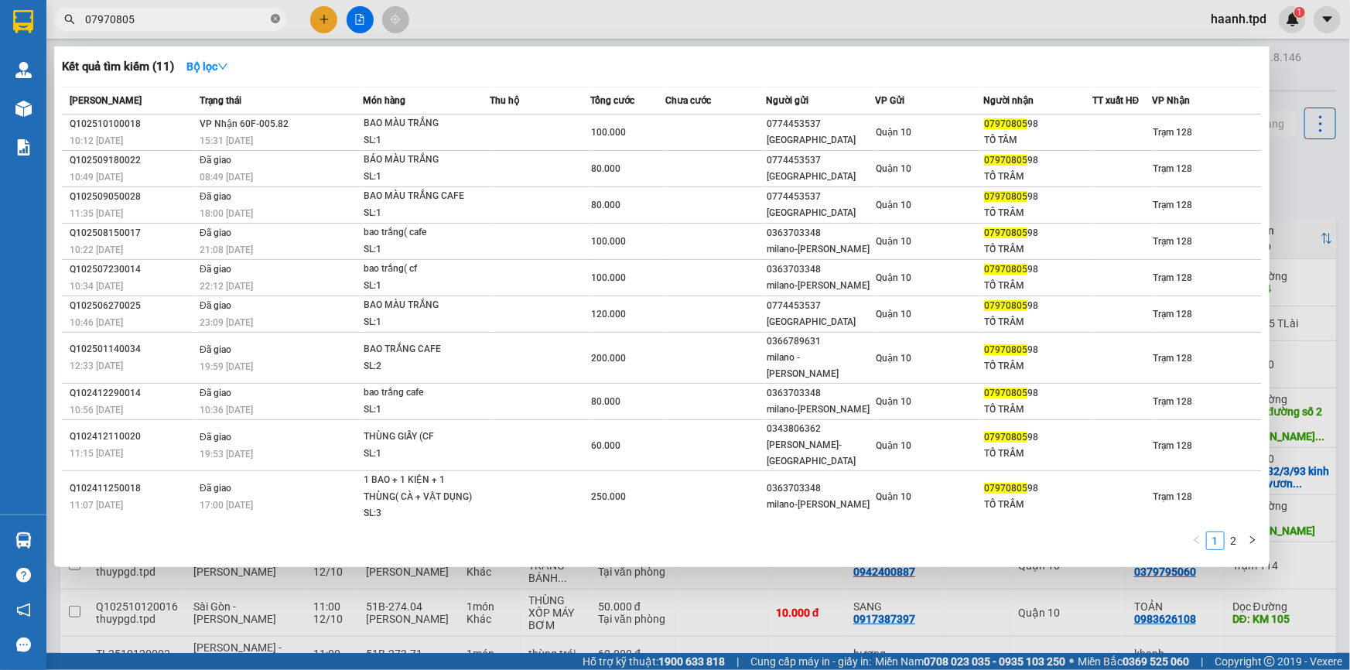
click at [275, 21] on icon "close-circle" at bounding box center [275, 18] width 9 height 9
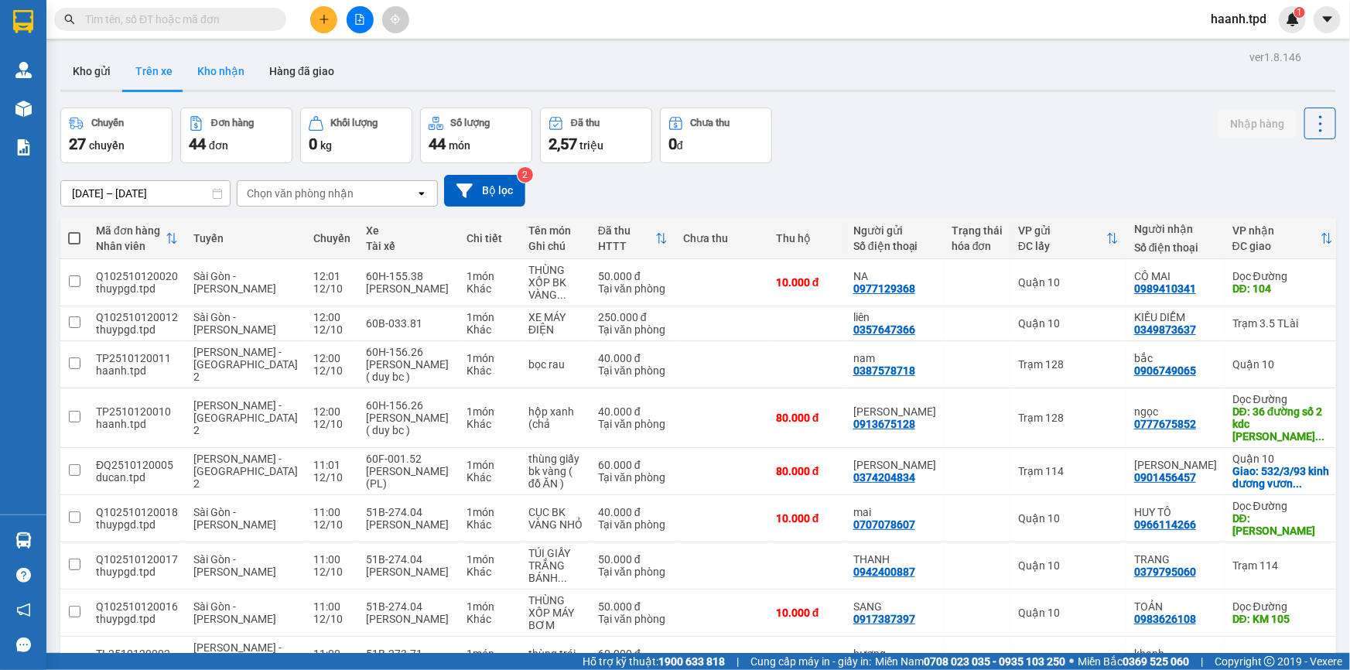
click at [237, 81] on button "Kho nhận" at bounding box center [221, 71] width 72 height 37
type input "[DATE] – [DATE]"
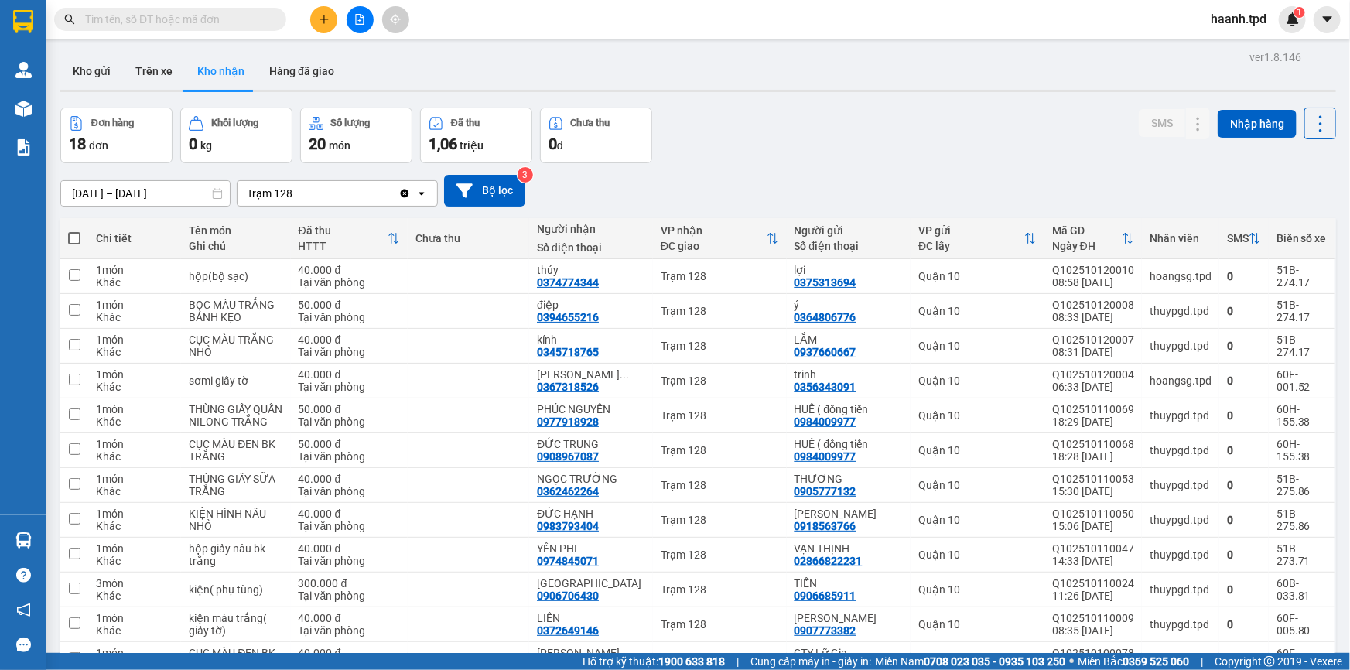
click at [193, 22] on input "text" at bounding box center [176, 19] width 183 height 17
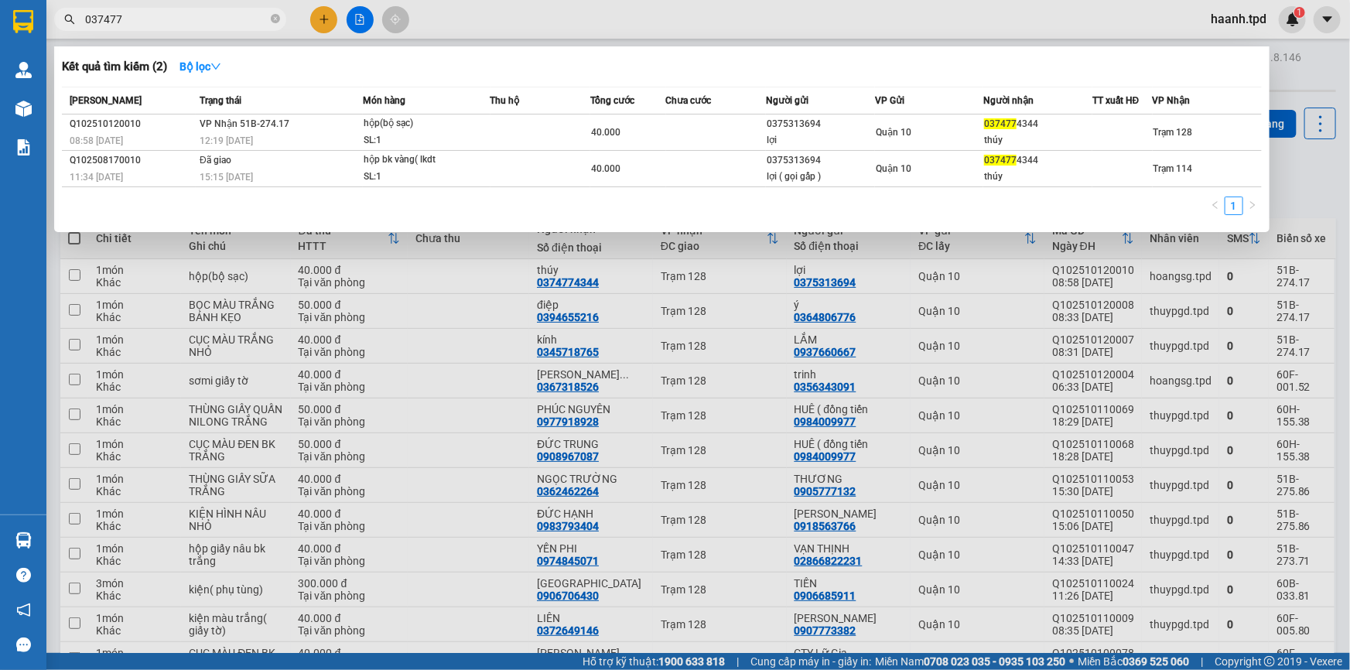
type input "037477"
click at [1046, 139] on div "thúy" at bounding box center [1038, 140] width 108 height 16
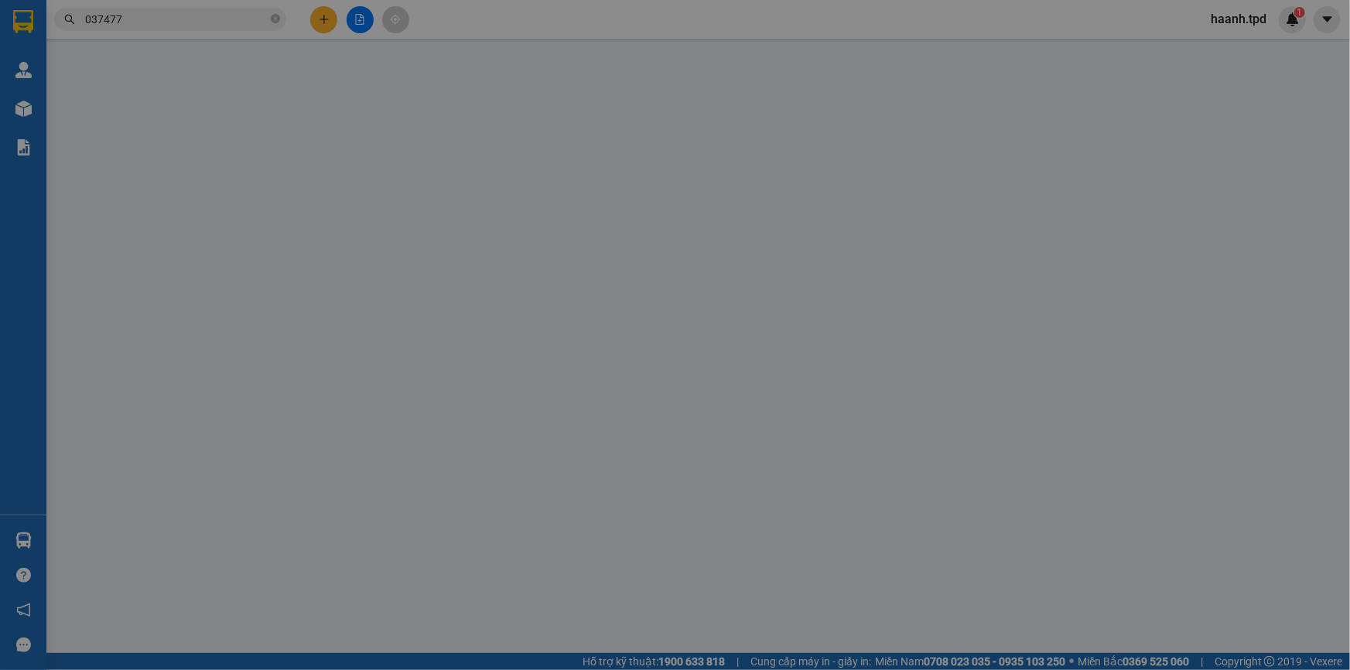
type input "0375313694"
type input "lợi"
type input "075201006077"
type input "0374774344"
type input "thúy"
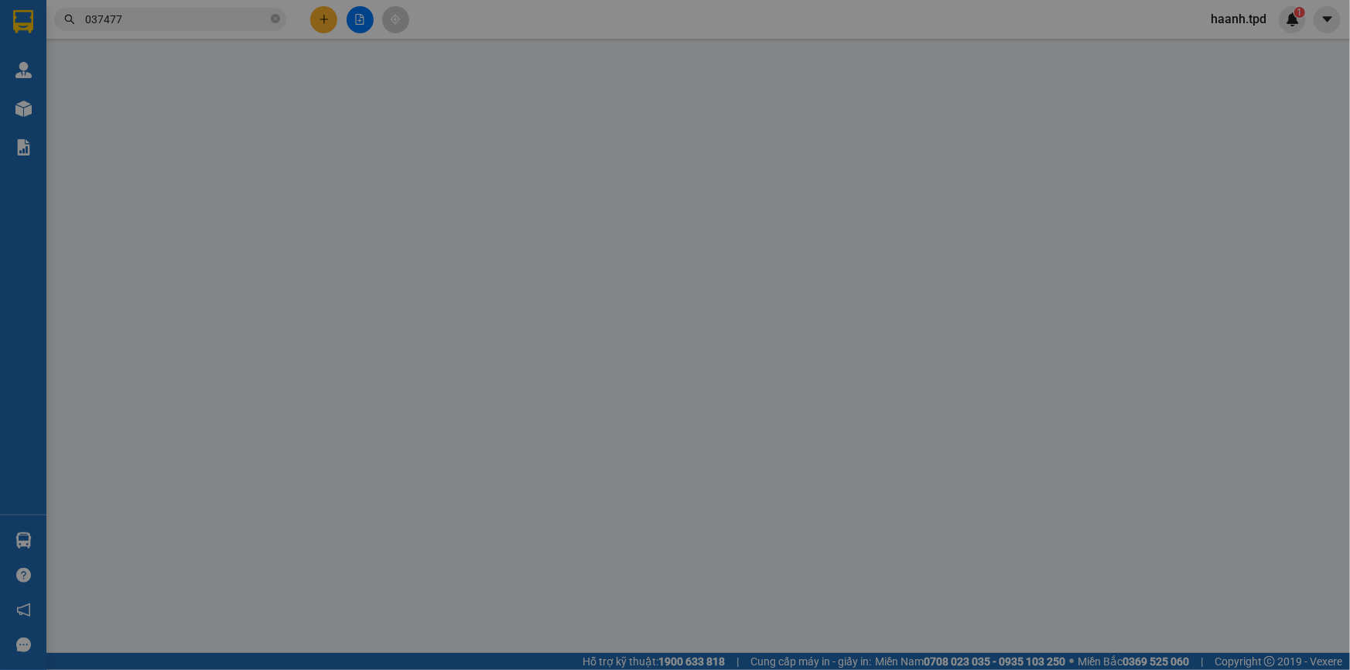
type input "40.000"
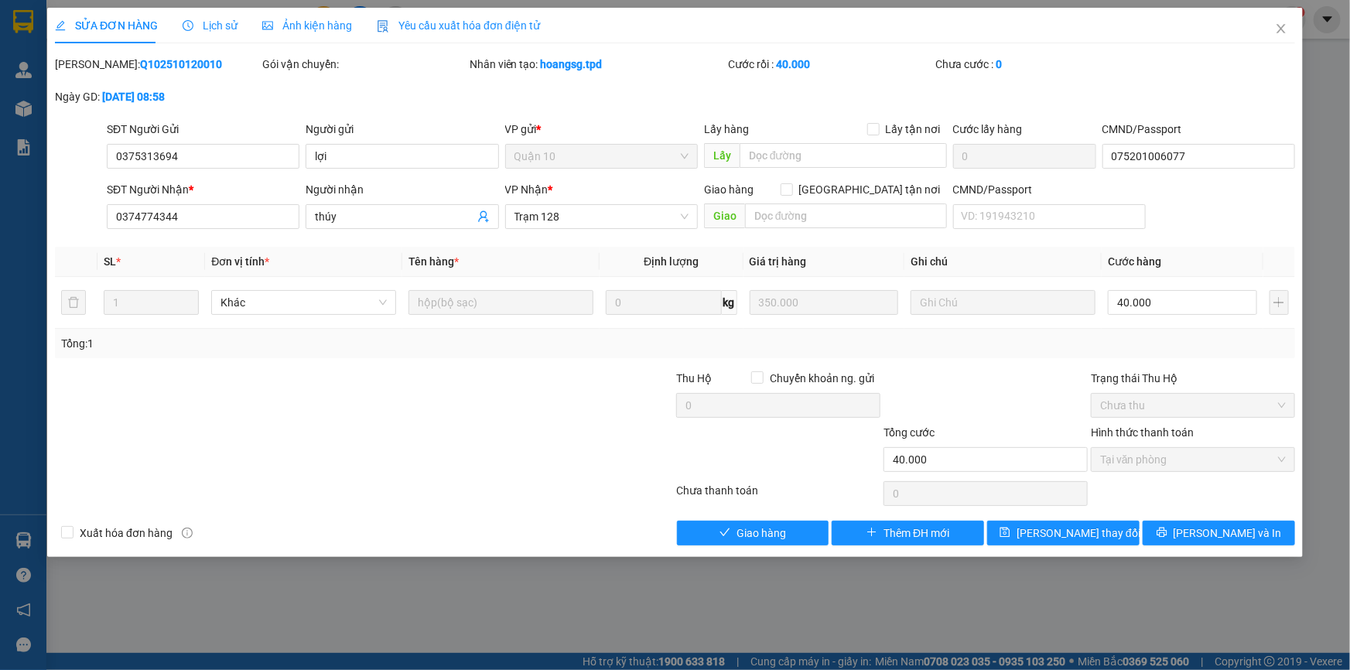
click at [739, 545] on div "SỬA ĐƠN HÀNG Lịch sử Ảnh kiện hàng Yêu cầu xuất hóa đơn điện tử Total Paid Fee …" at bounding box center [674, 282] width 1255 height 549
click at [739, 534] on span "Giao hàng" at bounding box center [760, 532] width 49 height 17
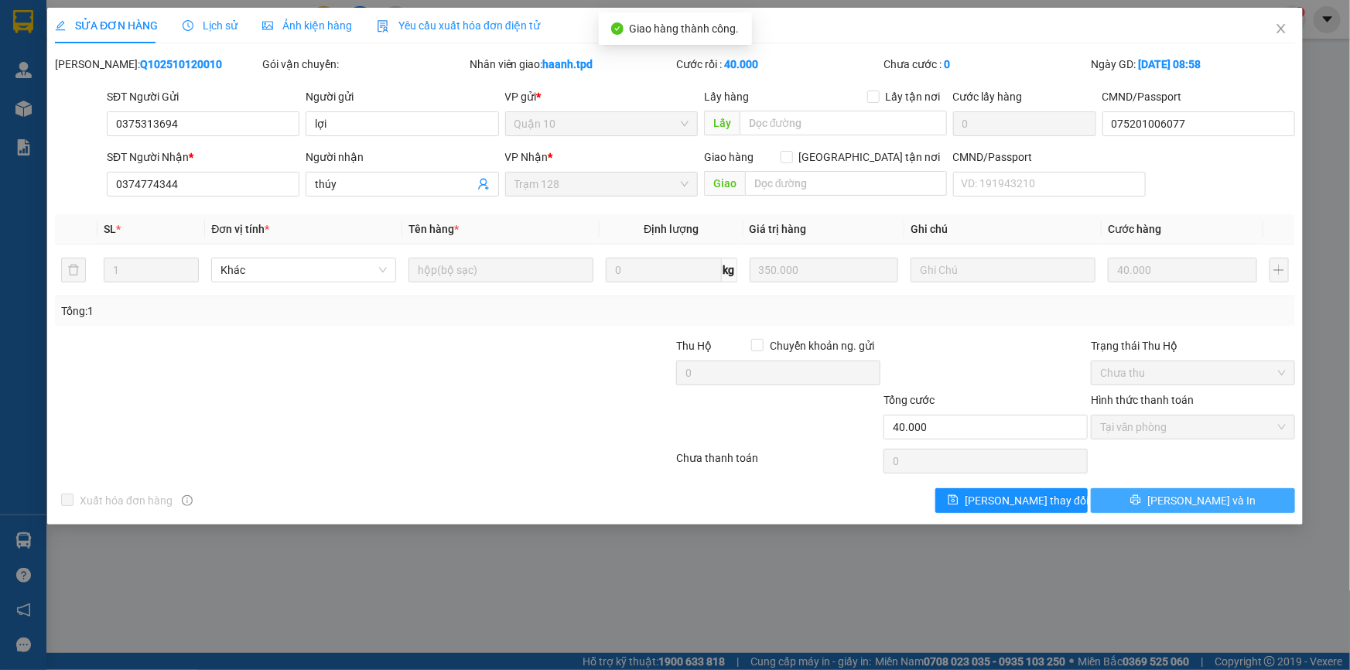
click at [1155, 503] on button "Lưu và In" at bounding box center [1193, 500] width 204 height 25
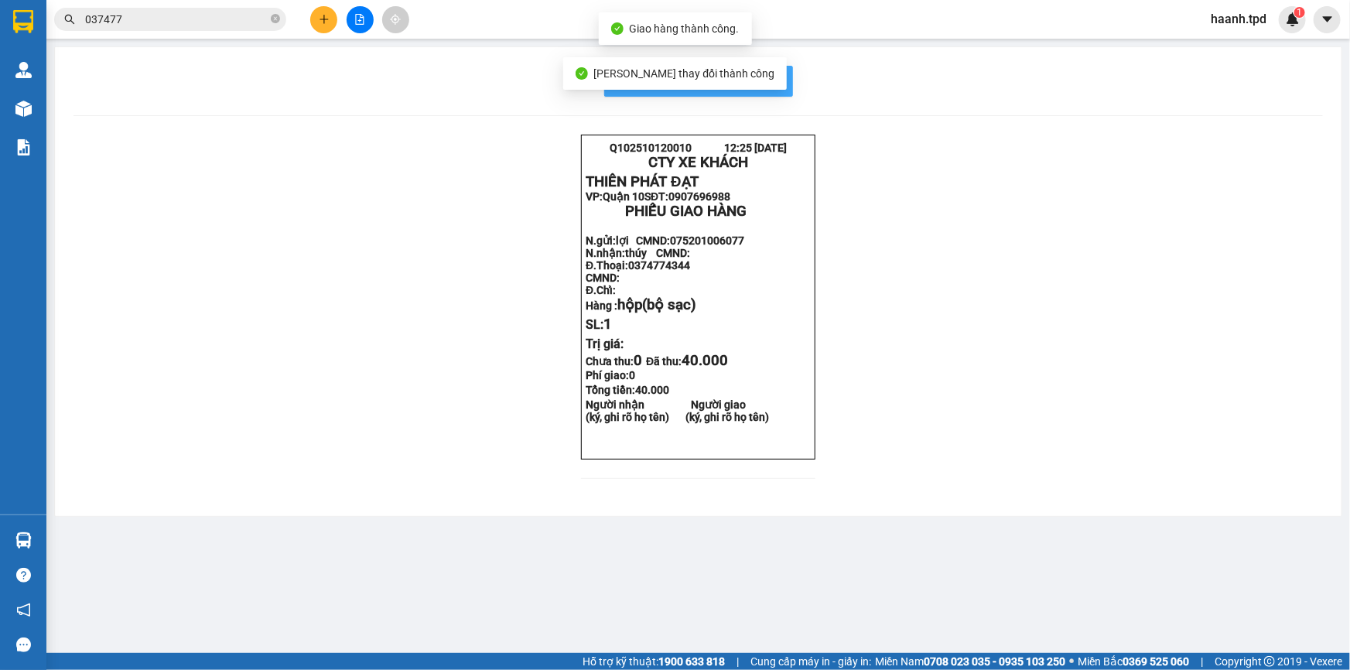
click at [777, 84] on span "In mẫu biên lai tự cấu hình" at bounding box center [707, 80] width 145 height 19
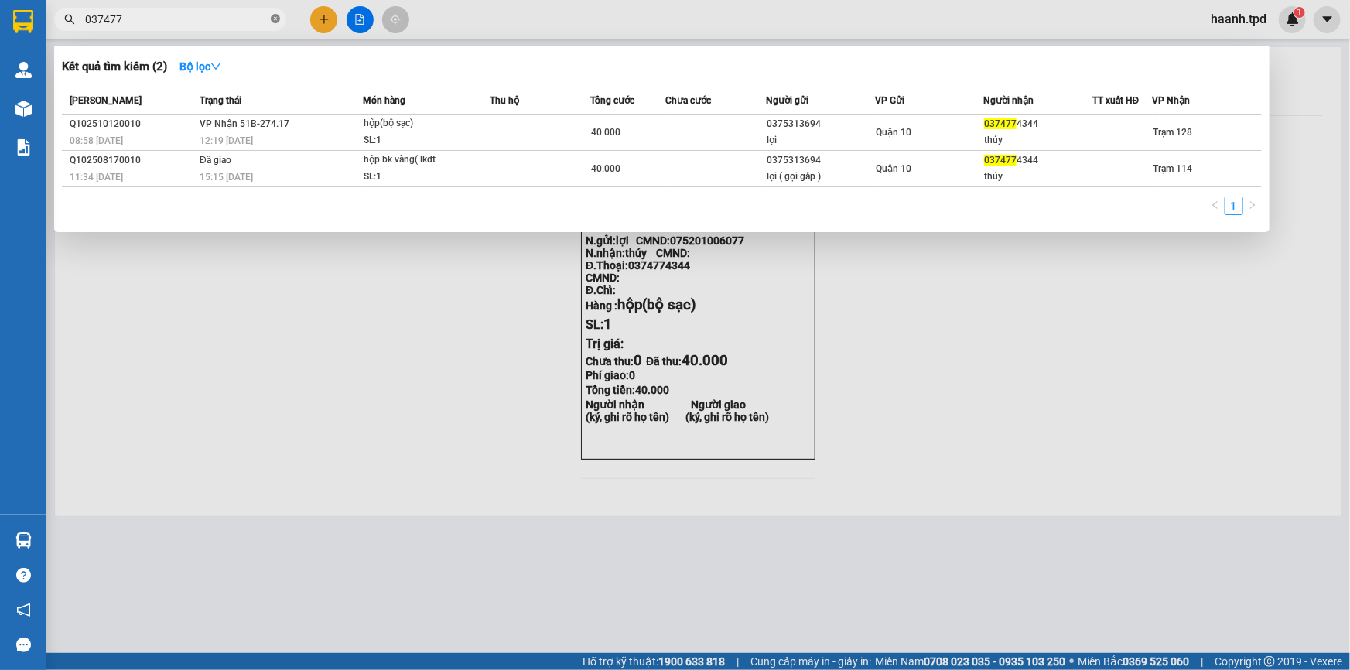
click at [278, 22] on icon "close-circle" at bounding box center [275, 18] width 9 height 9
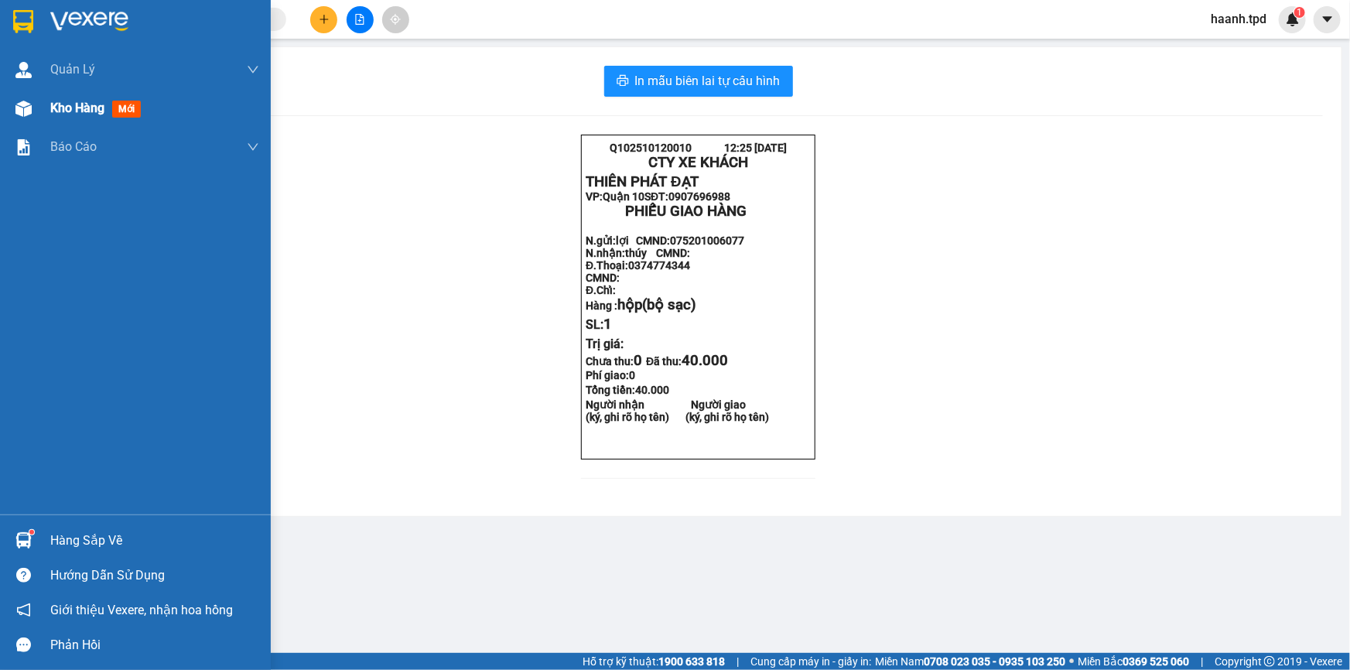
click at [73, 103] on span "Kho hàng" at bounding box center [77, 108] width 54 height 15
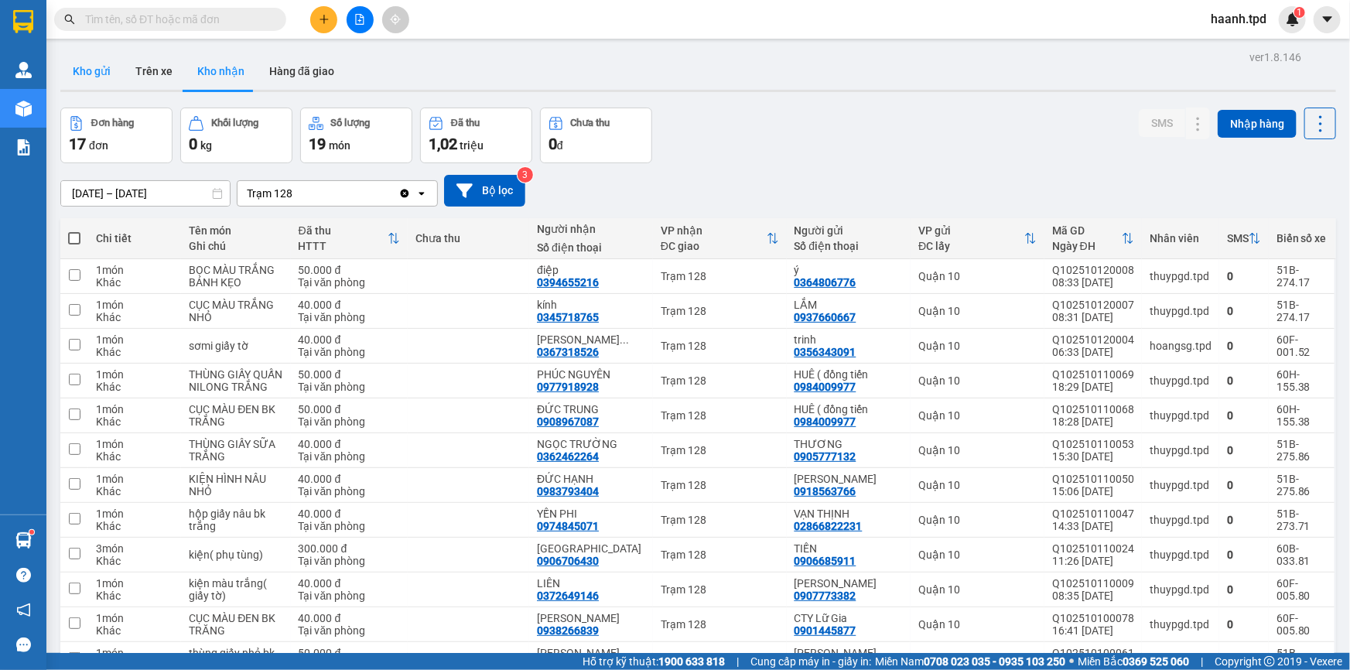
click at [93, 67] on button "Kho gửi" at bounding box center [91, 71] width 63 height 37
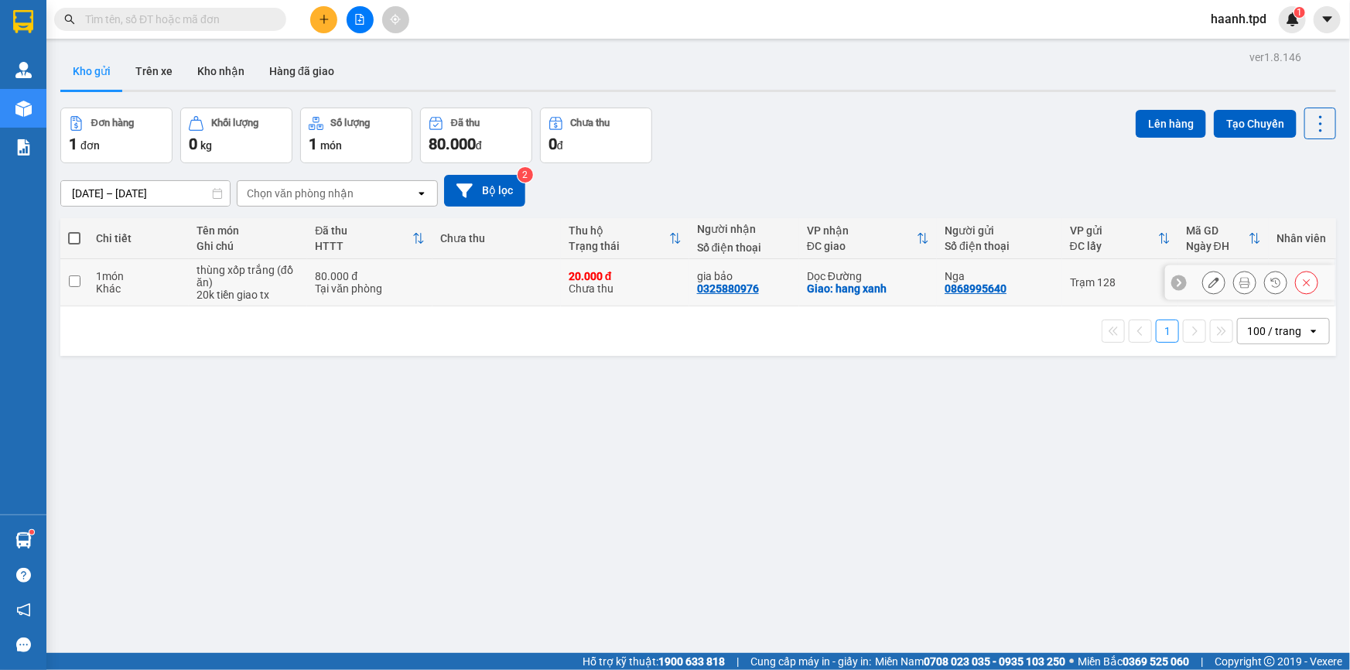
click at [369, 286] on div "Tại văn phòng" at bounding box center [370, 288] width 110 height 12
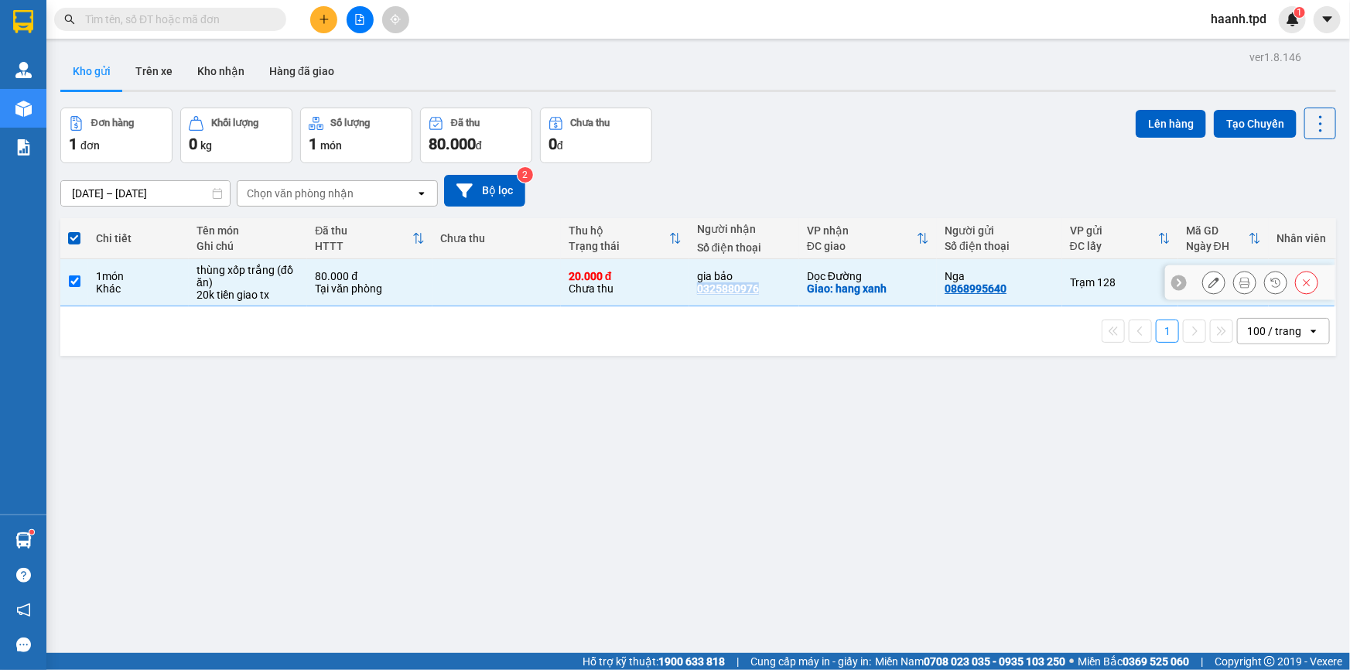
drag, startPoint x: 688, startPoint y: 286, endPoint x: 766, endPoint y: 290, distance: 77.4
click at [766, 290] on td "gia bảo 0325880976" at bounding box center [744, 282] width 110 height 47
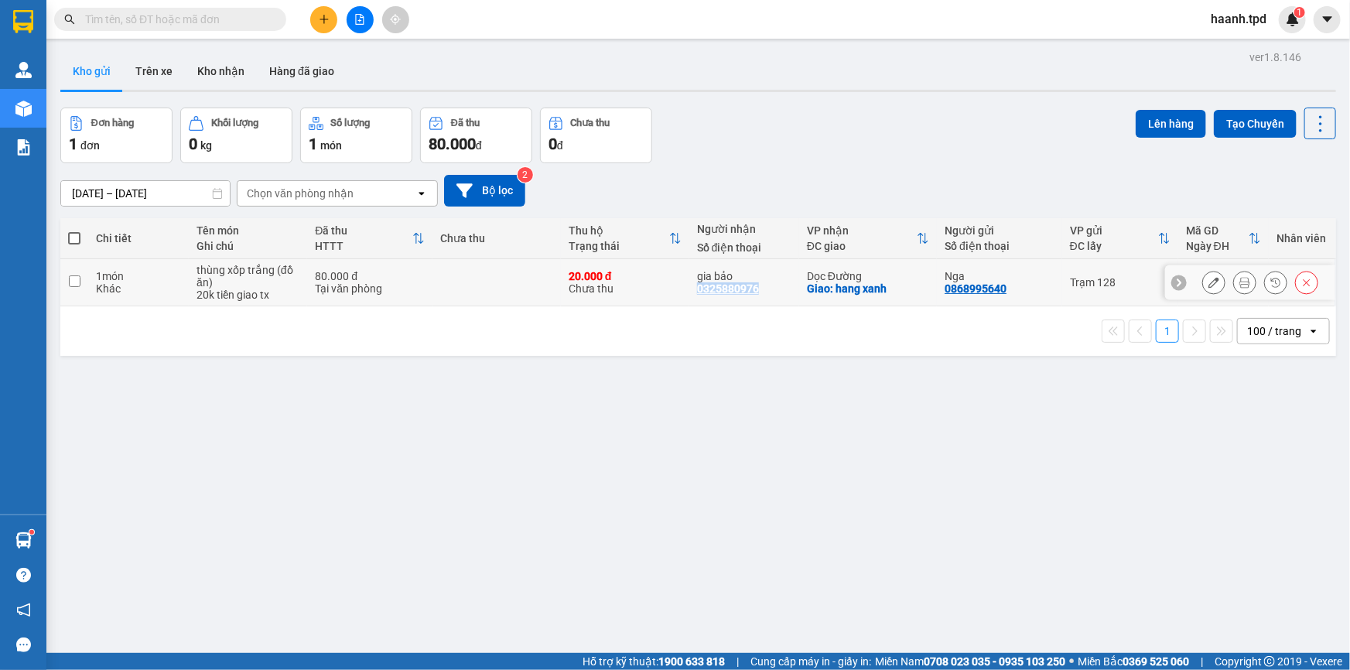
copy div "0325880976"
click at [253, 22] on input "text" at bounding box center [176, 19] width 183 height 17
click at [497, 278] on td at bounding box center [496, 282] width 128 height 47
checkbox input "true"
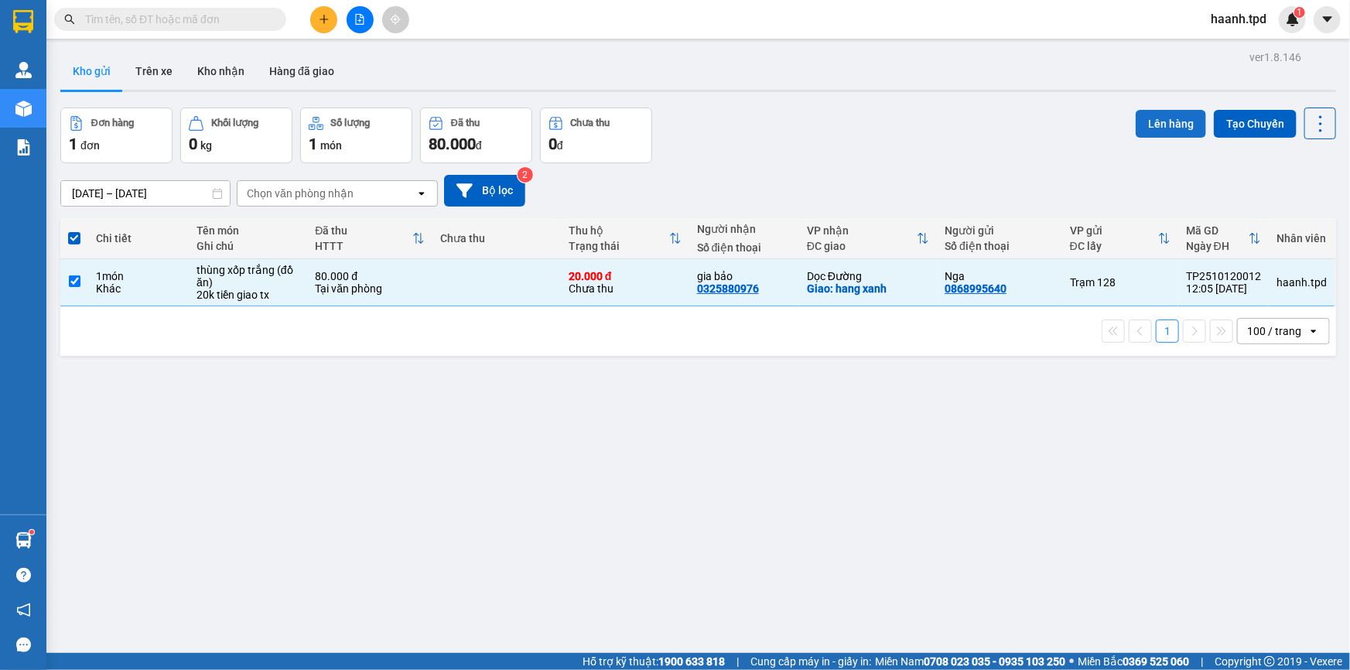
drag, startPoint x: 1132, startPoint y: 104, endPoint x: 1145, endPoint y: 118, distance: 19.1
click at [1135, 109] on div "ver 1.8.146 Kho gửi Trên xe Kho nhận Hàng đã giao Đơn hàng 1 đơn Khối lượng 0 k…" at bounding box center [698, 381] width 1288 height 670
click at [1145, 118] on button "Lên hàng" at bounding box center [1170, 124] width 70 height 28
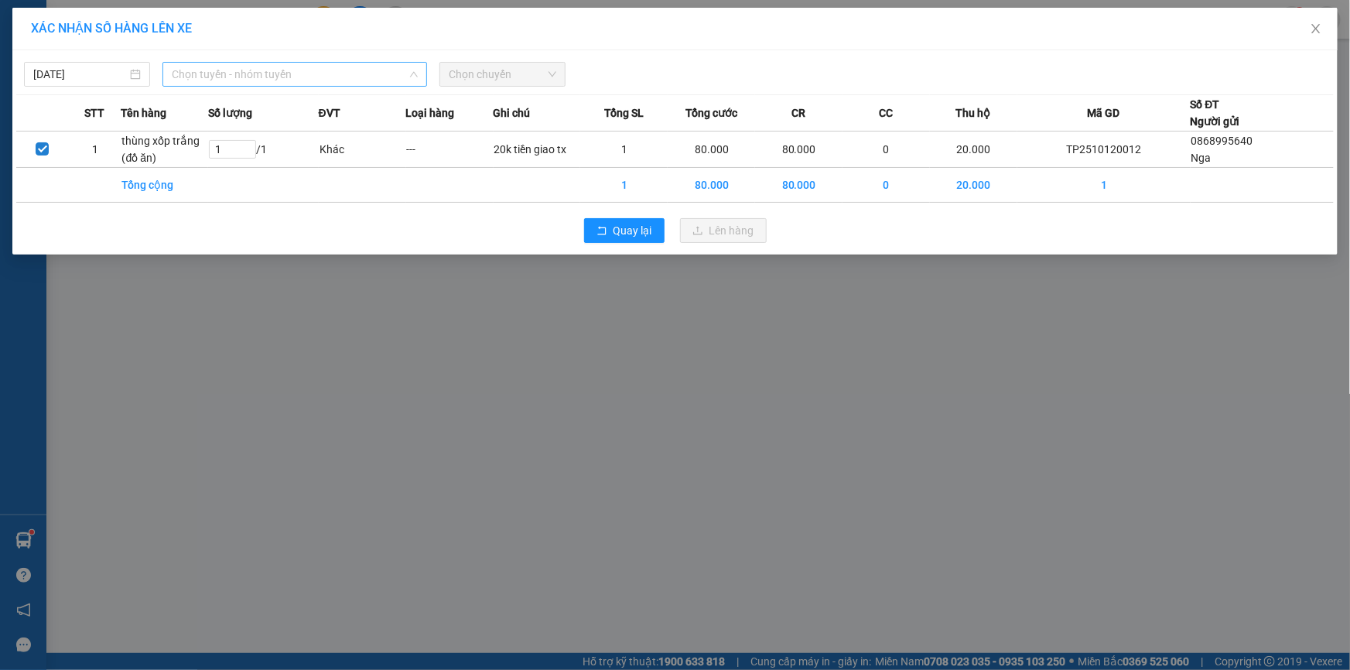
click at [258, 75] on span "Chọn tuyến - nhóm tuyến" at bounding box center [295, 74] width 246 height 23
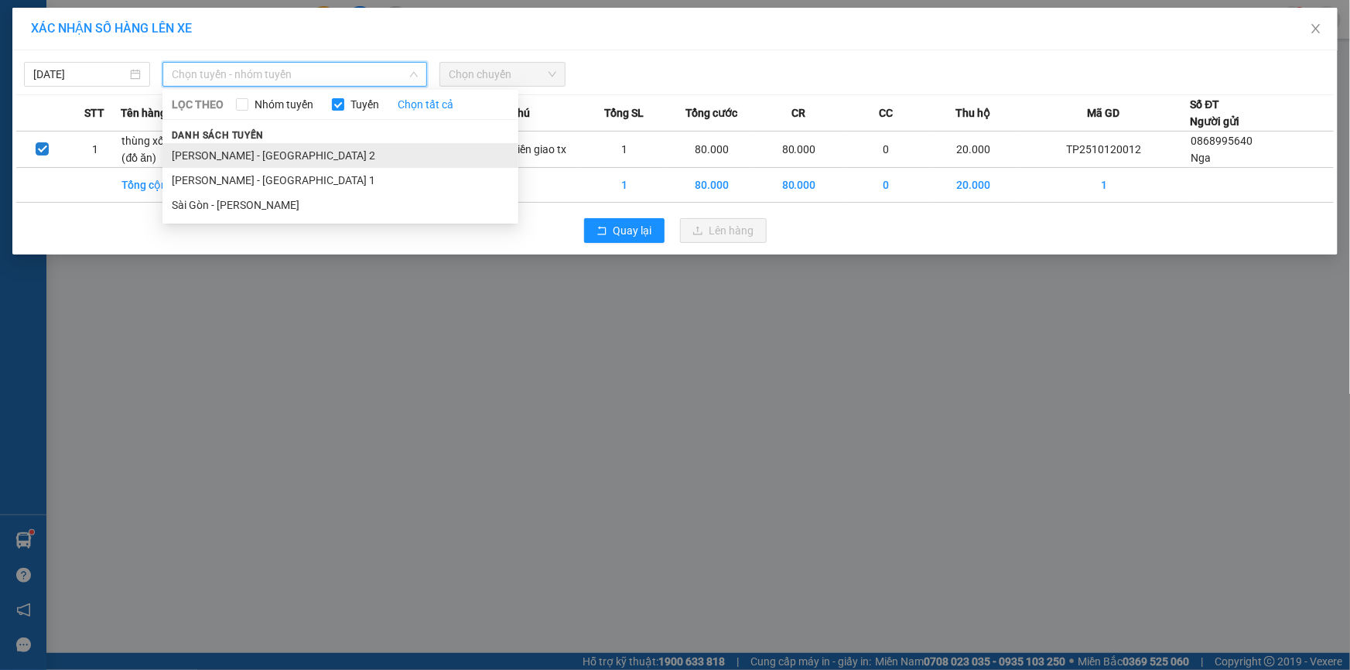
click at [220, 149] on li "[PERSON_NAME] - [GEOGRAPHIC_DATA] 2" at bounding box center [340, 155] width 356 height 25
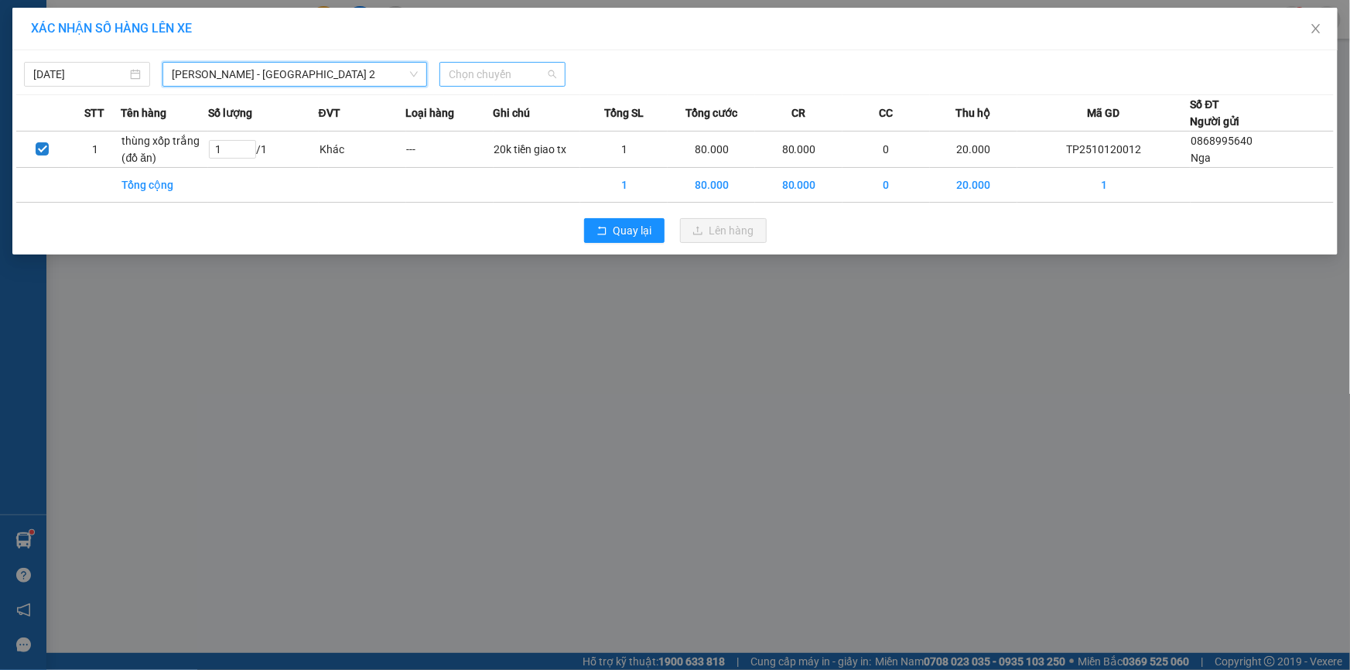
click at [480, 80] on span "Chọn chuyến" at bounding box center [503, 74] width 108 height 23
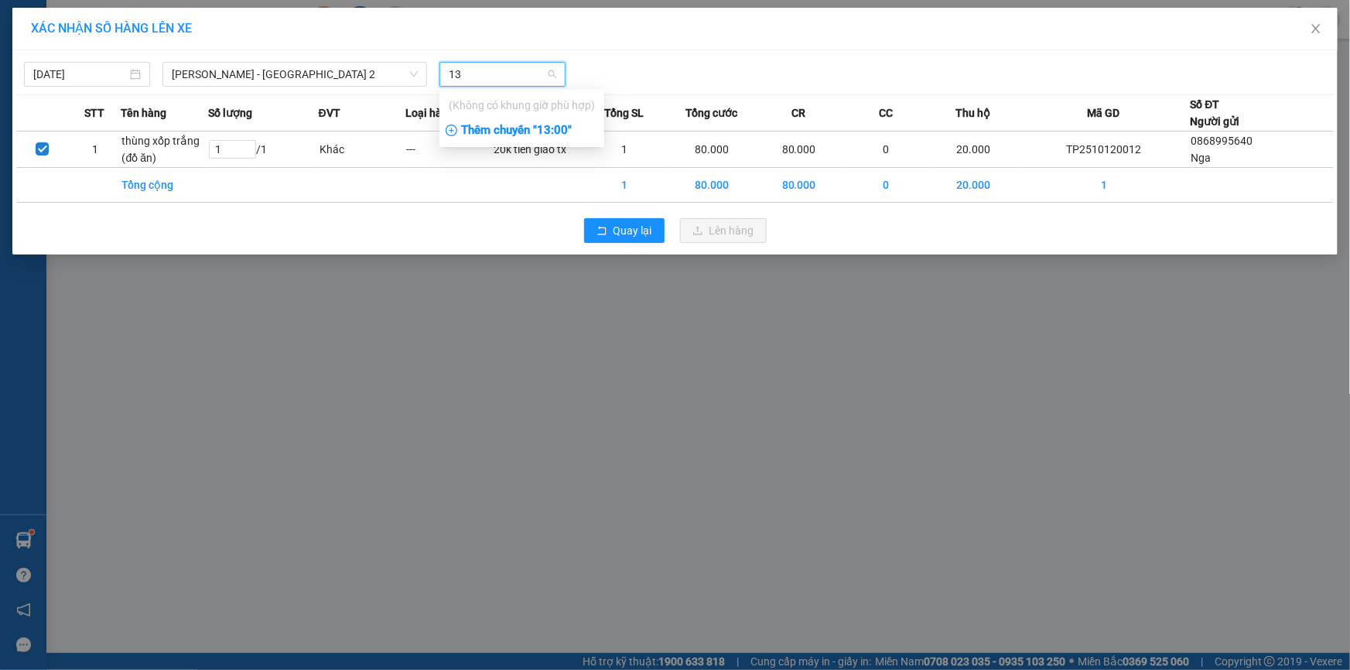
type input "13"
click at [523, 127] on div "Thêm chuyến " 13:00 "" at bounding box center [521, 131] width 165 height 26
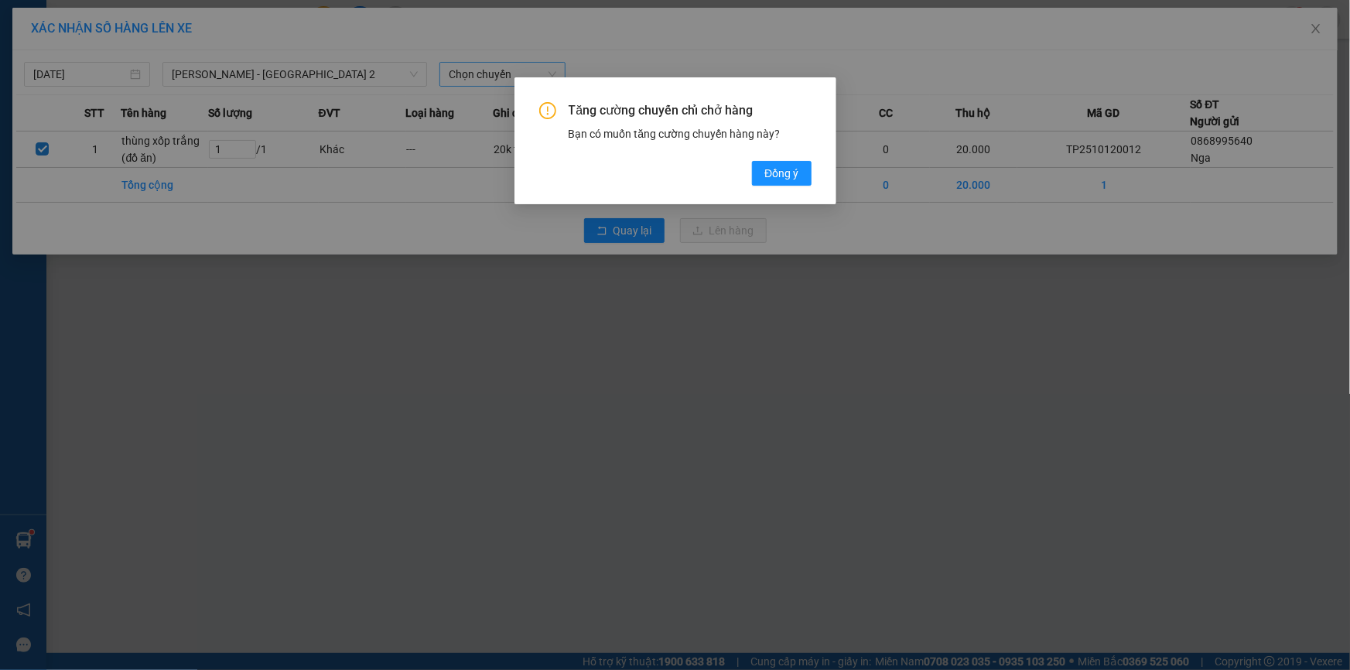
drag, startPoint x: 783, startPoint y: 170, endPoint x: 612, endPoint y: 97, distance: 186.8
click at [784, 169] on span "Đồng ý" at bounding box center [781, 173] width 34 height 17
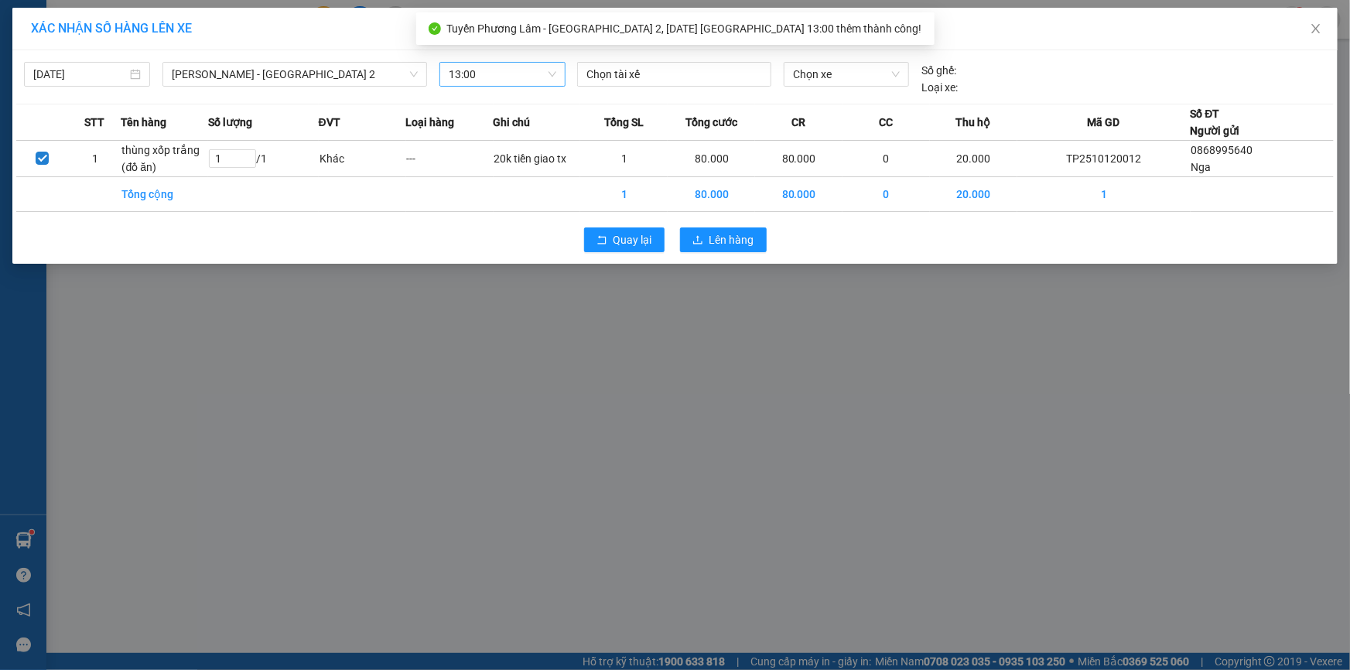
click at [596, 77] on div at bounding box center [674, 74] width 186 height 19
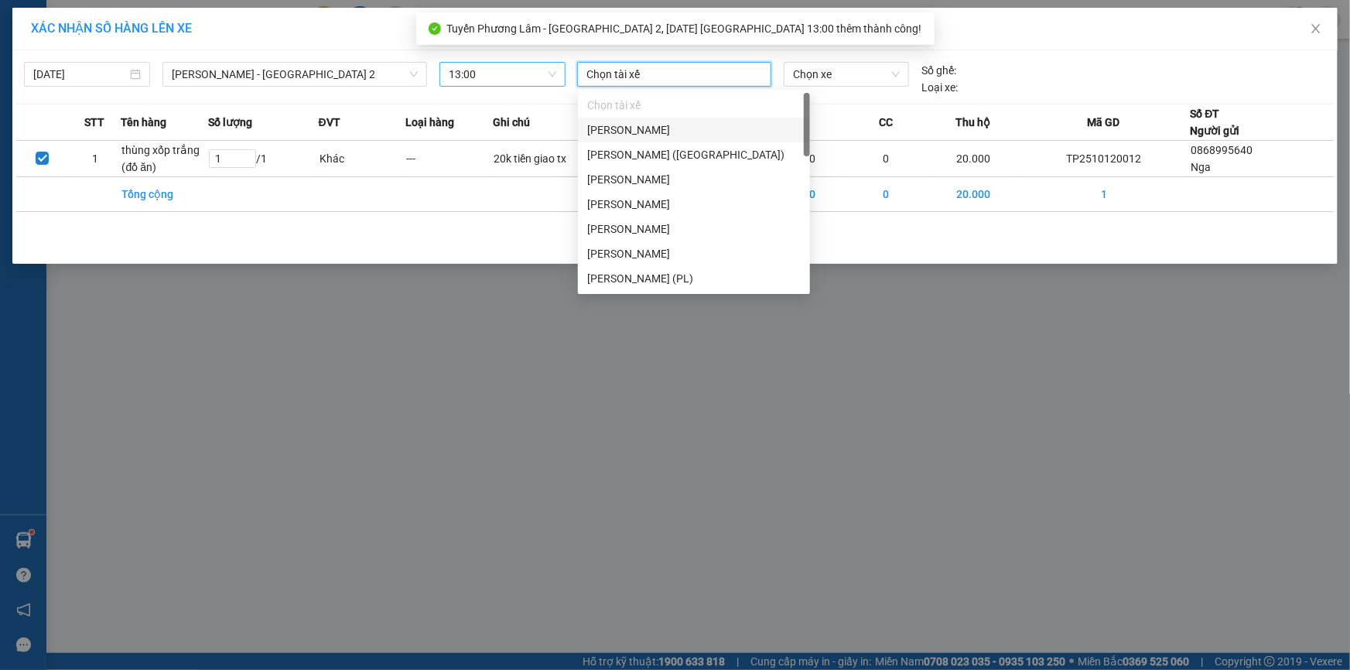
type input "d"
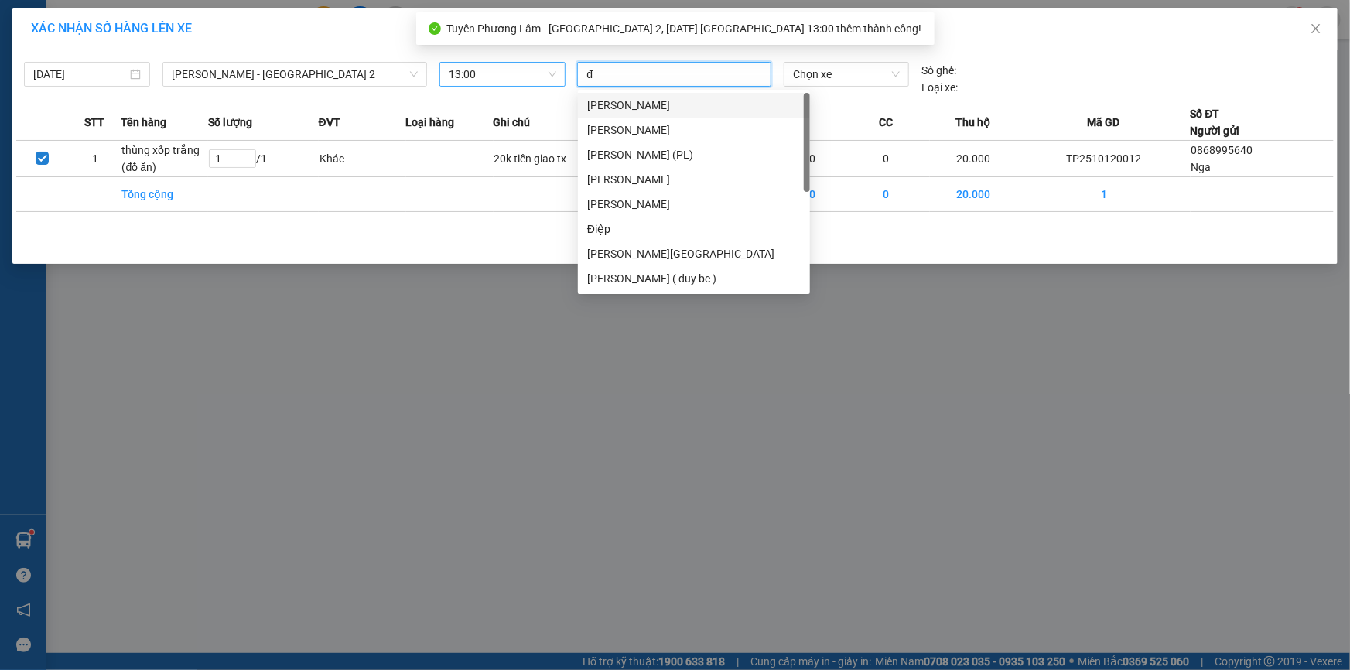
type input "đi"
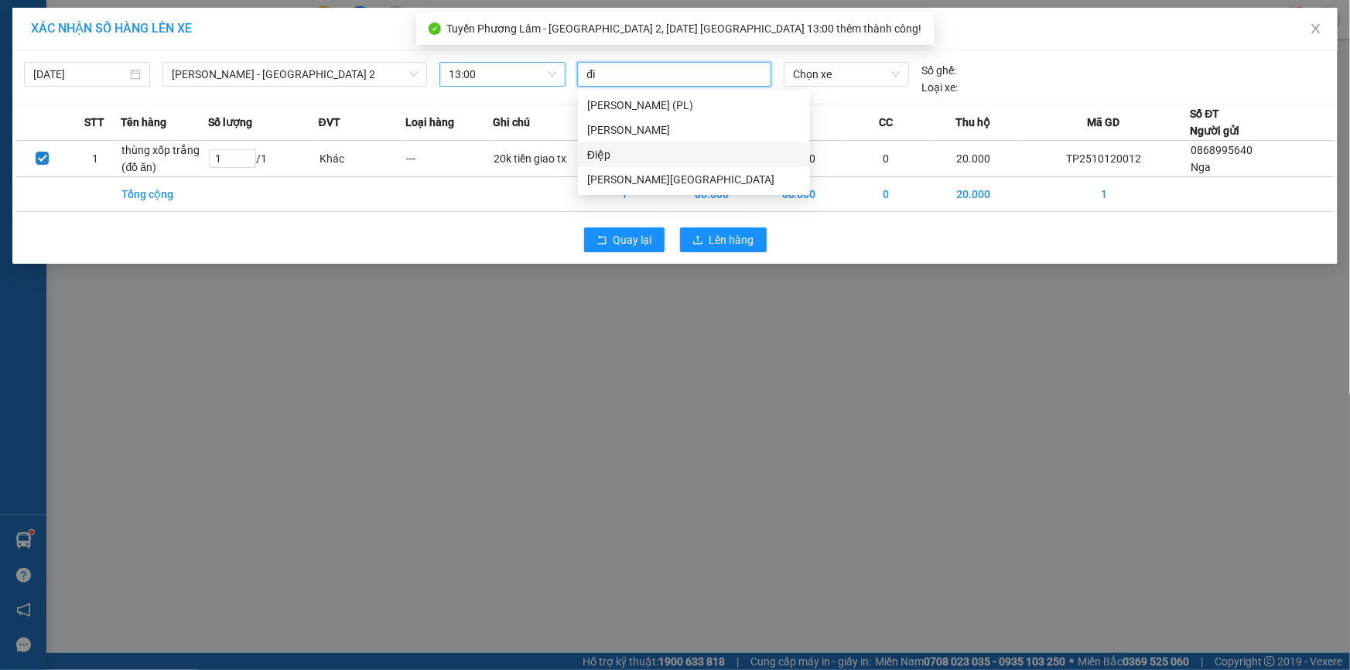
click at [625, 152] on div "Điệp" at bounding box center [693, 154] width 213 height 17
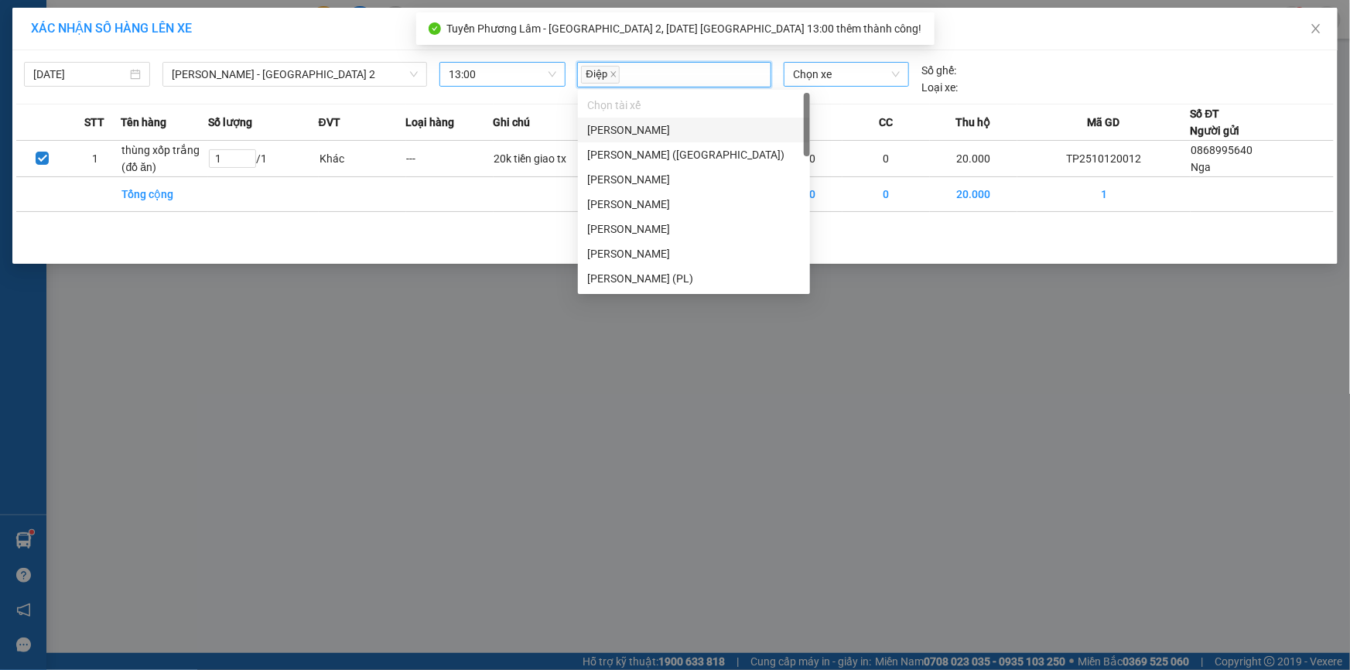
click at [817, 77] on span "Chọn xe" at bounding box center [846, 74] width 107 height 23
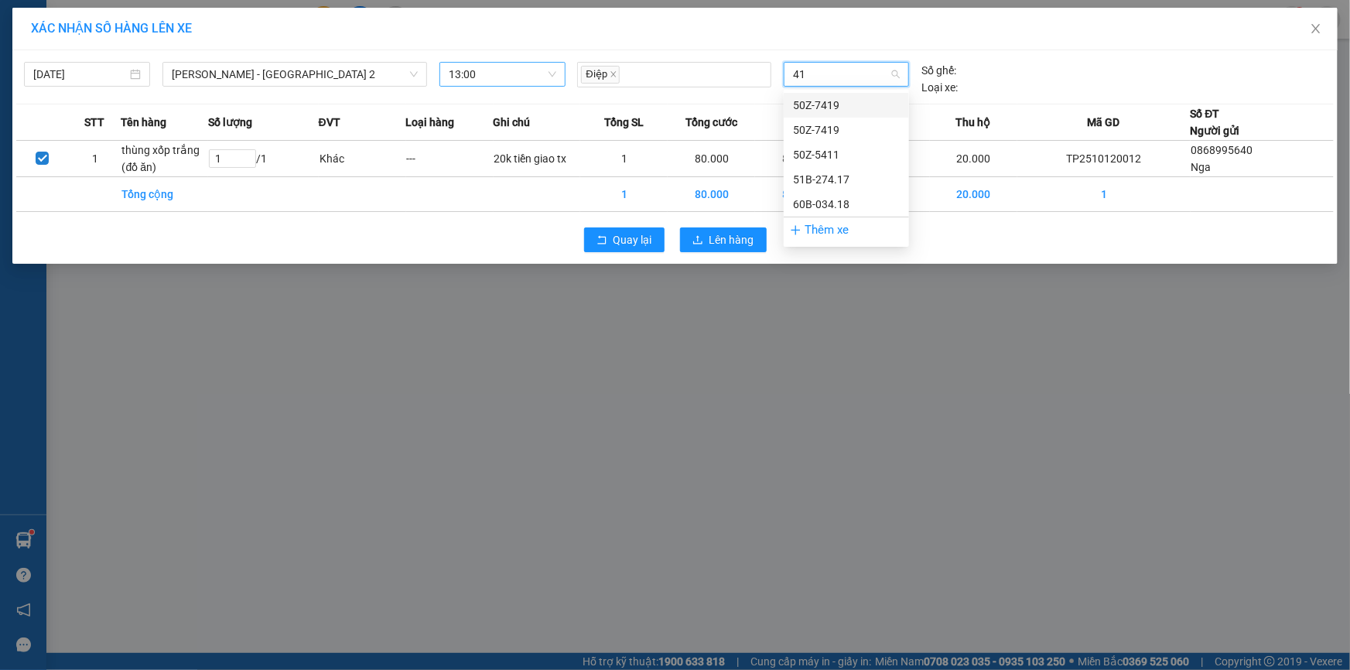
type input "417"
click at [828, 105] on div "51B-274.17" at bounding box center [846, 105] width 107 height 17
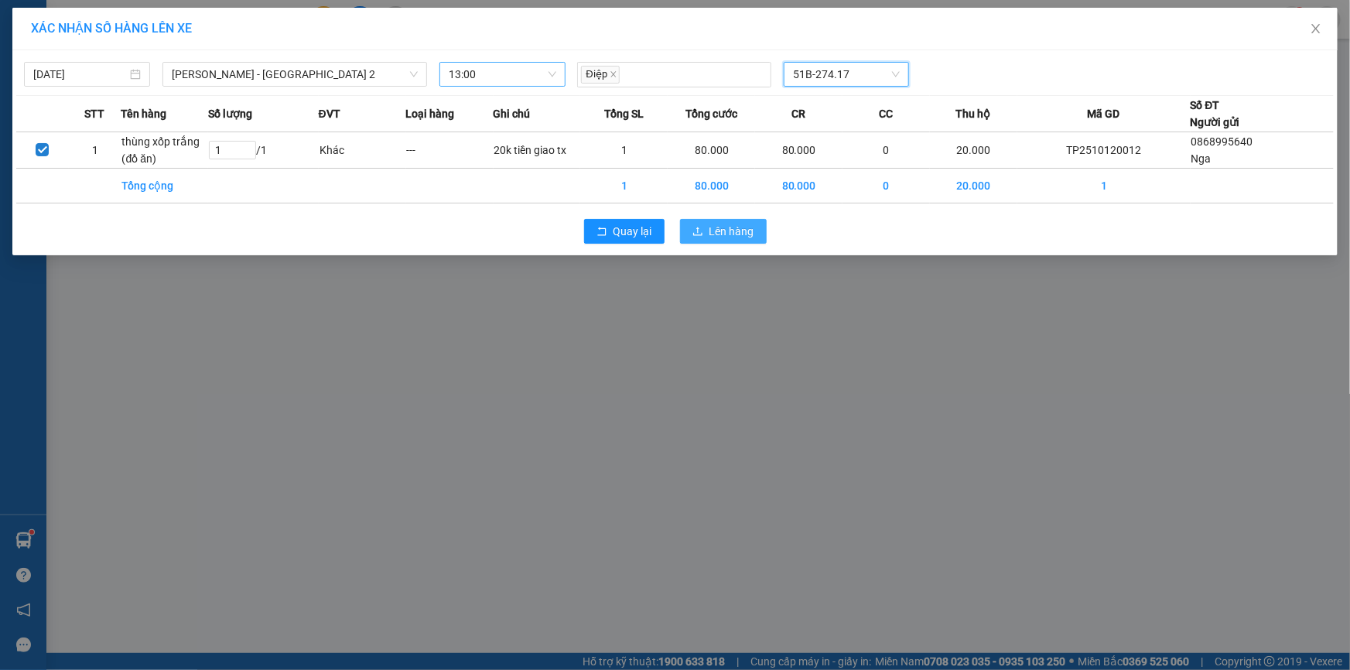
click at [700, 237] on span "upload" at bounding box center [697, 232] width 11 height 12
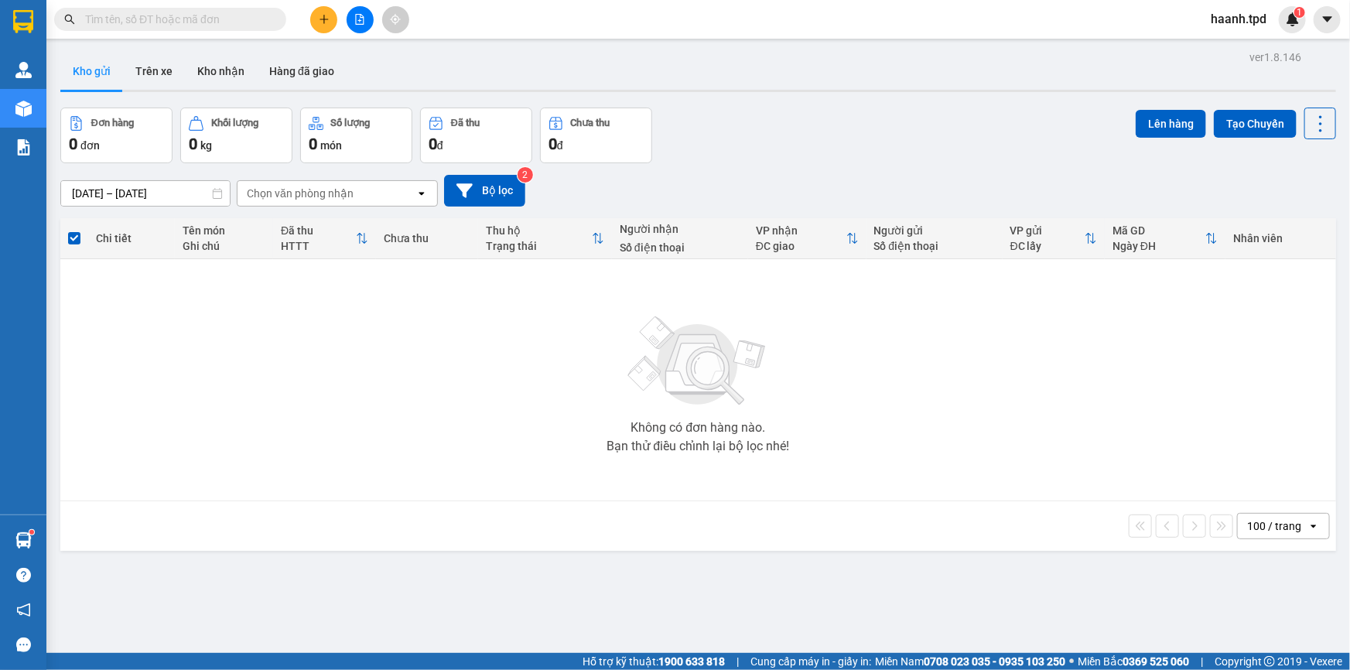
click at [166, 16] on input "text" at bounding box center [176, 19] width 183 height 17
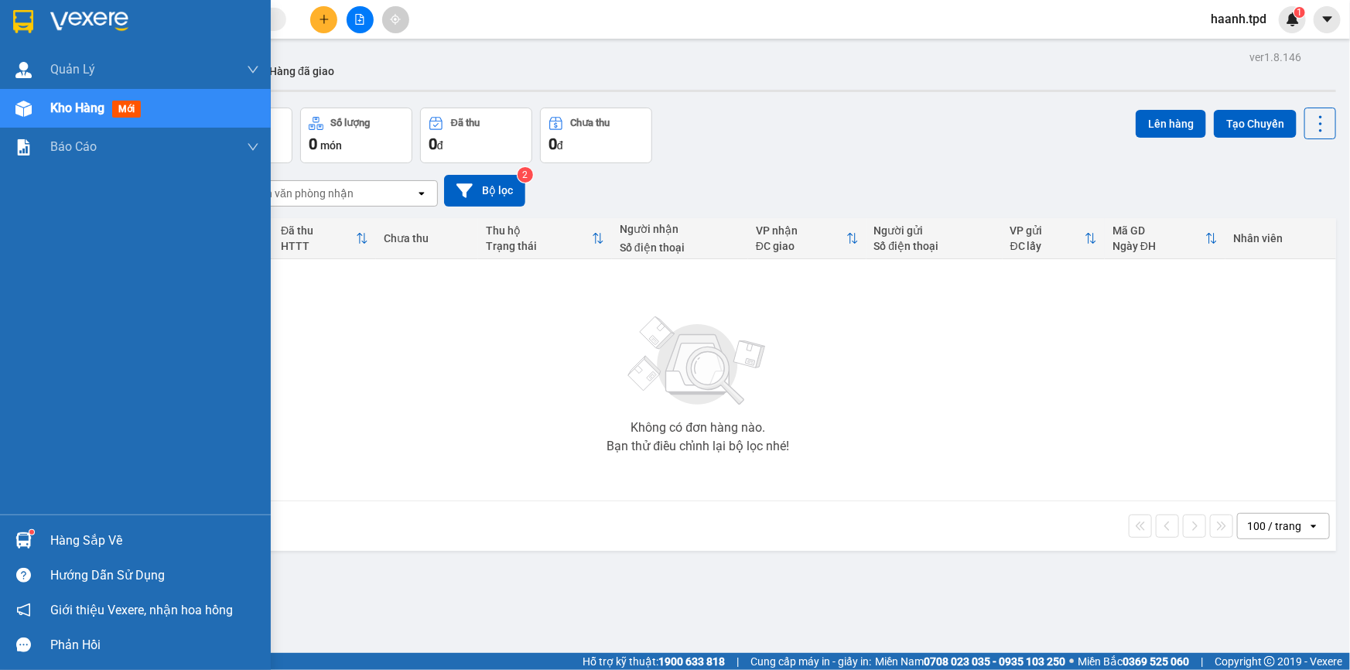
drag, startPoint x: 59, startPoint y: 545, endPoint x: 83, endPoint y: 516, distance: 37.9
click at [60, 544] on div "Hàng sắp về" at bounding box center [154, 540] width 209 height 23
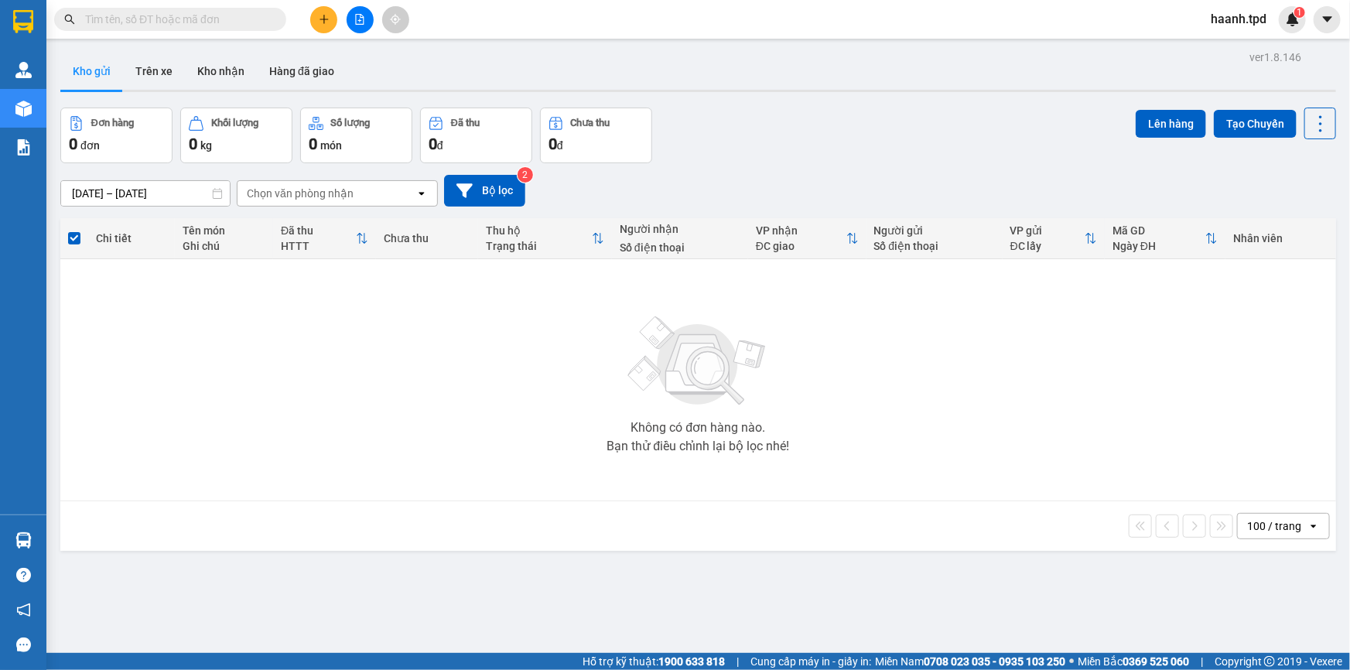
click at [959, 323] on section "Kết quả tìm kiếm ( 2 ) Bộ lọc Mã ĐH Trạng thái Món hàng Thu hộ Tổng cước Chưa c…" at bounding box center [675, 335] width 1350 height 670
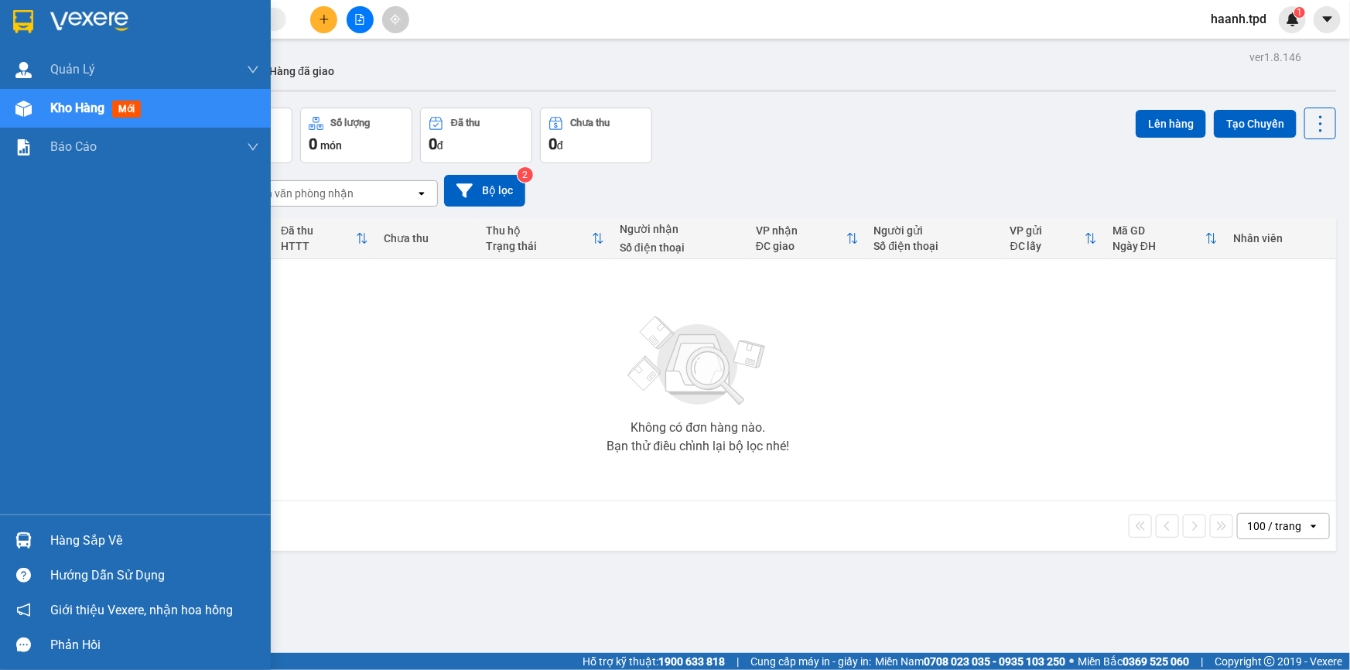
click at [70, 533] on div "Hàng sắp về" at bounding box center [154, 540] width 209 height 23
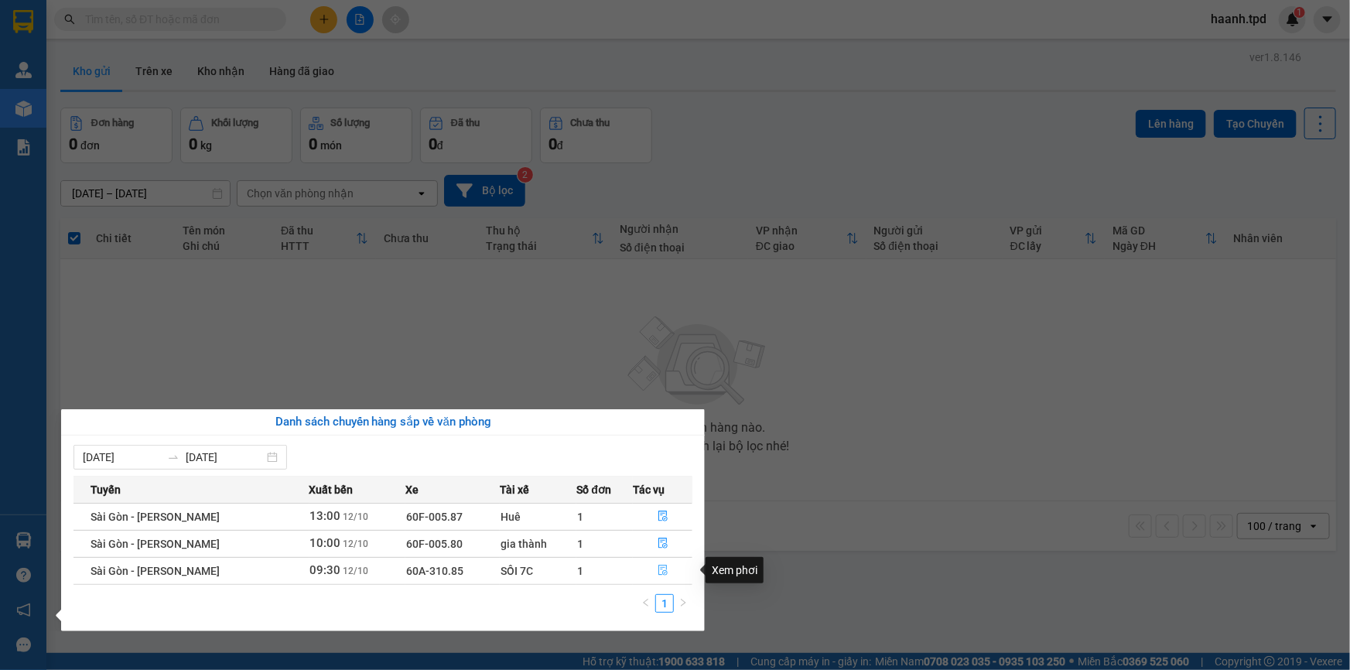
click at [664, 569] on icon "file-done" at bounding box center [662, 570] width 9 height 11
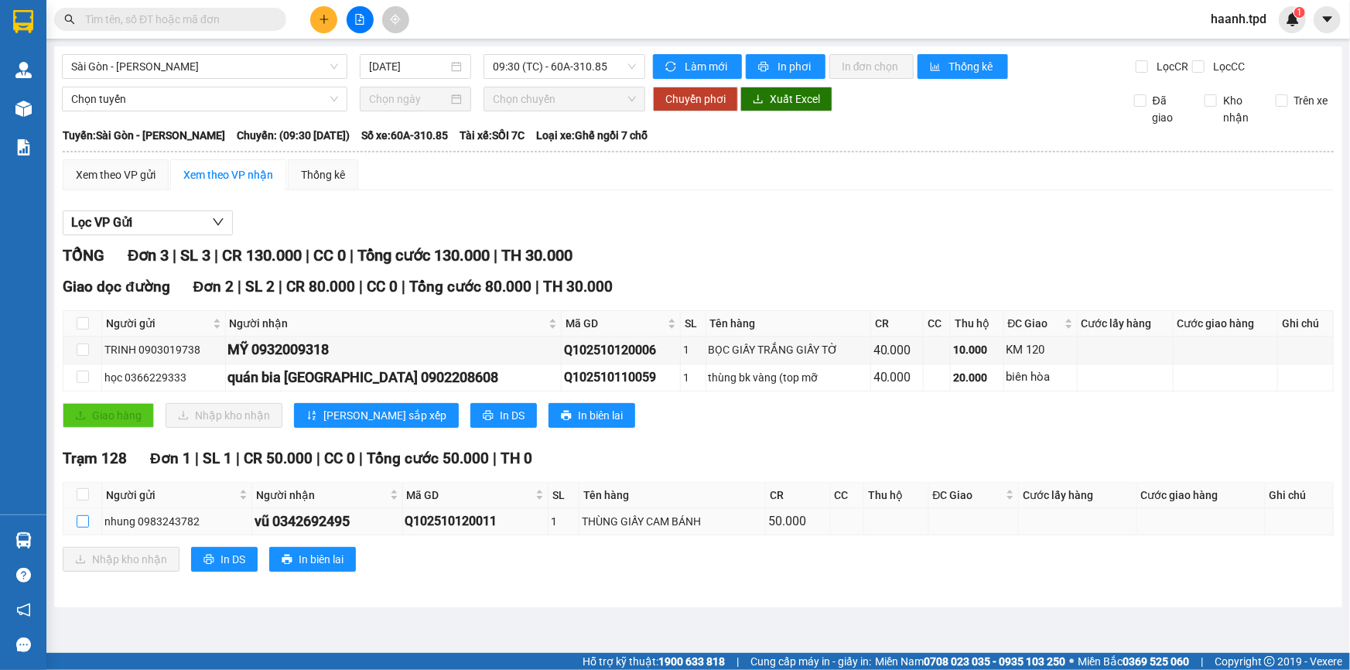
drag, startPoint x: 84, startPoint y: 524, endPoint x: 80, endPoint y: 516, distance: 8.6
click at [83, 523] on input "checkbox" at bounding box center [83, 521] width 12 height 12
checkbox input "true"
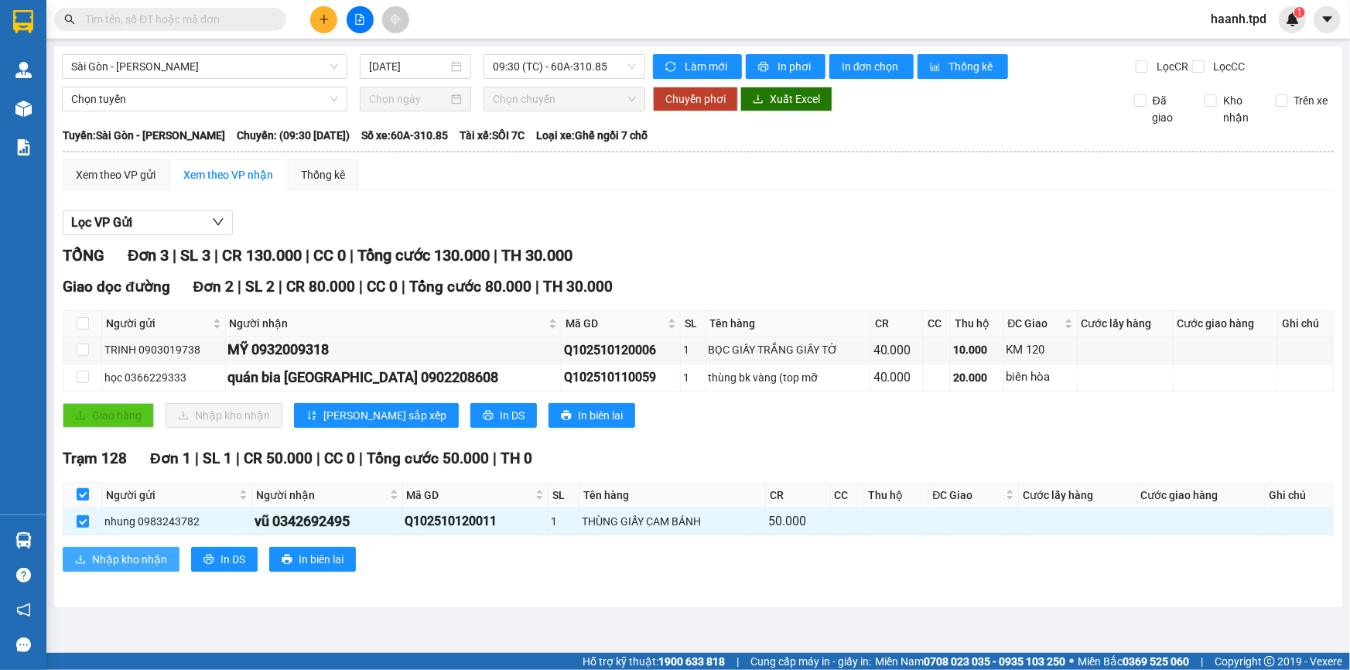
click at [135, 551] on span "Nhập kho nhận" at bounding box center [129, 559] width 75 height 17
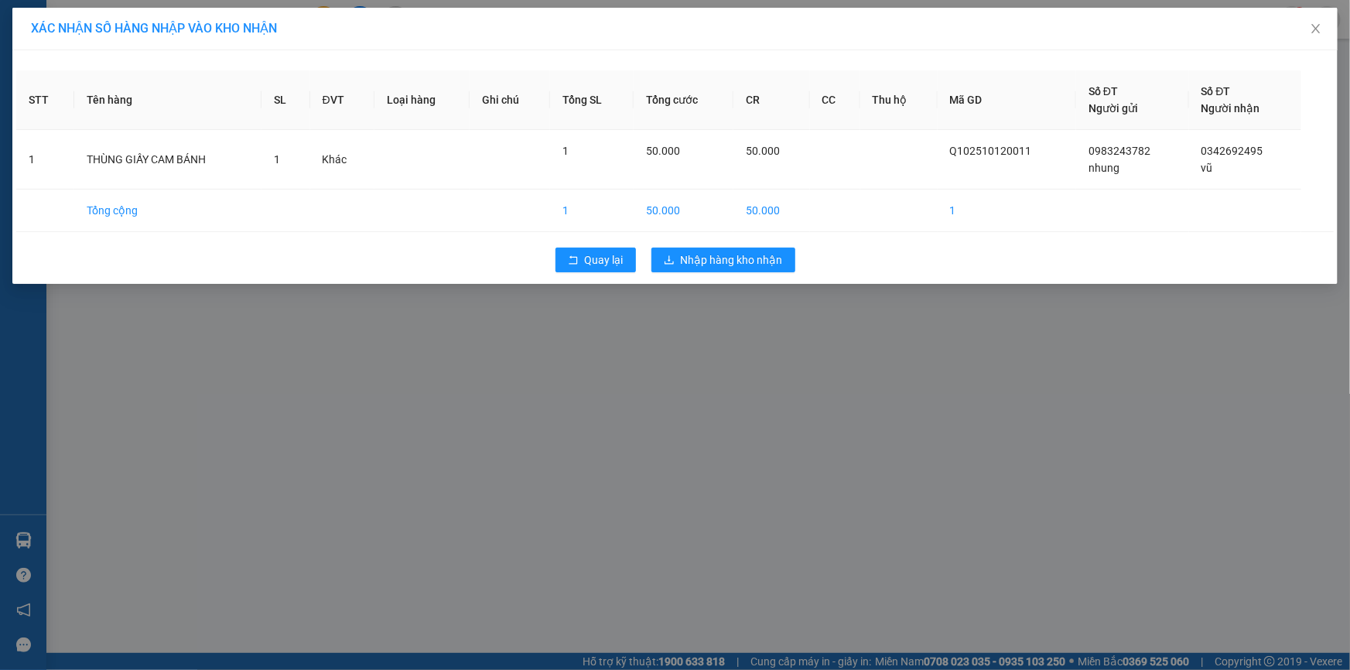
click at [681, 274] on div "Quay lại Nhập hàng kho nhận" at bounding box center [674, 260] width 1317 height 40
click at [681, 263] on span "Nhập hàng kho nhận" at bounding box center [732, 259] width 102 height 17
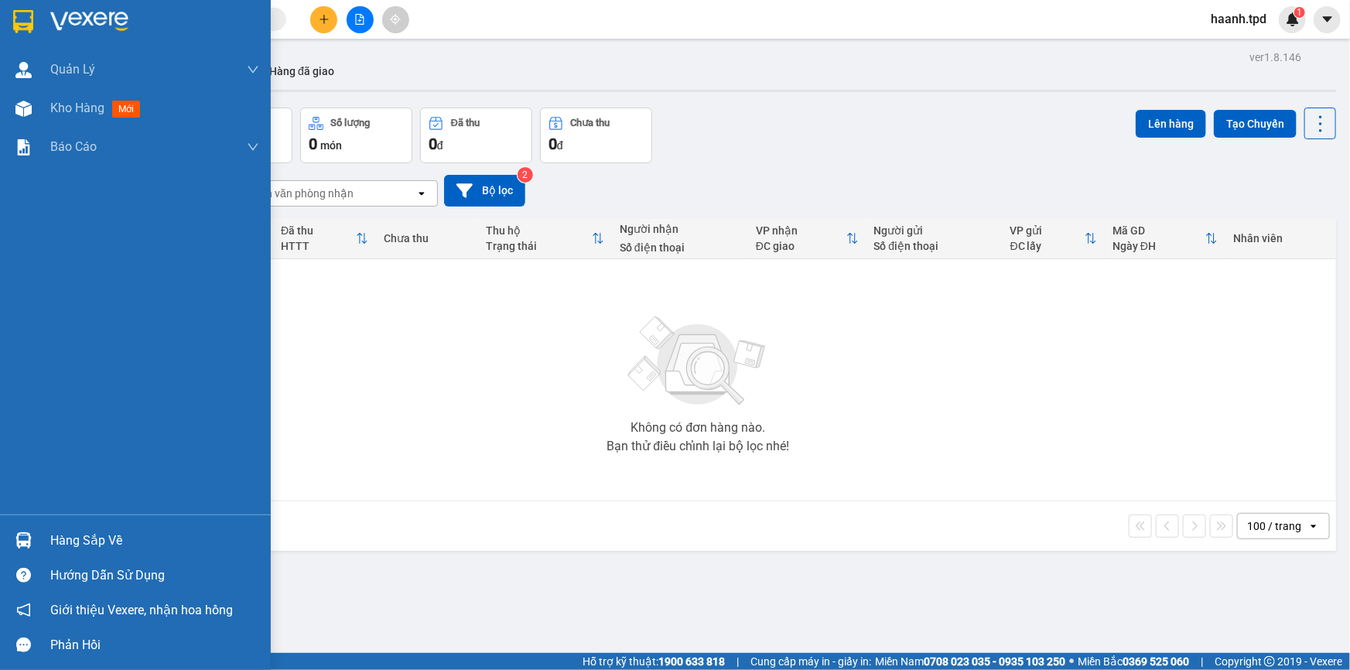
click at [69, 545] on div "Hàng sắp về" at bounding box center [154, 540] width 209 height 23
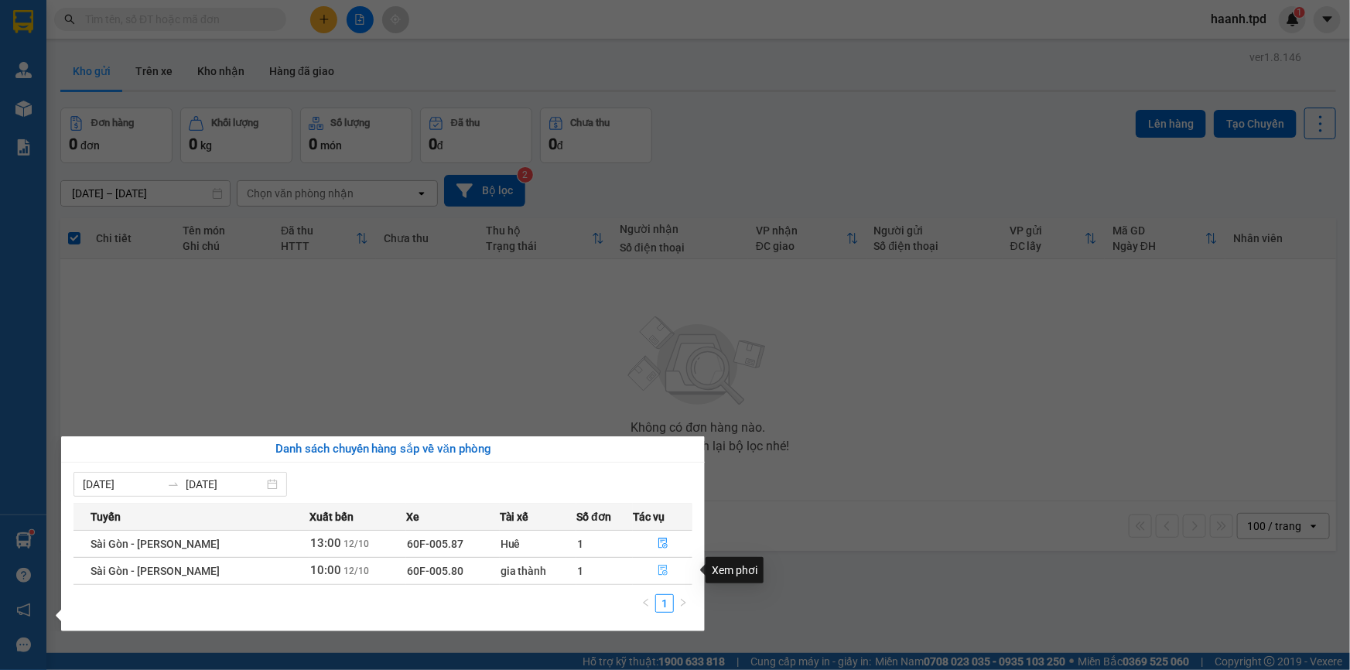
click at [654, 569] on button "button" at bounding box center [662, 570] width 58 height 25
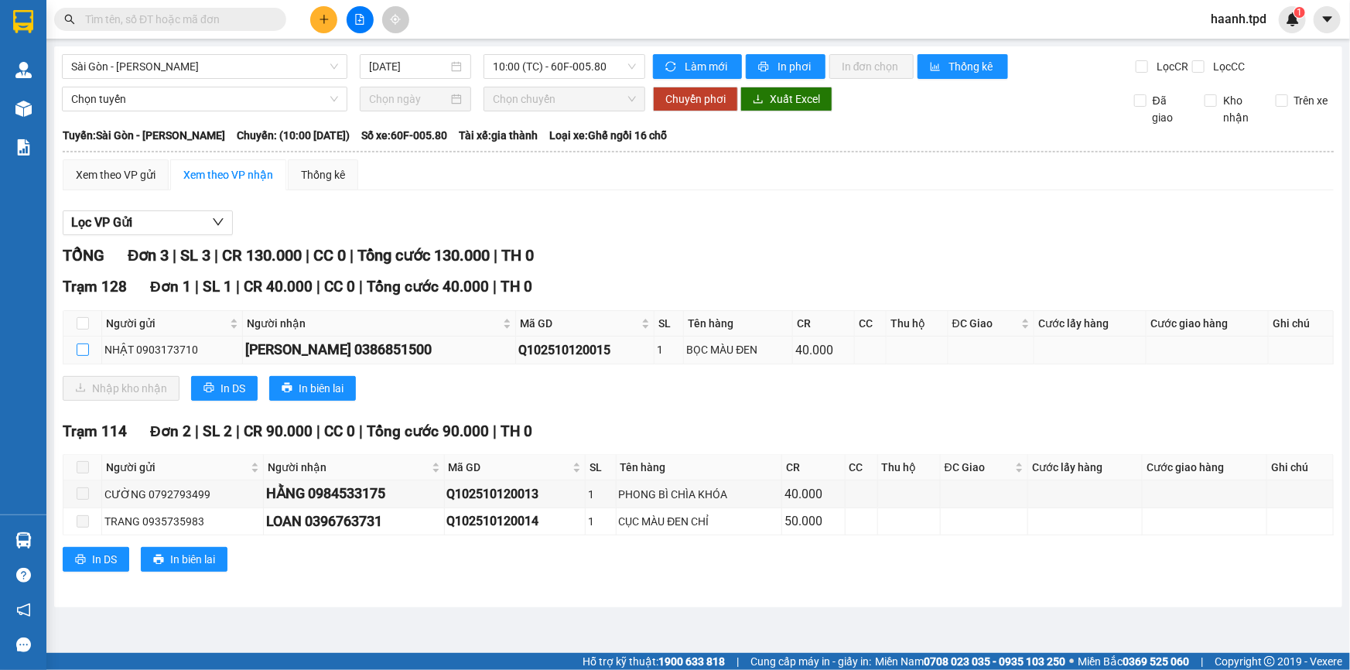
click at [82, 348] on input "checkbox" at bounding box center [83, 349] width 12 height 12
checkbox input "true"
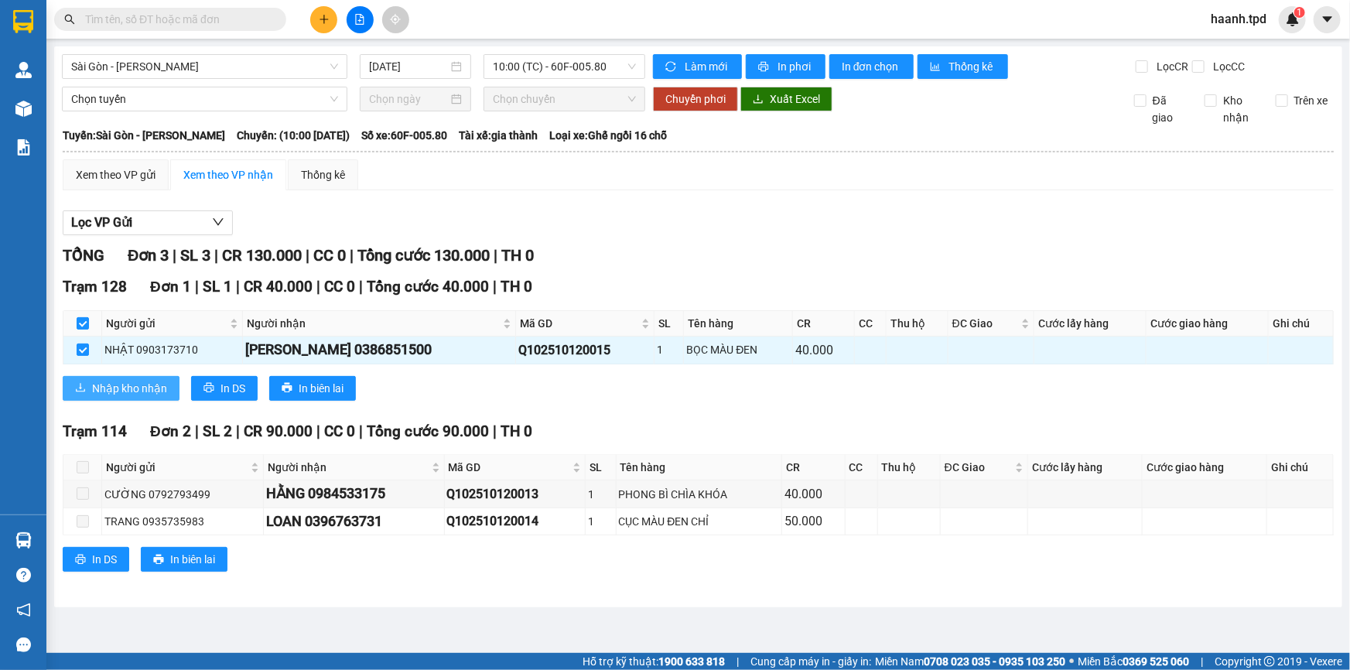
click at [132, 391] on span "Nhập kho nhận" at bounding box center [129, 388] width 75 height 17
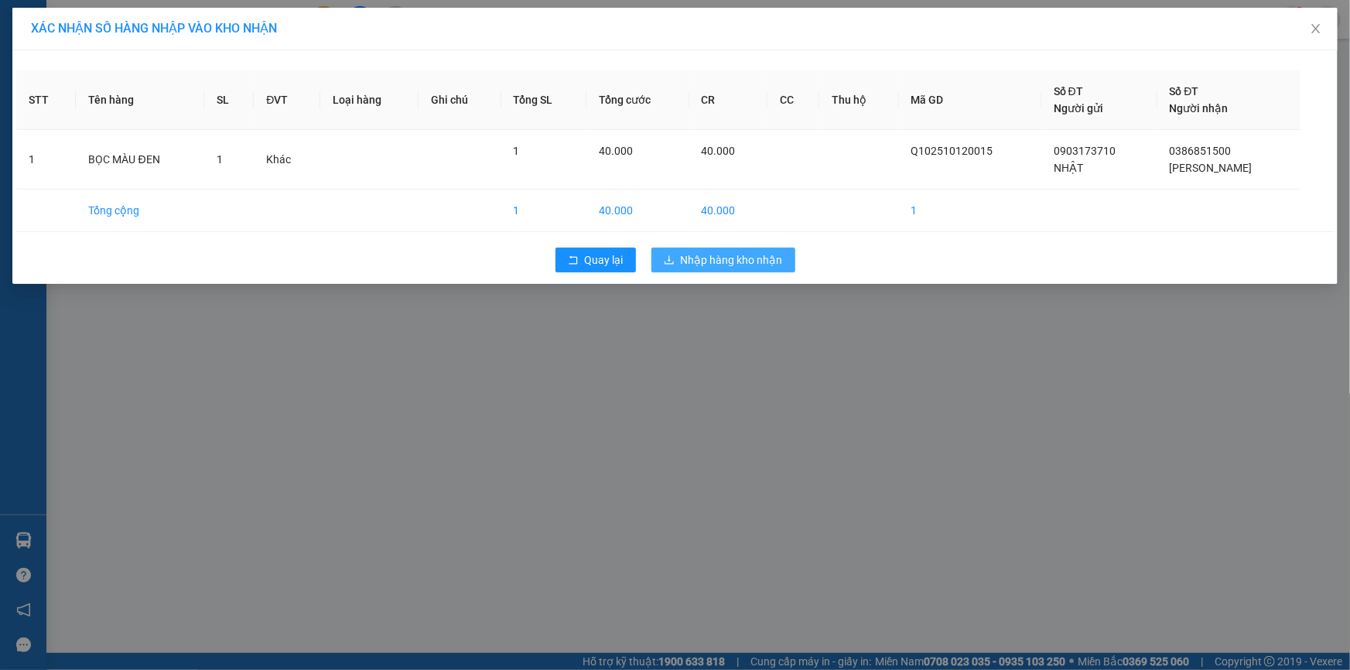
click at [705, 262] on span "Nhập hàng kho nhận" at bounding box center [732, 259] width 102 height 17
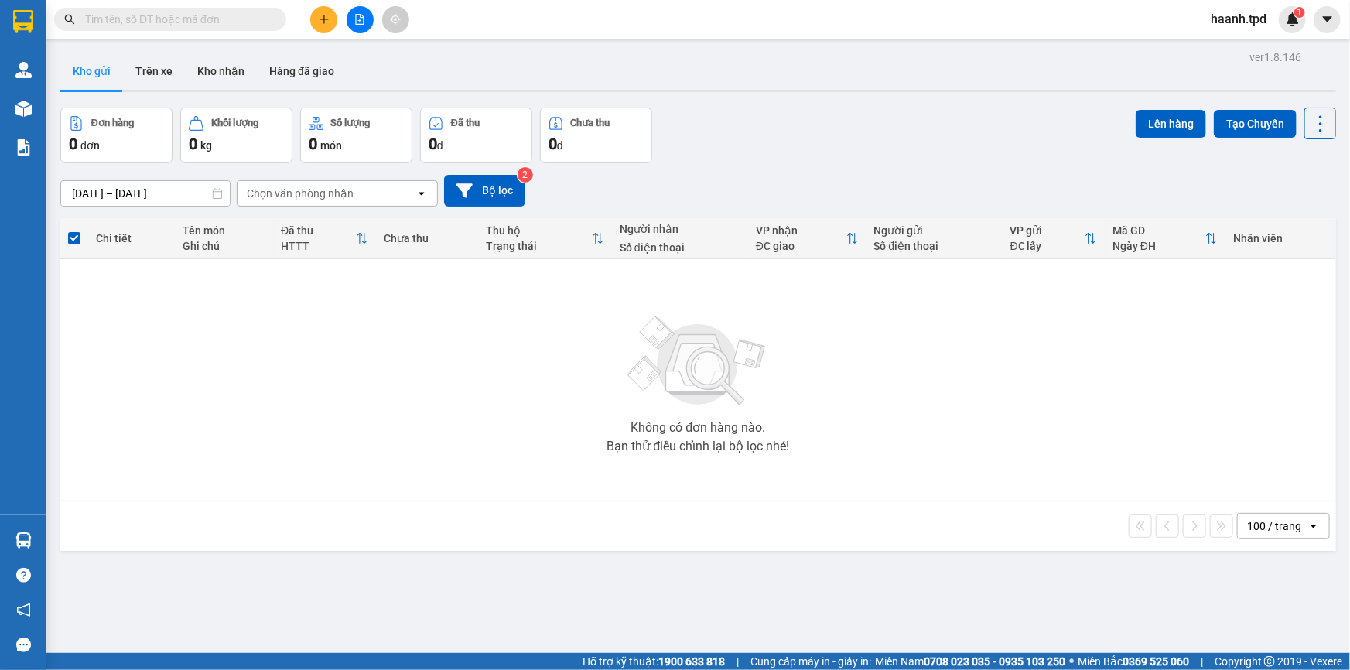
drag, startPoint x: 251, startPoint y: 17, endPoint x: 521, endPoint y: 118, distance: 289.0
click at [251, 17] on input "text" at bounding box center [176, 19] width 183 height 17
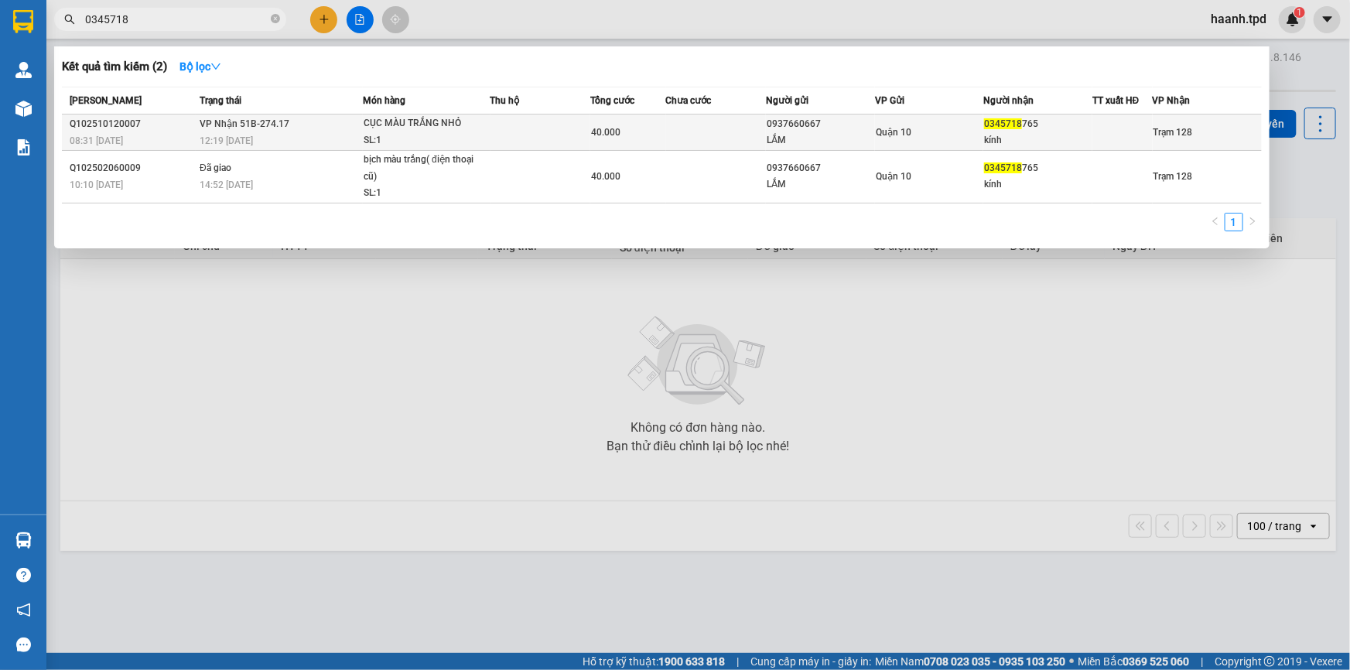
type input "0345718"
click at [495, 127] on td at bounding box center [540, 132] width 101 height 36
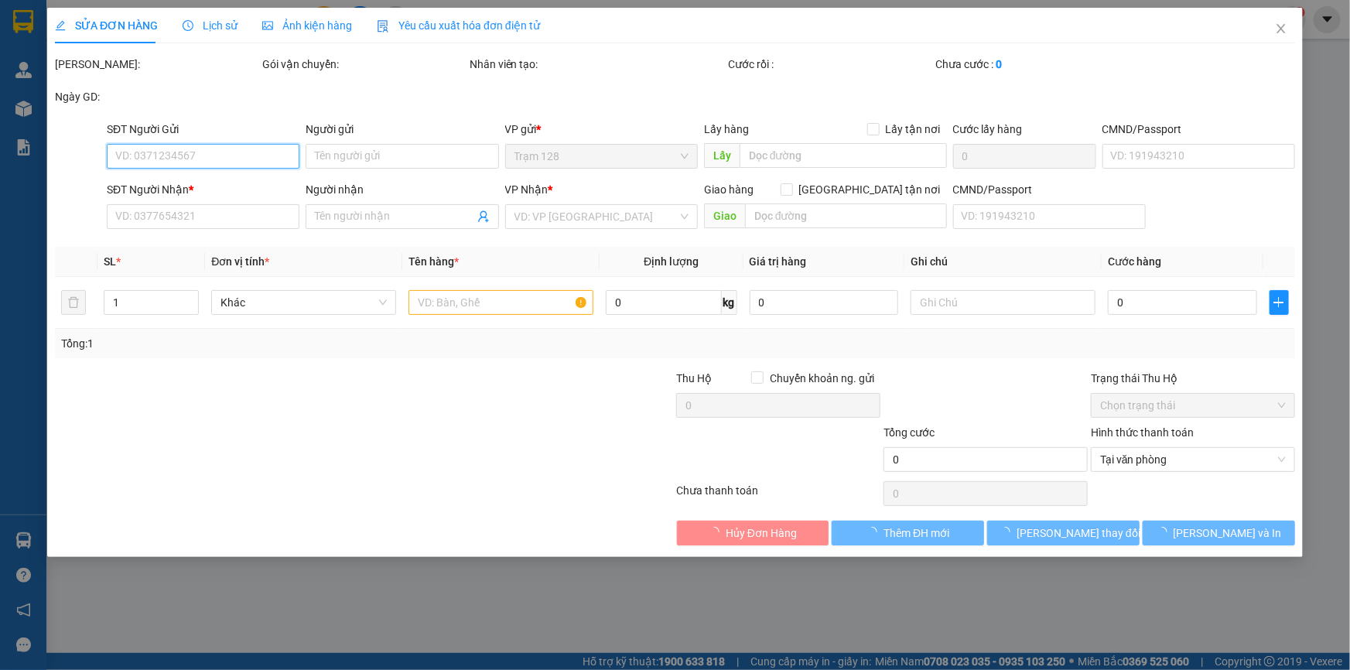
type input "0937660667"
type input "LẮM"
type input "0345718765"
type input "kính"
type input "40.000"
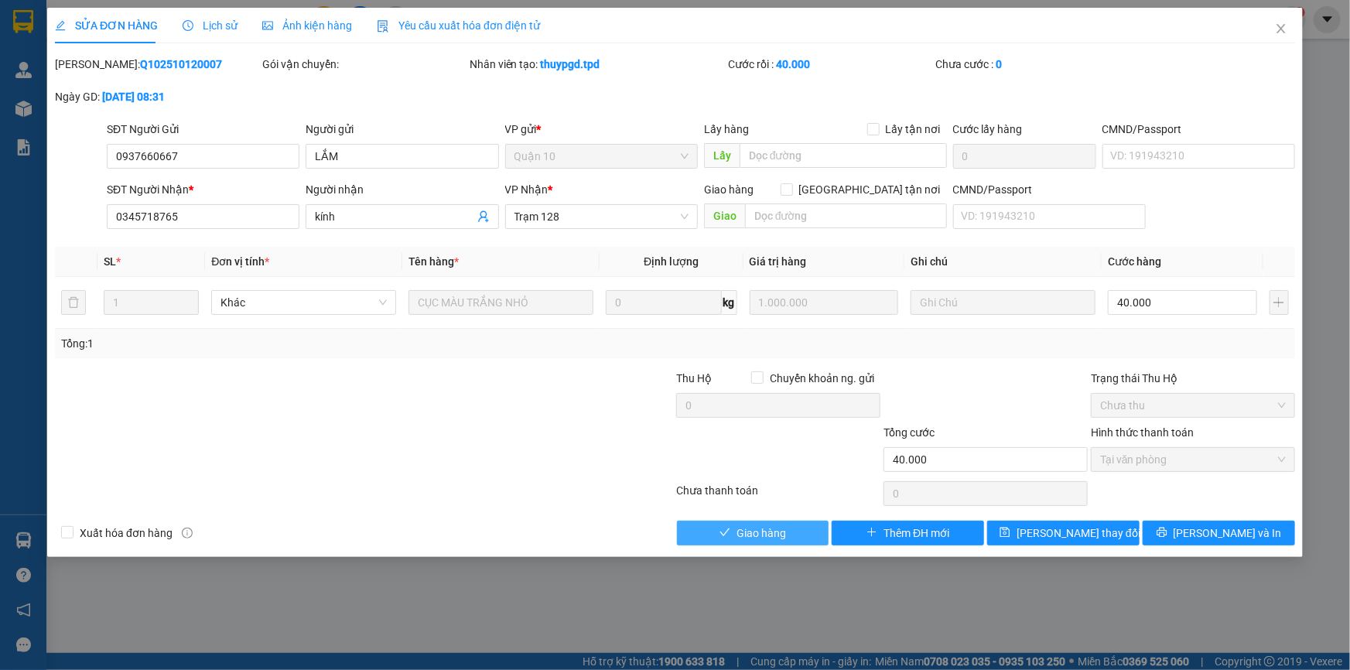
click at [774, 529] on span "Giao hàng" at bounding box center [760, 532] width 49 height 17
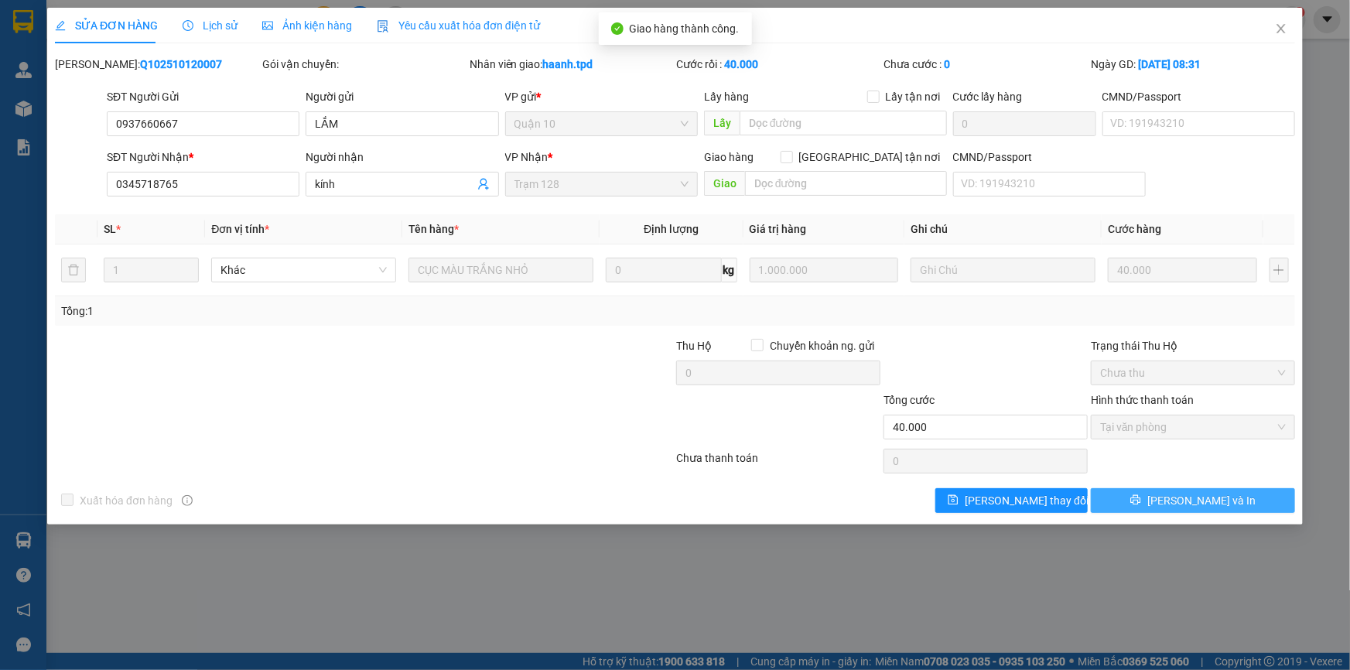
click at [1250, 510] on button "Lưu và In" at bounding box center [1193, 500] width 204 height 25
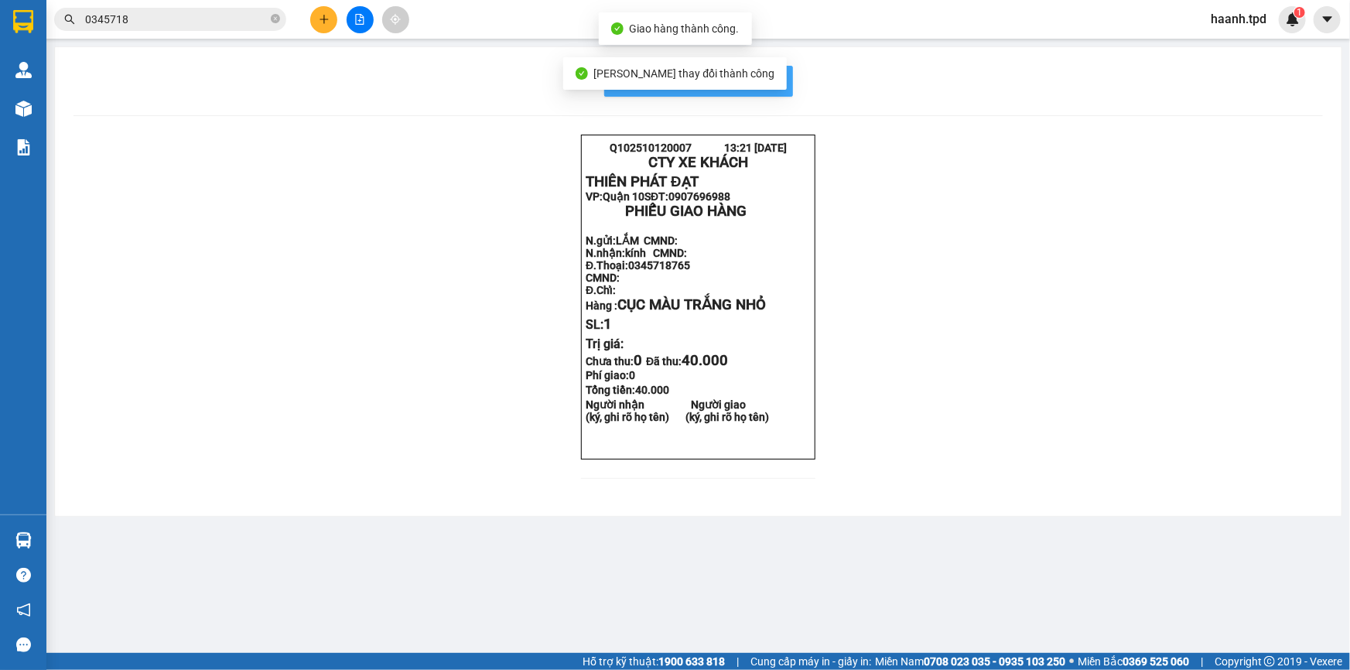
click at [780, 84] on button "In mẫu biên lai tự cấu hình" at bounding box center [698, 81] width 189 height 31
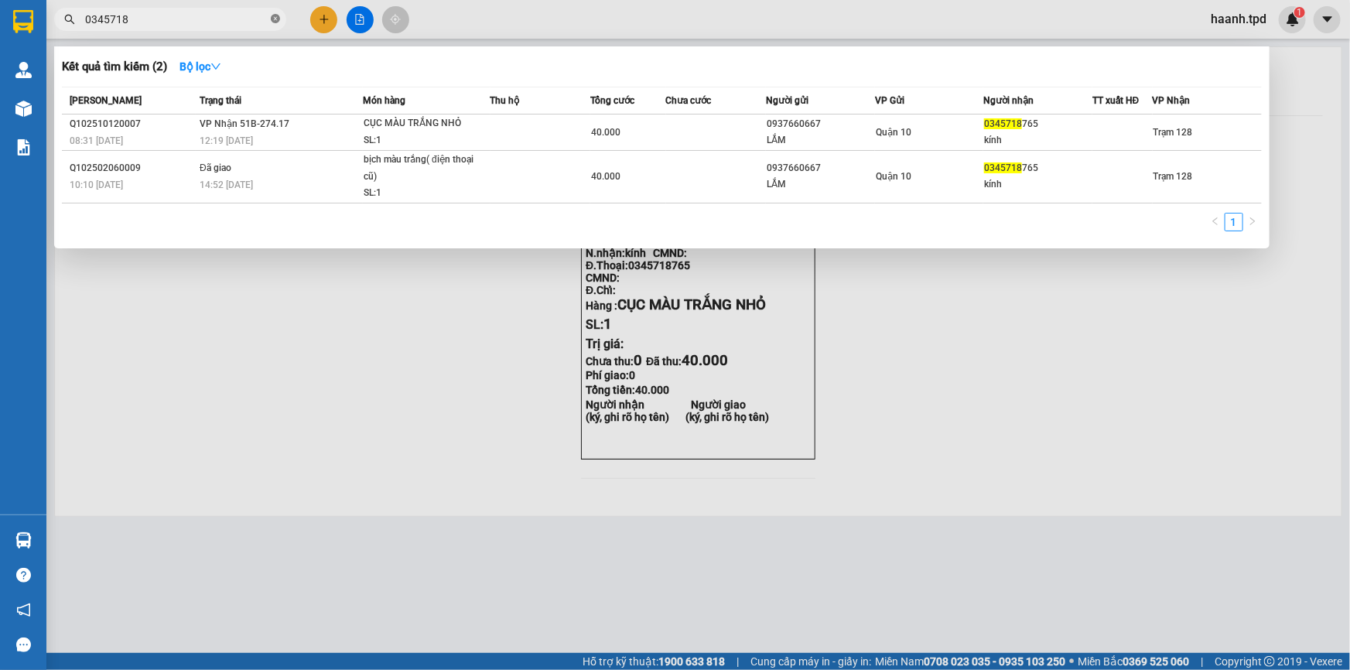
click at [275, 17] on icon "close-circle" at bounding box center [275, 18] width 9 height 9
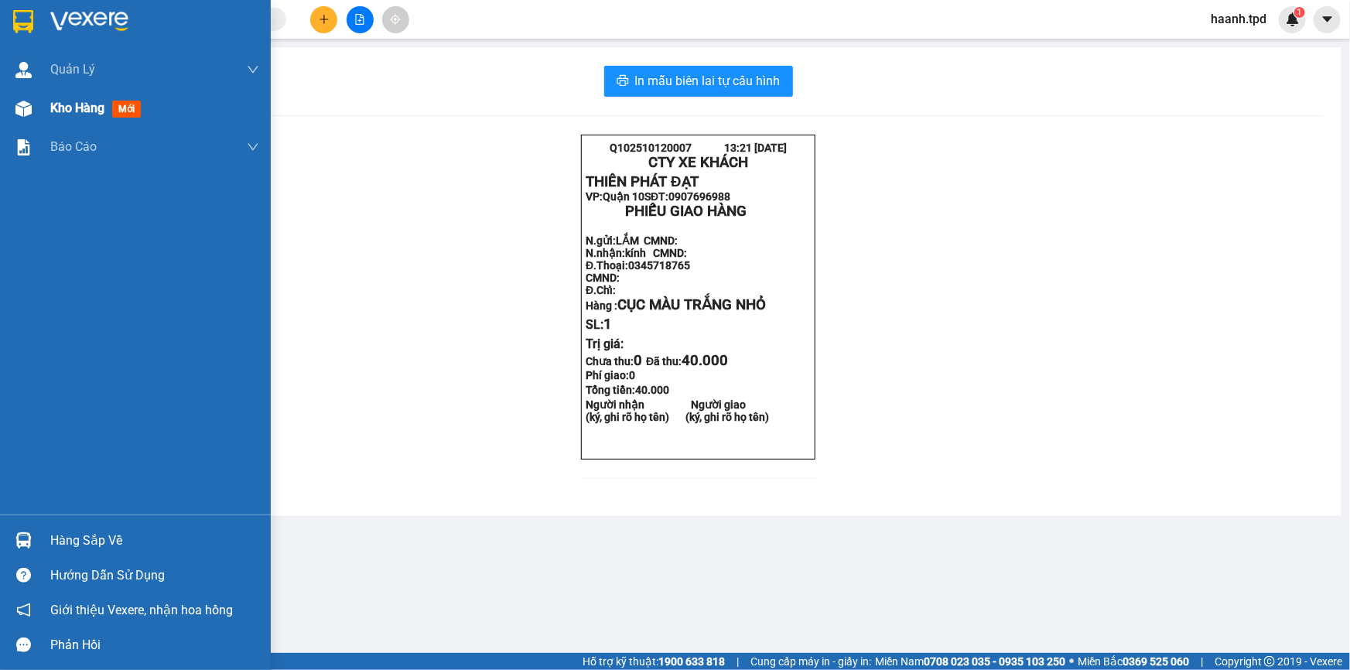
click at [67, 110] on span "Kho hàng" at bounding box center [77, 108] width 54 height 15
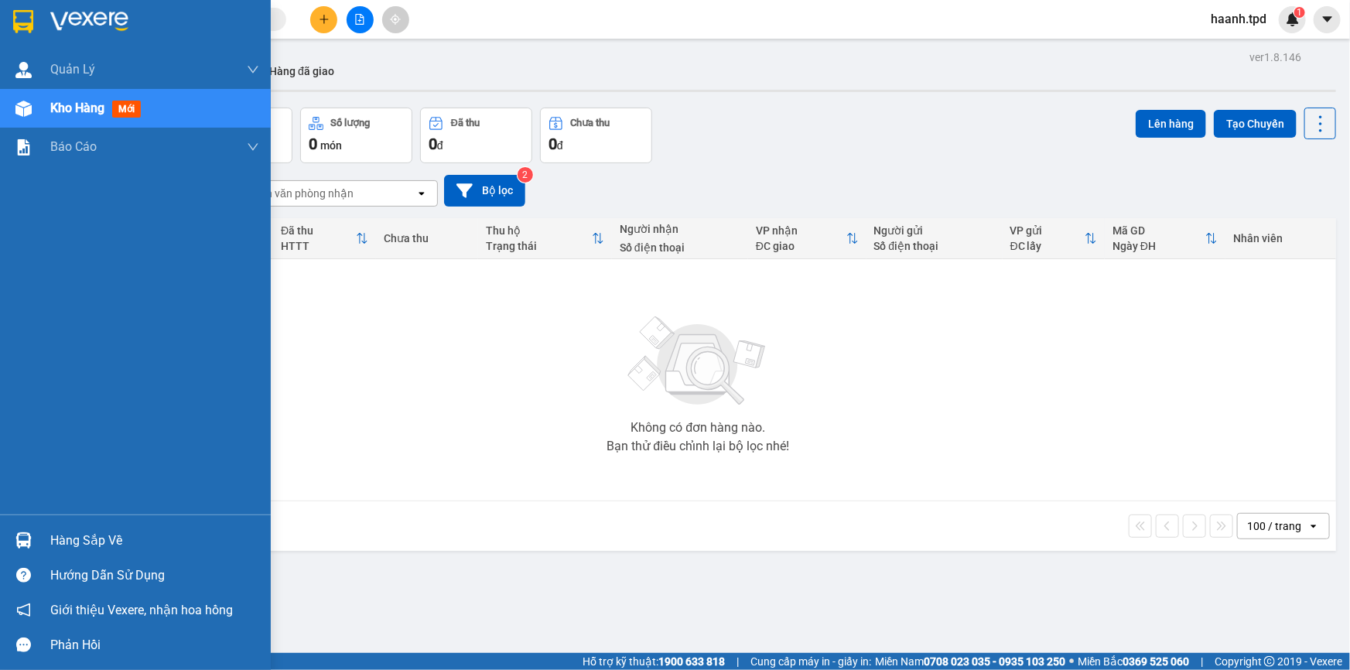
click at [48, 533] on div "Hàng sắp về" at bounding box center [135, 540] width 271 height 35
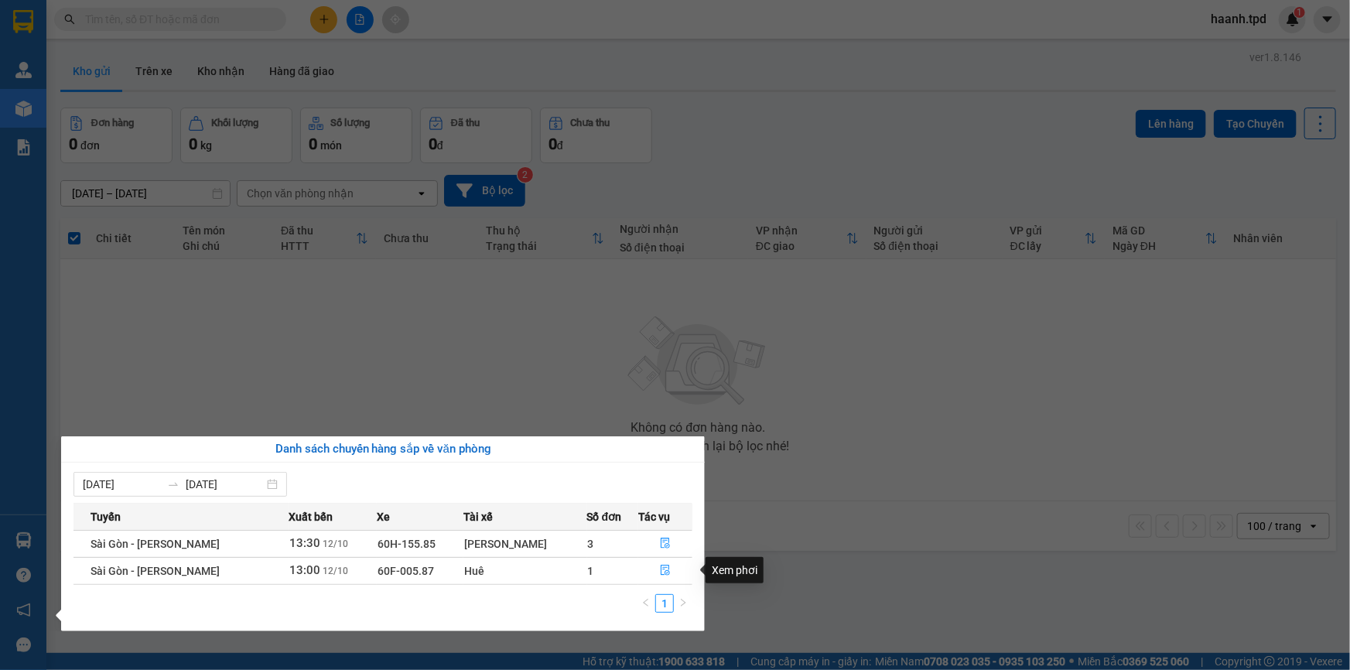
click at [799, 480] on section "Kết quả tìm kiếm ( 2 ) Bộ lọc Mã ĐH Trạng thái Món hàng Thu hộ Tổng cước Chưa c…" at bounding box center [675, 335] width 1350 height 670
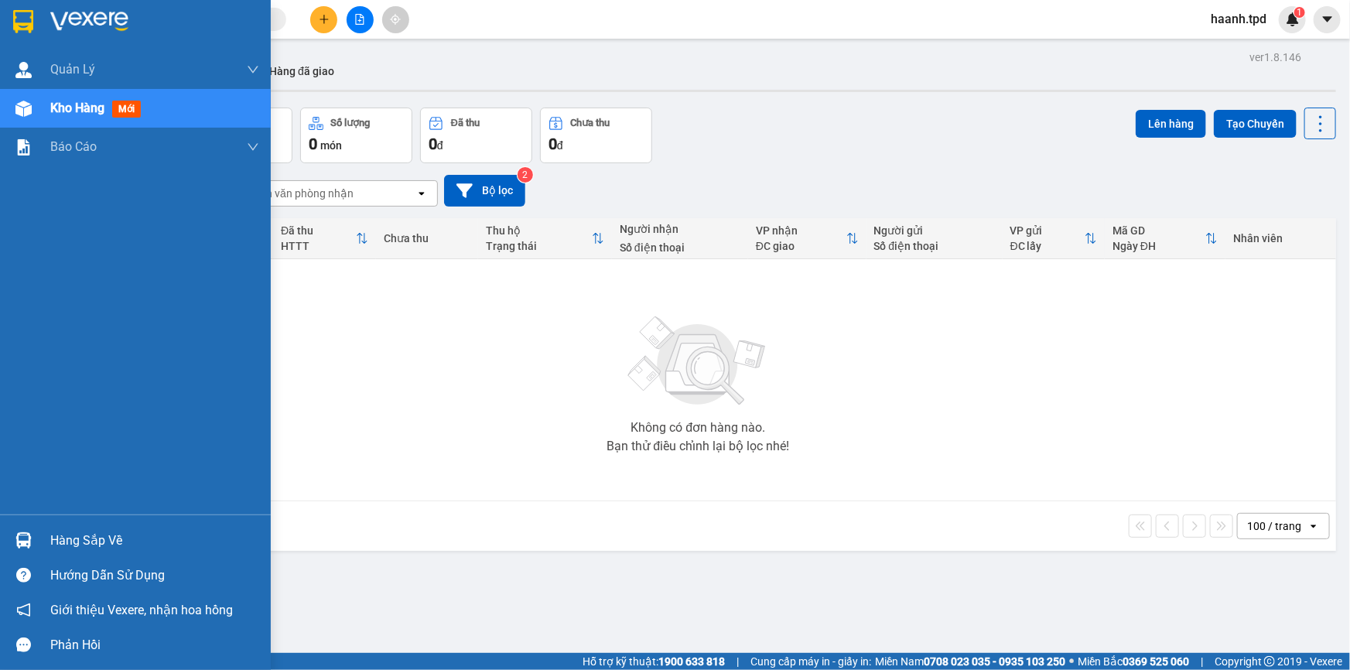
click at [46, 541] on div "Hàng sắp về" at bounding box center [135, 540] width 271 height 35
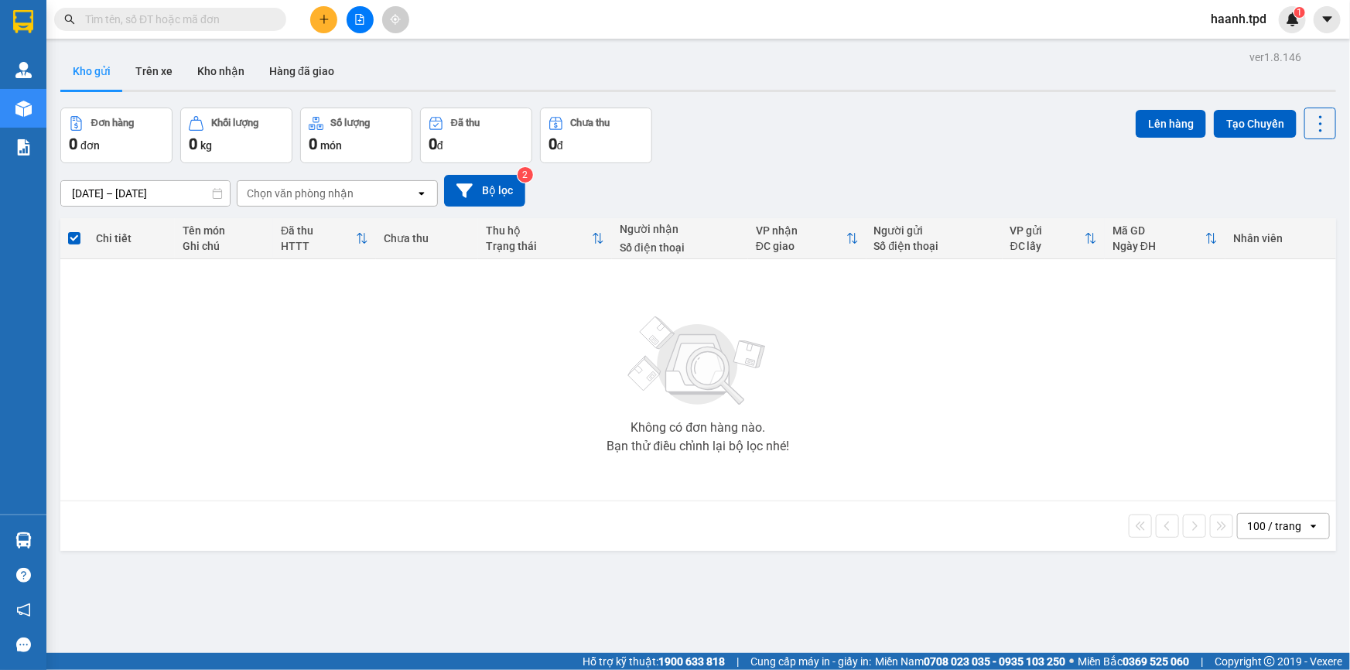
click at [841, 534] on section "Kết quả tìm kiếm ( 2 ) Bộ lọc Mã ĐH Trạng thái Món hàng Thu hộ Tổng cước Chưa c…" at bounding box center [675, 335] width 1350 height 670
click at [193, 80] on button "Kho nhận" at bounding box center [221, 71] width 72 height 37
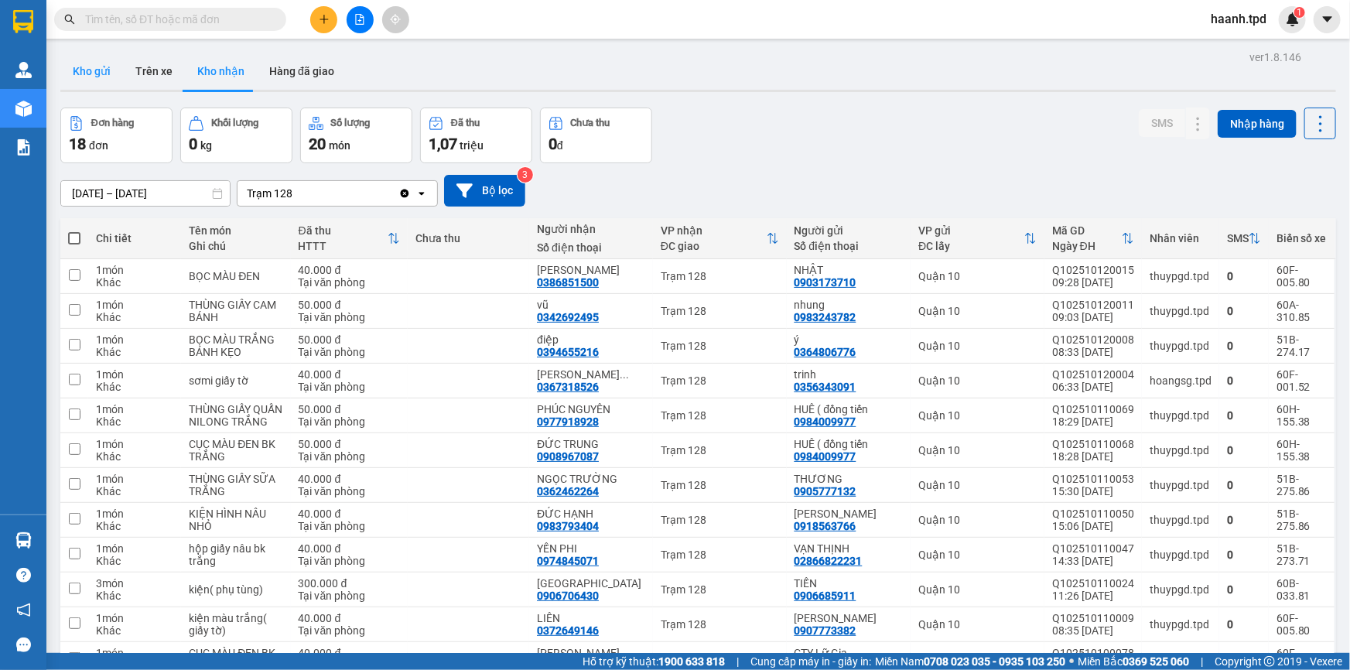
click at [85, 70] on button "Kho gửi" at bounding box center [91, 71] width 63 height 37
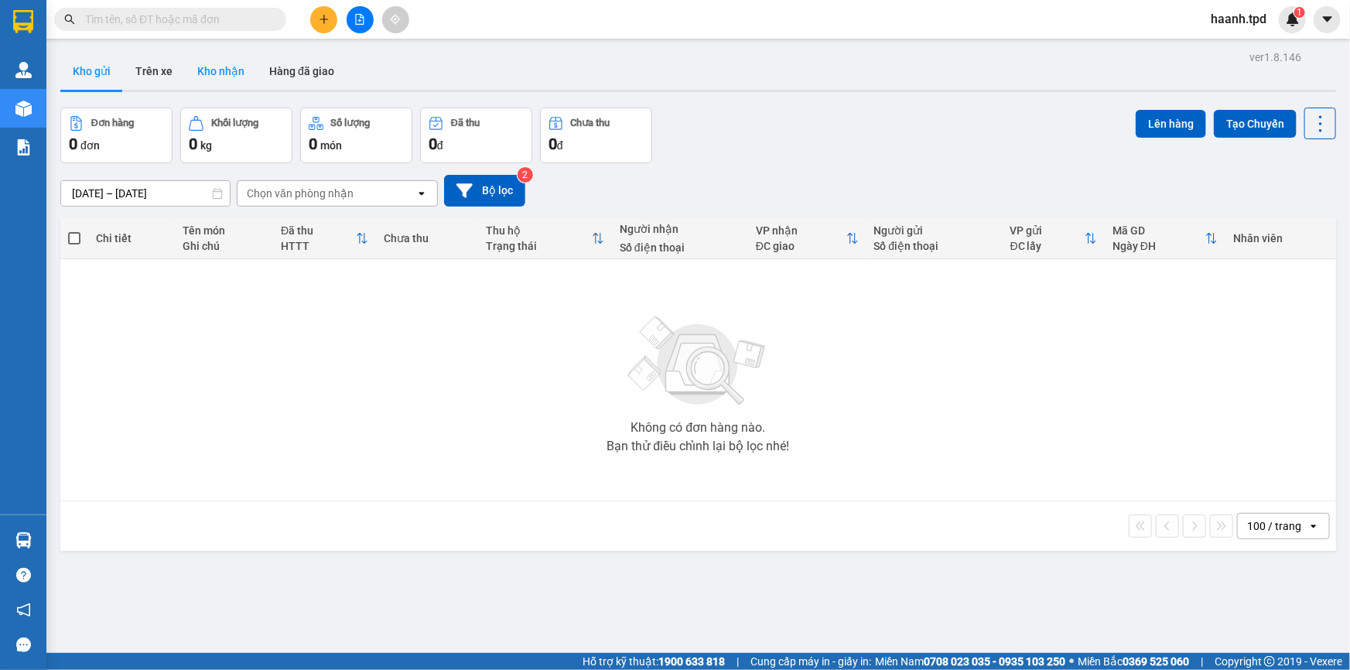
click at [225, 75] on button "Kho nhận" at bounding box center [221, 71] width 72 height 37
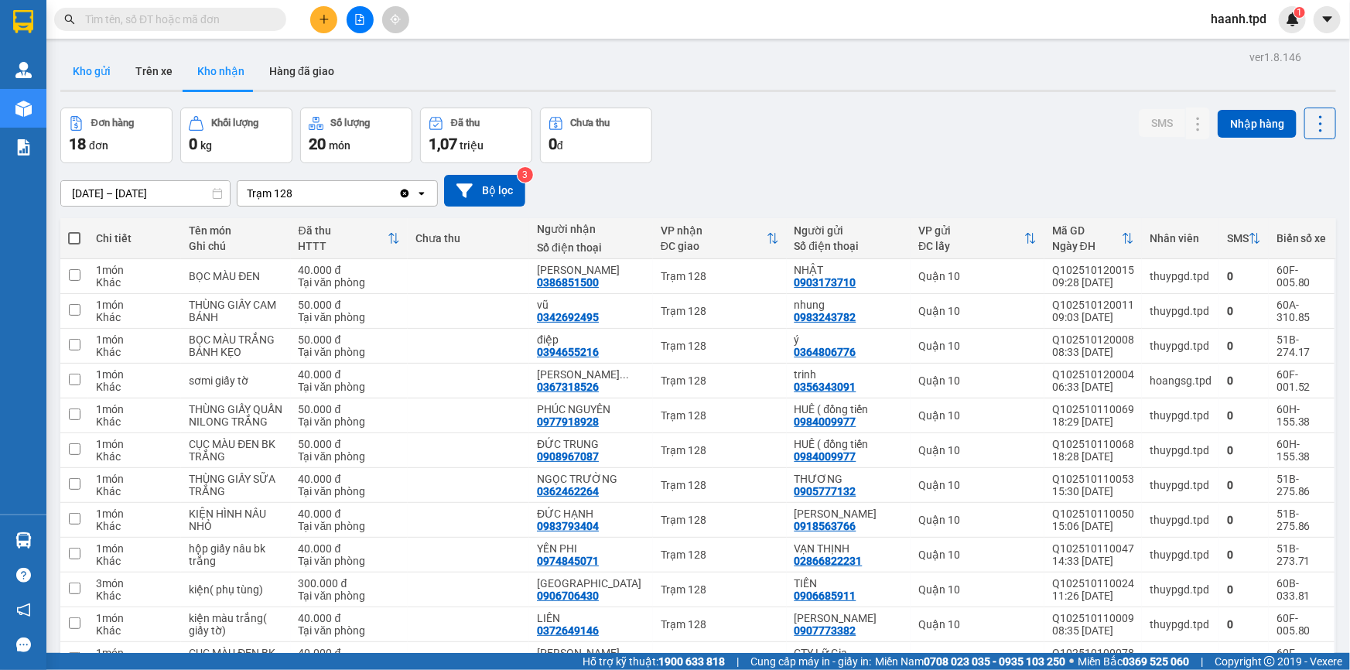
drag, startPoint x: 104, startPoint y: 73, endPoint x: 113, endPoint y: 76, distance: 9.8
click at [103, 73] on button "Kho gửi" at bounding box center [91, 71] width 63 height 37
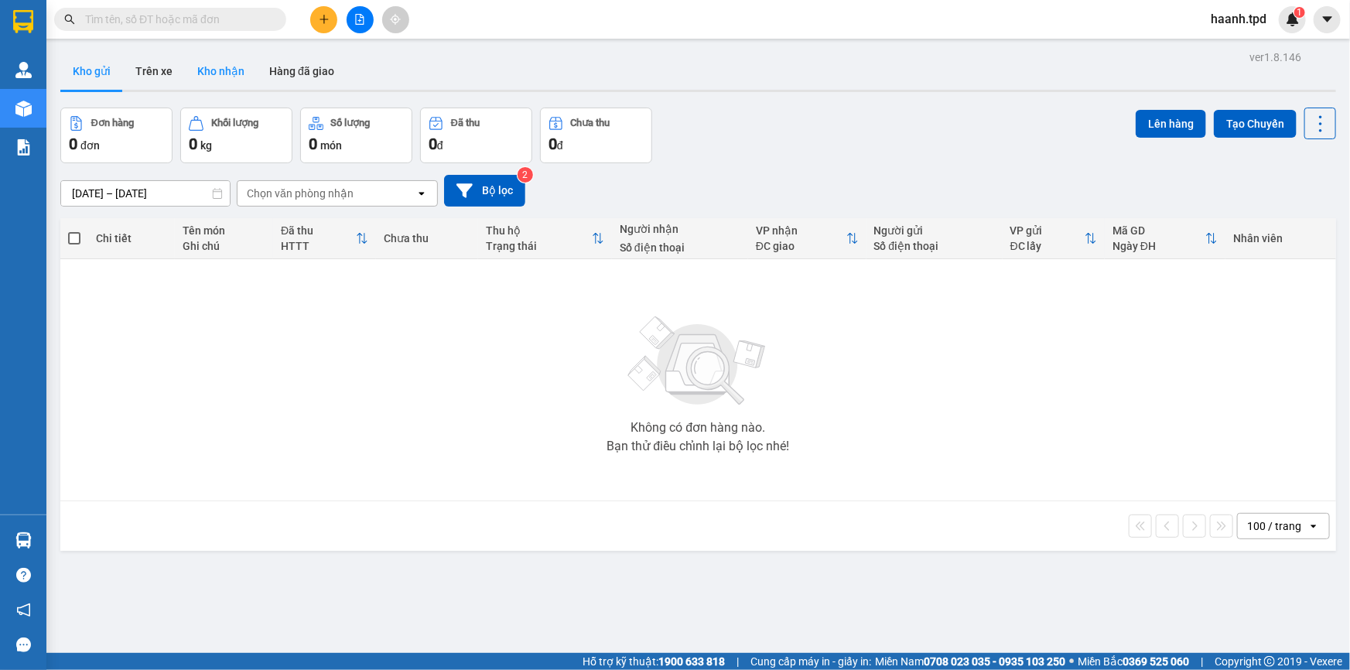
click at [236, 67] on button "Kho nhận" at bounding box center [221, 71] width 72 height 37
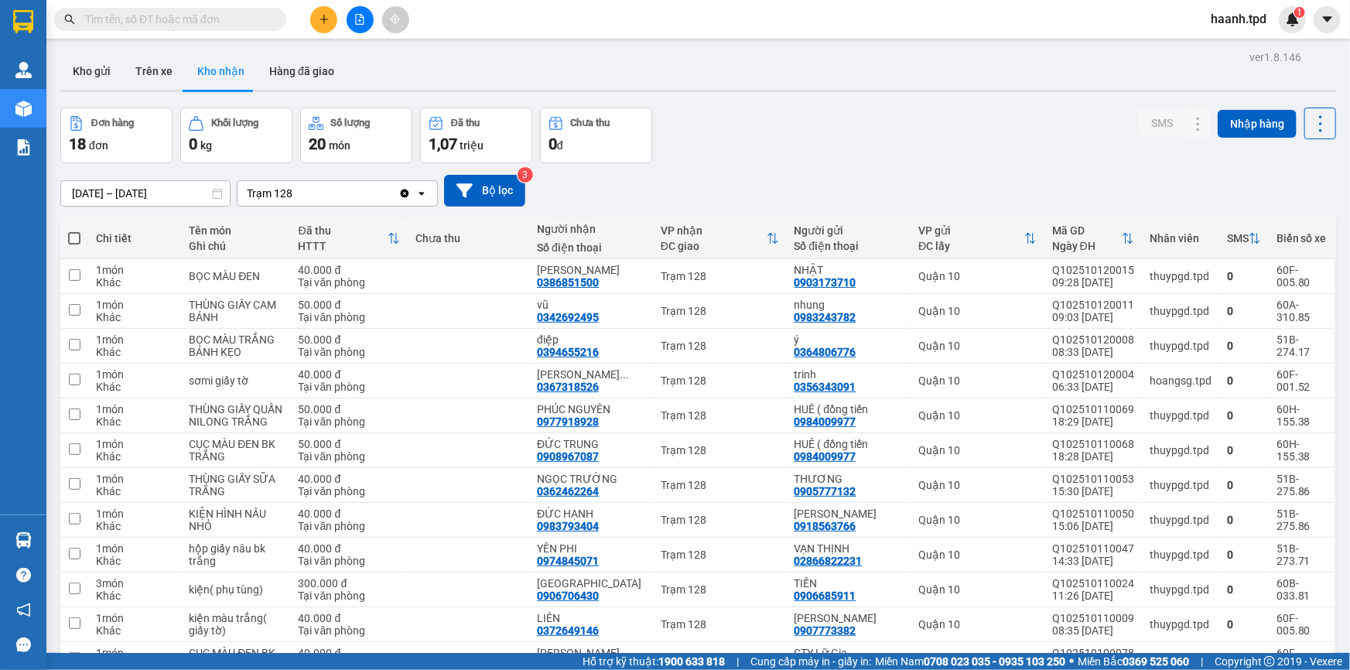
drag, startPoint x: 92, startPoint y: 71, endPoint x: 118, endPoint y: 96, distance: 35.6
click at [92, 73] on button "Kho gửi" at bounding box center [91, 71] width 63 height 37
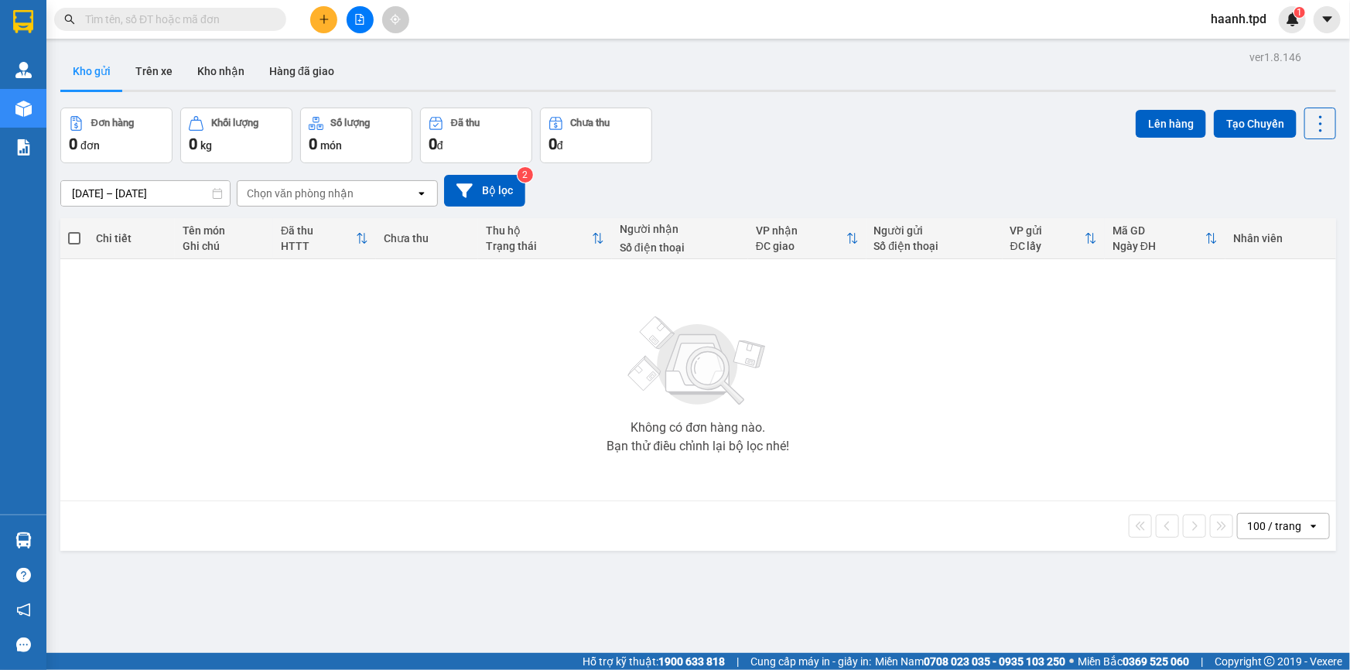
click at [189, 9] on span at bounding box center [170, 19] width 232 height 23
click at [181, 33] on div "Kết quả tìm kiếm ( 2 ) Bộ lọc Mã ĐH Trạng thái Món hàng Thu hộ Tổng cước Chưa c…" at bounding box center [675, 19] width 1350 height 39
click at [197, 22] on input "text" at bounding box center [176, 19] width 183 height 17
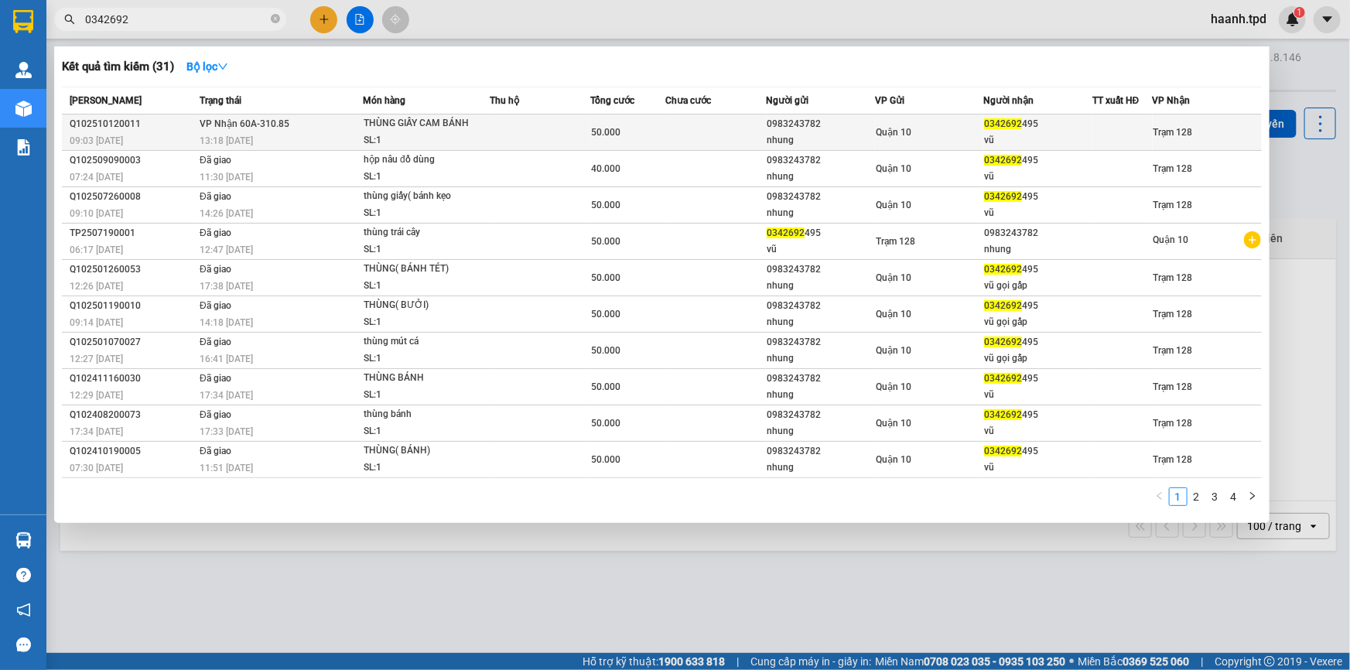
type input "0342692"
click at [1074, 131] on div "0342692 495" at bounding box center [1038, 124] width 108 height 16
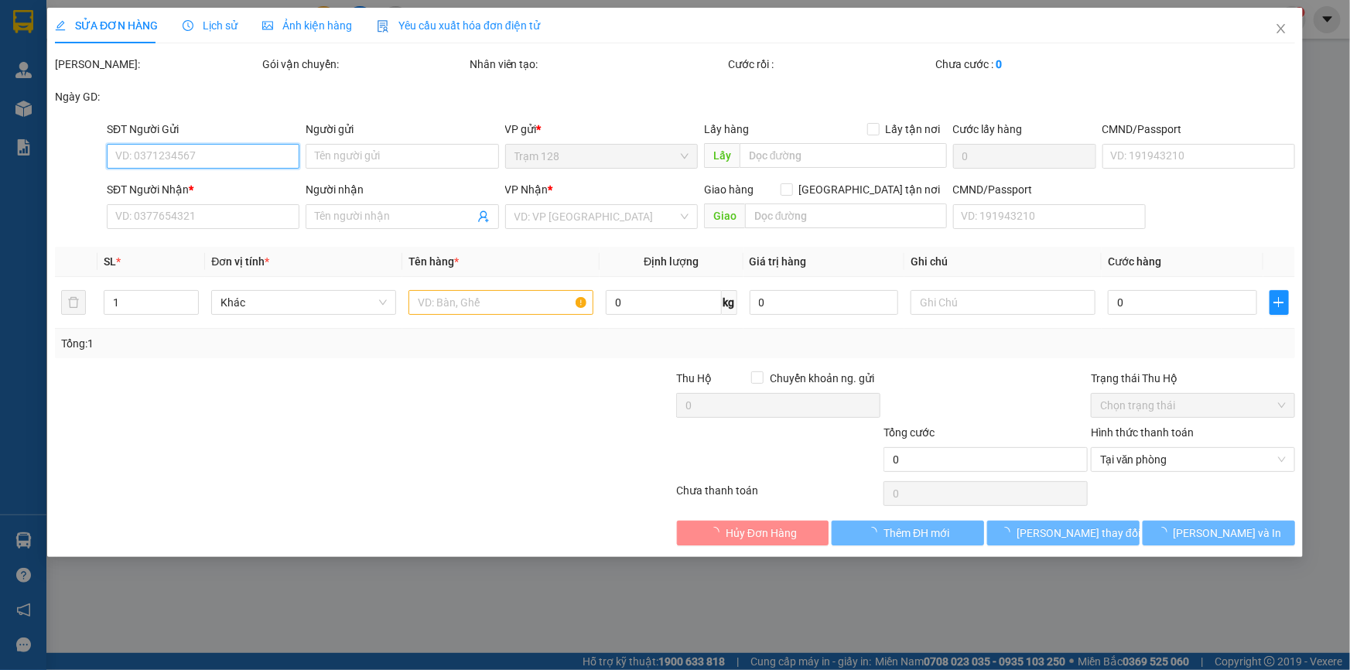
type input "0983243782"
type input "nhung"
type input "075188001844"
type input "0342692495"
type input "vũ"
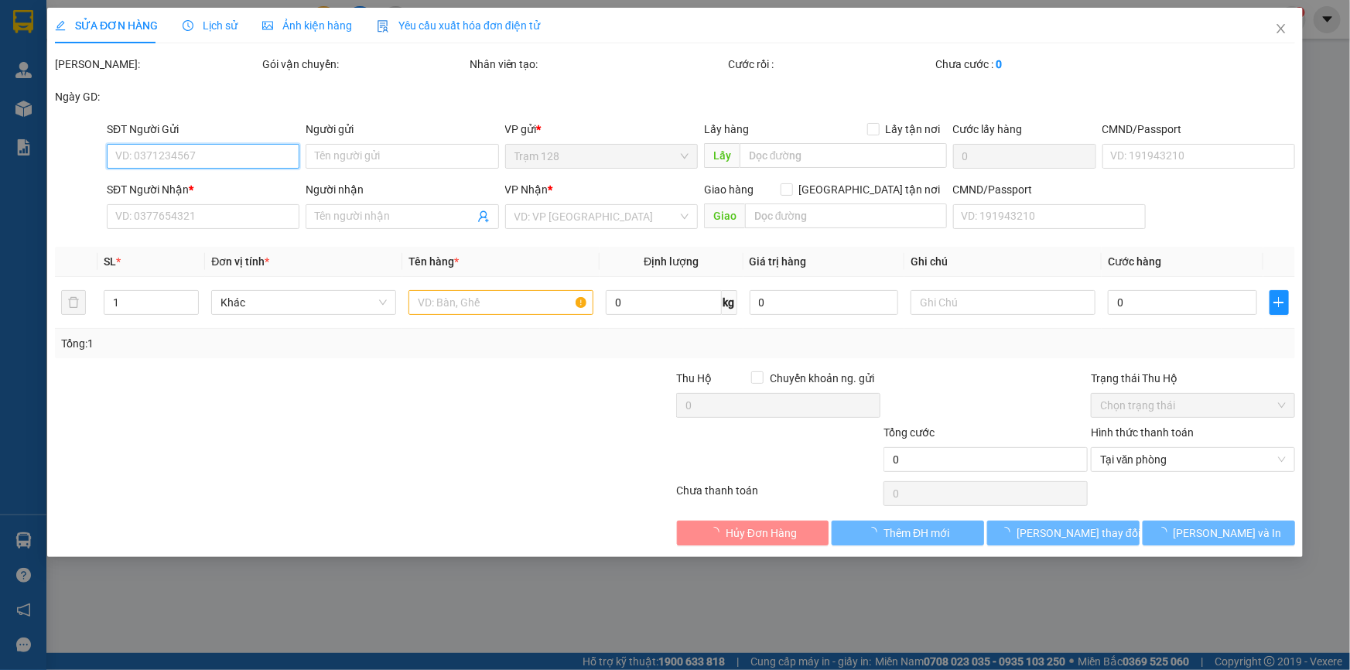
type input "50.000"
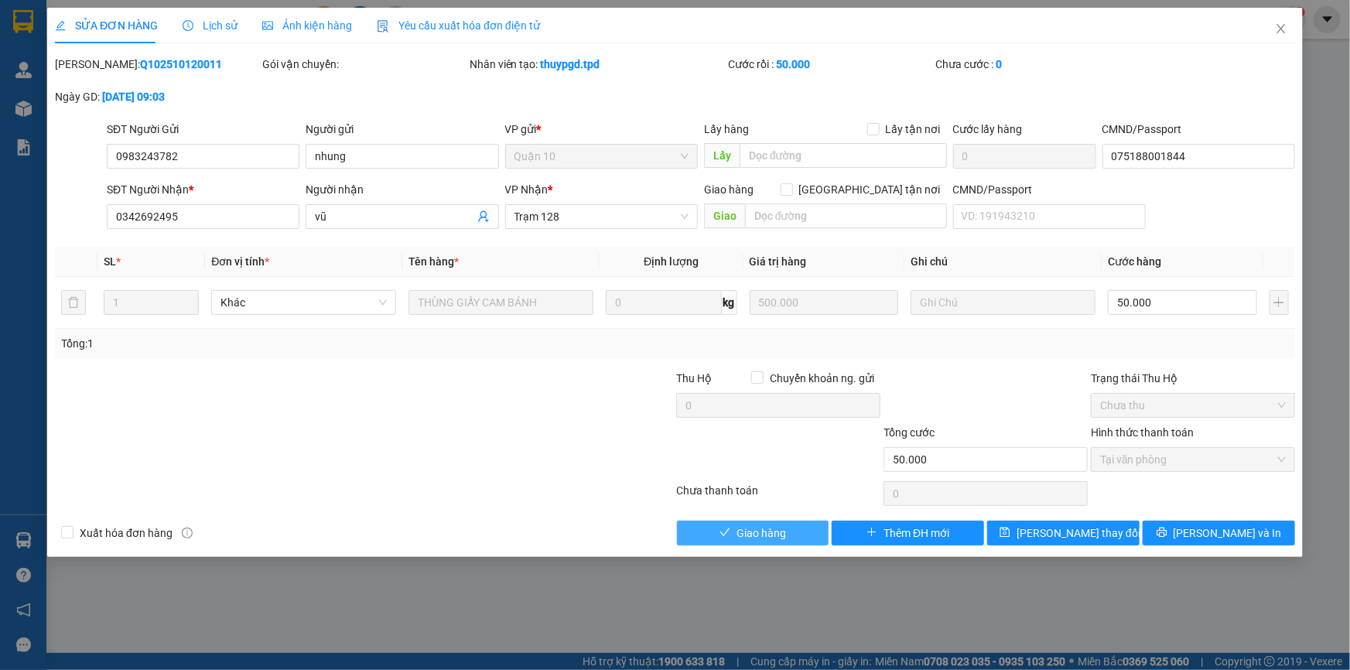
click at [792, 539] on button "Giao hàng" at bounding box center [753, 533] width 152 height 25
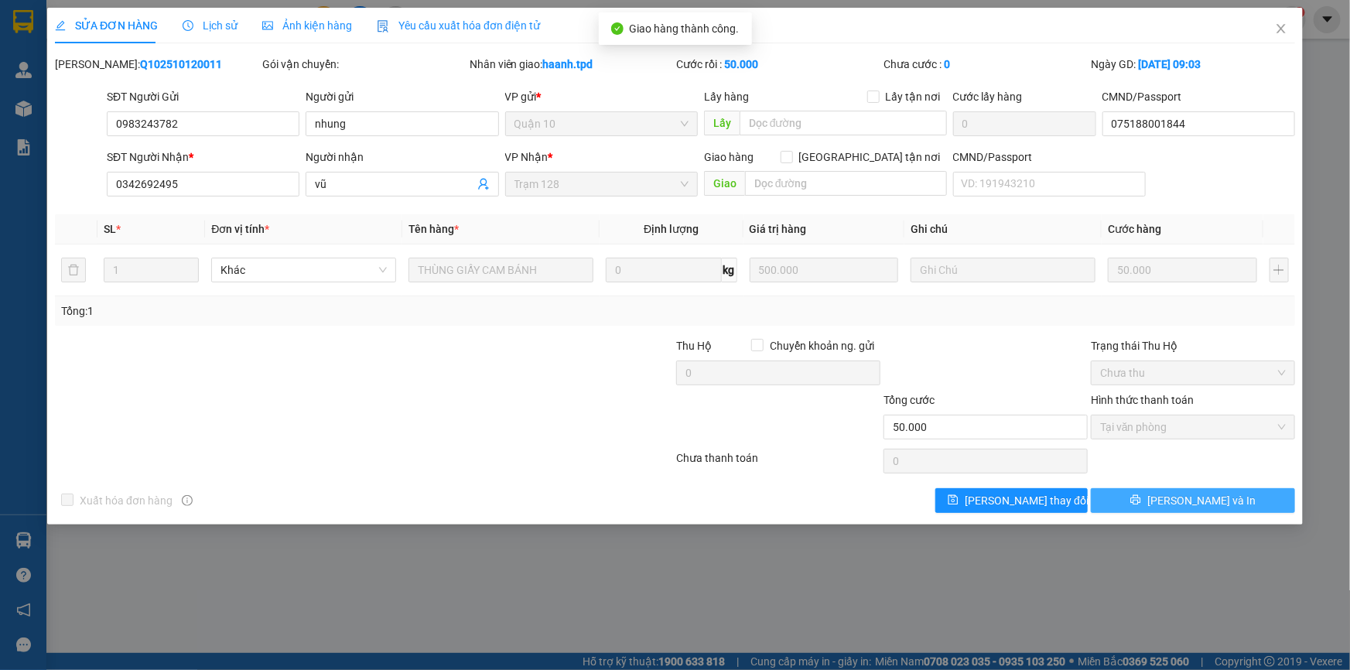
click at [1214, 498] on span "Lưu và In" at bounding box center [1201, 500] width 108 height 17
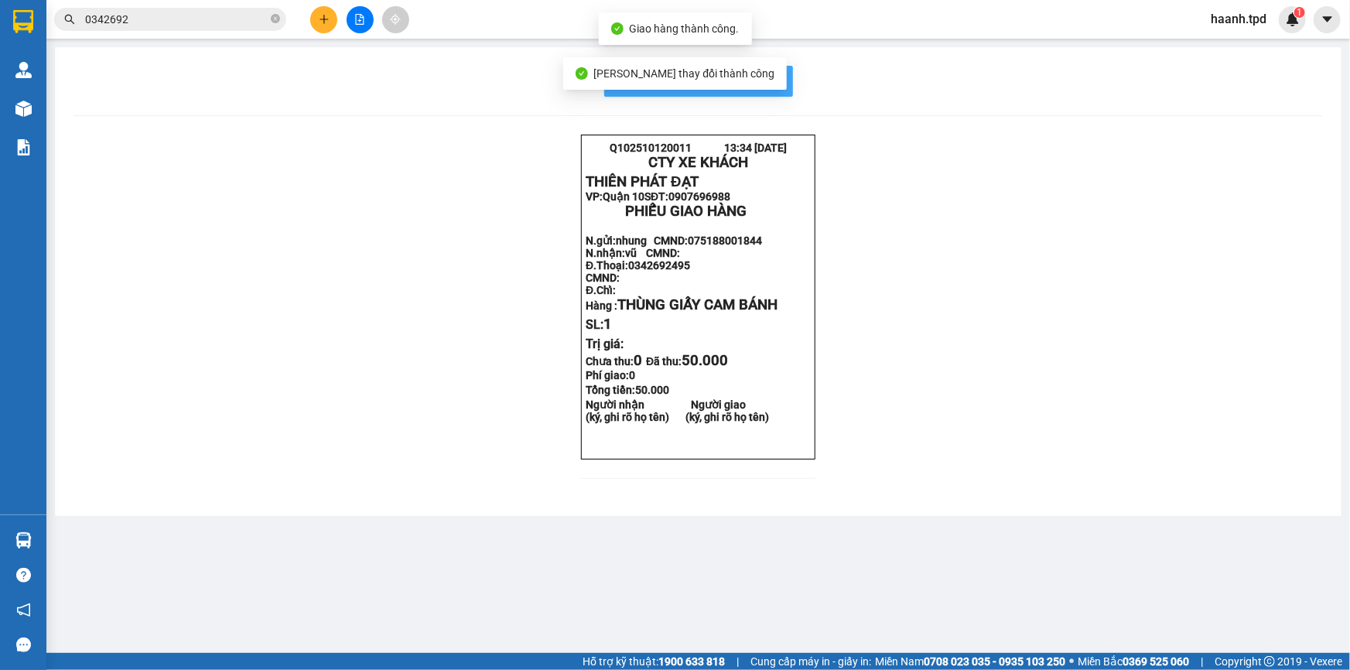
click at [780, 74] on button "In mẫu biên lai tự cấu hình" at bounding box center [698, 81] width 189 height 31
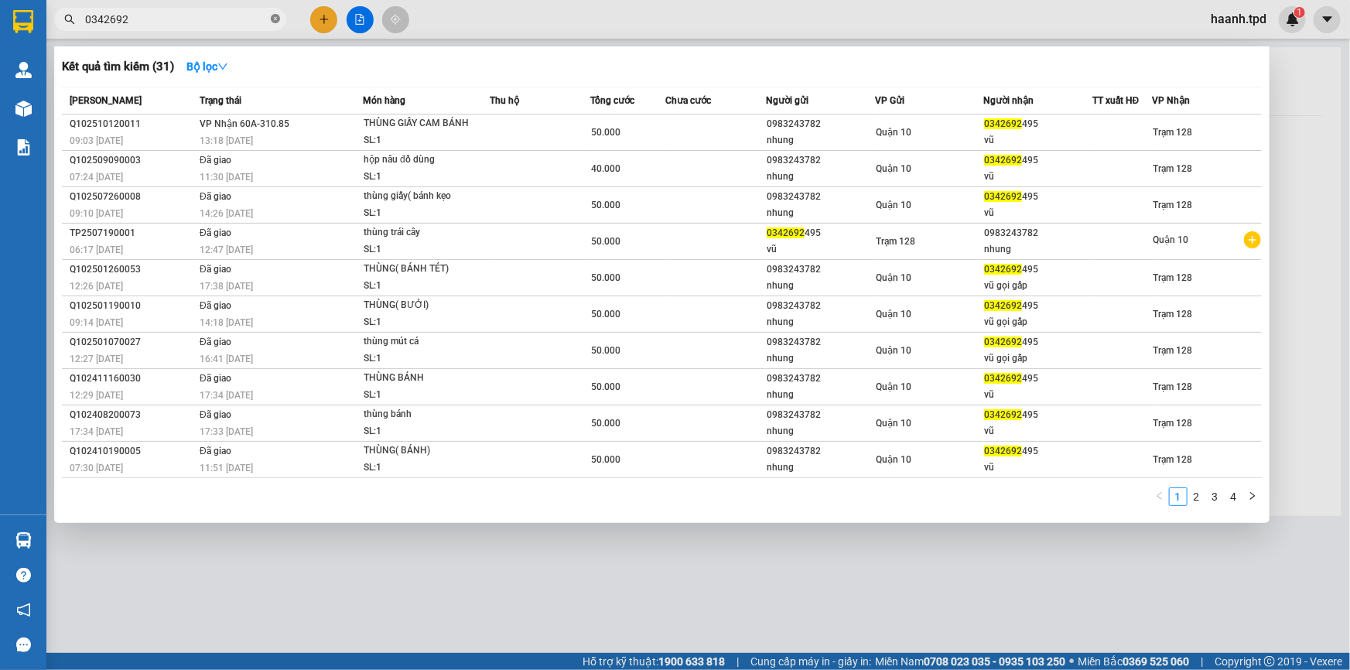
click at [278, 18] on icon "close-circle" at bounding box center [275, 18] width 9 height 9
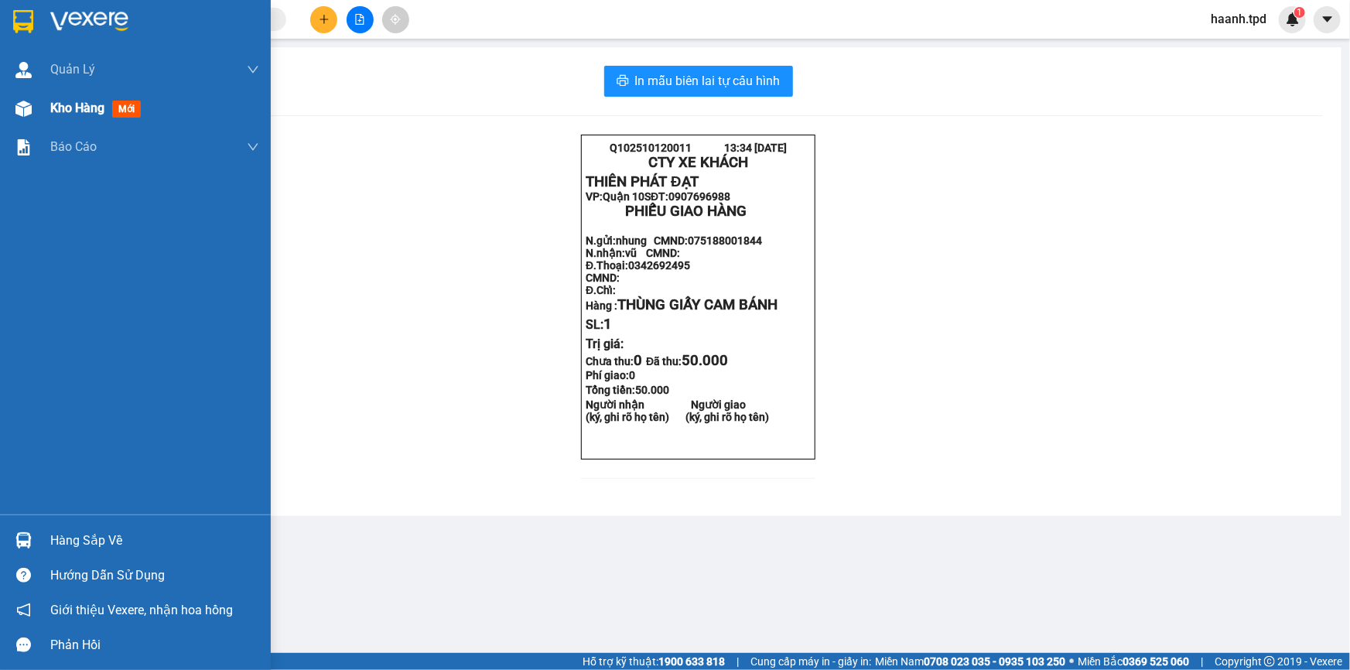
click at [75, 118] on div "Kho hàng mới" at bounding box center [154, 108] width 209 height 39
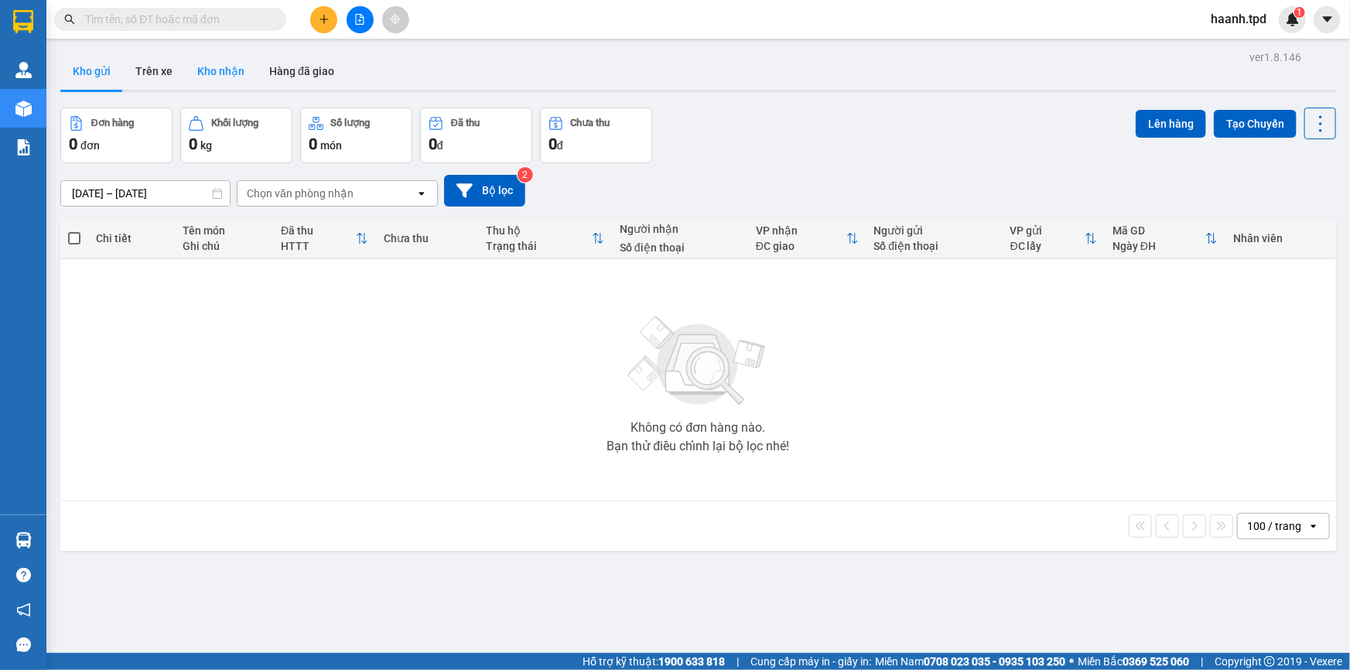
click at [227, 65] on button "Kho nhận" at bounding box center [221, 71] width 72 height 37
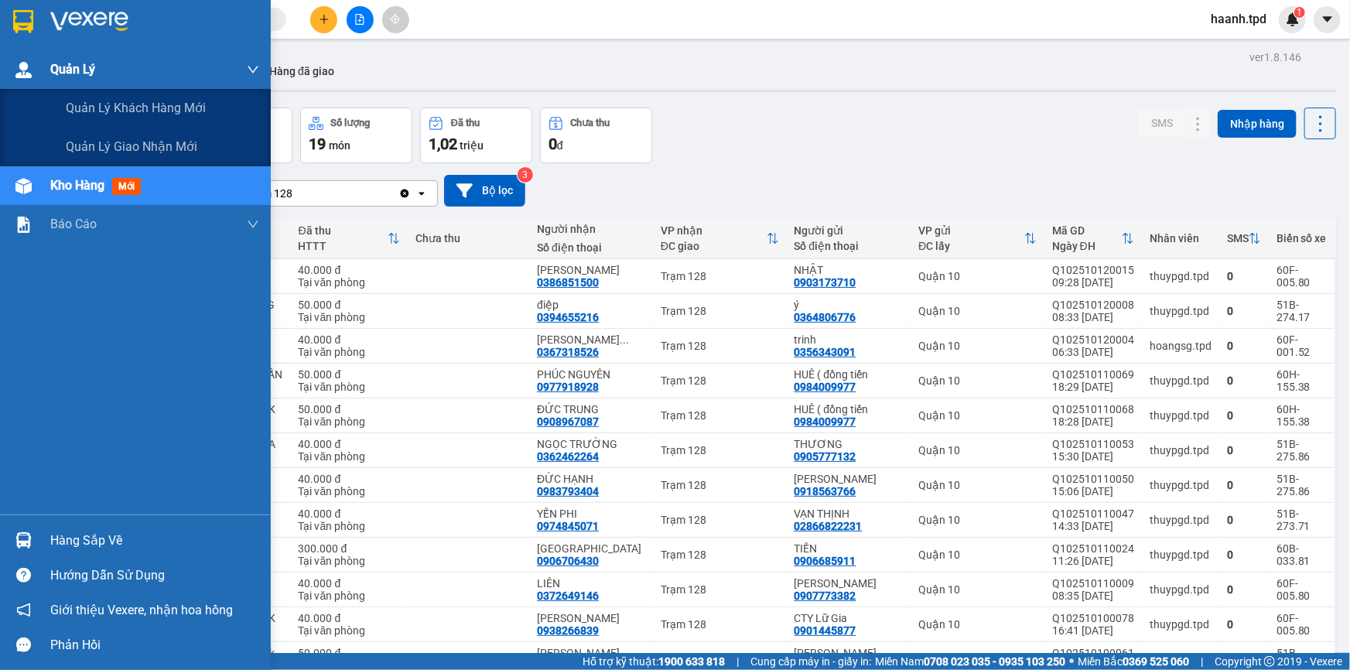
click at [36, 71] on div at bounding box center [23, 69] width 27 height 27
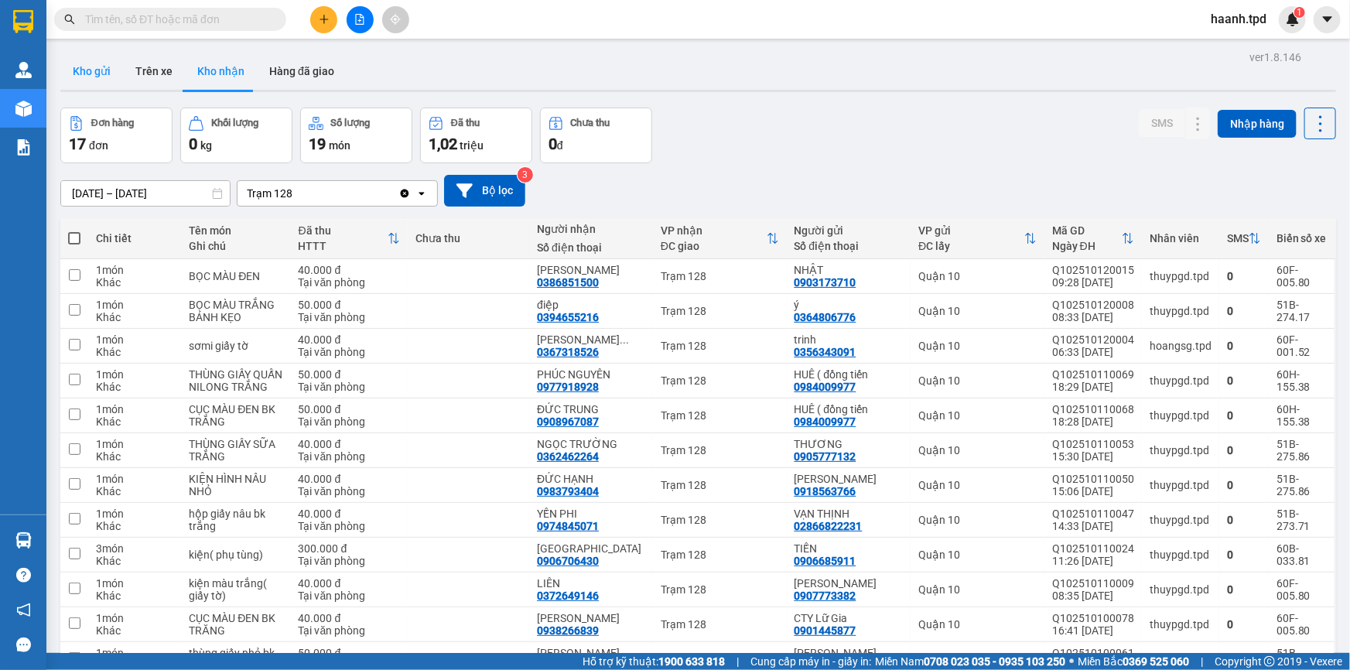
click at [96, 70] on button "Kho gửi" at bounding box center [91, 71] width 63 height 37
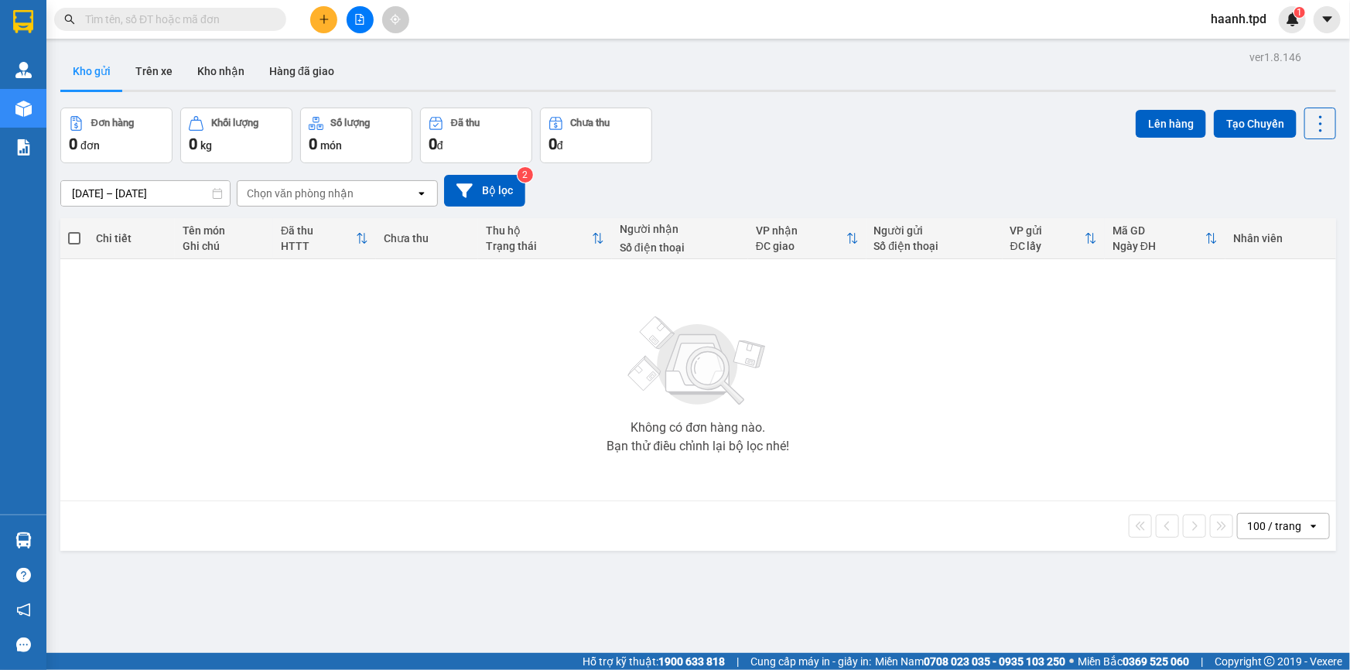
drag, startPoint x: 209, startPoint y: 26, endPoint x: 245, endPoint y: 13, distance: 38.7
click at [209, 26] on input "text" at bounding box center [176, 19] width 183 height 17
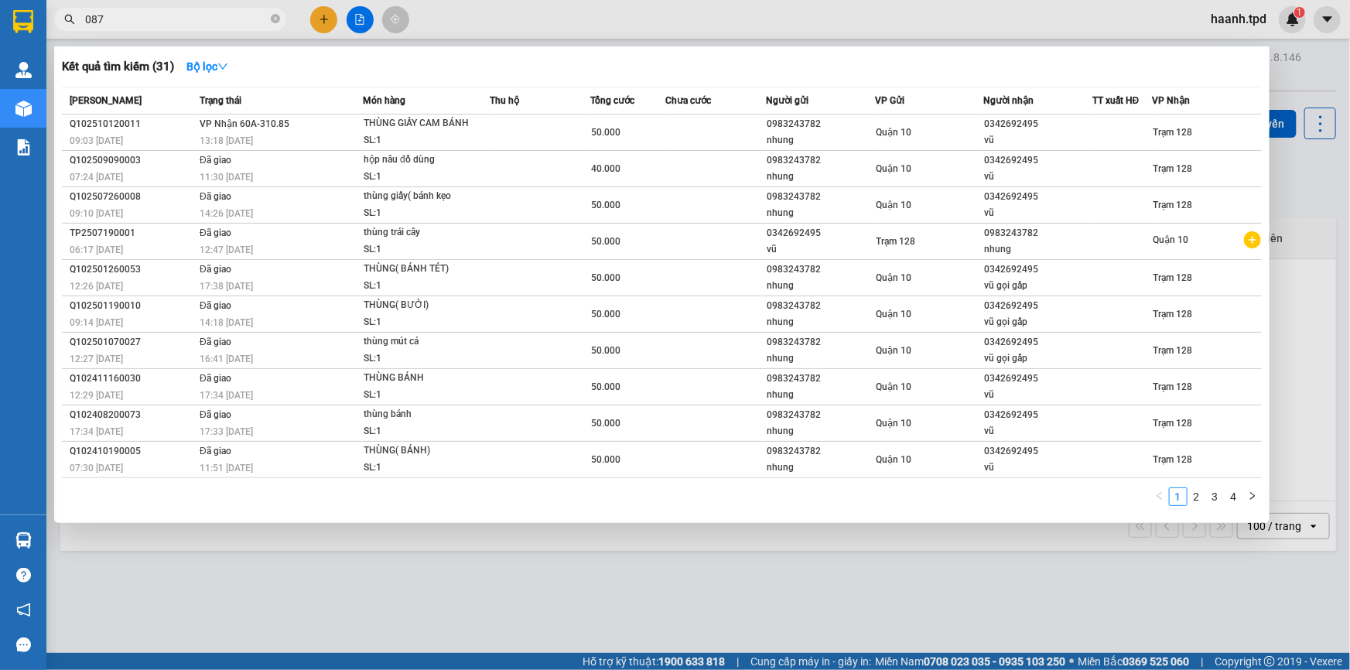
type input "087"
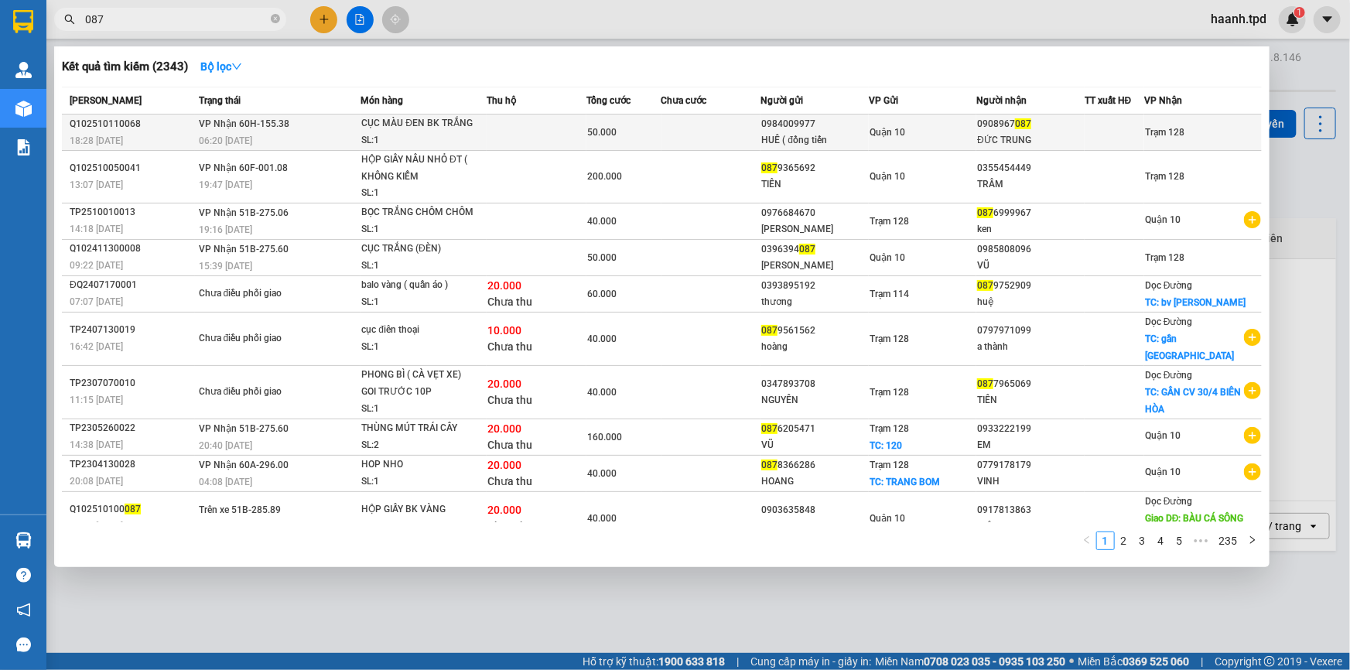
click at [1075, 137] on div "ĐỨC TRUNG" at bounding box center [1030, 140] width 106 height 16
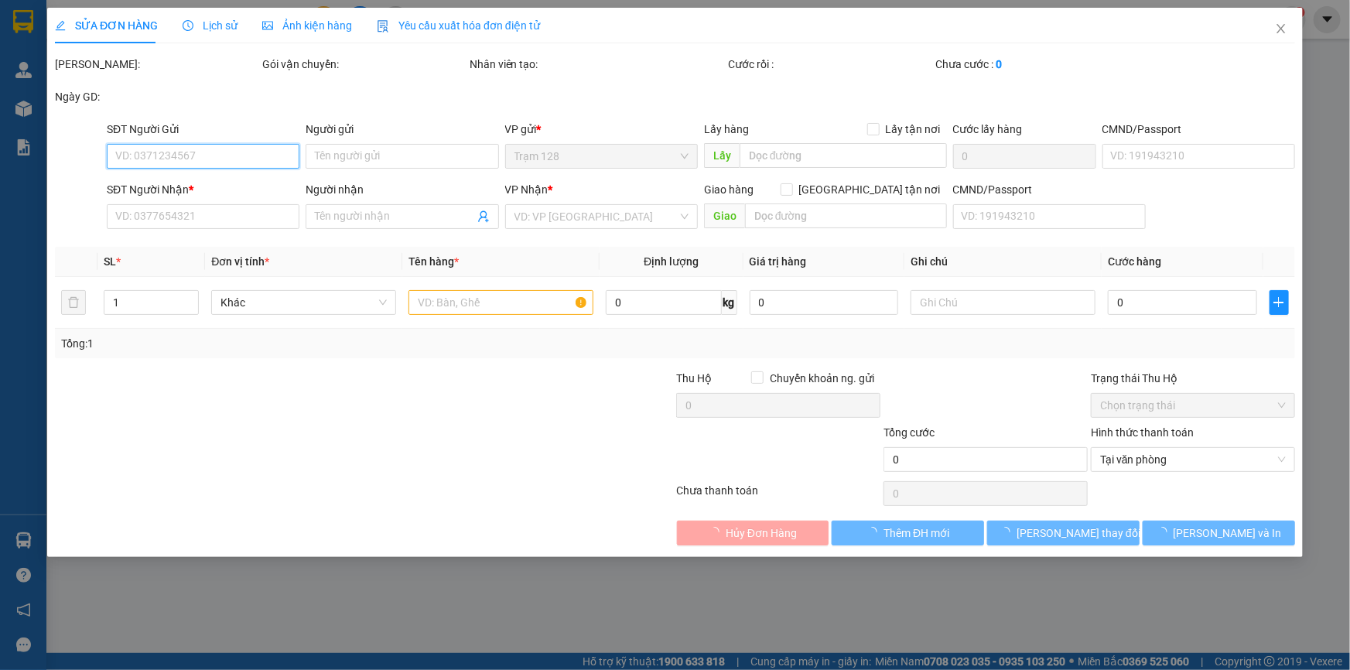
type input "0984009977"
type input "HUÊ ( đồng tiến"
type input "022304917"
type input "0908967087"
type input "ĐỨC TRUNG"
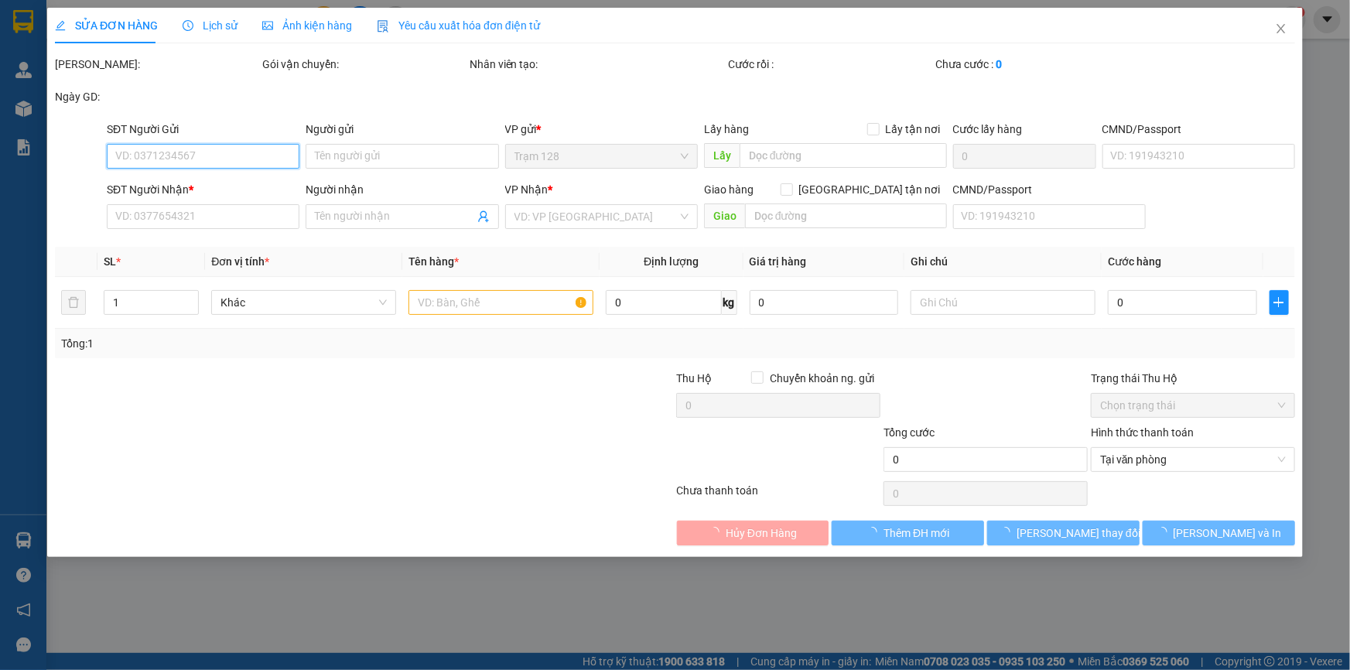
type input "50.000"
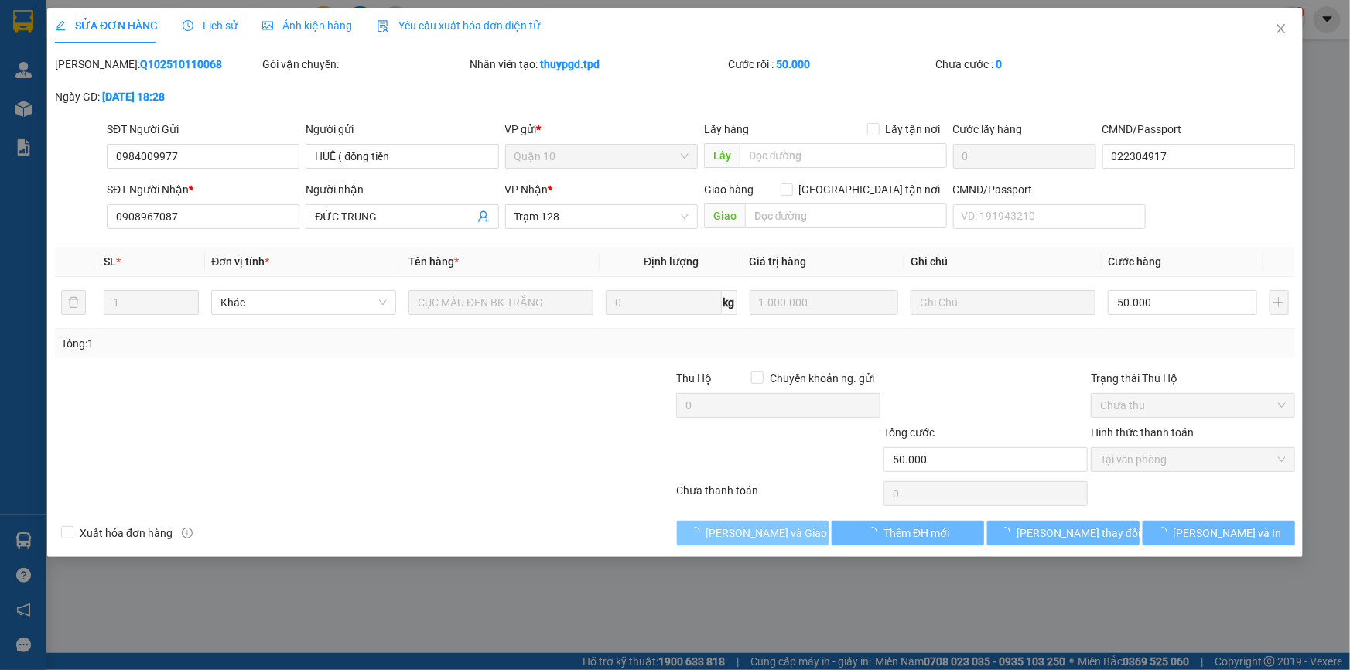
click at [757, 527] on span "Lưu và Giao hàng" at bounding box center [780, 532] width 148 height 17
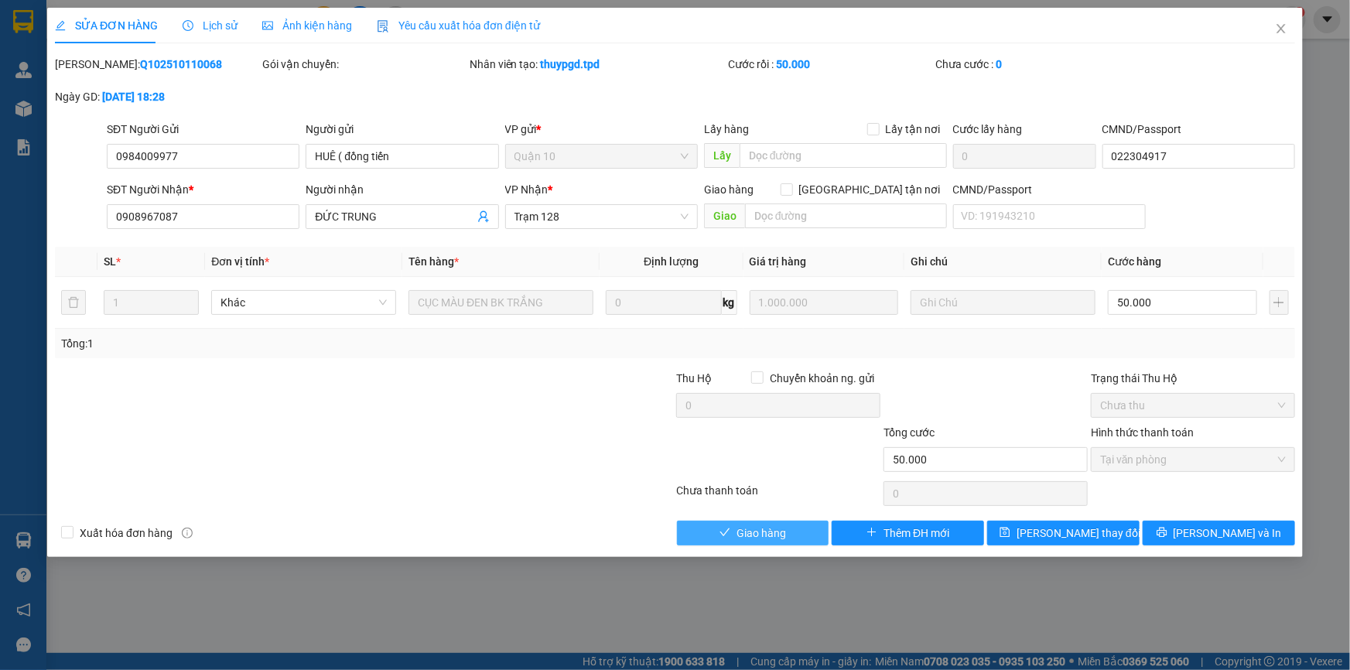
click at [765, 534] on span "Giao hàng" at bounding box center [760, 532] width 49 height 17
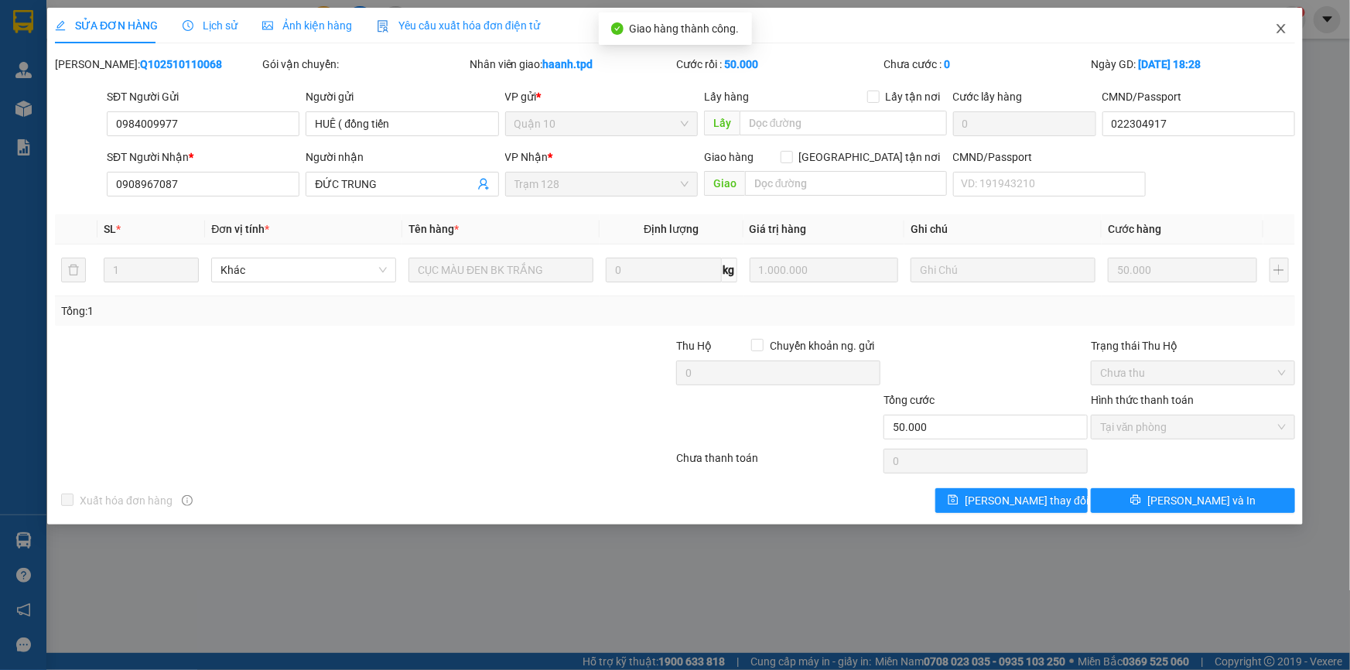
click at [1278, 24] on icon "close" at bounding box center [1281, 28] width 12 height 12
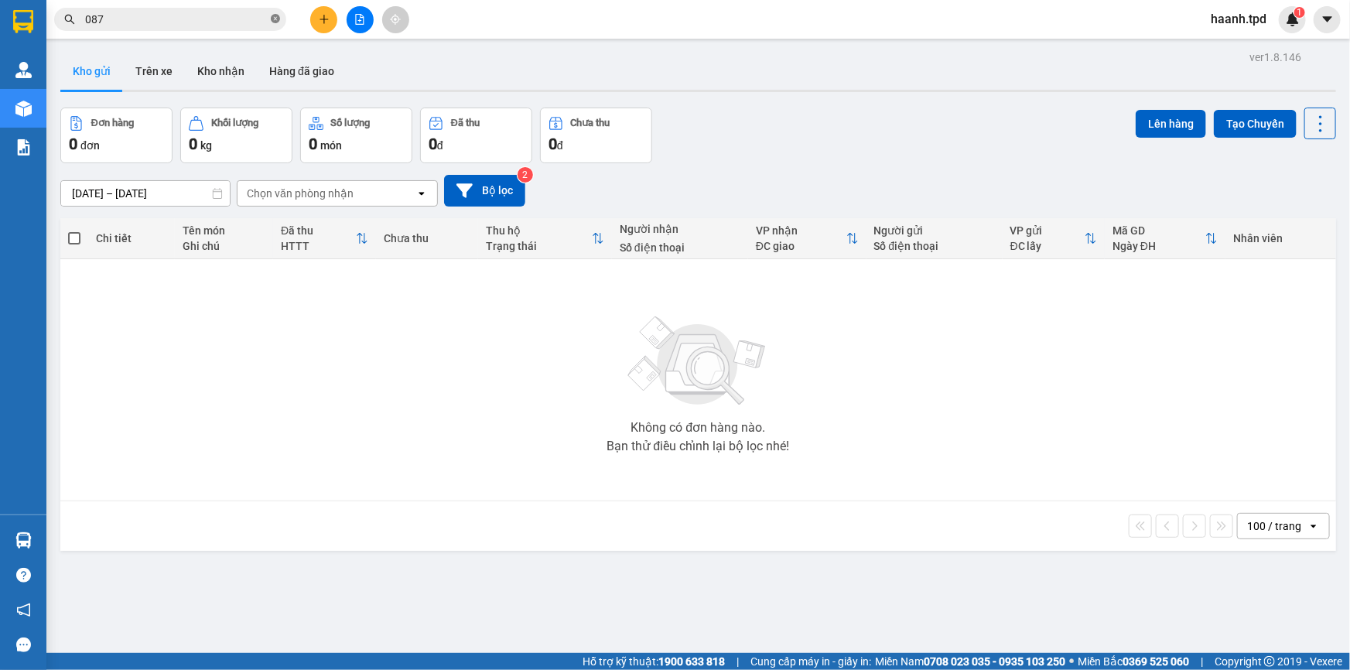
click at [271, 22] on icon "close-circle" at bounding box center [275, 18] width 9 height 9
click at [323, 27] on button at bounding box center [323, 19] width 27 height 27
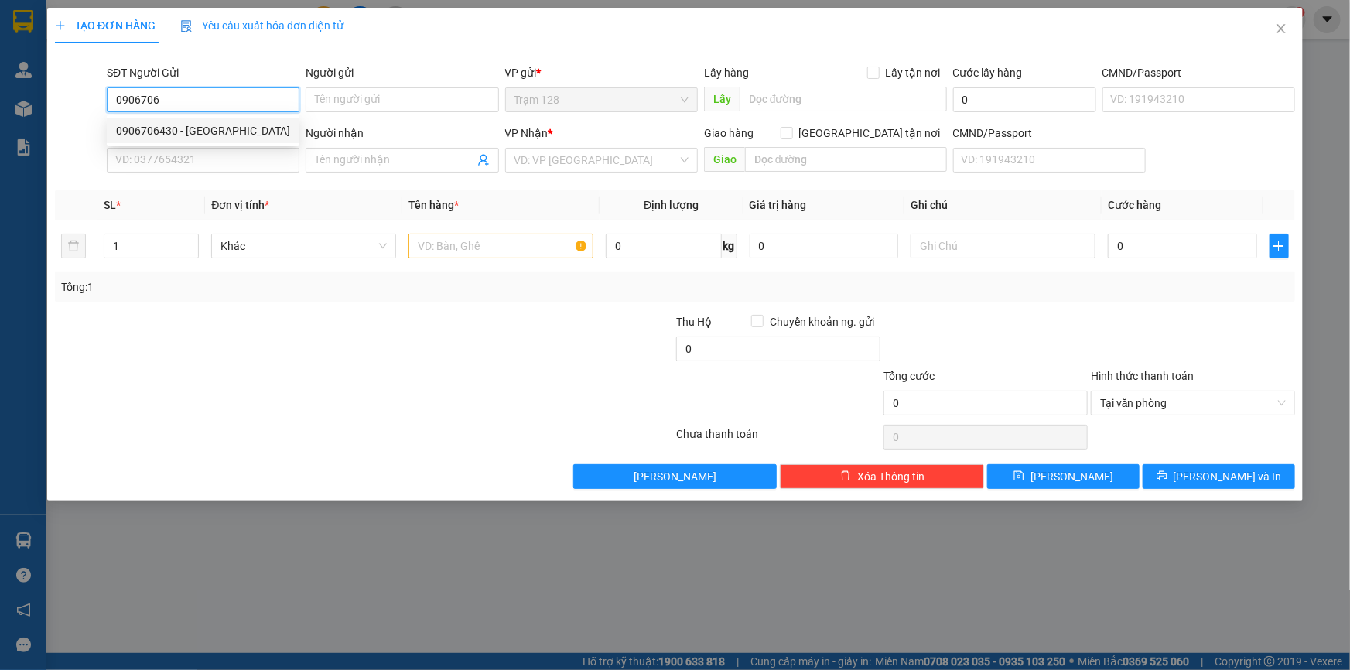
click at [227, 120] on div "0906706430 - nhật đông" at bounding box center [203, 130] width 193 height 25
type input "0906706430"
type input "[GEOGRAPHIC_DATA]"
type input "0903331125"
type input "sấm"
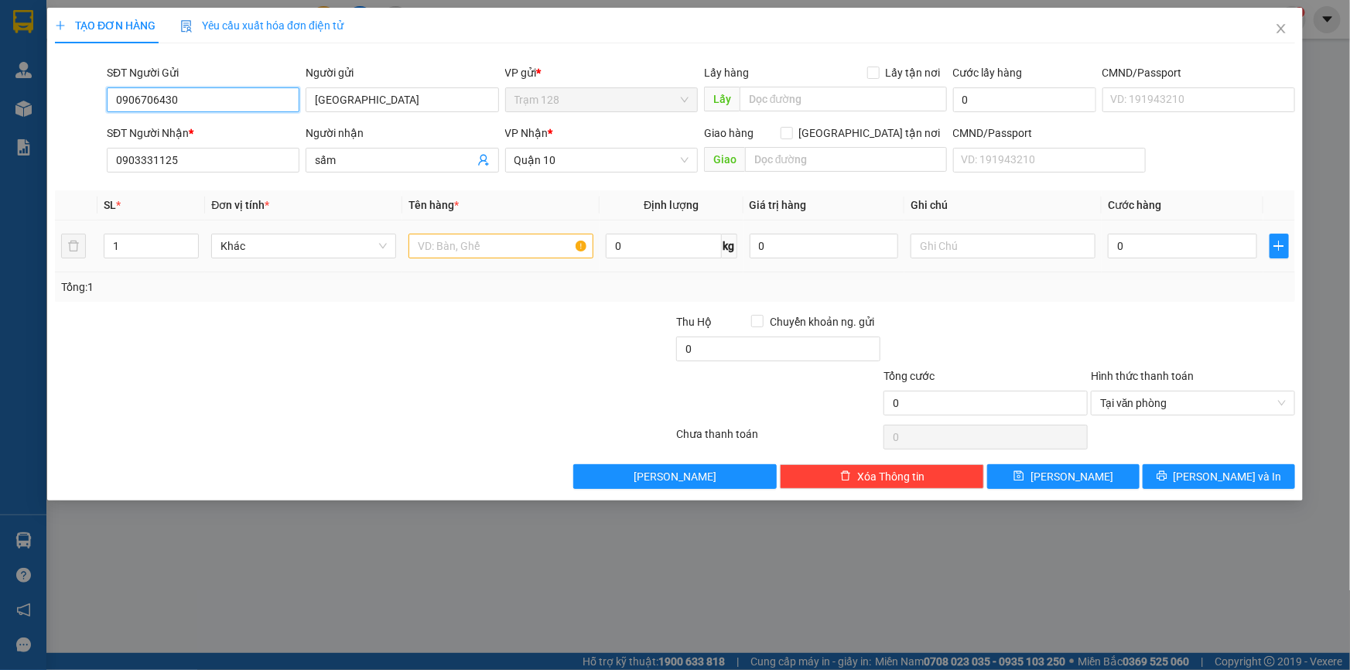
type input "0906706430"
click at [449, 254] on input "text" at bounding box center [500, 246] width 185 height 25
type input "hộp pt xe"
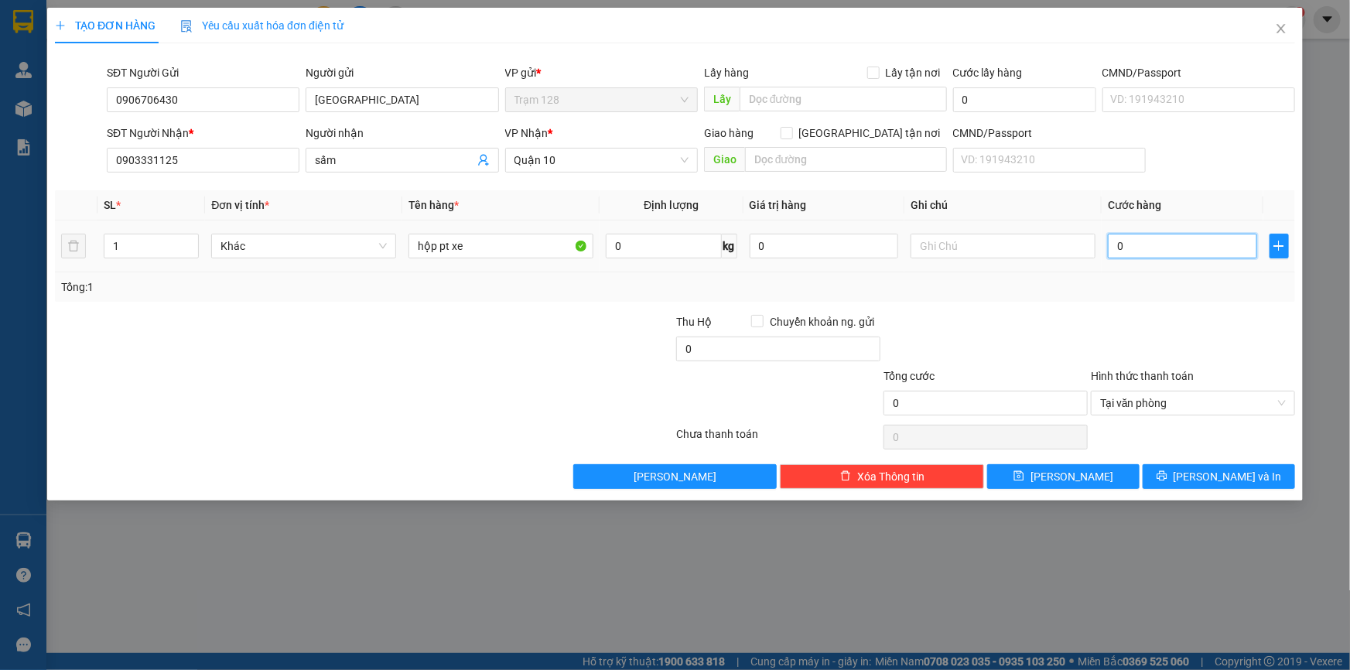
click at [1128, 248] on input "0" at bounding box center [1182, 246] width 149 height 25
type input "4"
type input "40"
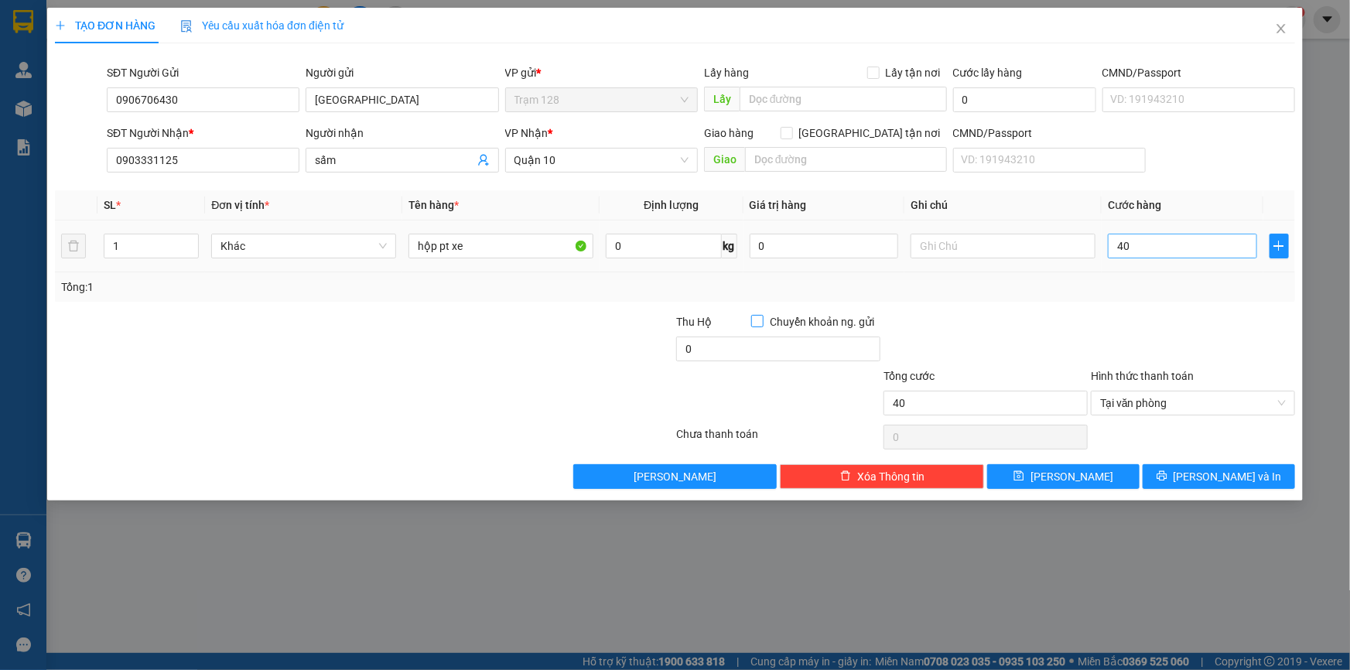
type input "40.000"
click at [834, 231] on div "0" at bounding box center [823, 245] width 149 height 31
click at [830, 234] on input "0" at bounding box center [823, 246] width 149 height 25
type input "1.000.000"
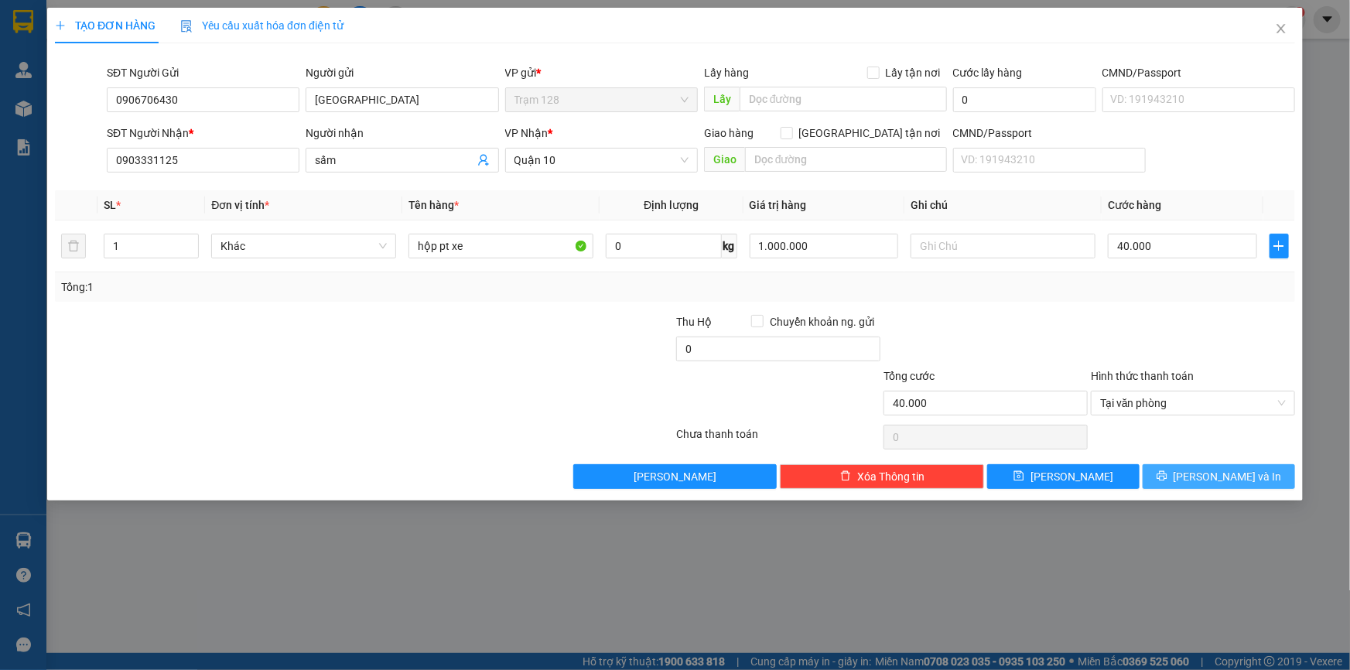
click at [1241, 473] on span "Lưu và In" at bounding box center [1227, 476] width 108 height 17
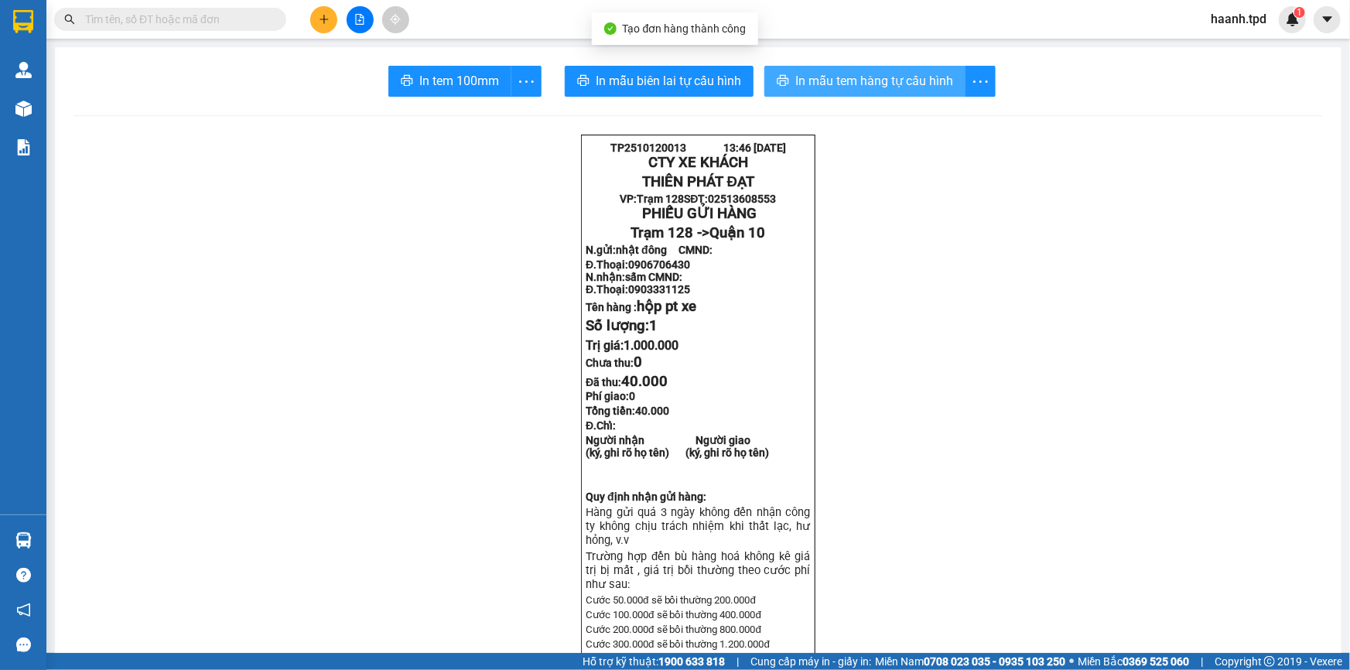
click at [897, 88] on span "In mẫu tem hàng tự cấu hình" at bounding box center [874, 80] width 158 height 19
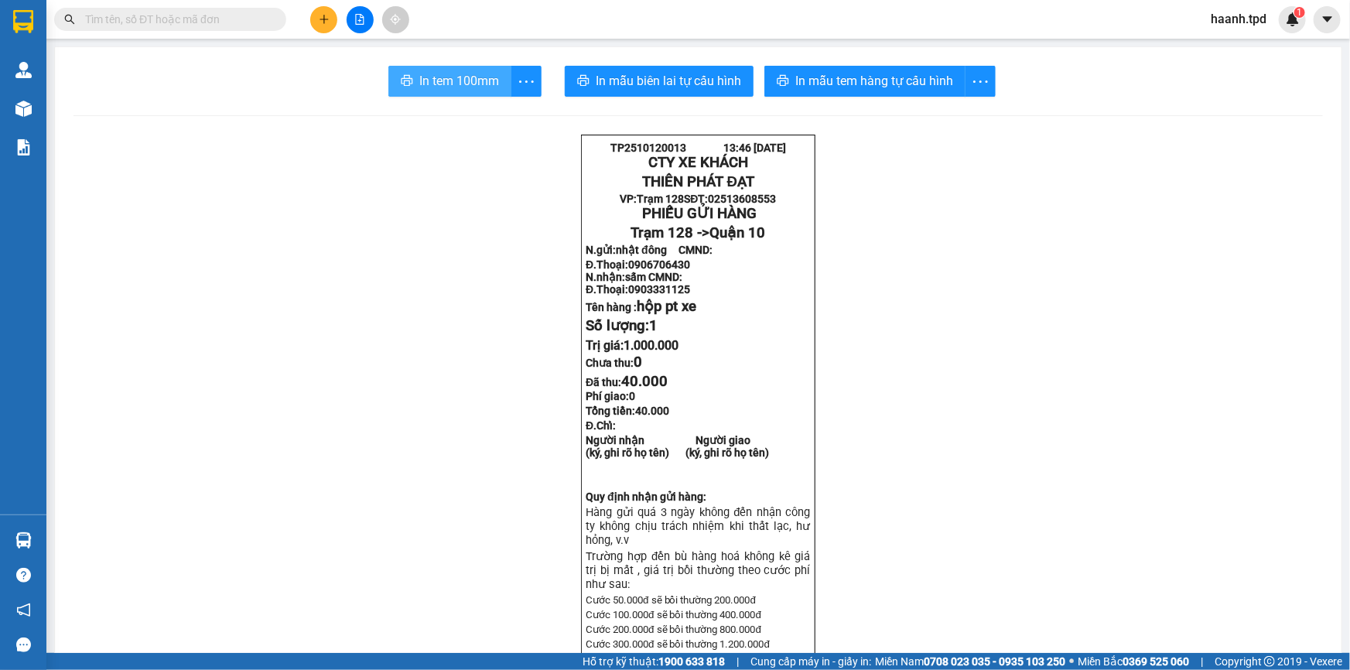
click at [402, 90] on button "In tem 100mm" at bounding box center [449, 81] width 123 height 31
click at [180, 19] on input "text" at bounding box center [176, 19] width 183 height 17
type input "7"
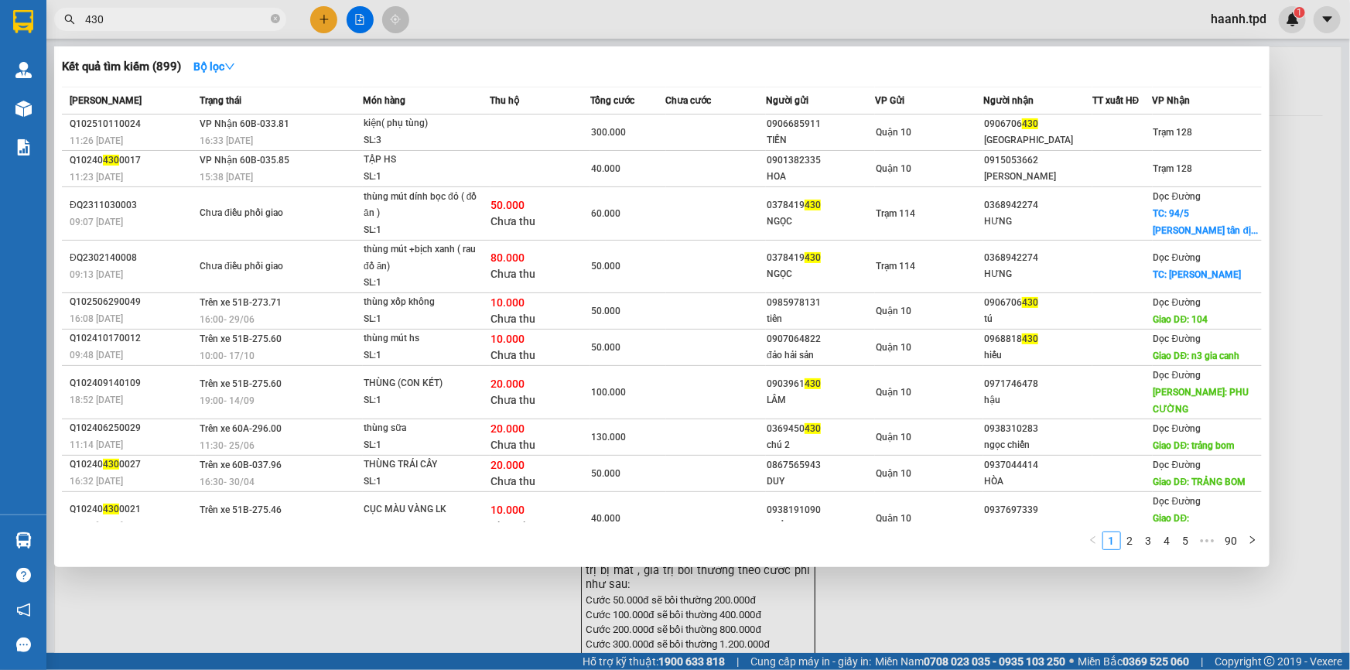
type input "430"
click at [1039, 629] on div at bounding box center [675, 335] width 1350 height 670
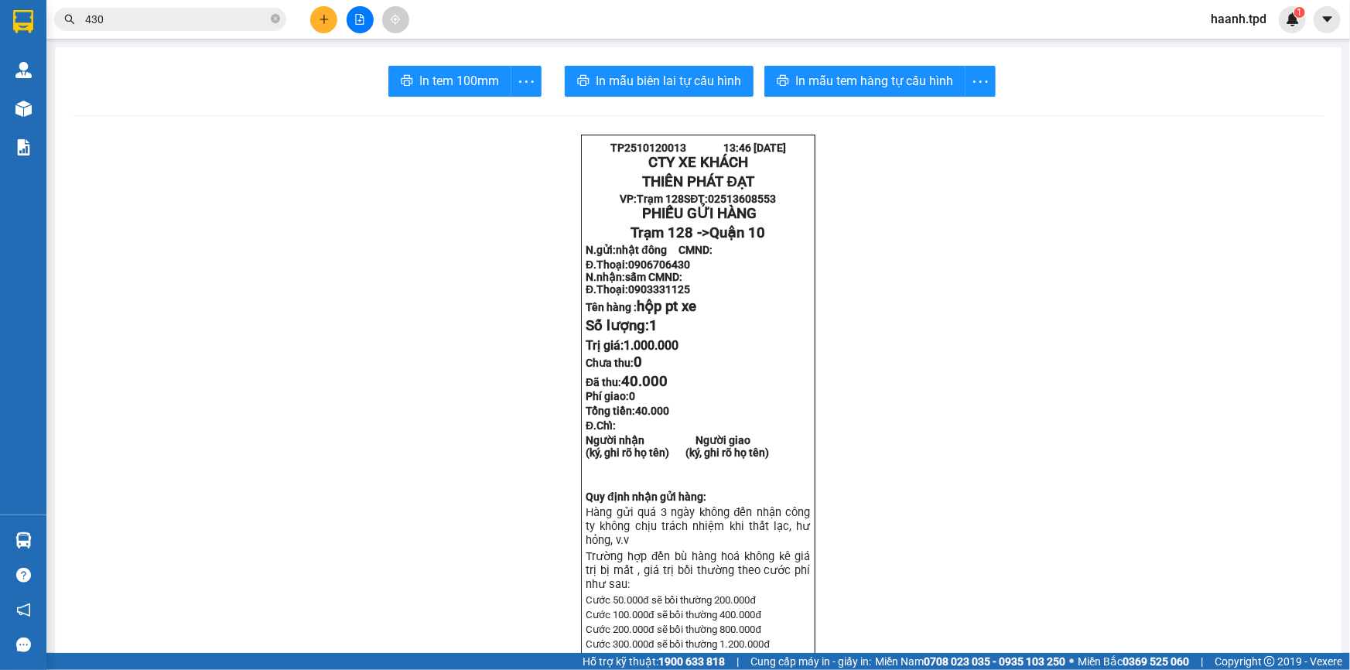
click at [320, 20] on icon "plus" at bounding box center [324, 19] width 11 height 11
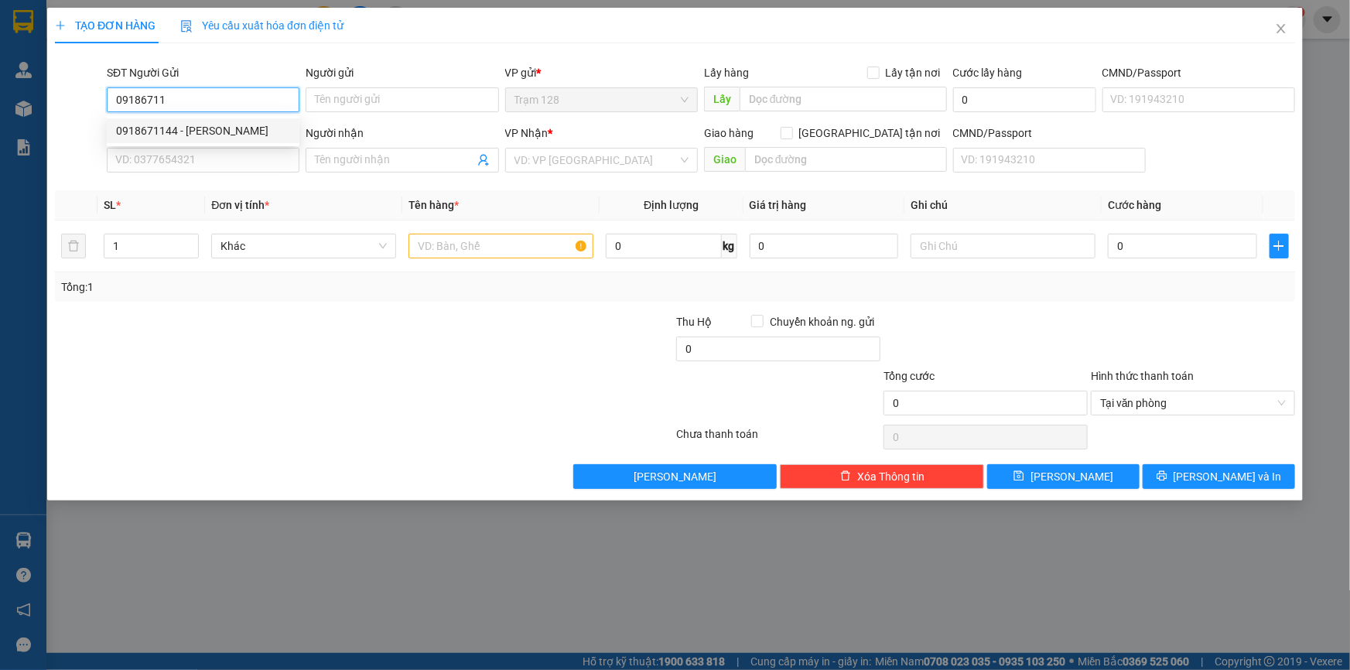
click at [250, 132] on div "0918671144 - NGUYỄN VĂN KIM" at bounding box center [203, 130] width 174 height 17
type input "0918671144"
type input "[PERSON_NAME]"
type input "075068006877"
type input "0359779957"
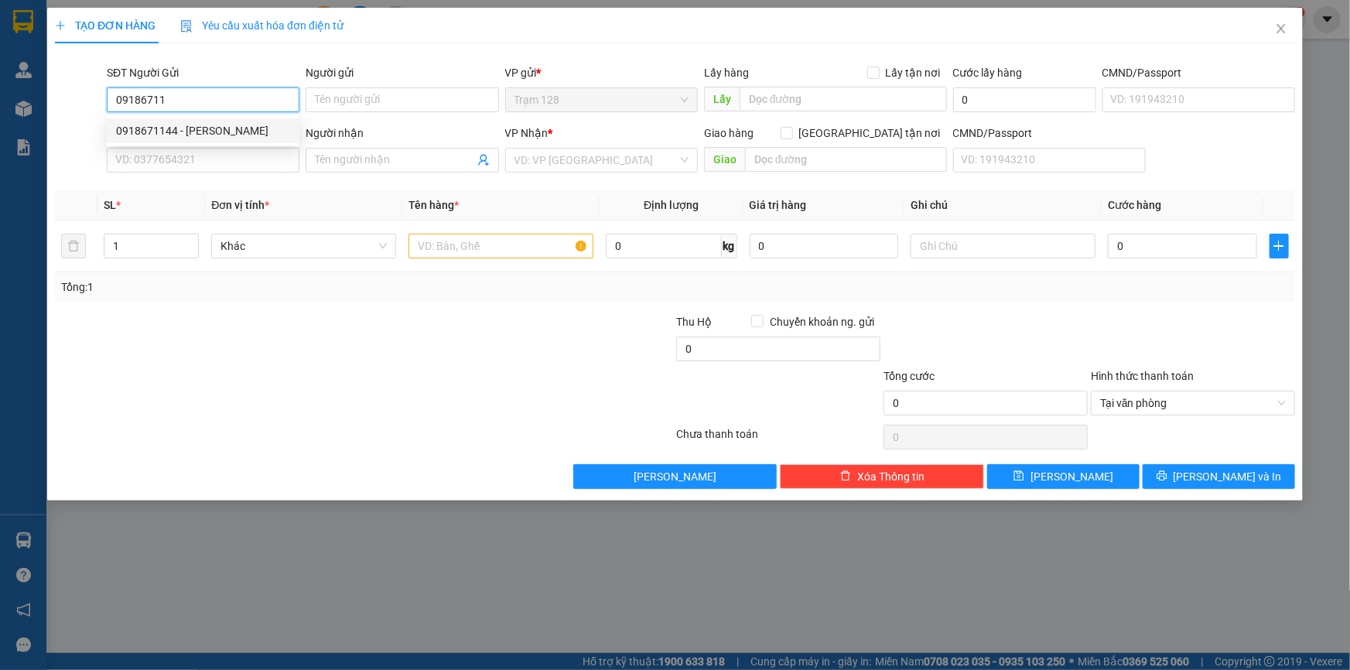
type input "[PERSON_NAME]"
type input "0918671144"
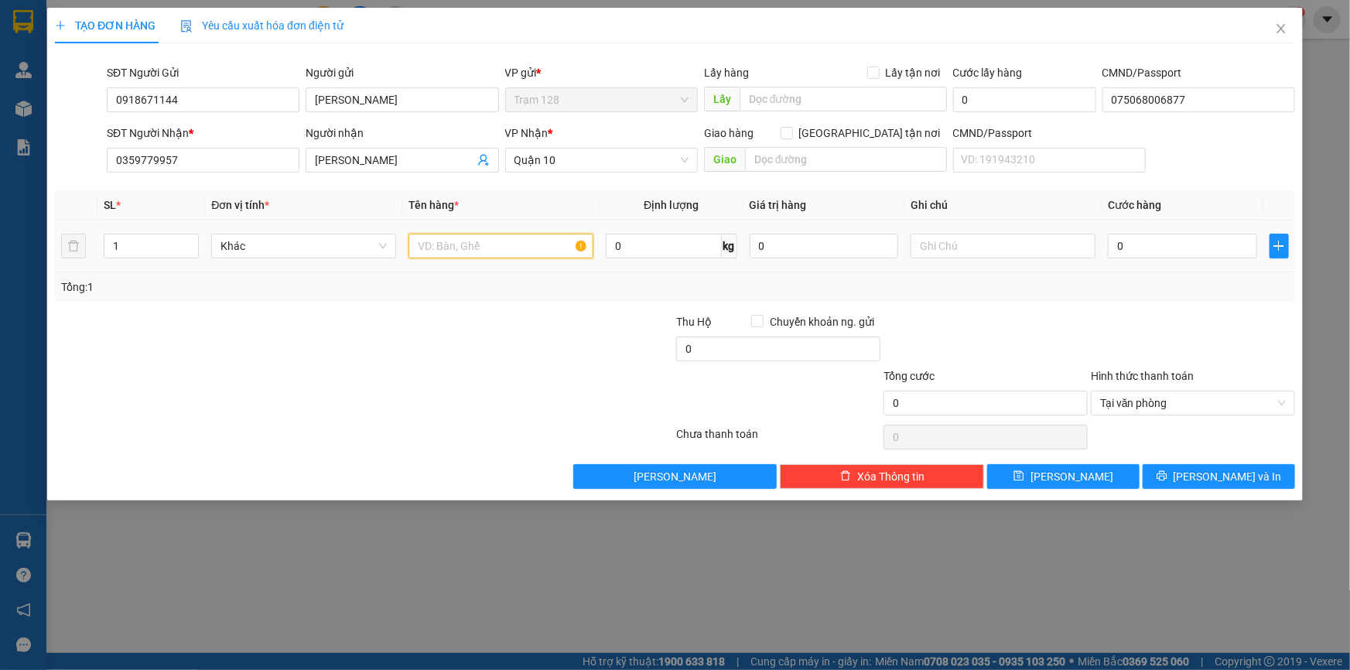
click at [495, 240] on input "text" at bounding box center [500, 246] width 185 height 25
type input "cục đen quần áo"
type input "200.000"
type input "4"
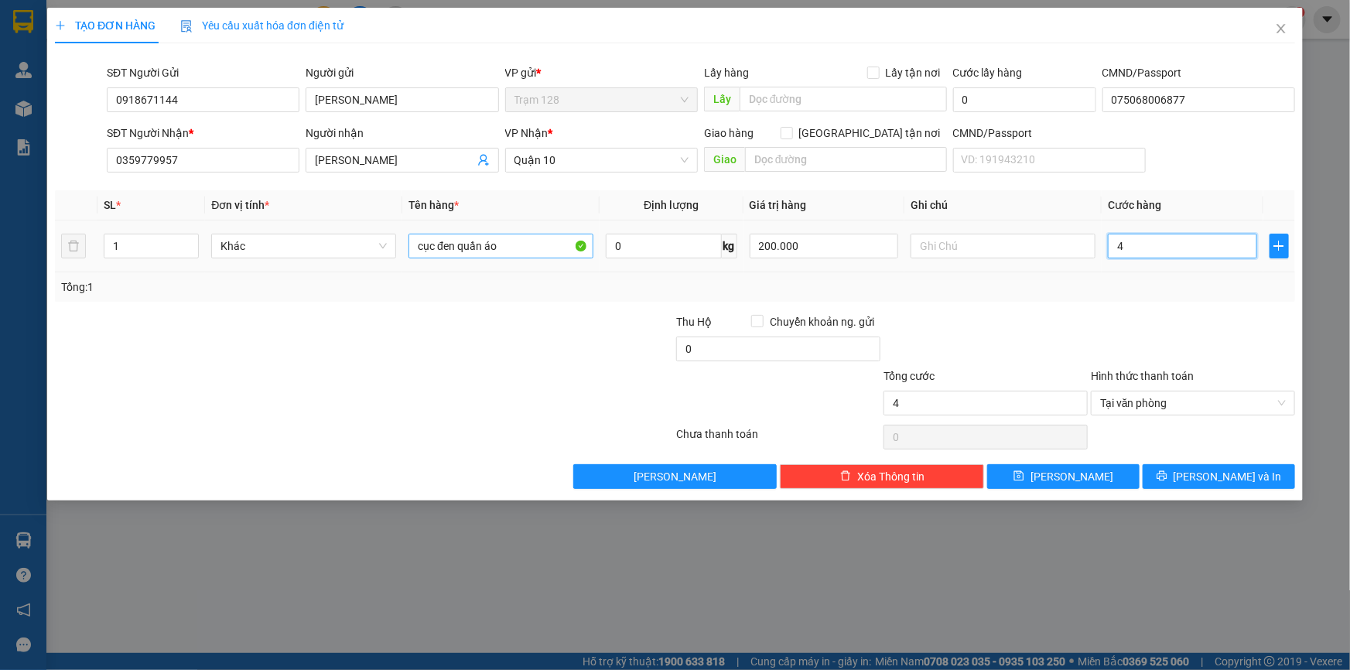
type input "40"
type input "40.000"
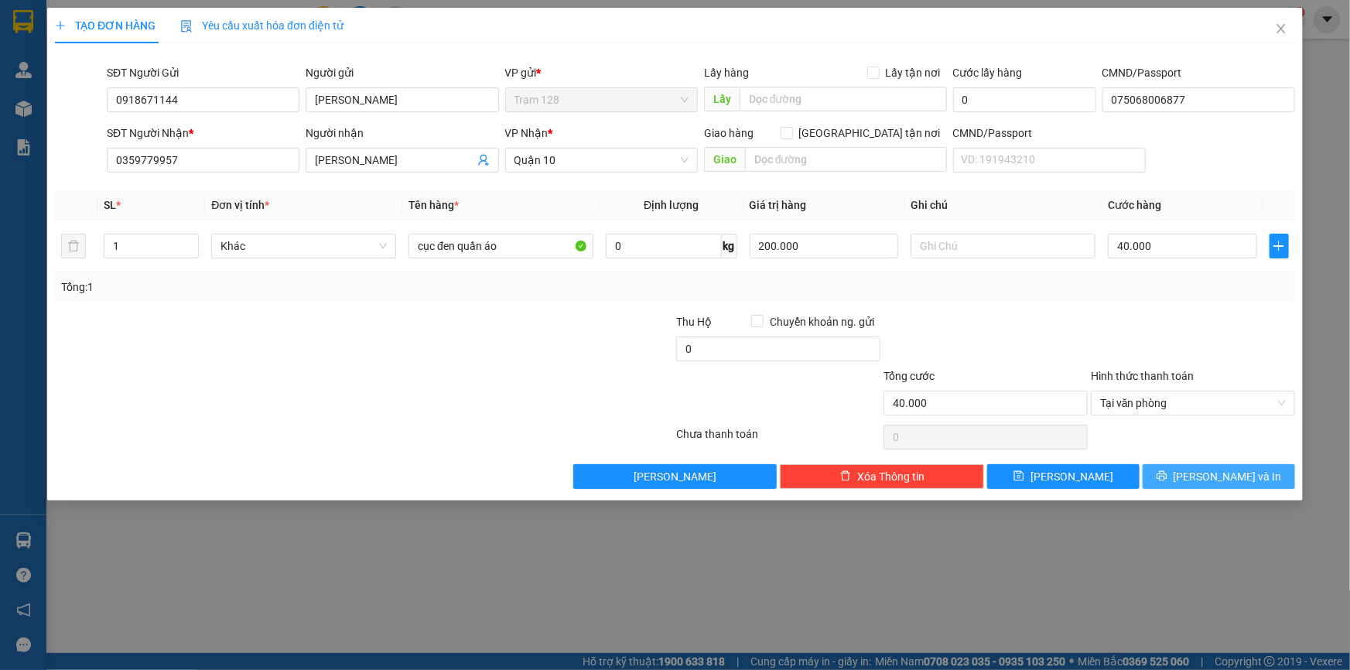
drag, startPoint x: 1275, startPoint y: 476, endPoint x: 1247, endPoint y: 418, distance: 65.0
click at [1274, 476] on button "Lưu và In" at bounding box center [1218, 476] width 152 height 25
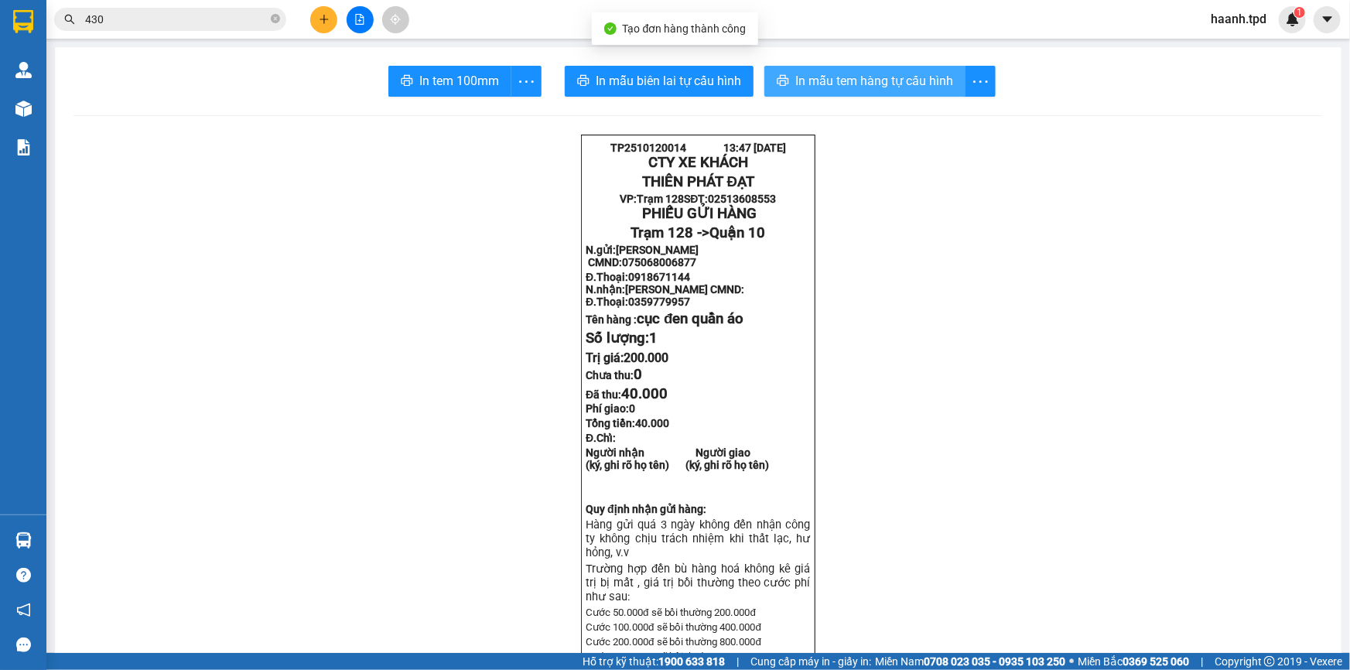
click at [933, 93] on button "In mẫu tem hàng tự cấu hình" at bounding box center [864, 81] width 201 height 31
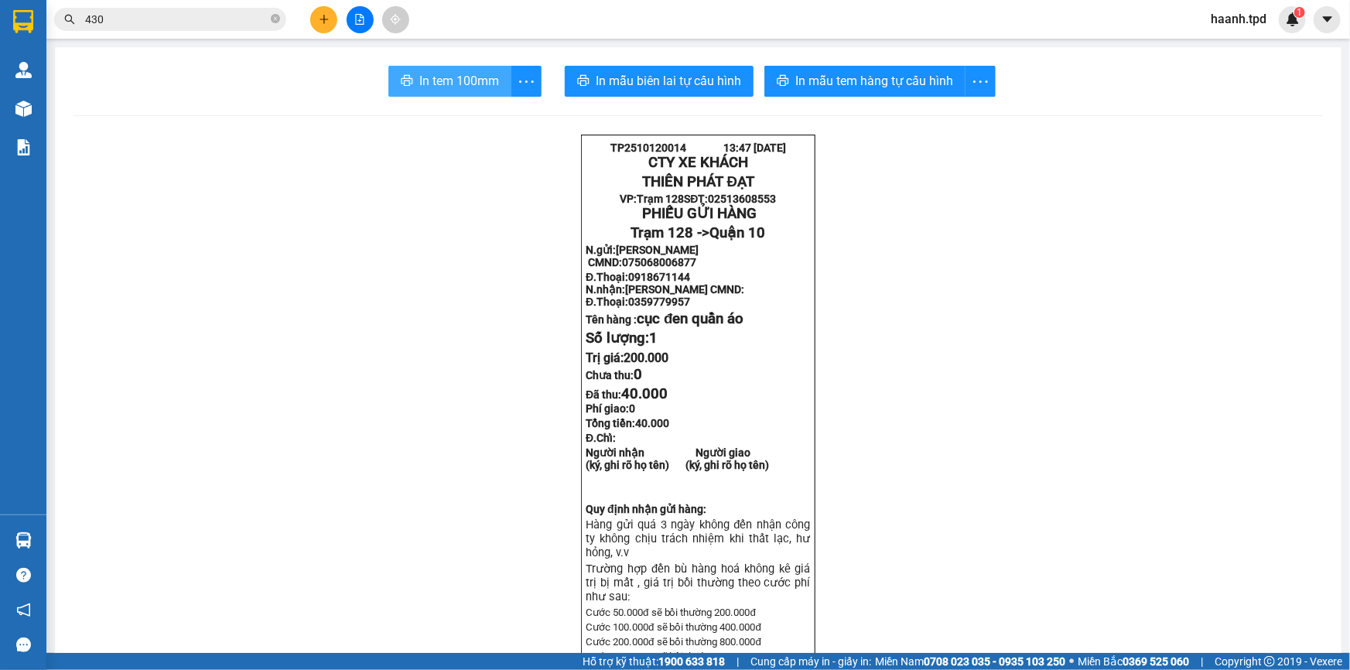
drag, startPoint x: 428, startPoint y: 84, endPoint x: 487, endPoint y: 131, distance: 74.9
click at [429, 84] on span "In tem 100mm" at bounding box center [459, 80] width 80 height 19
click at [275, 21] on icon "close-circle" at bounding box center [275, 18] width 9 height 9
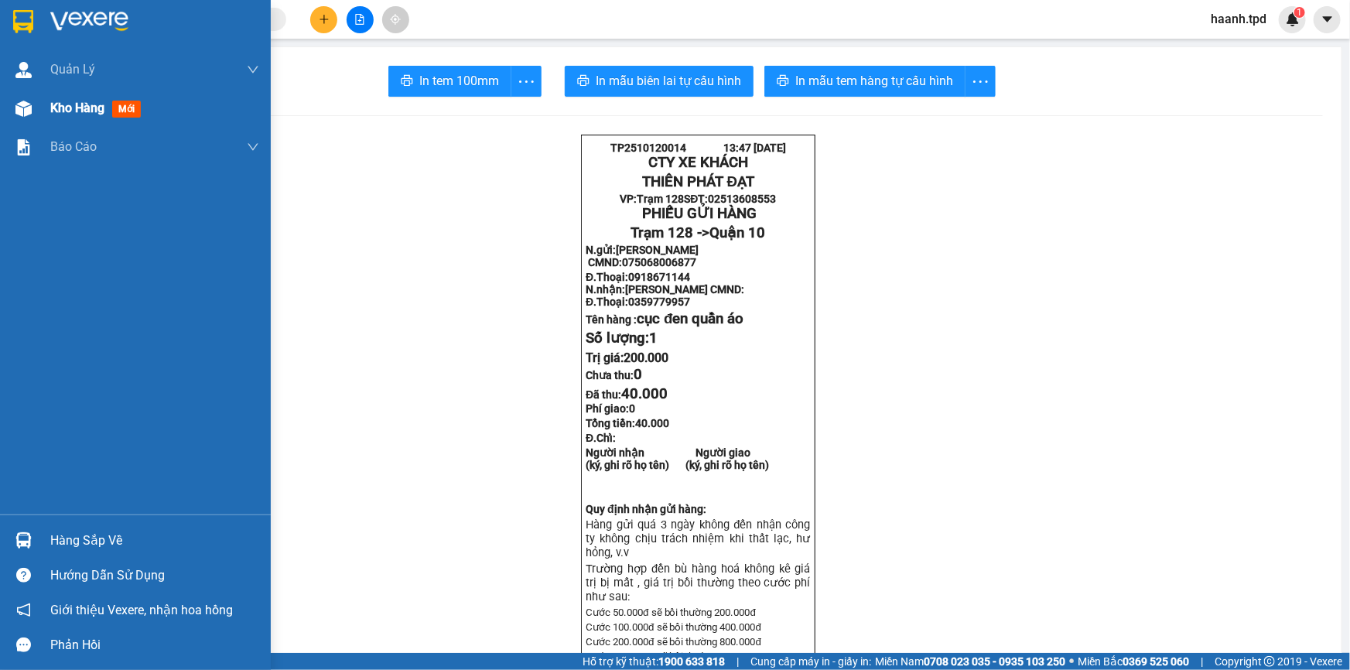
click at [35, 115] on div at bounding box center [23, 108] width 27 height 27
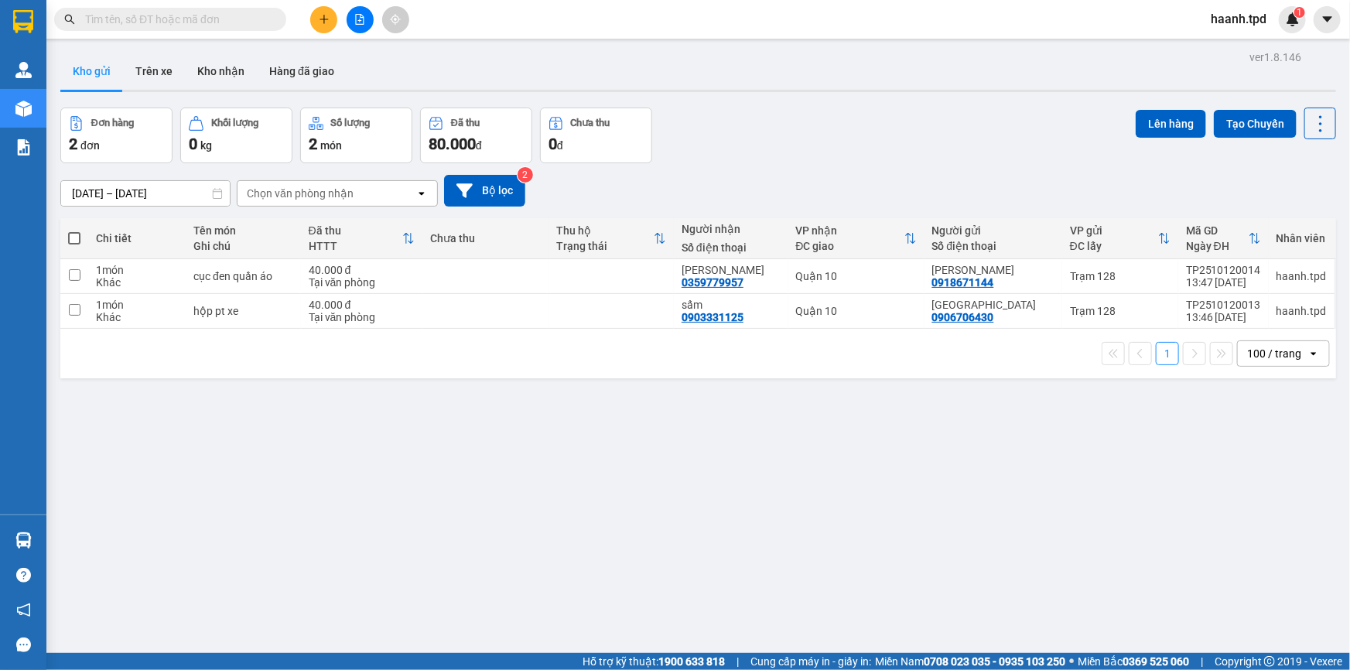
click at [824, 579] on div "ver 1.8.146 Kho gửi Trên xe Kho nhận Hàng đã giao Đơn hàng 2 đơn Khối lượng 0 k…" at bounding box center [698, 381] width 1288 height 670
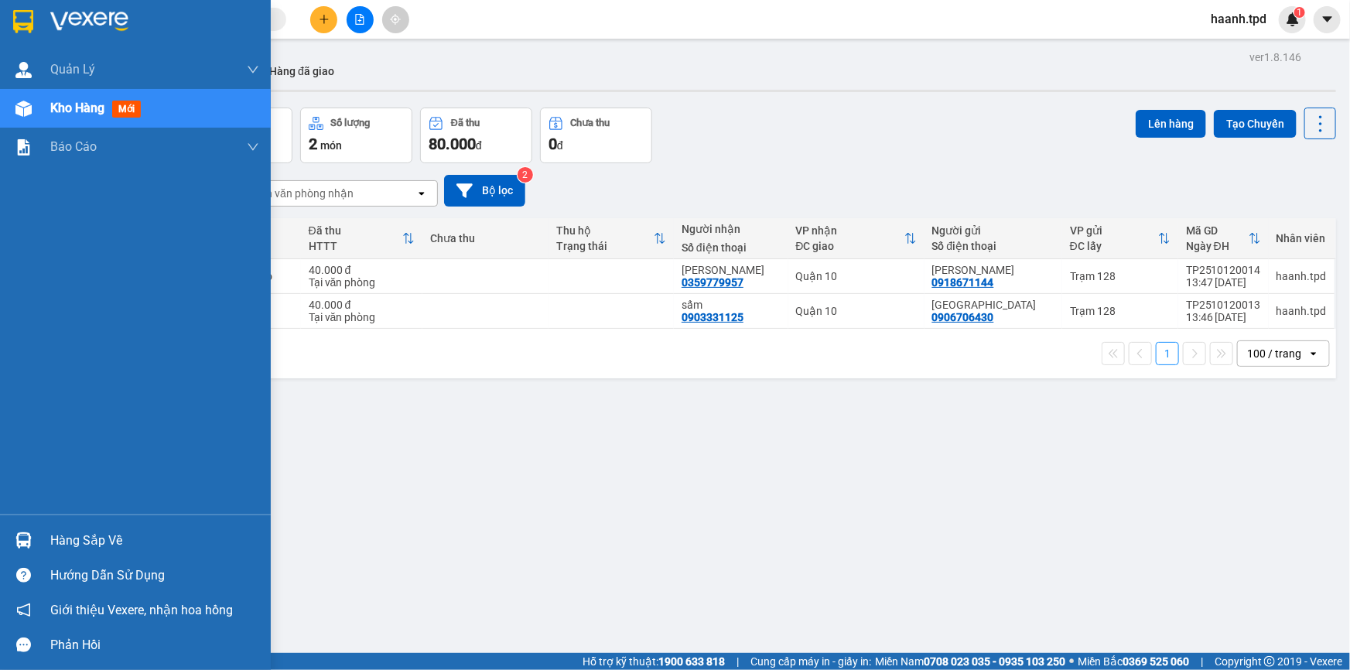
click at [72, 540] on div "Hàng sắp về" at bounding box center [154, 540] width 209 height 23
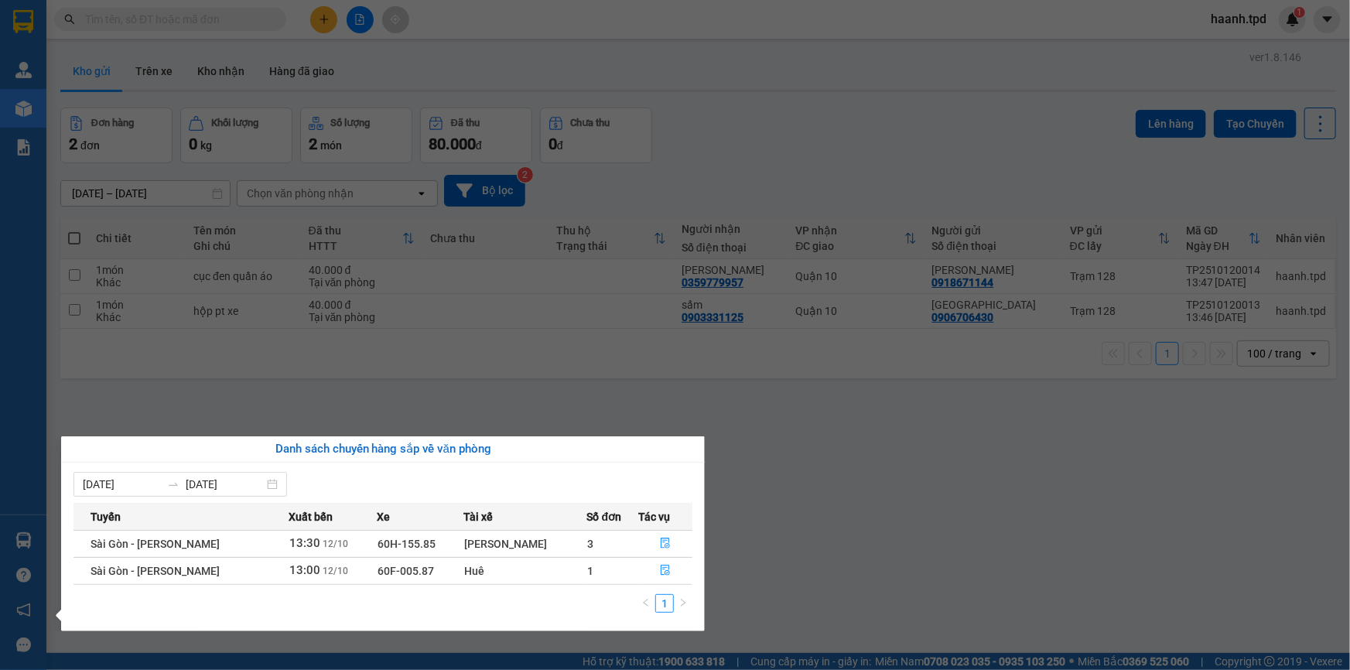
click at [950, 603] on section "Kết quả tìm kiếm ( 899 ) Bộ lọc Mã ĐH Trạng thái Món hàng Thu hộ Tổng cước Chưa…" at bounding box center [675, 335] width 1350 height 670
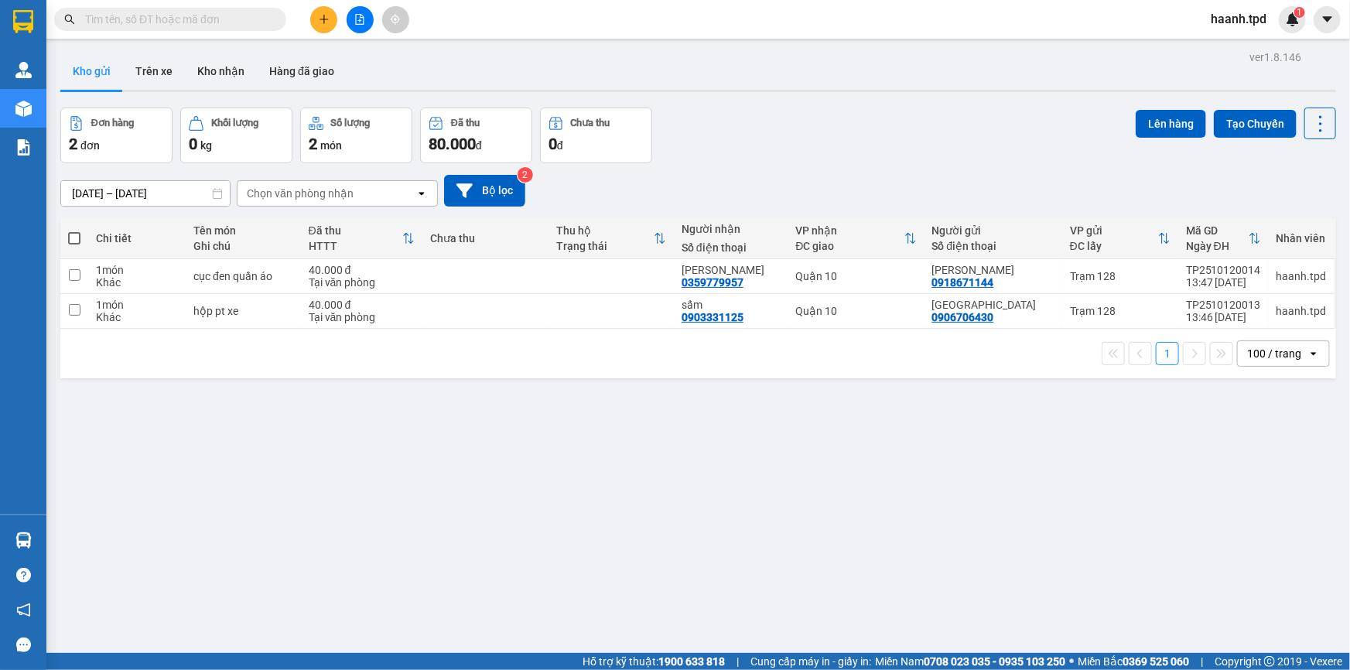
click at [72, 235] on span at bounding box center [74, 238] width 12 height 12
click at [74, 230] on input "checkbox" at bounding box center [74, 230] width 0 height 0
checkbox input "true"
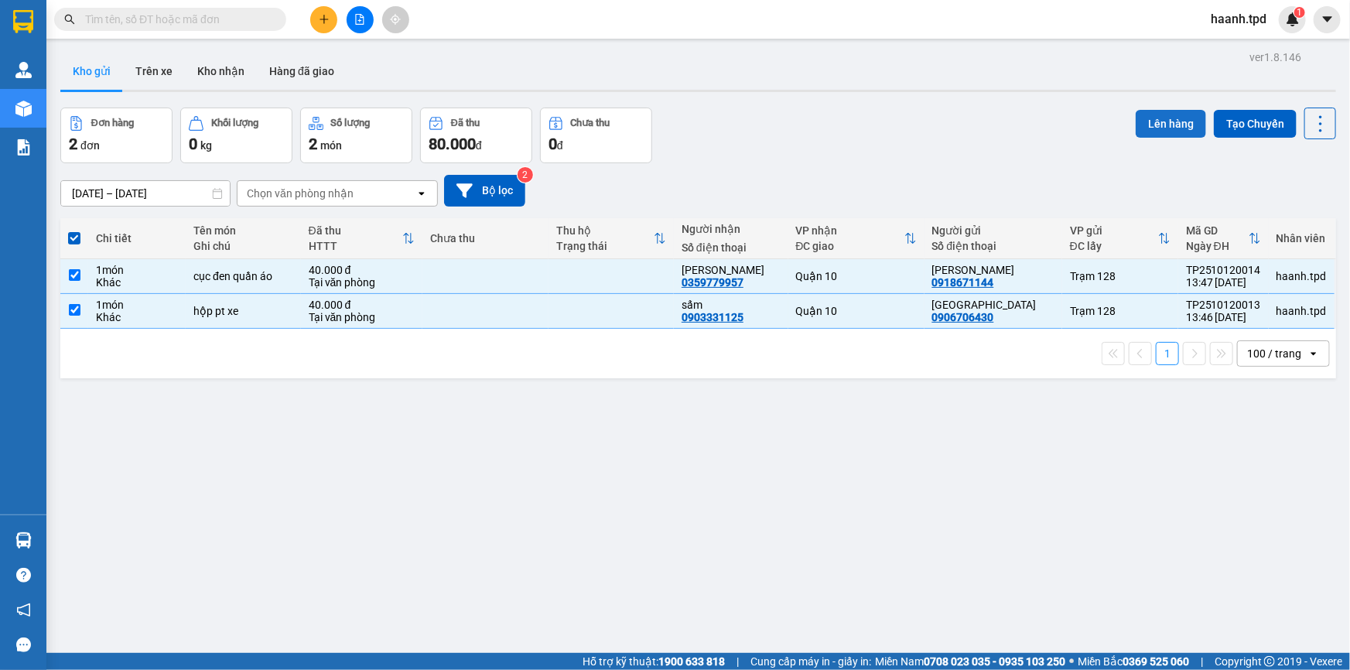
click at [1152, 125] on button "Lên hàng" at bounding box center [1170, 124] width 70 height 28
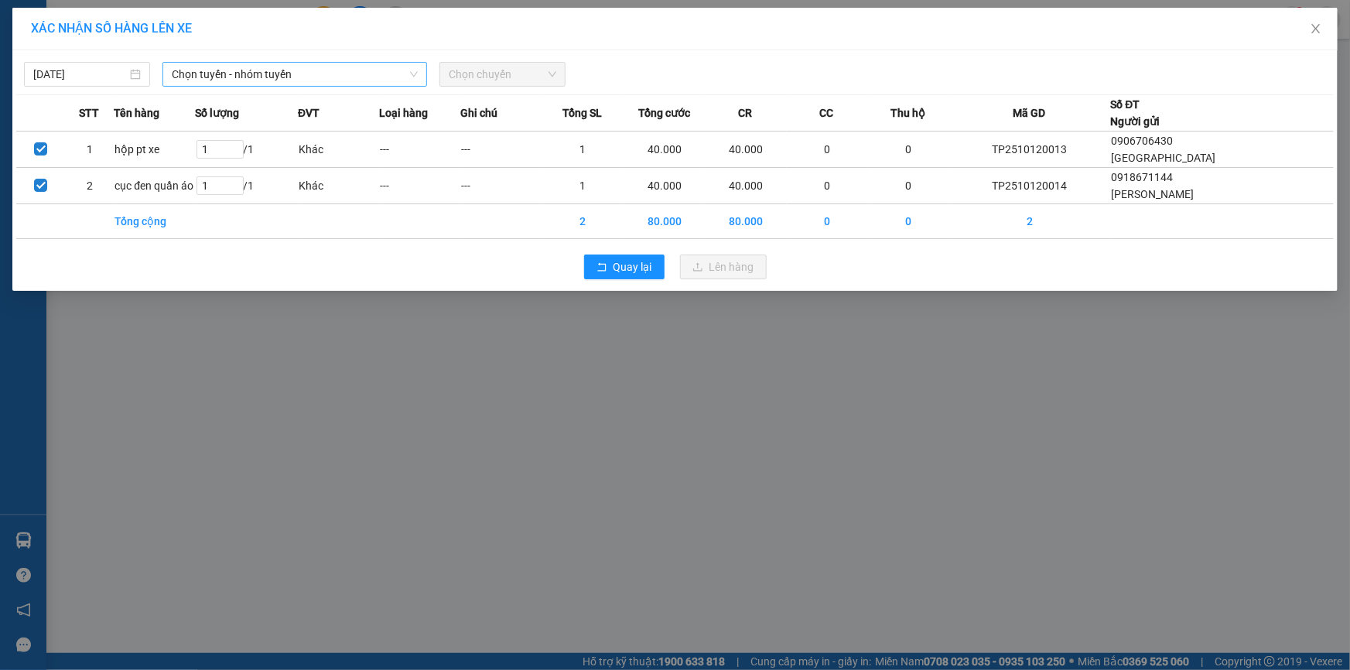
click at [244, 67] on span "Chọn tuyến - nhóm tuyến" at bounding box center [295, 74] width 246 height 23
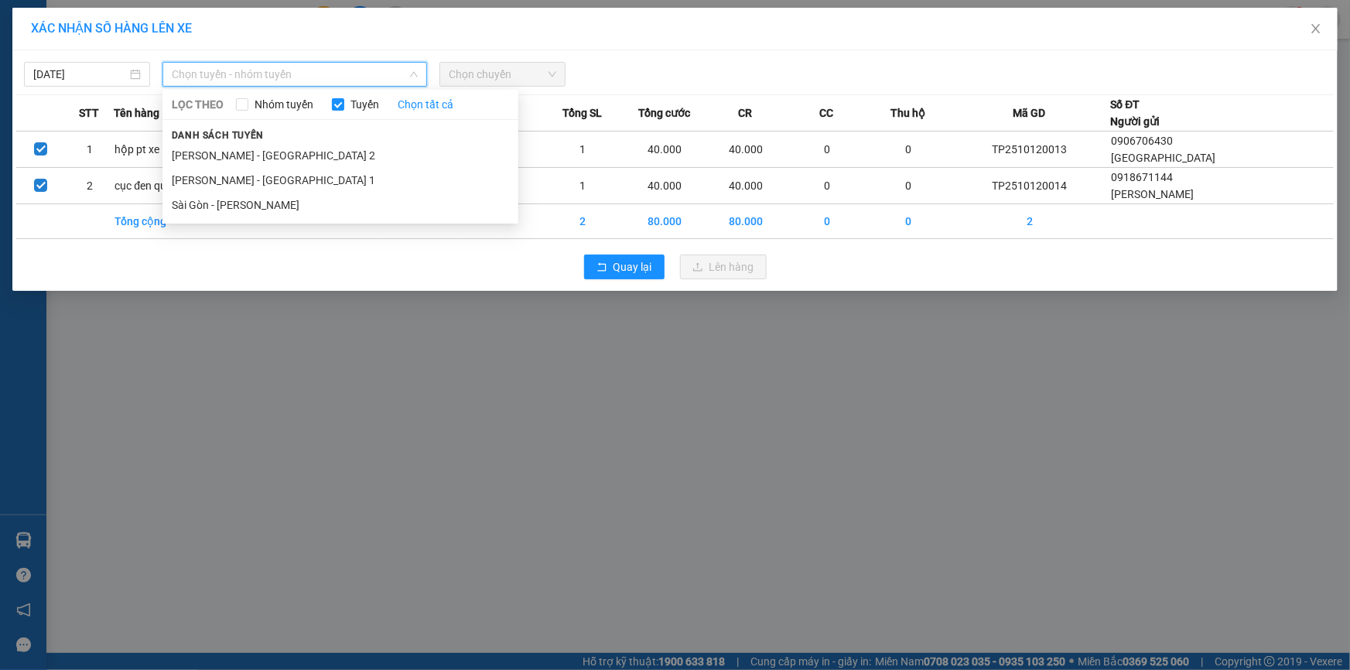
drag, startPoint x: 217, startPoint y: 158, endPoint x: 614, endPoint y: 79, distance: 404.5
click at [217, 156] on li "[PERSON_NAME] - [GEOGRAPHIC_DATA] 2" at bounding box center [340, 155] width 356 height 25
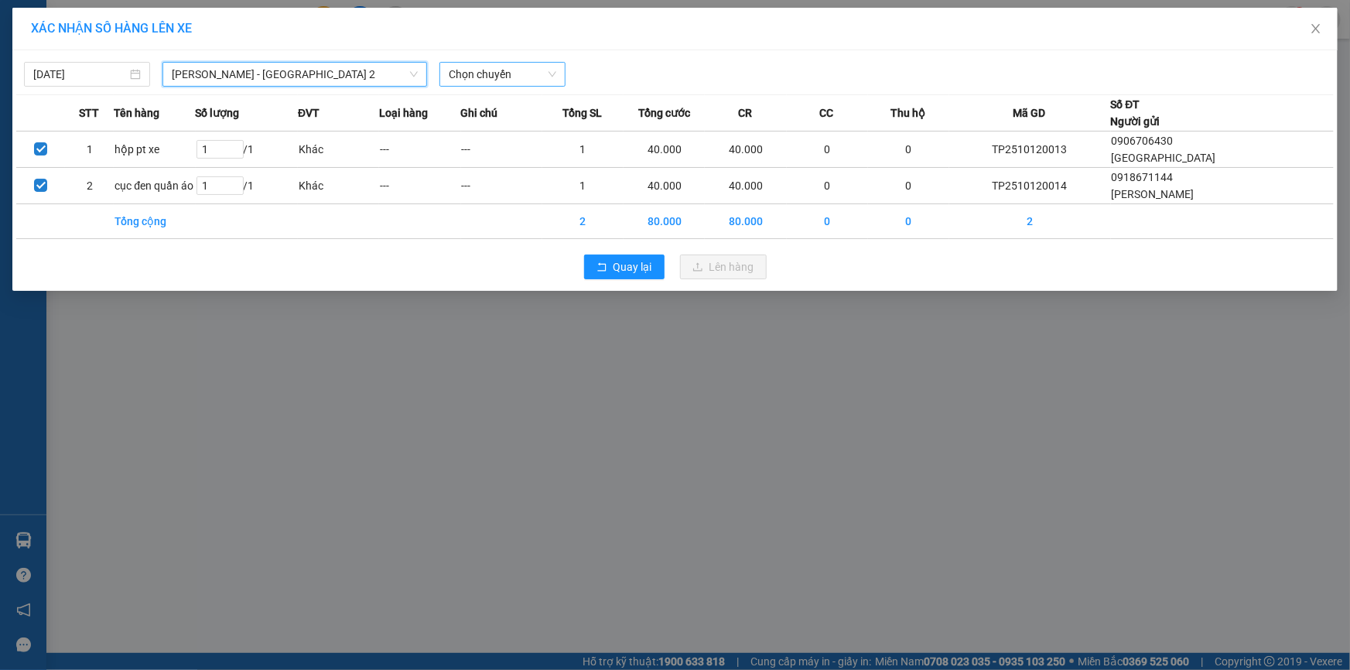
click at [479, 70] on span "Chọn chuyến" at bounding box center [503, 74] width 108 height 23
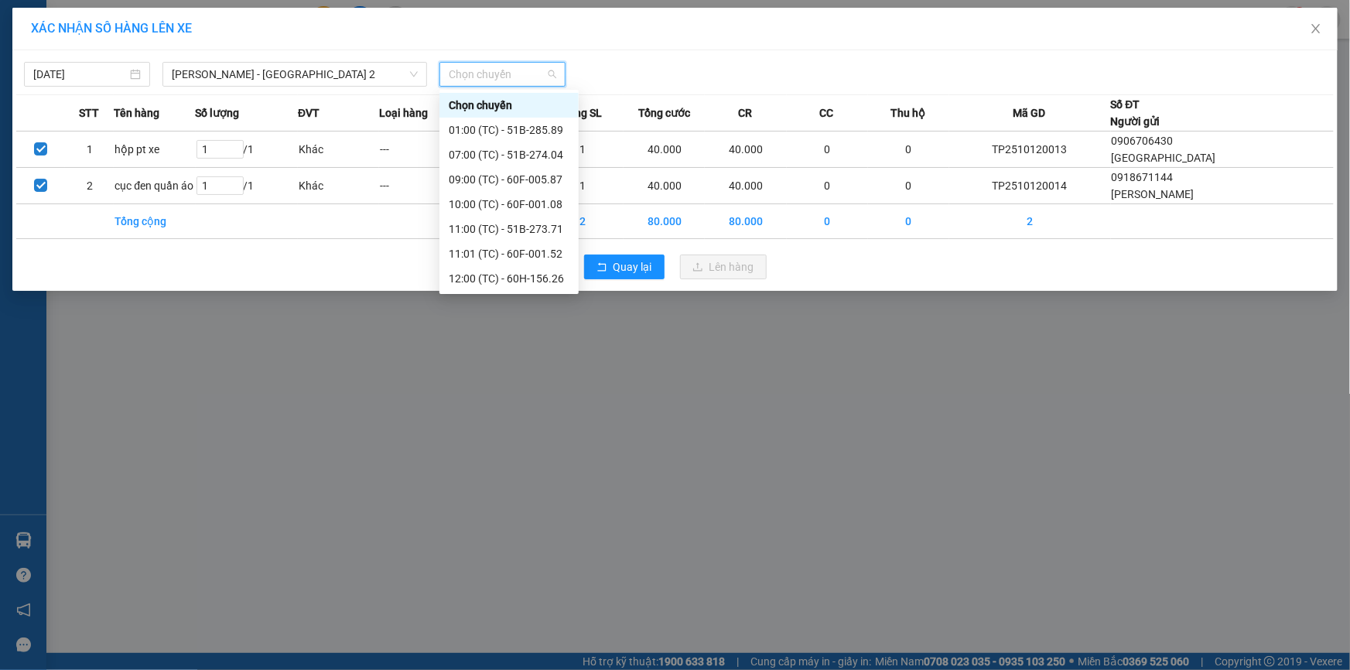
click at [486, 87] on div "12/10/2025 Phương Lâm - Sài Gòn 2 LỌC THEO Nhóm tuyến Tuyến Chọn tất cả Danh sá…" at bounding box center [674, 170] width 1325 height 241
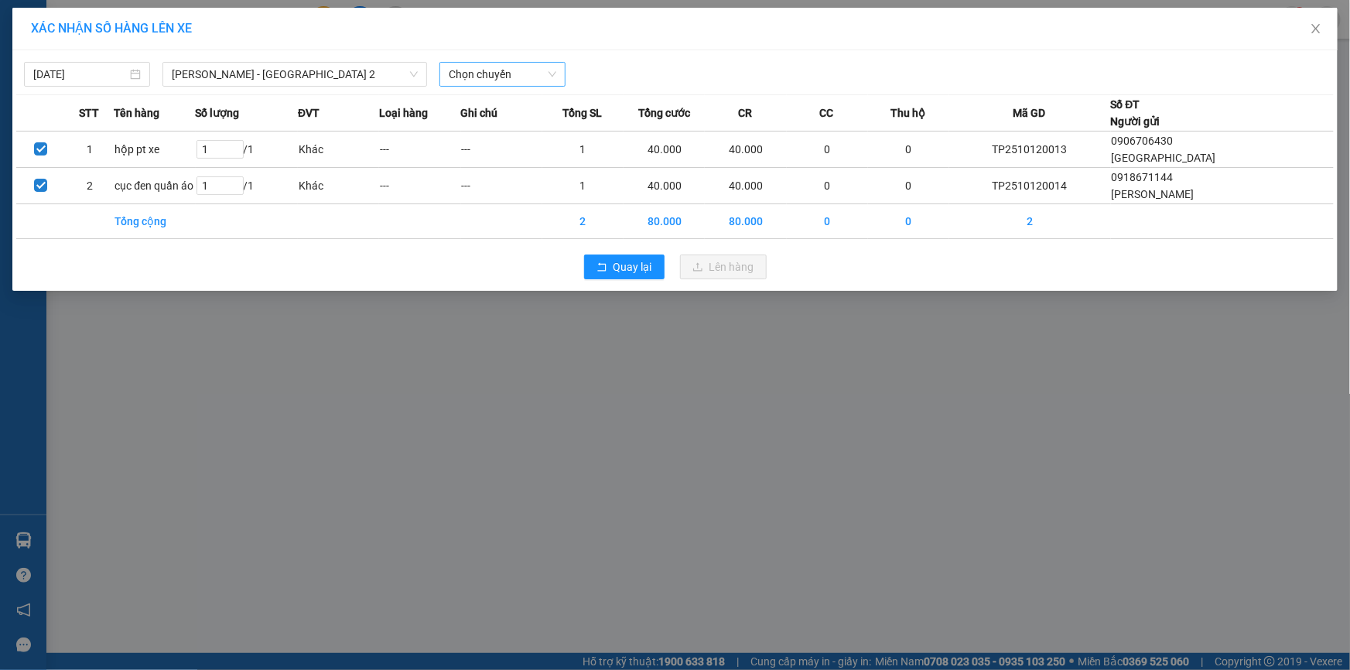
click at [487, 87] on div "12/10/2025 Phương Lâm - Sài Gòn 2 LỌC THEO Nhóm tuyến Tuyến Chọn tất cả Danh sá…" at bounding box center [674, 170] width 1325 height 241
click at [490, 77] on span "Chọn chuyến" at bounding box center [503, 74] width 108 height 23
type input "15"
click at [551, 163] on div "Thêm chuyến " 15:00 "" at bounding box center [508, 155] width 139 height 26
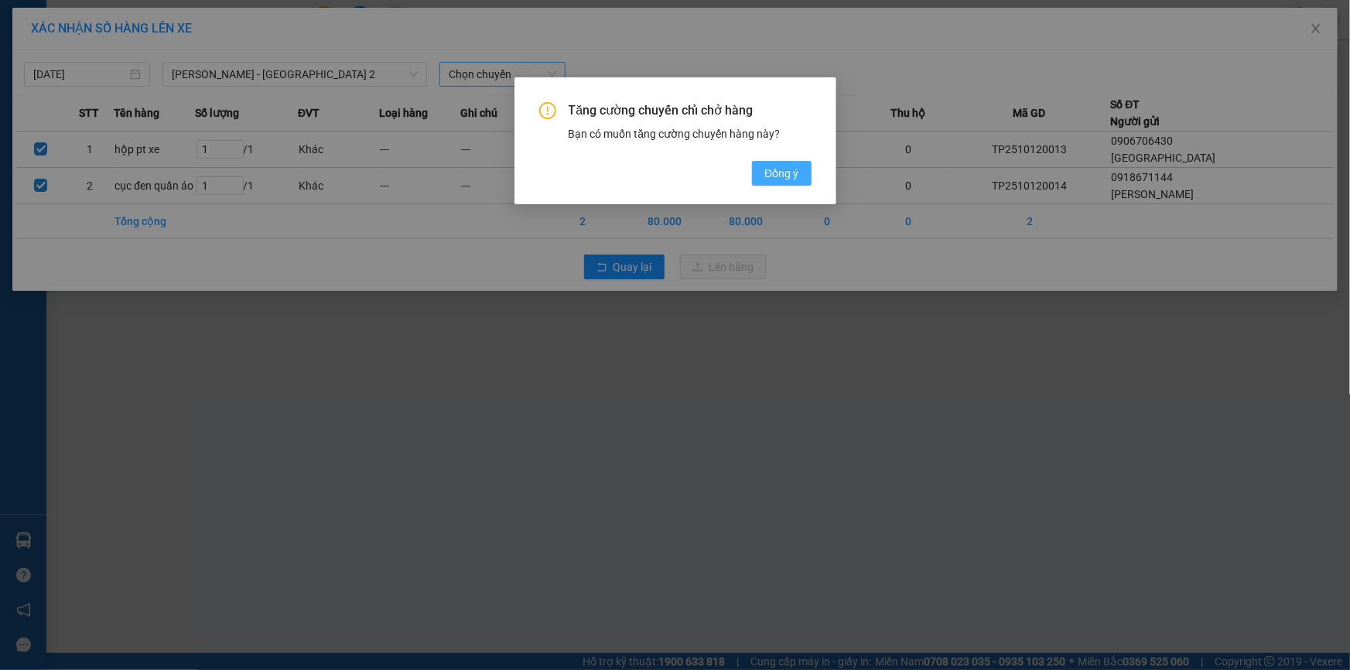
click at [804, 177] on button "Đồng ý" at bounding box center [781, 173] width 59 height 25
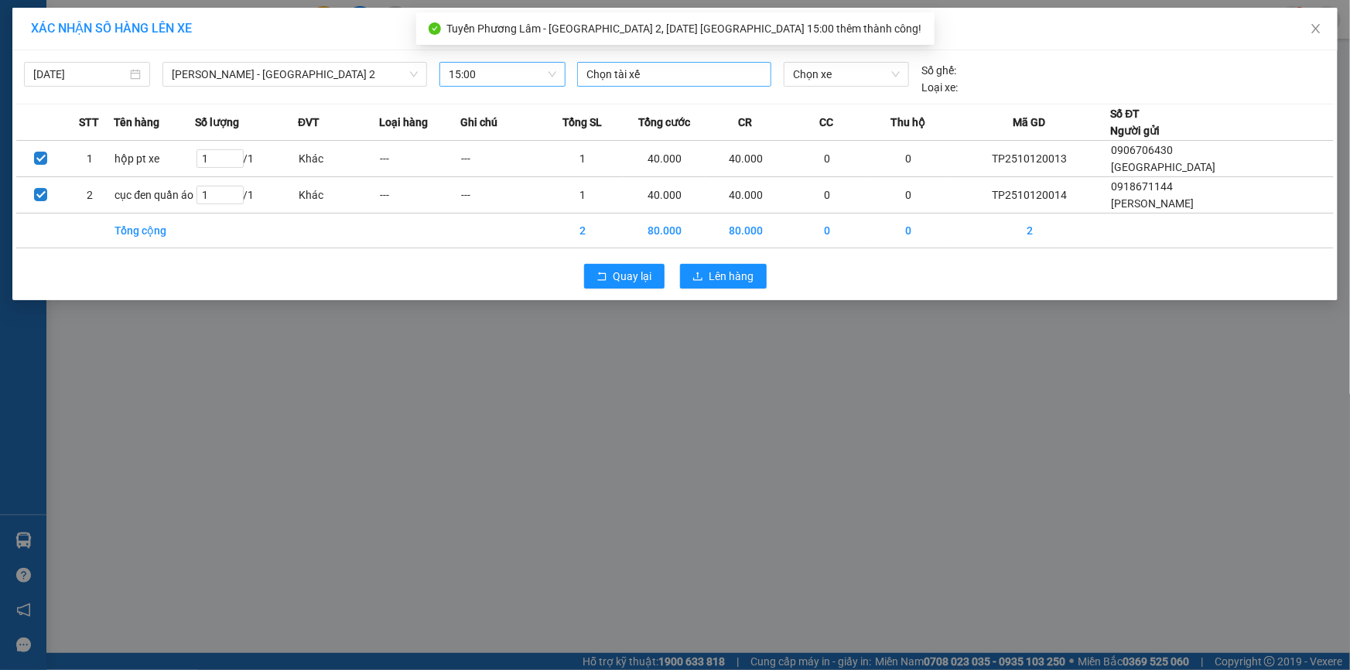
click at [637, 68] on div at bounding box center [674, 74] width 186 height 19
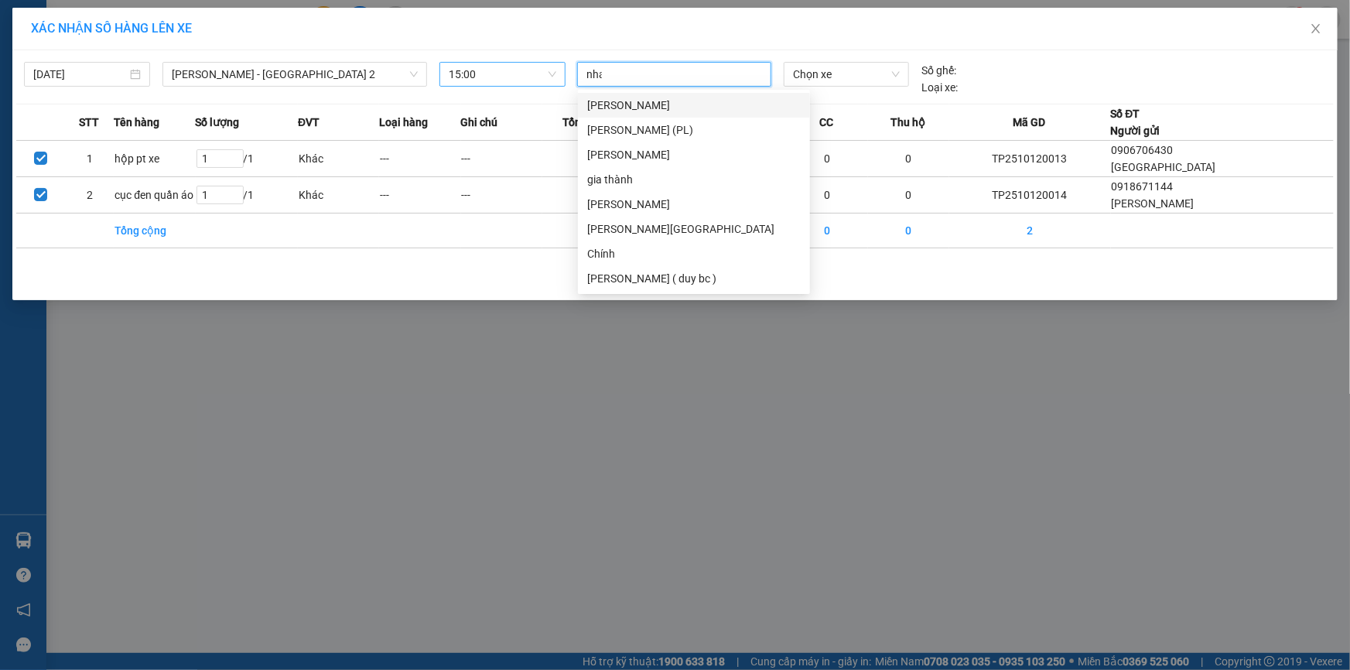
type input "nhan"
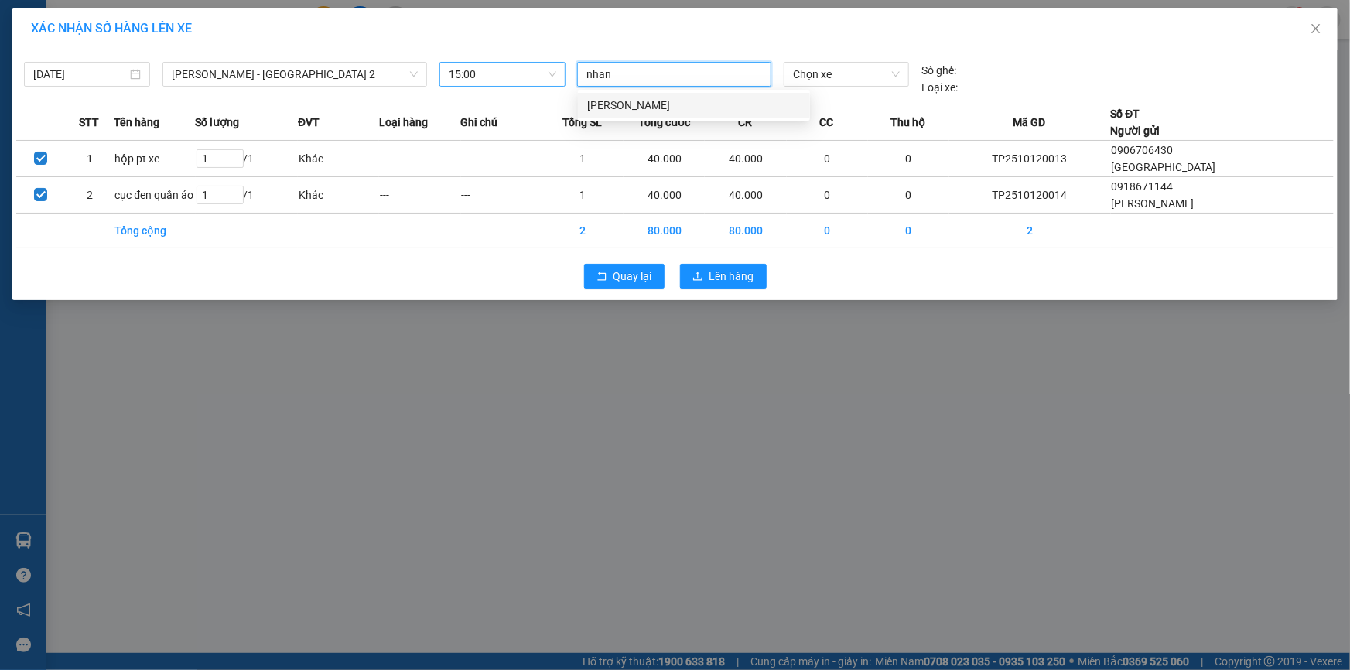
click at [626, 108] on div "[PERSON_NAME]" at bounding box center [693, 105] width 213 height 17
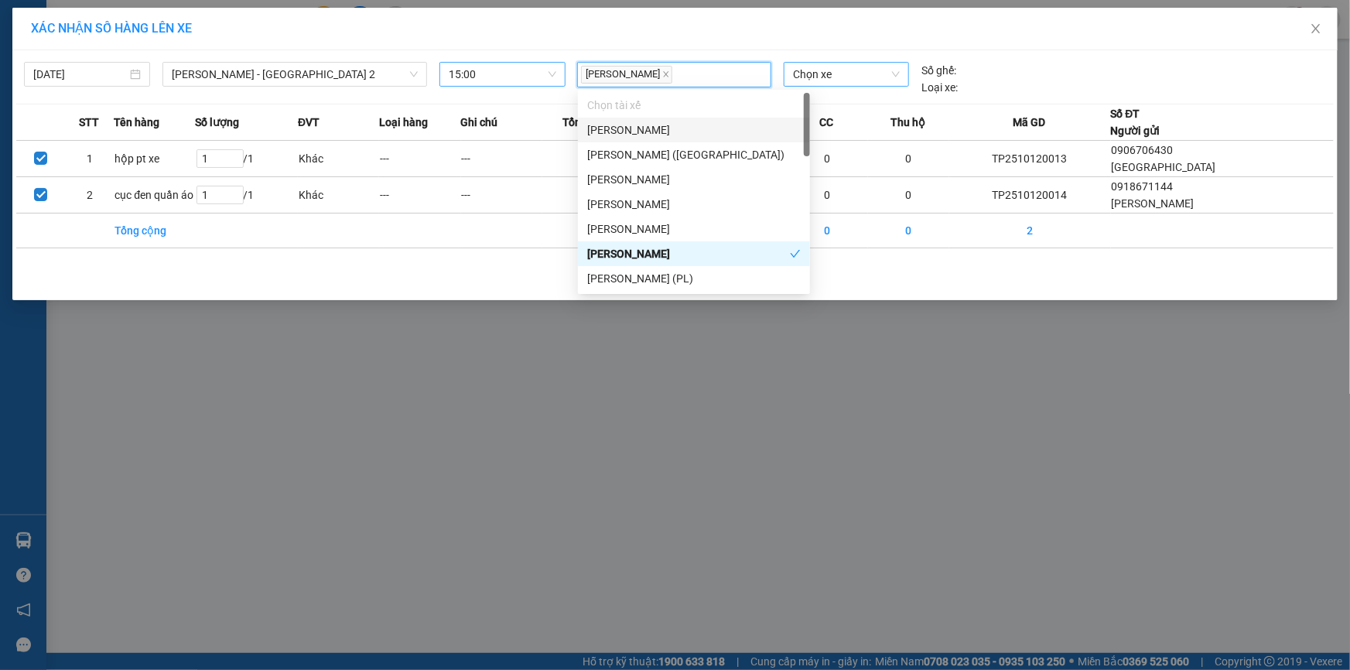
click at [841, 77] on span "Chọn xe" at bounding box center [846, 74] width 107 height 23
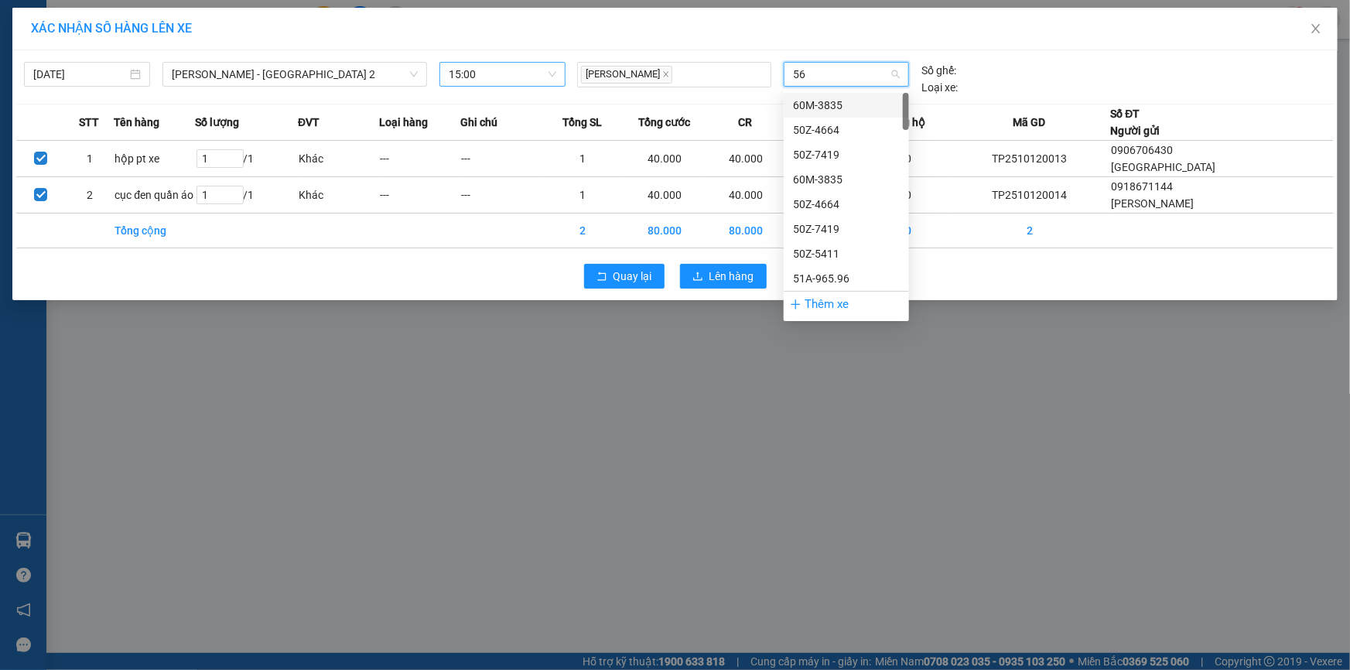
type input "560"
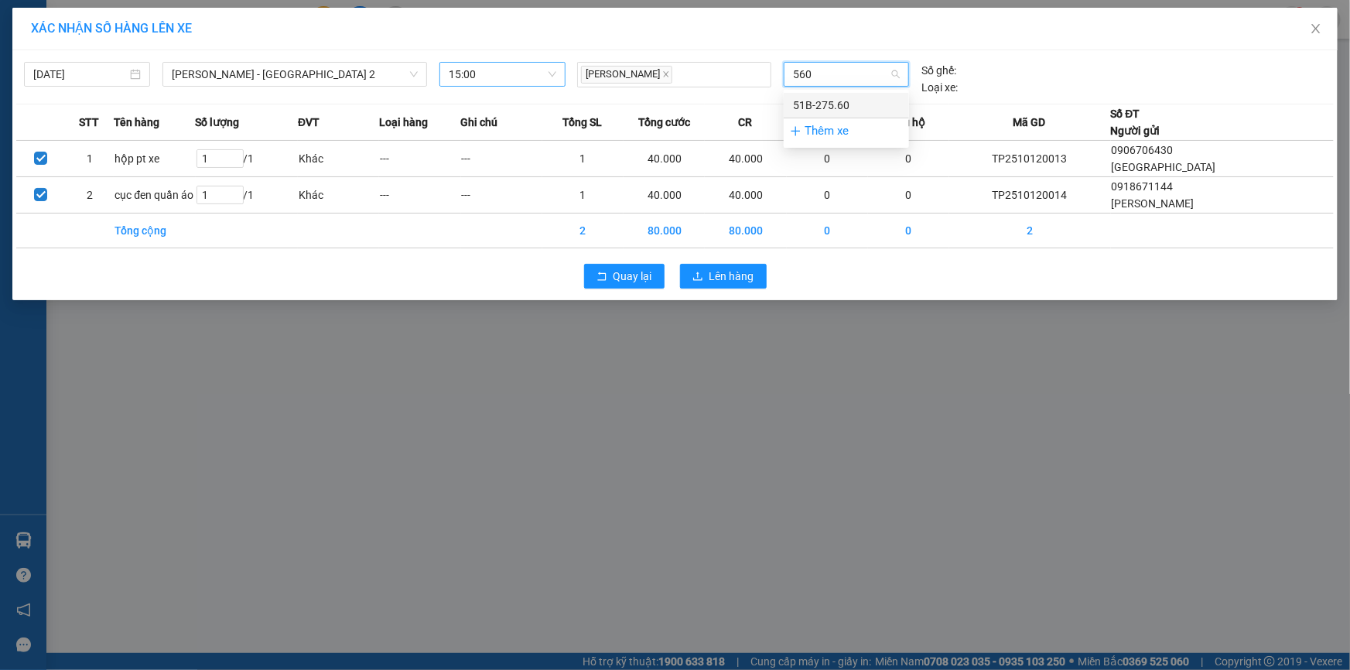
click at [821, 116] on div "51B-275.60" at bounding box center [845, 105] width 125 height 25
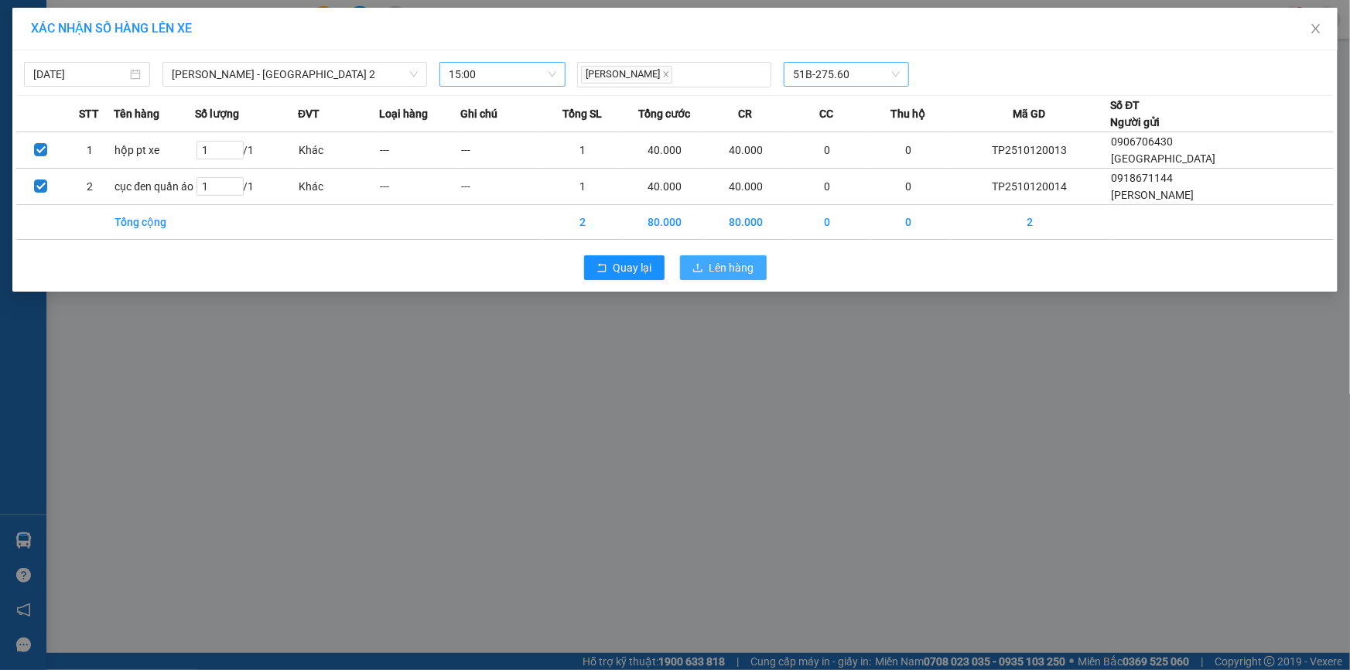
click at [749, 269] on span "Lên hàng" at bounding box center [731, 267] width 45 height 17
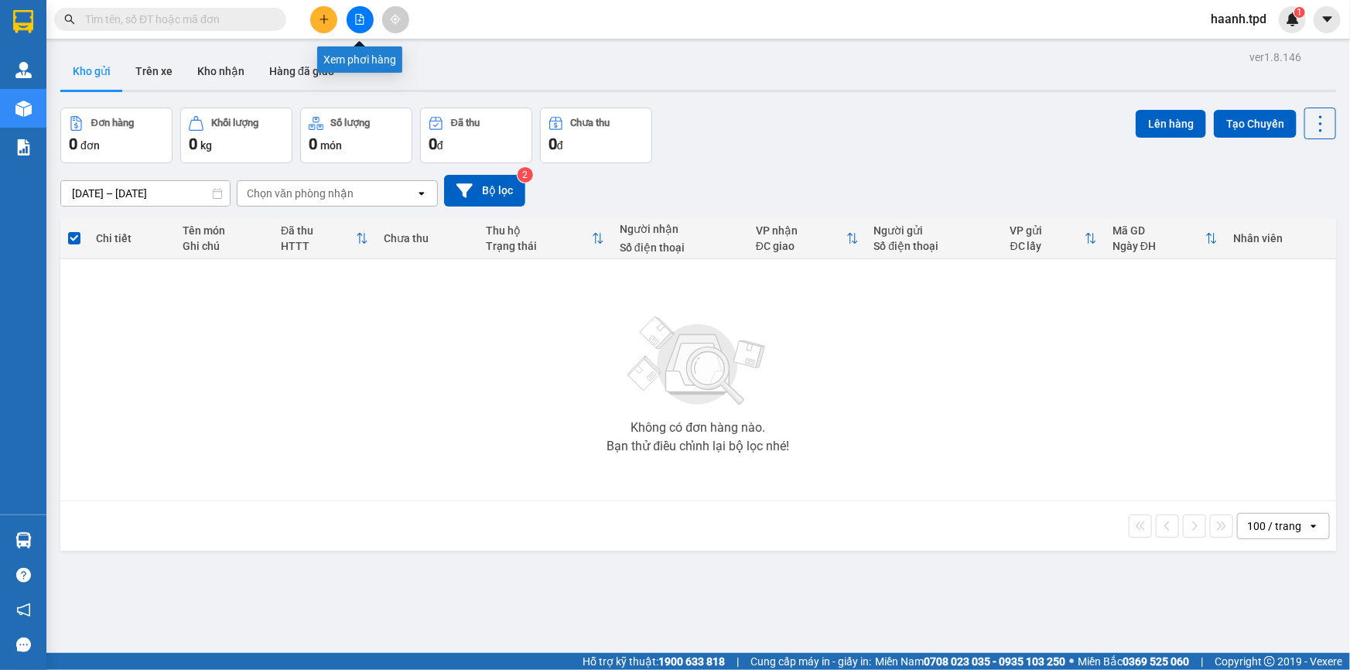
click at [365, 15] on button at bounding box center [359, 19] width 27 height 27
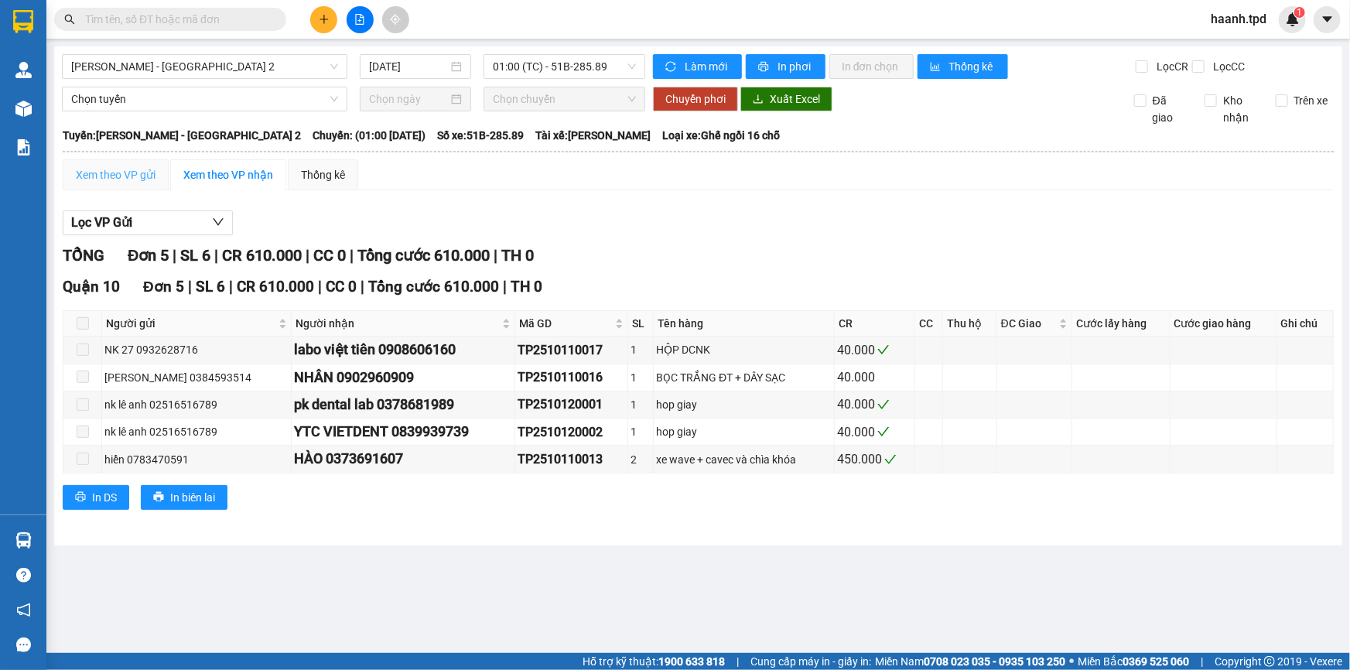
click at [108, 164] on div "Xem theo VP gửi" at bounding box center [116, 174] width 106 height 31
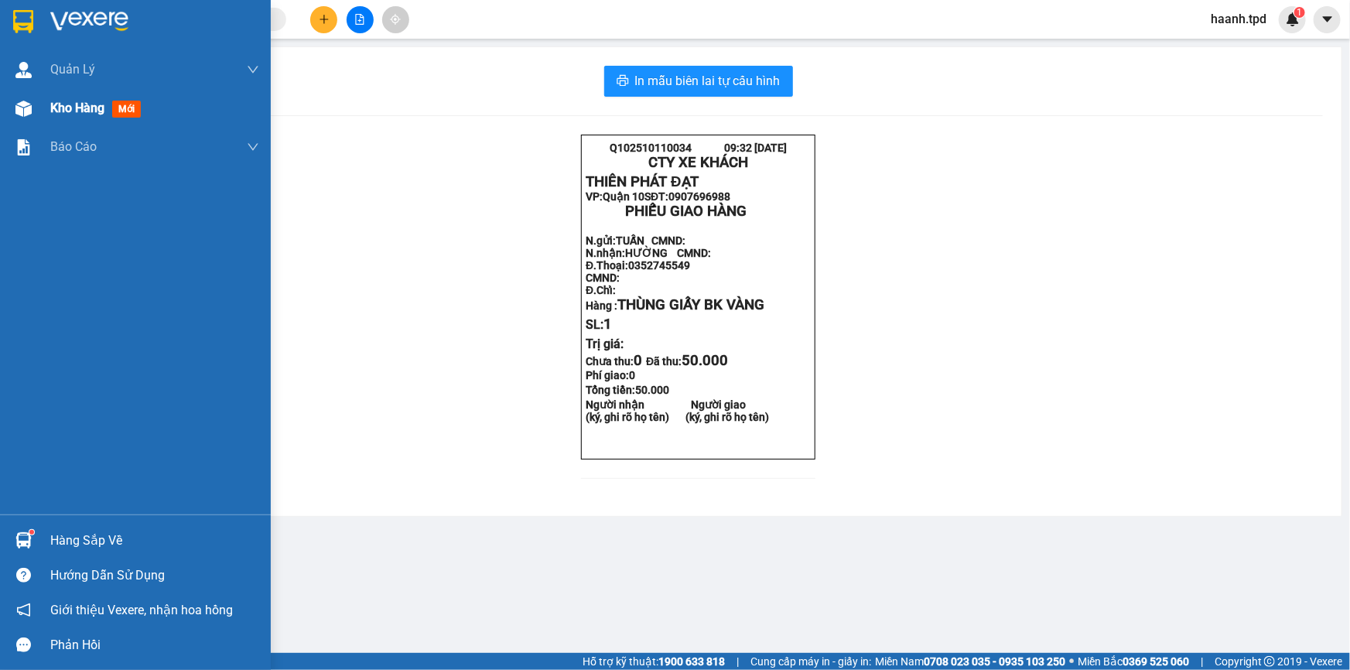
click at [48, 114] on div "Kho hàng mới" at bounding box center [135, 108] width 271 height 39
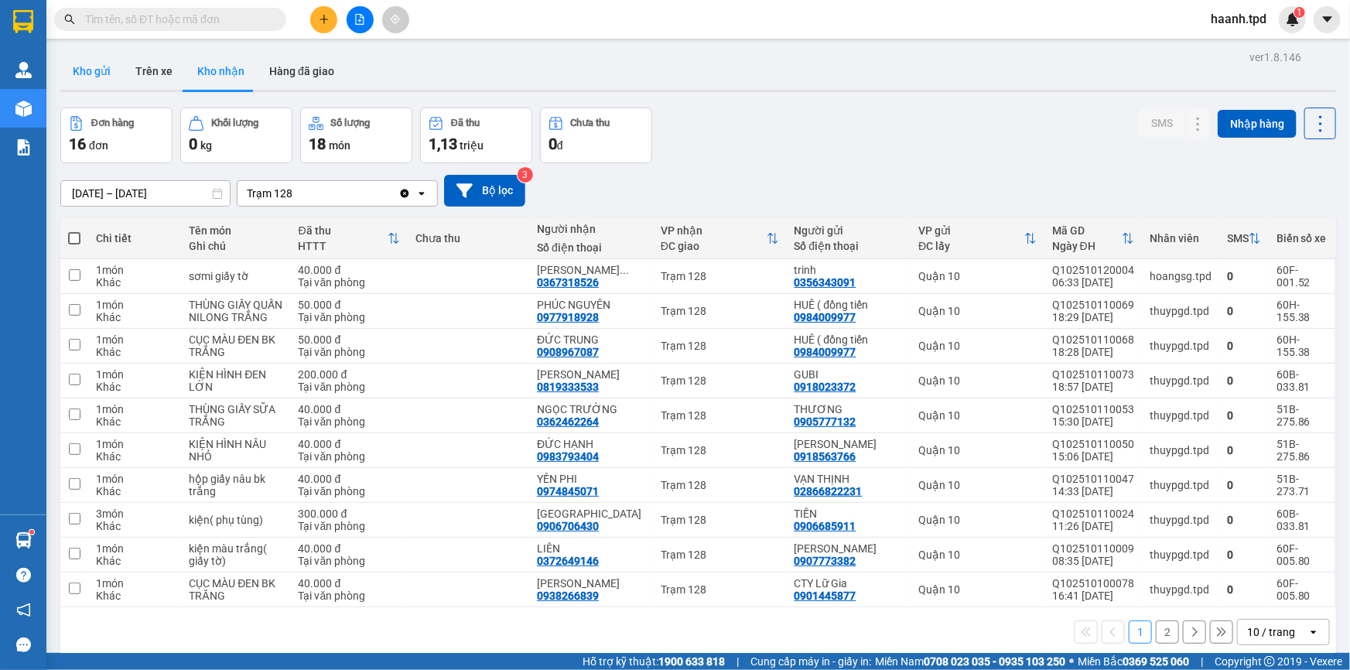
click at [97, 70] on button "Kho gửi" at bounding box center [91, 71] width 63 height 37
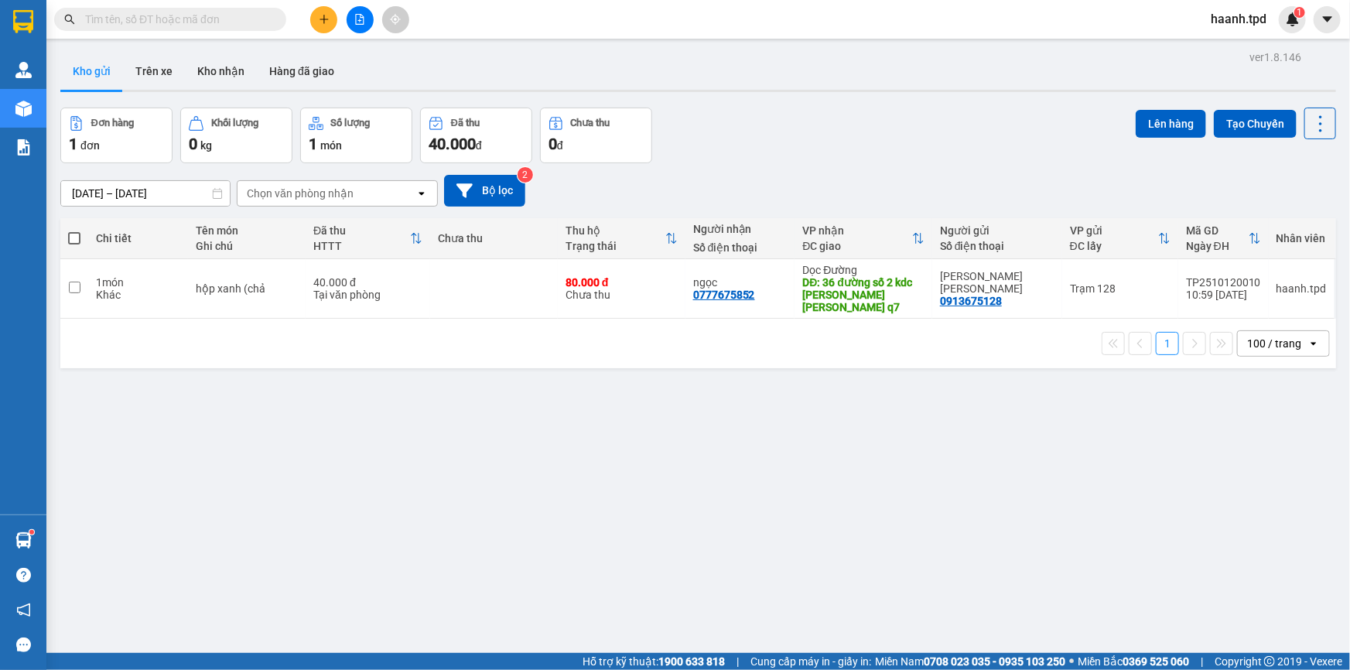
click at [248, 26] on input "text" at bounding box center [176, 19] width 183 height 17
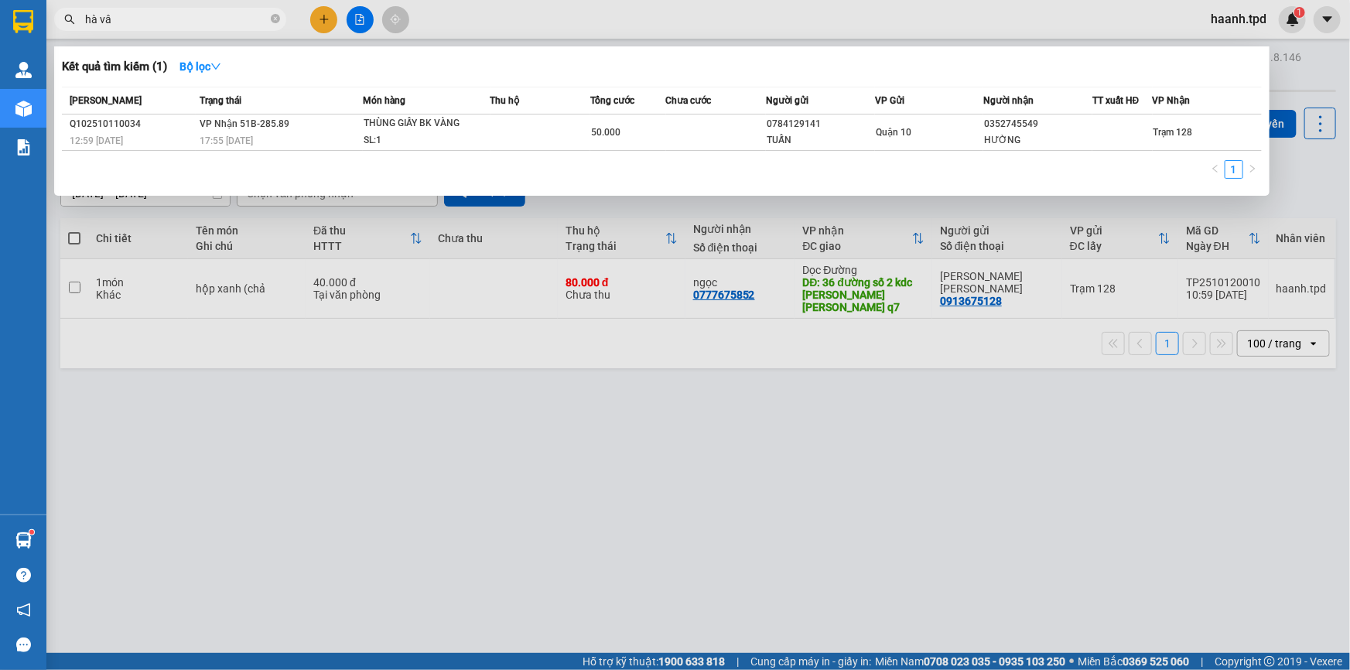
type input "[PERSON_NAME]"
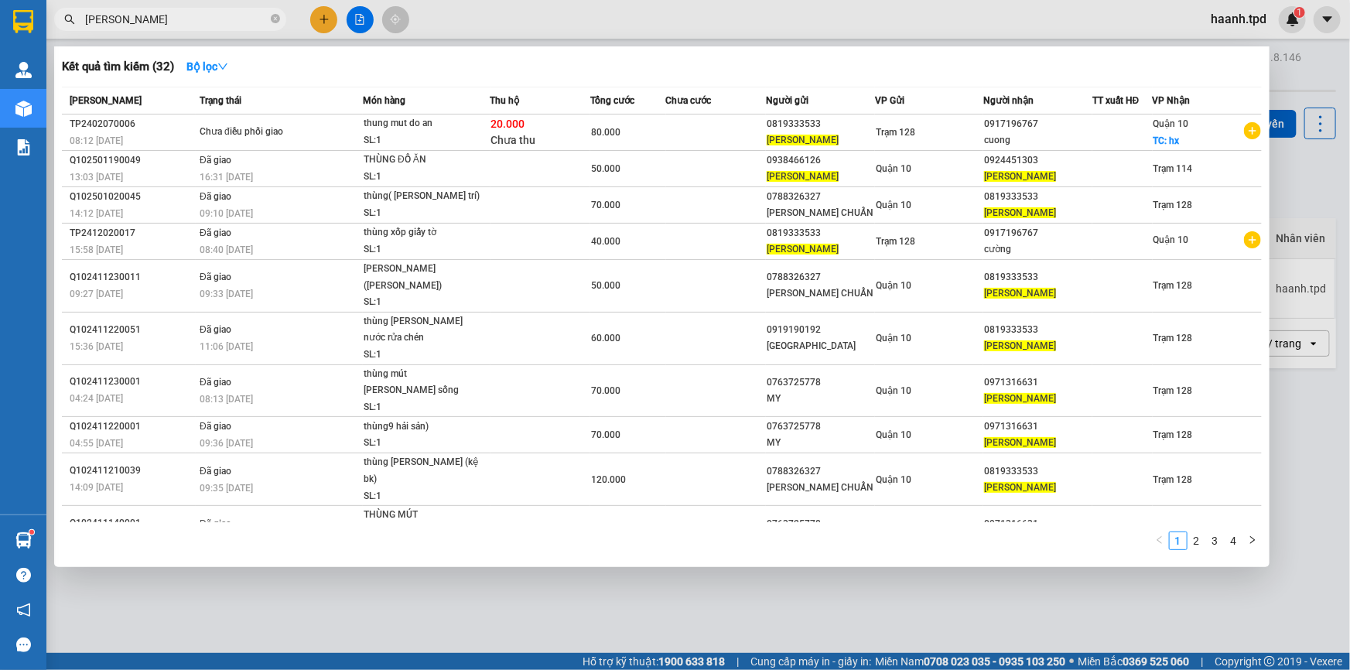
click at [191, 19] on input "[PERSON_NAME]" at bounding box center [176, 19] width 183 height 17
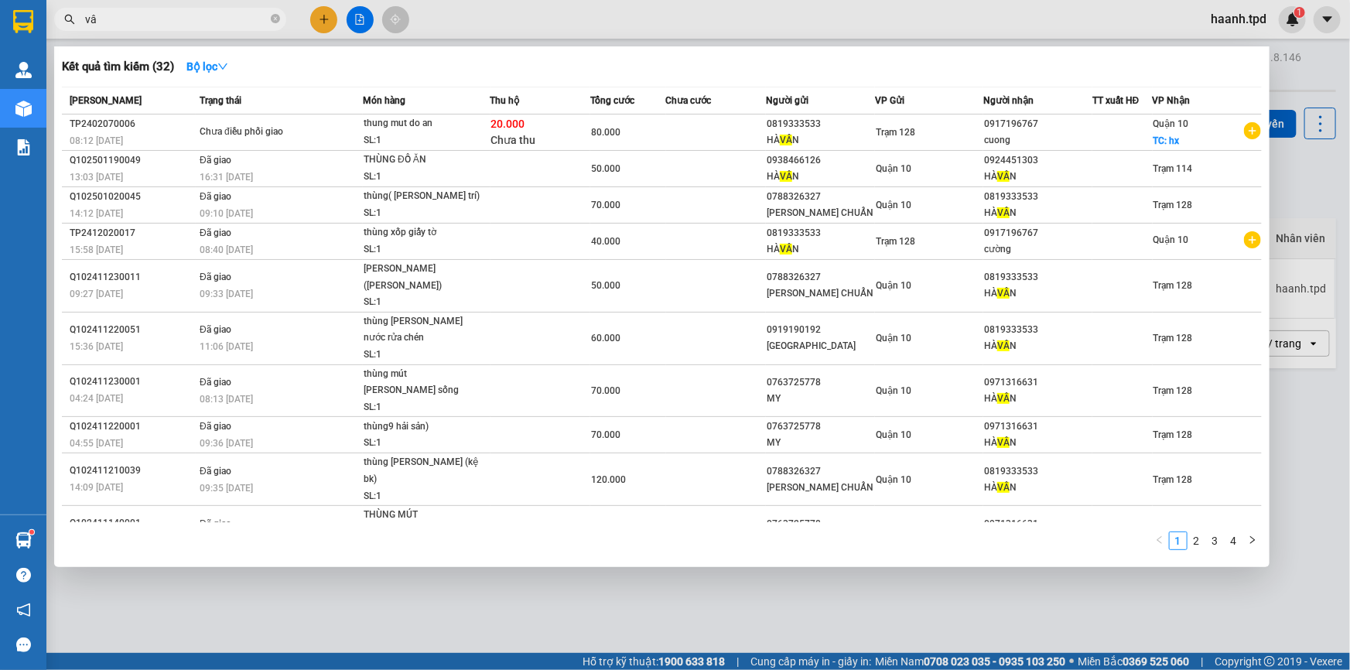
type input "vân"
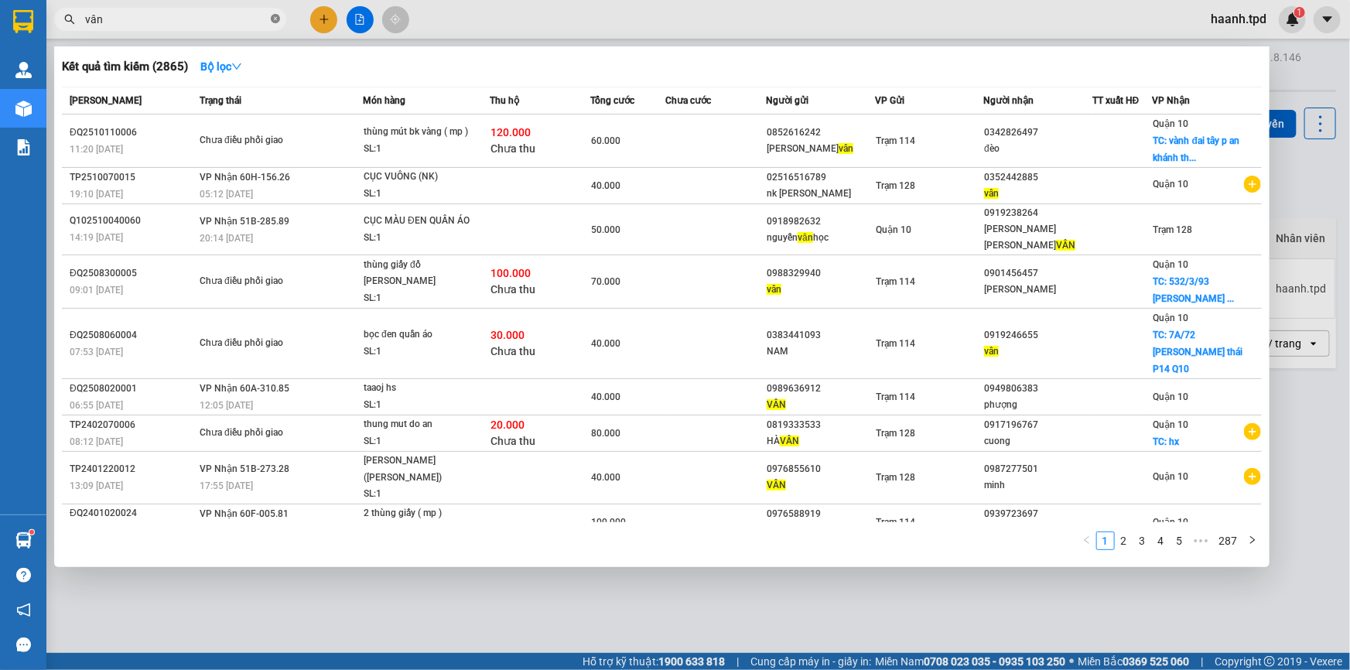
click at [278, 21] on icon "close-circle" at bounding box center [275, 18] width 9 height 9
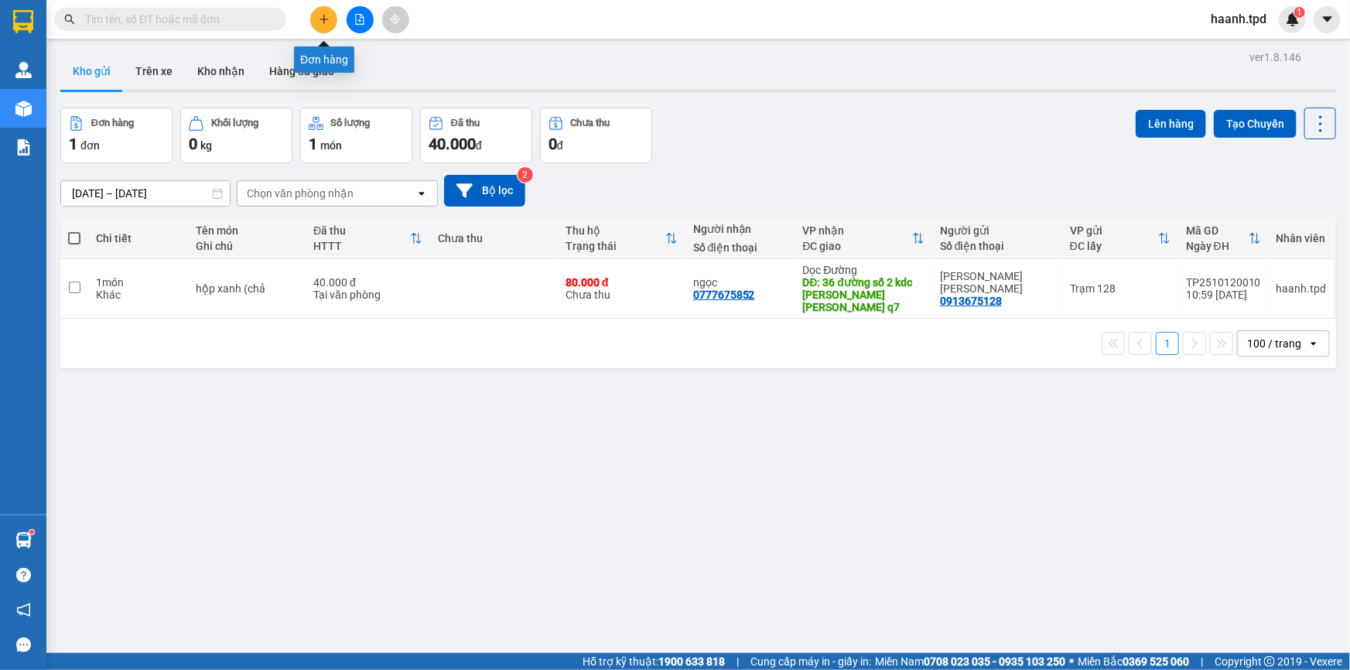
click at [319, 14] on icon "plus" at bounding box center [324, 19] width 11 height 11
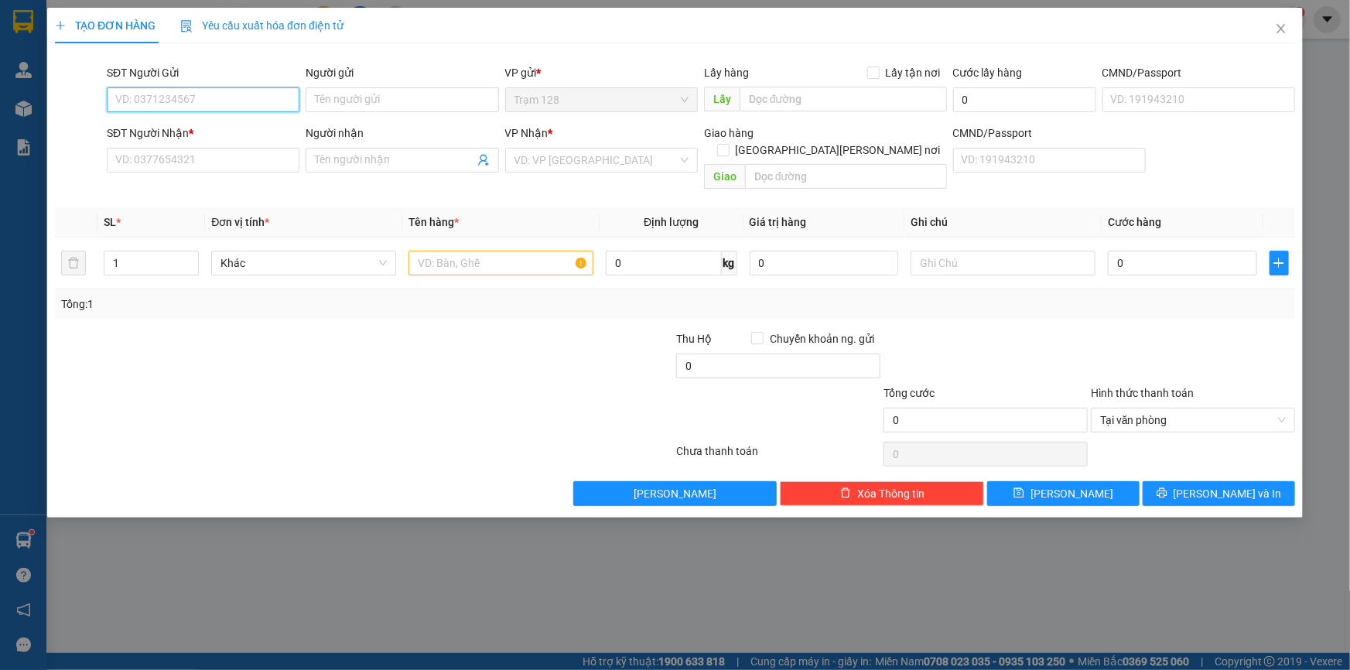
click at [218, 95] on input "SĐT Người Gửi" at bounding box center [203, 99] width 193 height 25
click at [158, 104] on input "SĐT Người Gửi" at bounding box center [203, 99] width 193 height 25
type input "0387578718"
click at [166, 124] on div "0387578718 - nam" at bounding box center [203, 130] width 174 height 17
type input "nam"
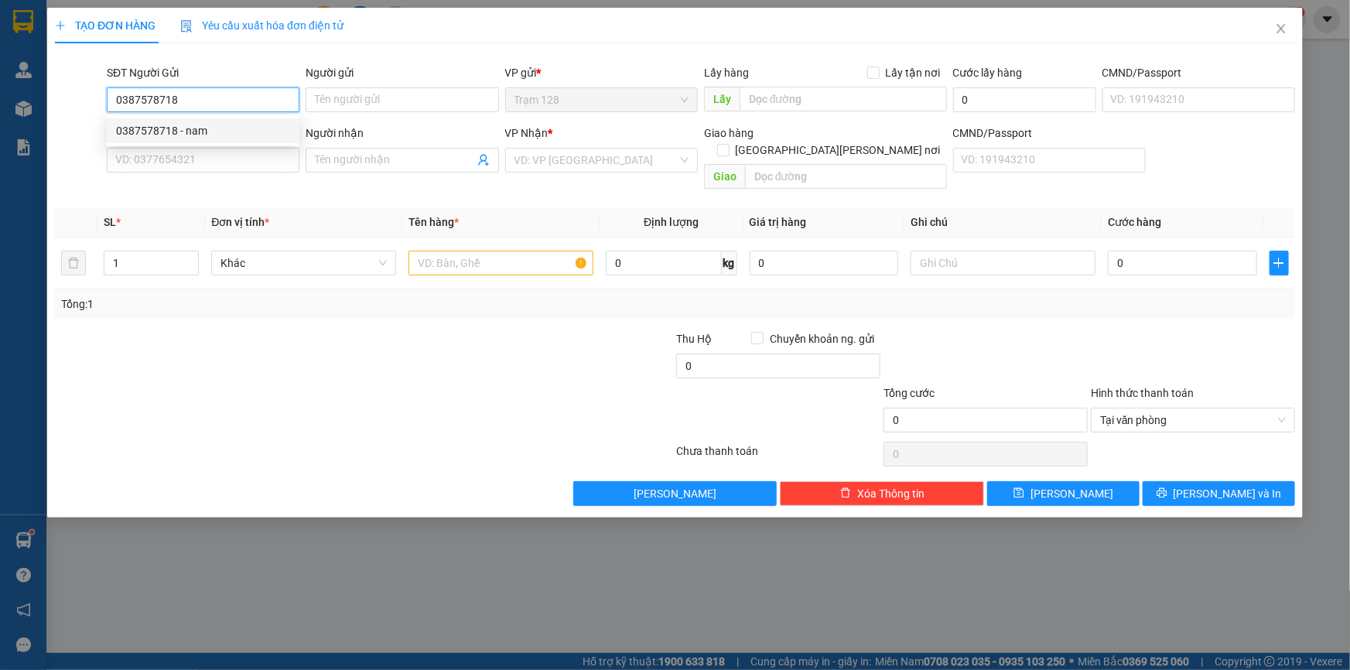
type input "0906749065"
type input "bắc"
type input "0387578718"
click at [480, 251] on input "text" at bounding box center [500, 263] width 185 height 25
type input "o"
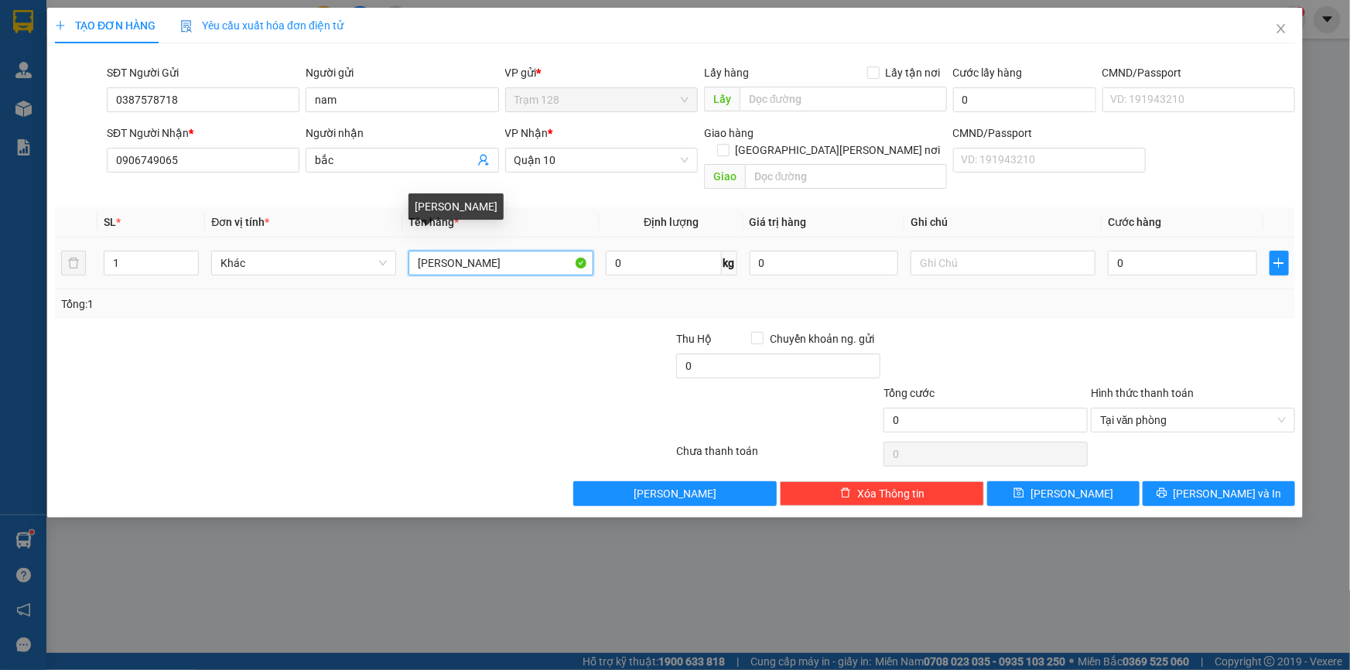
click at [418, 251] on input "[PERSON_NAME]" at bounding box center [500, 263] width 185 height 25
type input "bọc rau"
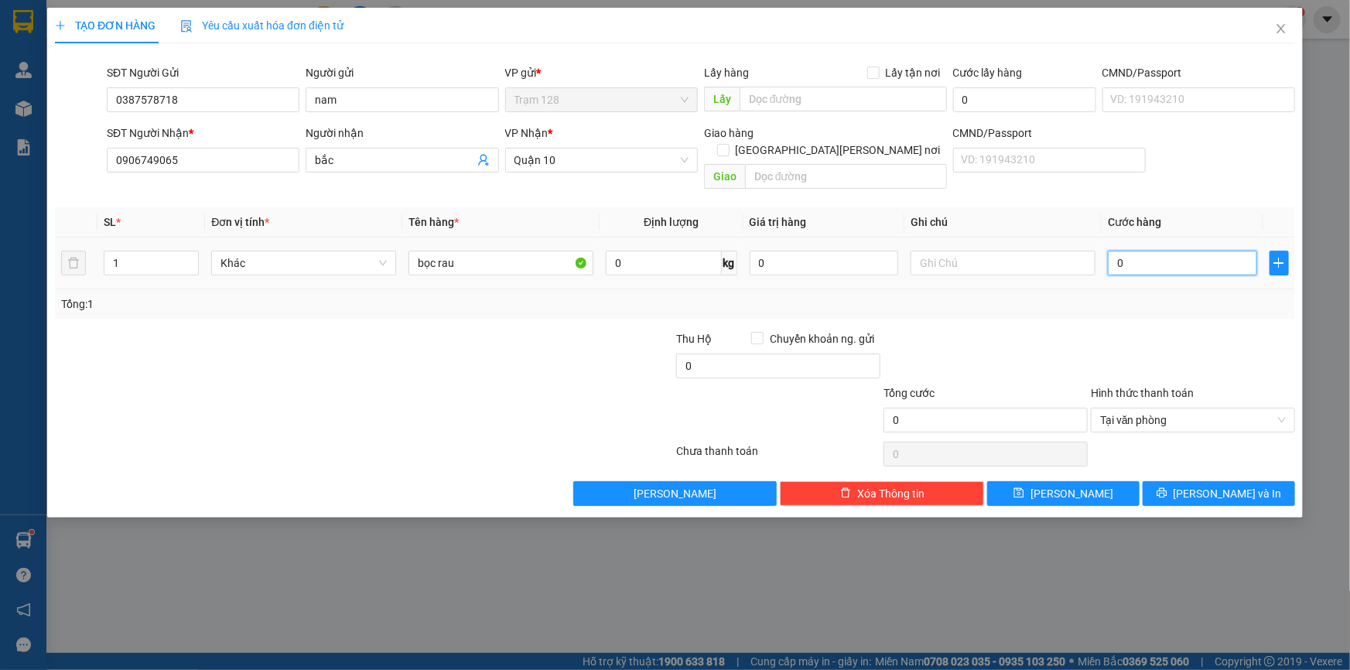
click at [1198, 255] on input "0" at bounding box center [1182, 263] width 149 height 25
type input "4"
type input "40"
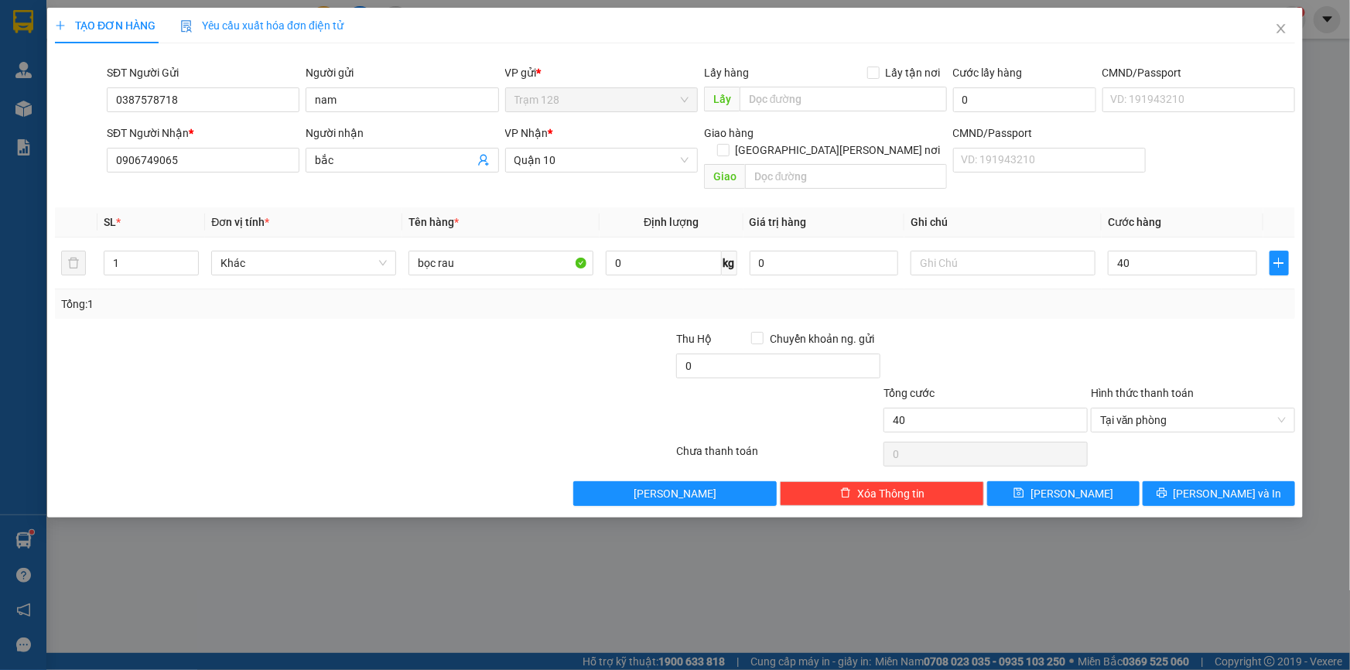
type input "40.000"
click at [1128, 387] on label "Hình thức thanh toán" at bounding box center [1142, 393] width 103 height 12
click at [1128, 408] on input "Hình thức thanh toán" at bounding box center [1187, 419] width 175 height 23
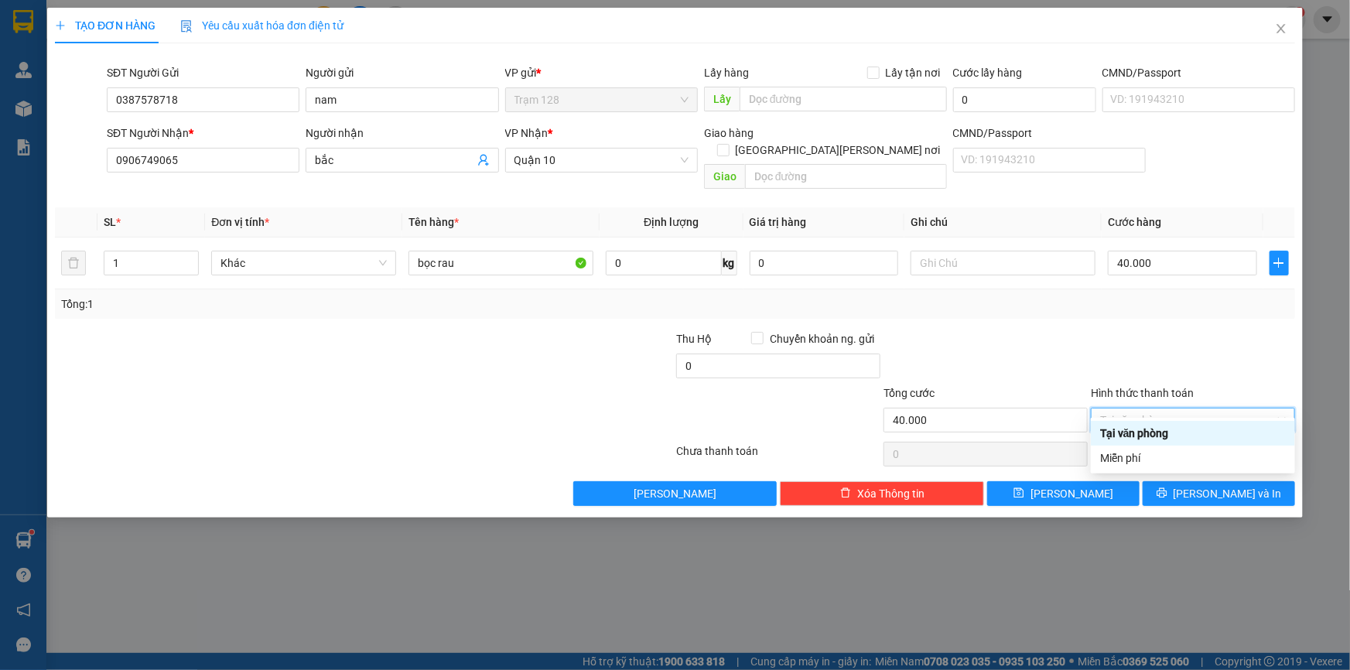
click at [1124, 304] on div "Transit Pickup Surcharge Ids Transit Deliver Surcharge Ids Transit Deliver Surc…" at bounding box center [675, 281] width 1240 height 450
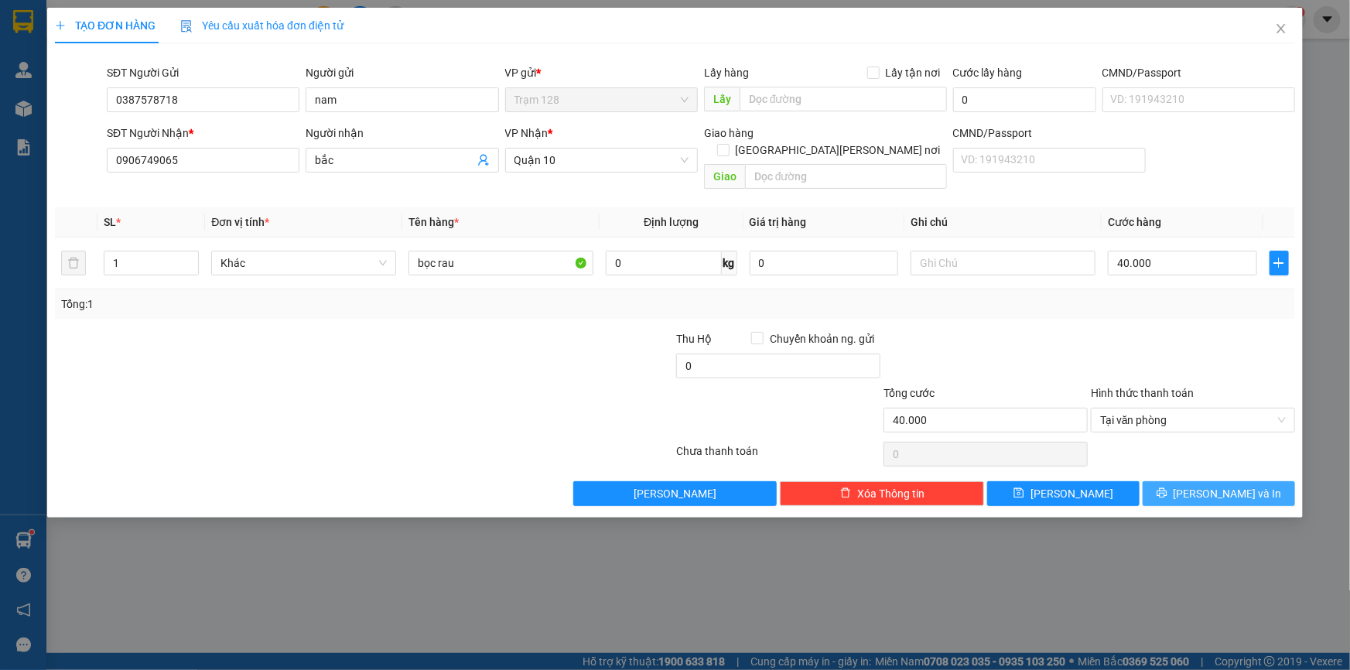
click at [1224, 485] on span "[PERSON_NAME] và In" at bounding box center [1227, 493] width 108 height 17
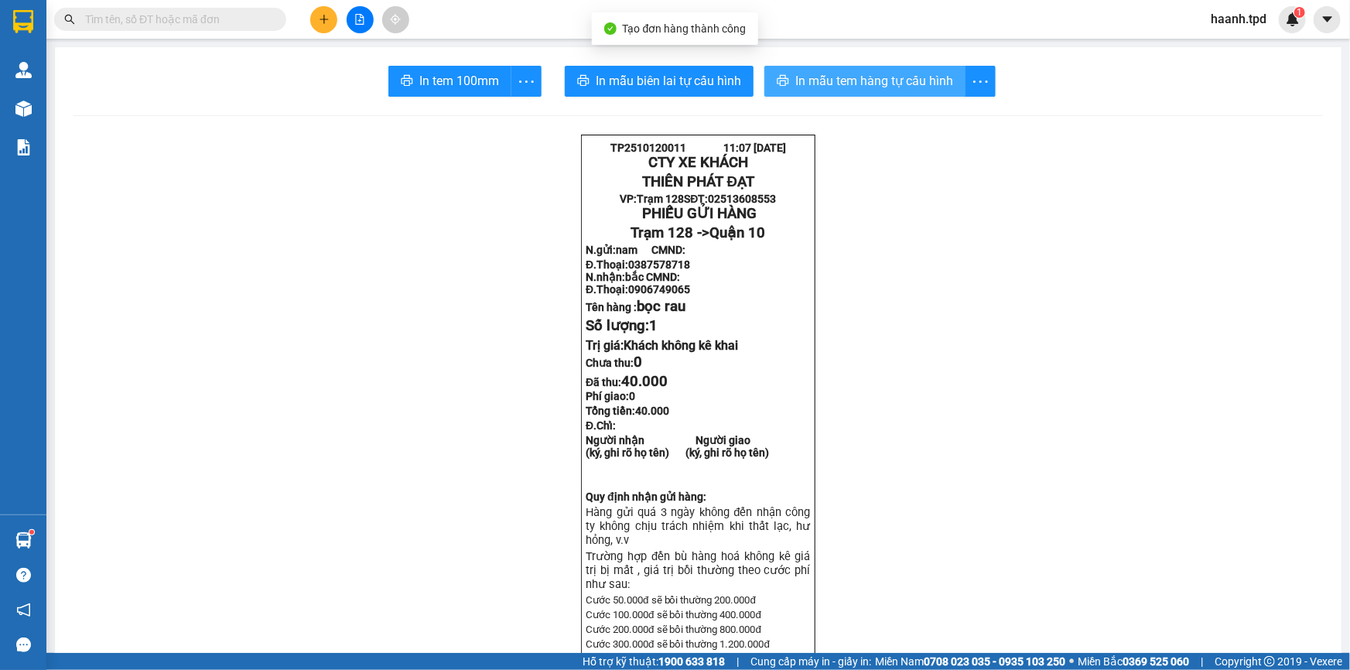
click at [835, 79] on span "In mẫu tem hàng tự cấu hình" at bounding box center [874, 80] width 158 height 19
click at [215, 20] on input "text" at bounding box center [176, 19] width 183 height 17
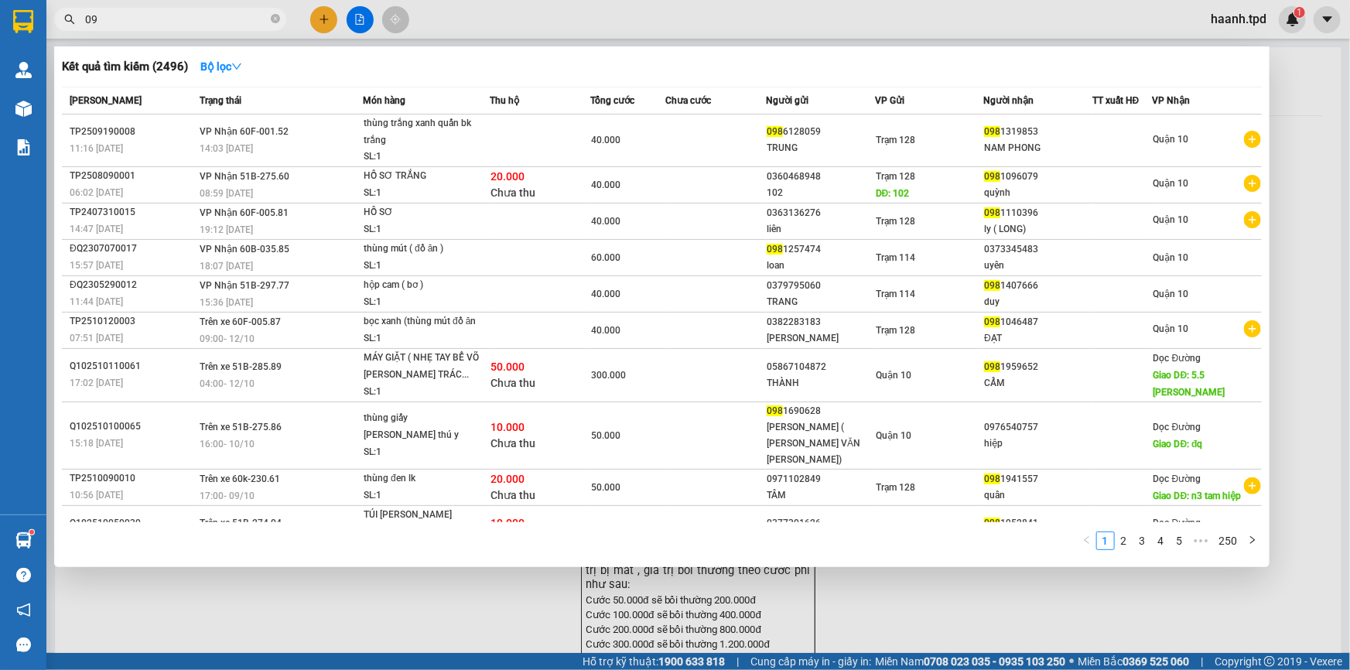
type input "0"
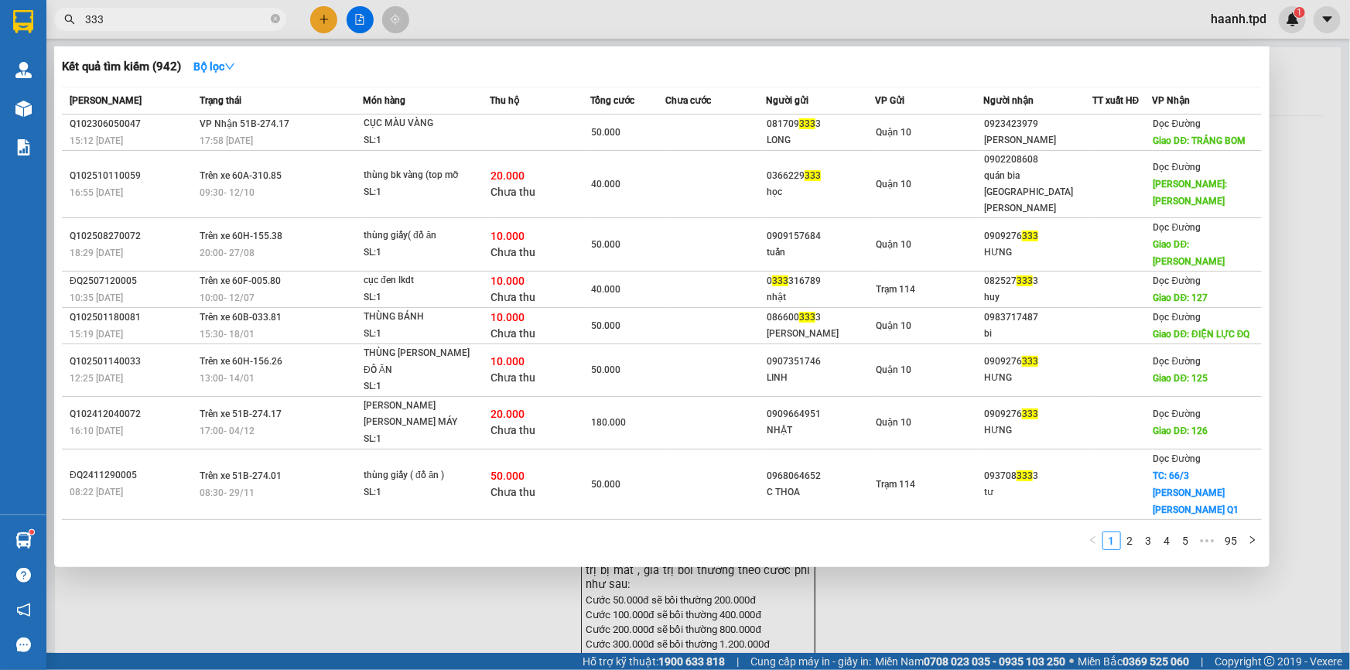
drag, startPoint x: 111, startPoint y: 20, endPoint x: 51, endPoint y: 20, distance: 60.3
click at [51, 20] on div "333" at bounding box center [151, 19] width 302 height 23
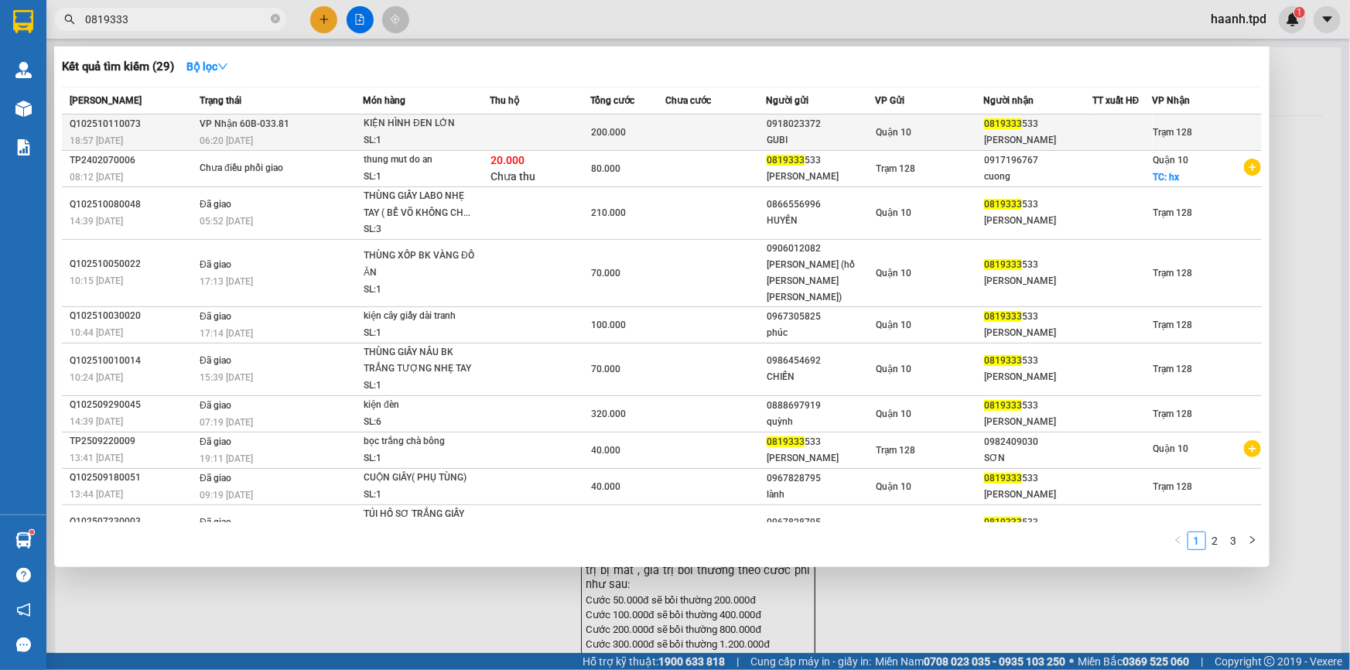
type input "0819333"
click at [404, 137] on div "SL: 1" at bounding box center [422, 140] width 116 height 17
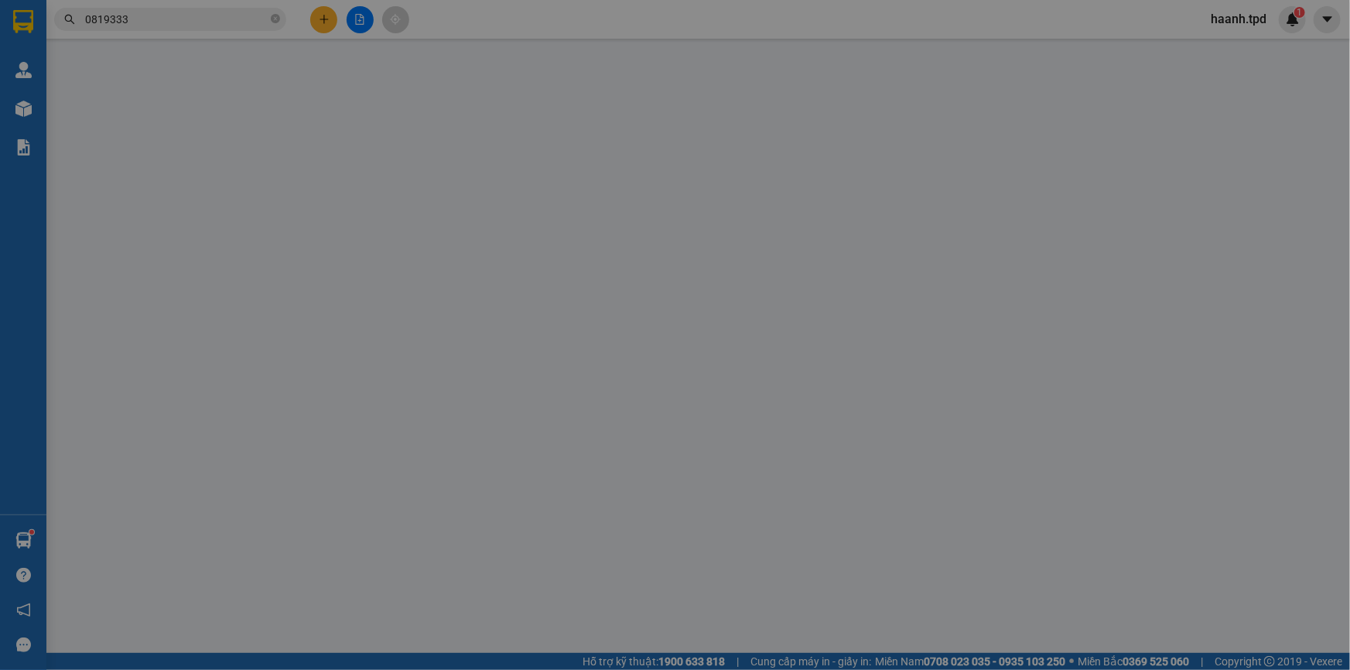
type input "0918023372"
type input "GUBI"
type input "0819333533"
type input "[PERSON_NAME]"
type input "200.000"
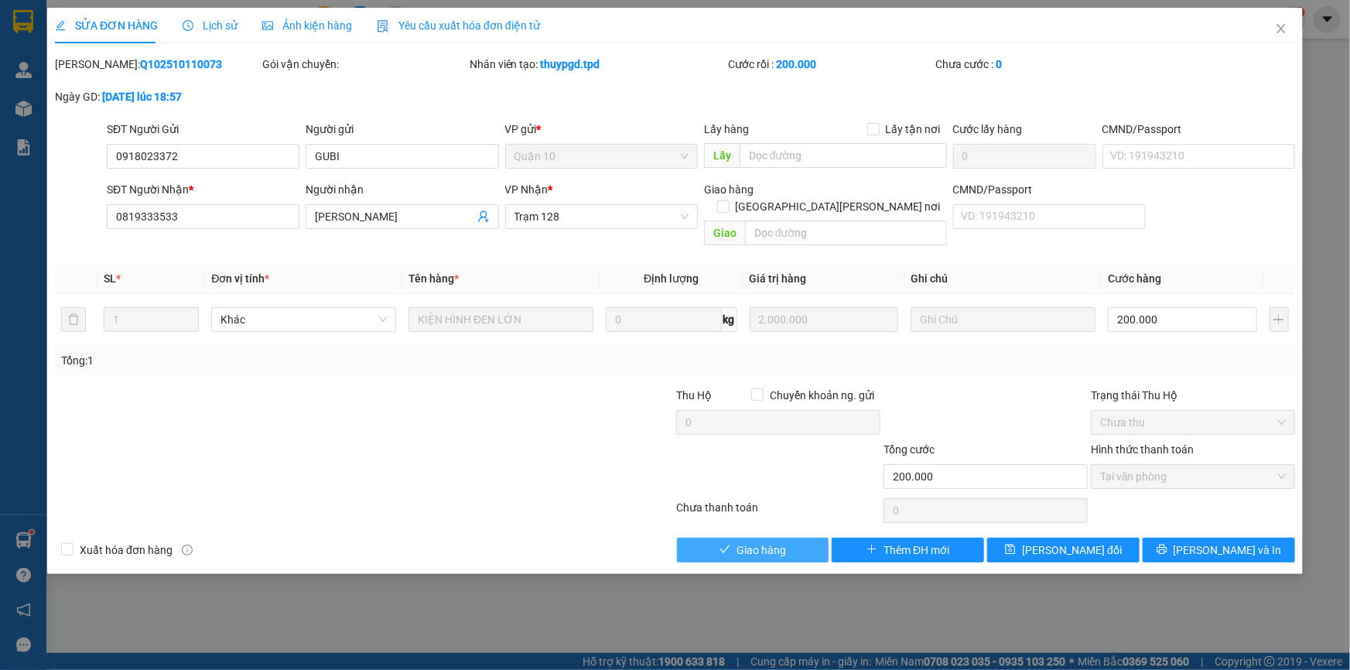
click at [754, 541] on span "Giao hàng" at bounding box center [760, 549] width 49 height 17
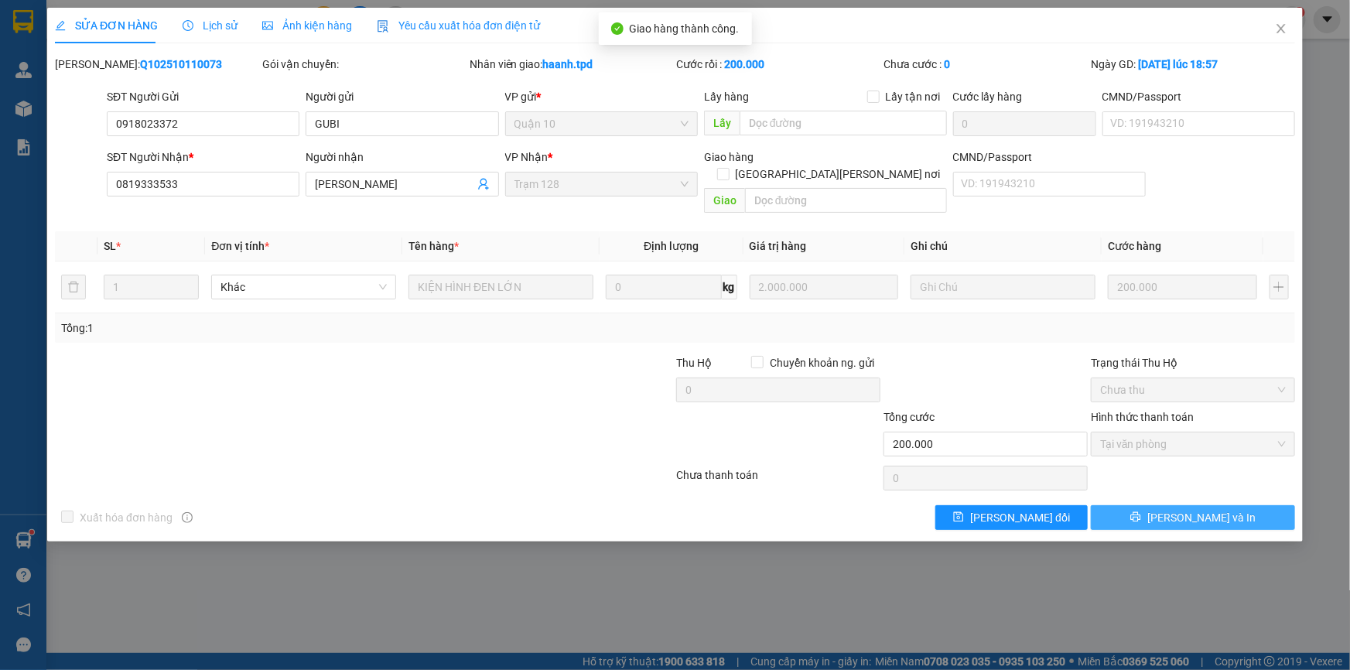
click at [1203, 509] on span "[PERSON_NAME] và In" at bounding box center [1201, 517] width 108 height 17
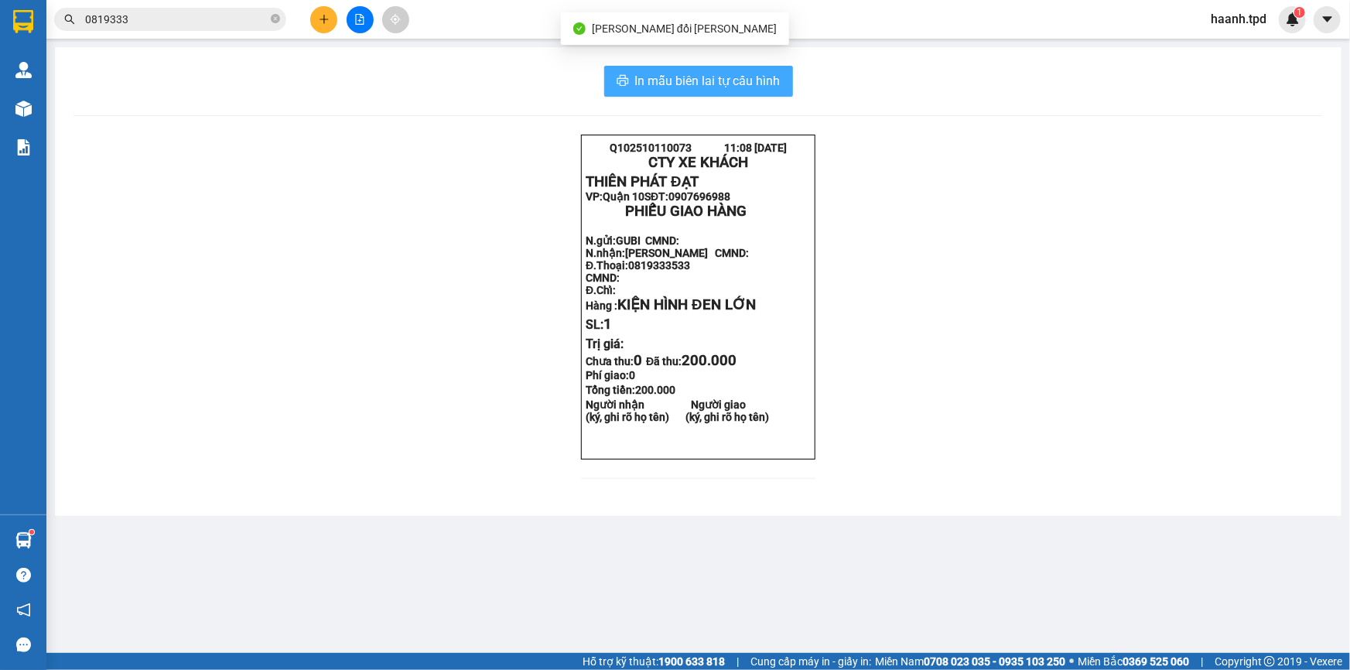
click at [769, 84] on span "In mẫu biên lai tự cấu hình" at bounding box center [707, 80] width 145 height 19
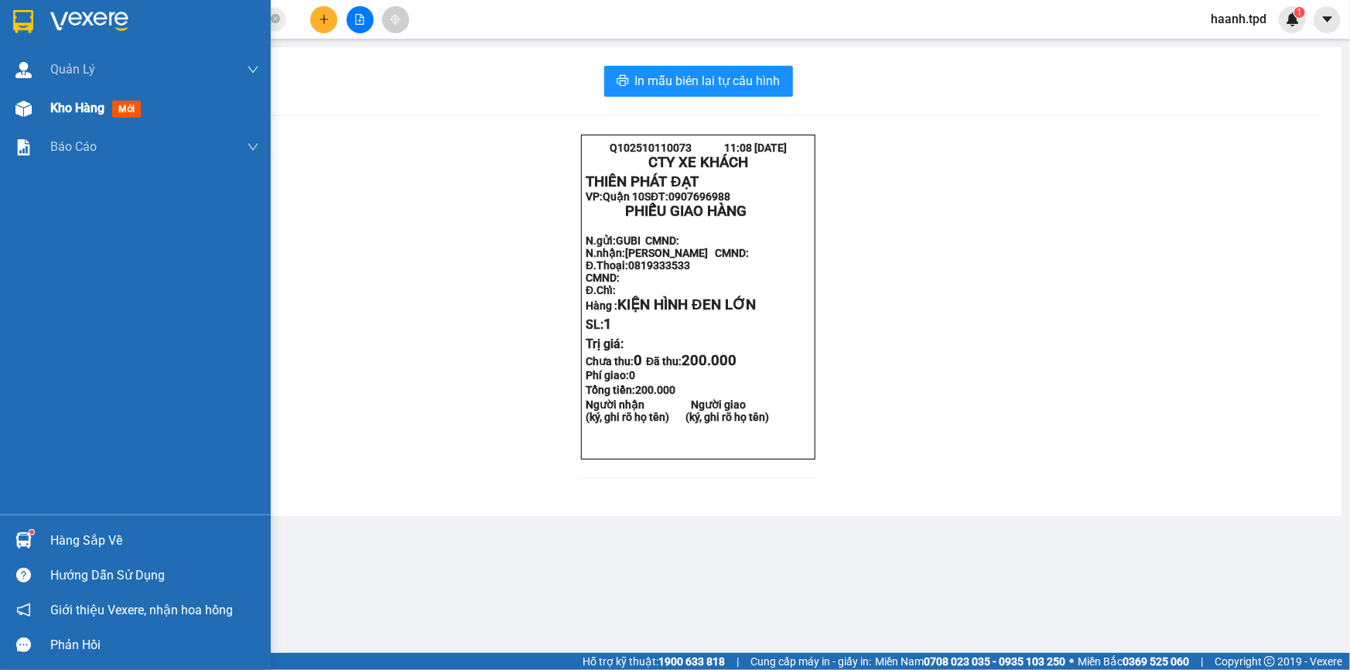
click at [55, 109] on span "Kho hàng" at bounding box center [77, 108] width 54 height 15
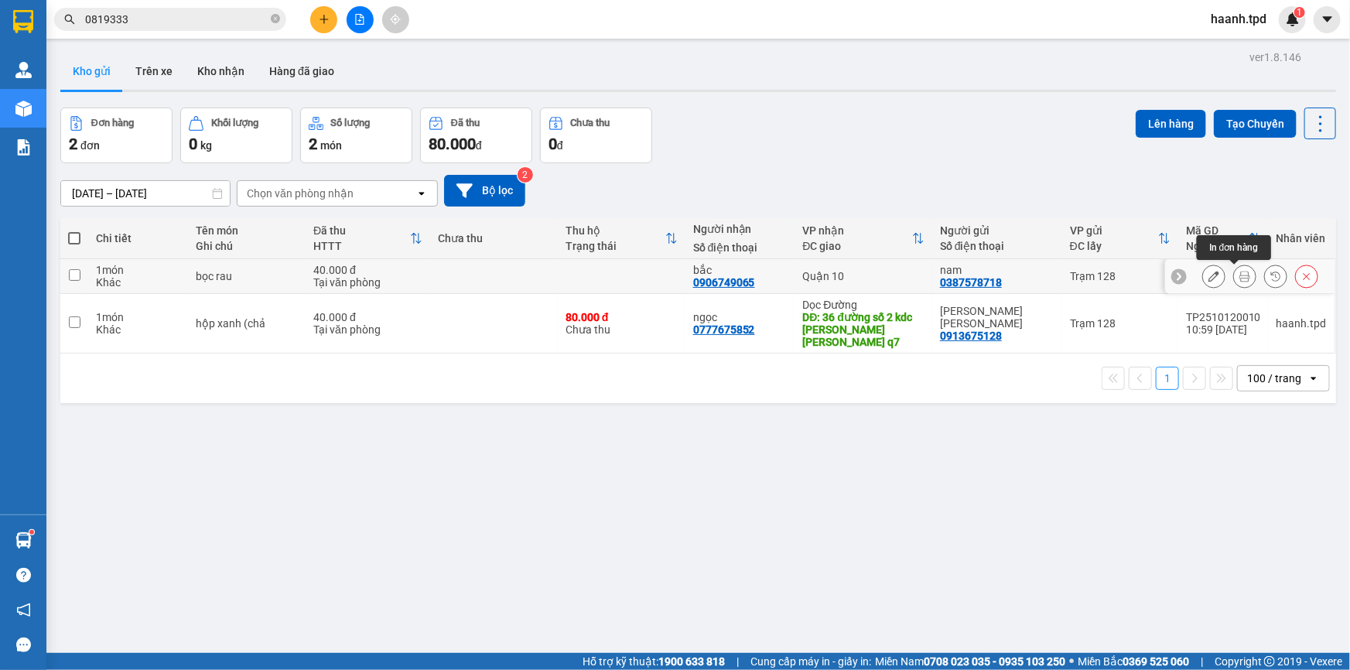
click at [1239, 273] on icon at bounding box center [1244, 276] width 11 height 11
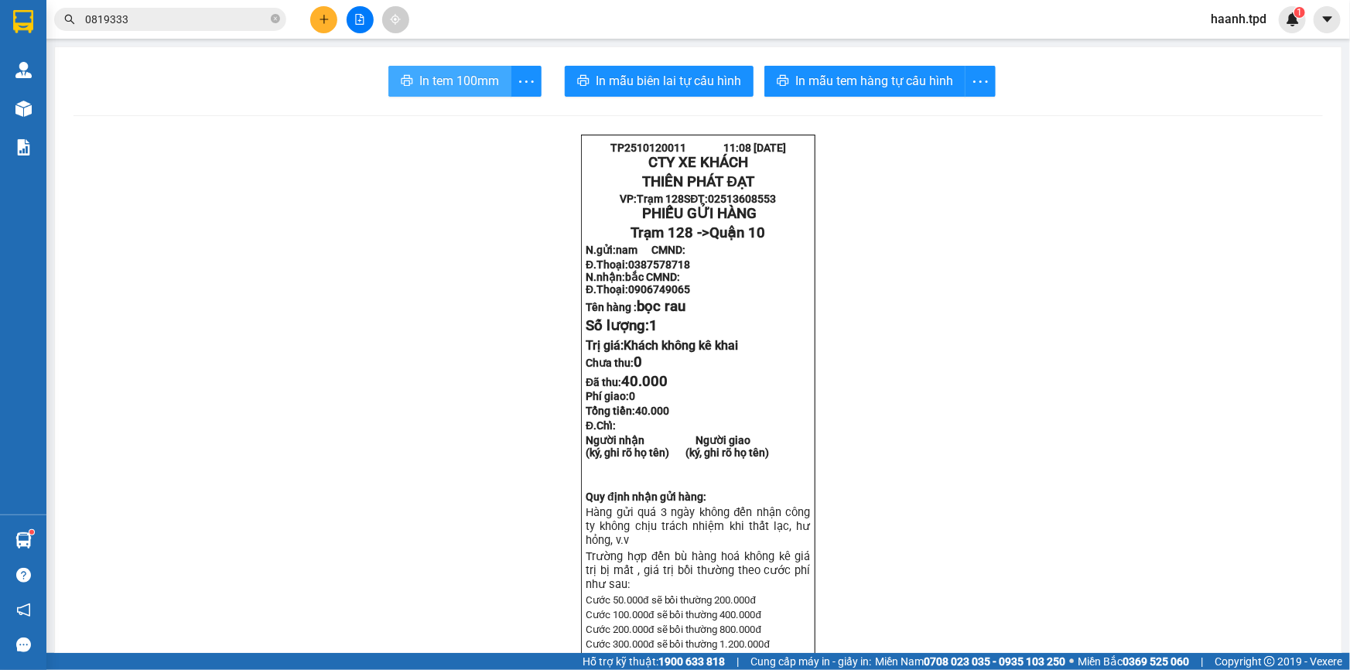
click at [472, 77] on span "In tem 100mm" at bounding box center [459, 80] width 80 height 19
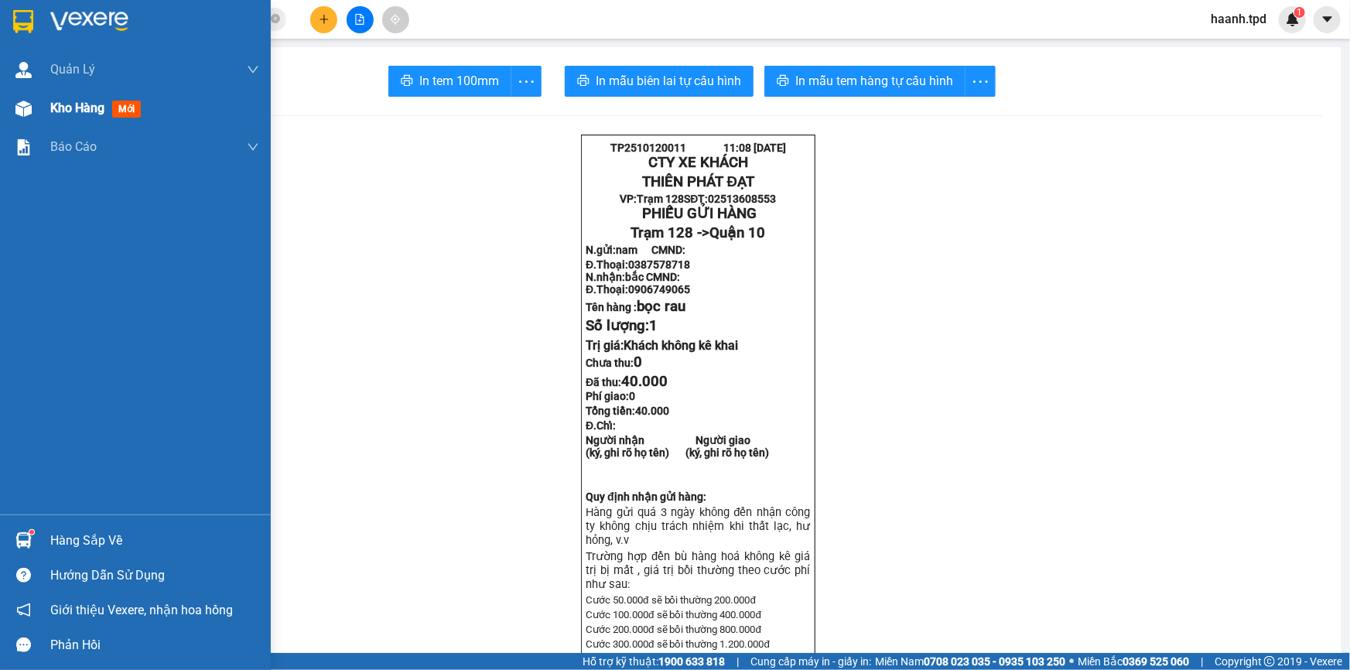
click at [22, 95] on div at bounding box center [23, 108] width 27 height 27
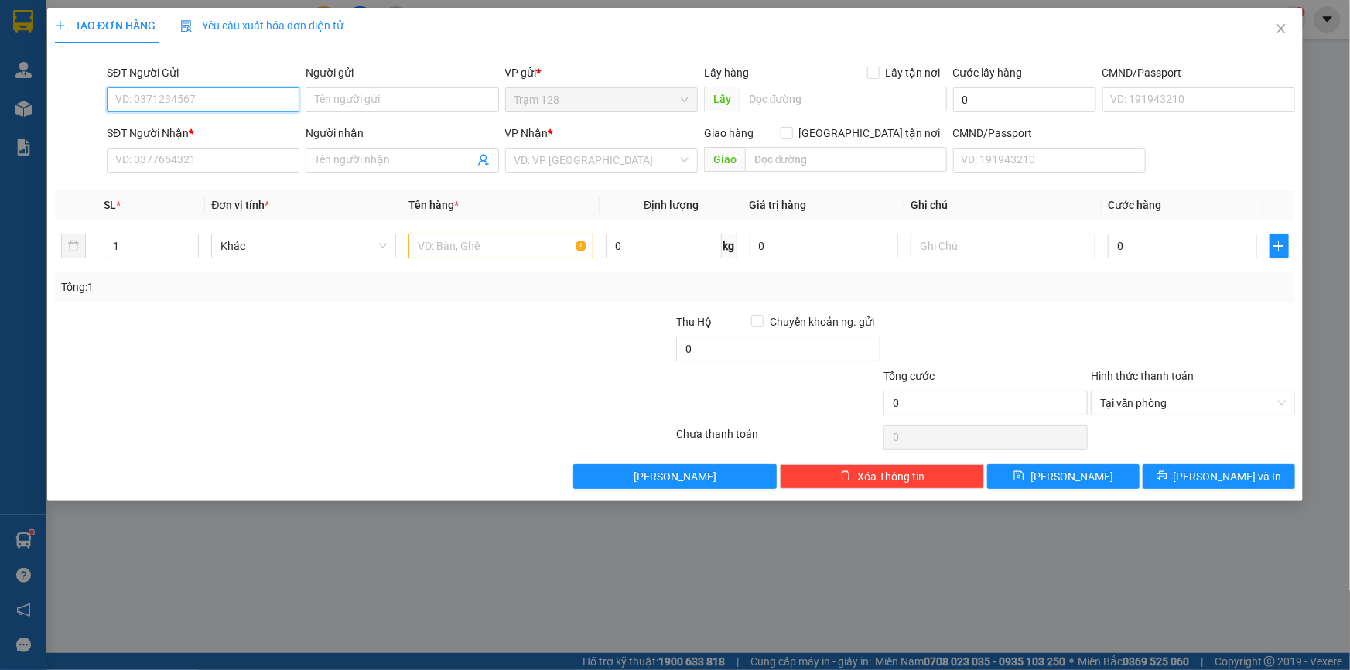
click at [221, 106] on input "SĐT Người Gửi" at bounding box center [203, 99] width 193 height 25
click at [141, 105] on input "0868995640" at bounding box center [203, 99] width 193 height 25
click at [224, 104] on input "0868995640" at bounding box center [203, 99] width 193 height 25
type input "0868995640"
click at [360, 84] on div "Người gửi" at bounding box center [401, 75] width 193 height 23
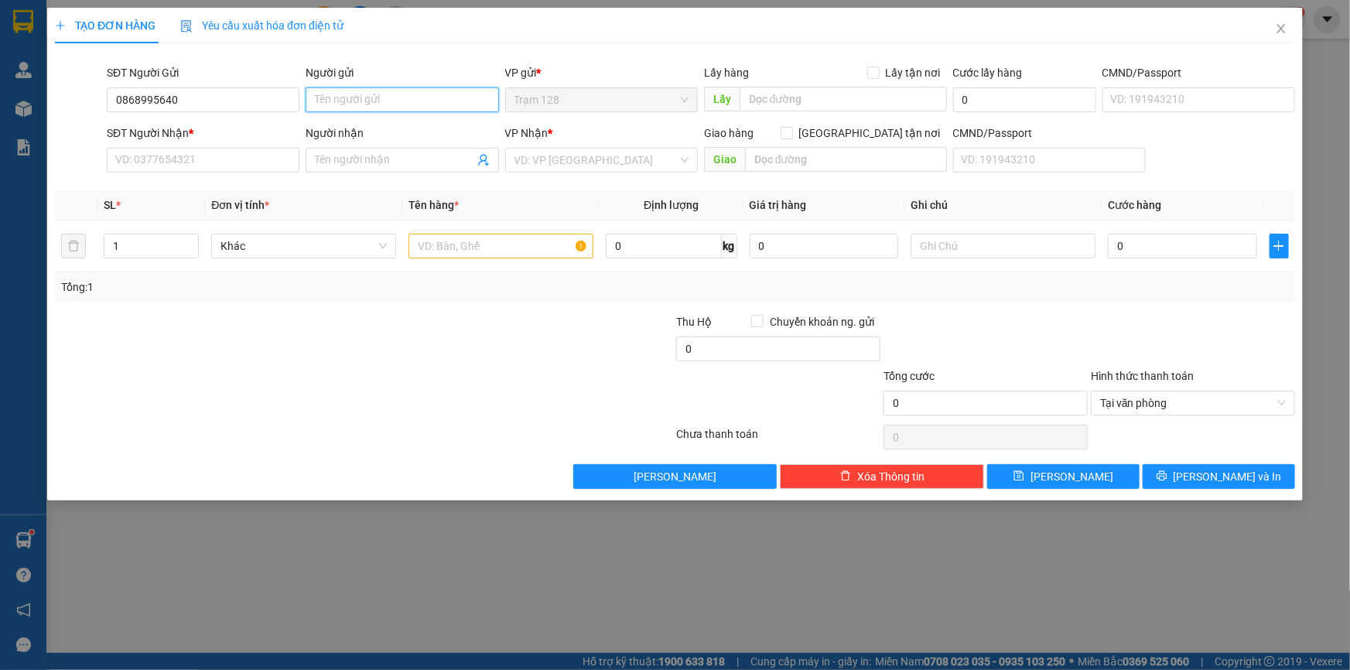
click at [360, 98] on input "Người gửi" at bounding box center [401, 99] width 193 height 25
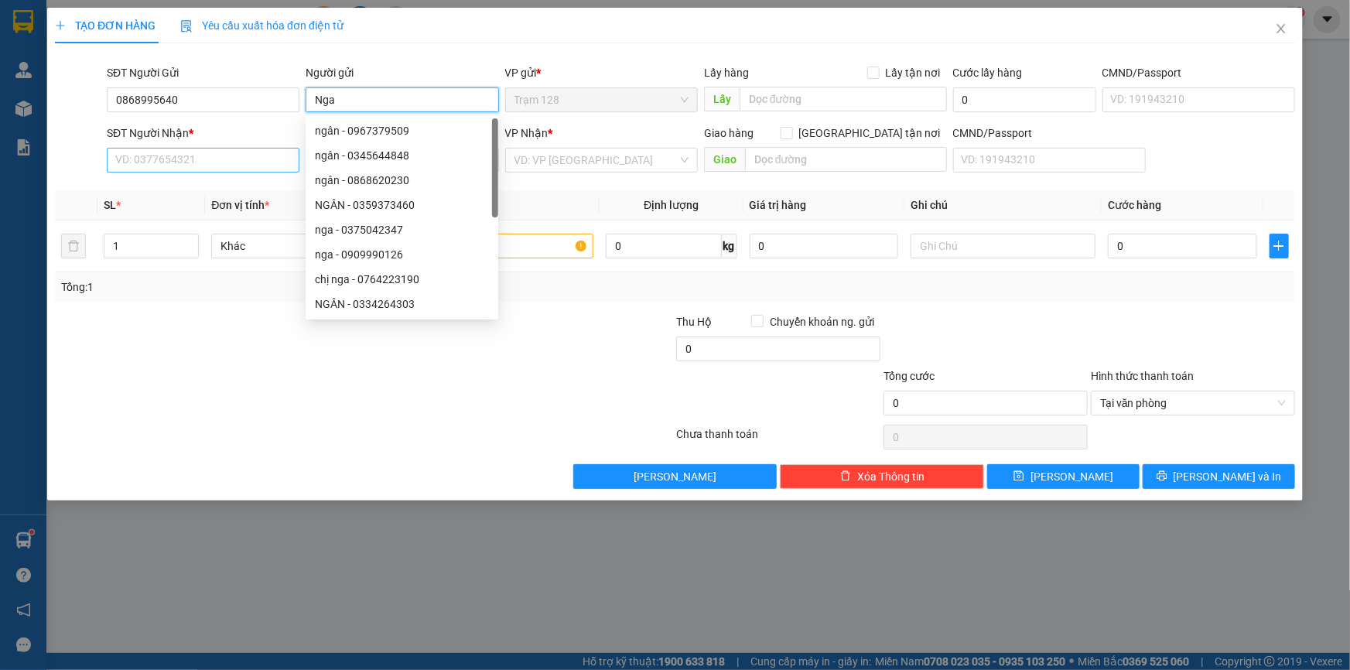
type input "Nga"
click at [210, 155] on input "SĐT Người Nhận *" at bounding box center [203, 160] width 193 height 25
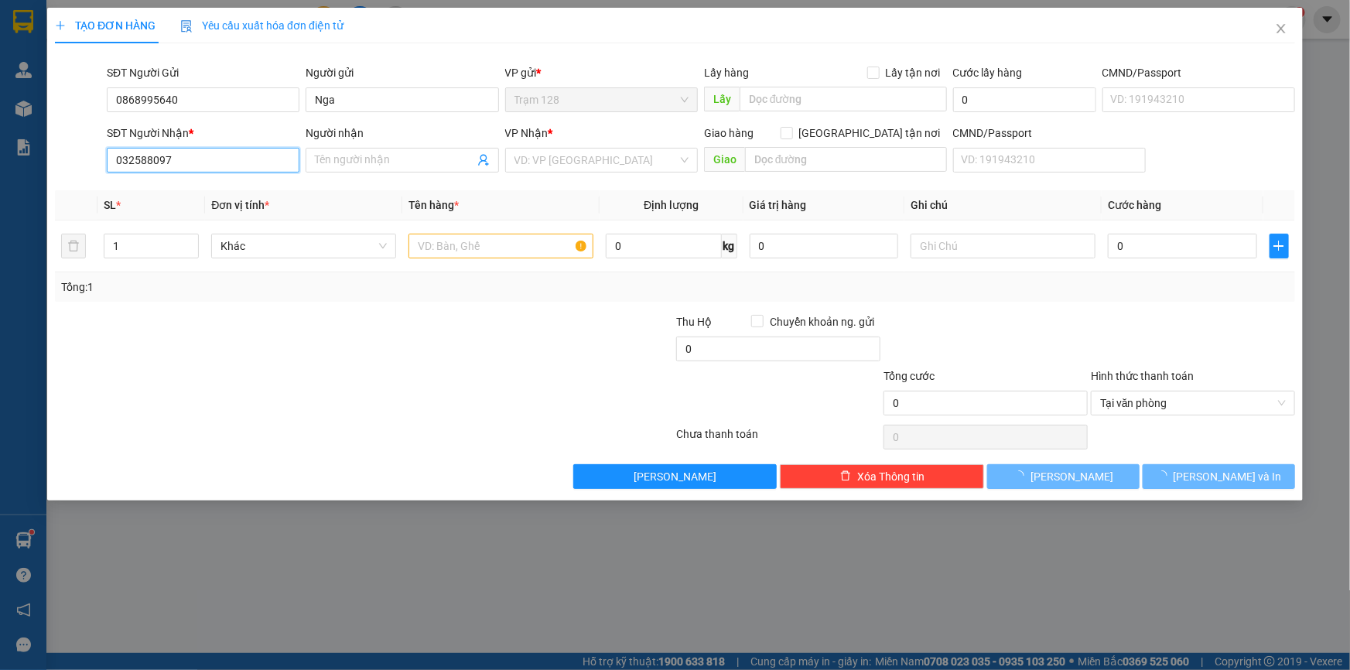
type input "0325880976"
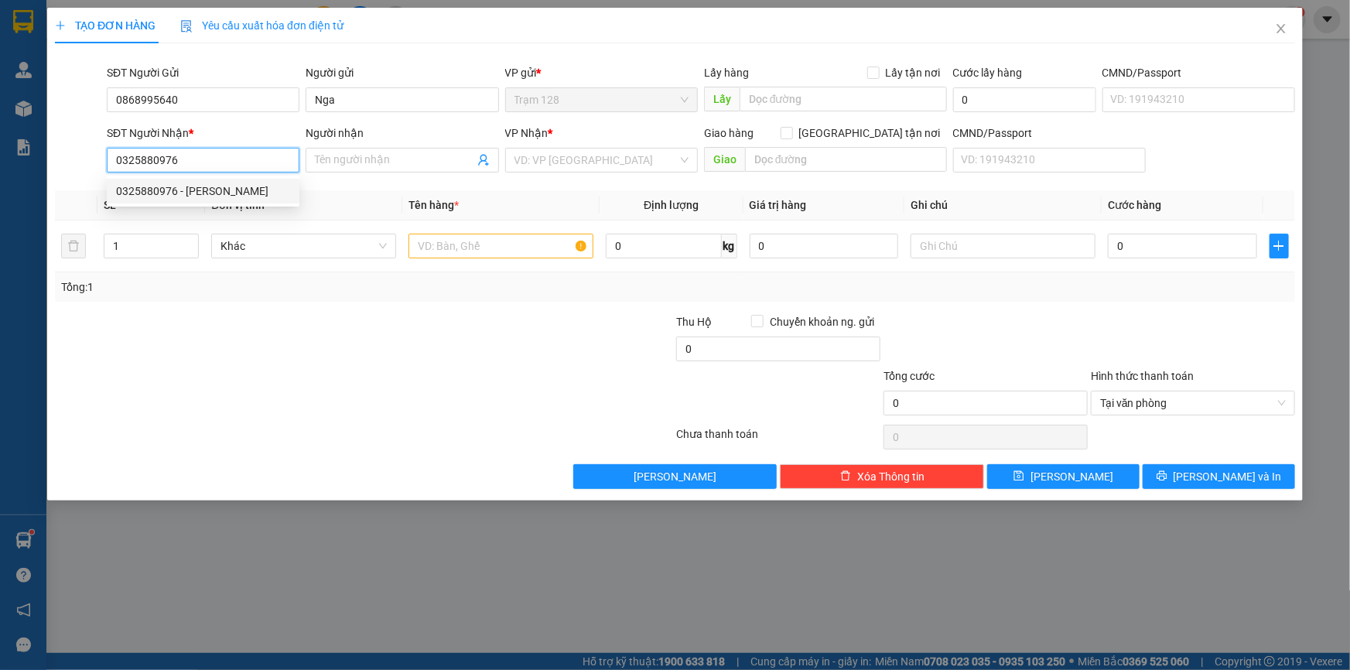
click at [263, 195] on div "0325880976 - [PERSON_NAME]" at bounding box center [203, 191] width 174 height 17
type input "gia bảo"
checkbox input "true"
type input "hang xanh"
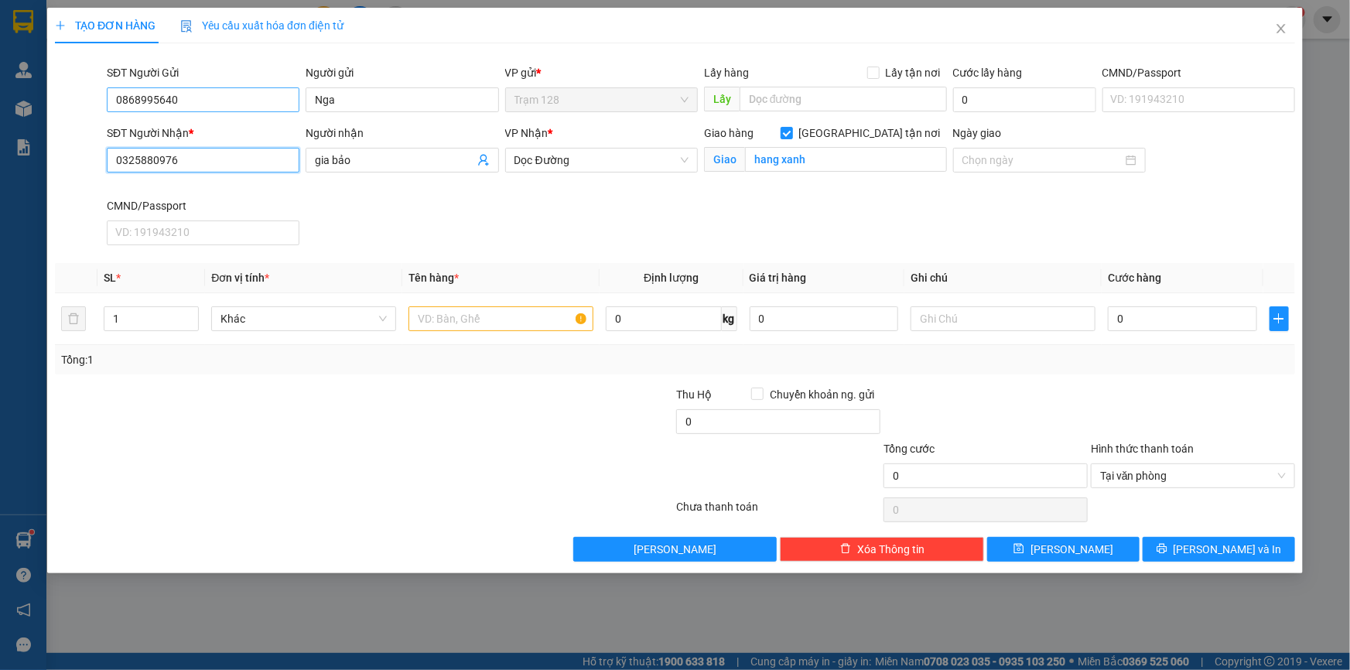
type input "0325880976"
drag, startPoint x: 251, startPoint y: 94, endPoint x: 155, endPoint y: 124, distance: 99.6
click at [155, 124] on form "SĐT Người Gửi 0868995640 0868995640 Người gửi Nga VP gửi * Trạm 128 Lấy hàng Lấ…" at bounding box center [675, 157] width 1240 height 187
click at [487, 316] on input "text" at bounding box center [500, 318] width 185 height 25
click at [494, 322] on input "text" at bounding box center [500, 318] width 185 height 25
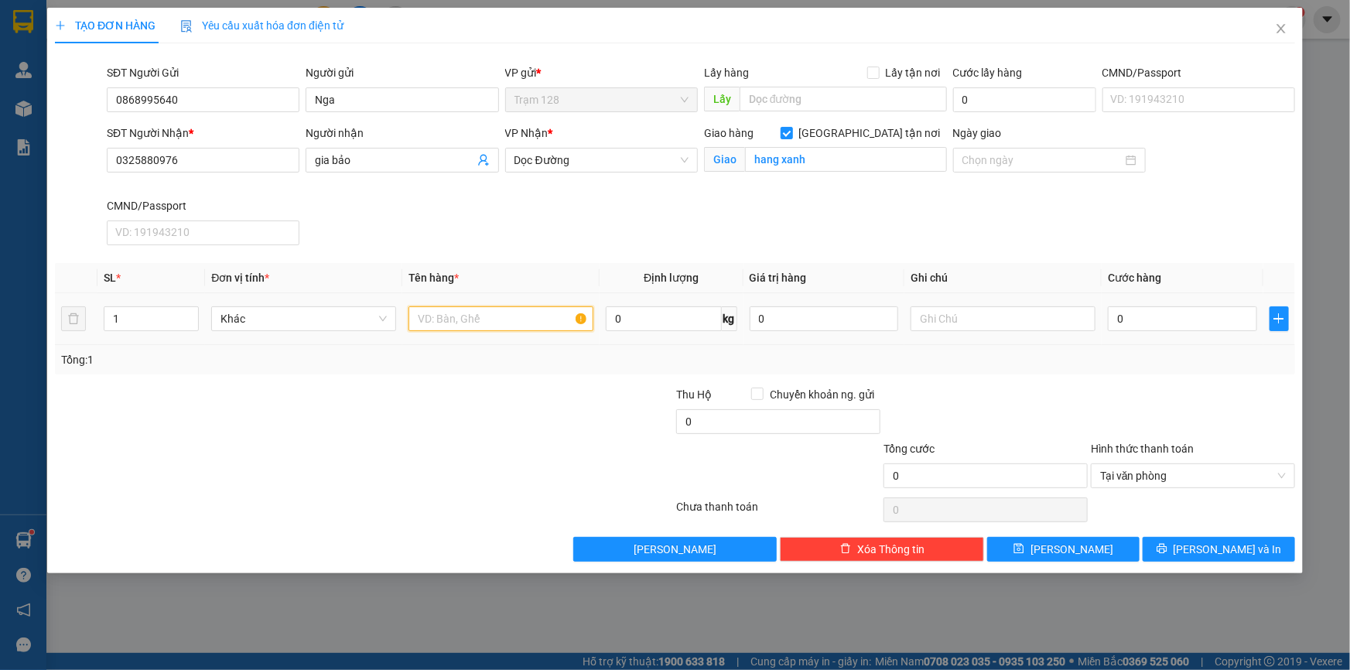
click at [494, 322] on input "text" at bounding box center [500, 318] width 185 height 25
click at [473, 312] on input "text" at bounding box center [500, 318] width 185 height 25
type input "thùng xốp trắng (đồ ăn)"
click at [850, 319] on input "0" at bounding box center [823, 318] width 149 height 25
type input "2.000.000"
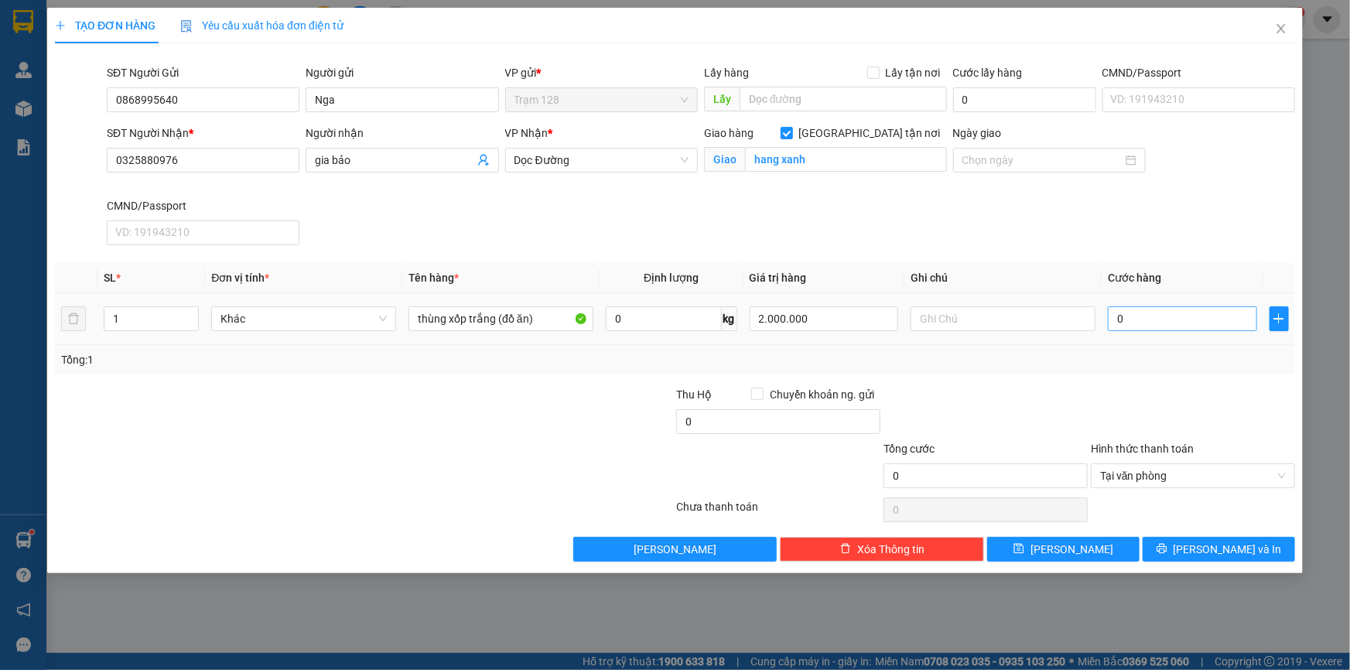
drag, startPoint x: 944, startPoint y: 394, endPoint x: 1227, endPoint y: 316, distance: 294.6
click at [944, 394] on div at bounding box center [985, 413] width 207 height 54
click at [1195, 332] on div "0" at bounding box center [1182, 318] width 149 height 31
click at [1193, 324] on input "0" at bounding box center [1182, 318] width 149 height 25
type input "8"
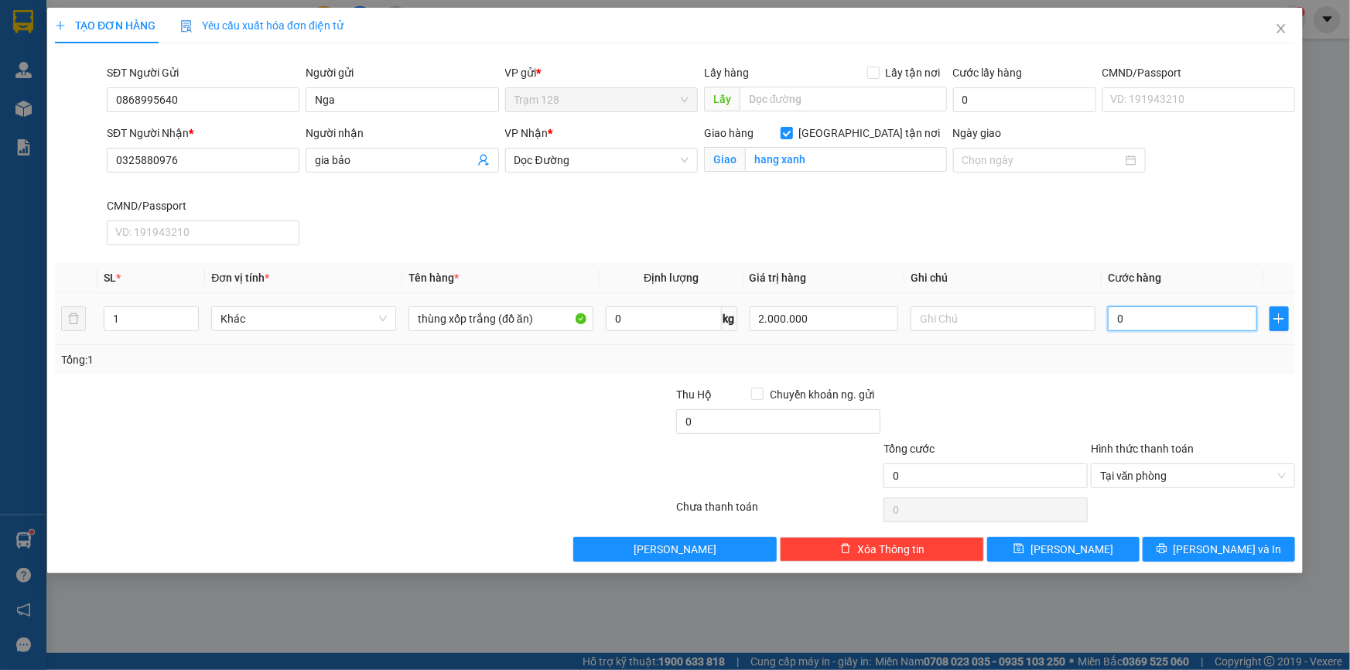
type input "8"
type input "80"
type input "80.000"
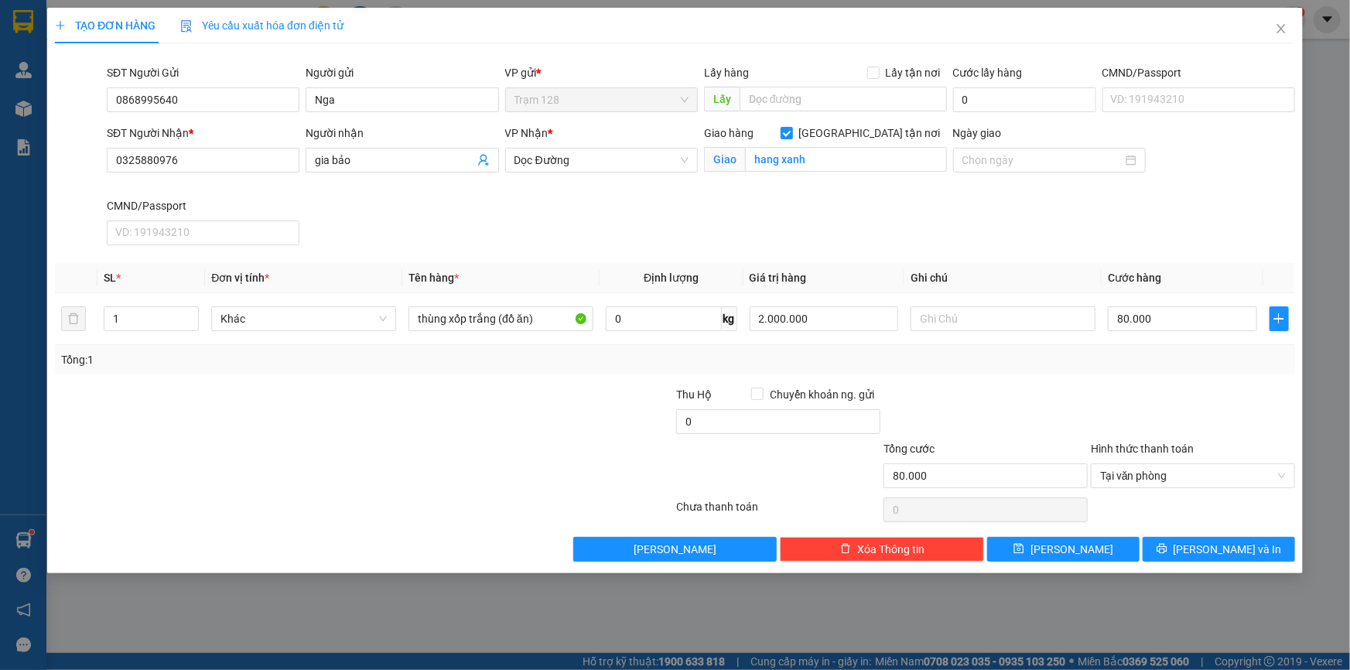
click at [1185, 374] on div "Transit Pickup Surcharge Ids Transit Deliver Surcharge Ids Transit Deliver Surc…" at bounding box center [675, 309] width 1240 height 506
click at [797, 424] on input "0" at bounding box center [778, 421] width 204 height 25
type input "20.000"
click at [1106, 318] on td "80.000" at bounding box center [1182, 319] width 162 height 52
click at [767, 314] on input "2.000.000" at bounding box center [823, 318] width 149 height 25
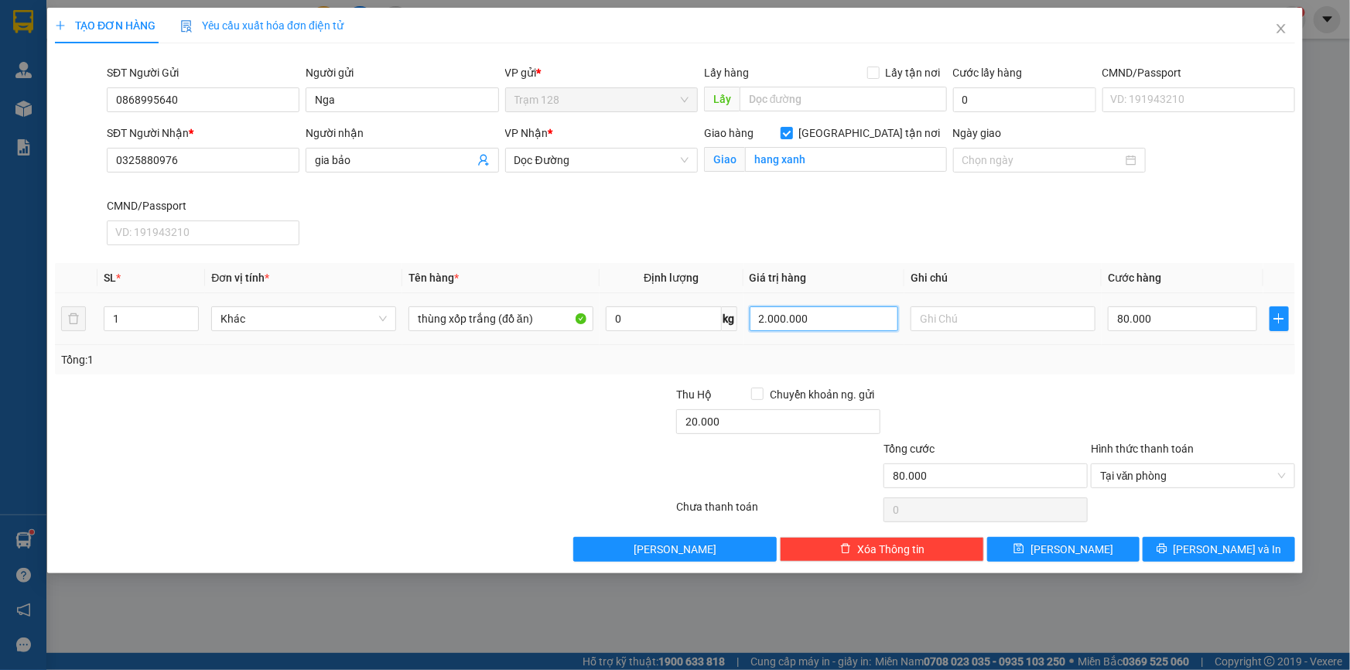
click at [771, 315] on input "2.000.000" at bounding box center [823, 318] width 149 height 25
type input "2.500.000"
drag, startPoint x: 908, startPoint y: 367, endPoint x: 1182, endPoint y: 343, distance: 274.9
click at [909, 367] on div "Tổng: 1" at bounding box center [675, 359] width 1240 height 29
type input "0"
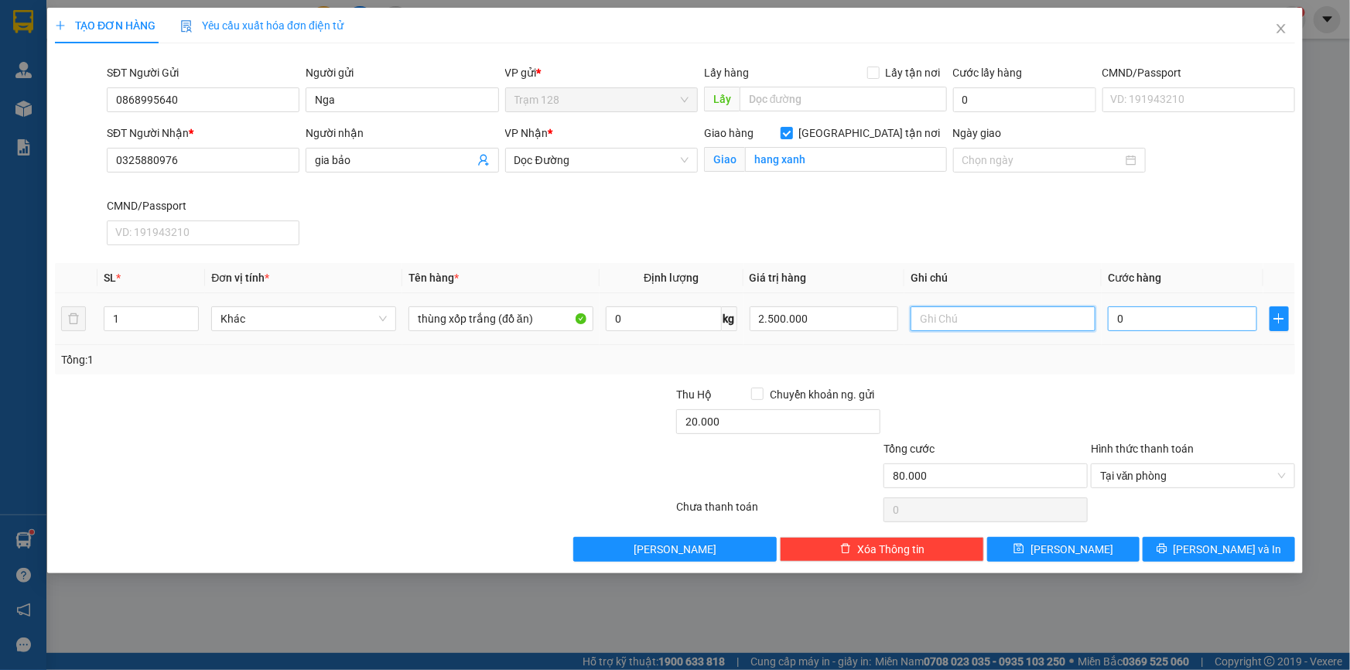
type input "80.000"
type input "0"
type input "80.000"
click at [1181, 317] on input "0" at bounding box center [1182, 318] width 149 height 25
drag, startPoint x: 971, startPoint y: 316, endPoint x: 879, endPoint y: 316, distance: 92.0
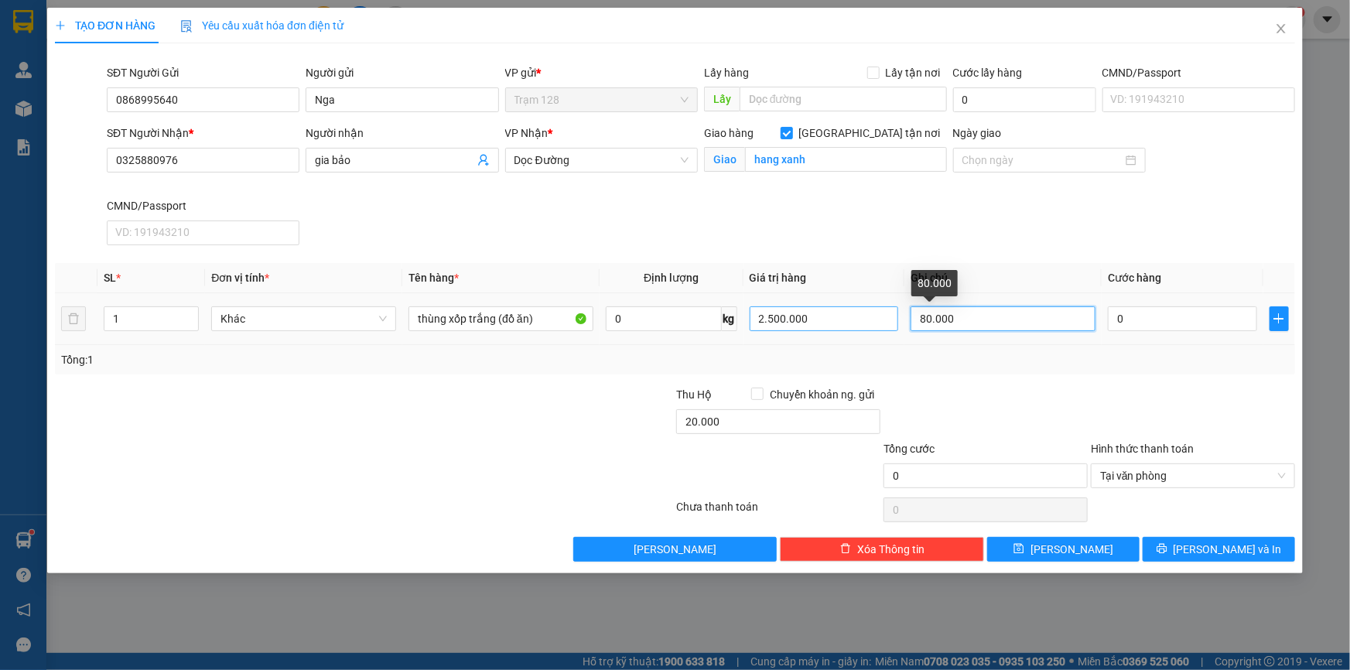
click at [879, 316] on tr "1 Khác thùng xốp trắng (đồ ăn) 0 kg 2.500.000 80.000 0" at bounding box center [675, 319] width 1240 height 52
drag, startPoint x: 924, startPoint y: 319, endPoint x: 907, endPoint y: 323, distance: 17.4
click at [907, 323] on td "30k tiền giao tx" at bounding box center [1002, 319] width 197 height 52
type input "20k tiền giao tx"
click at [1176, 320] on input "0" at bounding box center [1182, 318] width 149 height 25
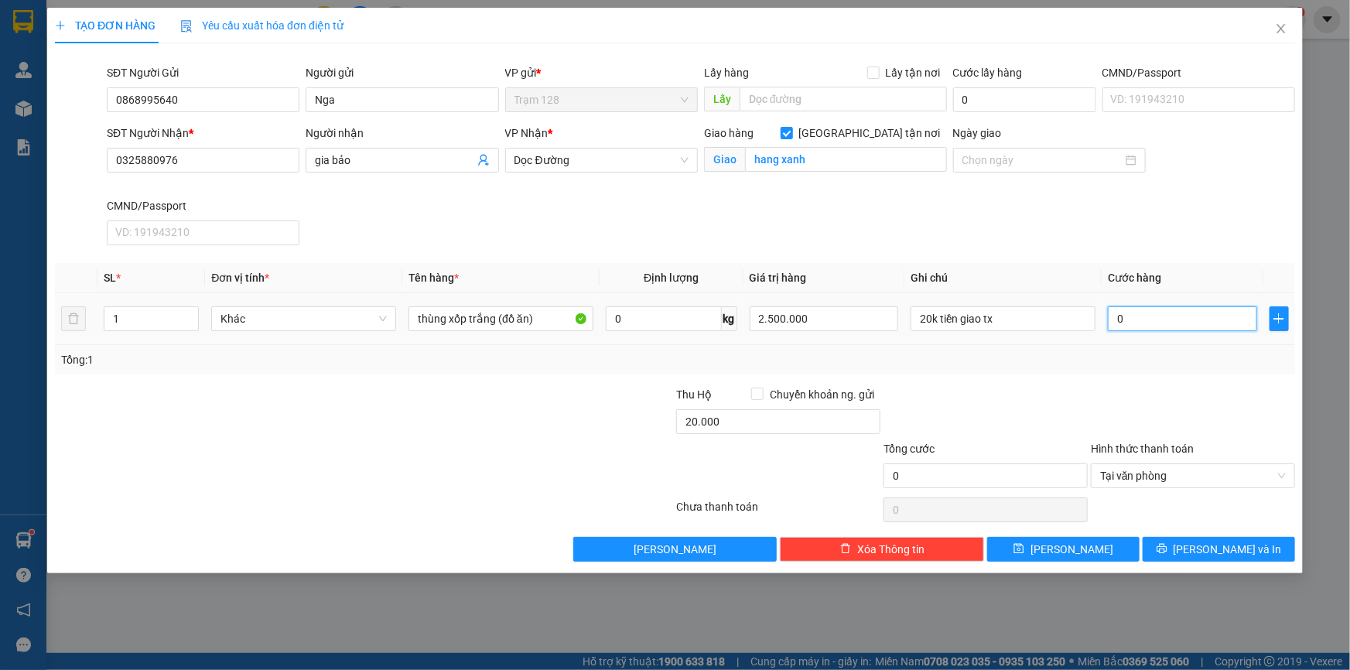
type input "8"
type input "80"
type input "80.000"
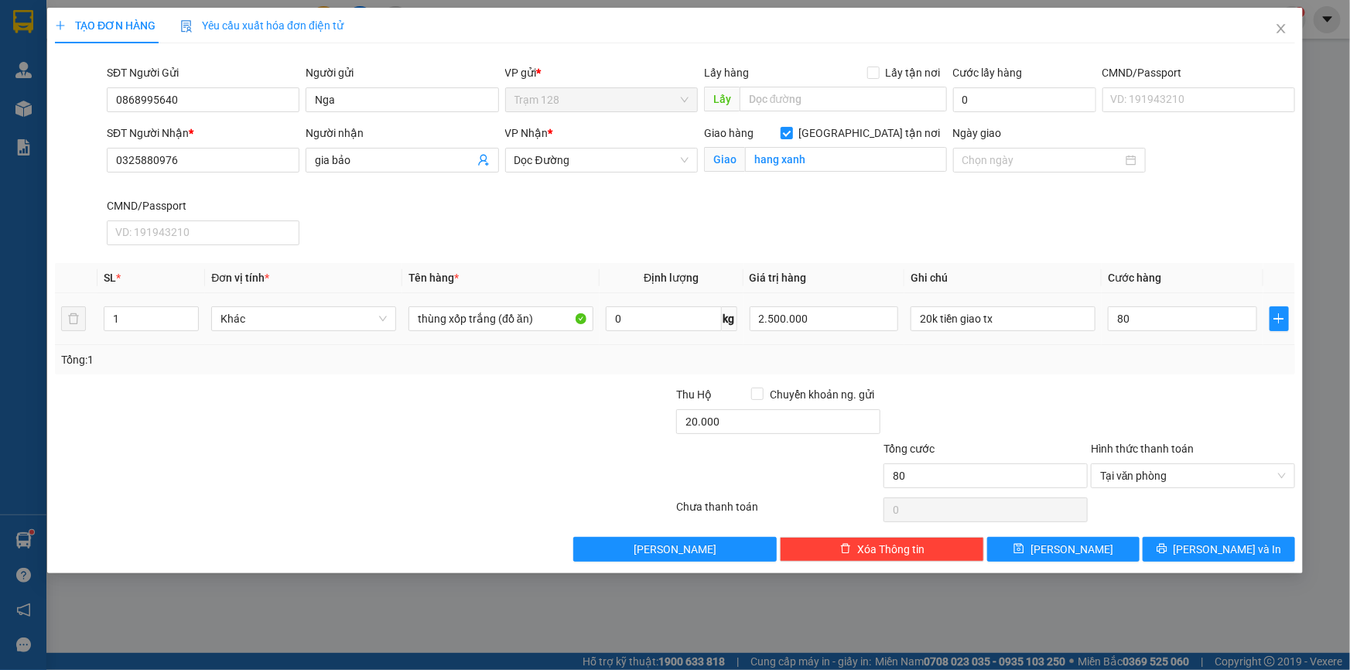
type input "80.000"
drag, startPoint x: 1075, startPoint y: 389, endPoint x: 1106, endPoint y: 401, distance: 33.0
click at [1077, 389] on div at bounding box center [985, 413] width 207 height 54
click at [1222, 548] on span "[PERSON_NAME] và In" at bounding box center [1227, 549] width 108 height 17
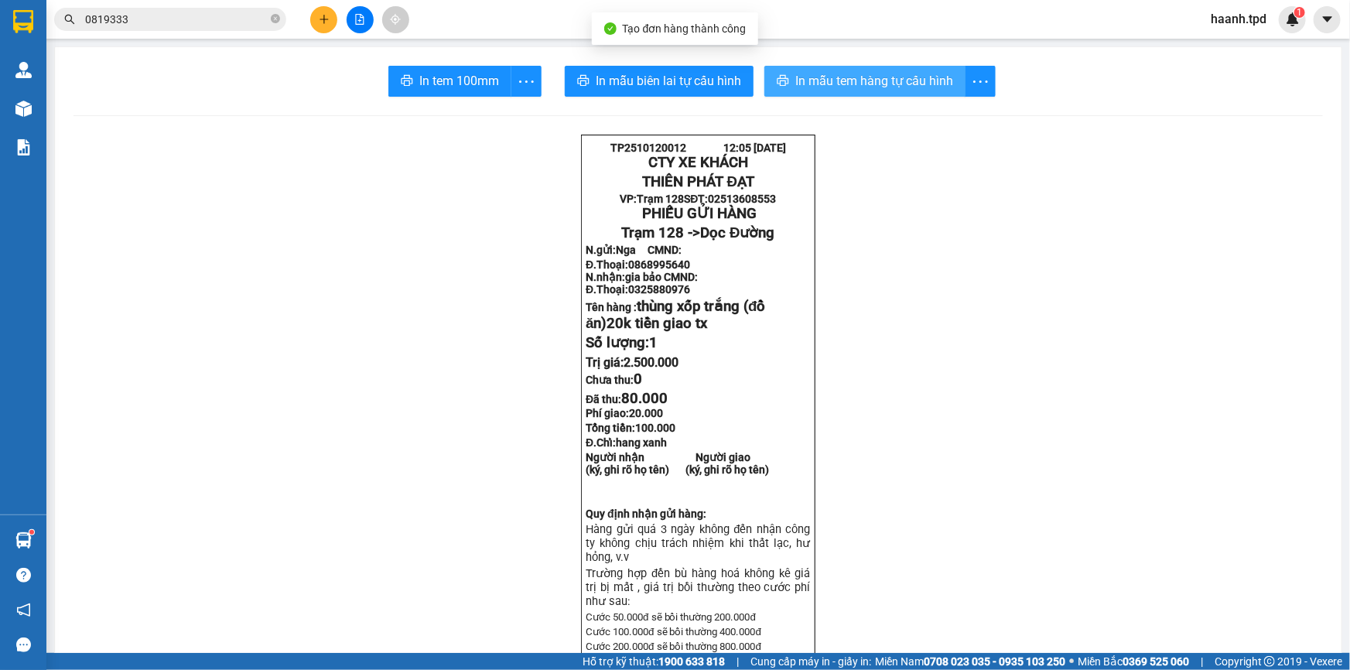
click at [851, 78] on span "In mẫu tem hàng tự cấu hình" at bounding box center [874, 80] width 158 height 19
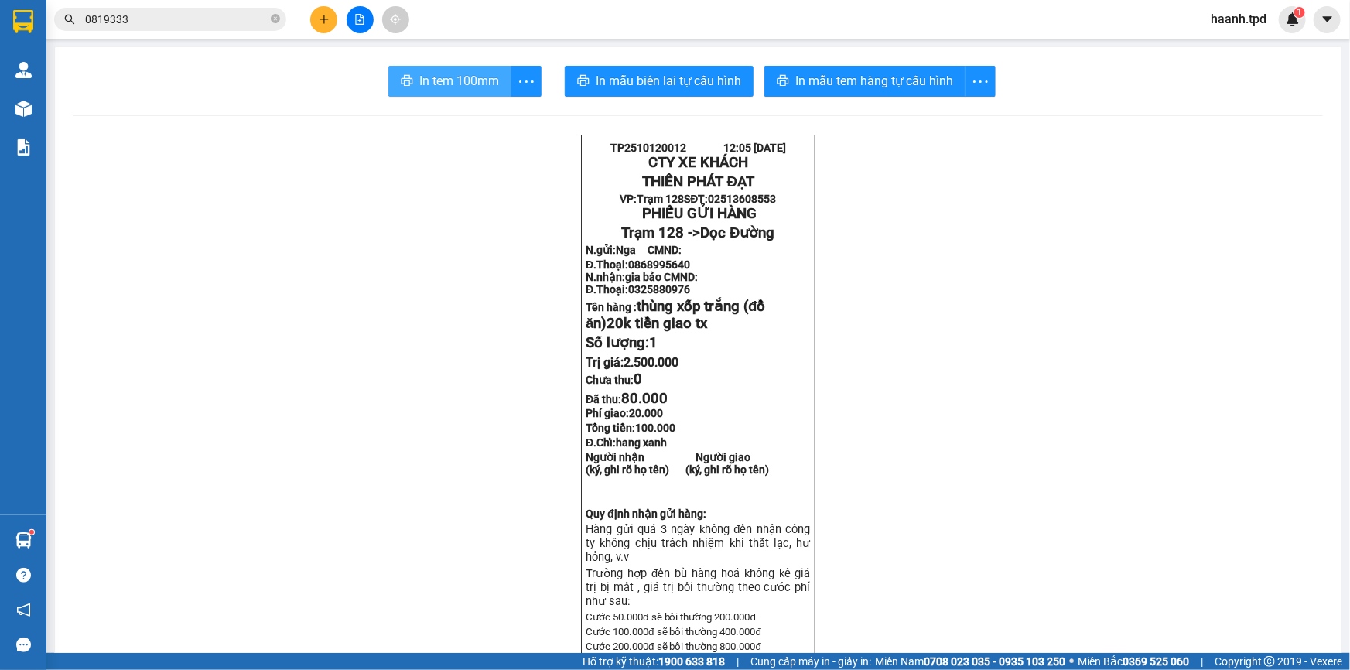
click at [425, 80] on span "In tem 100mm" at bounding box center [459, 80] width 80 height 19
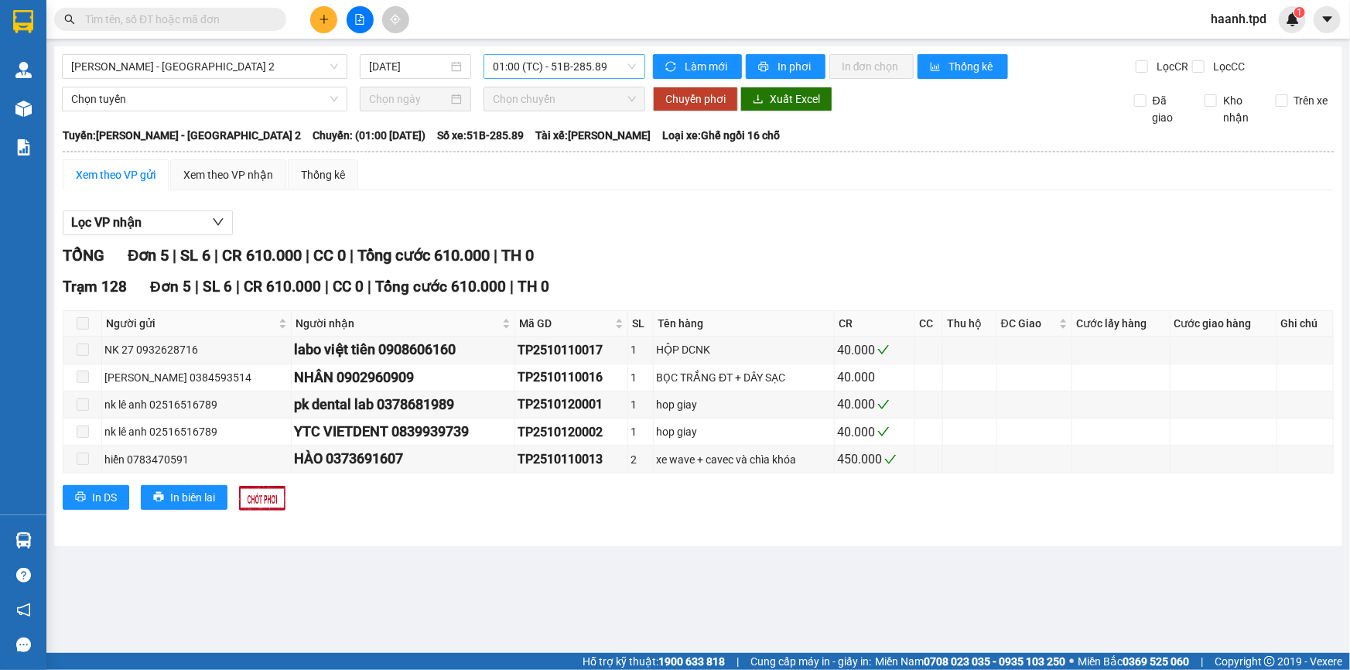
click at [517, 62] on span "01:00 (TC) - 51B-285.89" at bounding box center [564, 66] width 143 height 23
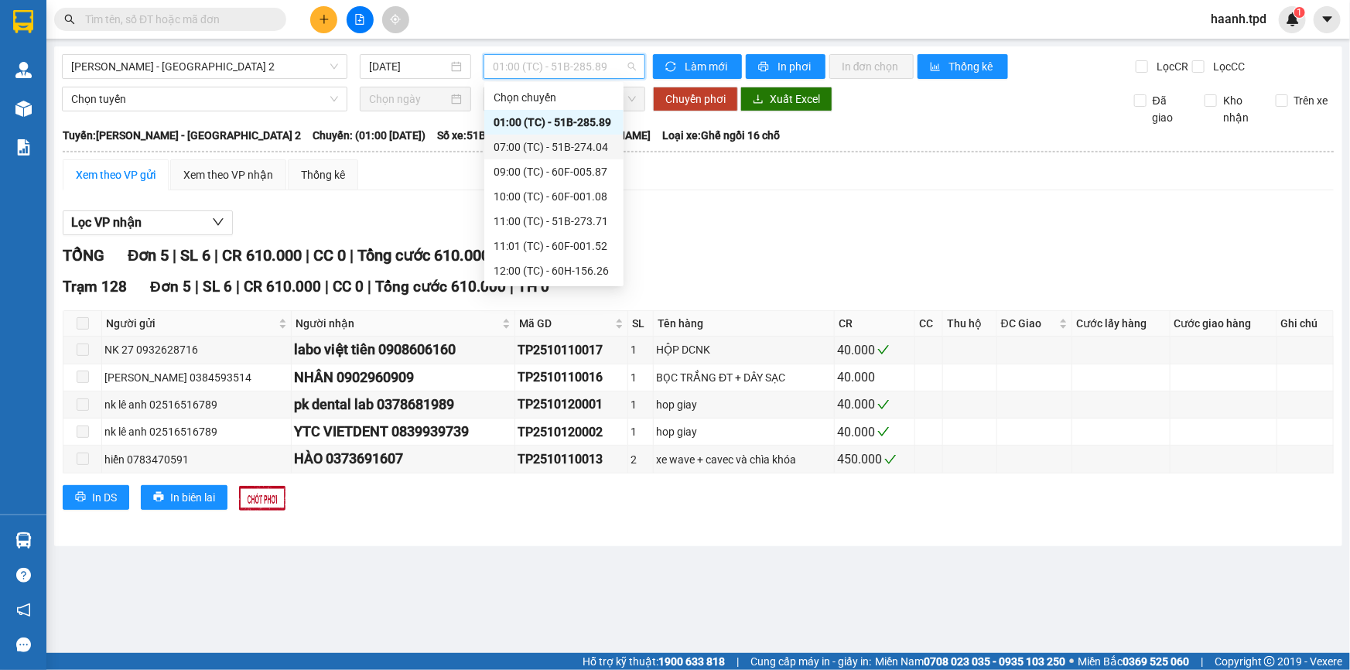
click at [565, 151] on div "07:00 (TC) - 51B-274.04" at bounding box center [553, 146] width 121 height 17
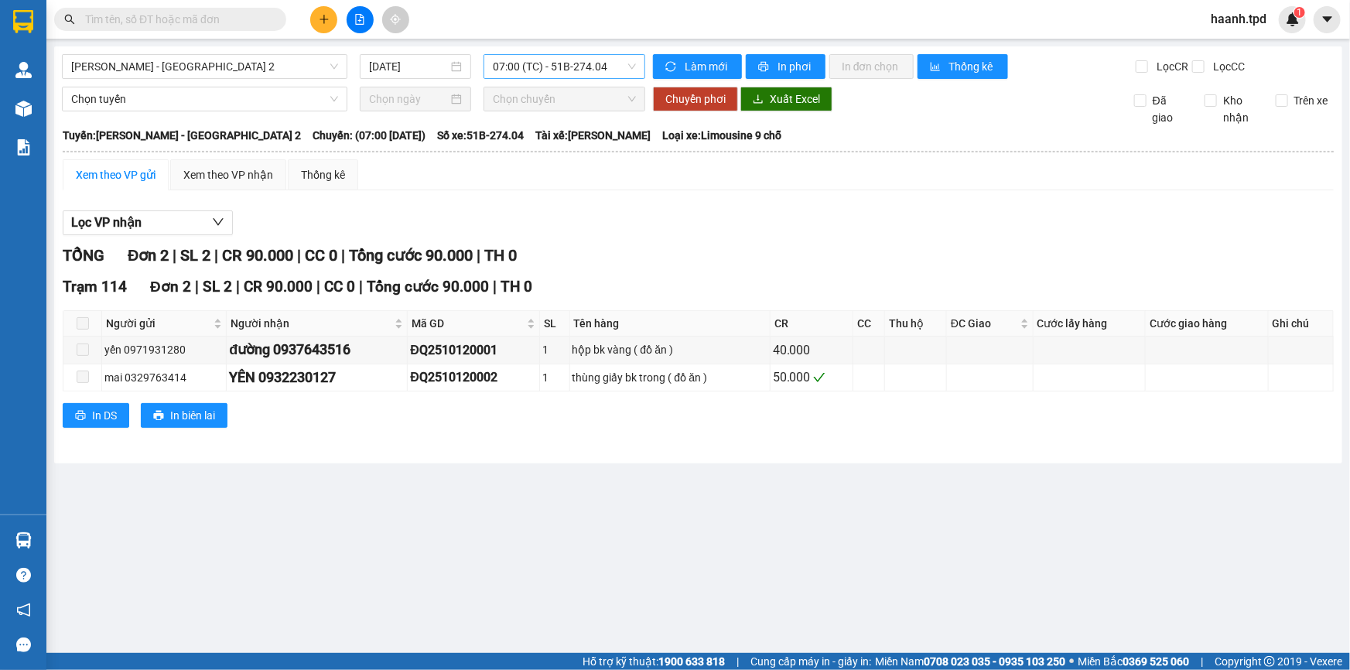
click at [570, 62] on span "07:00 (TC) - 51B-274.04" at bounding box center [564, 66] width 143 height 23
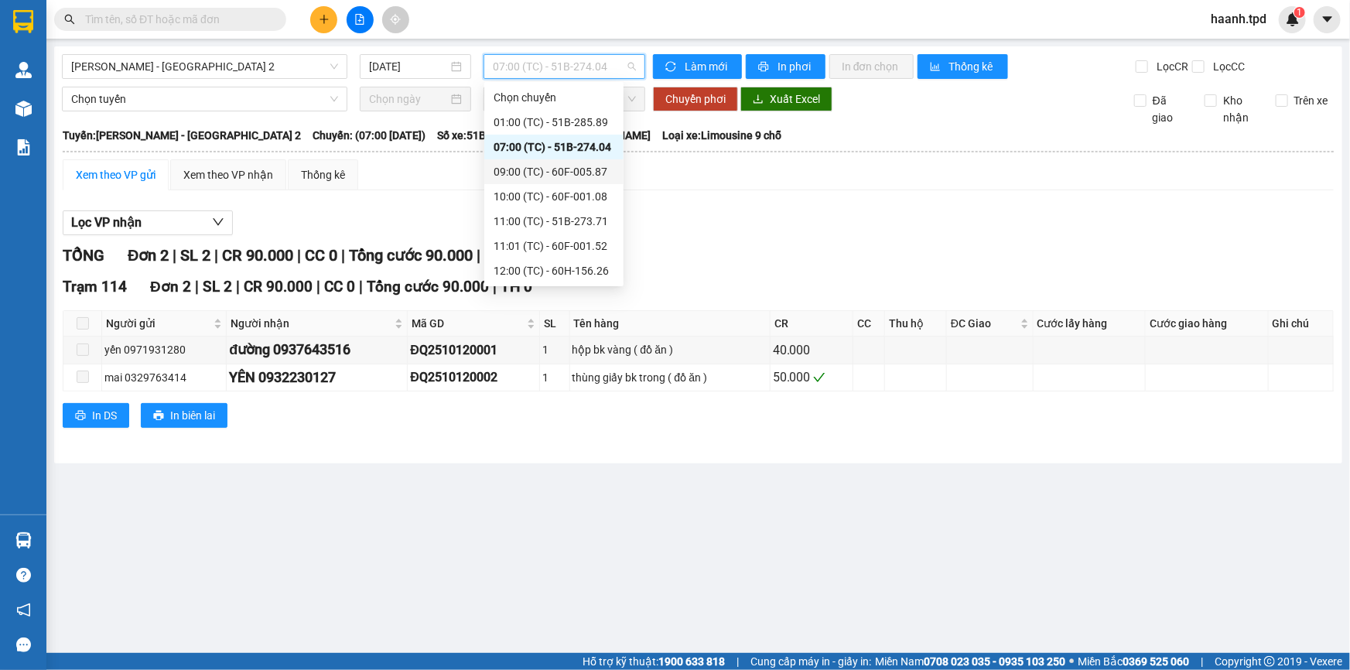
click at [572, 169] on div "09:00 (TC) - 60F-005.87" at bounding box center [553, 171] width 121 height 17
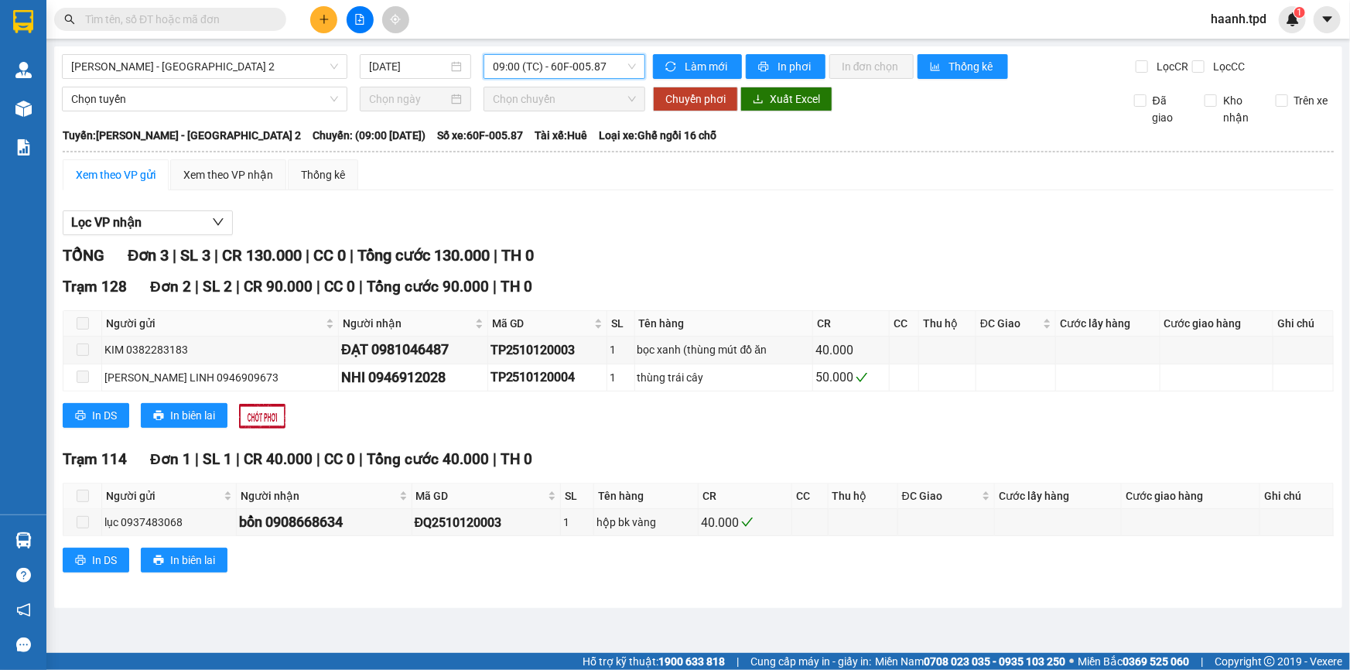
click at [518, 63] on span "09:00 (TC) - 60F-005.87" at bounding box center [564, 66] width 143 height 23
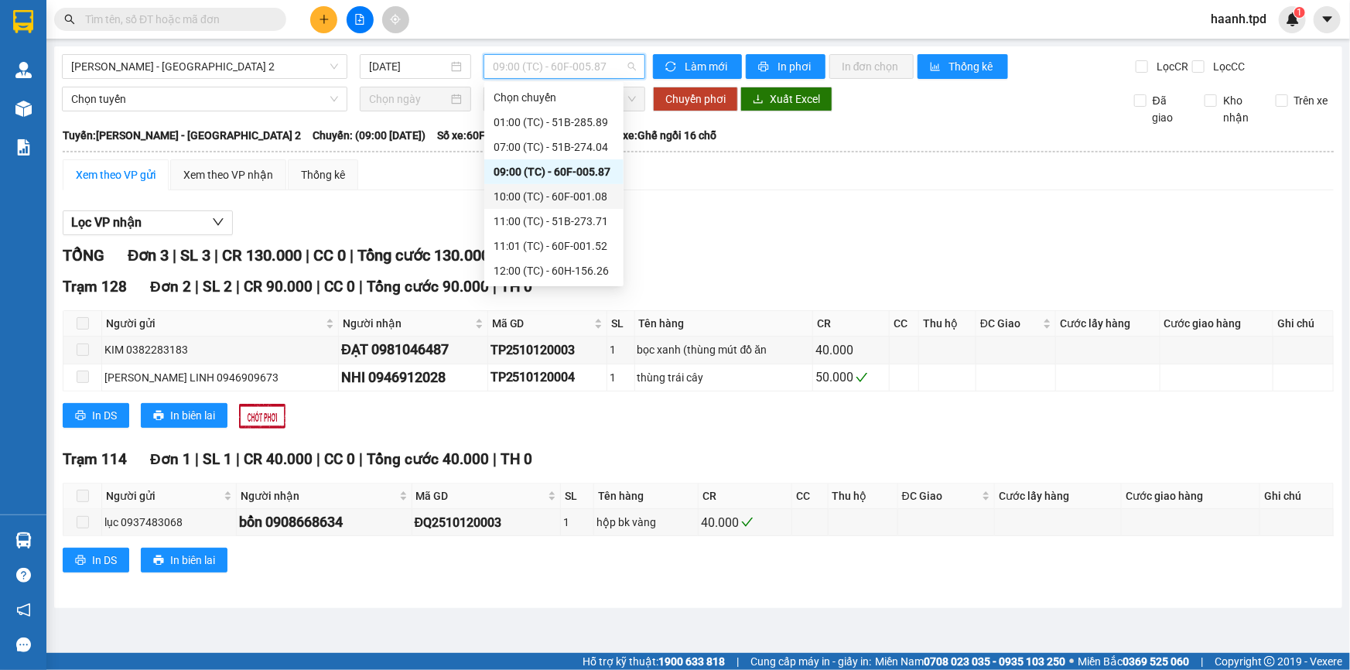
click at [580, 188] on div "10:00 (TC) - 60F-001.08" at bounding box center [553, 196] width 121 height 17
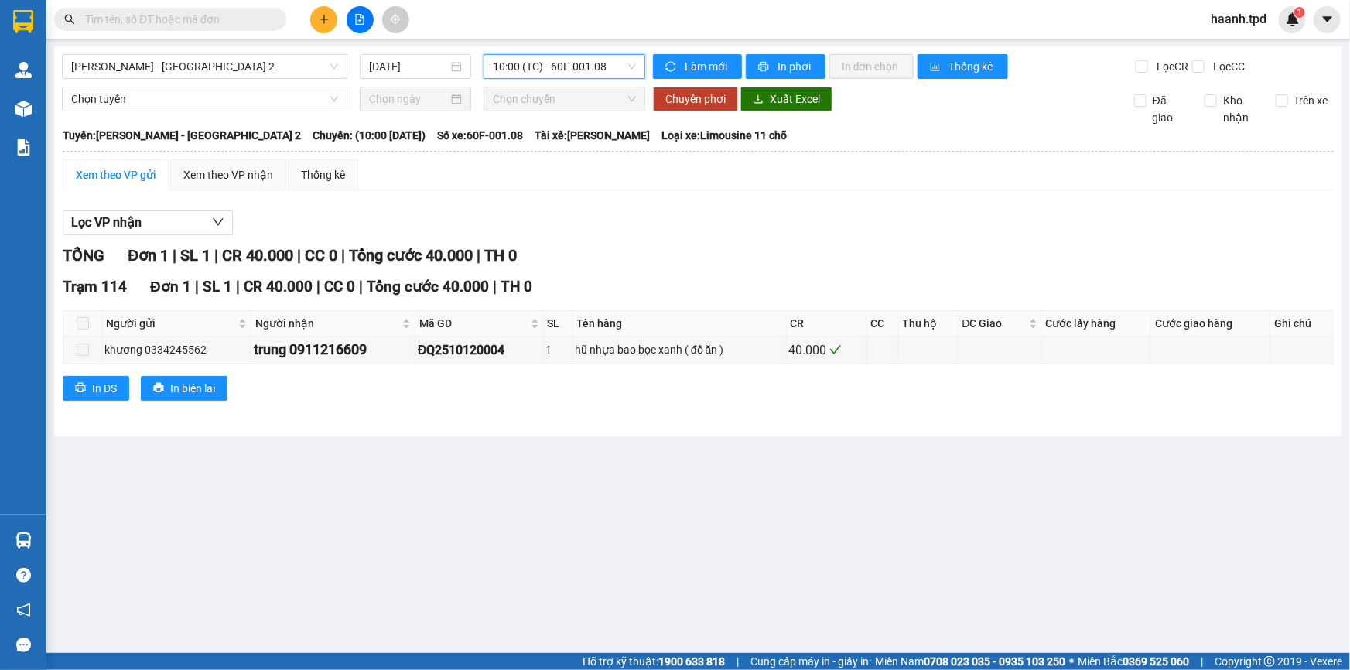
click at [546, 76] on span "10:00 (TC) - 60F-001.08" at bounding box center [564, 66] width 143 height 23
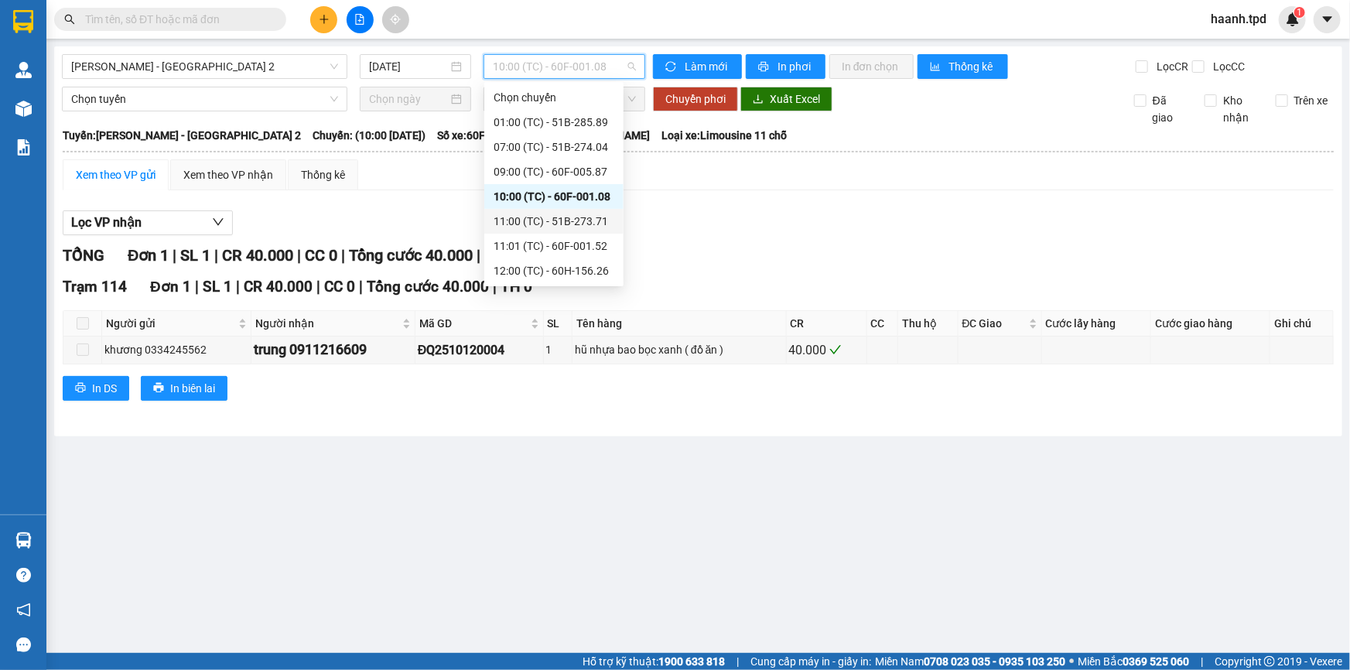
click at [555, 224] on div "11:00 (TC) - 51B-273.71" at bounding box center [553, 221] width 121 height 17
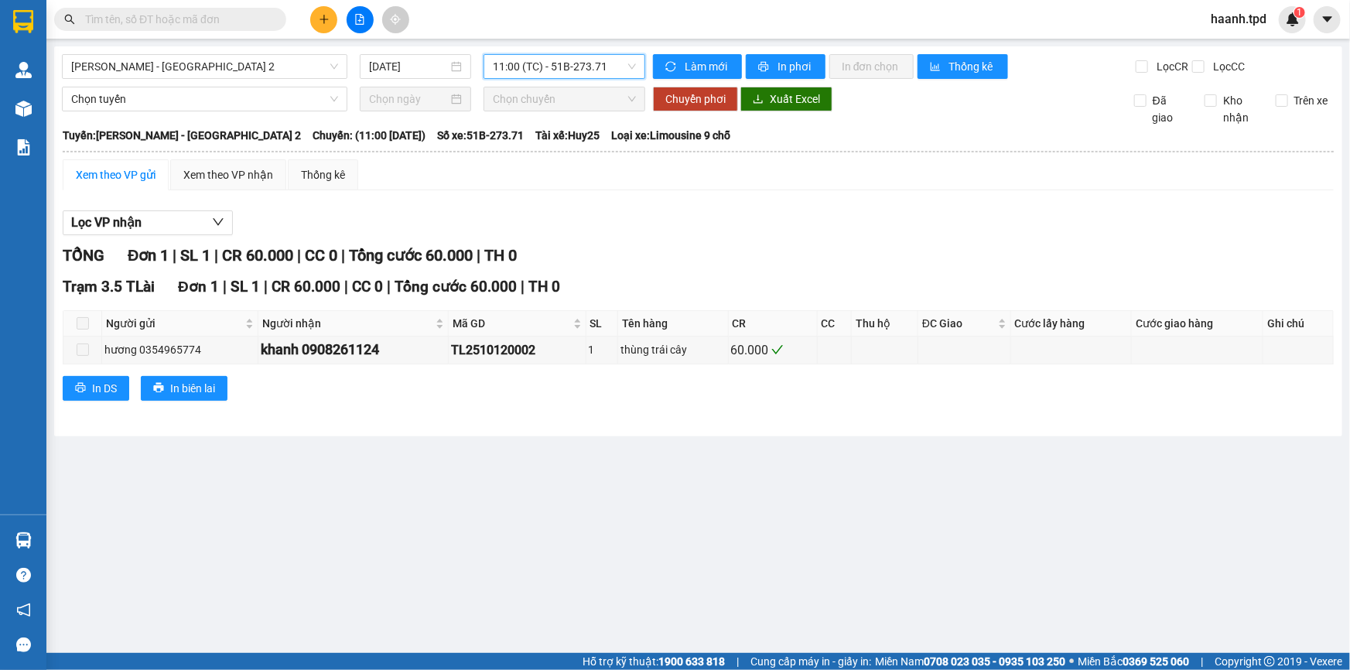
click at [572, 64] on span "11:00 (TC) - 51B-273.71" at bounding box center [564, 66] width 143 height 23
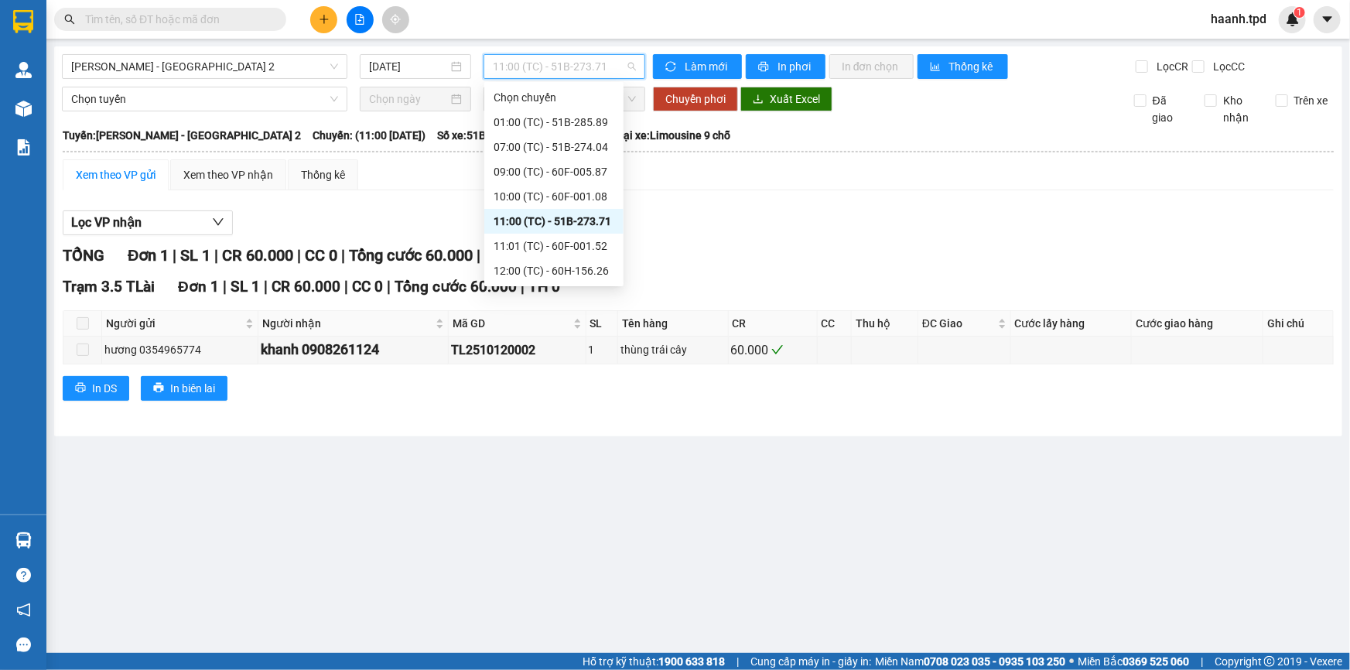
scroll to position [98, 0]
click at [561, 155] on div "11:01 (TC) - 60F-001.52" at bounding box center [553, 147] width 121 height 17
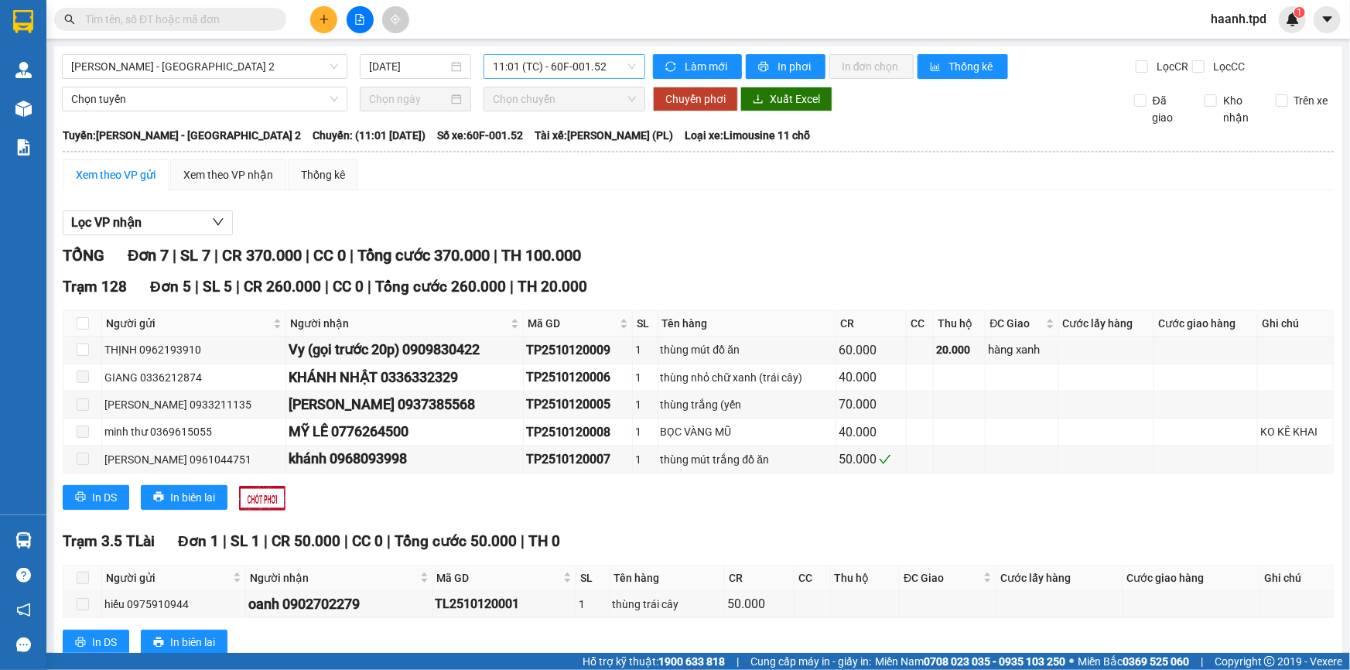
click at [522, 71] on span "11:01 (TC) - 60F-001.52" at bounding box center [564, 66] width 143 height 23
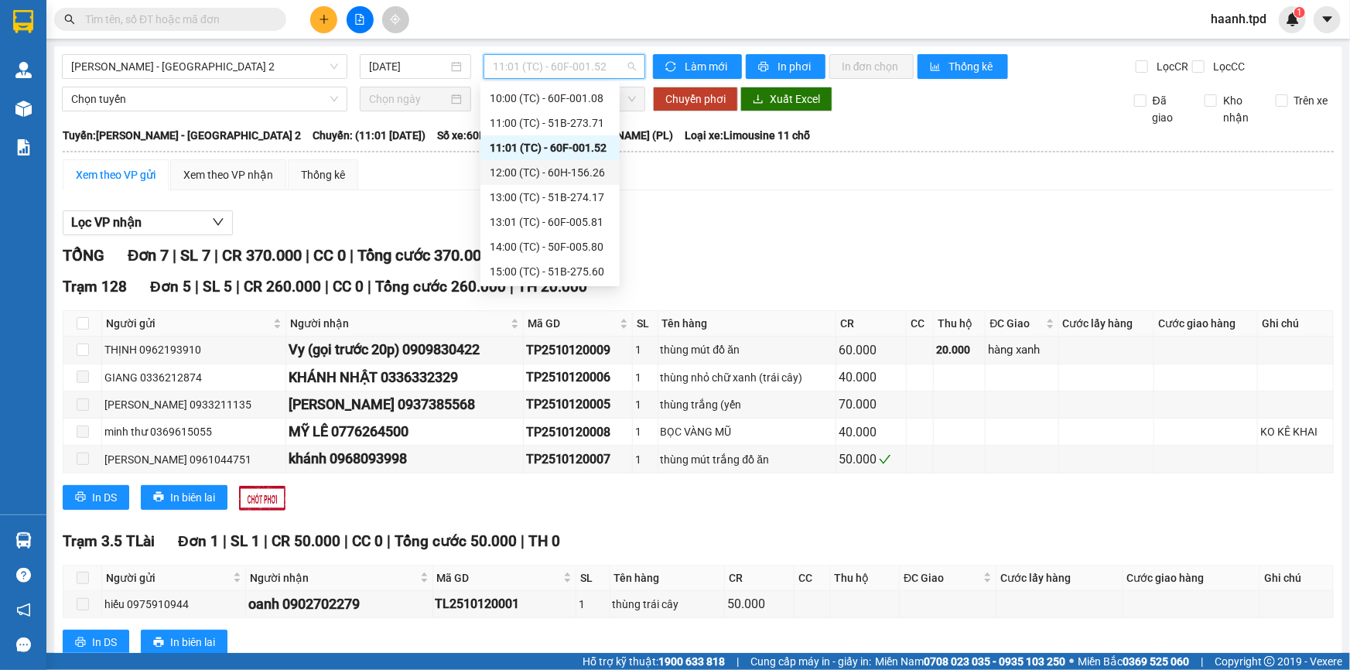
click at [551, 174] on div "12:00 (TC) - 60H-156.26" at bounding box center [550, 172] width 121 height 17
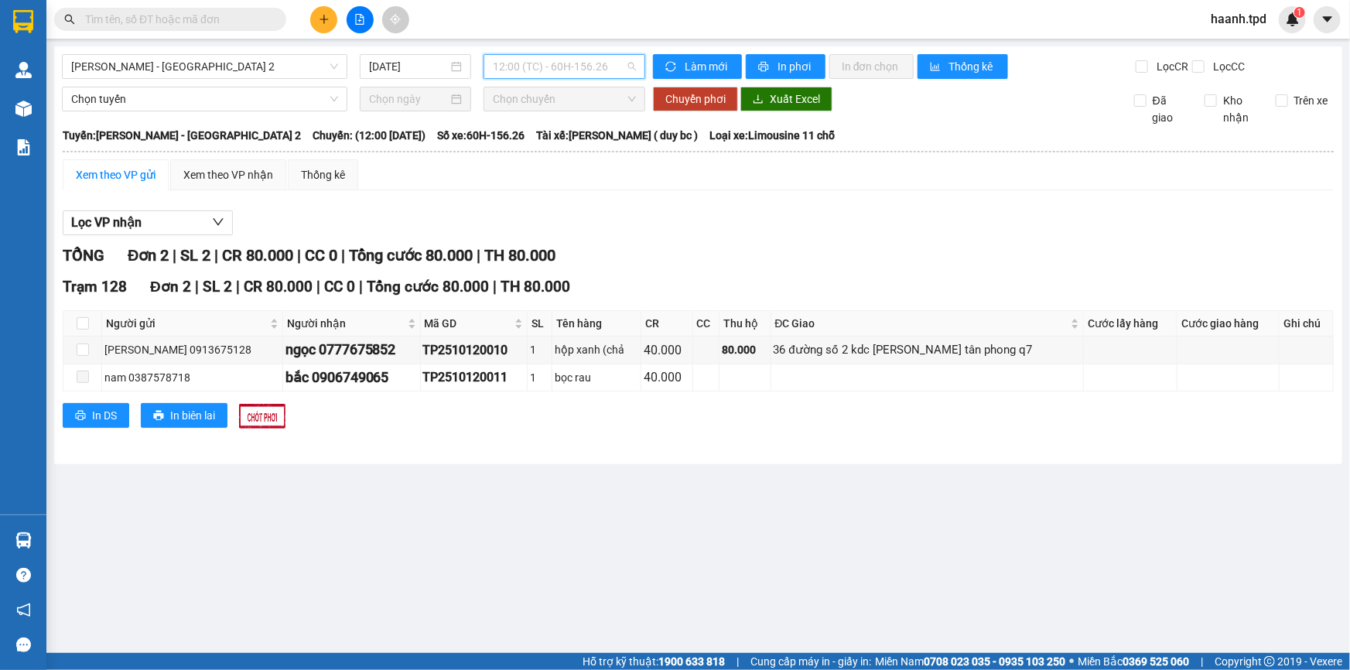
click at [602, 67] on span "12:00 (TC) - 60H-156.26" at bounding box center [564, 66] width 143 height 23
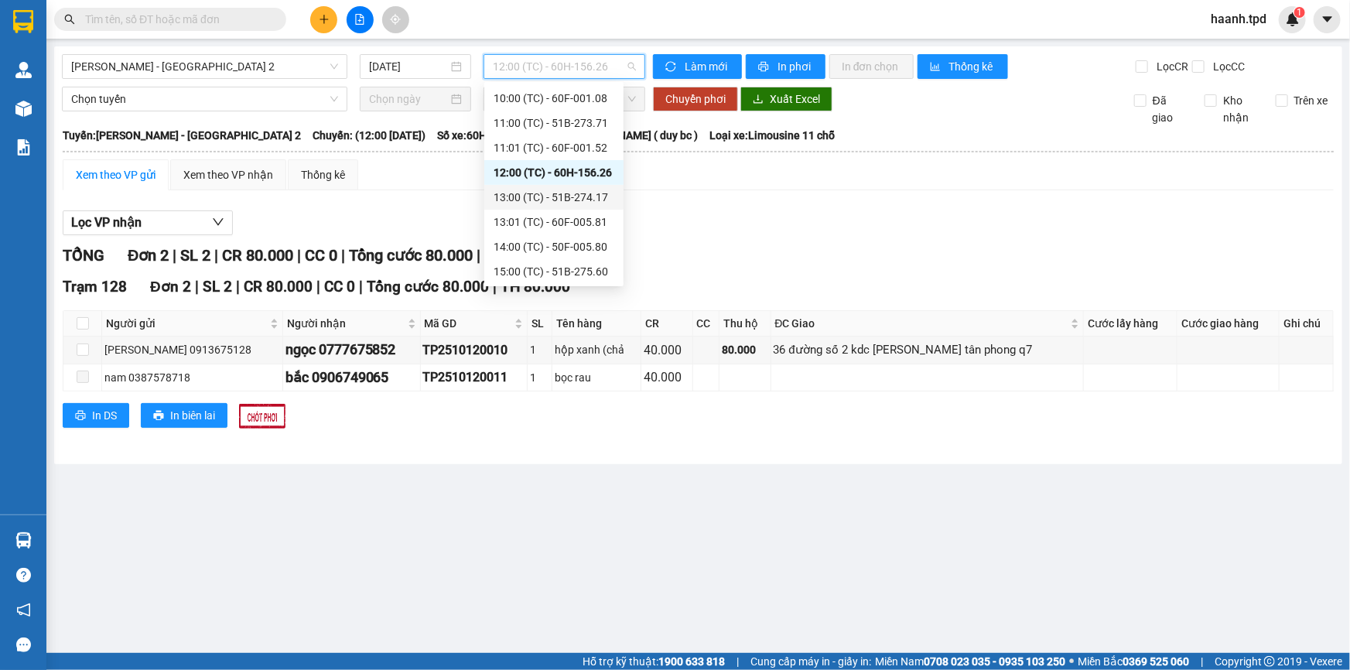
click at [541, 193] on div "13:00 (TC) - 51B-274.17" at bounding box center [553, 197] width 121 height 17
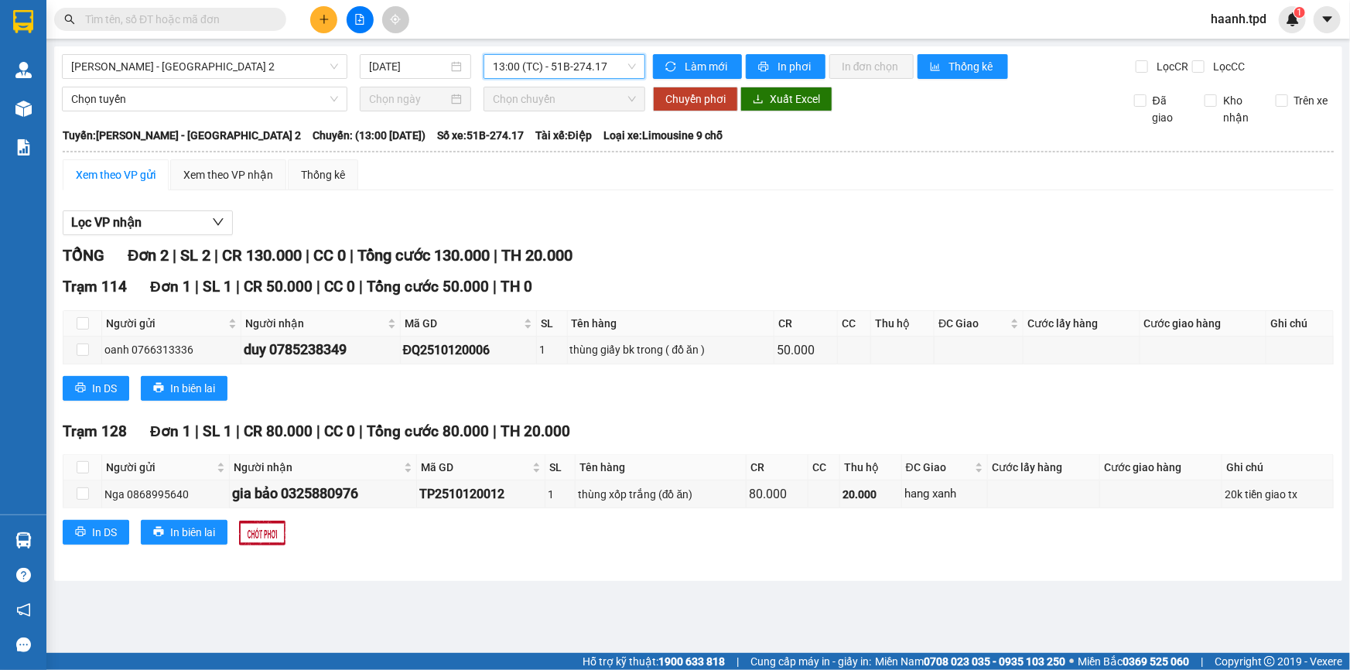
click at [529, 66] on span "13:00 (TC) - 51B-274.17" at bounding box center [564, 66] width 143 height 23
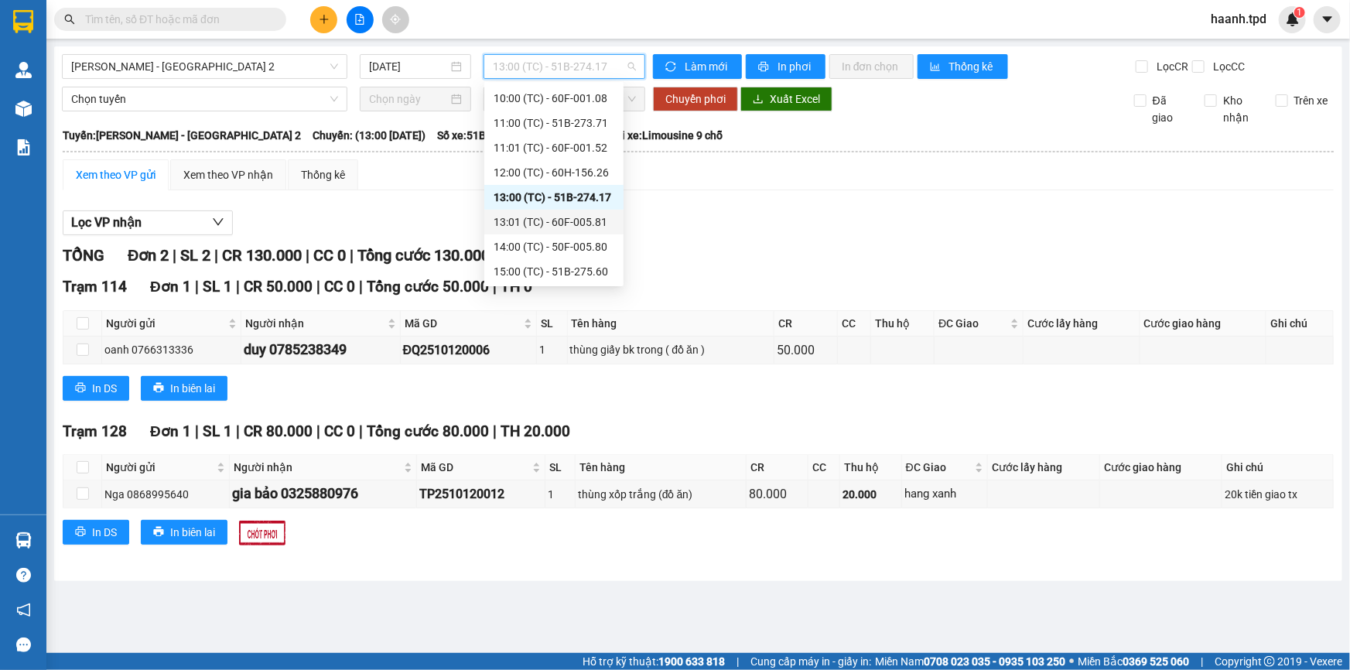
click at [579, 212] on div "13:01 (TC) - 60F-005.81" at bounding box center [553, 222] width 139 height 25
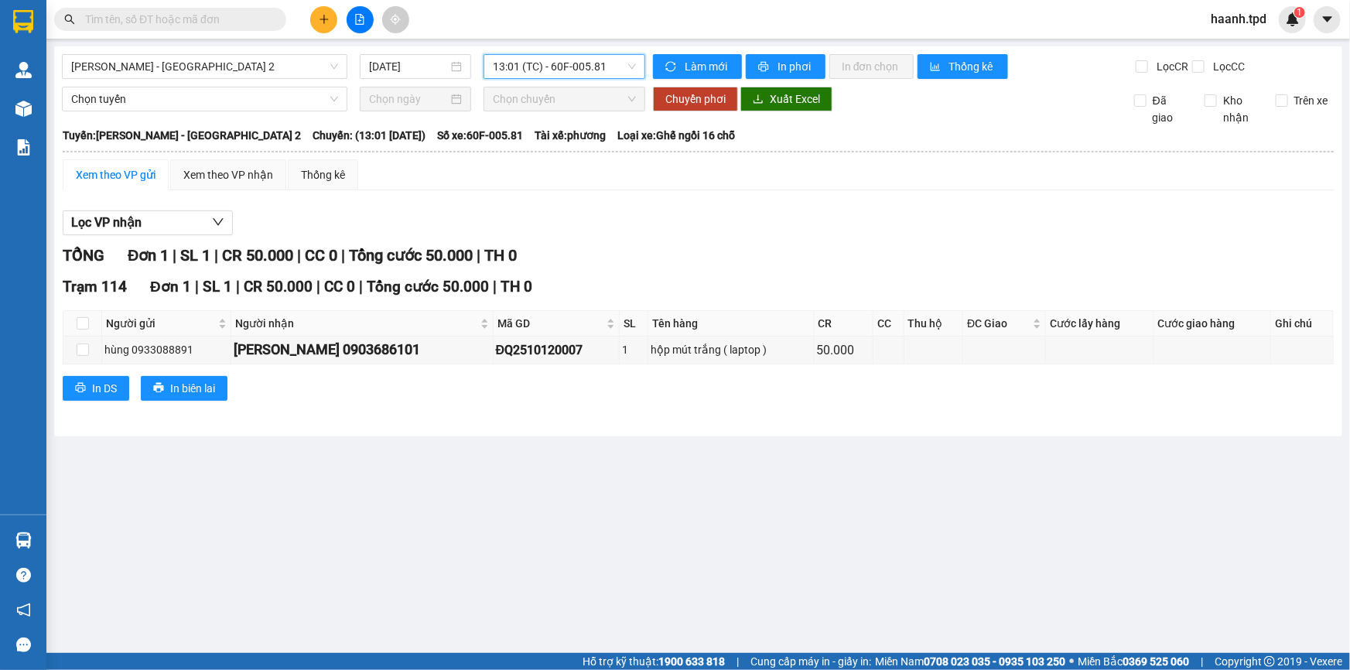
click at [527, 63] on span "13:01 (TC) - 60F-005.81" at bounding box center [564, 66] width 143 height 23
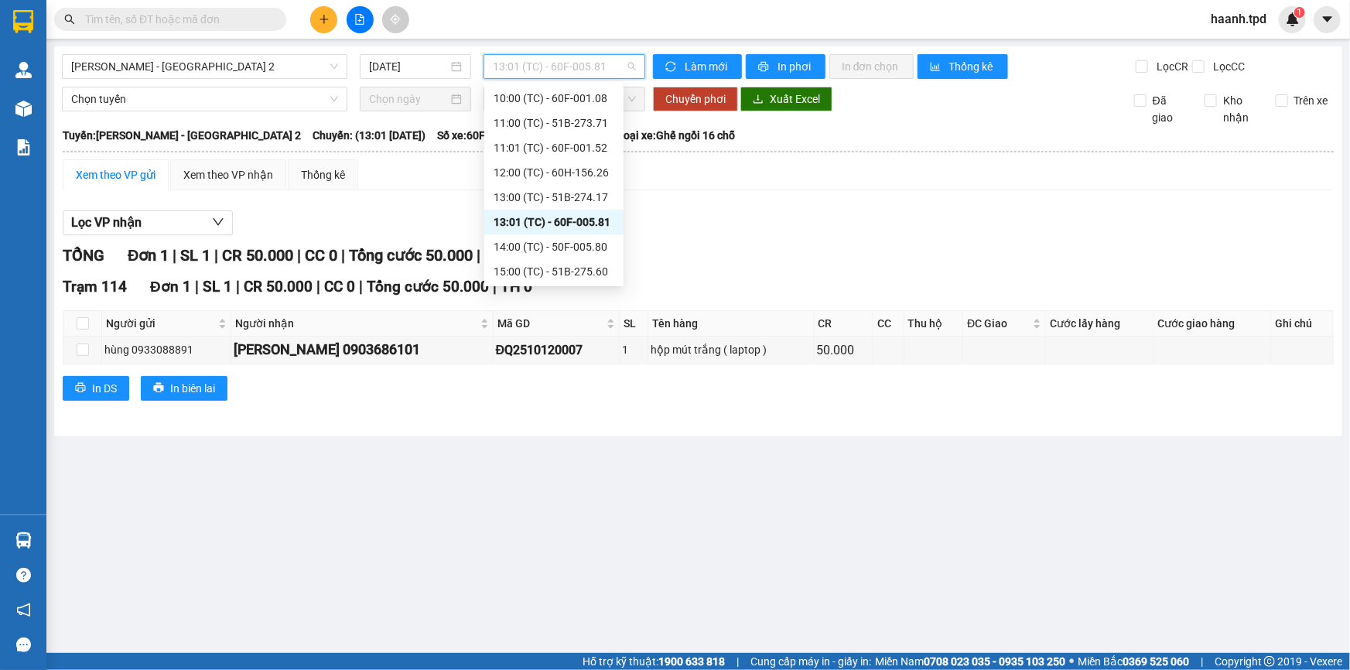
drag, startPoint x: 556, startPoint y: 235, endPoint x: 557, endPoint y: 203, distance: 31.7
click at [557, 203] on div "Chọn chuyến 01:00 (TC) - 51B-285.89 07:00 (TC) - 51B-274.04 09:00 (TC) - 60F-00…" at bounding box center [553, 135] width 139 height 297
click at [547, 252] on div "14:00 (TC) - 50F-005.80" at bounding box center [553, 246] width 121 height 17
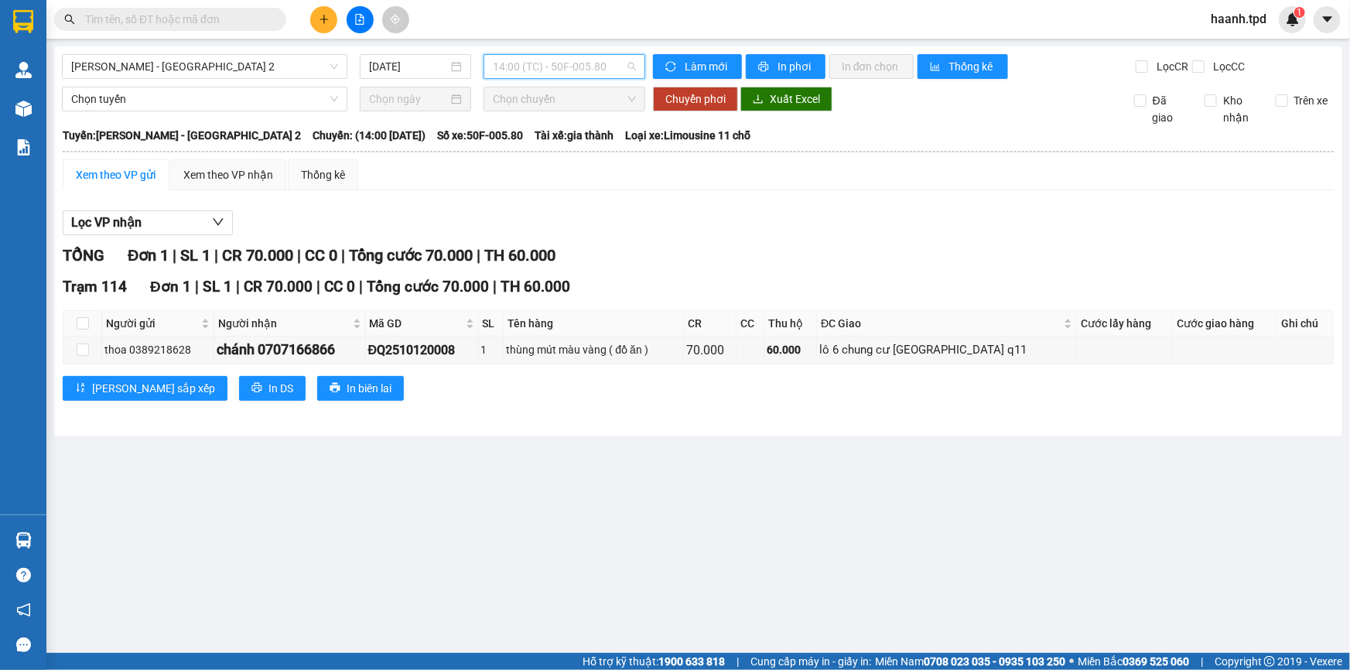
click at [568, 70] on span "14:00 (TC) - 50F-005.80" at bounding box center [564, 66] width 143 height 23
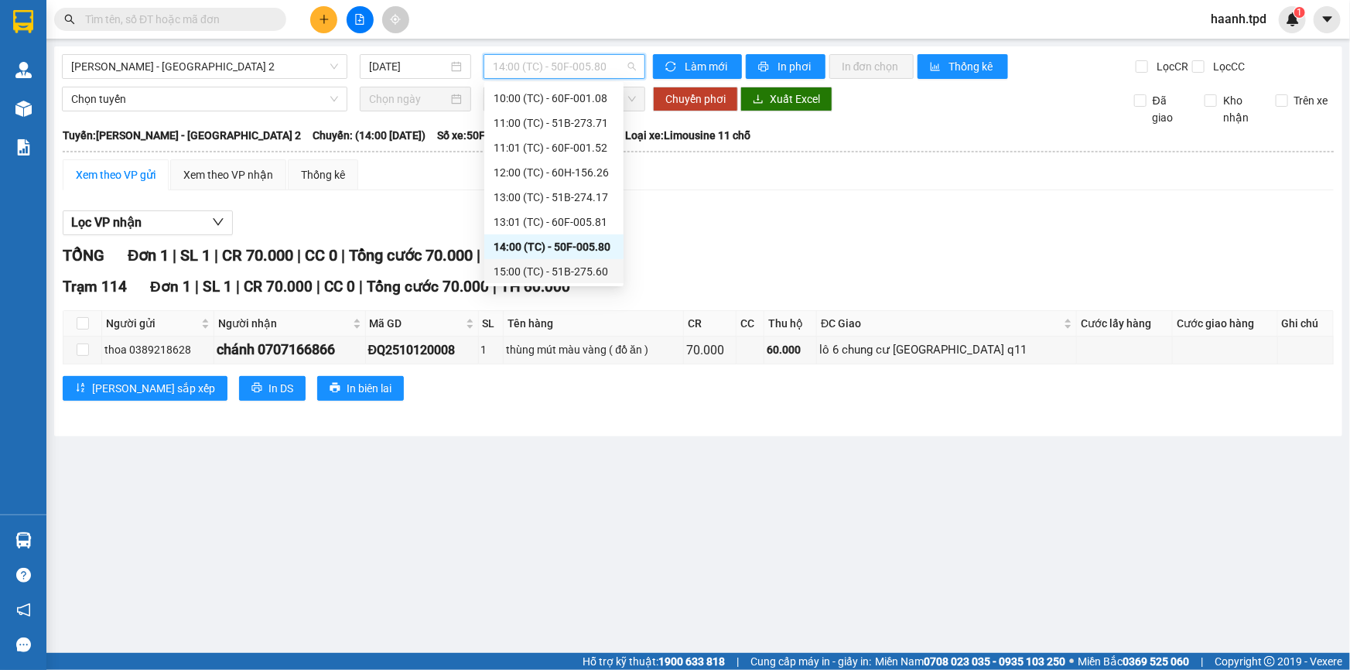
click at [575, 265] on div "15:00 (TC) - 51B-275.60" at bounding box center [553, 271] width 121 height 17
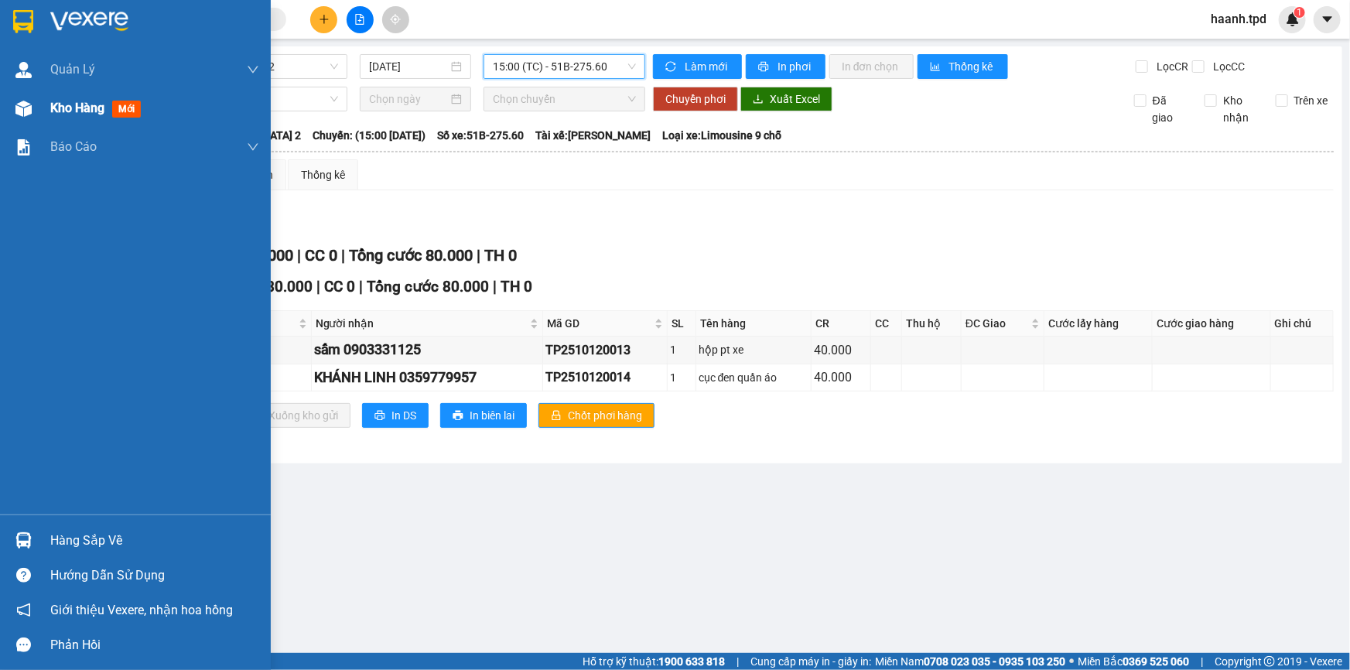
click at [68, 96] on div "Kho hàng mới" at bounding box center [154, 108] width 209 height 39
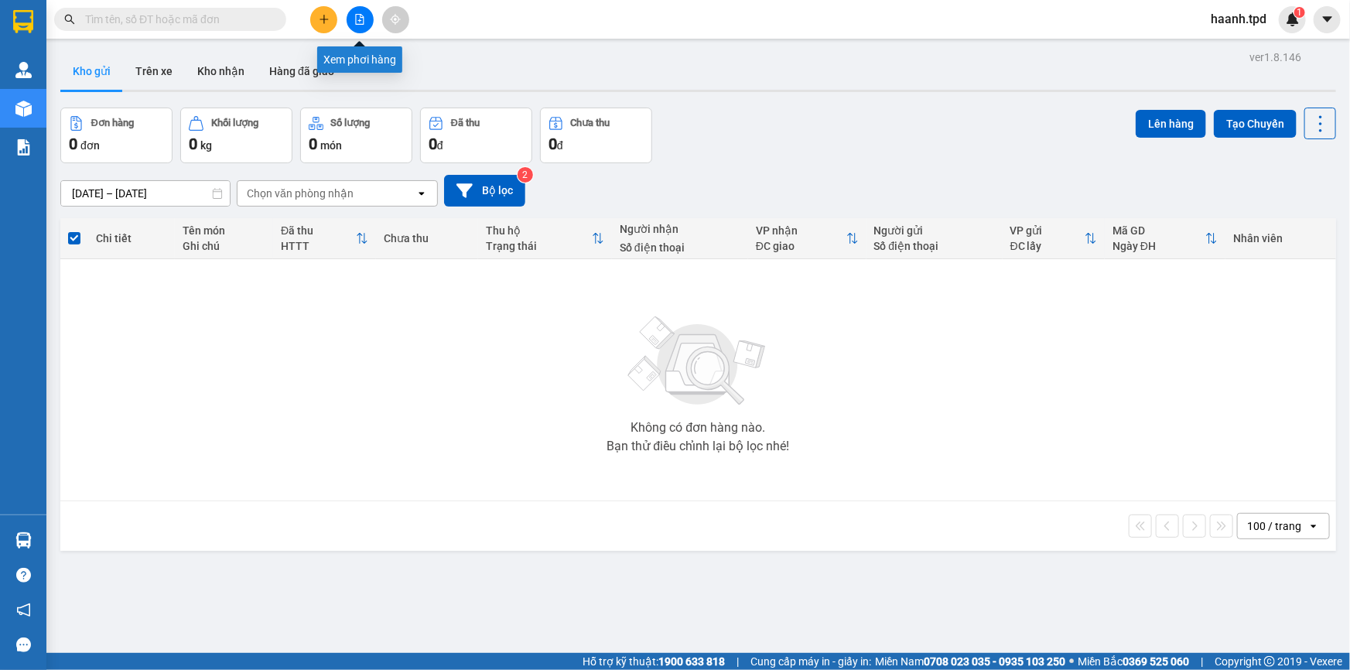
click at [367, 19] on button at bounding box center [359, 19] width 27 height 27
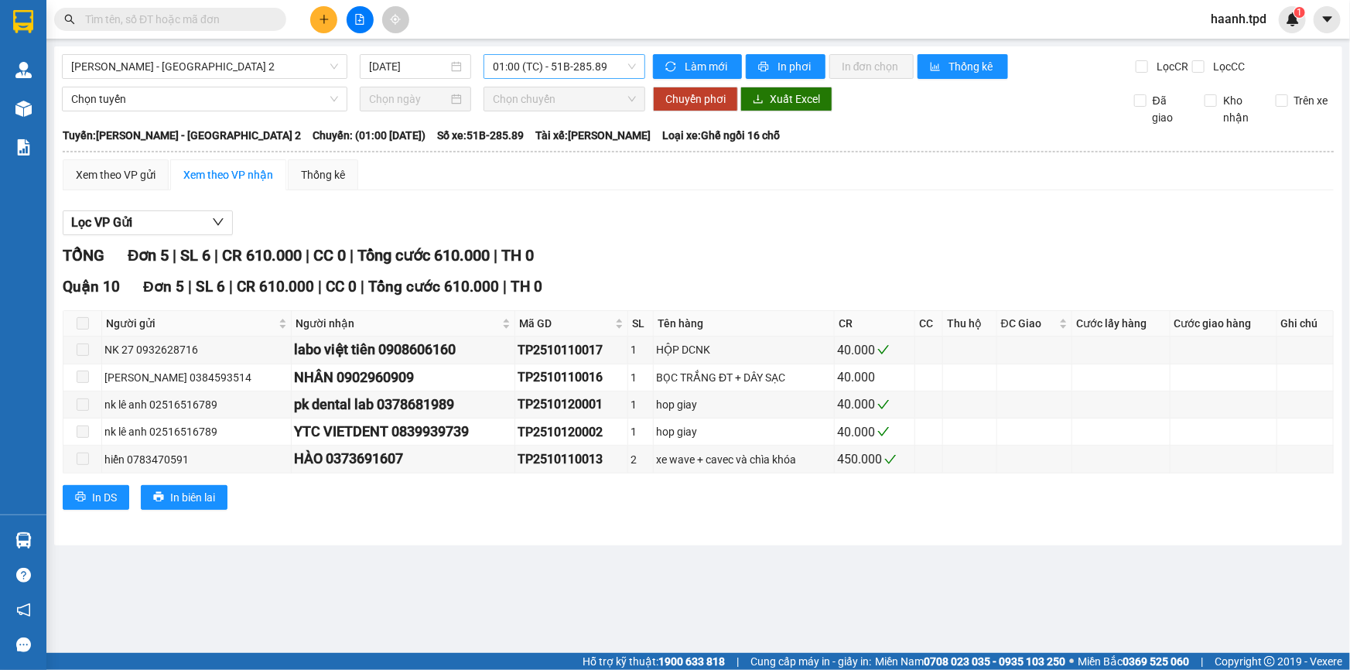
click at [543, 60] on span "01:00 (TC) - 51B-285.89" at bounding box center [564, 66] width 143 height 23
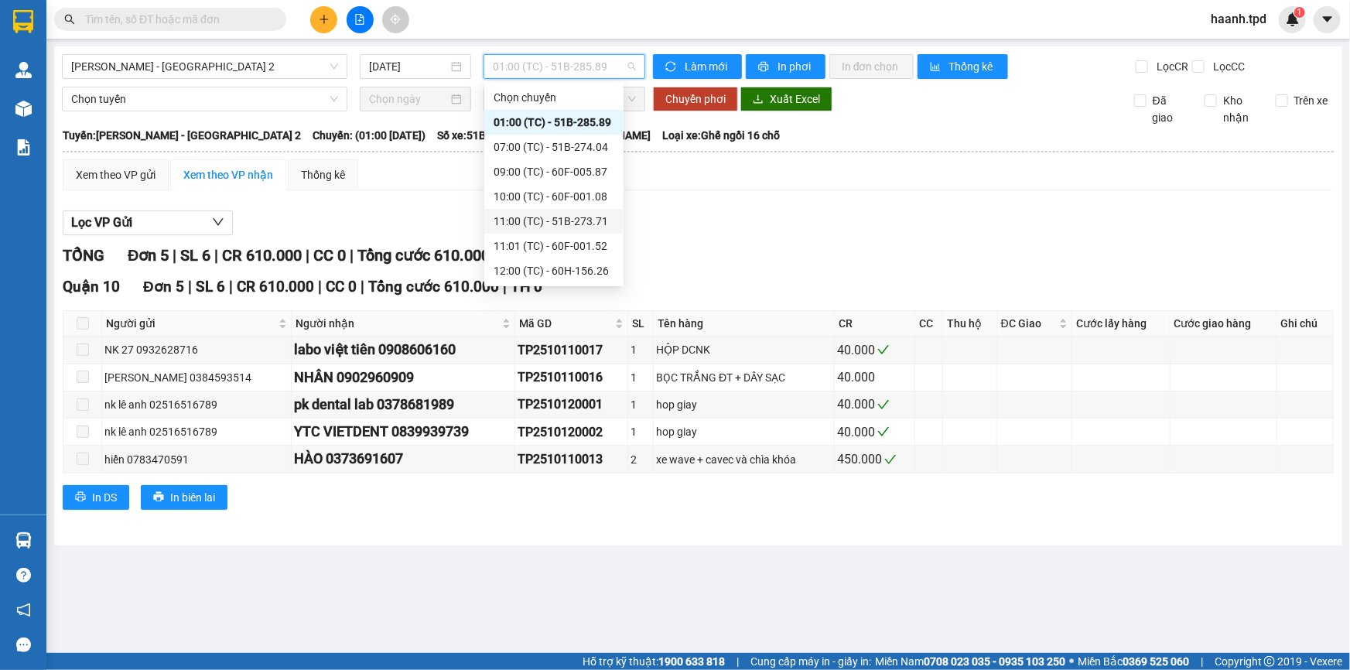
scroll to position [98, 0]
click at [579, 268] on div "15:00 (TC) - 51B-275.60" at bounding box center [553, 271] width 121 height 17
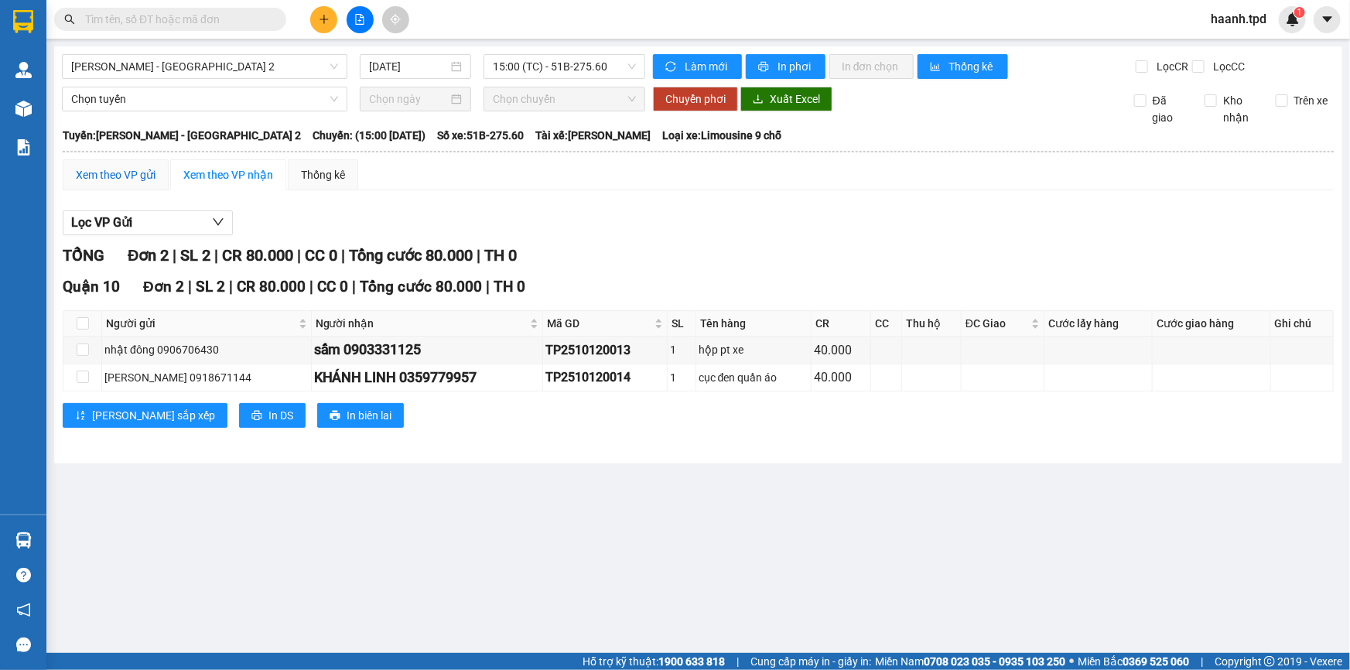
click at [77, 179] on div "Xem theo VP gửi" at bounding box center [116, 174] width 80 height 17
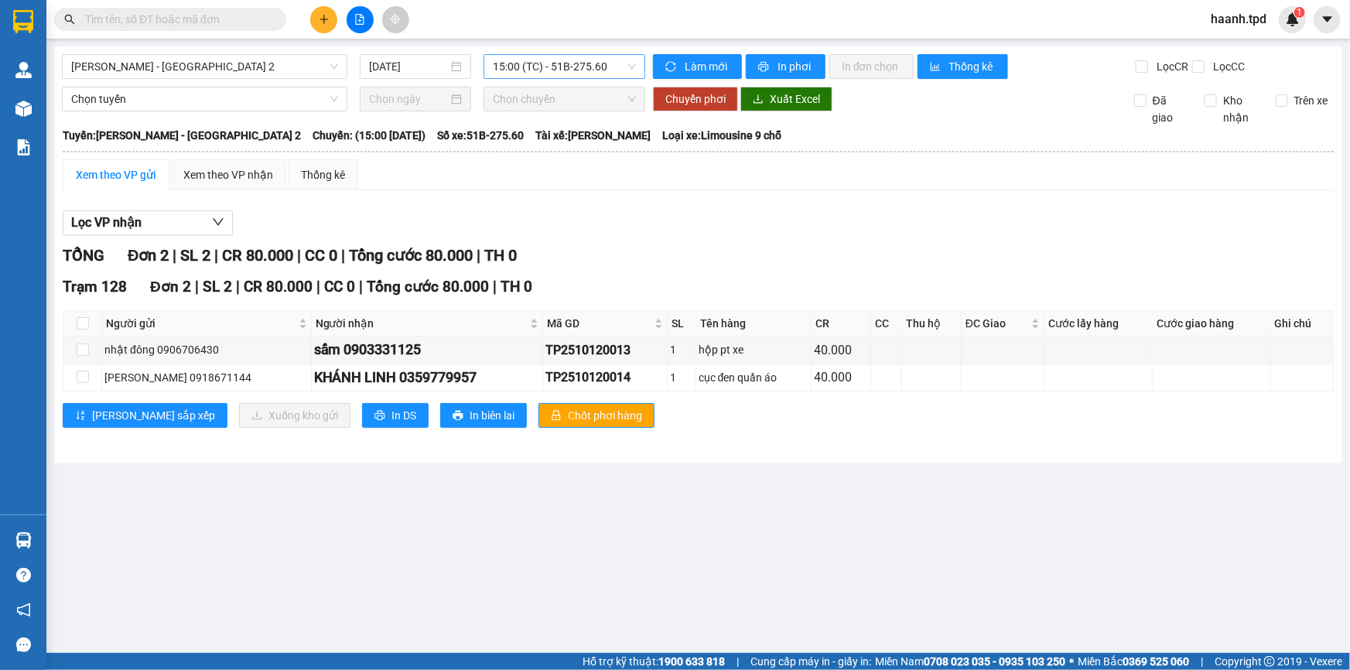
click at [542, 74] on span "15:00 (TC) - 51B-275.60" at bounding box center [564, 66] width 143 height 23
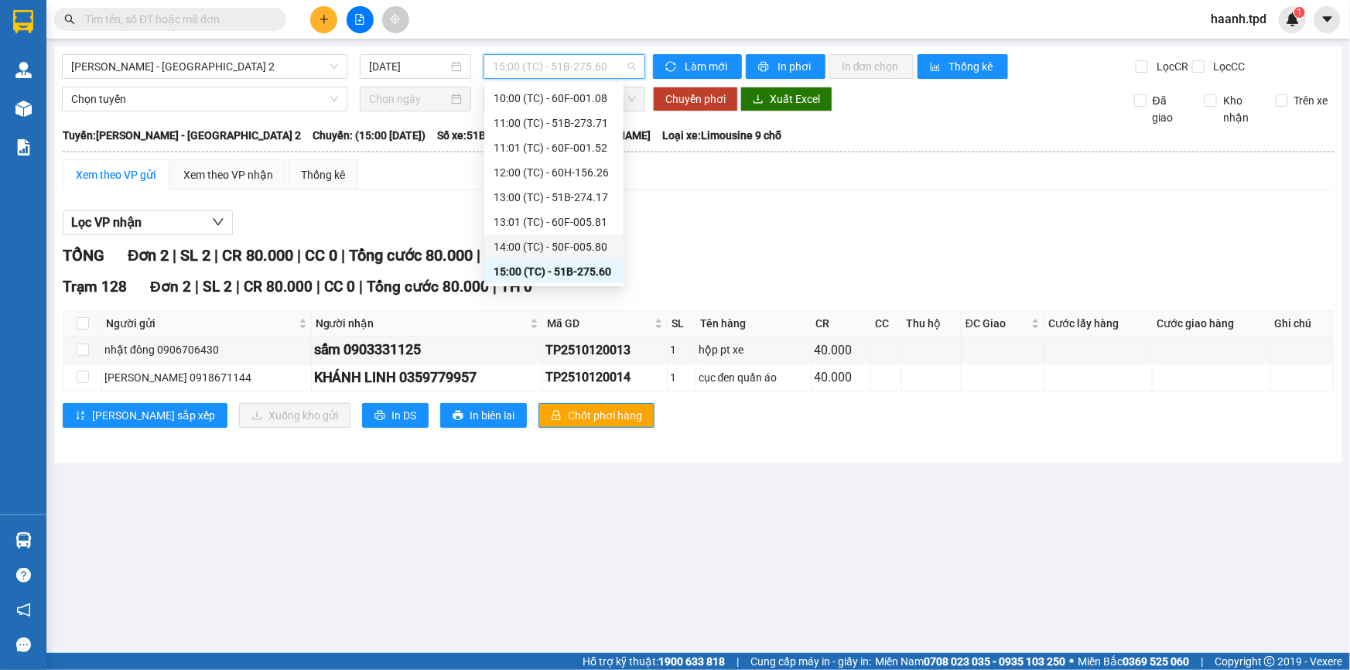
click at [559, 254] on div "14:00 (TC) - 50F-005.80" at bounding box center [553, 246] width 121 height 17
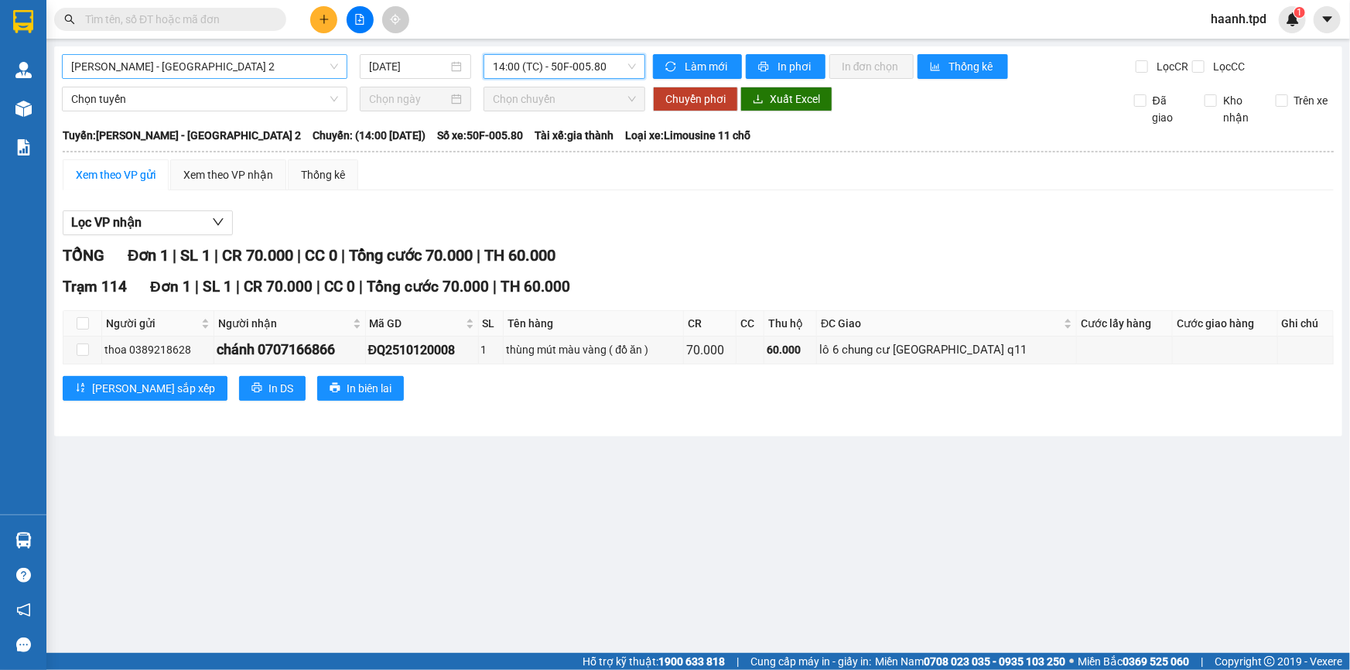
click at [236, 72] on span "[PERSON_NAME] - [GEOGRAPHIC_DATA] 2" at bounding box center [204, 66] width 267 height 23
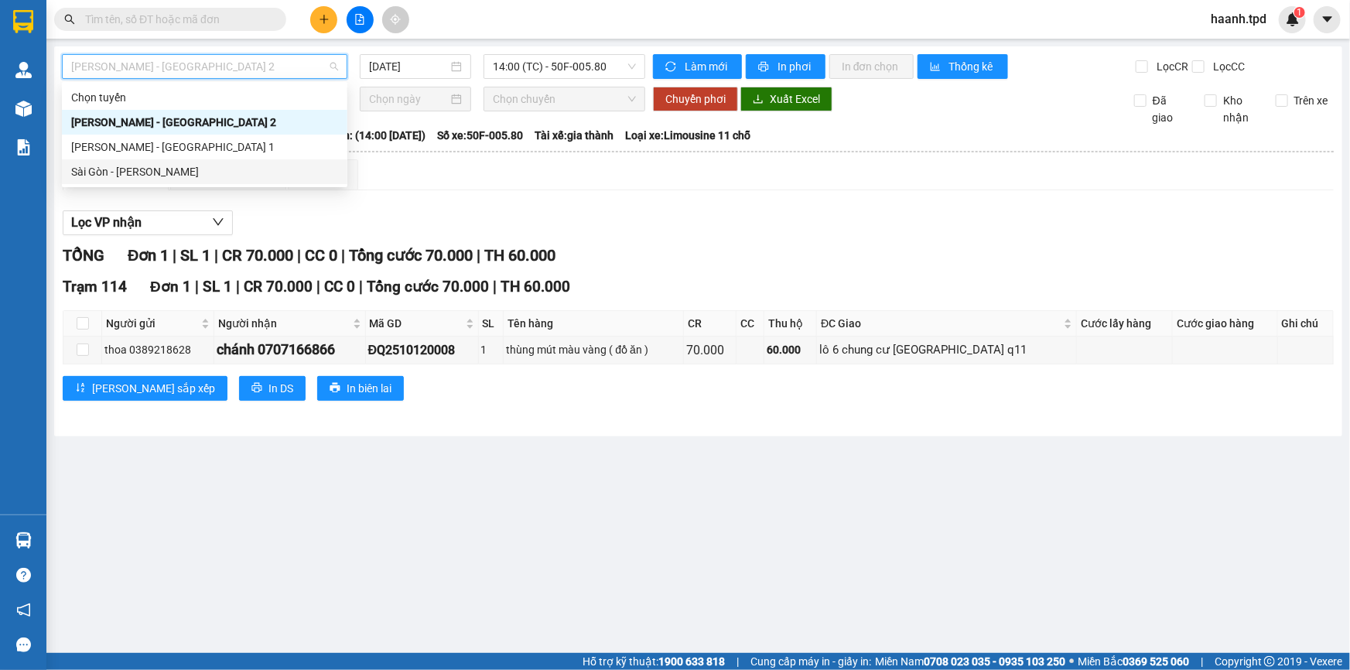
click at [102, 170] on div "Sài Gòn - [PERSON_NAME]" at bounding box center [204, 171] width 267 height 17
type input "[DATE]"
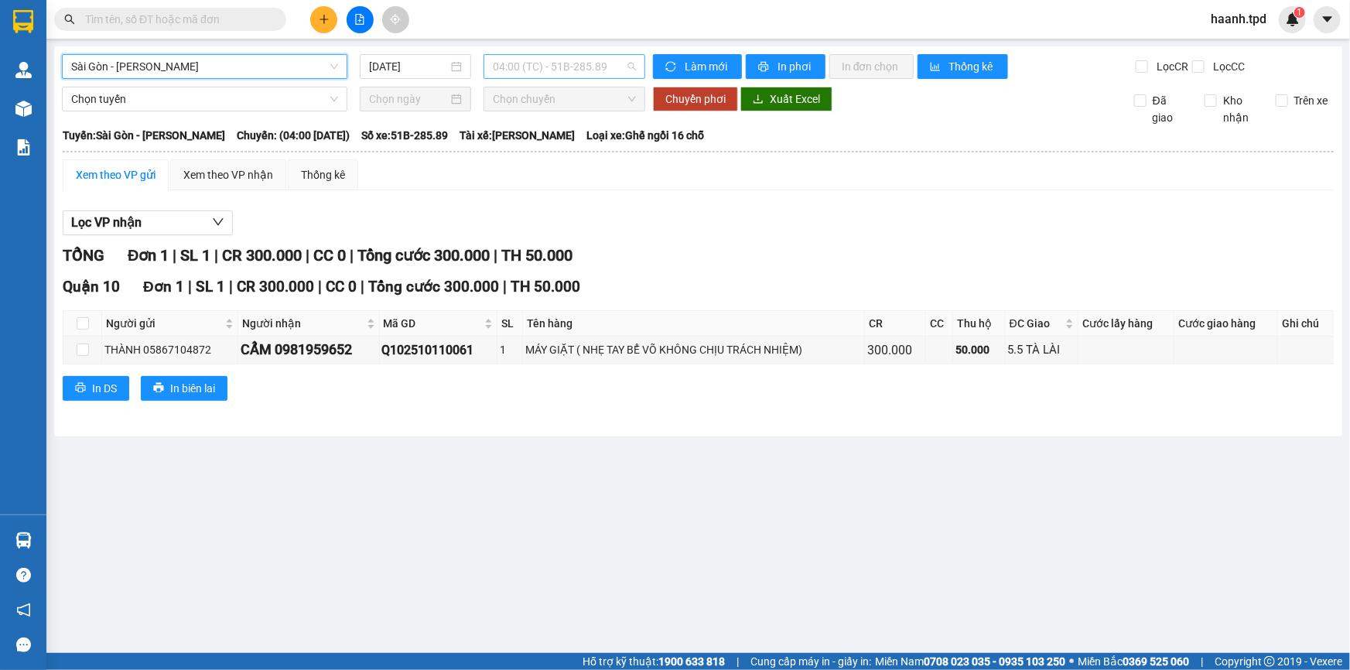
click at [549, 71] on span "04:00 (TC) - 51B-285.89" at bounding box center [564, 66] width 143 height 23
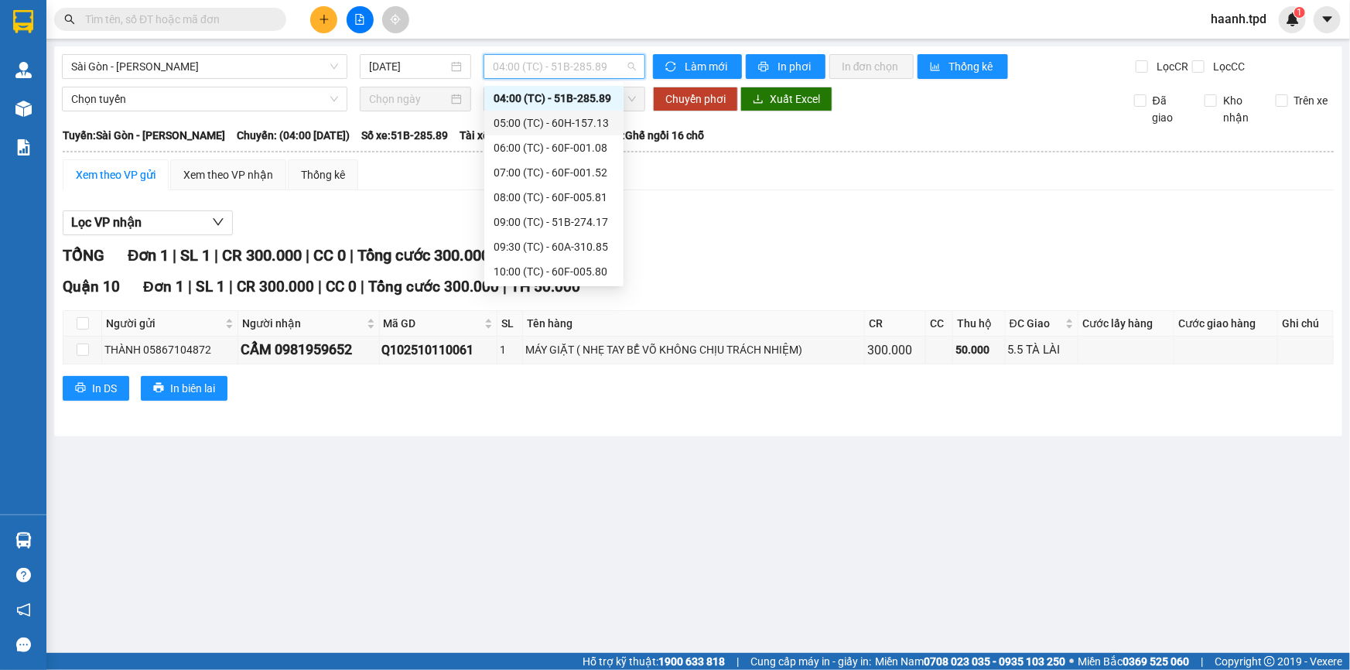
click at [557, 121] on div "05:00 (TC) - 60H-157.13" at bounding box center [553, 122] width 121 height 17
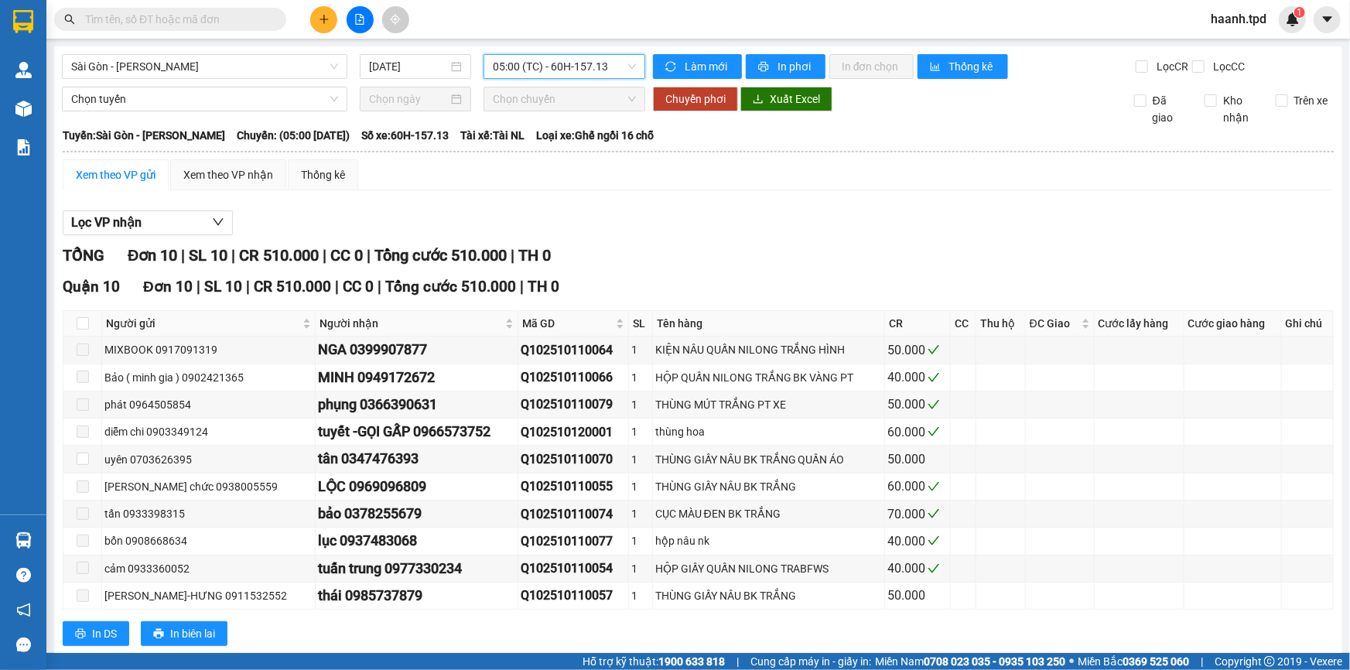
click at [575, 60] on span "05:00 (TC) - 60H-157.13" at bounding box center [564, 66] width 143 height 23
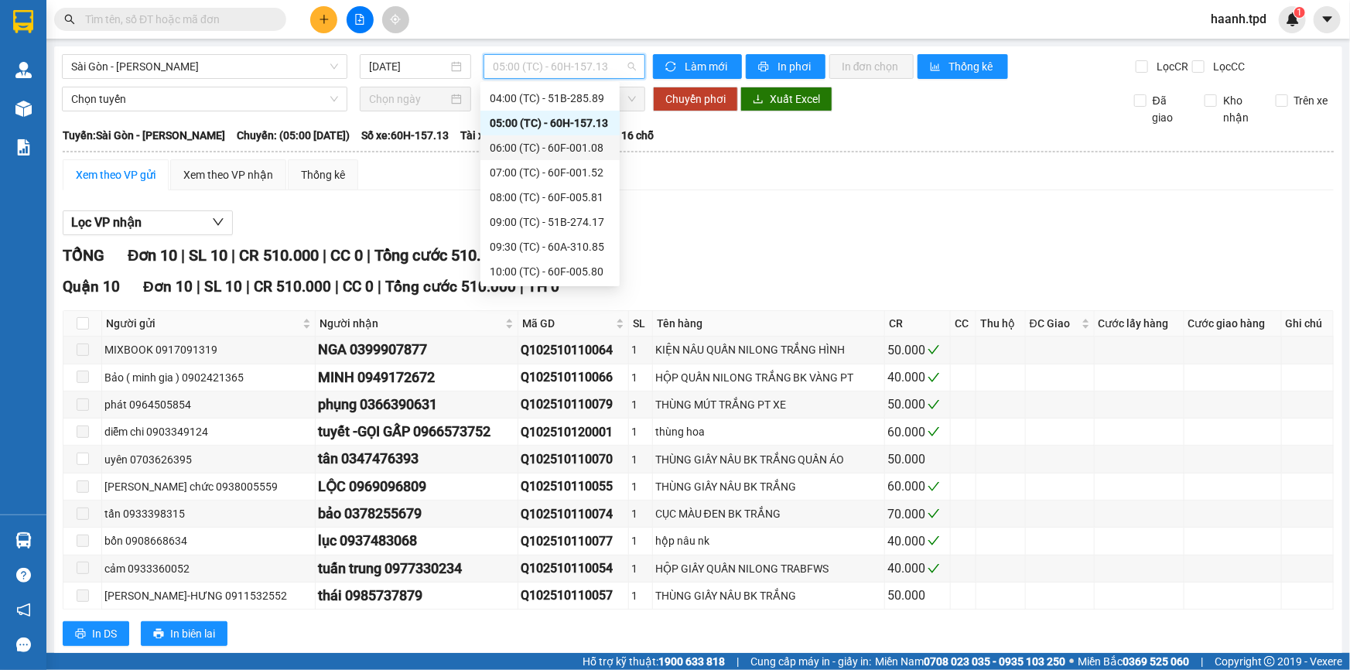
click at [568, 152] on div "06:00 (TC) - 60F-001.08" at bounding box center [550, 147] width 121 height 17
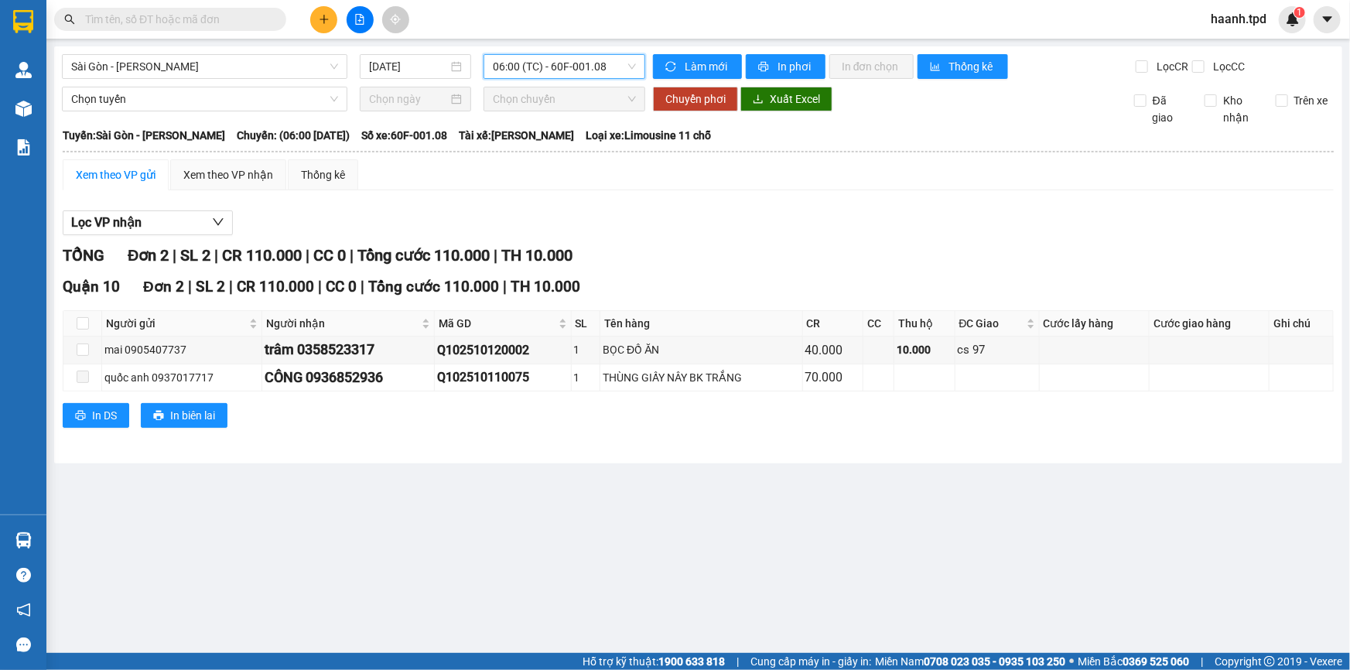
click at [561, 68] on span "06:00 (TC) - 60F-001.08" at bounding box center [564, 66] width 143 height 23
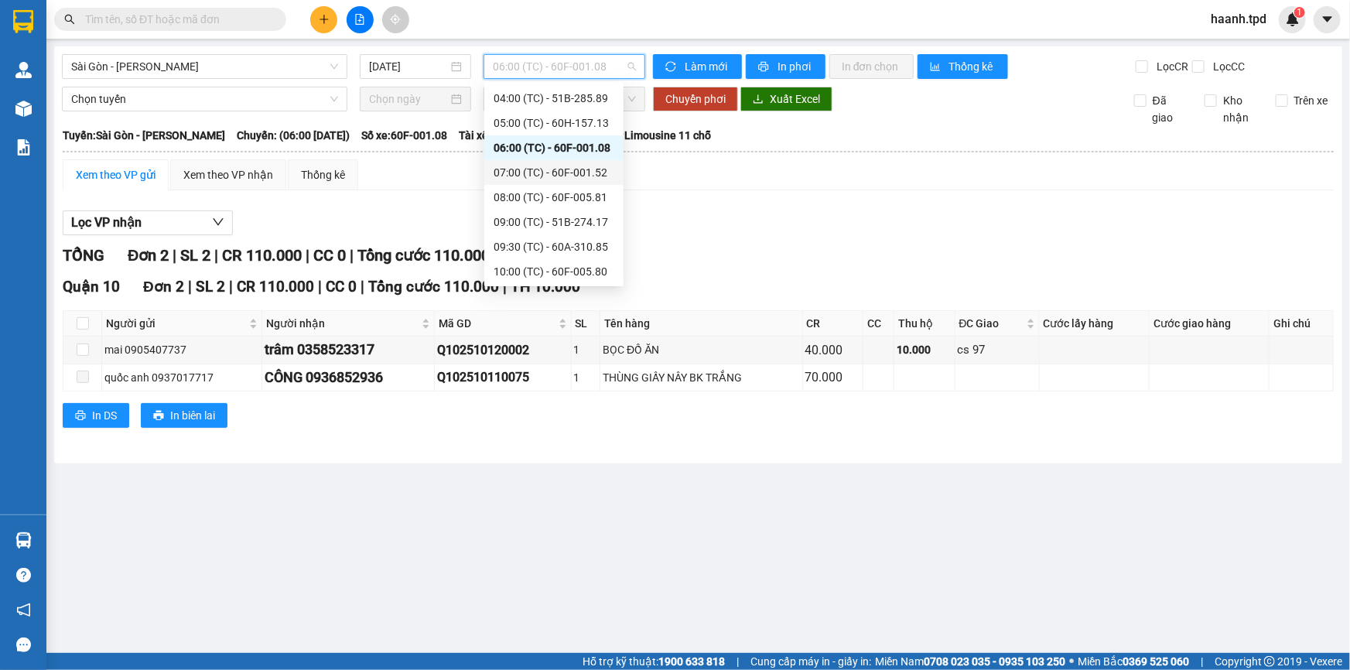
click at [568, 162] on div "07:00 (TC) - 60F-001.52" at bounding box center [553, 172] width 139 height 25
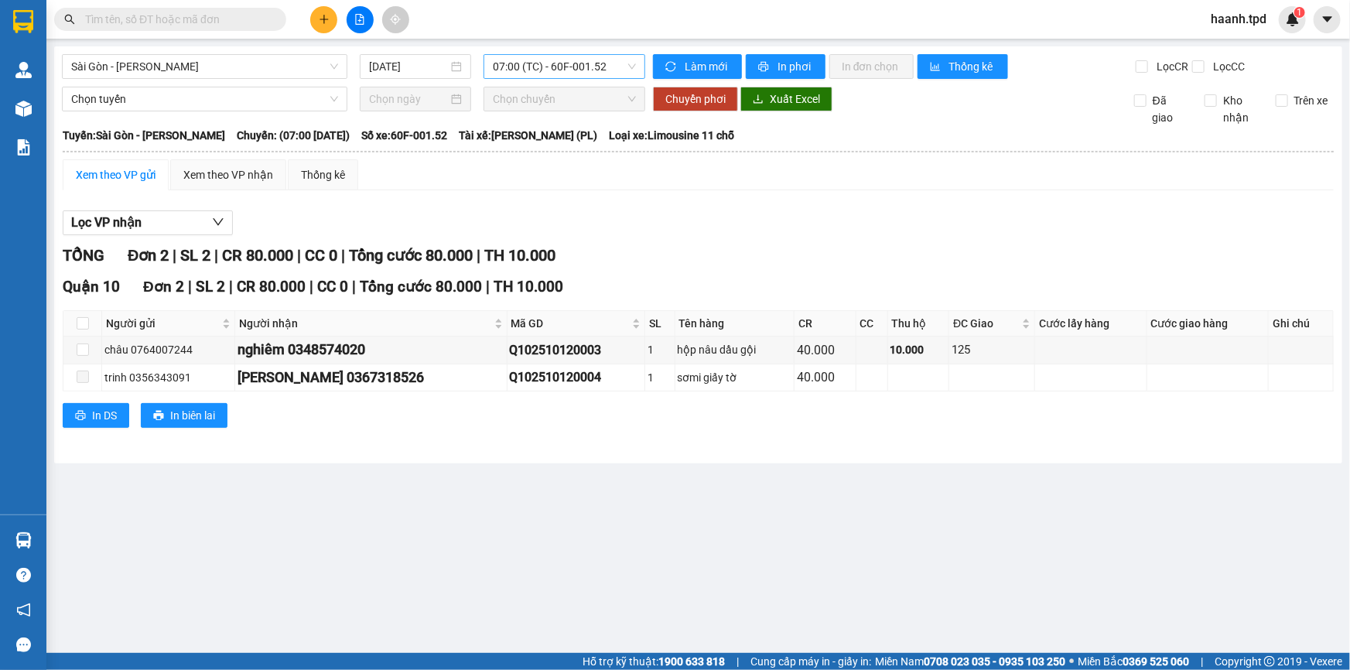
click at [578, 60] on span "07:00 (TC) - 60F-001.52" at bounding box center [564, 66] width 143 height 23
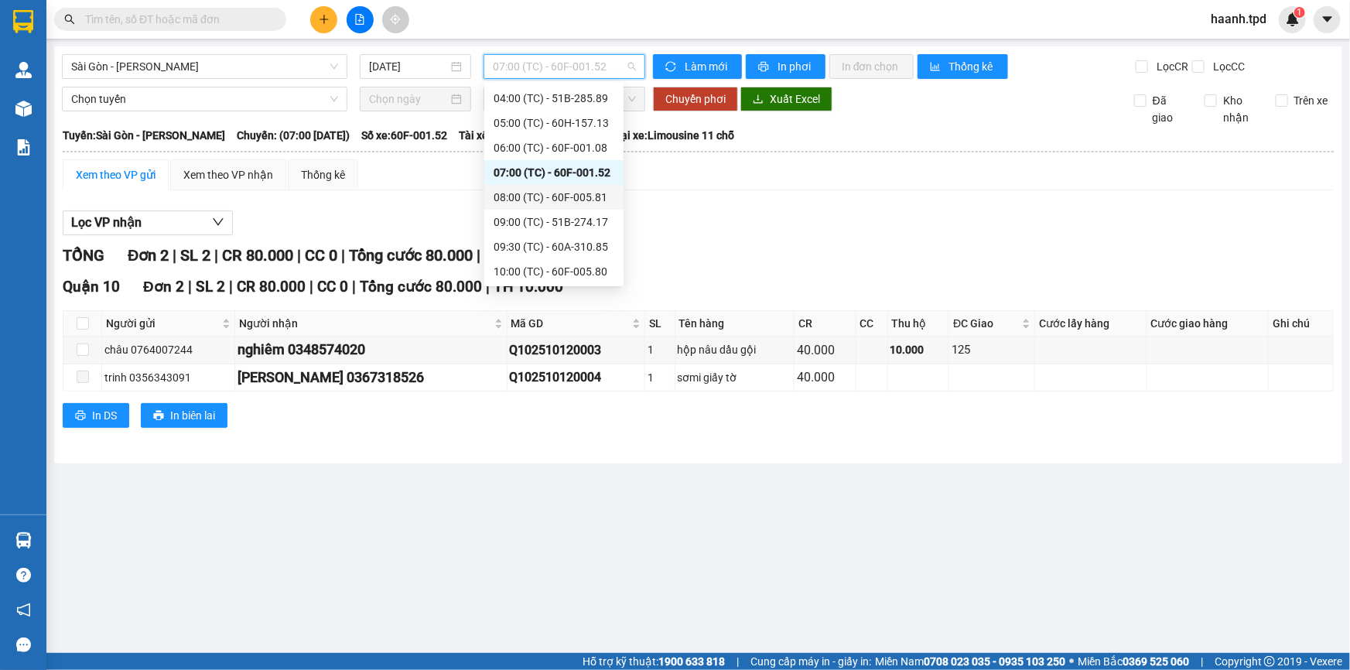
click at [557, 193] on div "08:00 (TC) - 60F-005.81" at bounding box center [553, 197] width 121 height 17
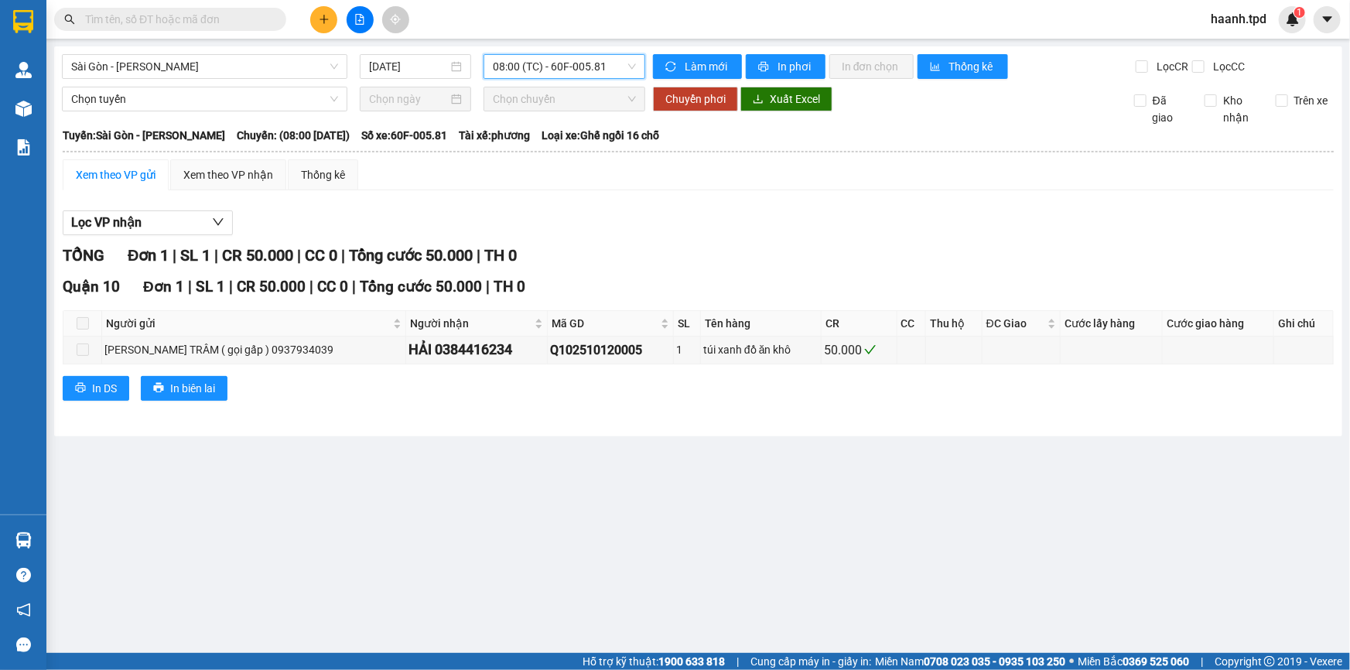
click at [551, 59] on span "08:00 (TC) - 60F-005.81" at bounding box center [564, 66] width 143 height 23
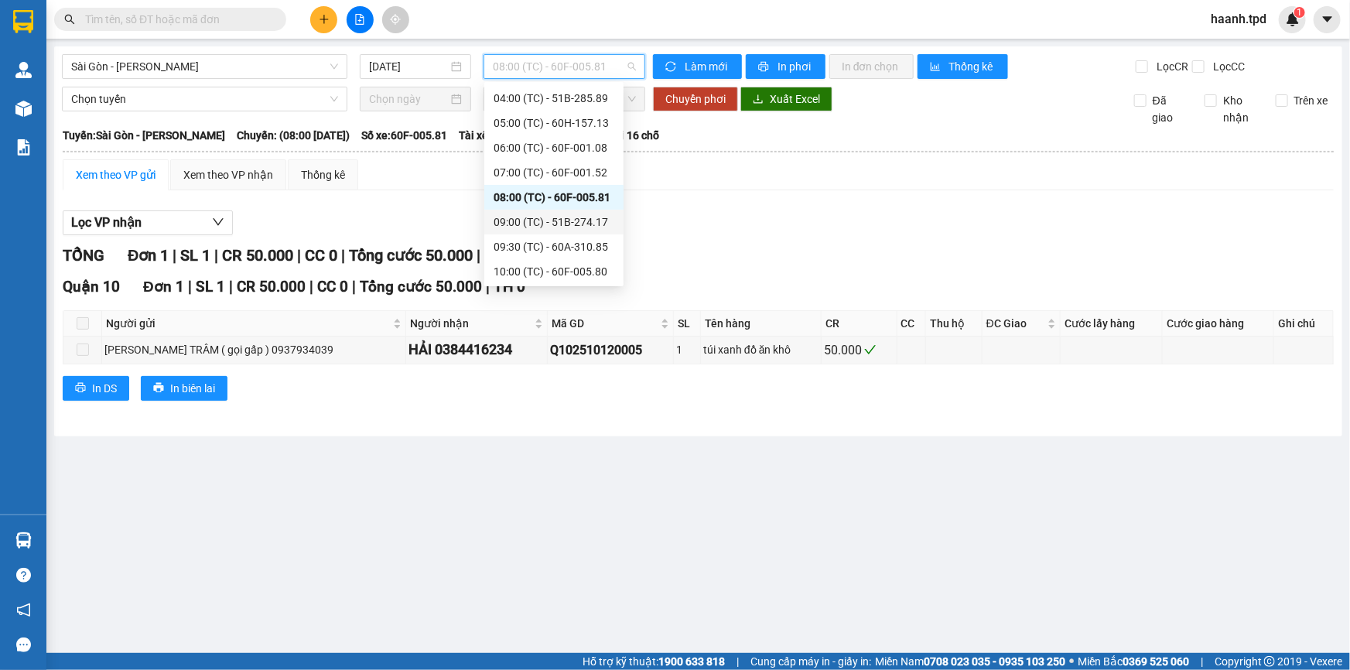
click at [572, 219] on div "09:00 (TC) - 51B-274.17" at bounding box center [553, 221] width 121 height 17
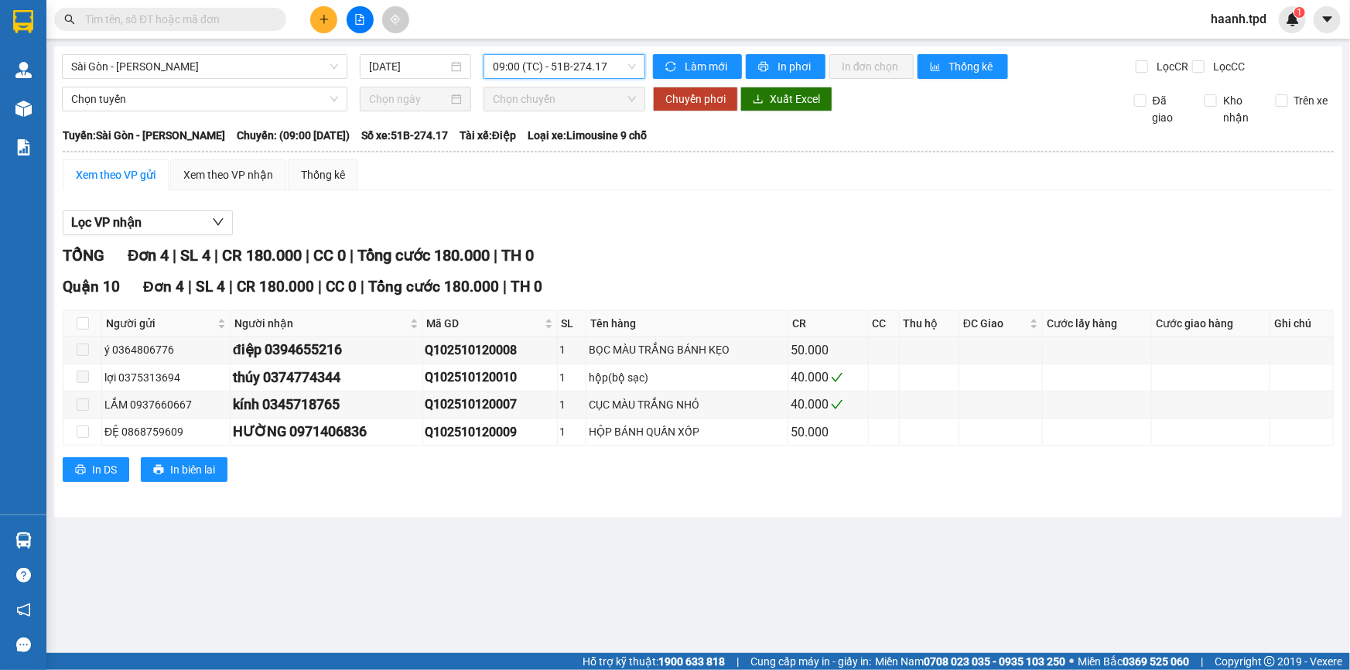
click at [551, 81] on div "[GEOGRAPHIC_DATA] - Phương Lâm [DATE] 09:00 09:00 (TC) - 51B-274.17 Làm mới In …" at bounding box center [698, 281] width 1288 height 471
click at [558, 63] on span "09:00 (TC) - 51B-274.17" at bounding box center [564, 66] width 143 height 23
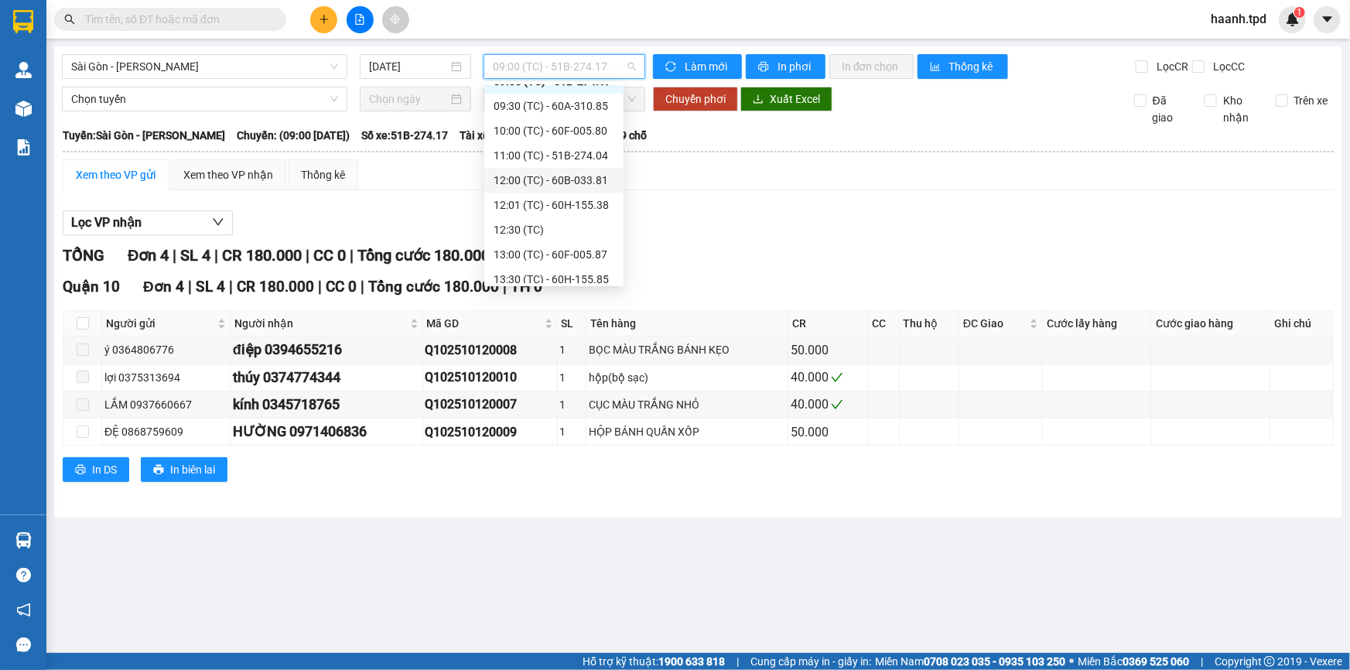
scroll to position [94, 0]
click at [577, 183] on div "09:30 (TC) - 60A-310.85" at bounding box center [553, 176] width 121 height 17
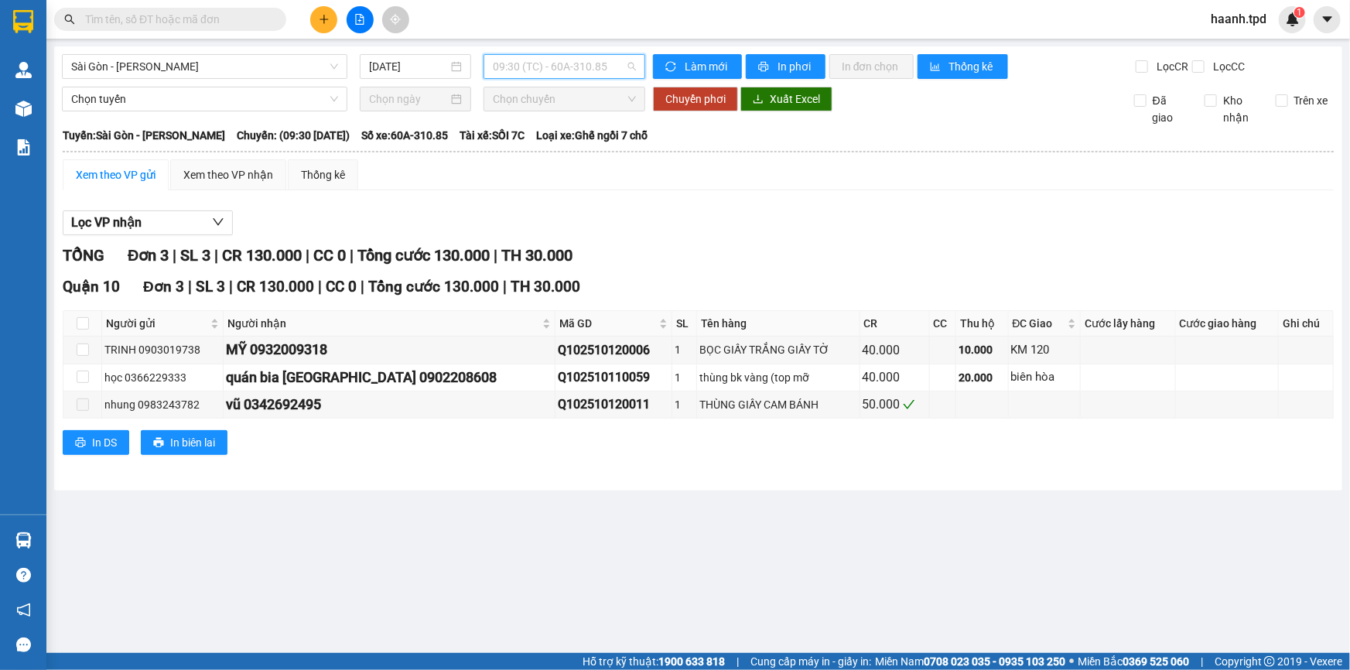
click at [544, 70] on span "09:30 (TC) - 60A-310.85" at bounding box center [564, 66] width 143 height 23
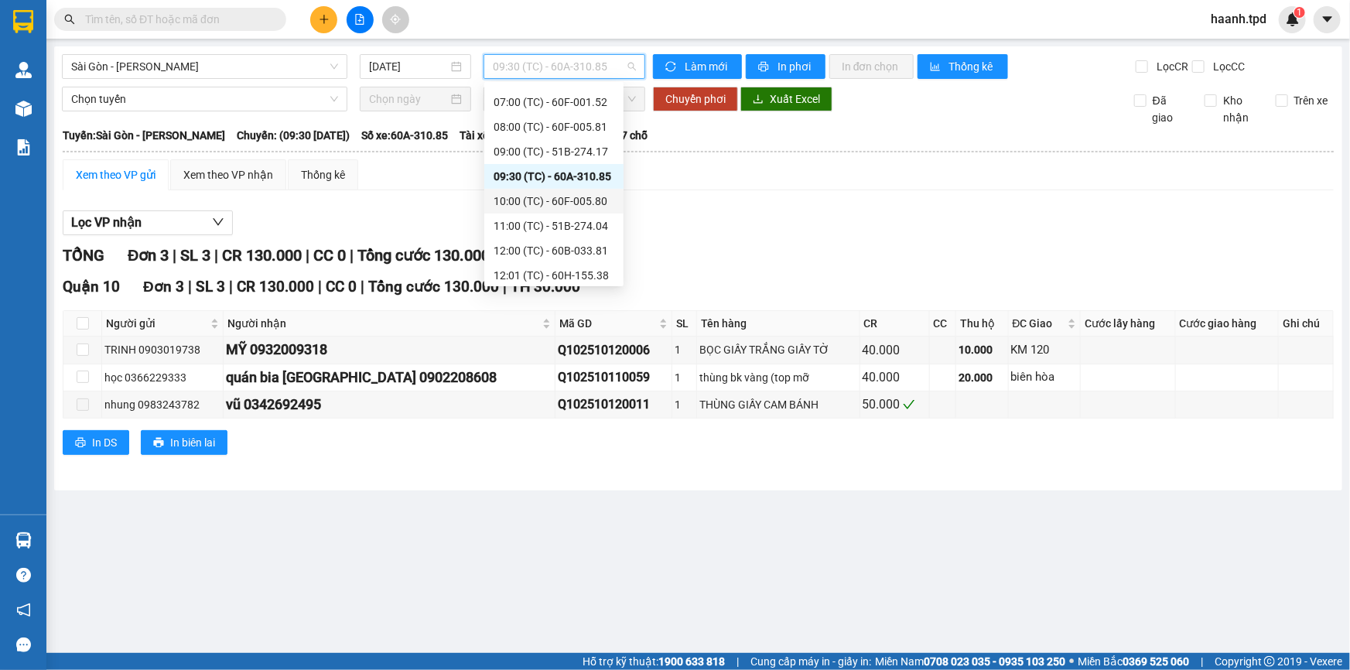
click at [566, 205] on div "10:00 (TC) - 60F-005.80" at bounding box center [553, 201] width 121 height 17
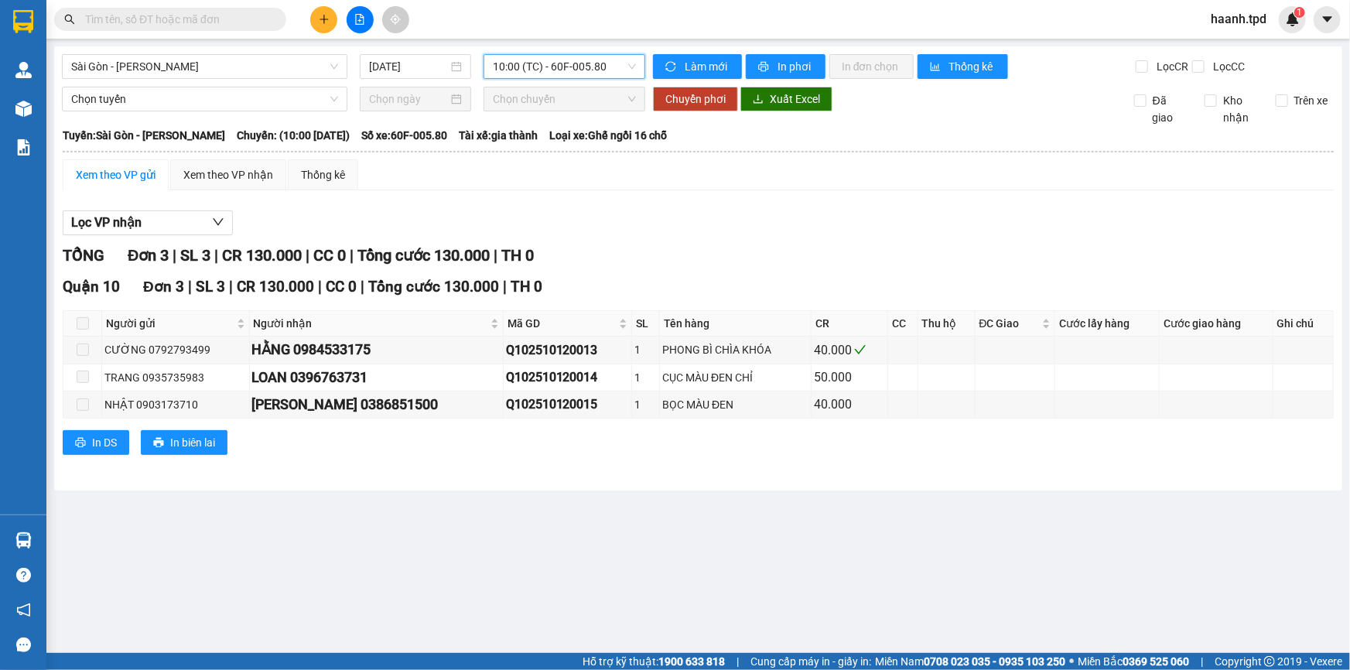
click at [538, 65] on span "10:00 (TC) - 60F-005.80" at bounding box center [564, 66] width 143 height 23
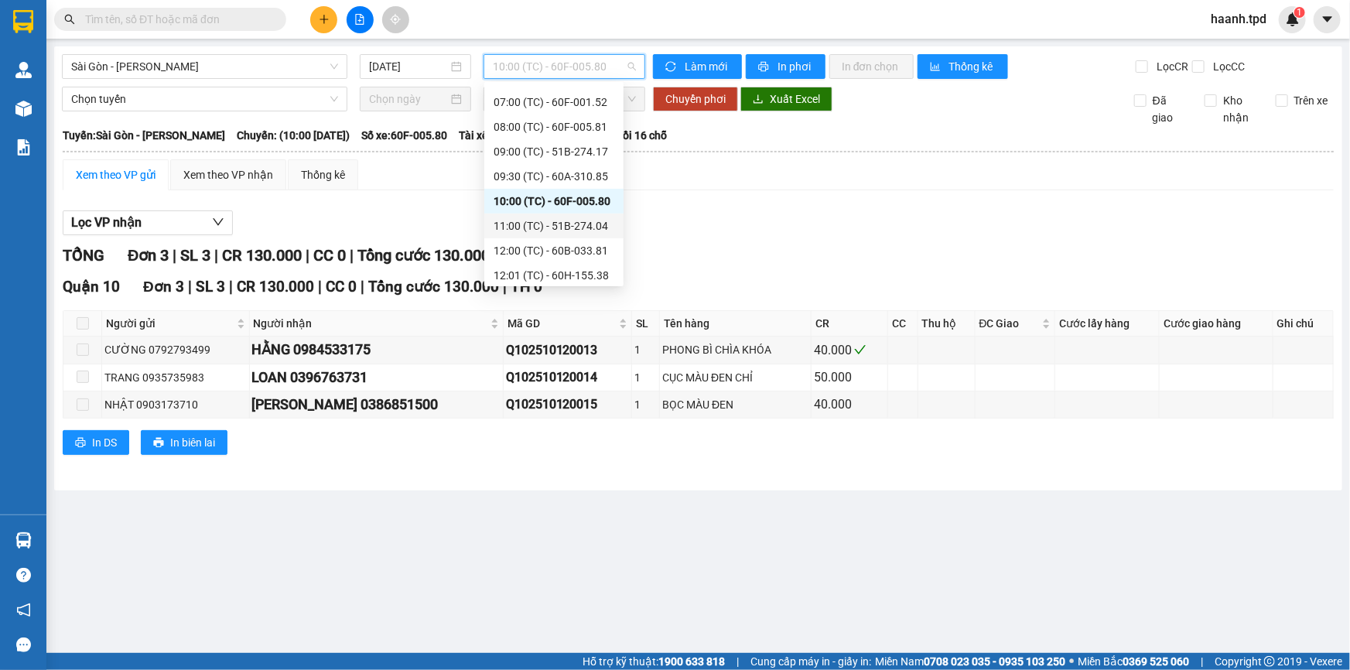
click at [558, 224] on div "11:00 (TC) - 51B-274.04" at bounding box center [553, 225] width 121 height 17
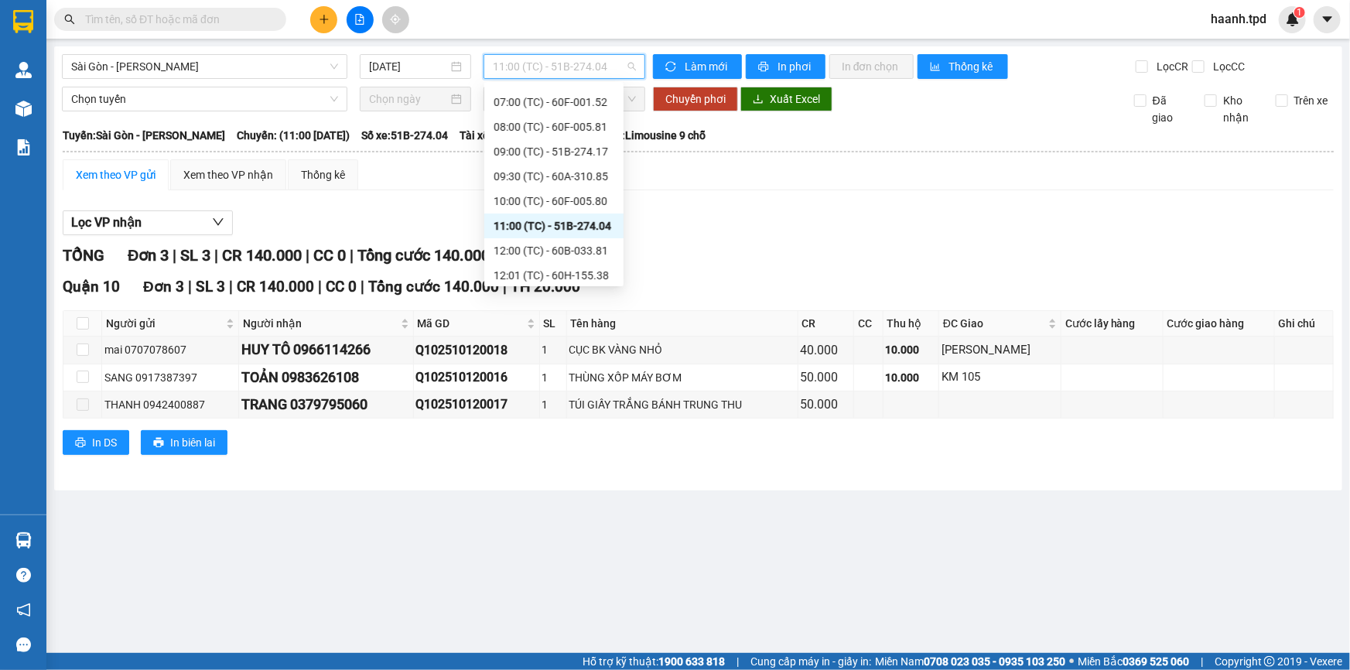
click at [561, 65] on span "11:00 (TC) - 51B-274.04" at bounding box center [564, 66] width 143 height 23
click at [698, 254] on div "TỔNG Đơn 3 | SL 3 | CR 140.000 | CC 0 | Tổng cước 140.000 | TH 20.000" at bounding box center [698, 256] width 1271 height 24
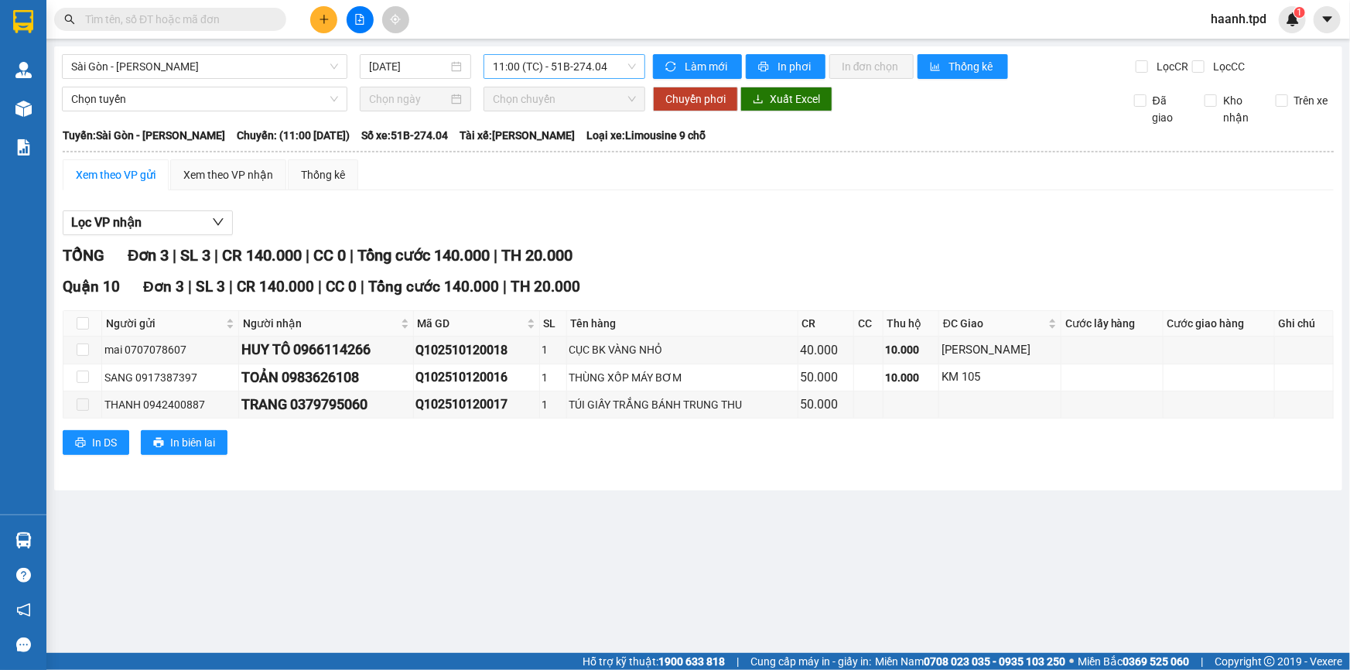
click at [558, 68] on span "11:00 (TC) - 51B-274.04" at bounding box center [564, 66] width 143 height 23
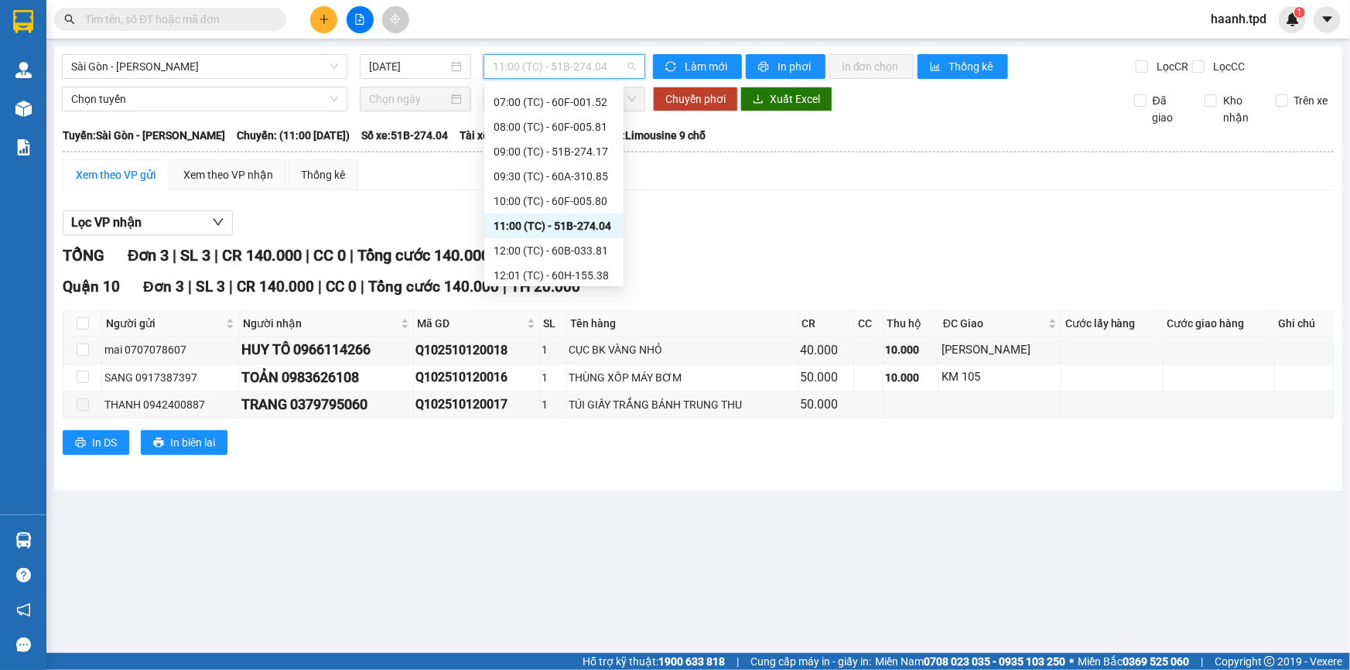
scroll to position [235, 0]
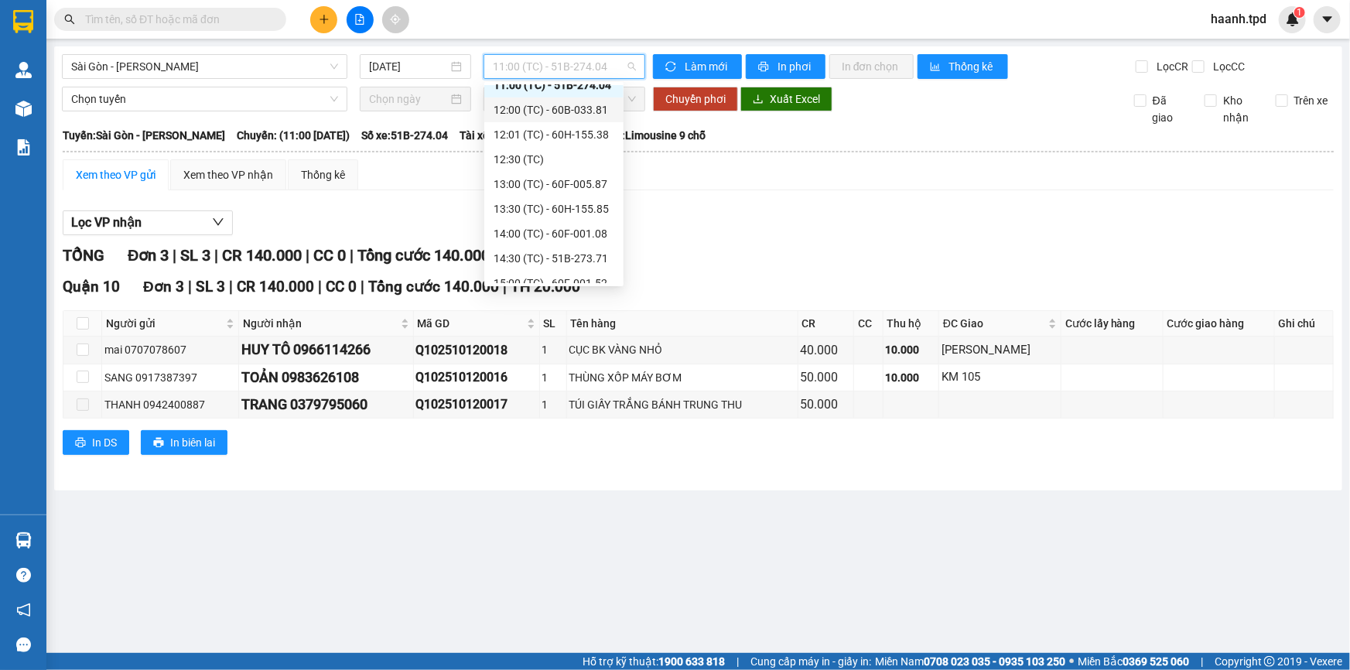
click at [569, 107] on div "12:00 (TC) - 60B-033.81" at bounding box center [553, 109] width 121 height 17
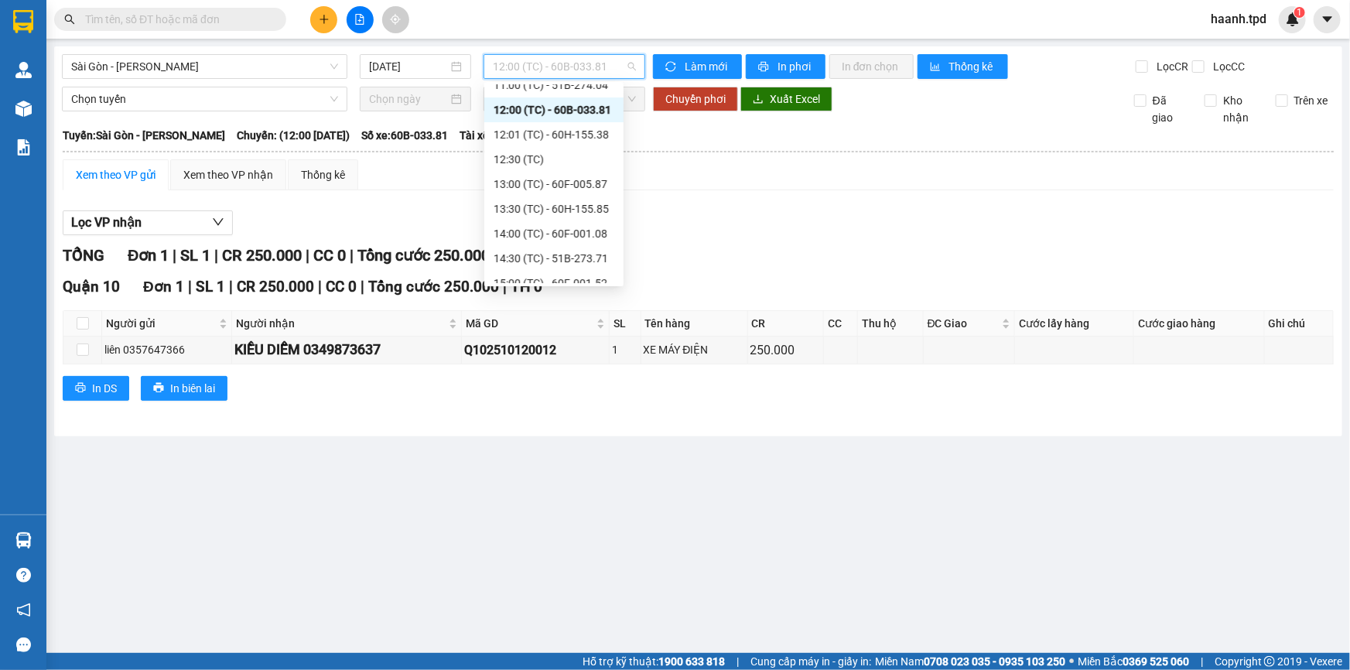
click at [585, 74] on span "12:00 (TC) - 60B-033.81" at bounding box center [564, 66] width 143 height 23
click at [572, 135] on div "12:01 (TC) - 60H-155.38" at bounding box center [553, 134] width 121 height 17
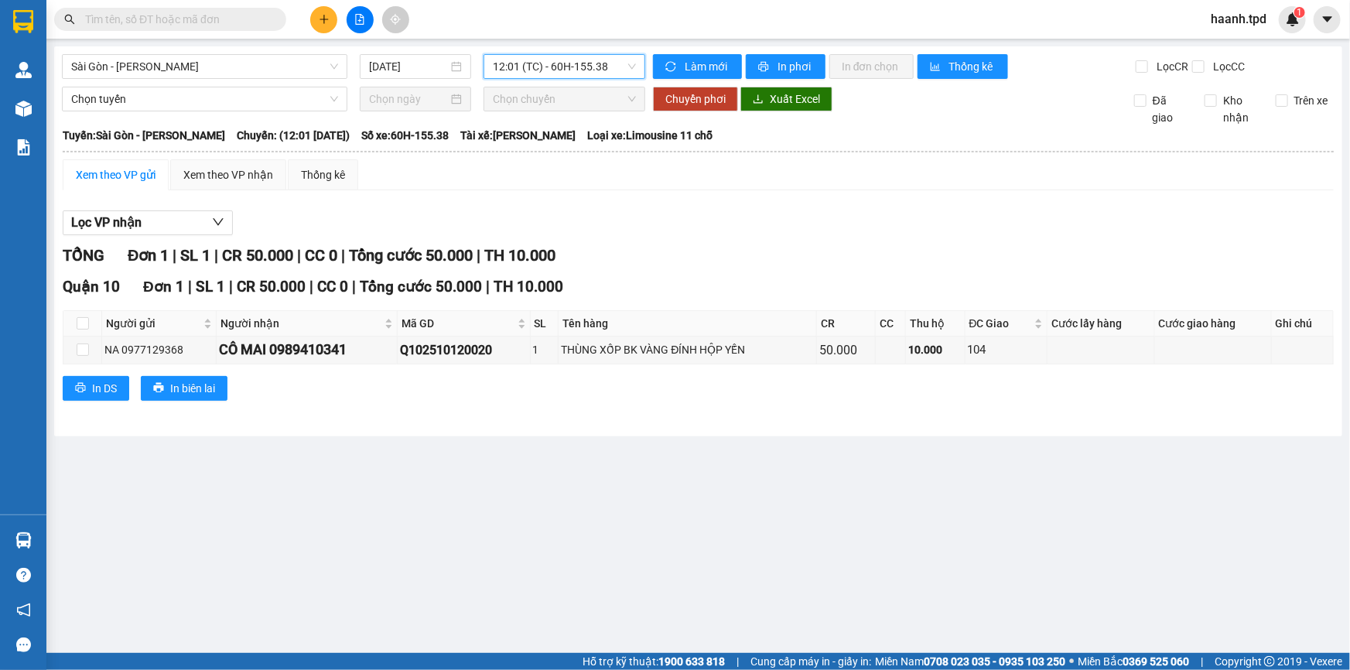
click at [553, 73] on span "12:01 (TC) - 60H-155.38" at bounding box center [564, 66] width 143 height 23
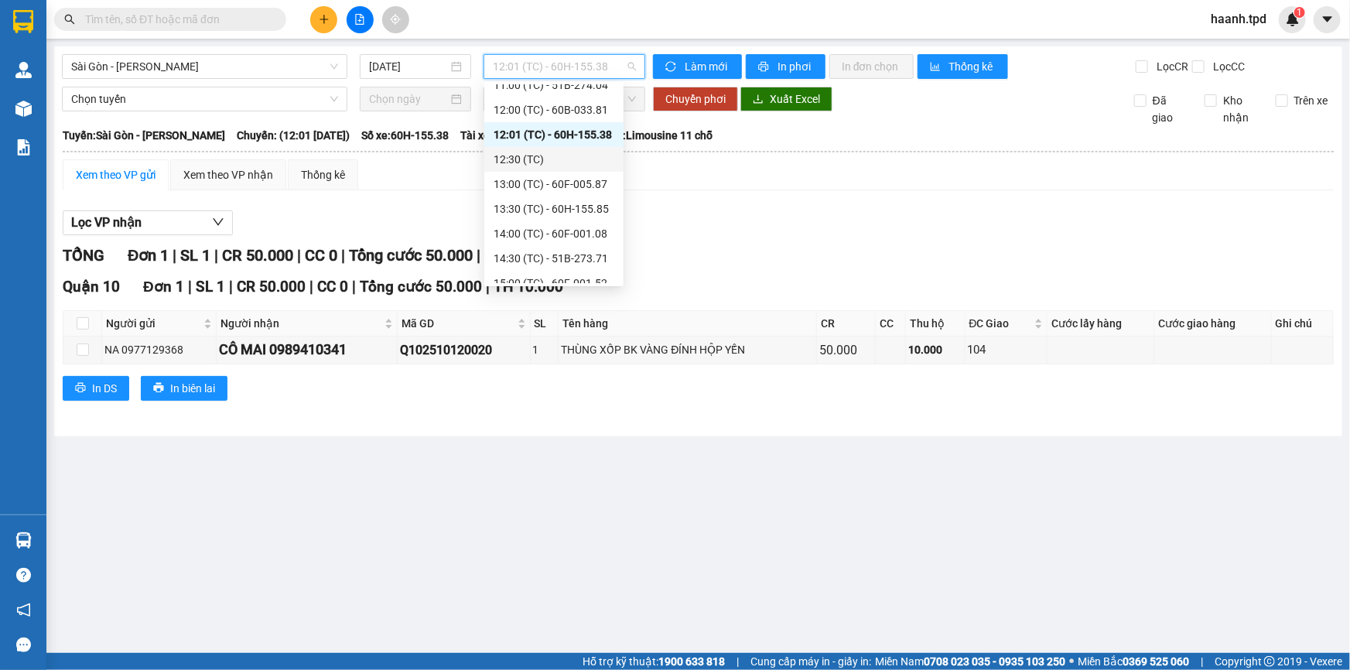
click at [539, 158] on div "12:30 (TC)" at bounding box center [553, 159] width 121 height 17
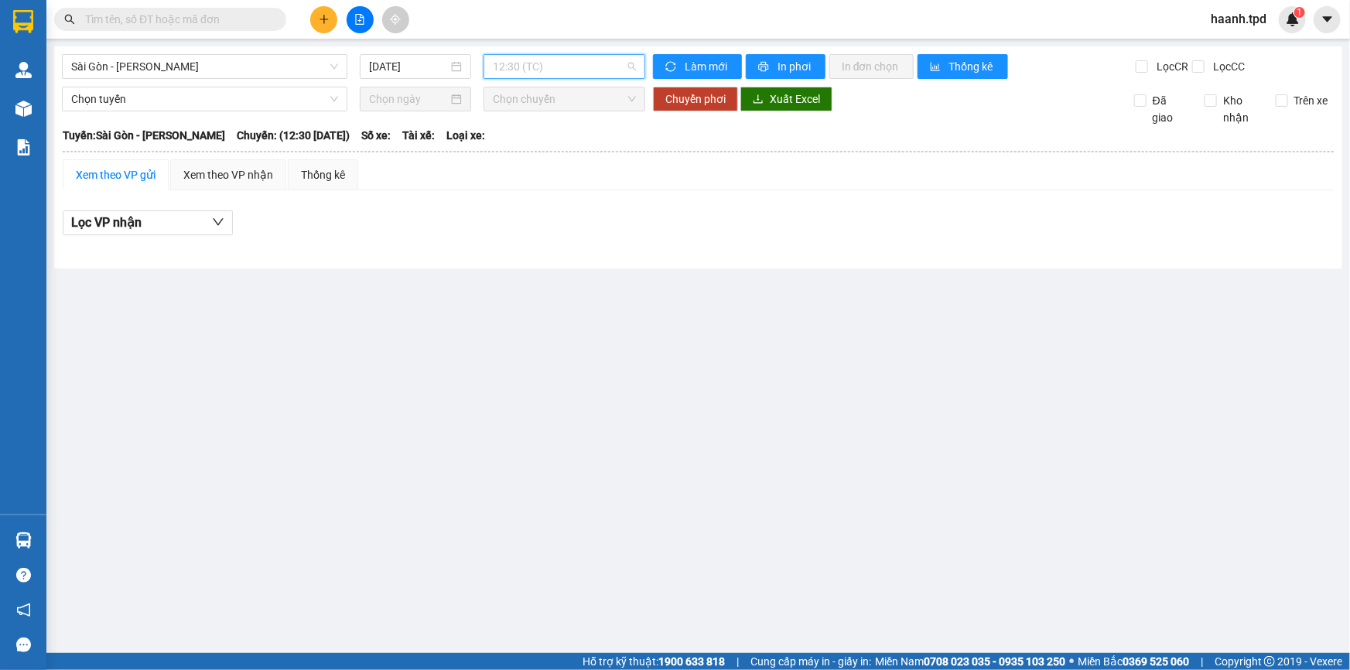
click at [568, 63] on span "12:30 (TC)" at bounding box center [564, 66] width 143 height 23
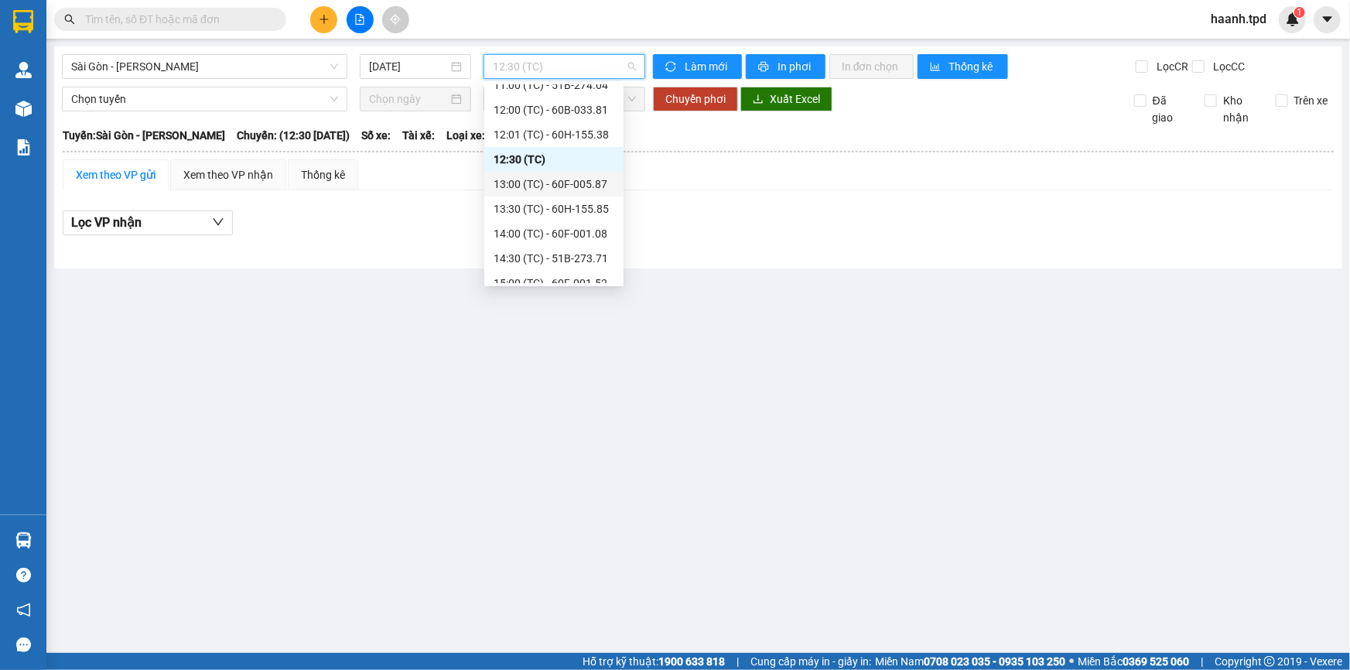
click at [558, 183] on div "13:00 (TC) - 60F-005.87" at bounding box center [553, 184] width 121 height 17
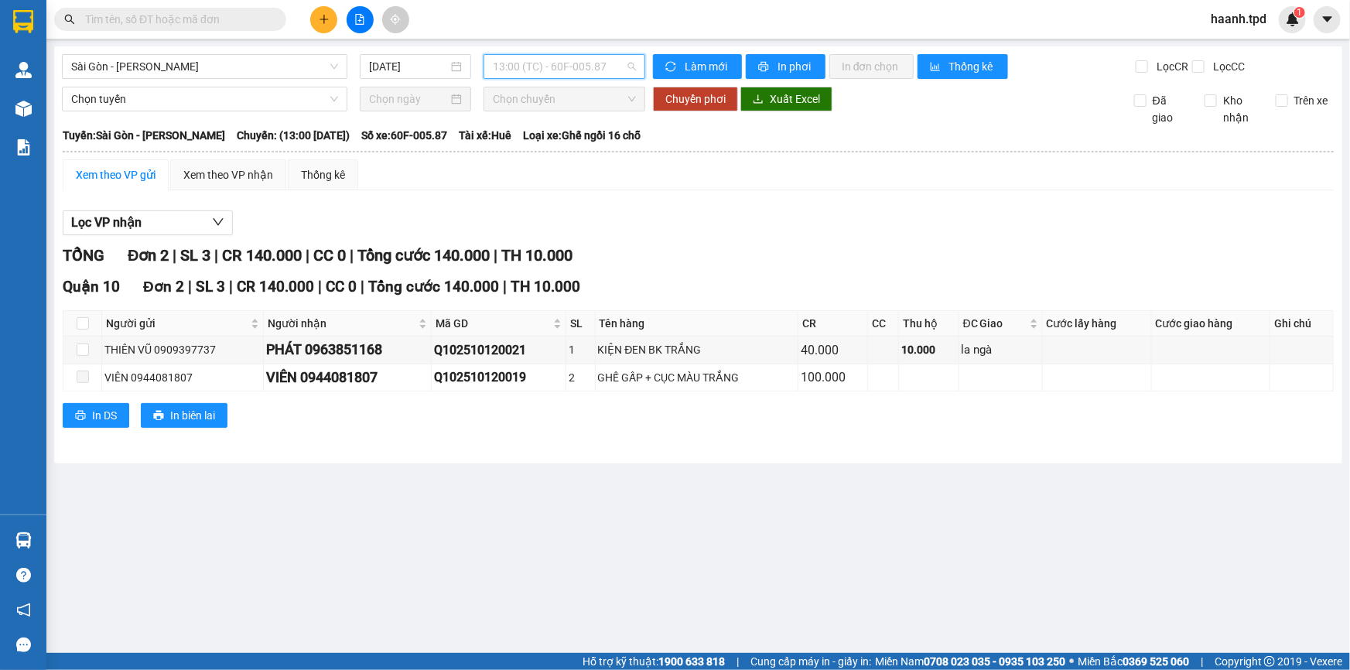
click at [594, 73] on span "13:00 (TC) - 60F-005.87" at bounding box center [564, 66] width 143 height 23
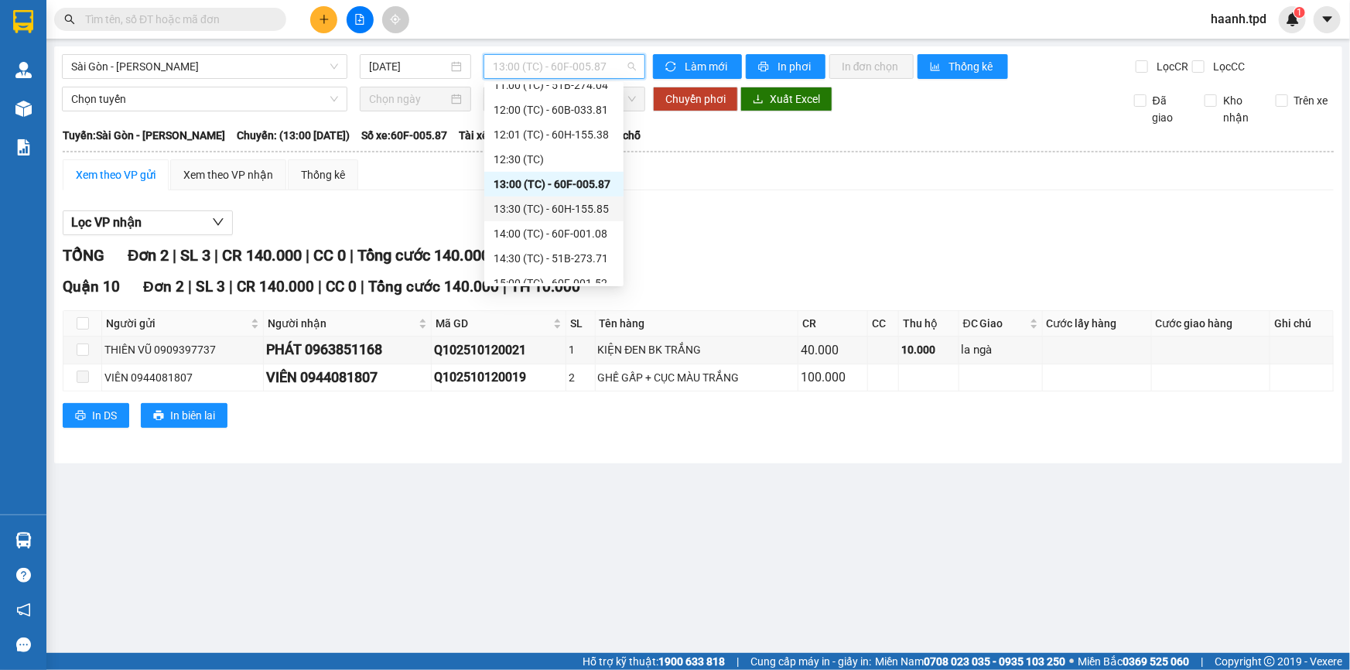
click at [541, 210] on div "13:30 (TC) - 60H-155.85" at bounding box center [553, 208] width 121 height 17
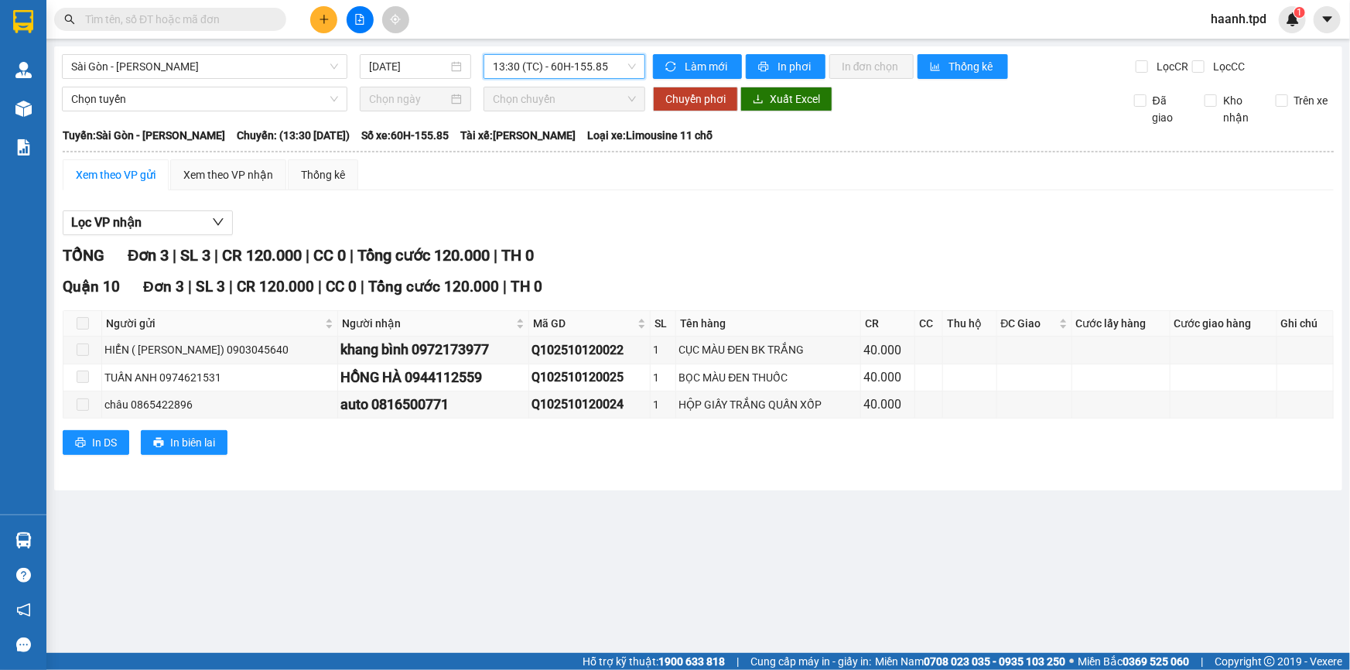
click at [592, 56] on span "13:30 (TC) - 60H-155.85" at bounding box center [564, 66] width 143 height 23
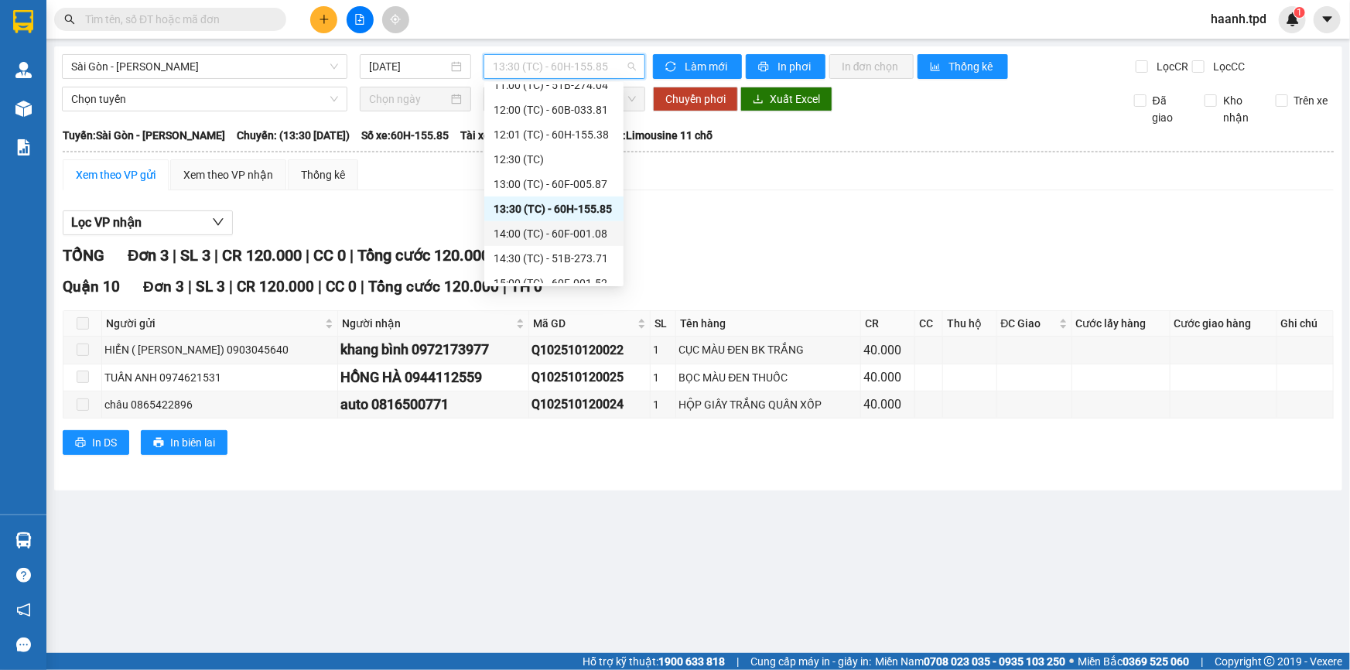
click at [585, 225] on div "14:00 (TC) - 60F-001.08" at bounding box center [553, 233] width 121 height 17
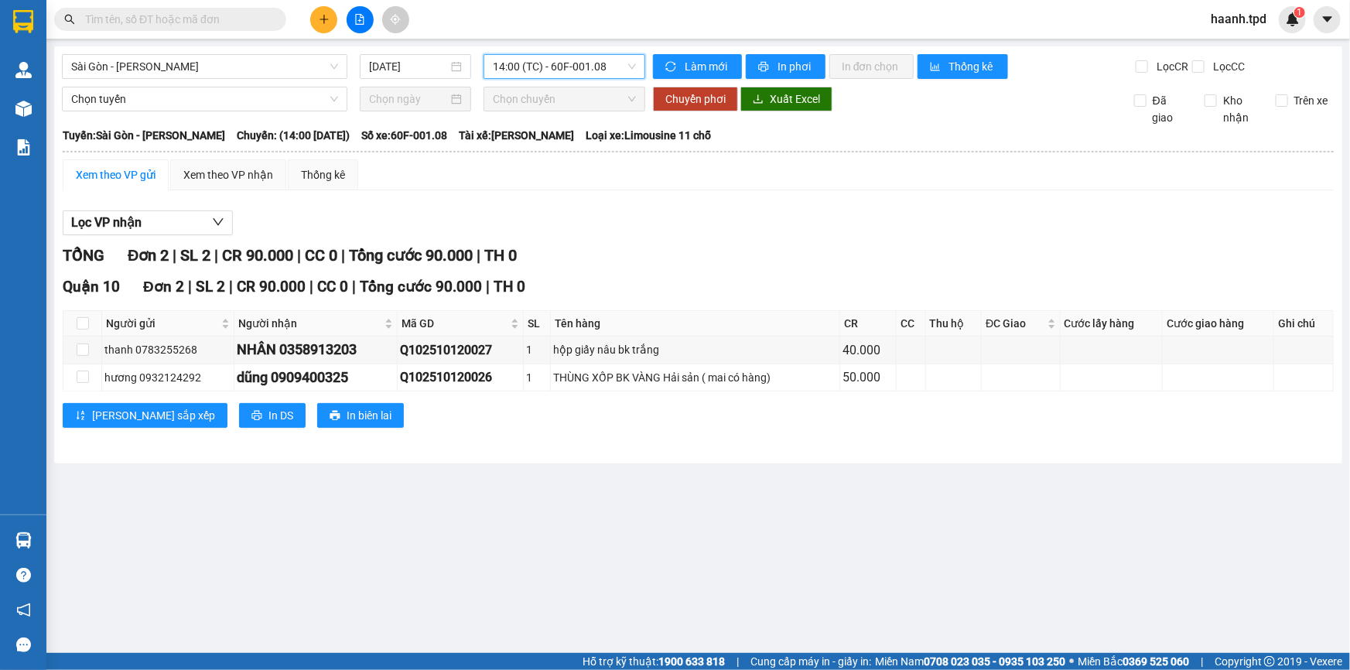
click at [580, 71] on span "14:00 (TC) - 60F-001.08" at bounding box center [564, 66] width 143 height 23
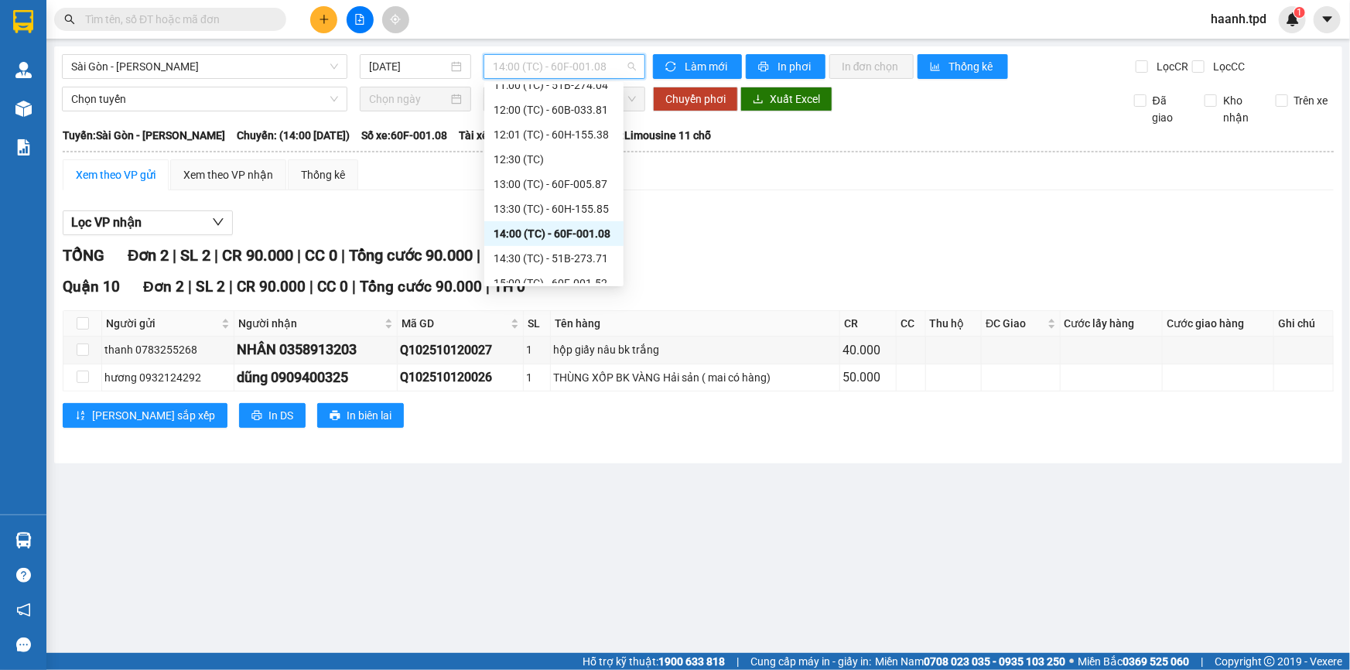
scroll to position [247, 0]
click at [549, 251] on div "14:30 (TC) - 51B-273.71" at bounding box center [553, 245] width 121 height 17
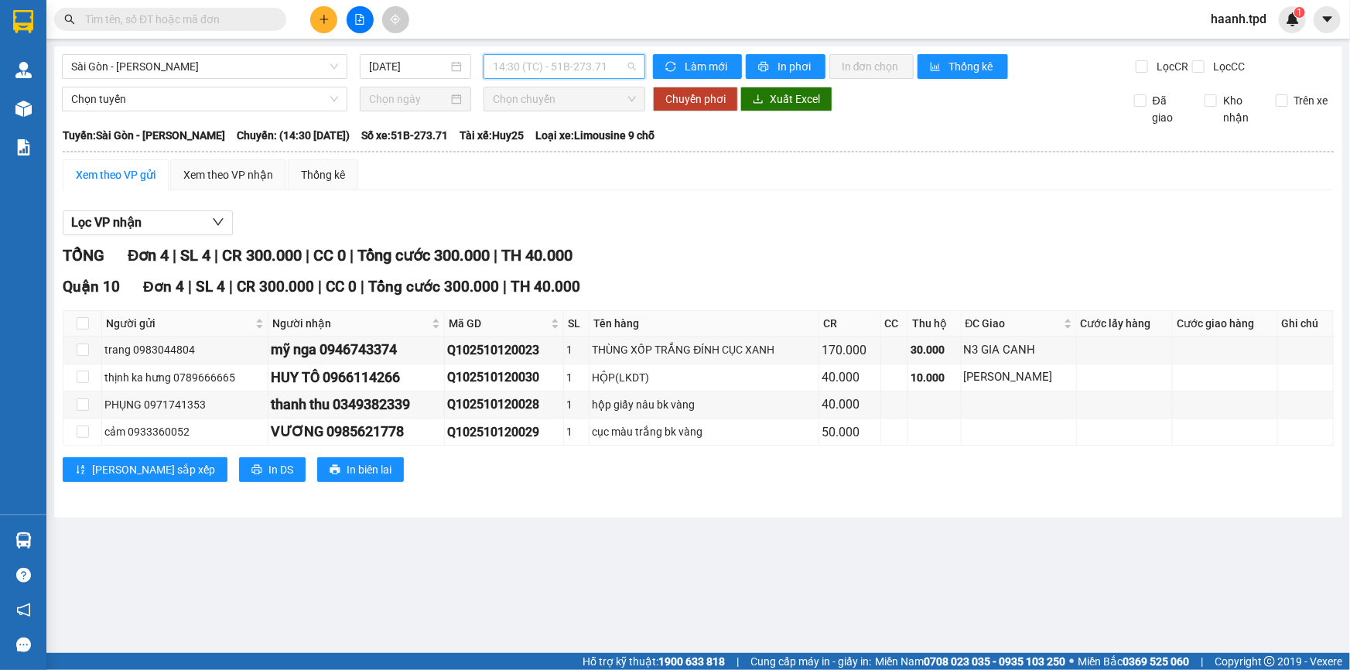
click at [584, 67] on span "14:30 (TC) - 51B-273.71" at bounding box center [564, 66] width 143 height 23
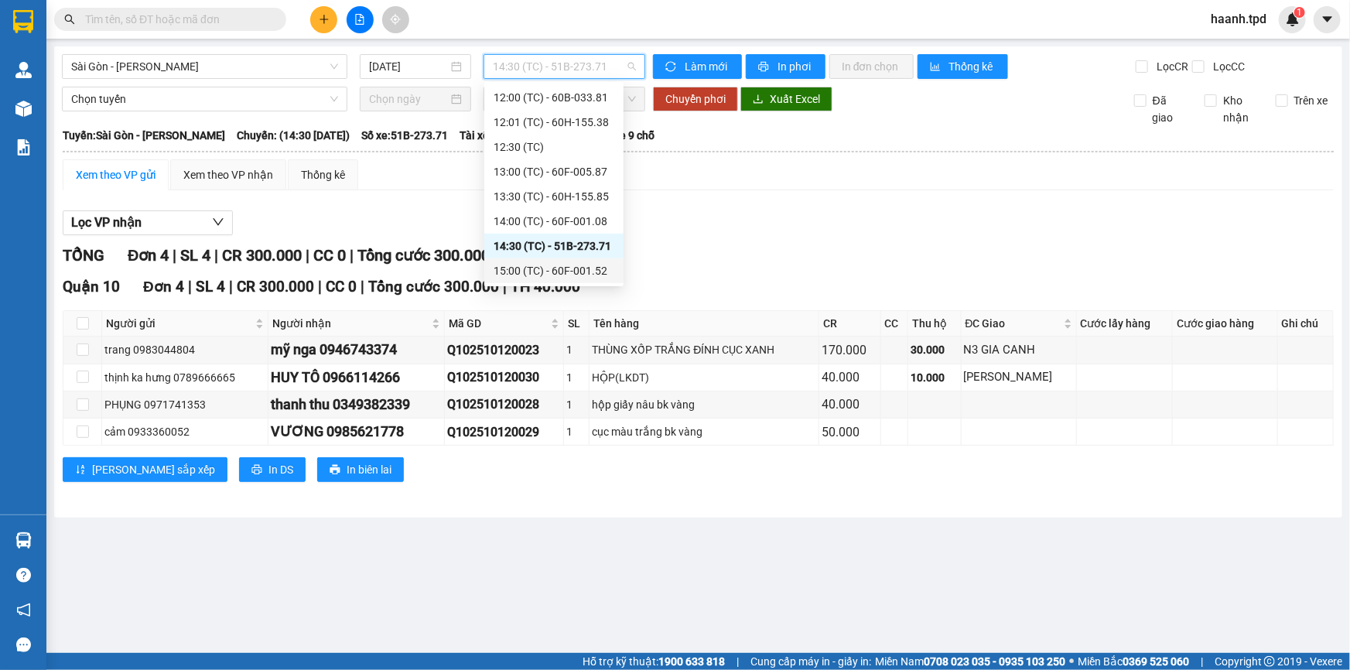
click at [585, 268] on div "15:00 (TC) - 60F-001.52" at bounding box center [553, 270] width 121 height 17
